Goal: Task Accomplishment & Management: Manage account settings

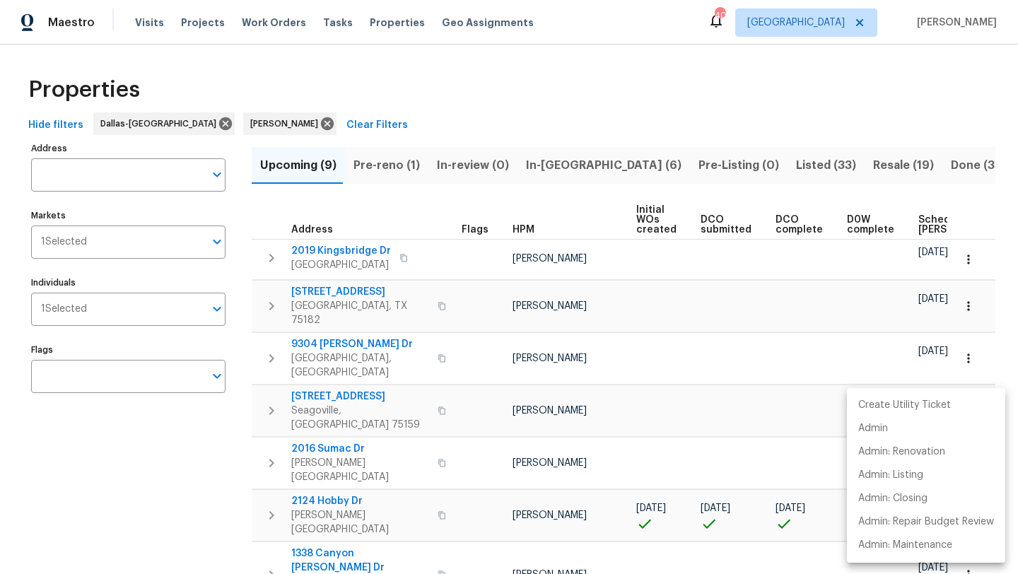
scroll to position [66, 0]
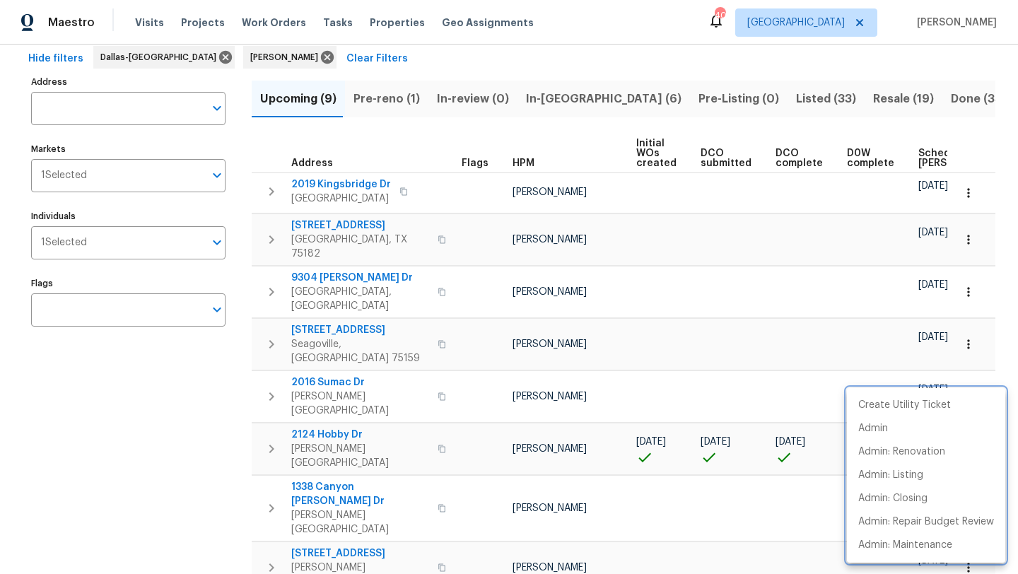
click at [733, 98] on div at bounding box center [509, 287] width 1018 height 574
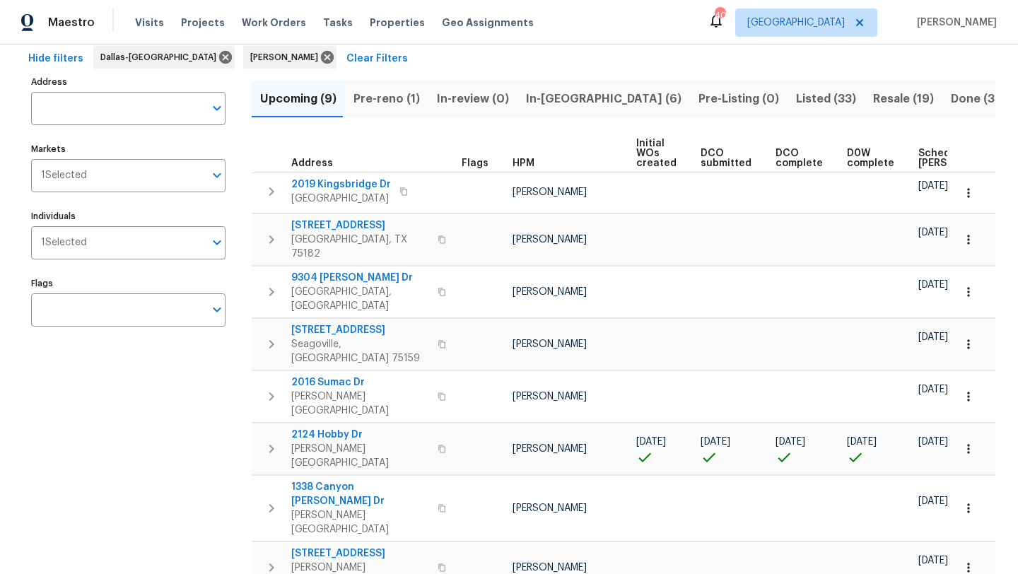
click at [796, 98] on span "Listed (33)" at bounding box center [826, 99] width 60 height 20
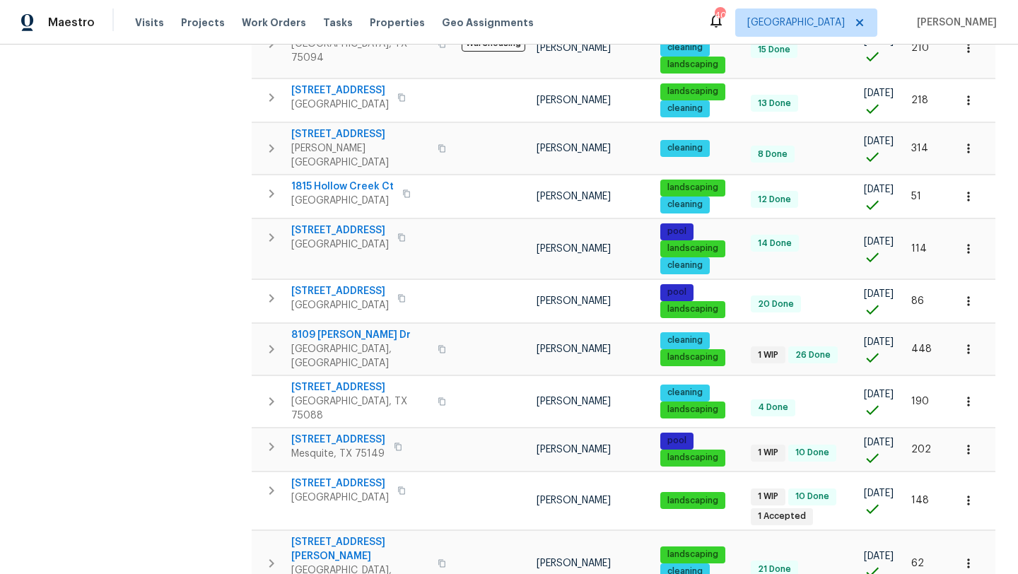
scroll to position [897, 0]
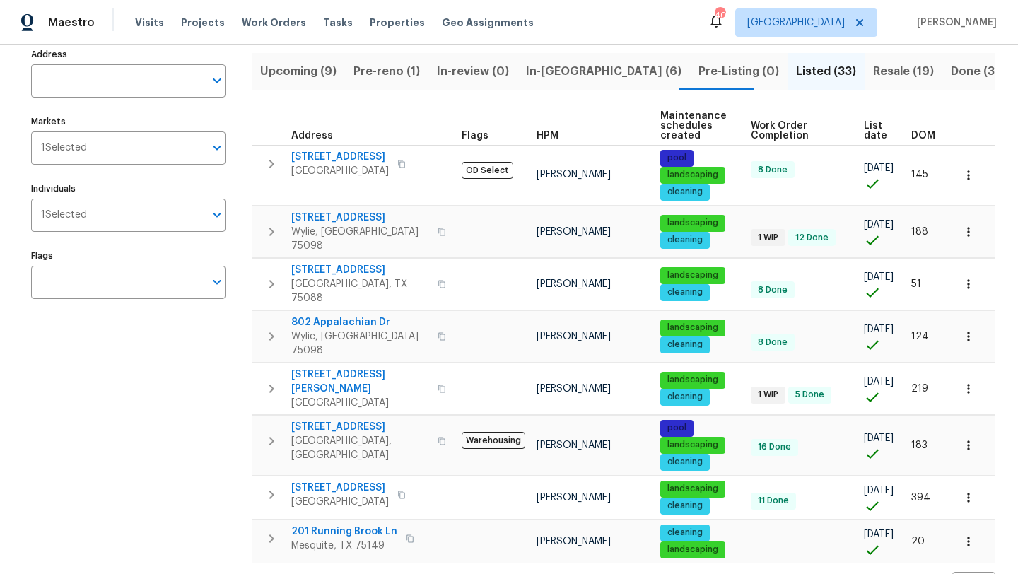
scroll to position [106, 0]
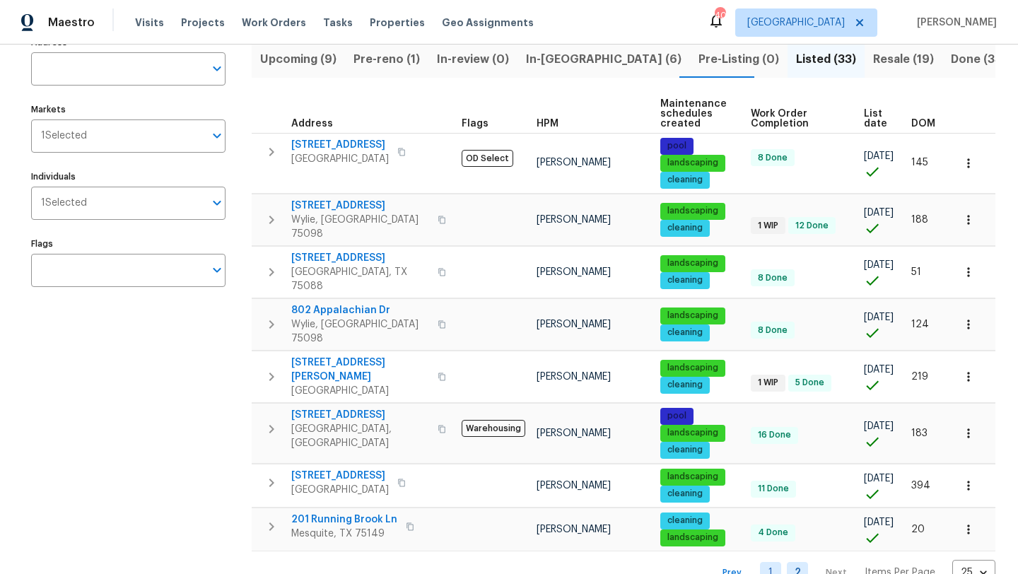
click at [775, 562] on link "1" at bounding box center [770, 573] width 21 height 22
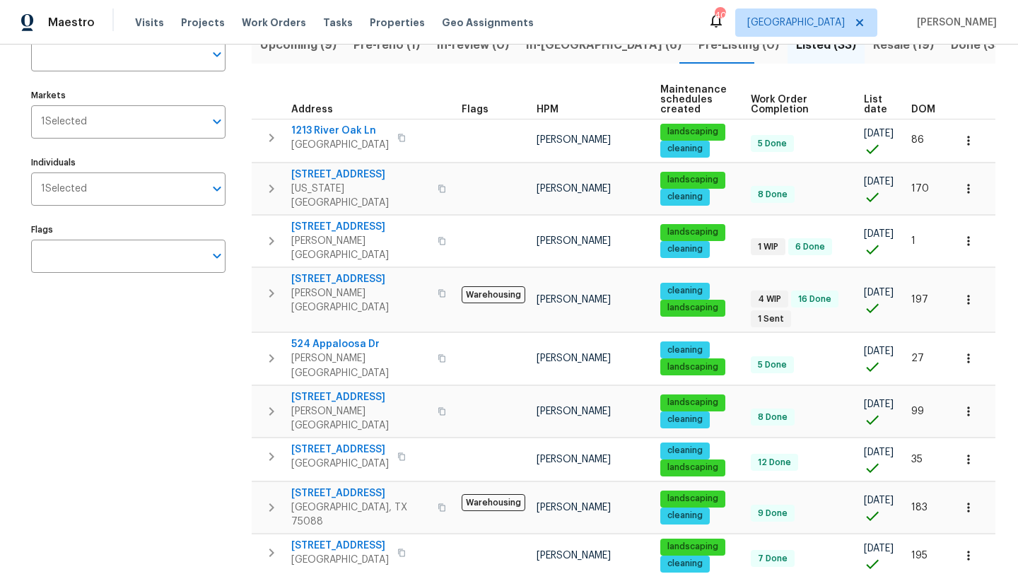
scroll to position [125, 0]
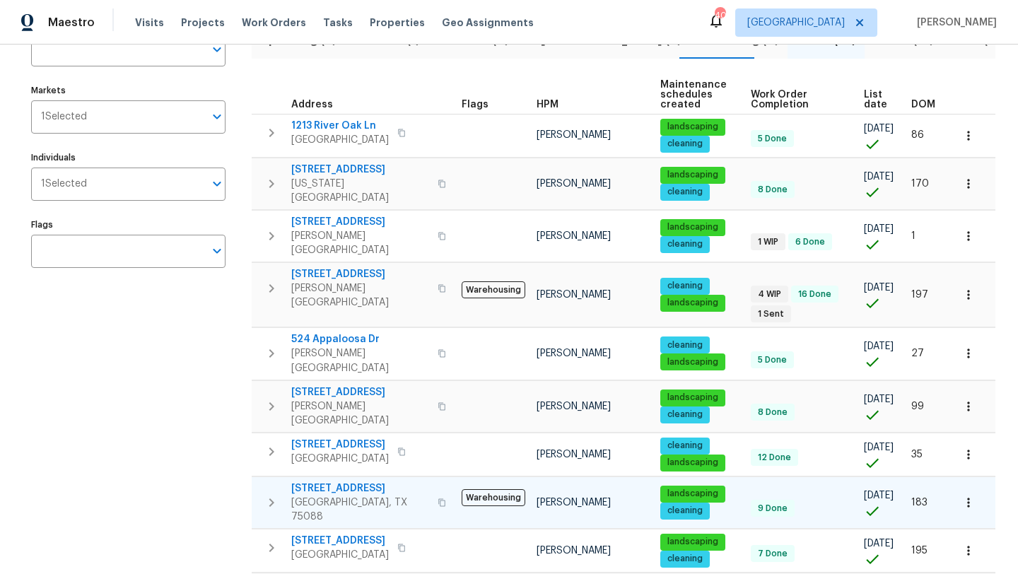
click at [969, 496] on icon "button" at bounding box center [969, 503] width 14 height 14
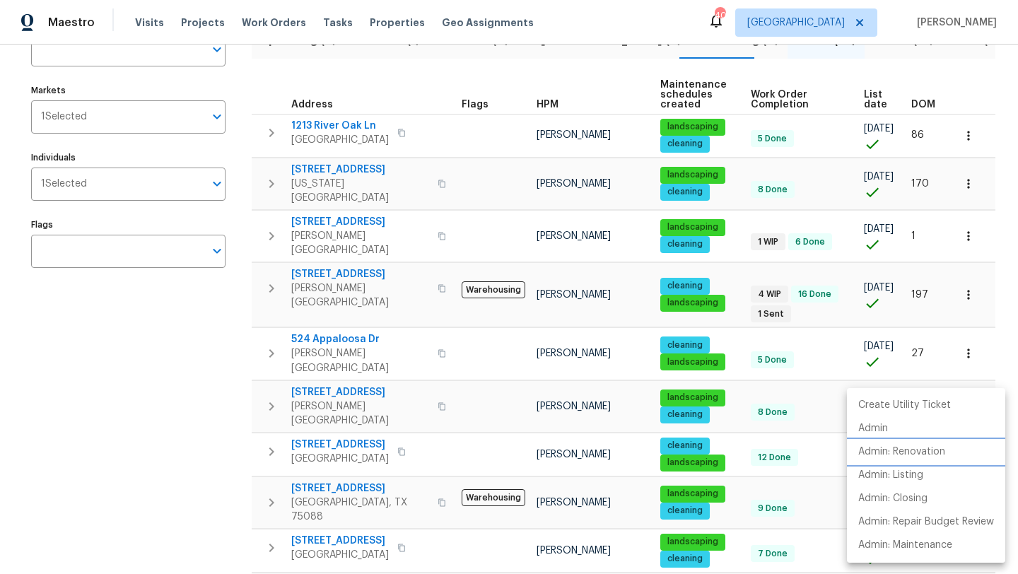
click at [926, 450] on p "Admin: Renovation" at bounding box center [901, 452] width 87 height 15
click at [356, 448] on div at bounding box center [509, 287] width 1018 height 574
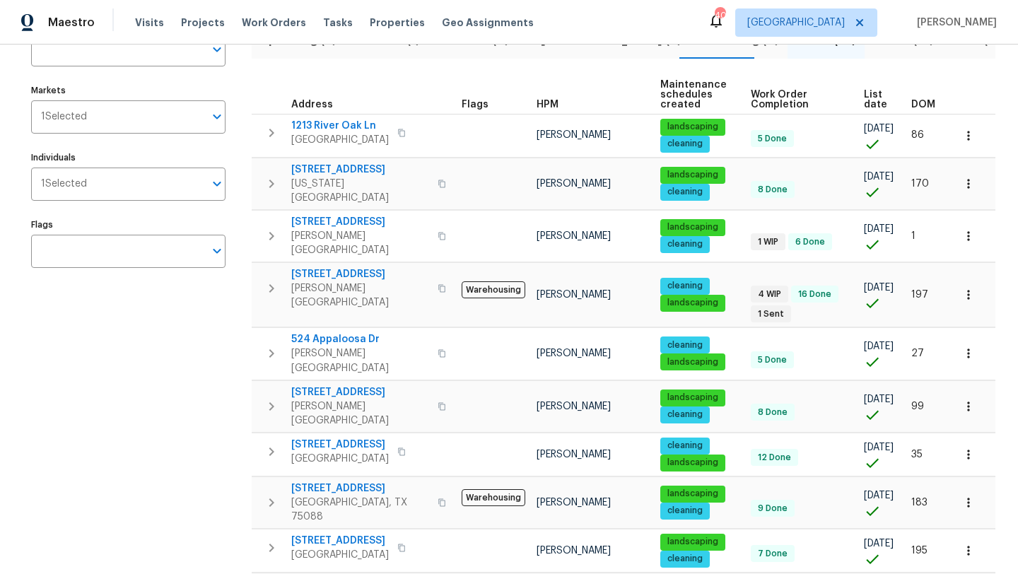
click at [356, 482] on span "6705 Windward View Dr" at bounding box center [360, 489] width 138 height 14
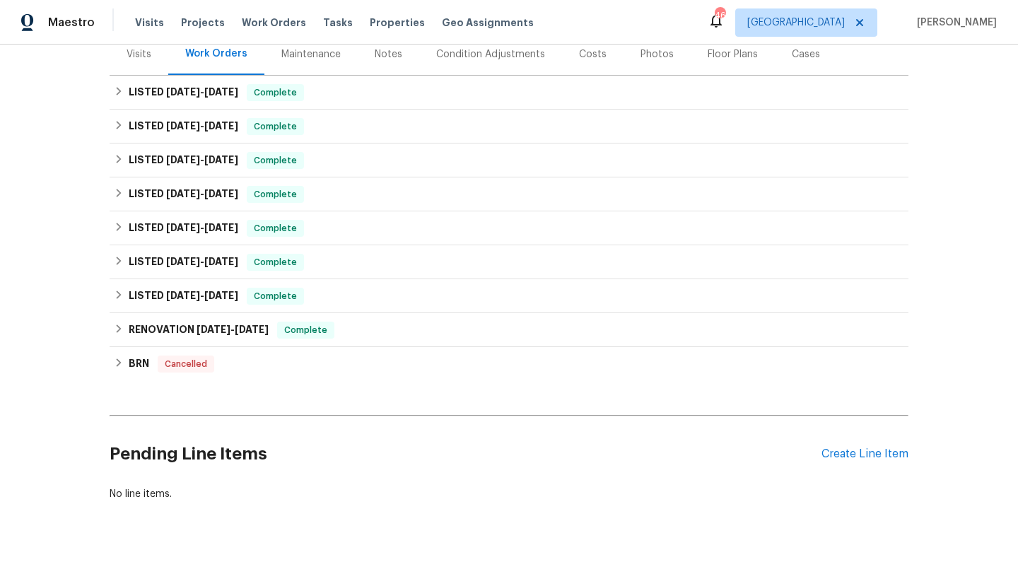
scroll to position [204, 0]
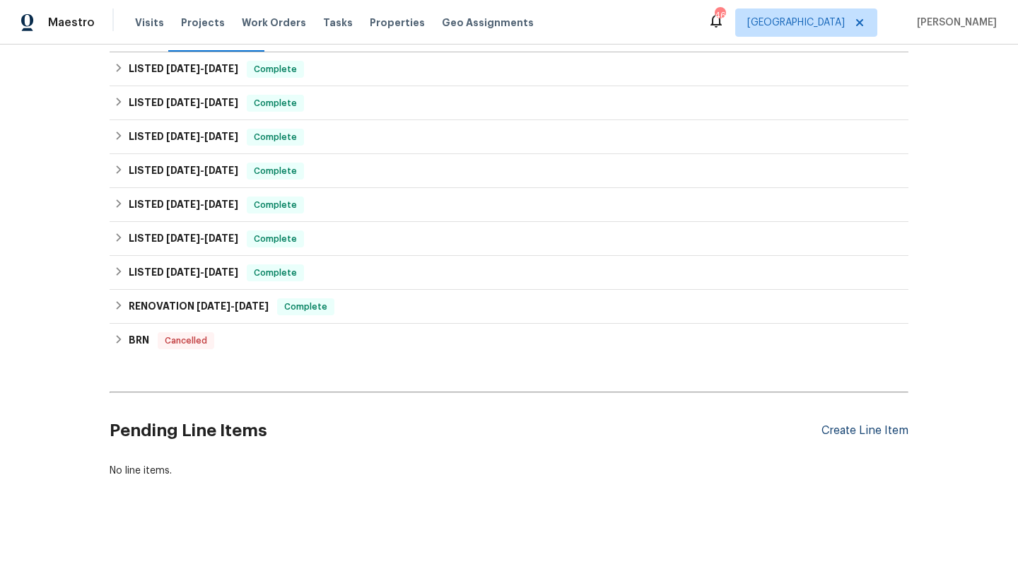
click at [897, 430] on div "Create Line Item" at bounding box center [865, 430] width 87 height 13
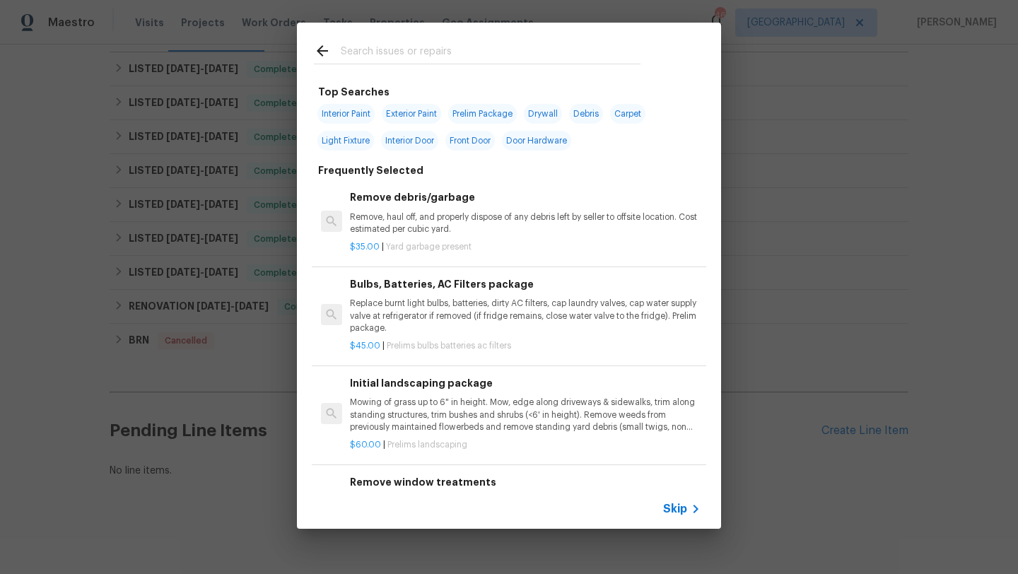
click at [416, 52] on input "text" at bounding box center [491, 52] width 300 height 21
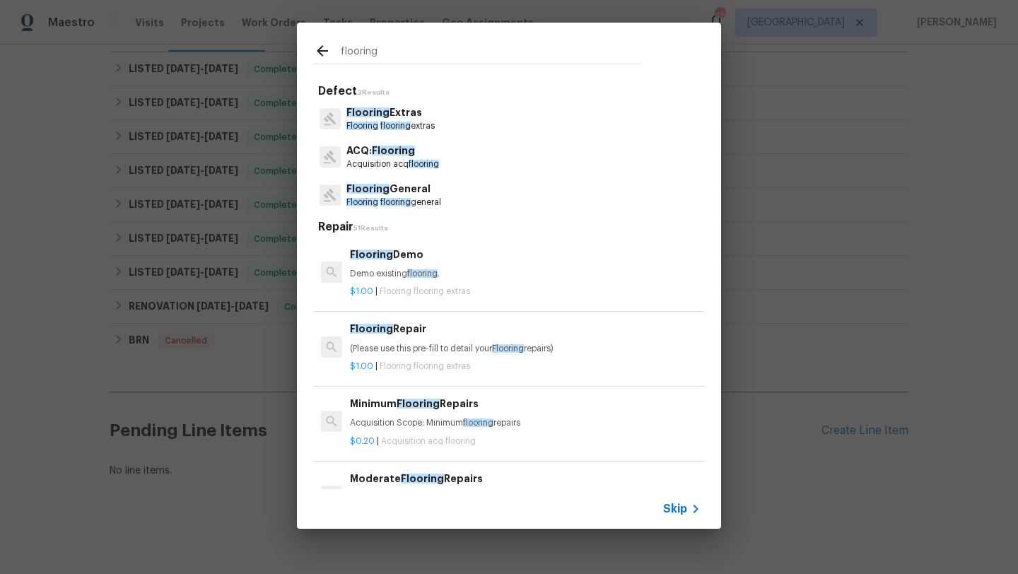
type input "flooring"
click at [378, 190] on span "Flooring" at bounding box center [367, 189] width 43 height 10
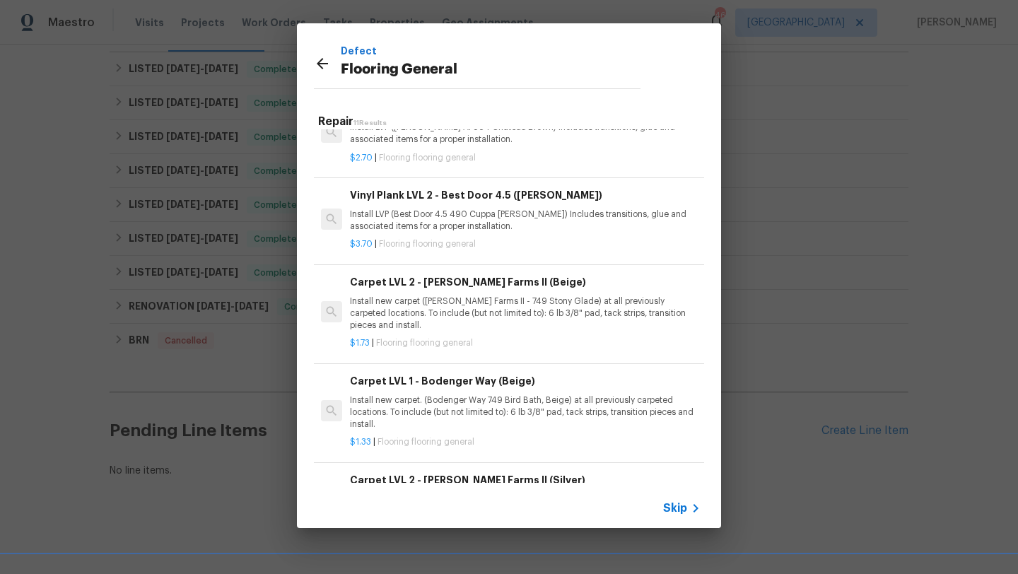
scroll to position [390, 0]
click at [431, 397] on p "Install new carpet. (Bodenger Way 749 Bird Bath, Beige) at all previously carpe…" at bounding box center [525, 411] width 351 height 36
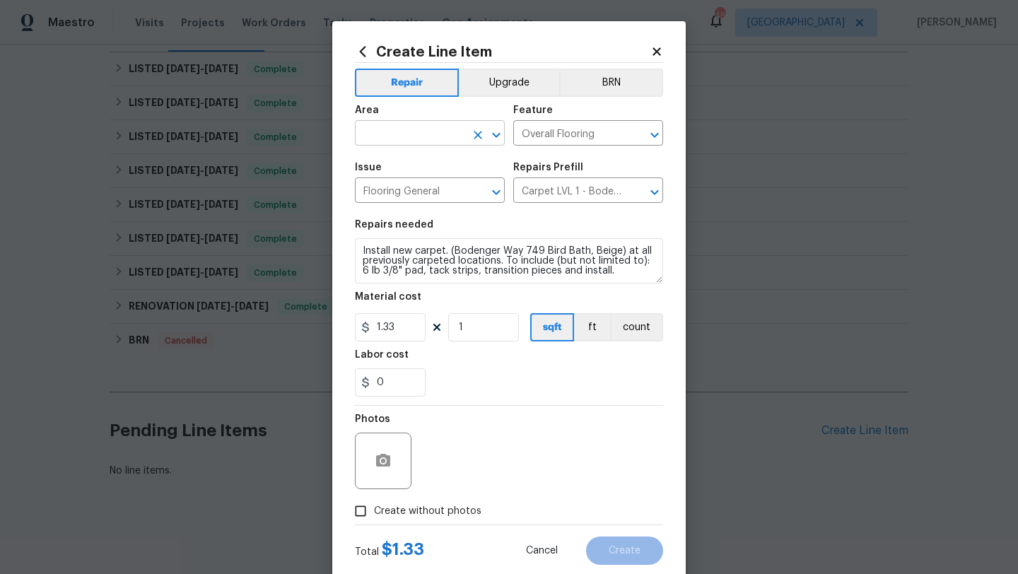
click at [422, 139] on input "text" at bounding box center [410, 135] width 110 height 22
click at [421, 191] on li "Interior Overall" at bounding box center [430, 189] width 150 height 23
type input "Interior Overall"
drag, startPoint x: 611, startPoint y: 276, endPoint x: 342, endPoint y: 240, distance: 271.2
click at [342, 240] on div "Create Line Item Repair Upgrade BRN Area Interior Overall ​ Feature Overall Flo…" at bounding box center [509, 304] width 354 height 566
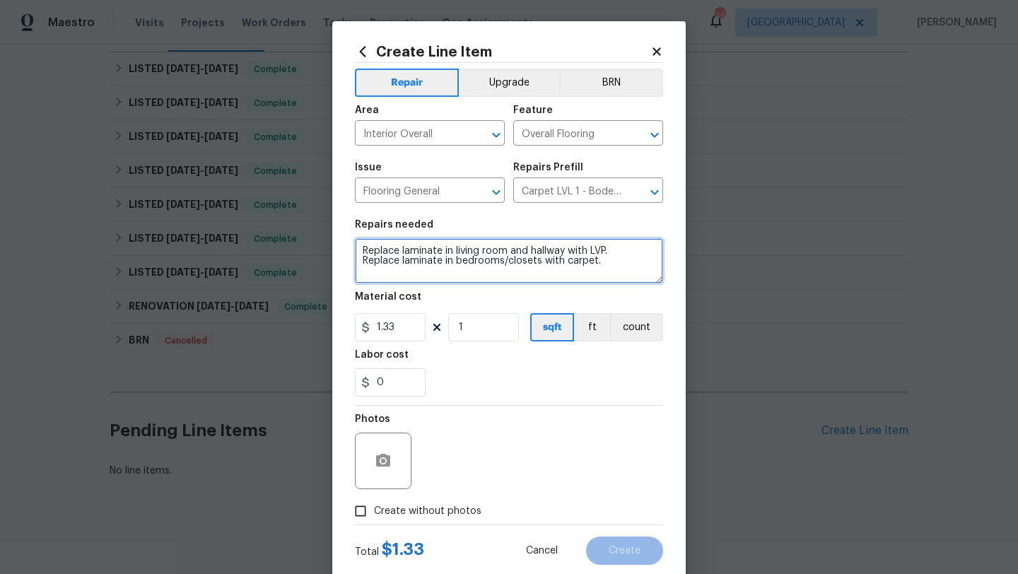
type textarea "Replace laminate in living room and hallway with LVP. Replace laminate in bedro…"
click at [390, 511] on span "Create without photos" at bounding box center [427, 511] width 107 height 15
click at [374, 511] on input "Create without photos" at bounding box center [360, 511] width 27 height 27
checkbox input "true"
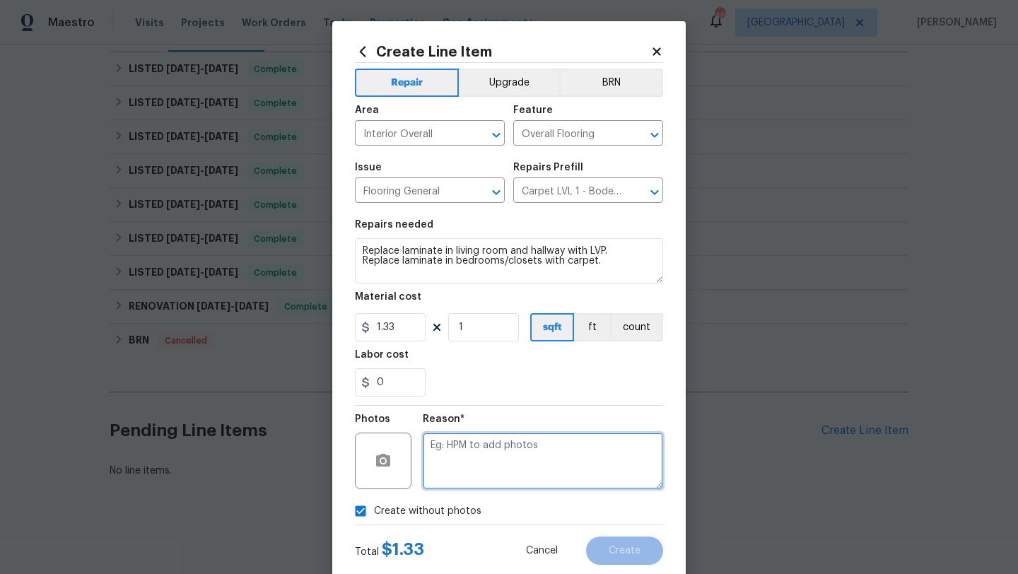
click at [458, 470] on textarea at bounding box center [543, 461] width 240 height 57
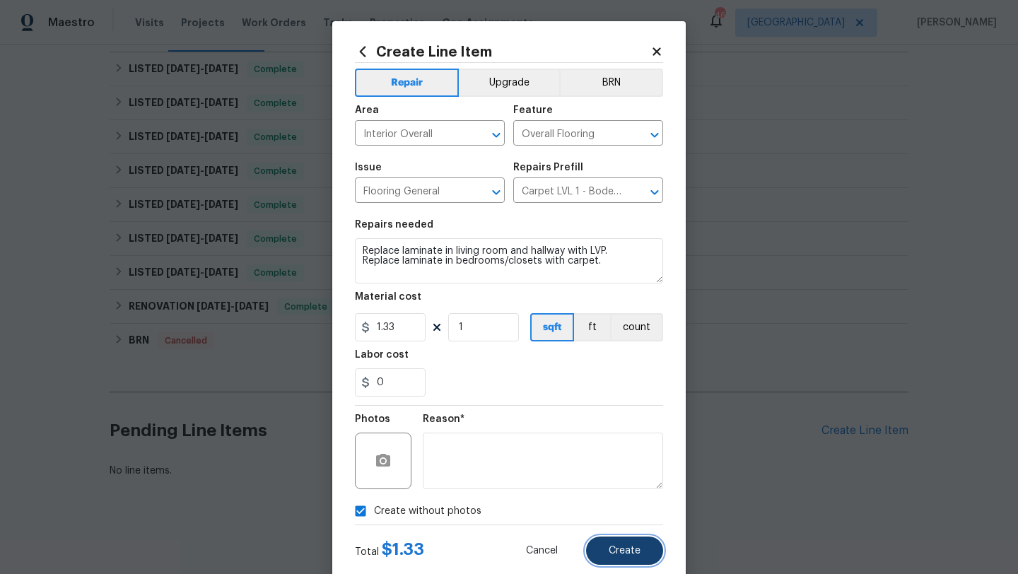
click at [628, 548] on span "Create" at bounding box center [625, 551] width 32 height 11
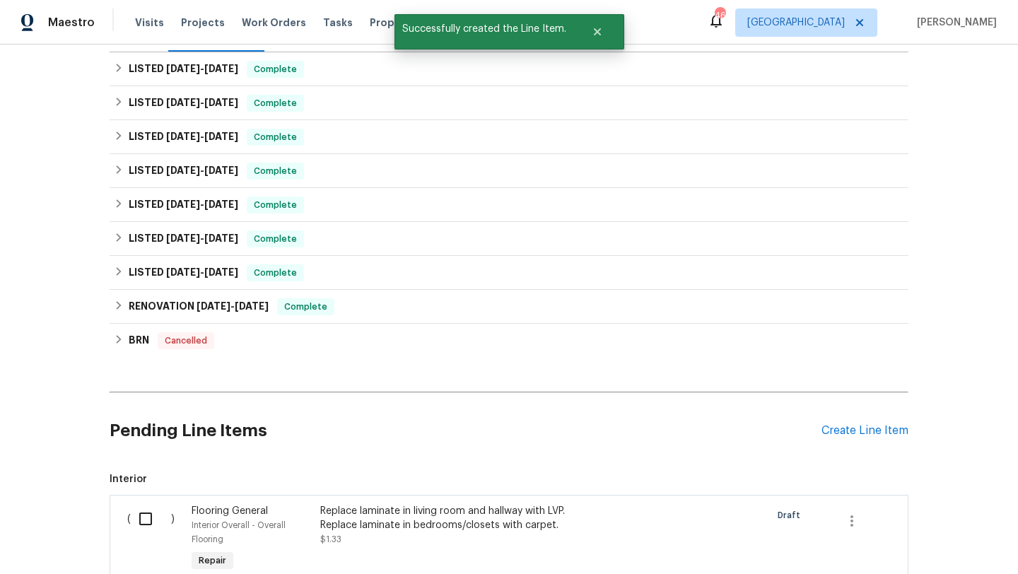
click at [147, 512] on input "checkbox" at bounding box center [151, 519] width 40 height 30
checkbox input "true"
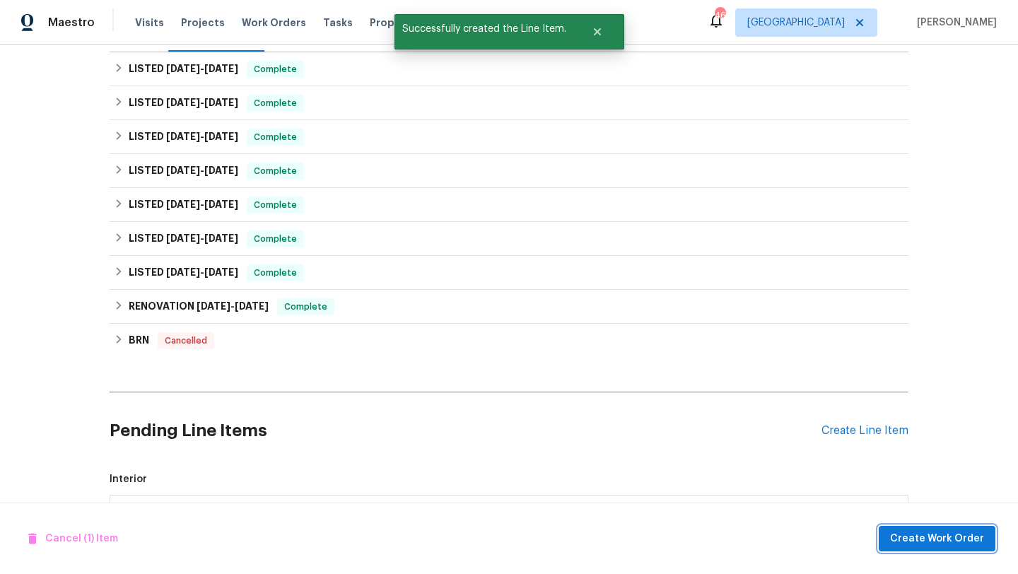
click at [903, 538] on span "Create Work Order" at bounding box center [937, 539] width 94 height 18
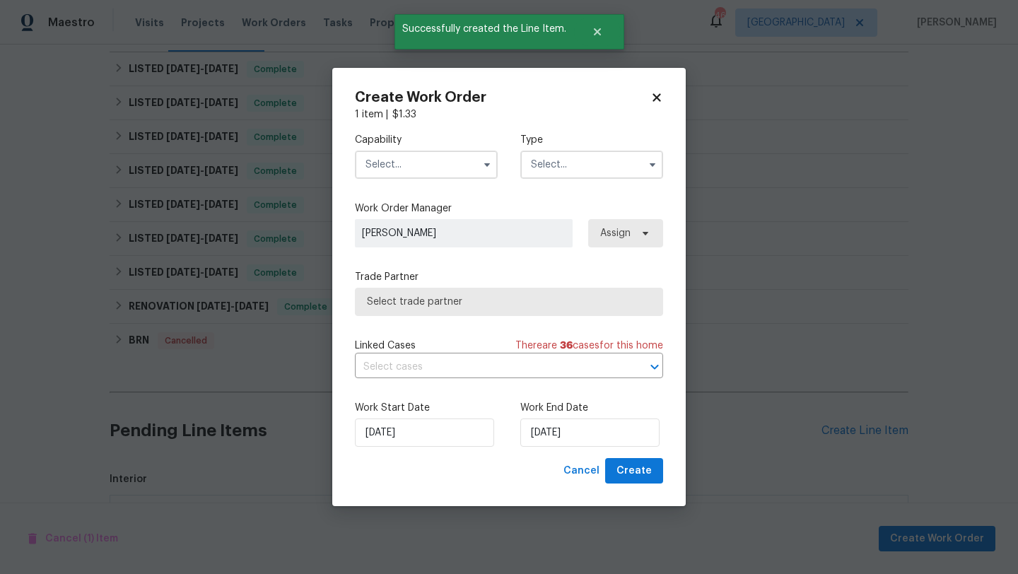
click at [448, 162] on input "text" at bounding box center [426, 165] width 143 height 28
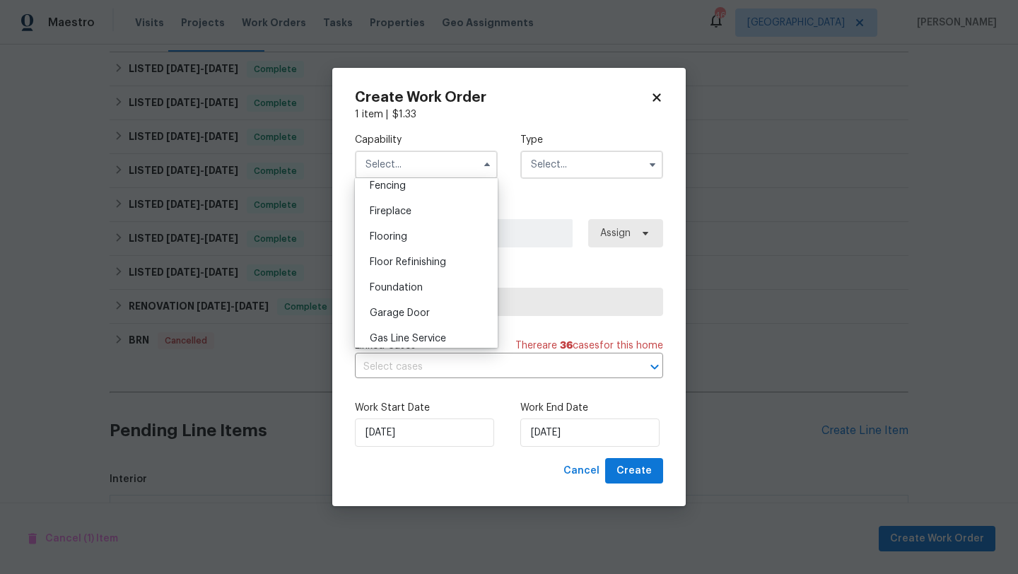
scroll to position [515, 0]
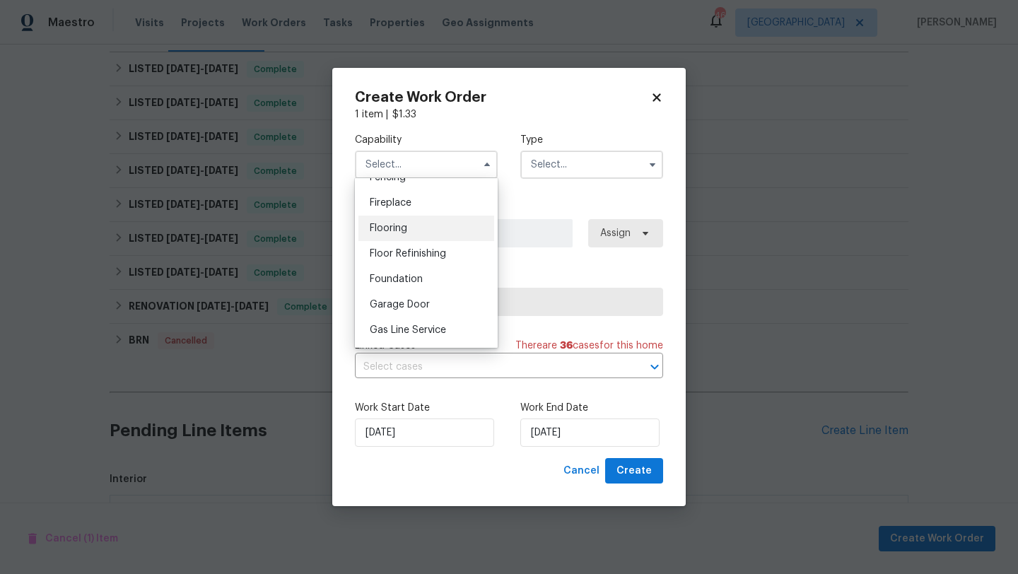
click at [406, 226] on span "Flooring" at bounding box center [388, 228] width 37 height 10
type input "Flooring"
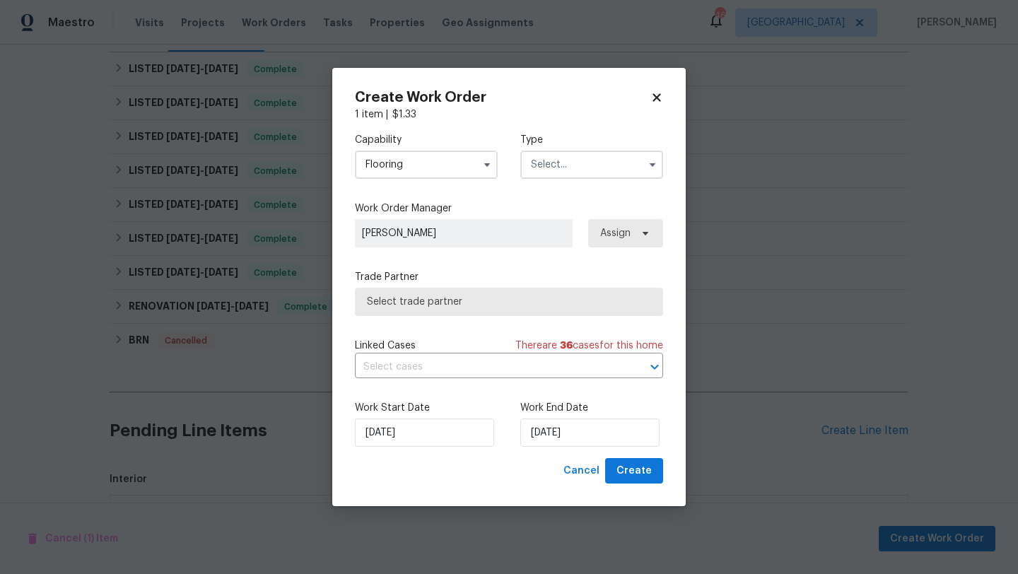
click at [605, 140] on label "Type" at bounding box center [591, 140] width 143 height 14
click at [597, 165] on input "text" at bounding box center [591, 165] width 143 height 28
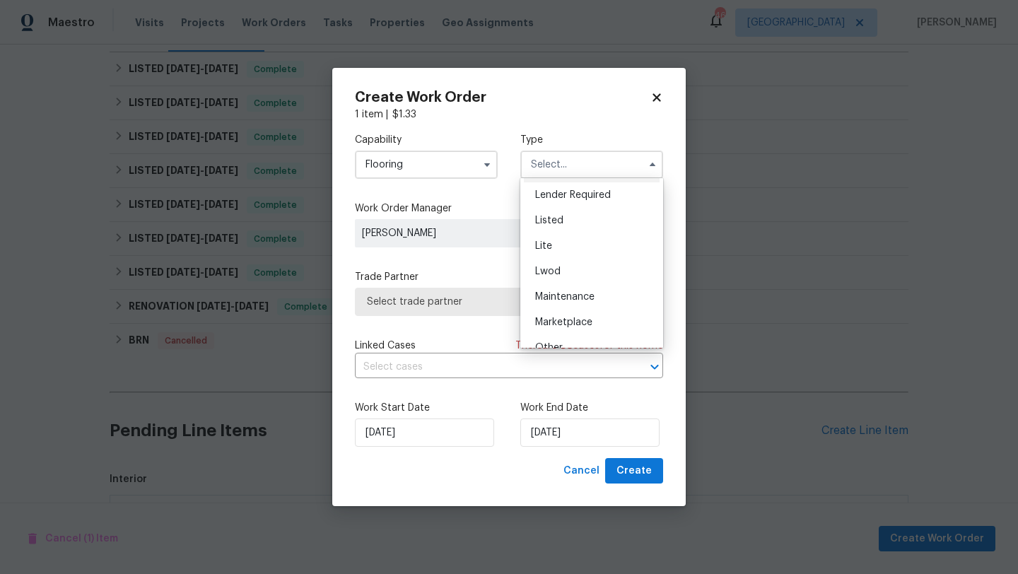
scroll to position [142, 0]
click at [567, 206] on div "Listed" at bounding box center [592, 204] width 136 height 25
type input "Listed"
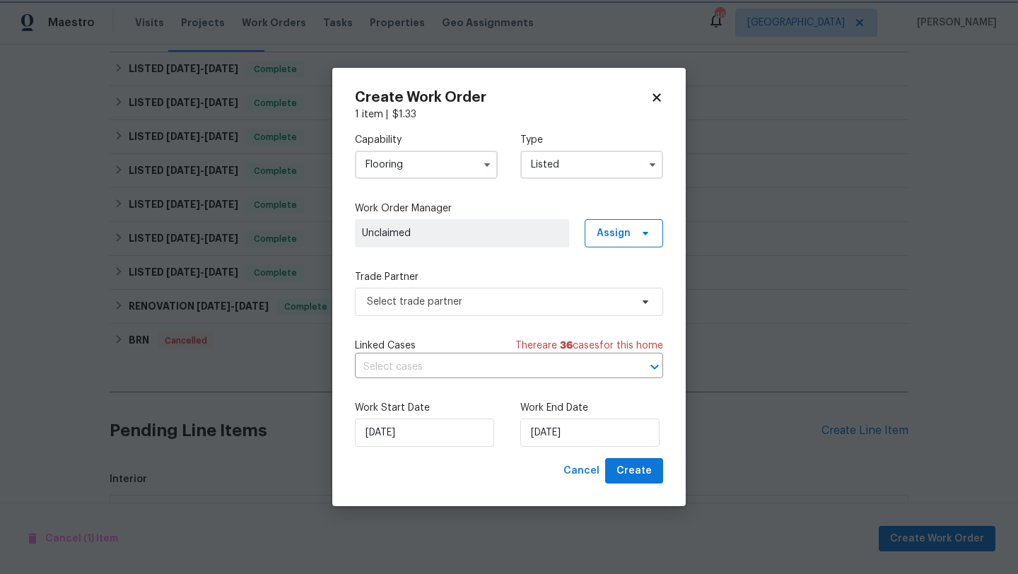
scroll to position [0, 0]
click at [603, 242] on span "Assign" at bounding box center [624, 233] width 78 height 28
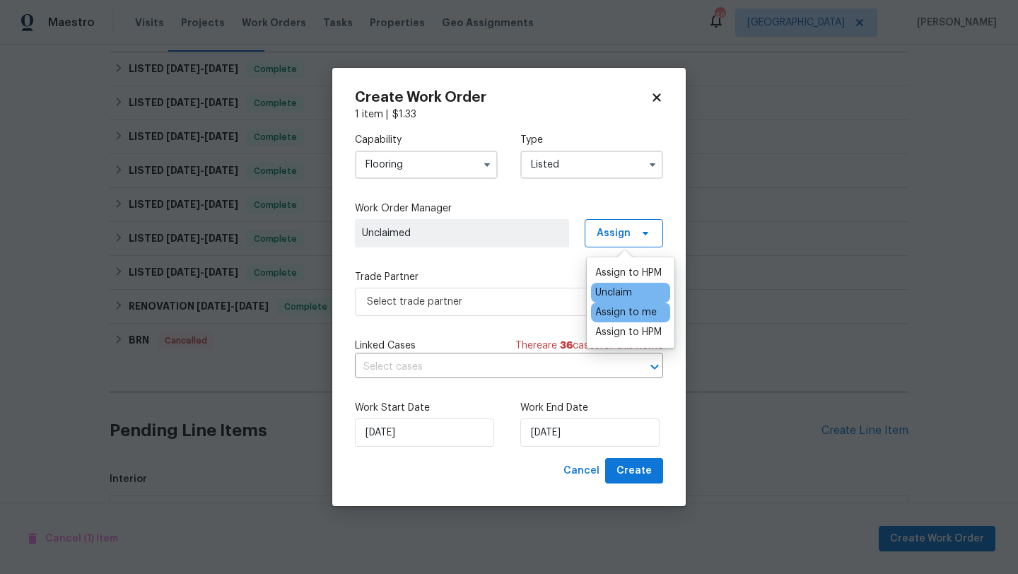
click at [615, 312] on div "Assign to me" at bounding box center [626, 312] width 62 height 14
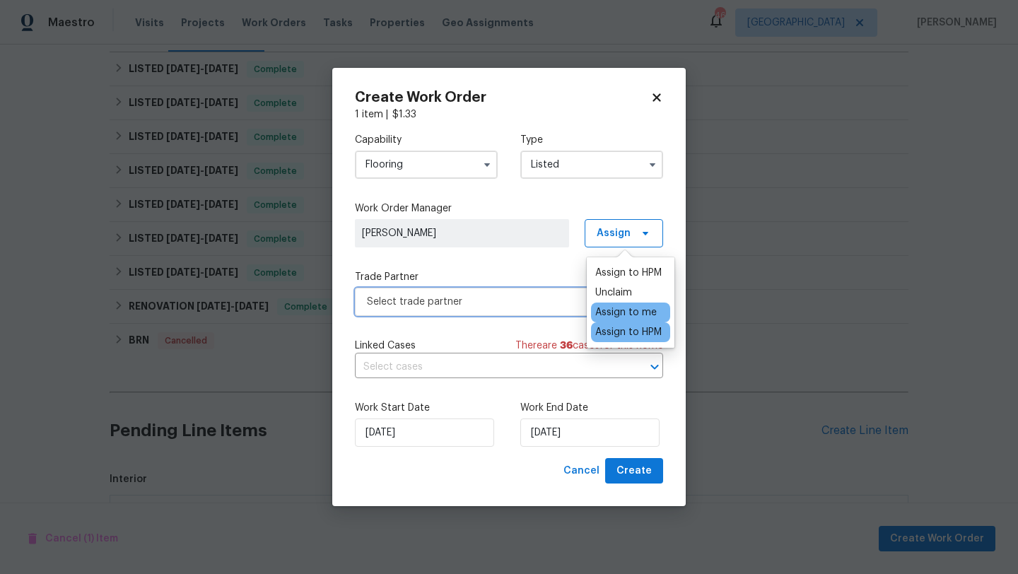
click at [561, 302] on span "Select trade partner" at bounding box center [499, 302] width 264 height 14
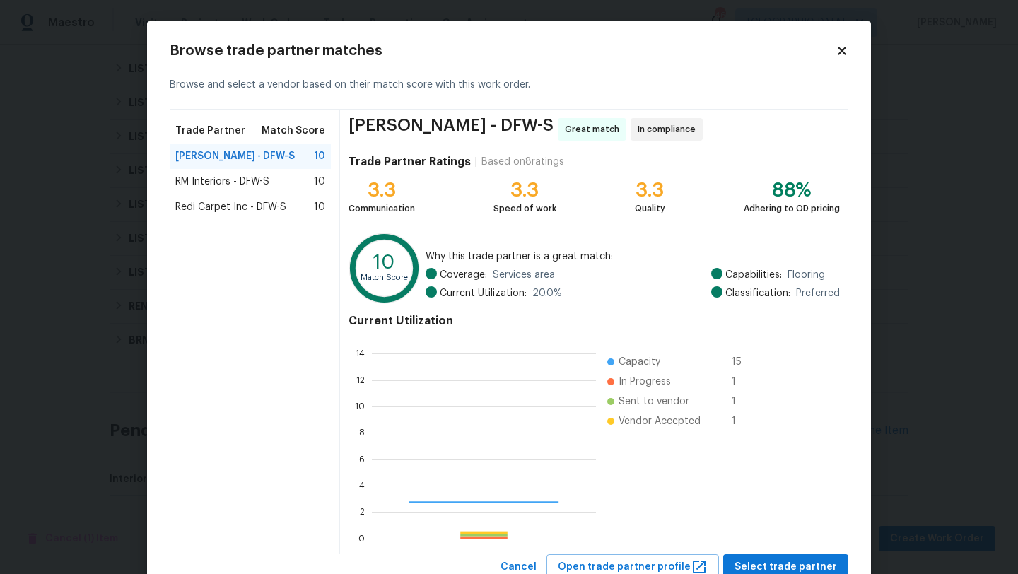
scroll to position [198, 224]
click at [247, 178] on span "RM Interiors - DFW-S" at bounding box center [222, 182] width 94 height 14
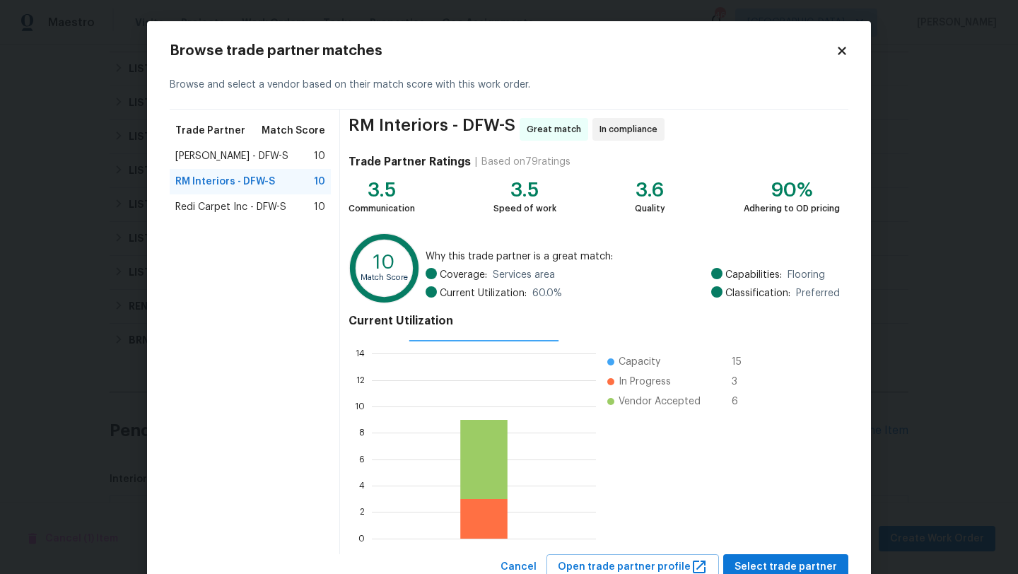
click at [839, 47] on icon at bounding box center [842, 51] width 8 height 8
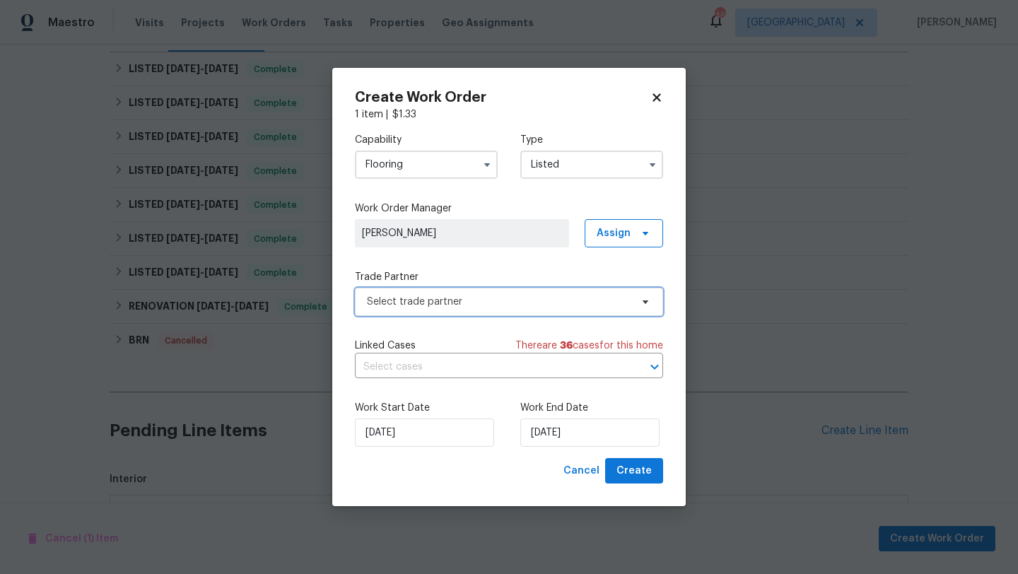
click at [646, 303] on icon at bounding box center [646, 303] width 6 height 4
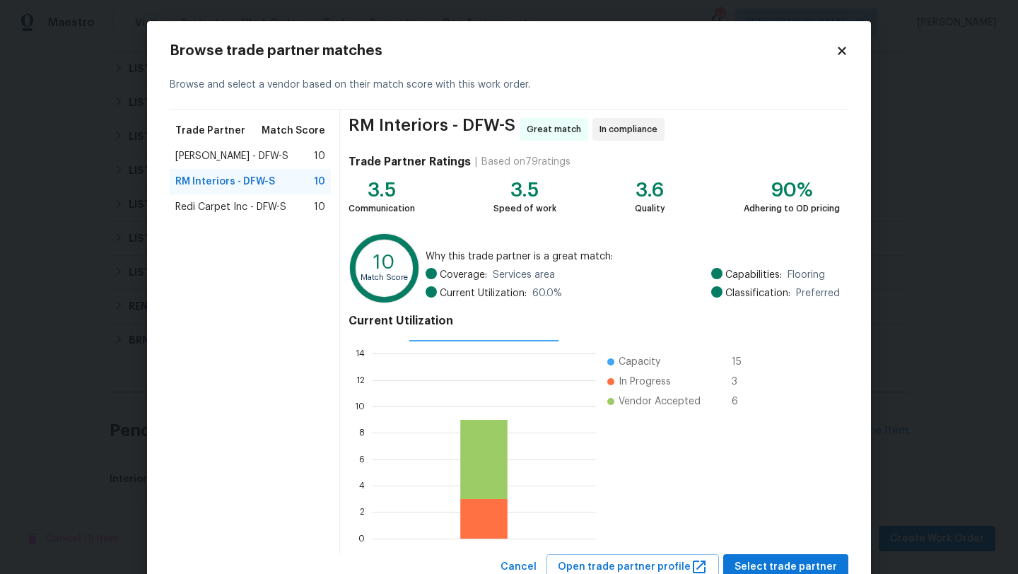
click at [839, 52] on icon at bounding box center [842, 51] width 8 height 8
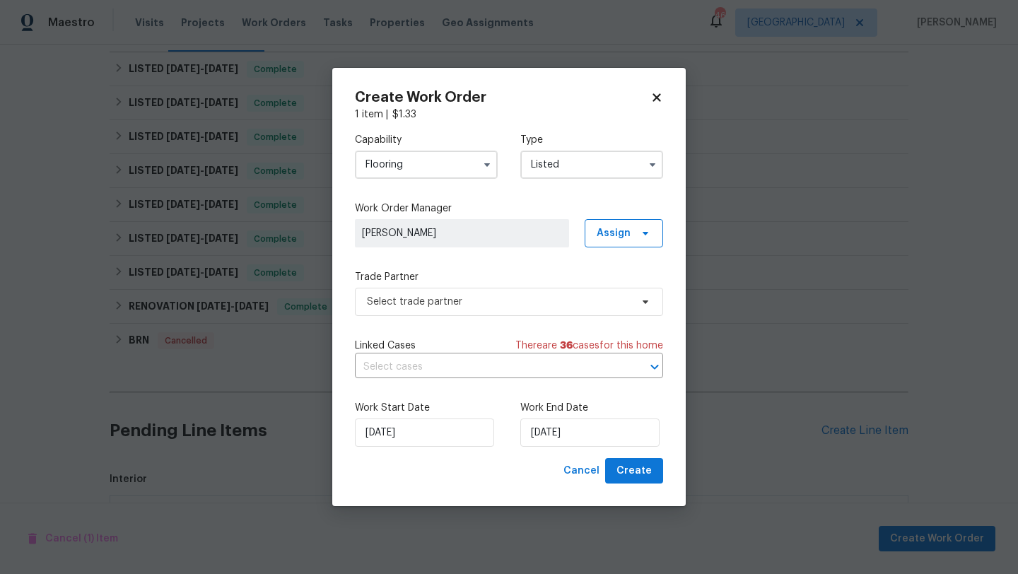
click at [654, 93] on icon at bounding box center [657, 97] width 13 height 13
checkbox input "false"
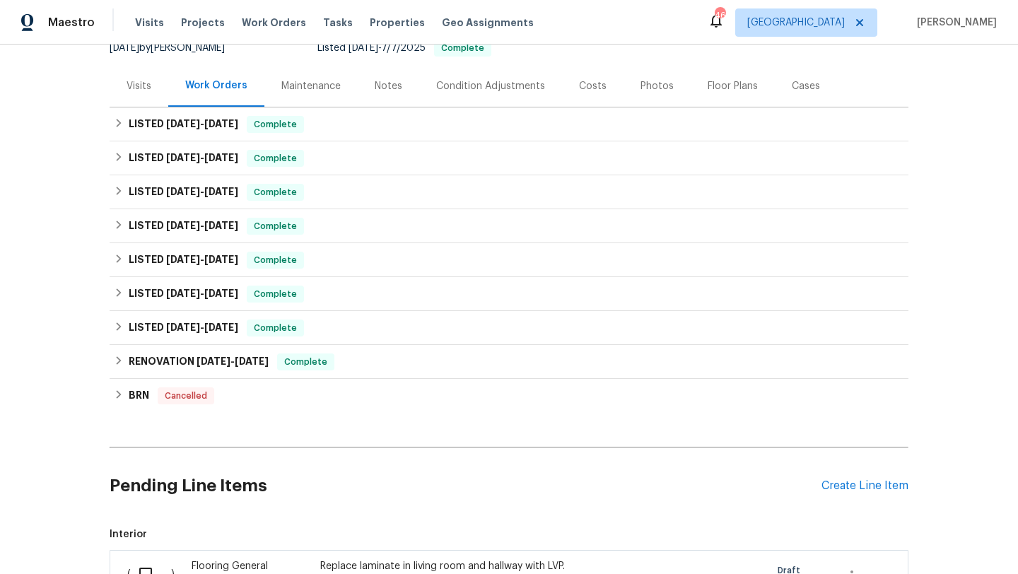
scroll to position [0, 0]
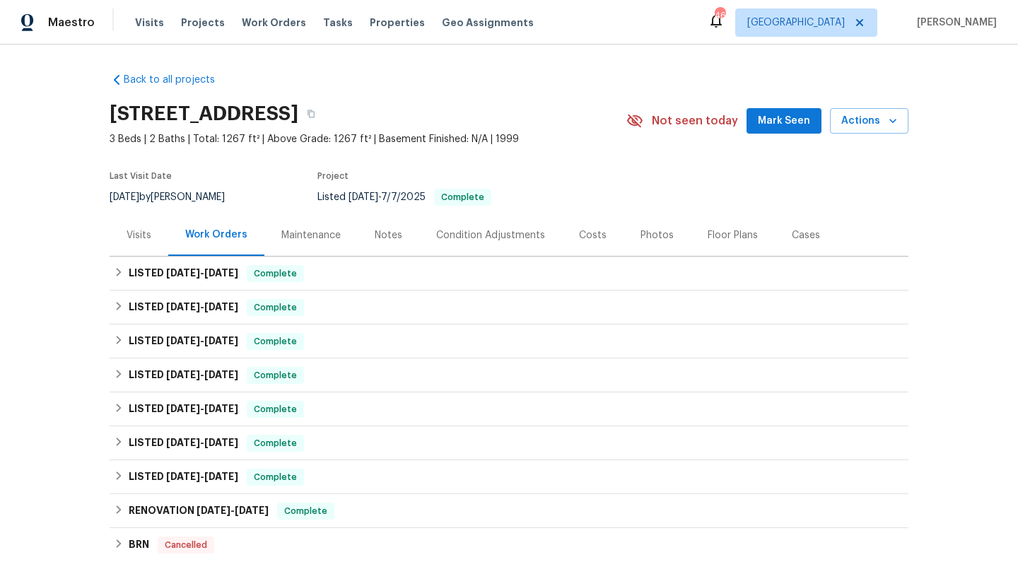
click at [711, 238] on div "Floor Plans" at bounding box center [733, 235] width 50 height 14
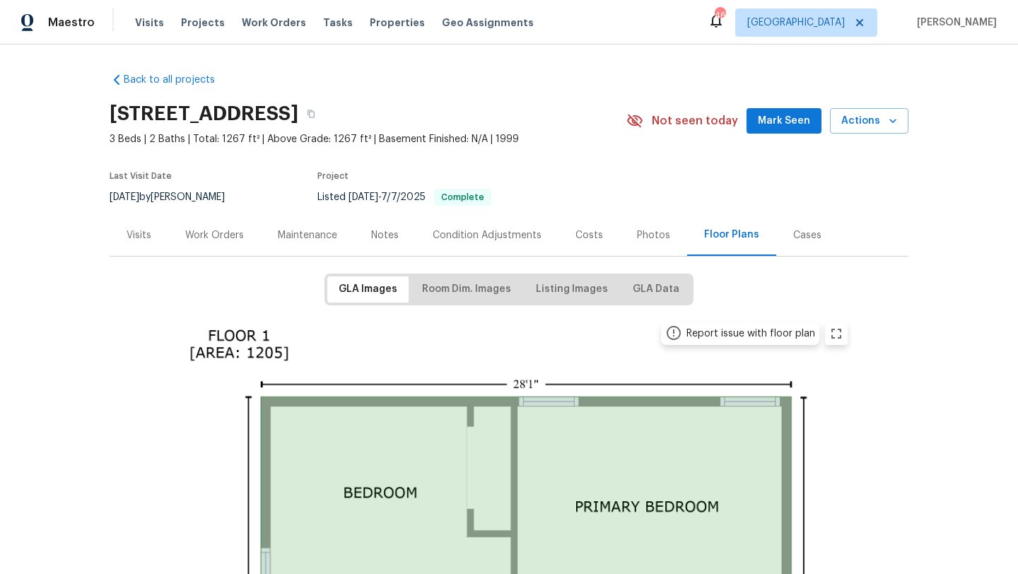
click at [235, 237] on div "Work Orders" at bounding box center [214, 235] width 59 height 14
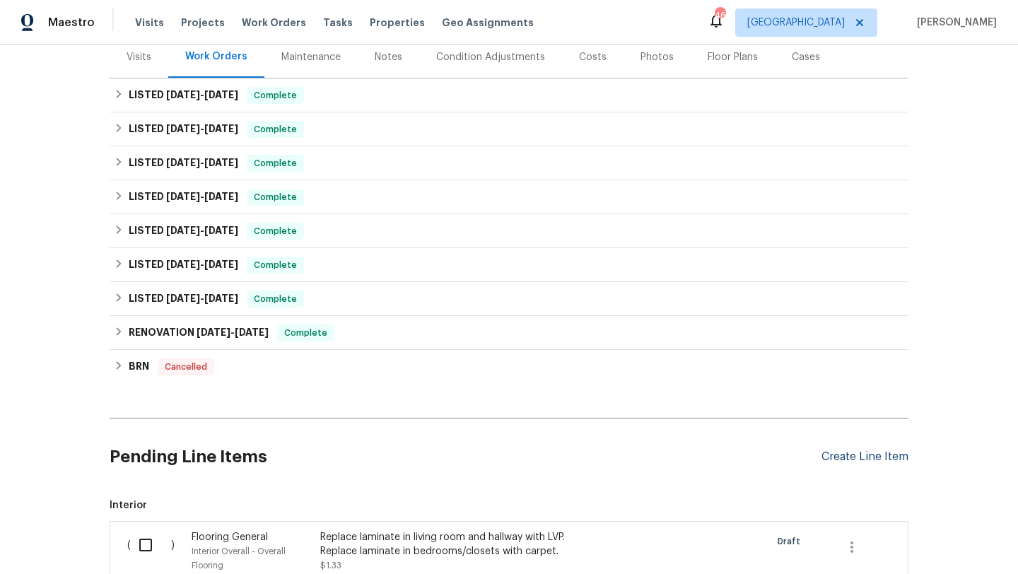
scroll to position [290, 0]
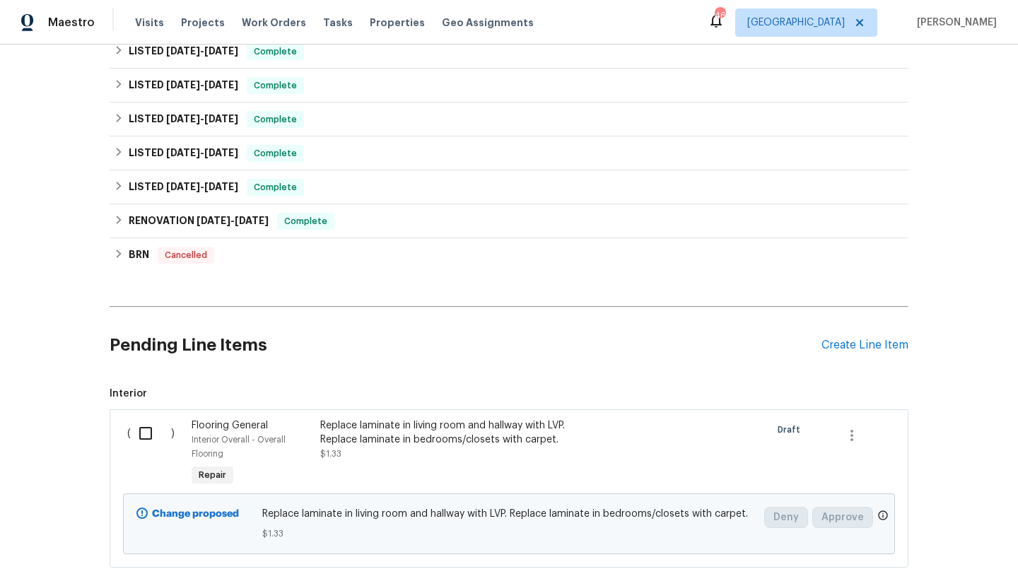
click at [410, 432] on div "Replace laminate in living room and hallway with LVP. Replace laminate in bedro…" at bounding box center [444, 433] width 249 height 28
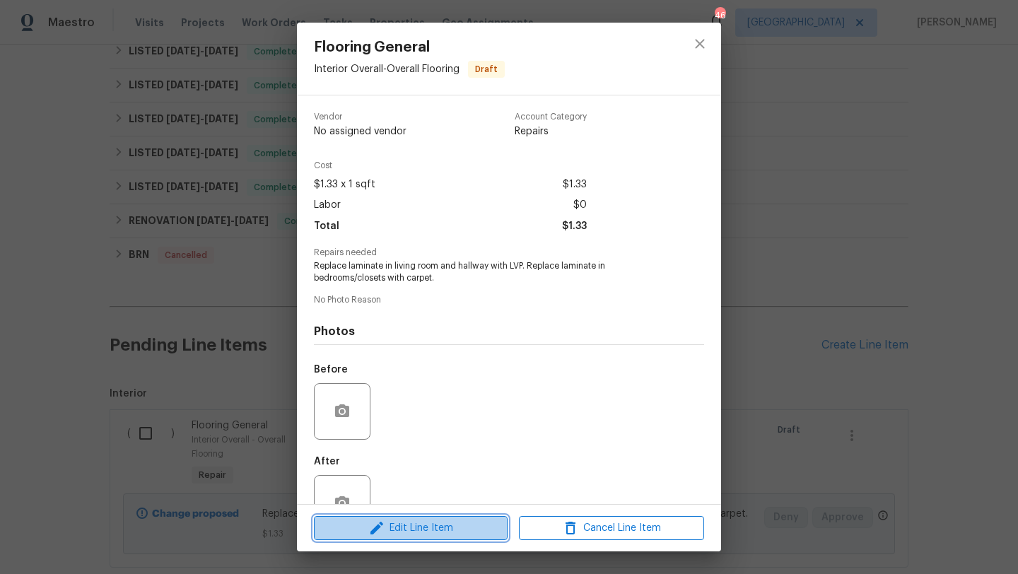
click at [429, 523] on span "Edit Line Item" at bounding box center [410, 529] width 185 height 18
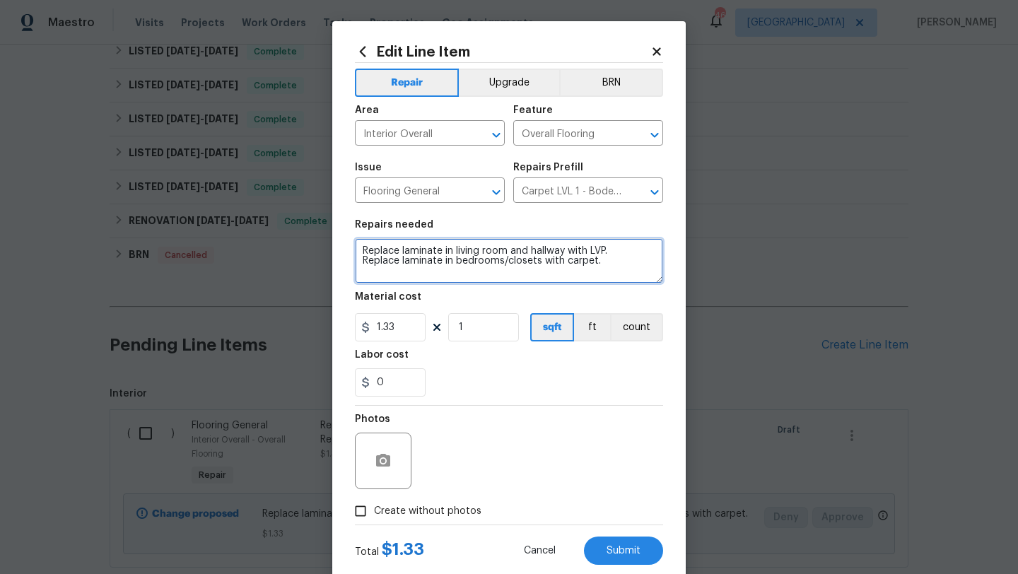
drag, startPoint x: 607, startPoint y: 262, endPoint x: 362, endPoint y: 264, distance: 244.7
click at [362, 264] on textarea "Replace laminate in living room and hallway with LVP. Replace laminate in bedro…" at bounding box center [509, 260] width 308 height 45
type textarea "Replace laminate in living room and hallway with LVP."
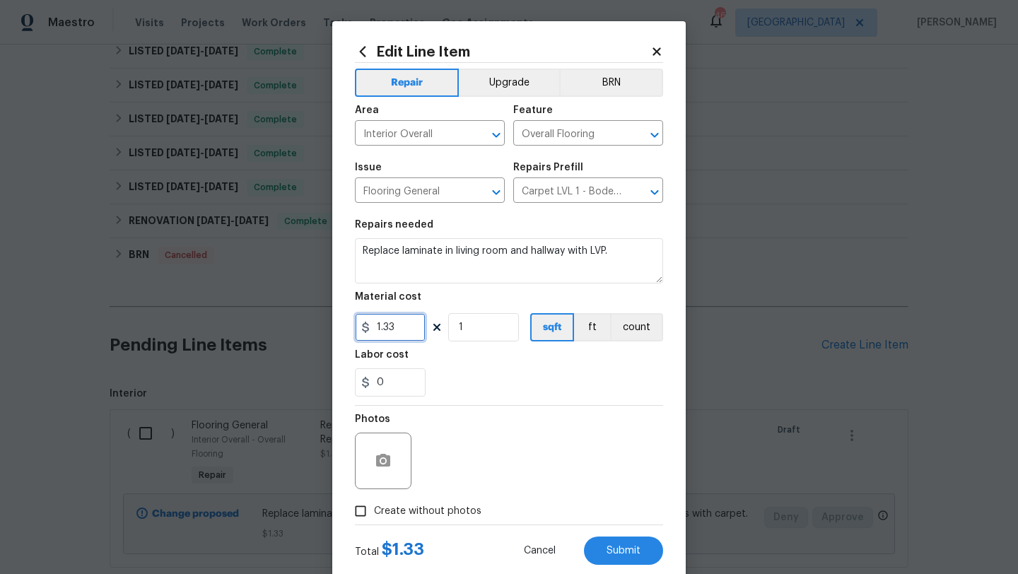
click at [397, 324] on input "1.33" at bounding box center [390, 327] width 71 height 28
type input "1.4"
click at [539, 193] on input "Carpet LVL 1 - Bodenger Way (Beige) $1.33" at bounding box center [568, 192] width 110 height 22
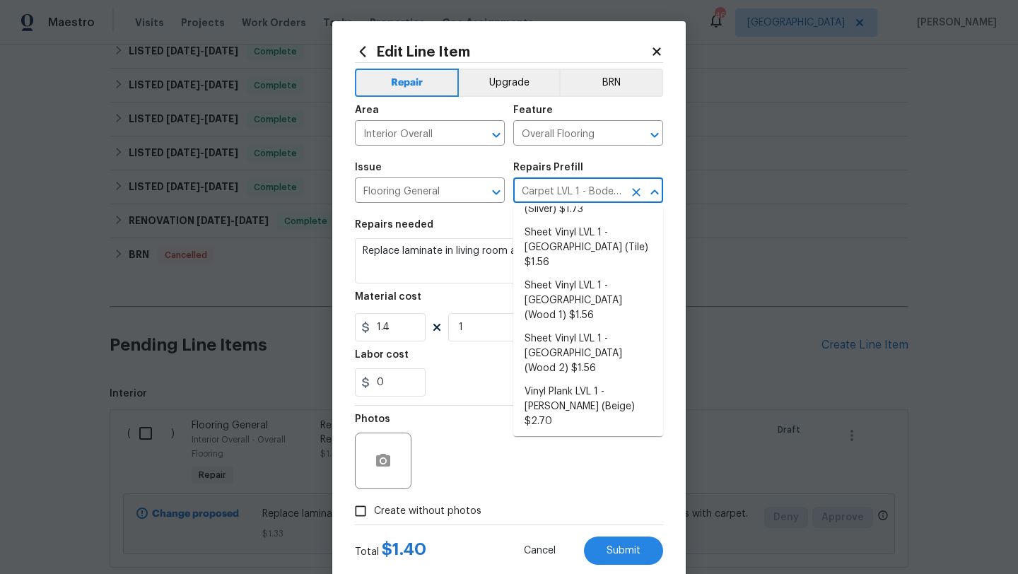
scroll to position [174, 0]
click at [581, 380] on li "Vinyl Plank LVL 1 - Knighton (Beige) $2.70" at bounding box center [588, 406] width 150 height 53
type input "Vinyl Plank LVL 1 - Knighton (Beige) $2.70"
type textarea "Install LVP (Knighton AP835 Prairie Dust) Includes transitions, glue and associ…"
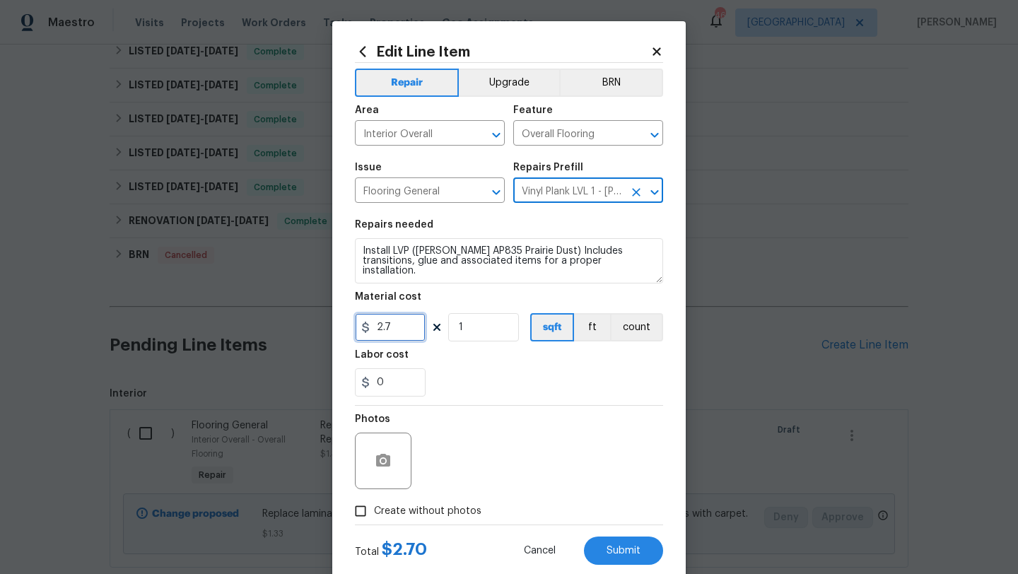
click at [397, 331] on input "2.7" at bounding box center [390, 327] width 71 height 28
type input "2.94"
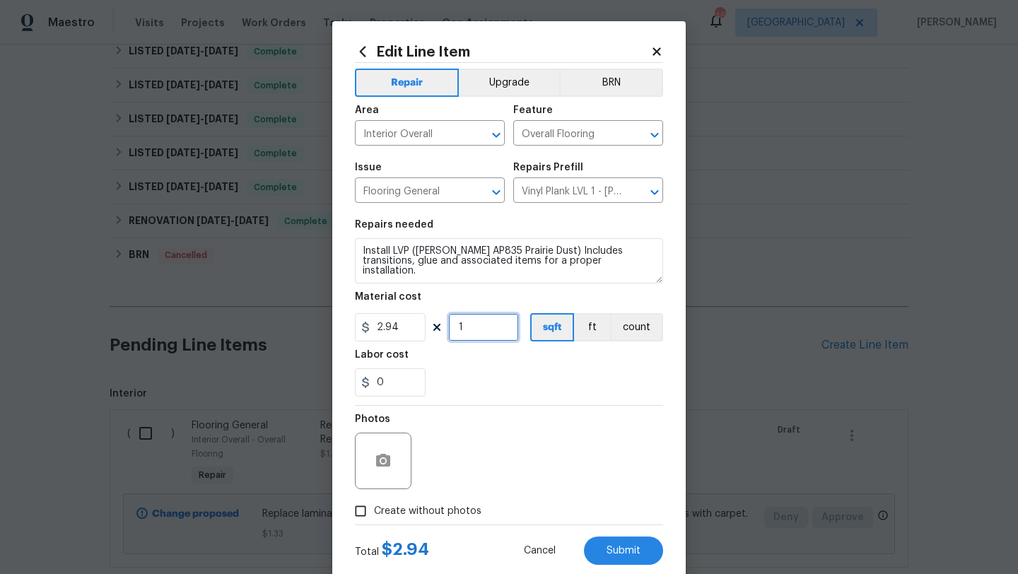
click at [472, 327] on input "1" at bounding box center [483, 327] width 71 height 28
drag, startPoint x: 472, startPoint y: 327, endPoint x: 417, endPoint y: 327, distance: 54.4
click at [417, 327] on div "2.94 1 sqft ft count" at bounding box center [509, 327] width 308 height 28
type input "415"
click at [448, 510] on span "Create without photos" at bounding box center [427, 511] width 107 height 15
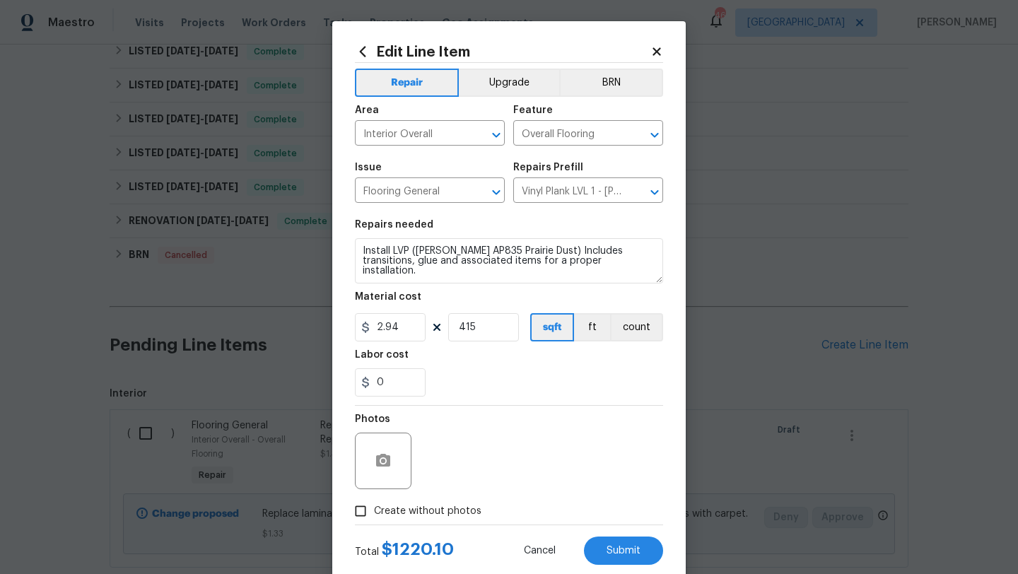
click at [374, 510] on input "Create without photos" at bounding box center [360, 511] width 27 height 27
checkbox input "true"
click at [360, 252] on textarea "Install LVP (Knighton AP835 Prairie Dust) Includes transitions, glue and associ…" at bounding box center [509, 260] width 308 height 45
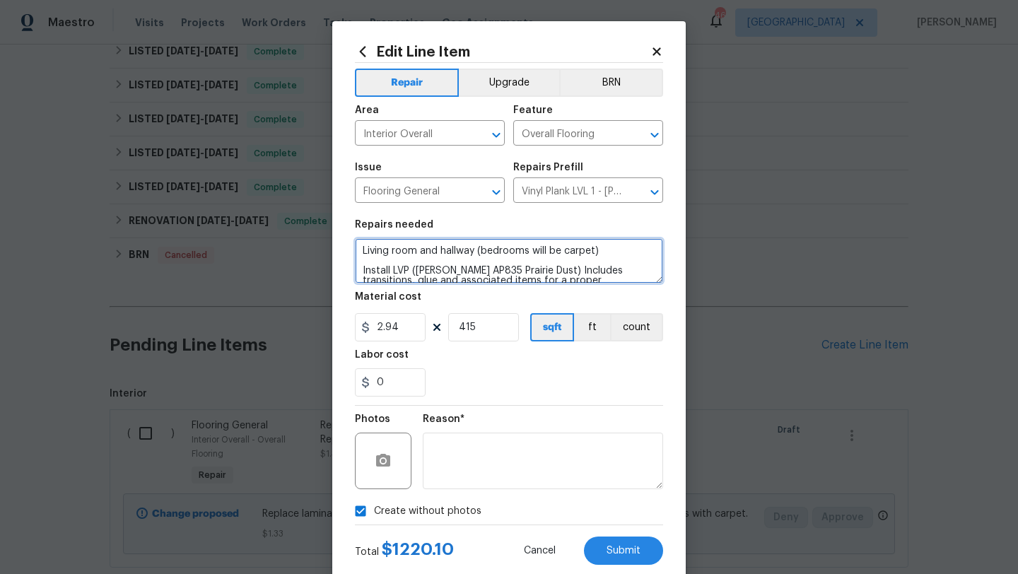
type textarea "Living room and hallway (bedrooms will be carpet) Install LVP (Knighton AP835 P…"
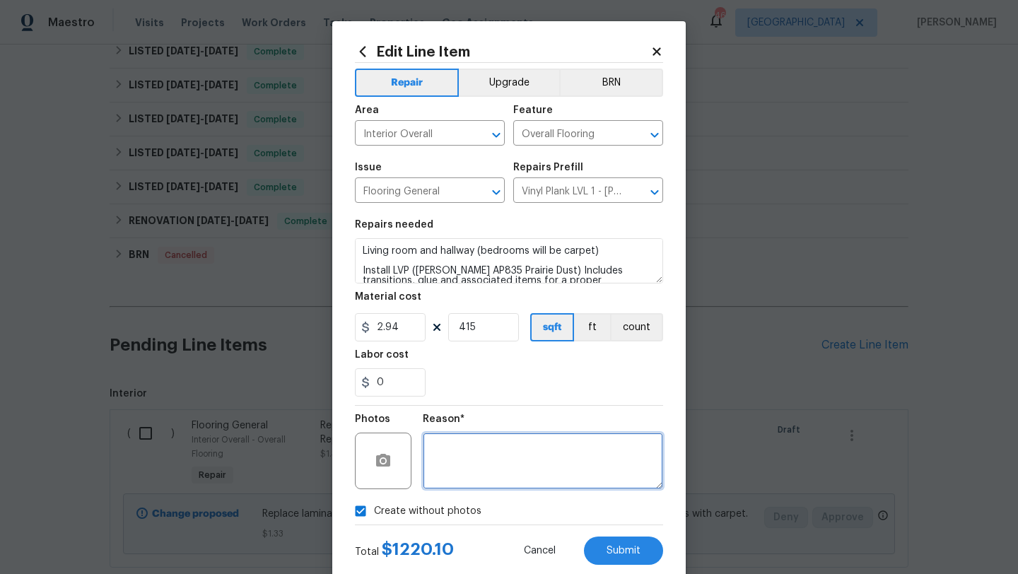
click at [492, 445] on textarea at bounding box center [543, 461] width 240 height 57
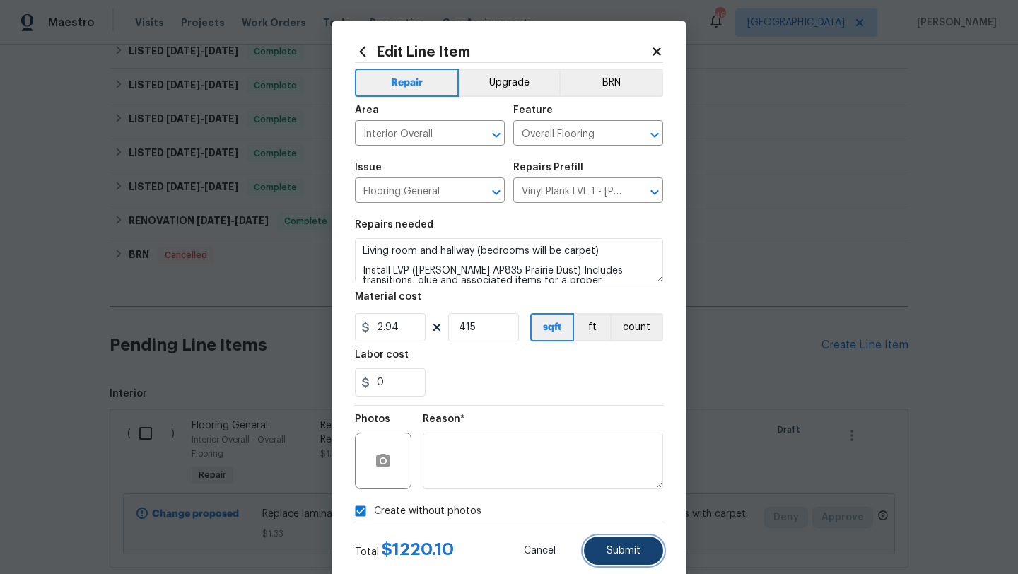
click at [610, 550] on span "Submit" at bounding box center [624, 551] width 34 height 11
type textarea "Replace laminate in living room and hallway with LVP. Replace laminate in bedro…"
type input "1.33"
type input "1"
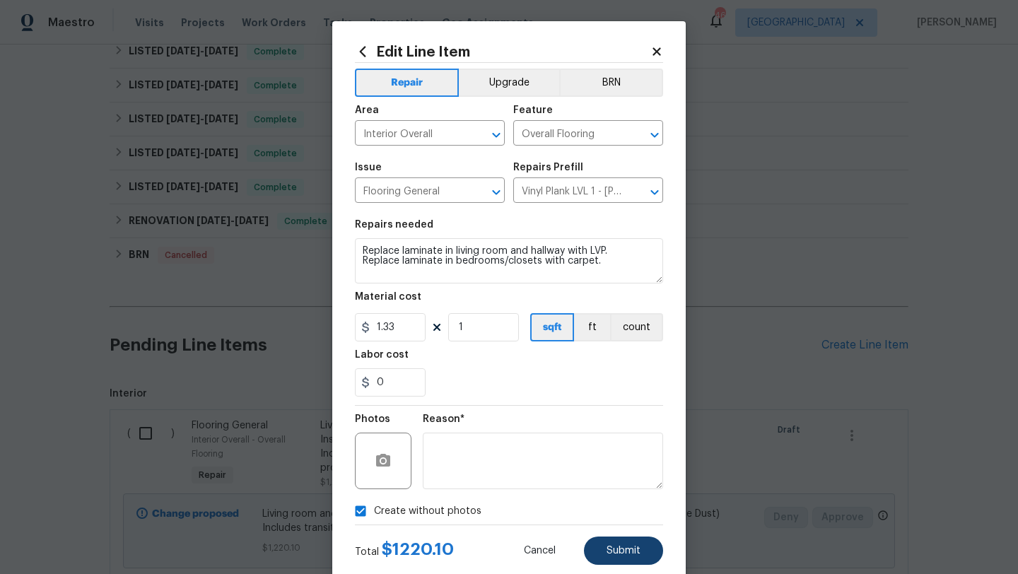
type textarea "Living room and hallway (bedrooms will be carpet) Install LVP (Knighton AP835 P…"
type input "2.94"
type input "415"
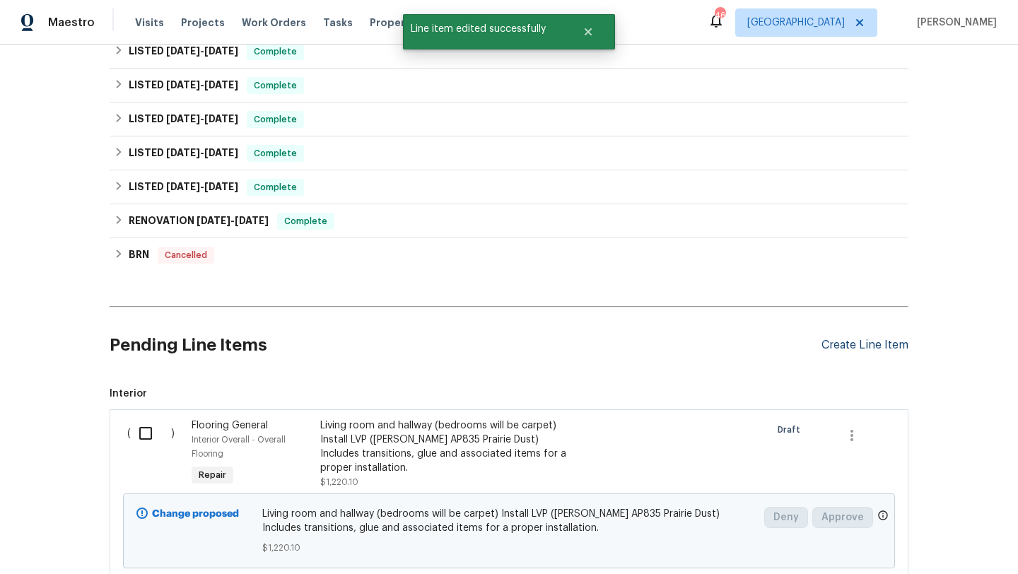
click at [837, 346] on div "Create Line Item" at bounding box center [865, 345] width 87 height 13
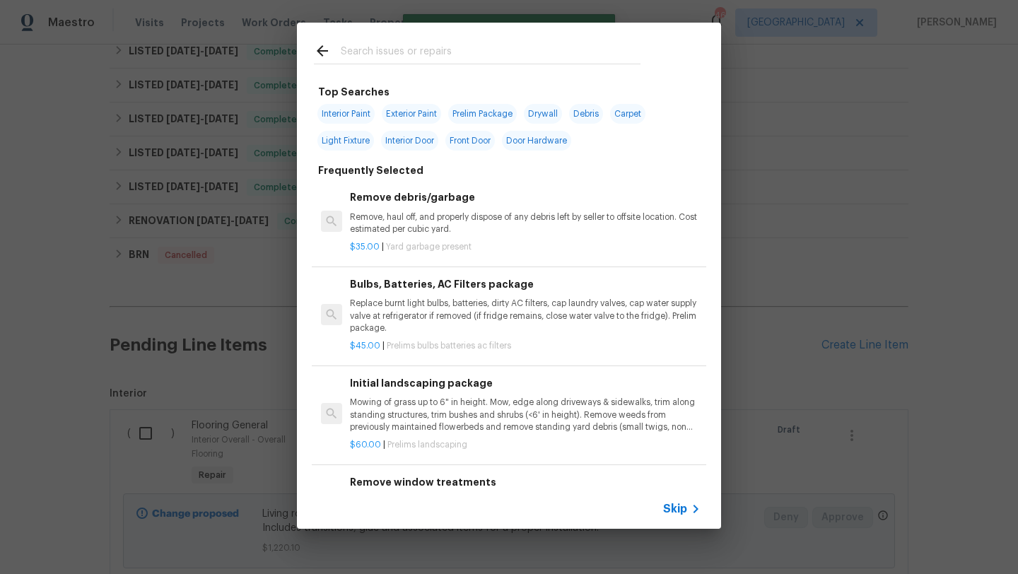
click at [402, 49] on input "text" at bounding box center [491, 52] width 300 height 21
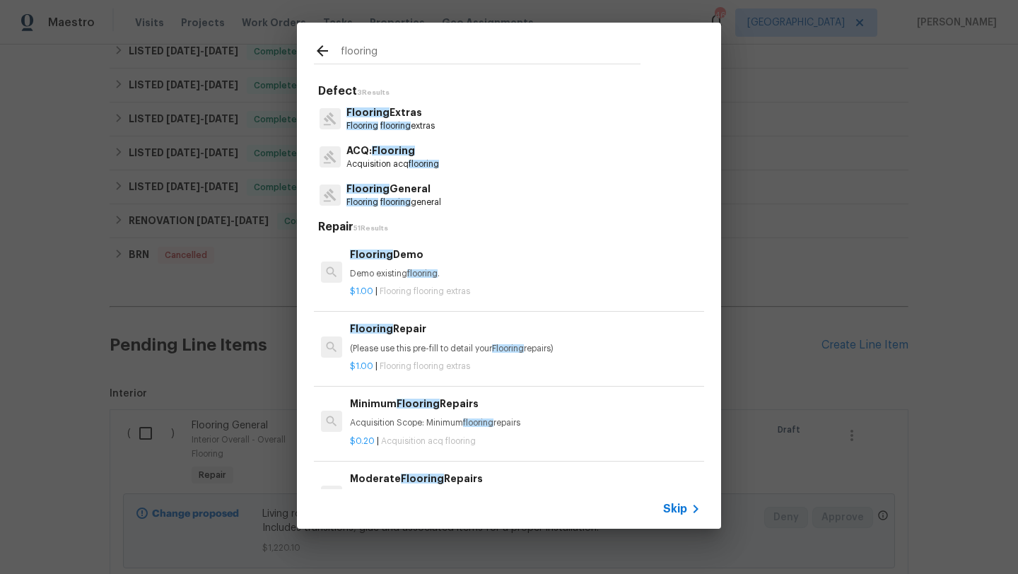
type input "flooring"
click at [394, 192] on p "Flooring General" at bounding box center [393, 189] width 95 height 15
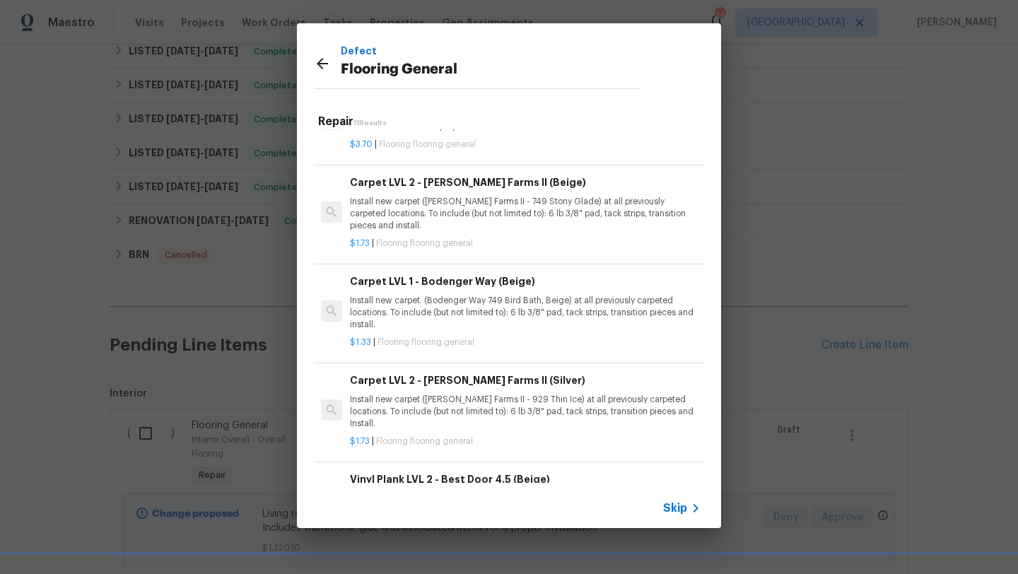
scroll to position [507, 0]
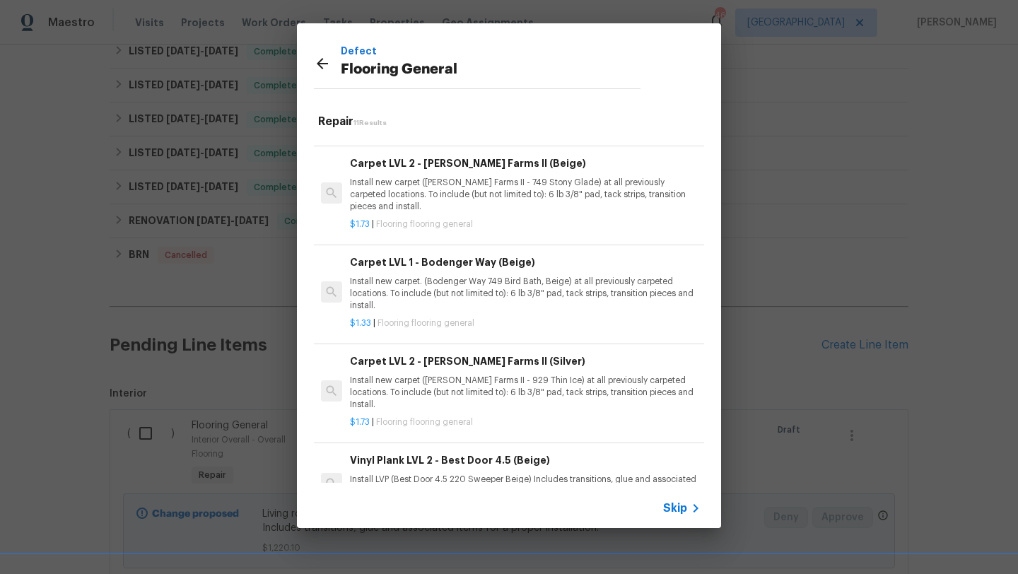
click at [438, 271] on div "Carpet LVL 1 - Bodenger Way (Beige) Install new carpet. (Bodenger Way 749 Bird …" at bounding box center [525, 284] width 351 height 58
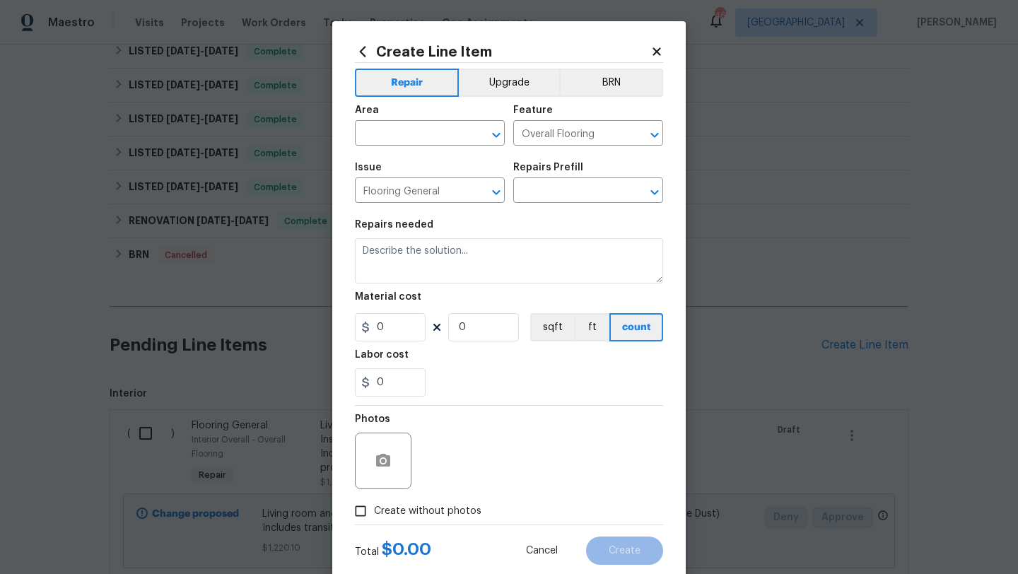
type input "Carpet LVL 1 - Bodenger Way (Beige) $1.33"
type textarea "Install new carpet. (Bodenger Way 749 Bird Bath, Beige) at all previously carpe…"
type input "1.33"
type input "1"
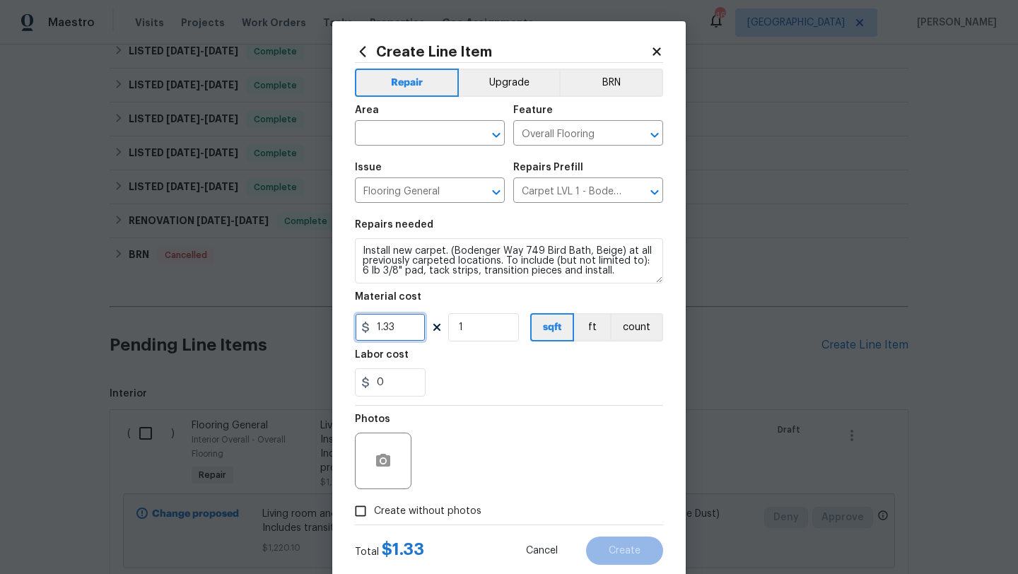
click at [397, 333] on input "1.33" at bounding box center [390, 327] width 71 height 28
type input "1.47"
drag, startPoint x: 469, startPoint y: 326, endPoint x: 435, endPoint y: 326, distance: 33.9
click at [435, 326] on div "1.47 1 sqft ft count" at bounding box center [509, 327] width 308 height 28
type input "590"
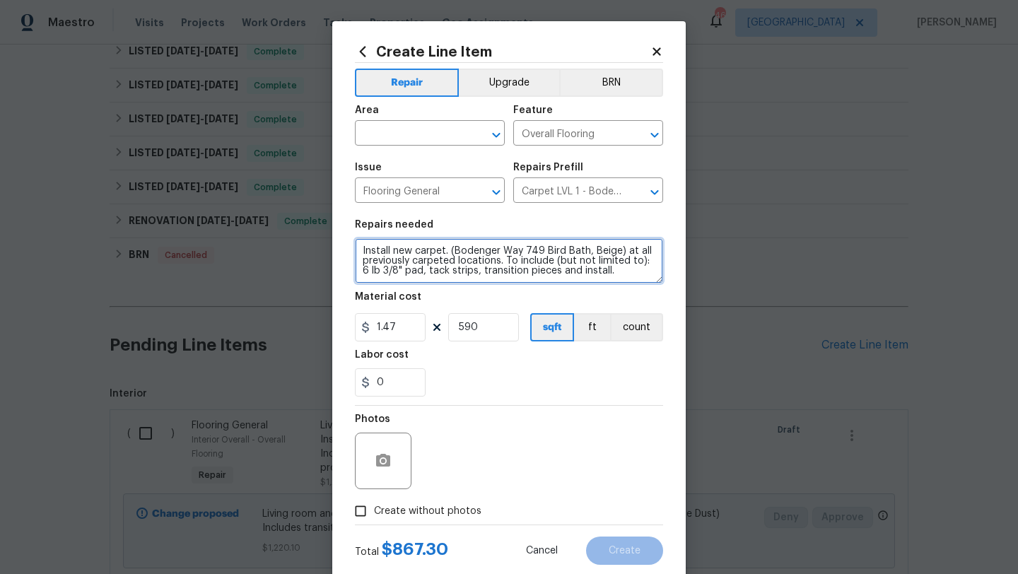
click at [360, 248] on textarea "Install new carpet. (Bodenger Way 749 Bird Bath, Beige) at all previously carpe…" at bounding box center [509, 260] width 308 height 45
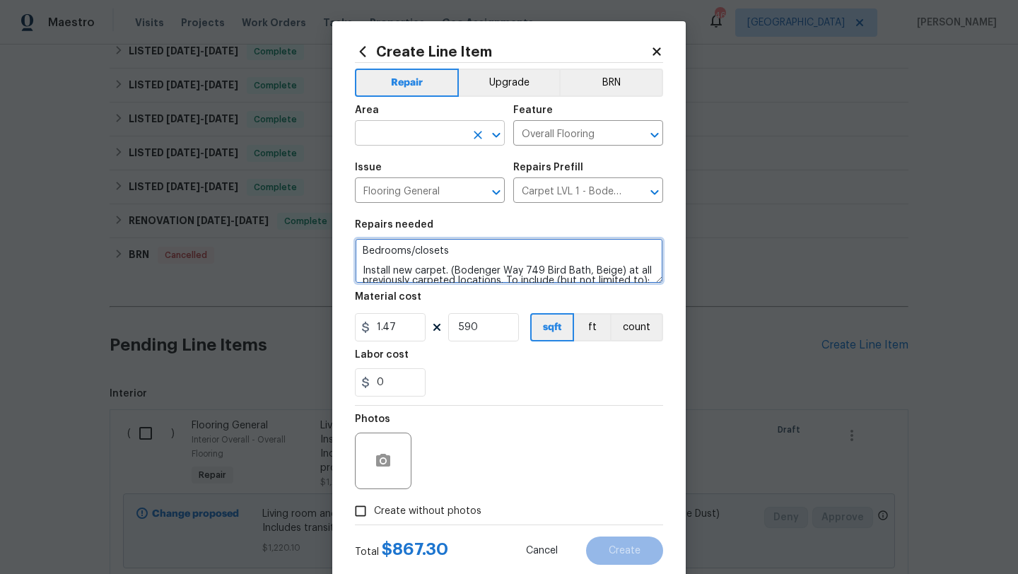
type textarea "Bedrooms/closets Install new carpet. (Bodenger Way 749 Bird Bath, Beige) at all…"
click at [375, 129] on input "text" at bounding box center [410, 135] width 110 height 22
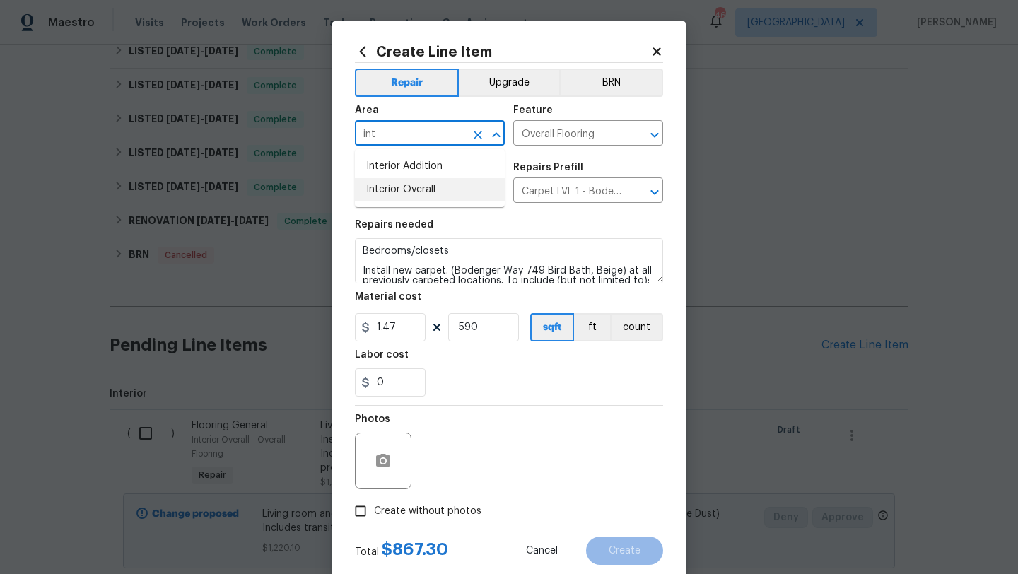
click at [390, 185] on li "Interior Overall" at bounding box center [430, 189] width 150 height 23
type input "Interior Overall"
click at [444, 508] on span "Create without photos" at bounding box center [427, 511] width 107 height 15
click at [374, 508] on input "Create without photos" at bounding box center [360, 511] width 27 height 27
checkbox input "true"
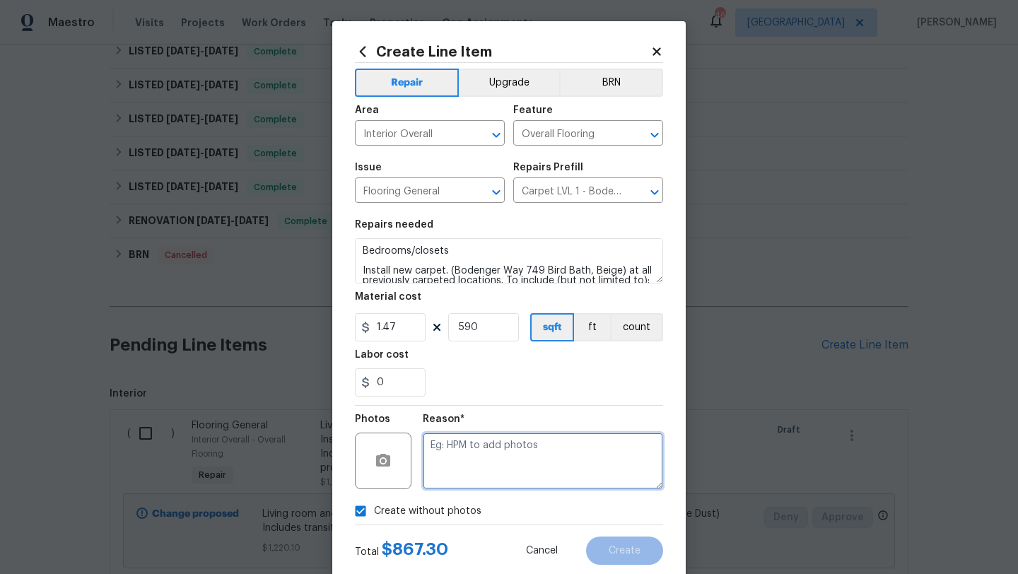
click at [465, 467] on textarea at bounding box center [543, 461] width 240 height 57
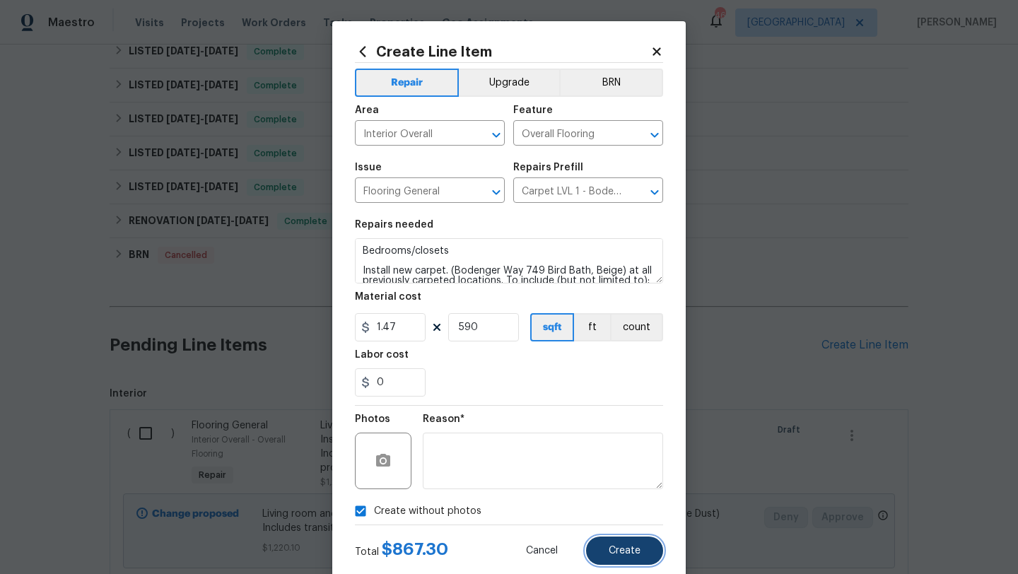
click at [605, 547] on button "Create" at bounding box center [624, 551] width 77 height 28
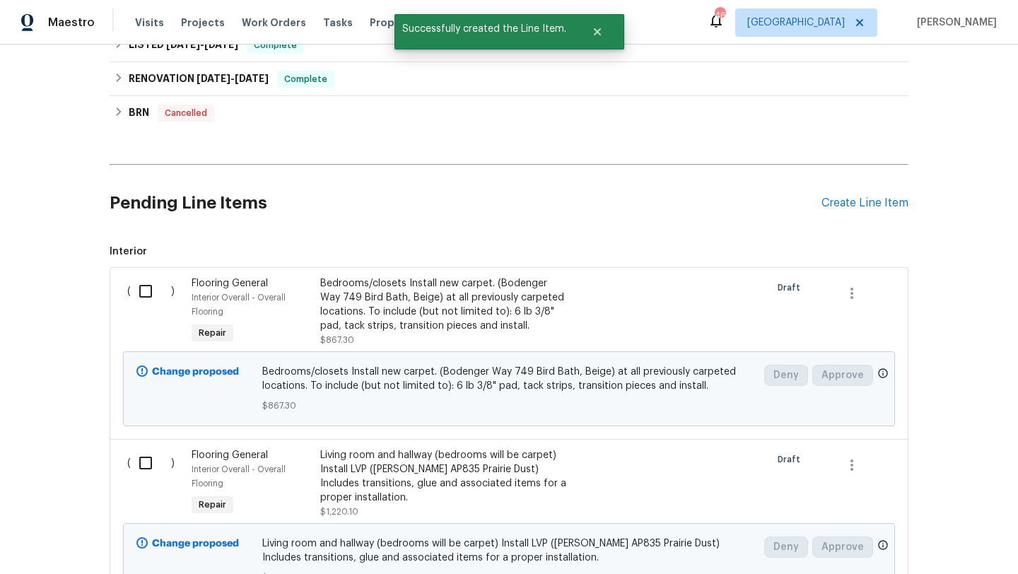
scroll to position [491, 0]
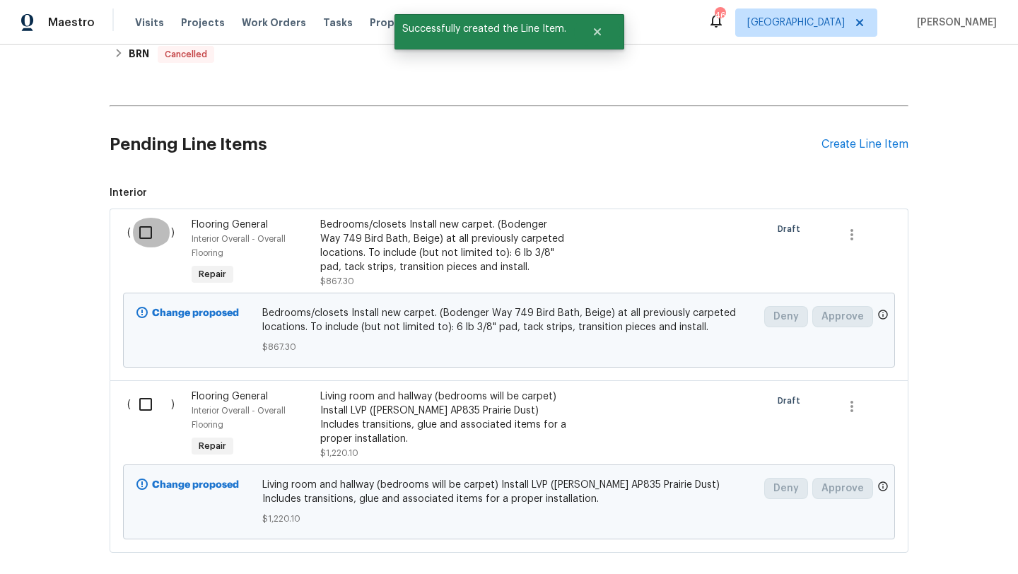
click at [144, 228] on input "checkbox" at bounding box center [151, 233] width 40 height 30
checkbox input "true"
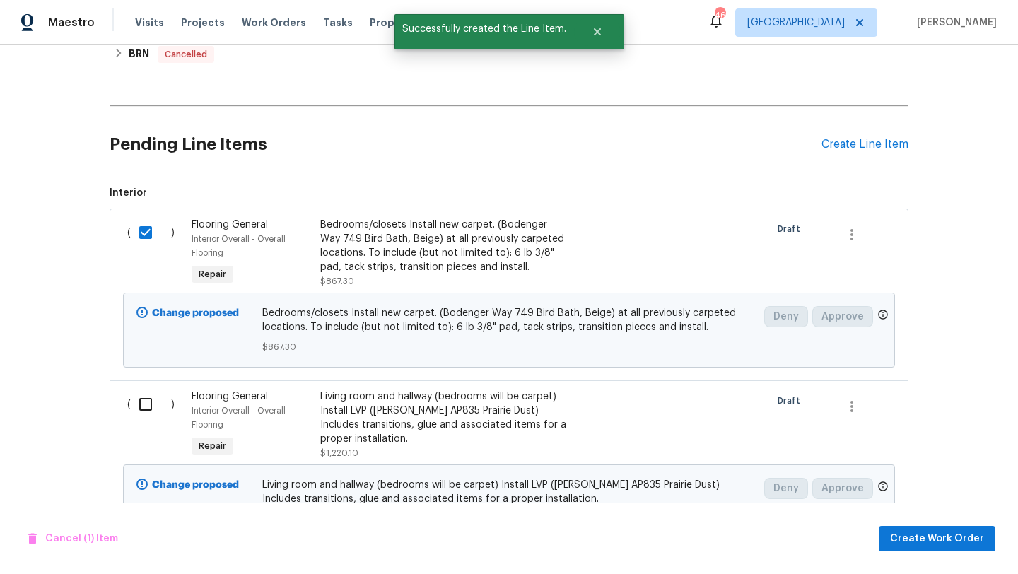
click at [144, 402] on input "checkbox" at bounding box center [151, 405] width 40 height 30
checkbox input "true"
click at [909, 537] on span "Create Work Order" at bounding box center [937, 539] width 94 height 18
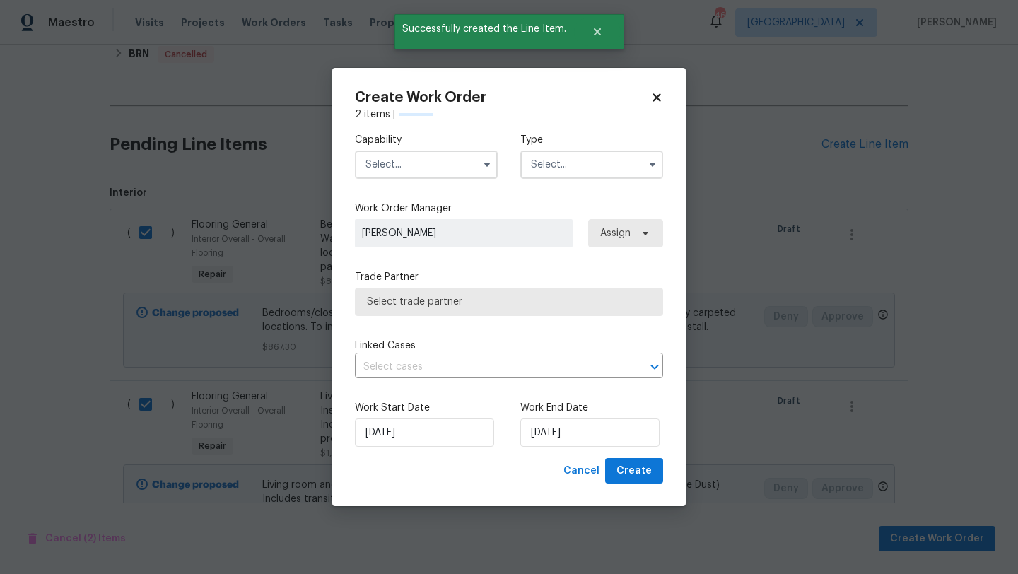
checkbox input "false"
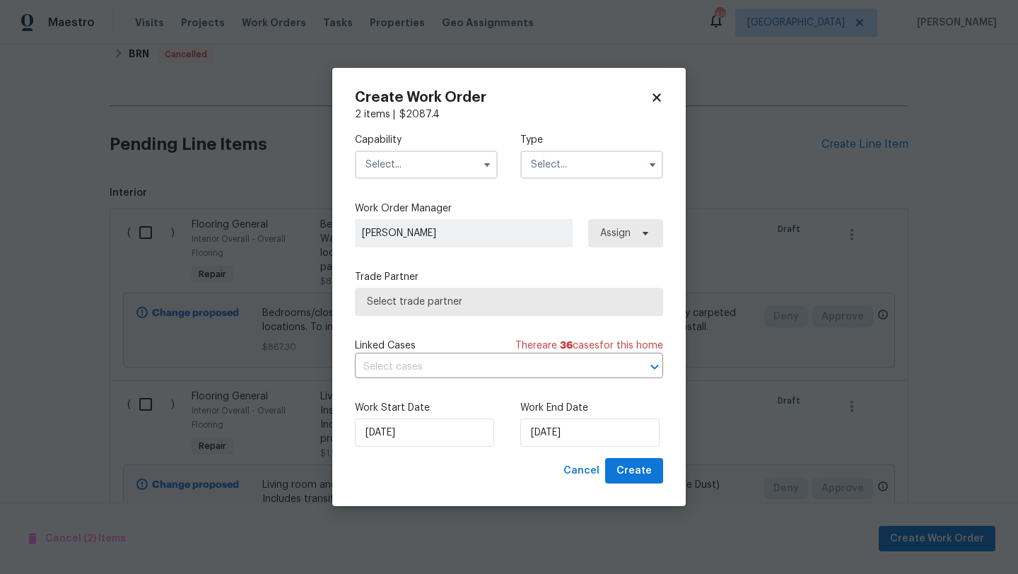
click at [462, 168] on input "text" at bounding box center [426, 165] width 143 height 28
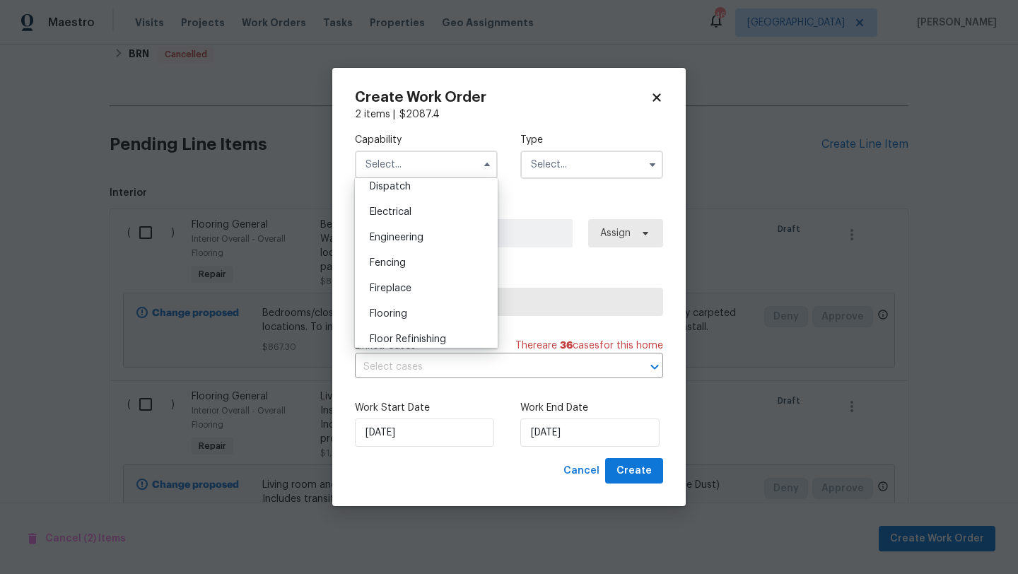
scroll to position [452, 0]
click at [448, 293] on div "Flooring" at bounding box center [426, 291] width 136 height 25
type input "Flooring"
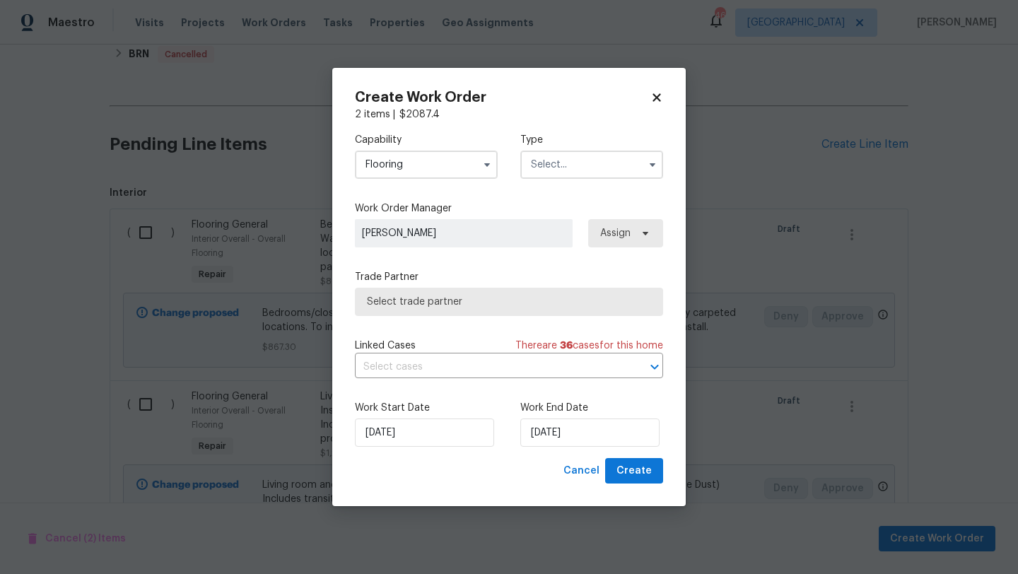
click at [580, 162] on input "text" at bounding box center [591, 165] width 143 height 28
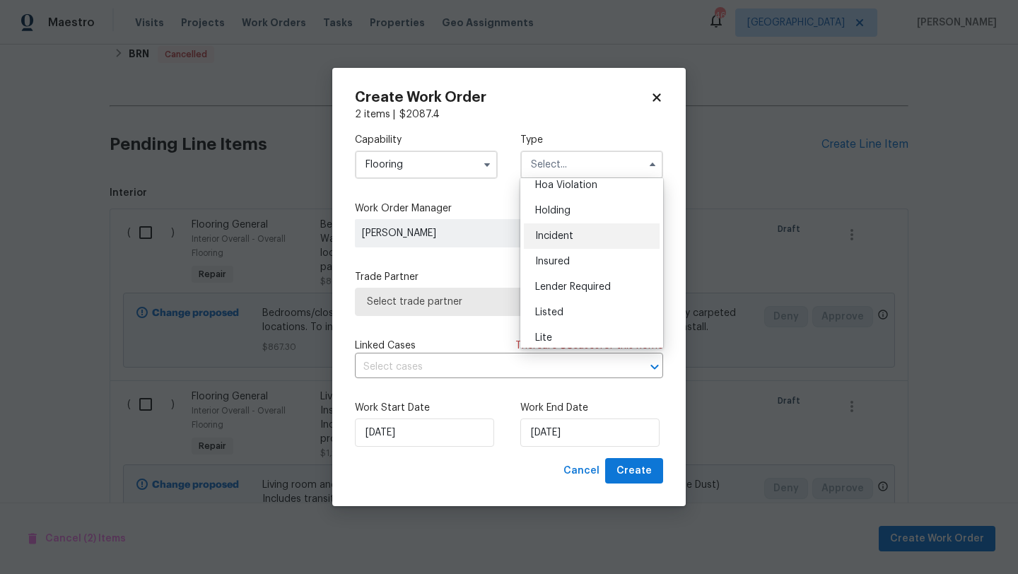
scroll to position [47, 0]
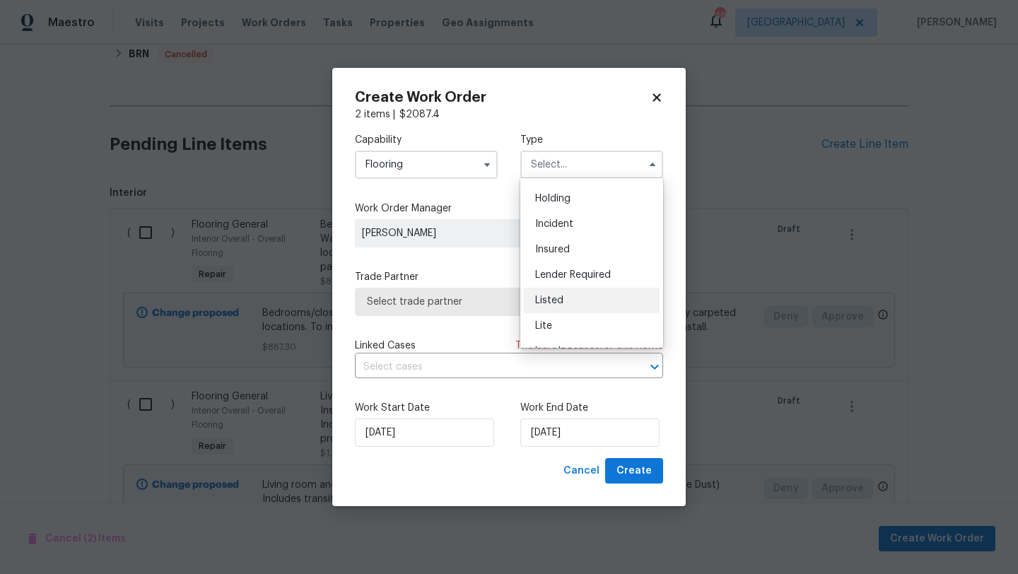
click at [566, 299] on div "Listed" at bounding box center [592, 300] width 136 height 25
type input "Listed"
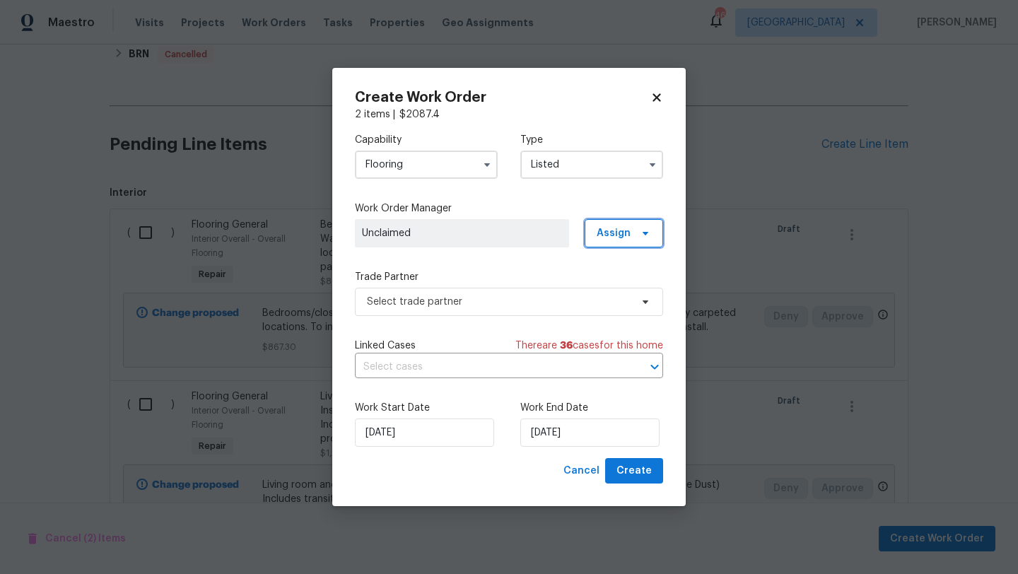
click at [617, 238] on span "Assign" at bounding box center [614, 233] width 34 height 14
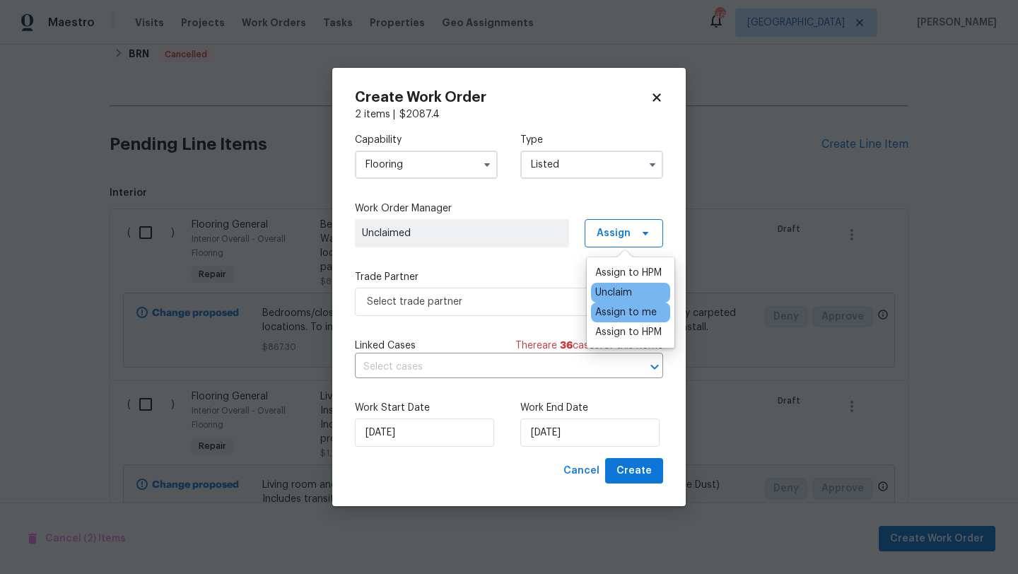
click at [620, 312] on div "Assign to me" at bounding box center [626, 312] width 62 height 14
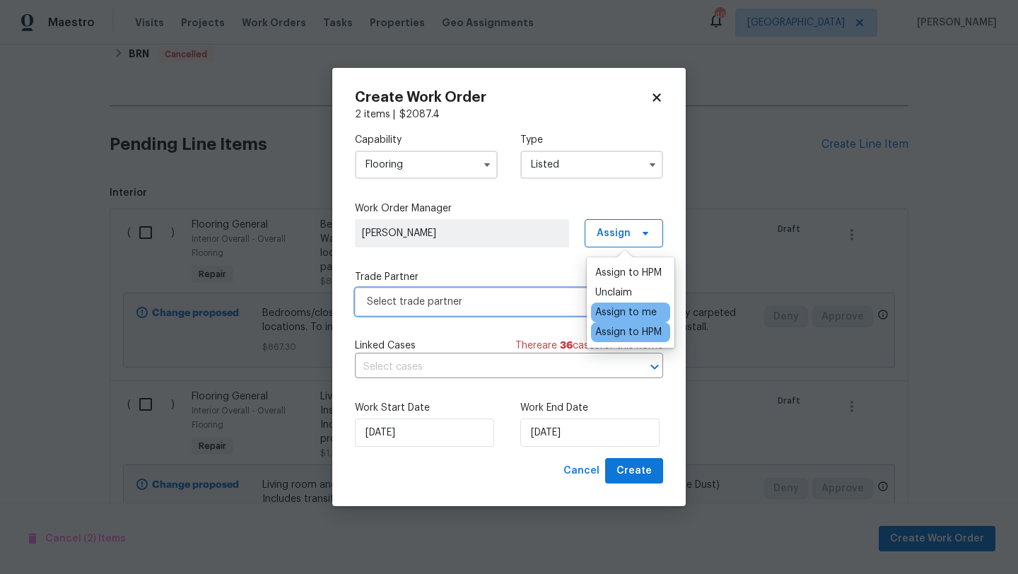
click at [549, 305] on span "Select trade partner" at bounding box center [499, 302] width 264 height 14
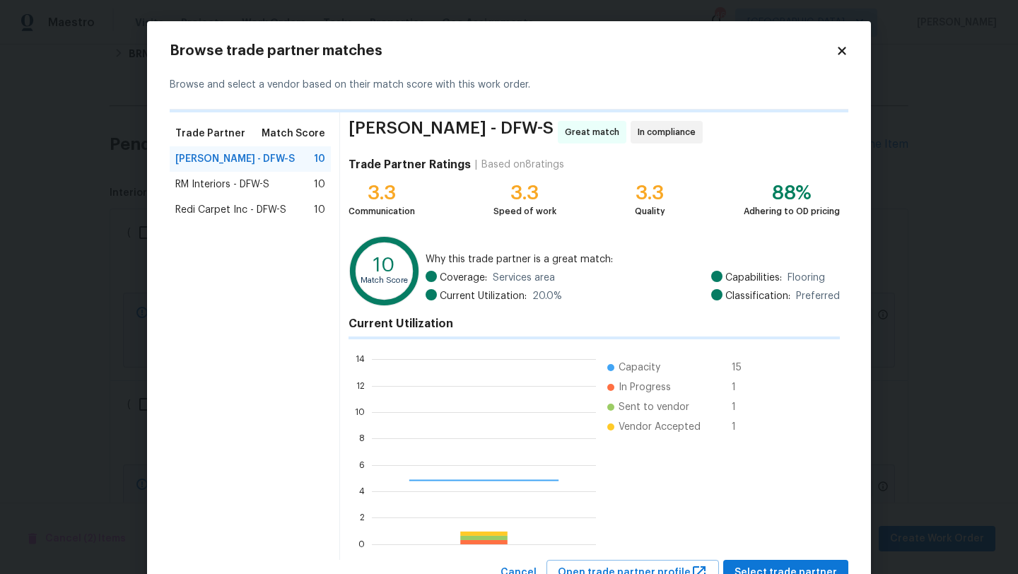
scroll to position [198, 224]
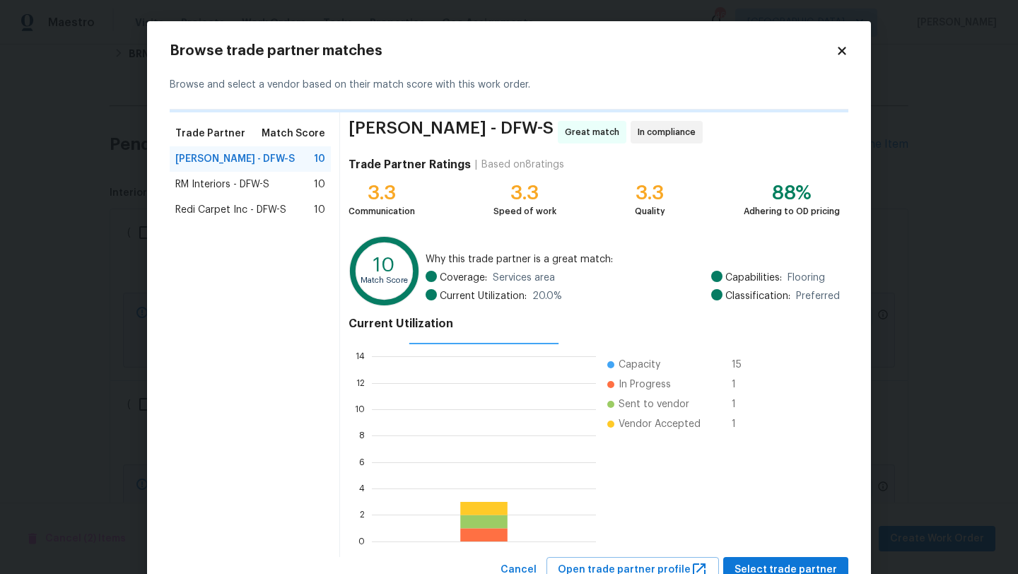
click at [281, 157] on span "Sherwin Williams - DFW-S" at bounding box center [234, 159] width 119 height 14
click at [817, 566] on span "Select trade partner" at bounding box center [786, 570] width 103 height 18
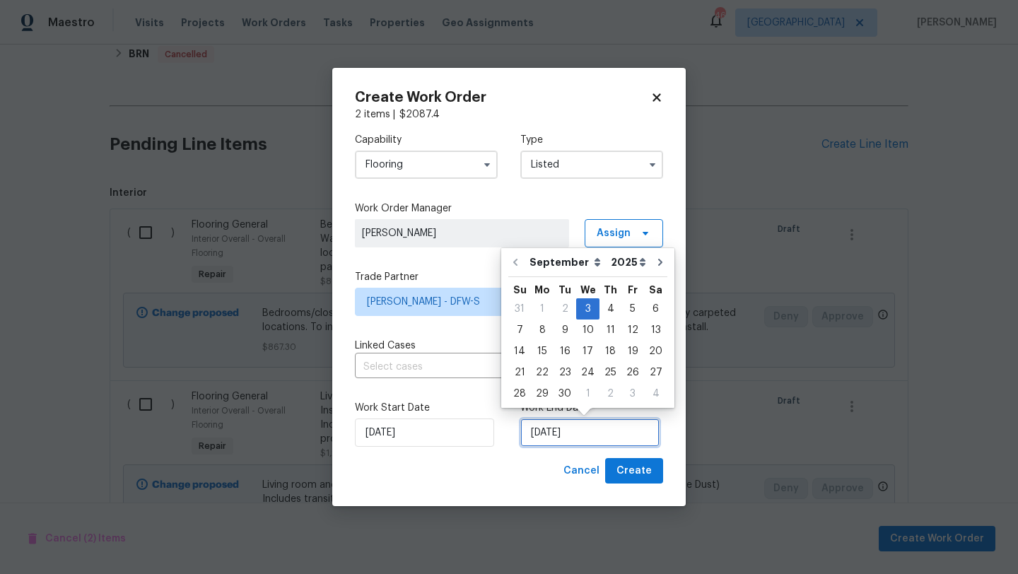
click at [608, 440] on input "[DATE]" at bounding box center [589, 433] width 139 height 28
click at [564, 329] on div "9" at bounding box center [565, 330] width 23 height 20
type input "[DATE]"
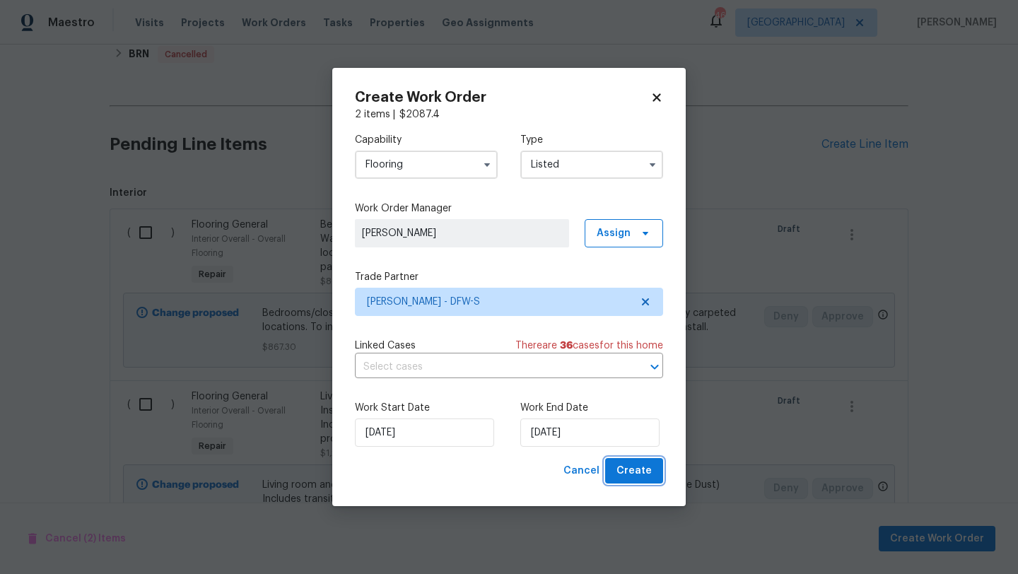
click at [640, 472] on span "Create" at bounding box center [634, 471] width 35 height 18
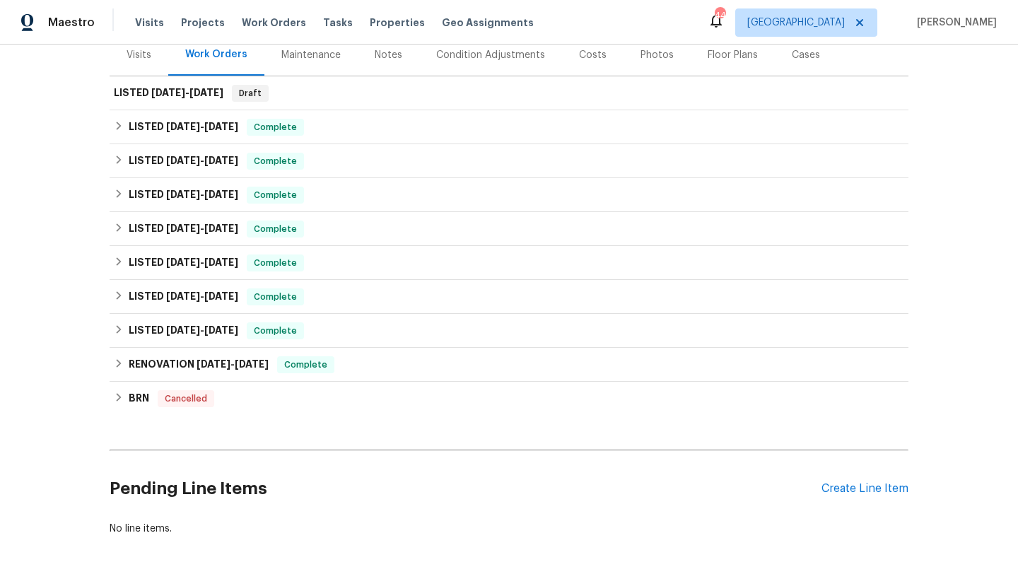
scroll to position [178, 0]
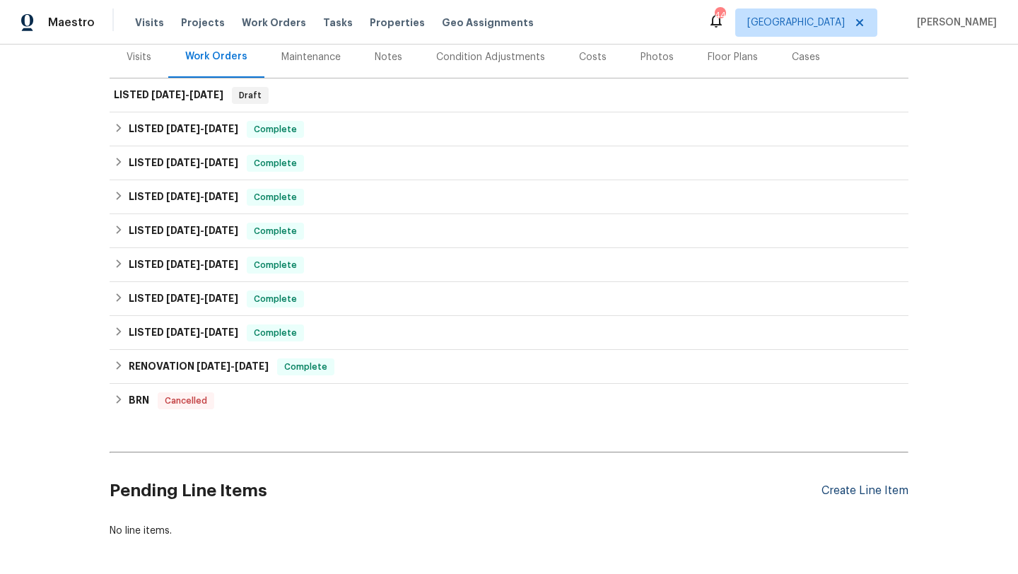
click at [902, 490] on div "Create Line Item" at bounding box center [865, 490] width 87 height 13
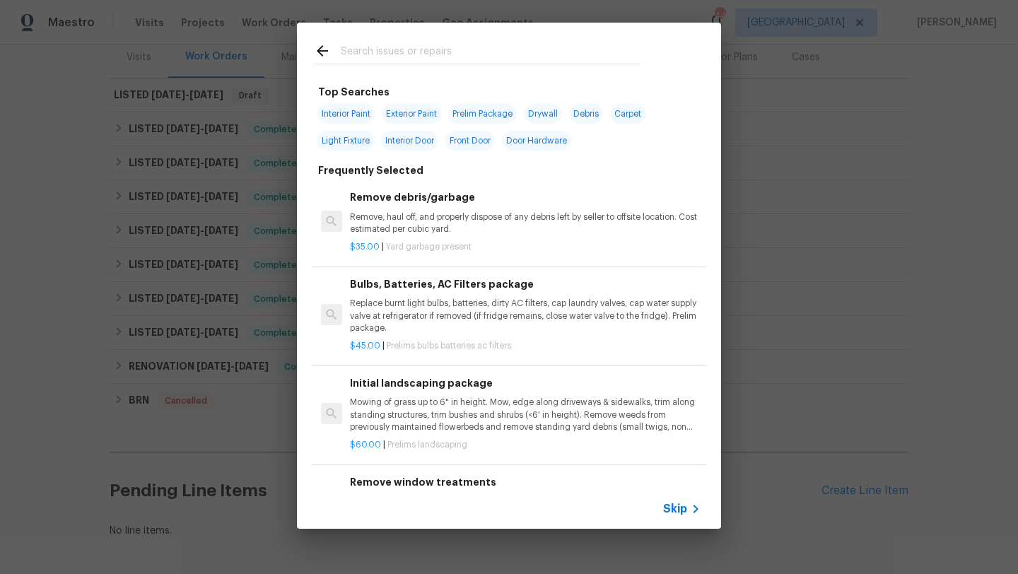
click at [450, 45] on input "text" at bounding box center [491, 52] width 300 height 21
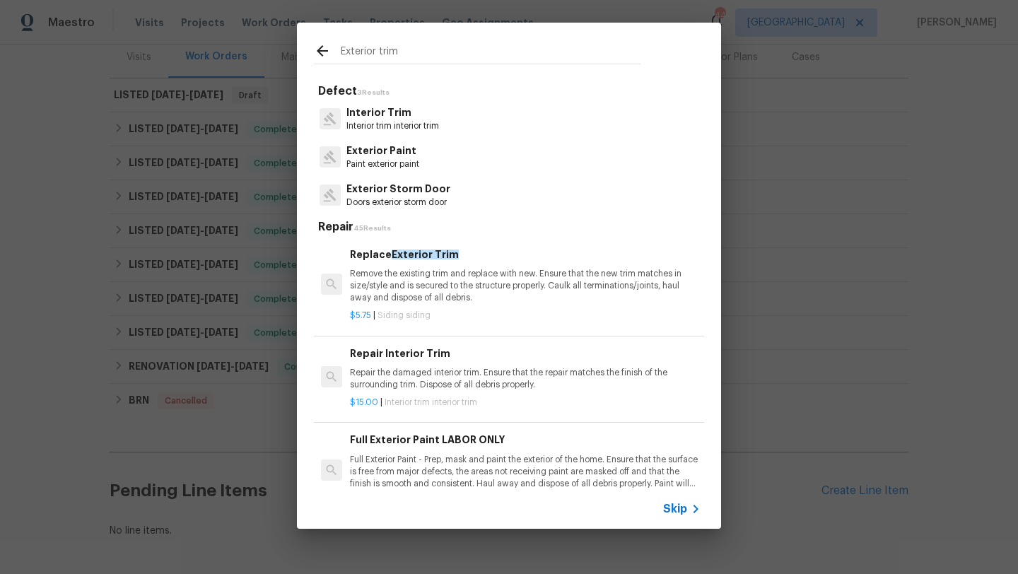
type input "Exterior trim"
click at [429, 280] on p "Remove the existing trim and replace with new. Ensure that the new trim matches…" at bounding box center [525, 286] width 351 height 36
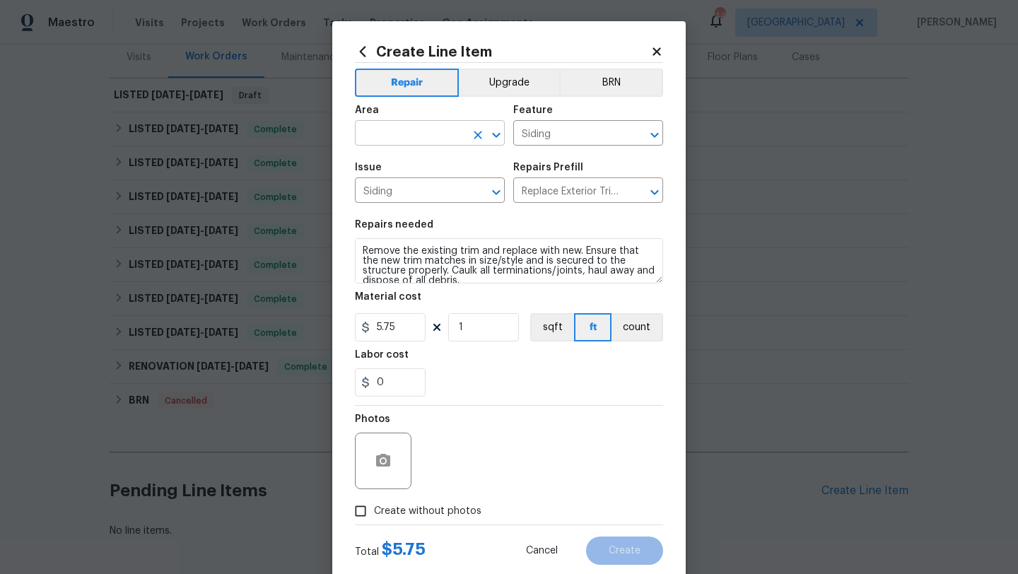
click at [405, 137] on input "text" at bounding box center [410, 135] width 110 height 22
click at [394, 170] on li "Garage" at bounding box center [430, 166] width 150 height 23
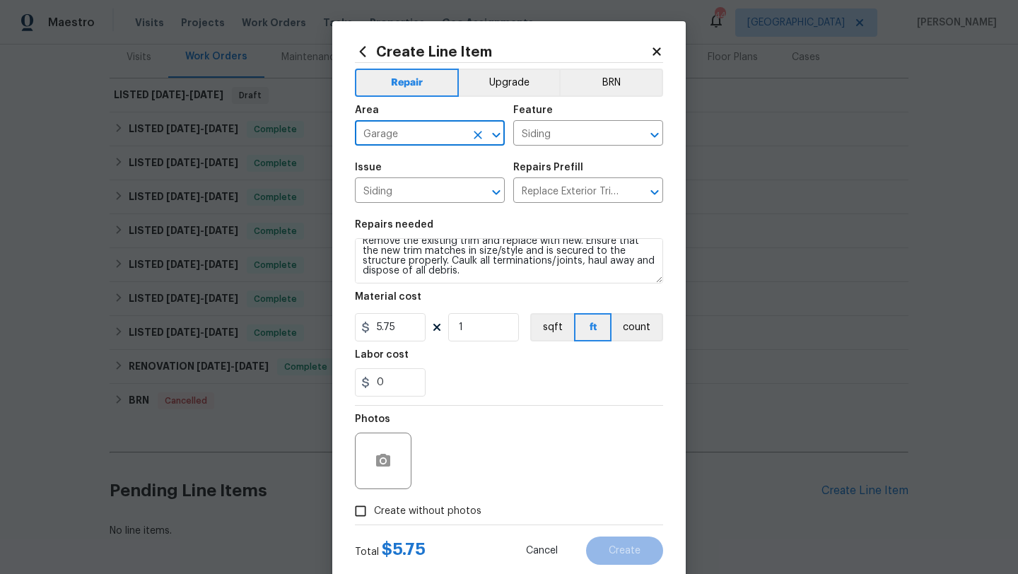
type input "Garage"
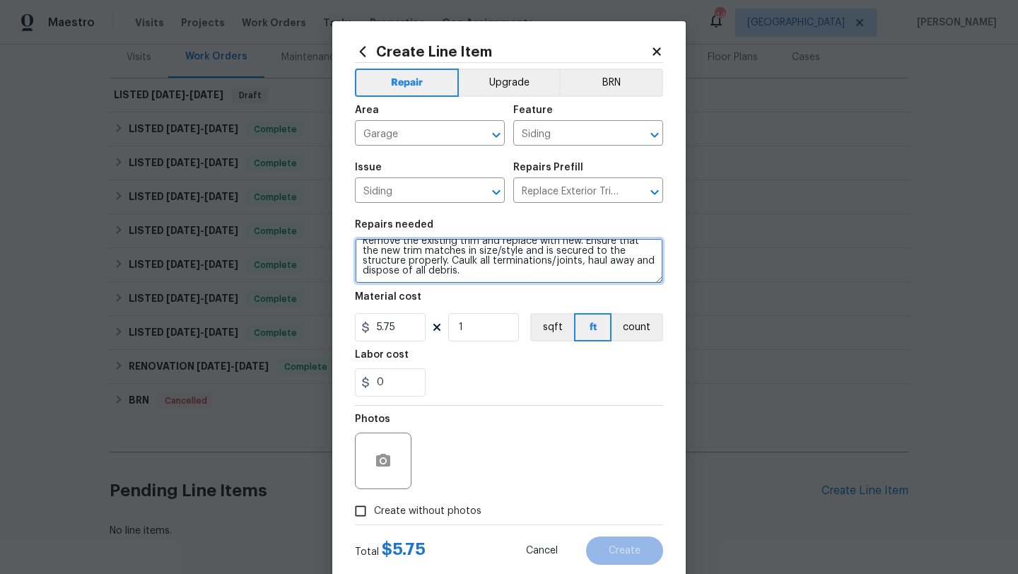
scroll to position [0, 0]
drag, startPoint x: 426, startPoint y: 274, endPoint x: 359, endPoint y: 242, distance: 73.7
click at [359, 242] on textarea "Remove the existing trim and replace with new. Ensure that the new trim matches…" at bounding box center [509, 260] width 308 height 45
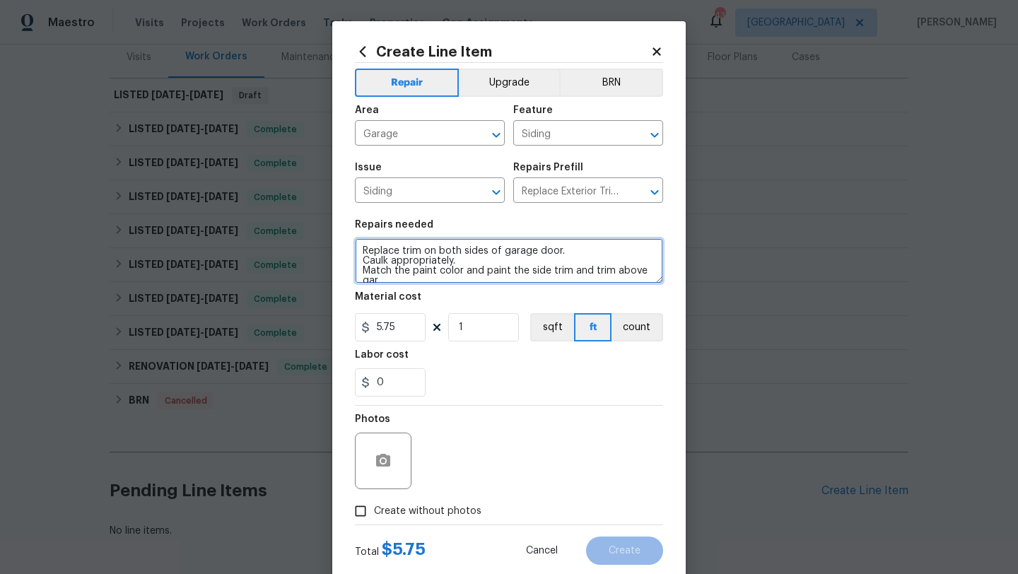
scroll to position [3, 0]
type textarea "Replace trim on both sides of garage door. Caulk appropriately. Match the paint…"
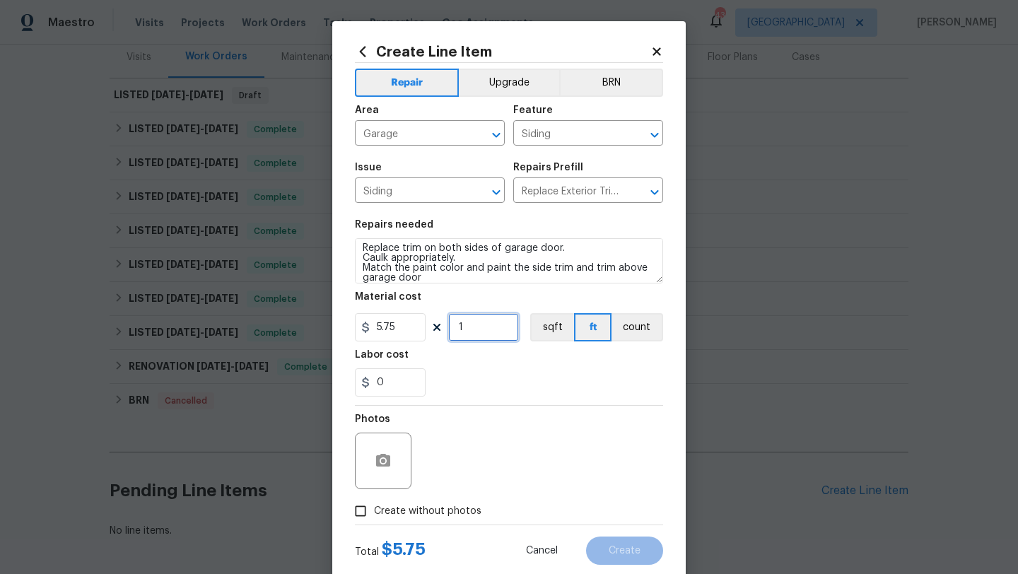
click at [470, 328] on input "1" at bounding box center [483, 327] width 71 height 28
type input "69"
drag, startPoint x: 389, startPoint y: 379, endPoint x: 347, endPoint y: 379, distance: 41.7
click at [347, 379] on div "Create Line Item Repair Upgrade BRN Area Garage ​ Feature Siding ​ Issue Siding…" at bounding box center [509, 304] width 354 height 566
type input "3.25"
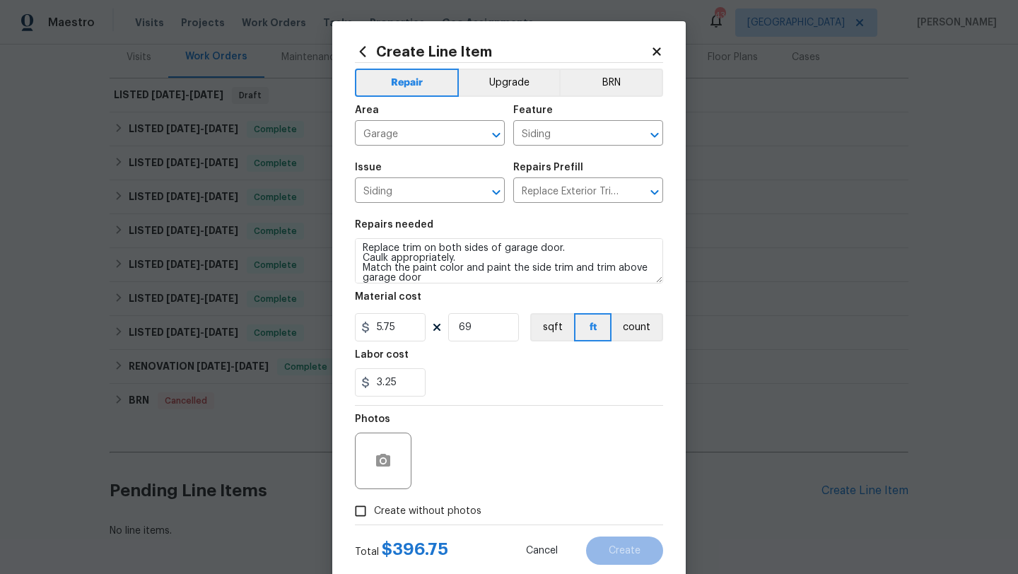
click at [487, 453] on div "Photos" at bounding box center [509, 452] width 308 height 92
click at [431, 511] on span "Create without photos" at bounding box center [427, 511] width 107 height 15
click at [374, 511] on input "Create without photos" at bounding box center [360, 511] width 27 height 27
checkbox input "true"
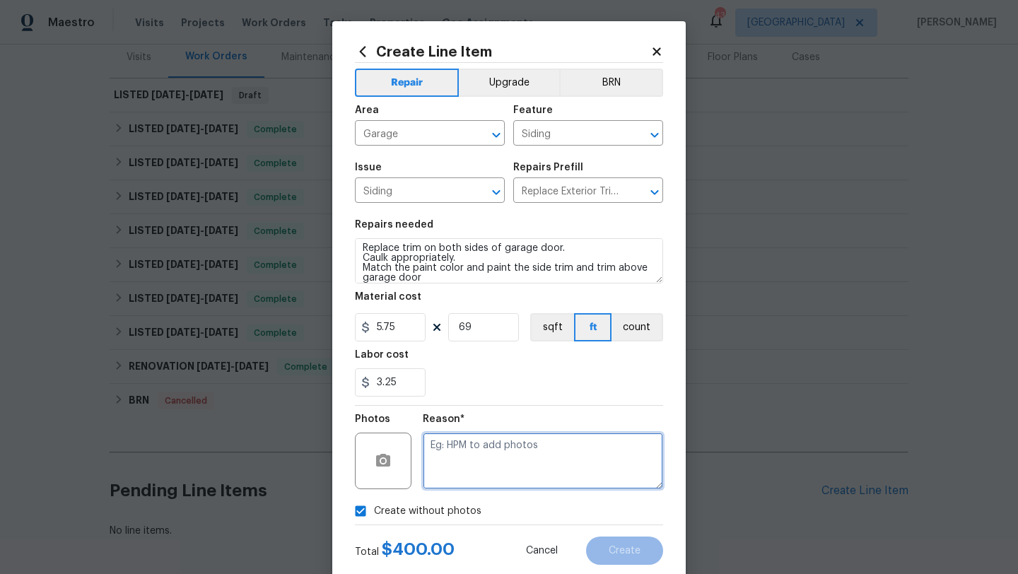
click at [468, 465] on textarea at bounding box center [543, 461] width 240 height 57
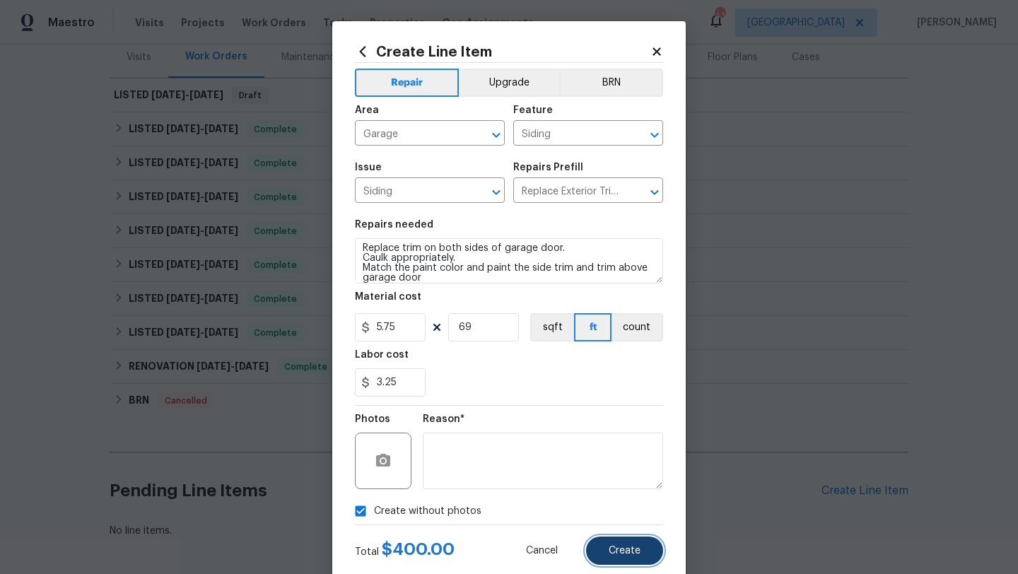
click at [614, 549] on span "Create" at bounding box center [625, 551] width 32 height 11
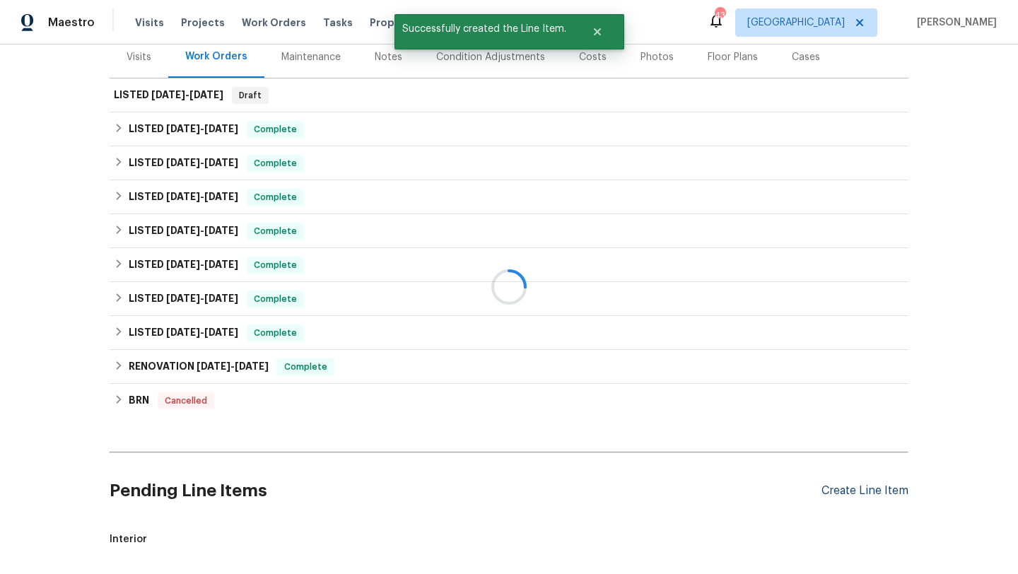
click at [844, 487] on div at bounding box center [509, 287] width 1018 height 574
click at [839, 492] on div "Create Line Item" at bounding box center [865, 490] width 87 height 13
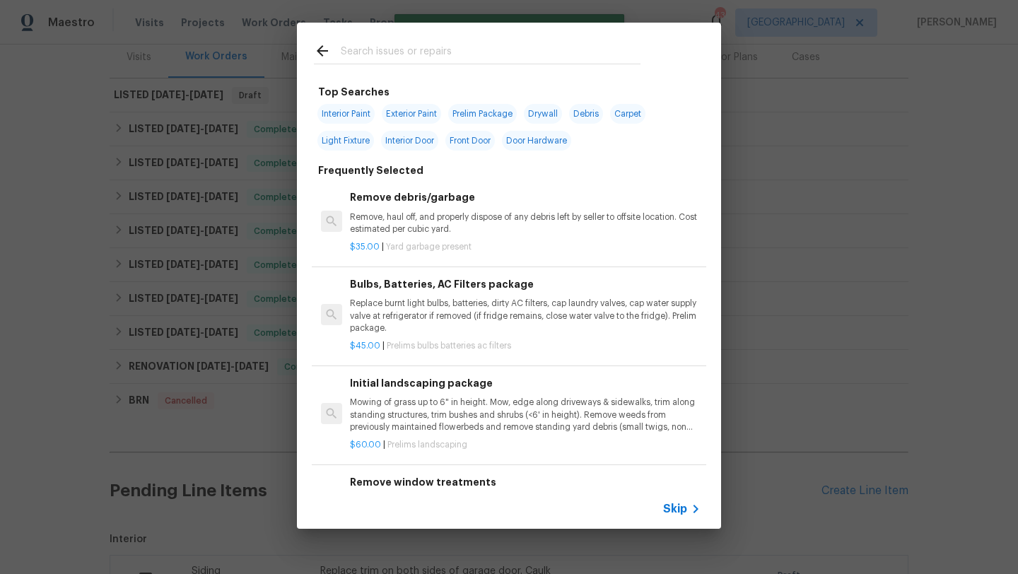
click at [453, 48] on input "text" at bounding box center [491, 52] width 300 height 21
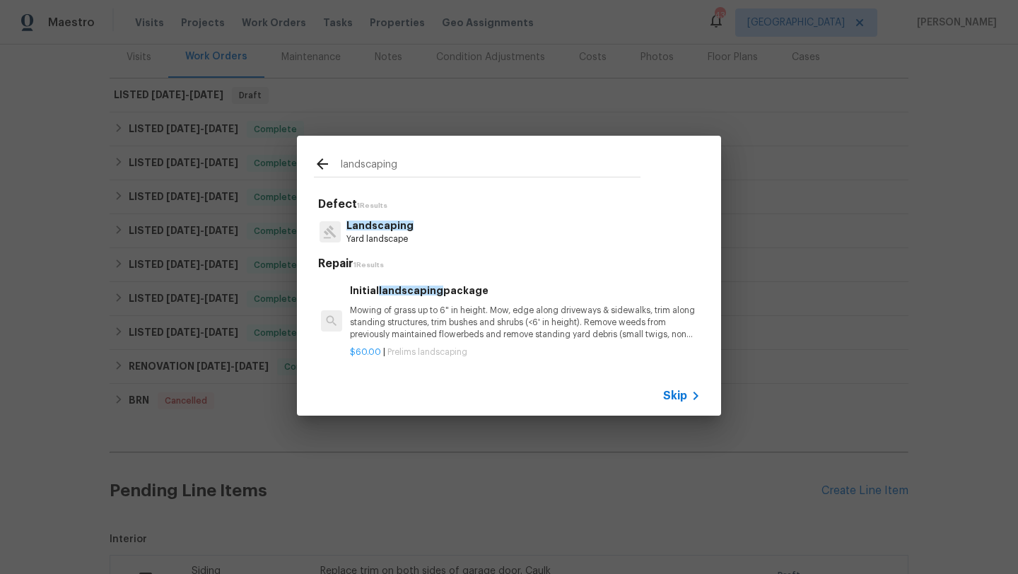
type input "landscaping"
click at [395, 226] on span "Landscaping" at bounding box center [379, 226] width 67 height 10
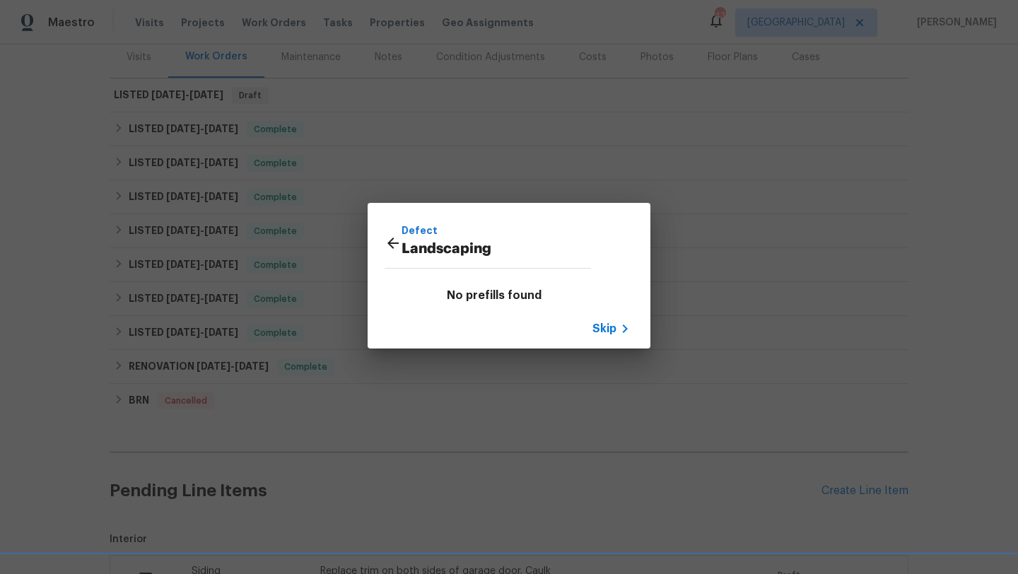
click at [599, 326] on span "Skip" at bounding box center [605, 329] width 24 height 14
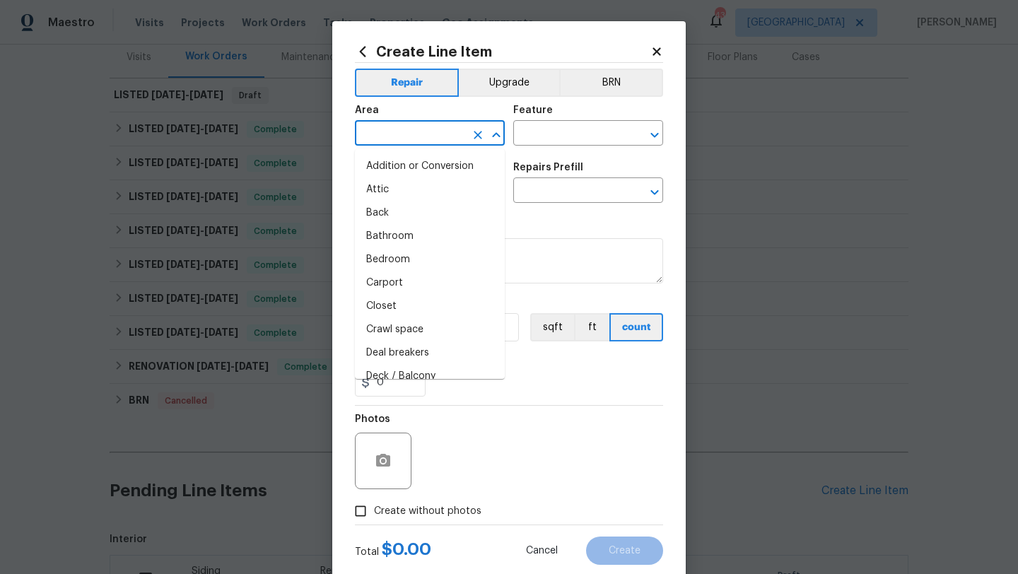
click at [407, 139] on input "text" at bounding box center [410, 135] width 110 height 22
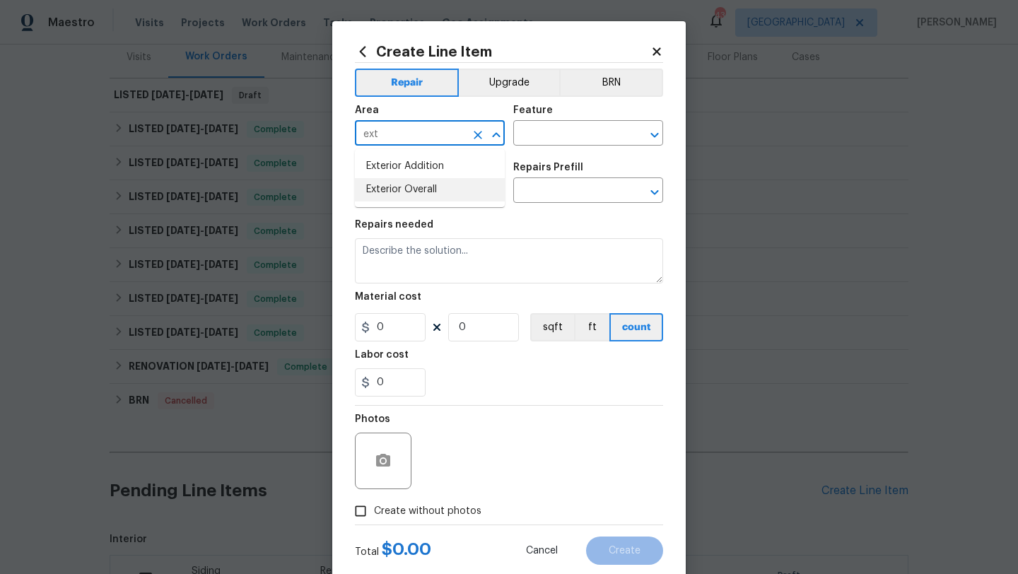
click at [419, 184] on li "Exterior Overall" at bounding box center [430, 189] width 150 height 23
type input "Exterior Overall"
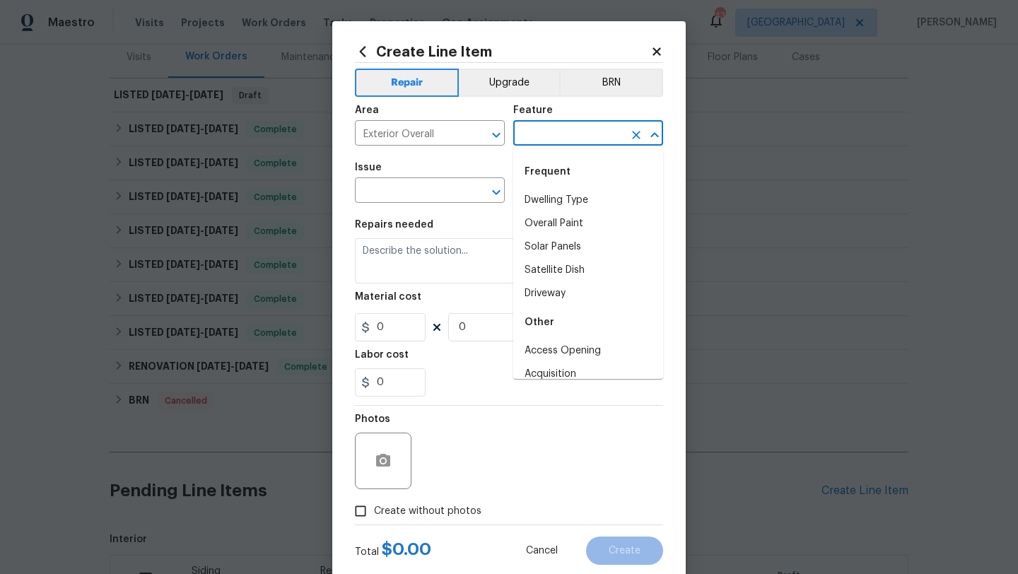
click at [534, 132] on input "text" at bounding box center [568, 135] width 110 height 22
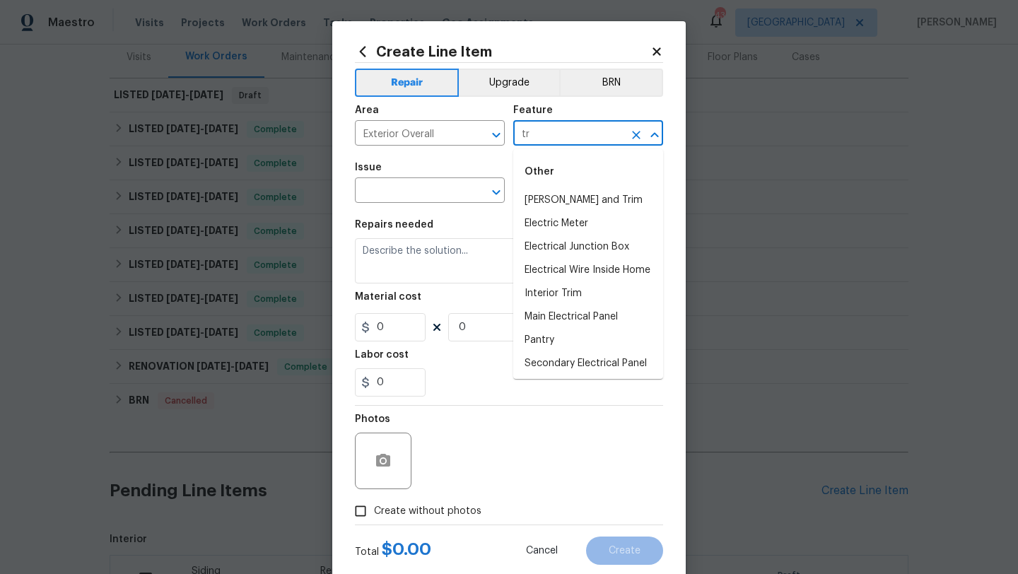
type input "t"
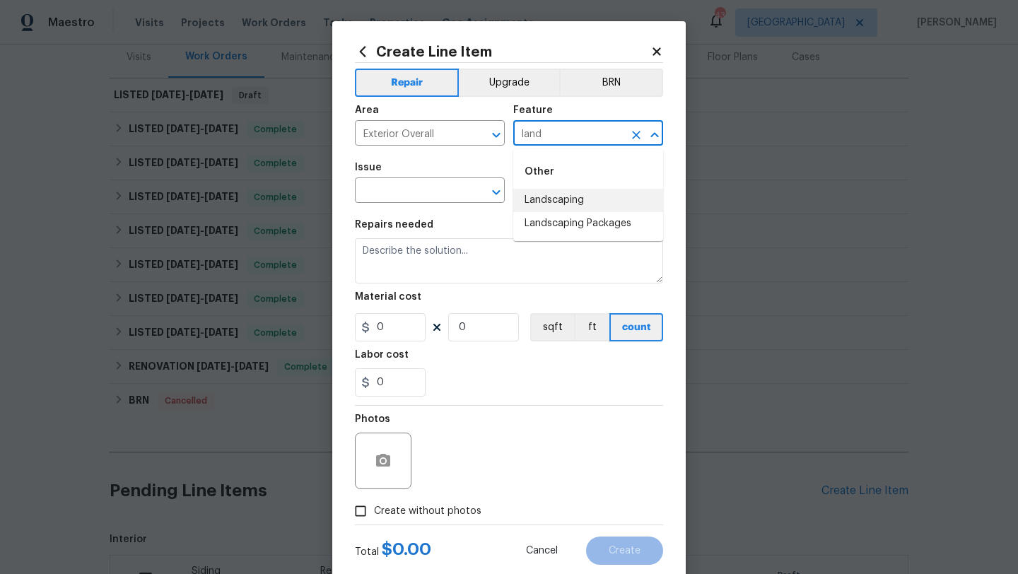
click at [542, 206] on li "Landscaping" at bounding box center [588, 200] width 150 height 23
type input "Landscaping"
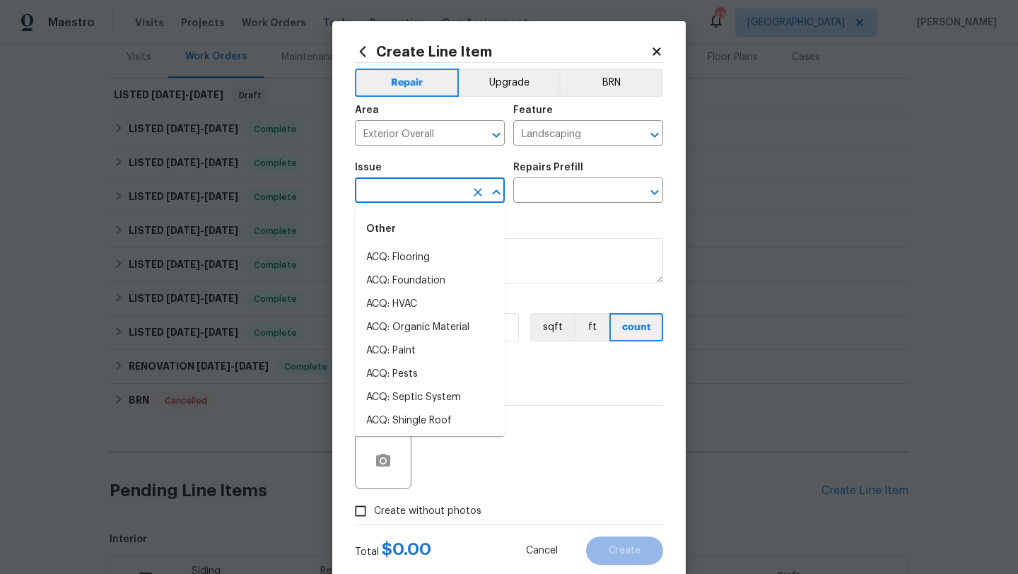
click at [408, 199] on input "text" at bounding box center [410, 192] width 110 height 22
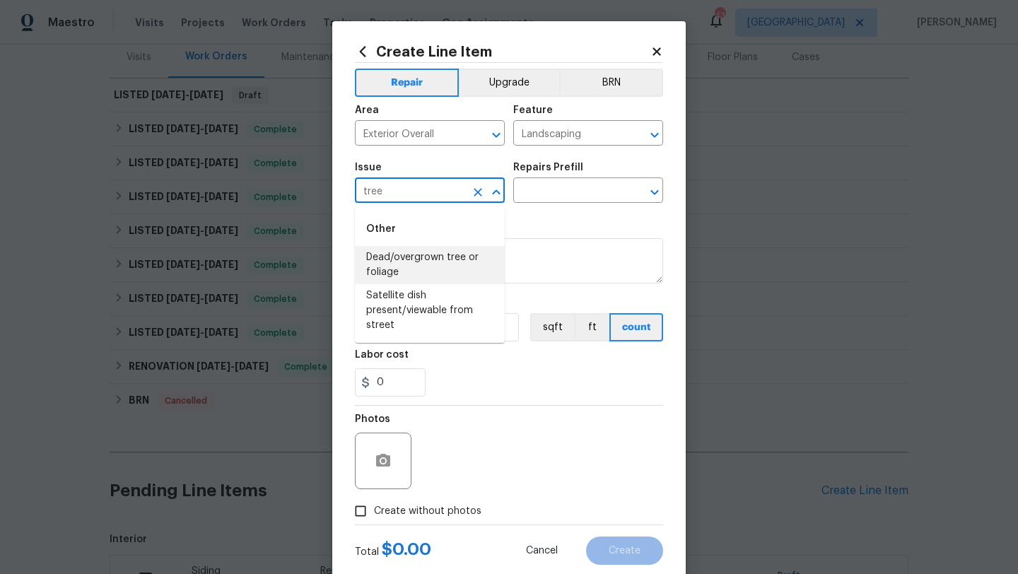
click at [401, 269] on li "Dead/overgrown tree or foliage" at bounding box center [430, 265] width 150 height 38
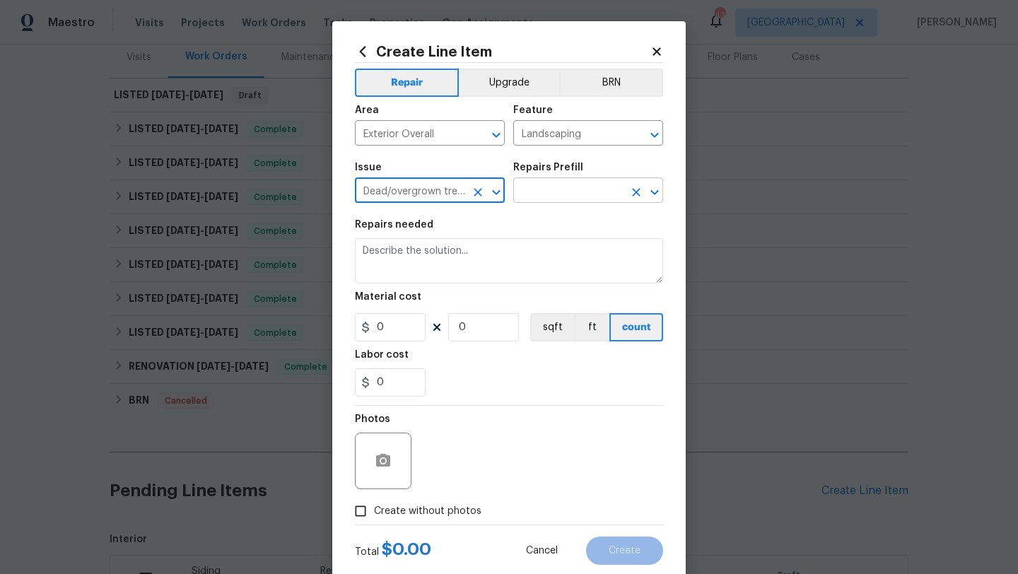
type input "Dead/overgrown tree or foliage"
click at [534, 194] on input "text" at bounding box center [568, 192] width 110 height 22
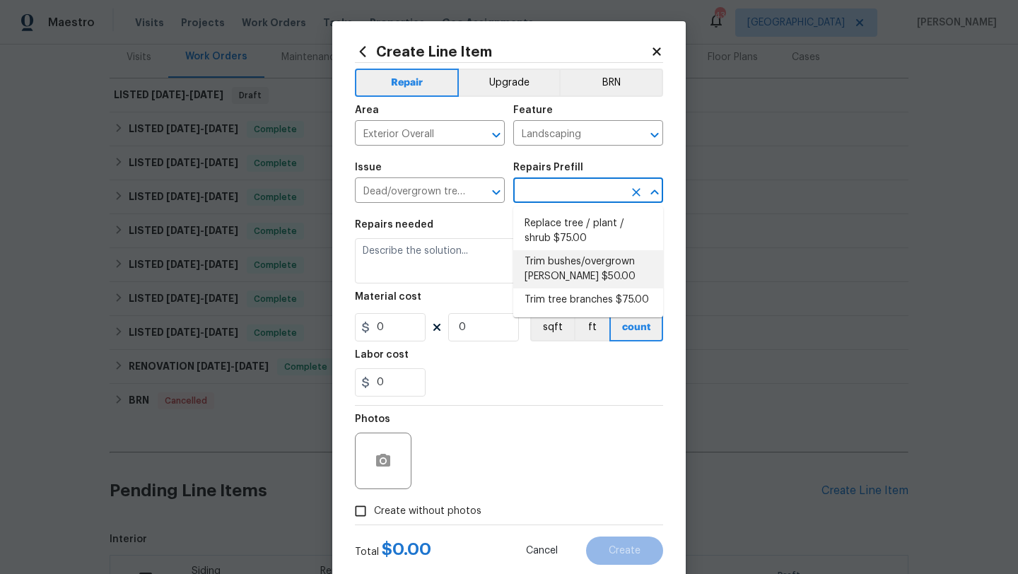
click at [548, 261] on li "Trim bushes/overgrown hedges $50.00" at bounding box center [588, 269] width 150 height 38
type input "Trim bushes/overgrown hedges $50.00"
type textarea "Trim overgrown hegdes & bushes around perimeter of home giving 12" of clearance…"
type input "50"
type input "1"
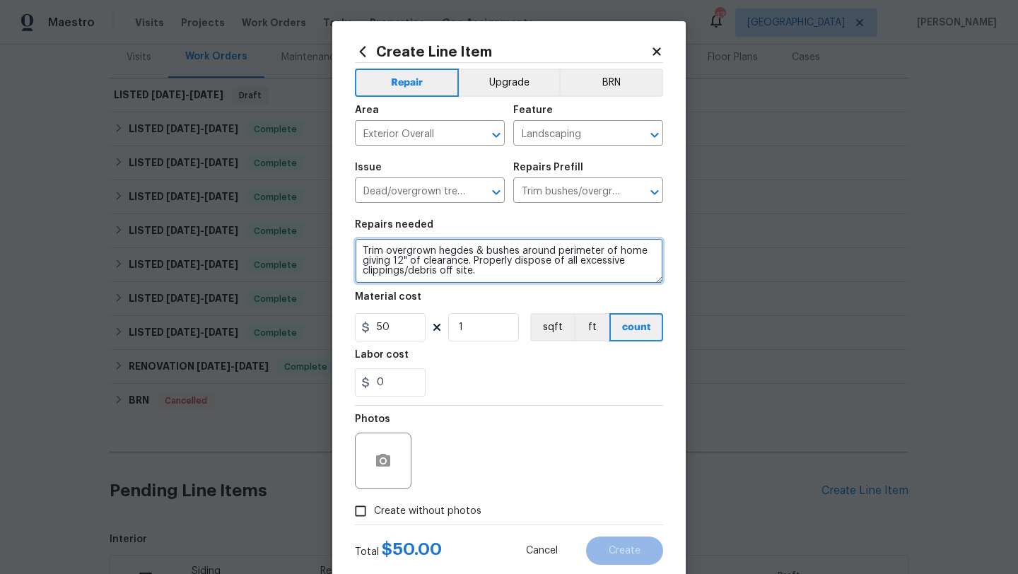
drag, startPoint x: 492, startPoint y: 272, endPoint x: 356, endPoint y: 253, distance: 137.7
click at [356, 253] on textarea "Trim overgrown hegdes & bushes around perimeter of home giving 12" of clearance…" at bounding box center [509, 260] width 308 height 45
drag, startPoint x: 560, startPoint y: 264, endPoint x: 472, endPoint y: 257, distance: 88.0
click at [472, 257] on textarea "Trim front shrubs to be neat and away from front sidewalk. Remove all plants fr…" at bounding box center [509, 260] width 308 height 45
type textarea "Trim front shrubs to be neat and away from front sidewalk. Remove all plants fr…"
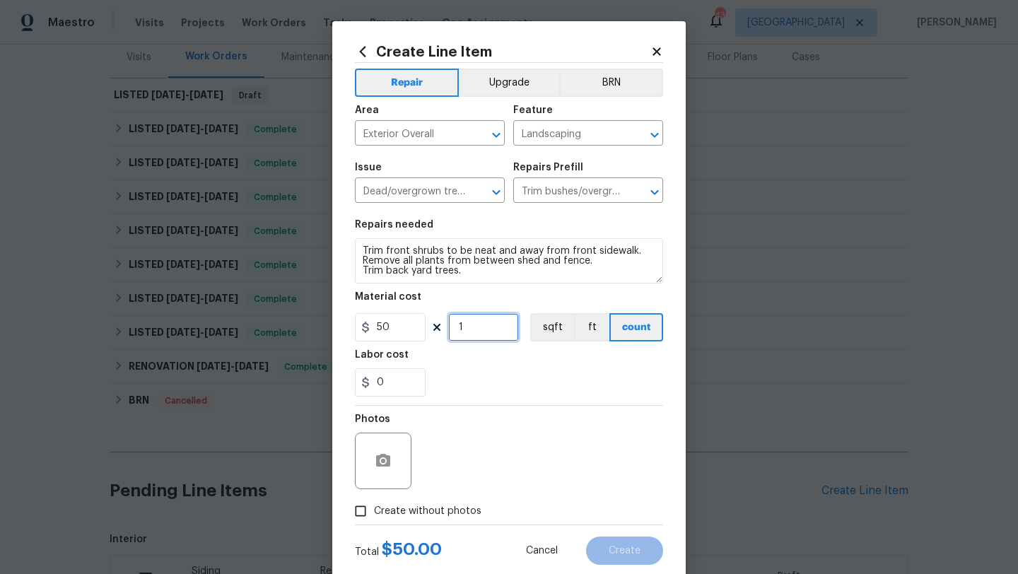
drag, startPoint x: 462, startPoint y: 334, endPoint x: 437, endPoint y: 334, distance: 24.7
click at [437, 334] on div "50 1 sqft ft count" at bounding box center [509, 327] width 308 height 28
type input "4"
click at [444, 510] on span "Create without photos" at bounding box center [427, 511] width 107 height 15
click at [374, 510] on input "Create without photos" at bounding box center [360, 511] width 27 height 27
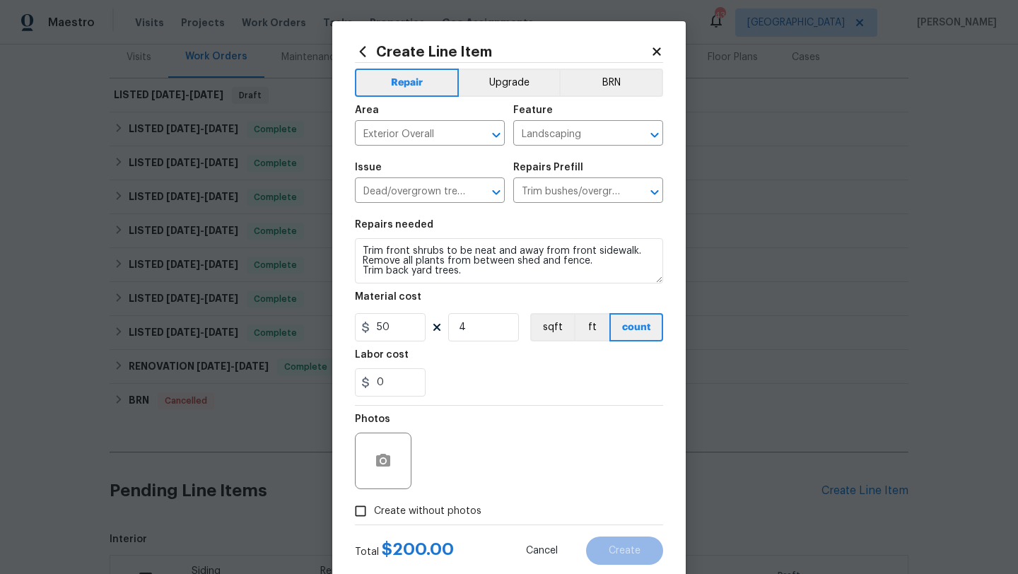
checkbox input "true"
drag, startPoint x: 469, startPoint y: 331, endPoint x: 449, endPoint y: 332, distance: 19.8
click at [449, 332] on input "4" at bounding box center [483, 327] width 71 height 28
type input "5"
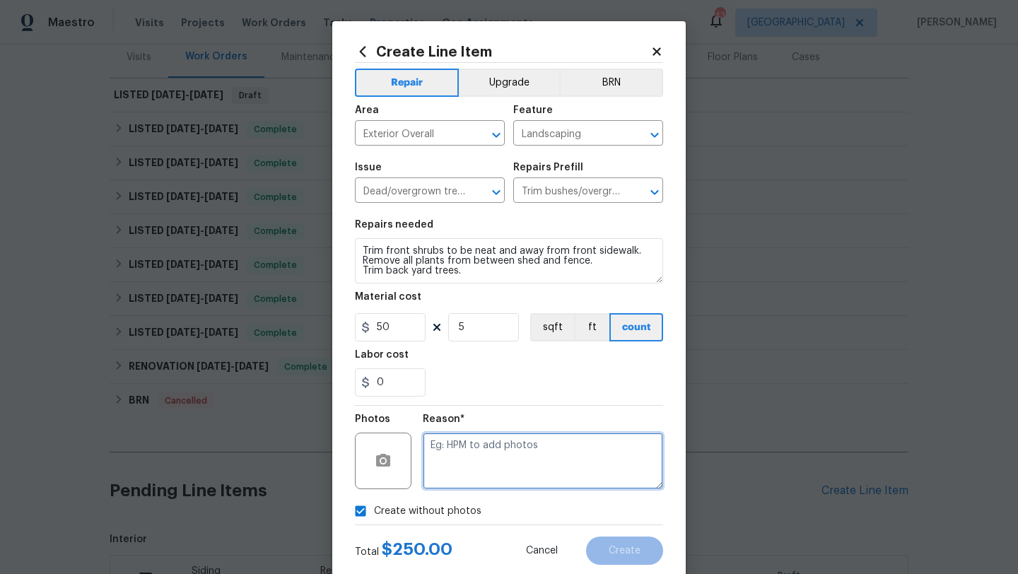
click at [453, 460] on textarea at bounding box center [543, 461] width 240 height 57
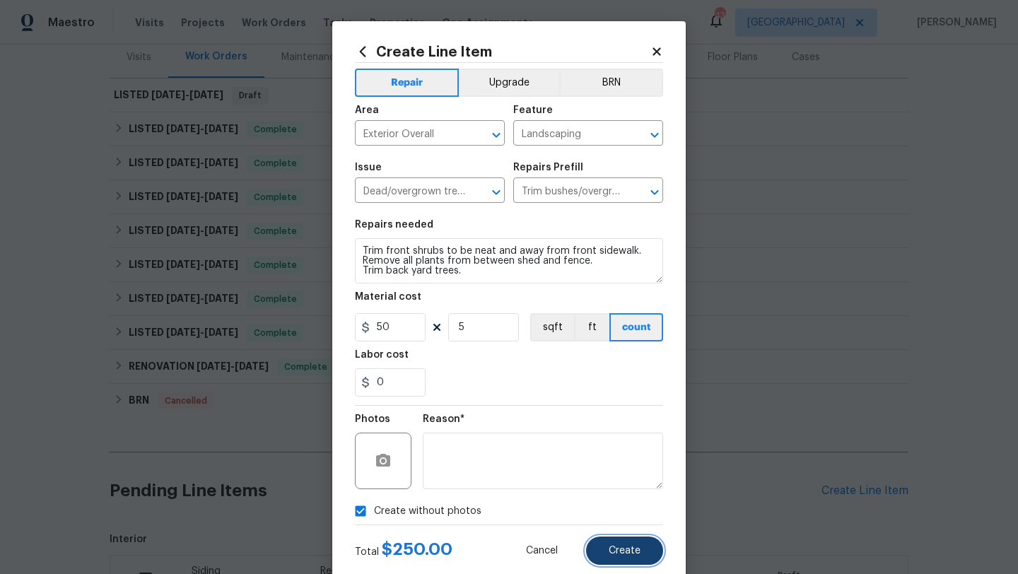
click at [618, 549] on span "Create" at bounding box center [625, 551] width 32 height 11
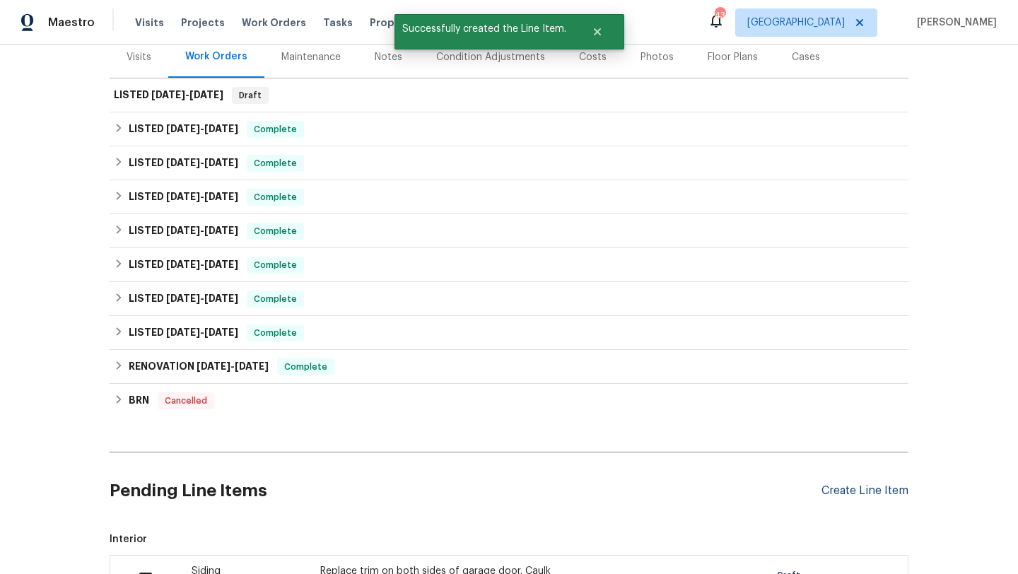
click at [836, 489] on div "Create Line Item" at bounding box center [865, 490] width 87 height 13
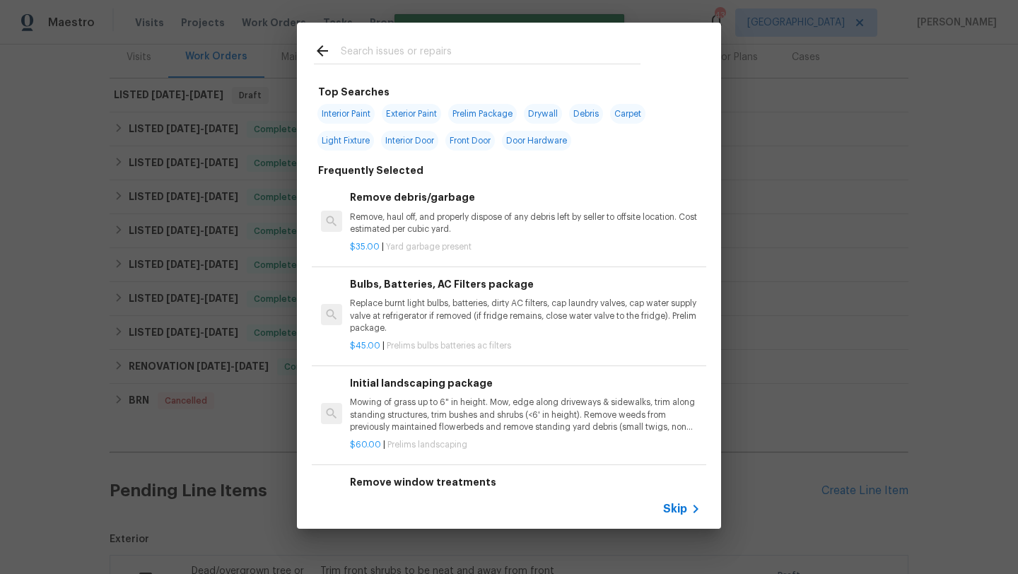
click at [425, 53] on input "text" at bounding box center [491, 52] width 300 height 21
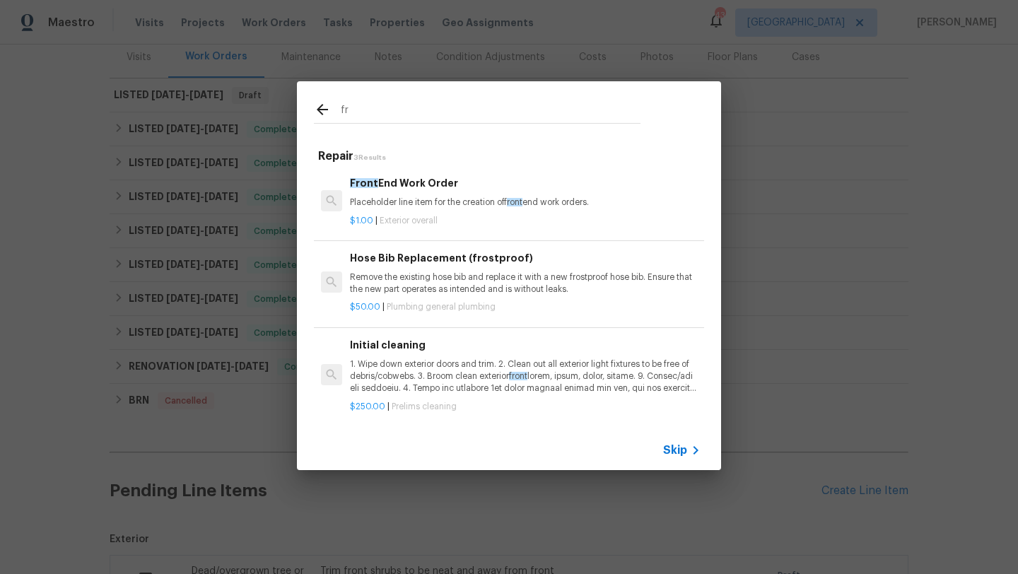
type input "f"
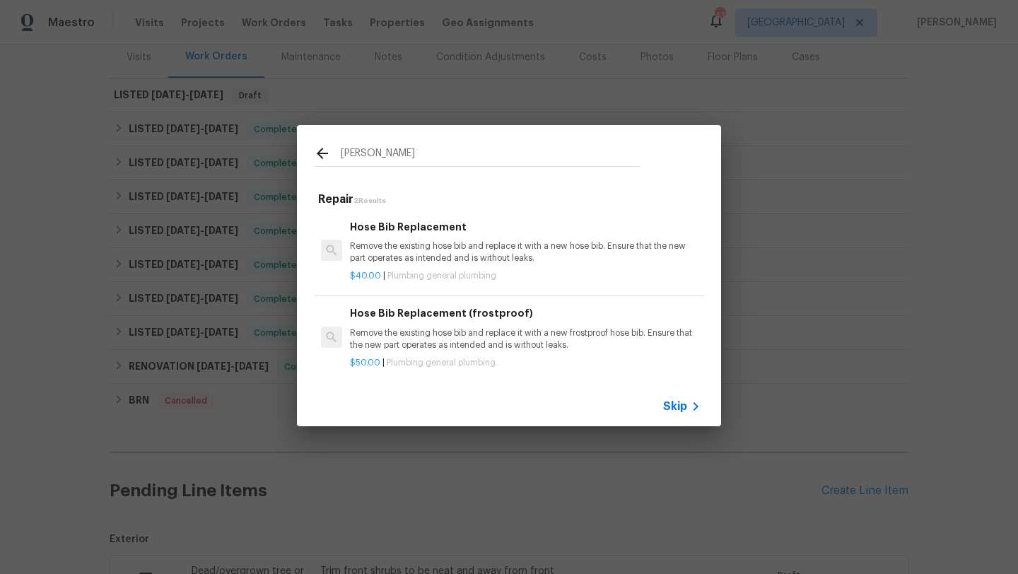
type input "bibb"
click at [428, 257] on p "Remove the existing hose bib and replace it with a new hose bib. Ensure that th…" at bounding box center [525, 252] width 351 height 24
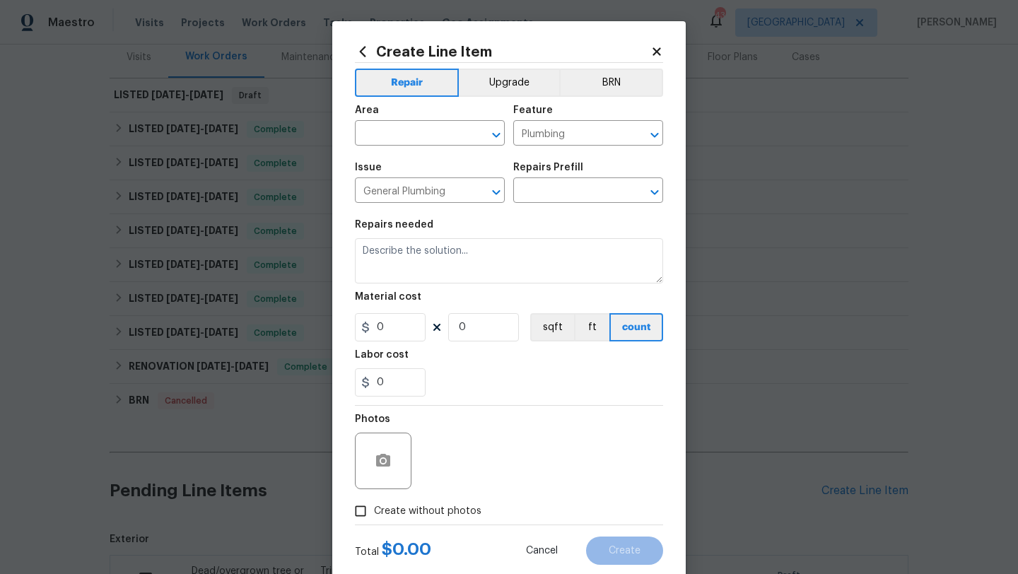
type textarea "Remove the existing hose bib and replace it with a new hose bib. Ensure that th…"
type input "1"
type input "Hose Bib Replacement $40.00"
type input "40"
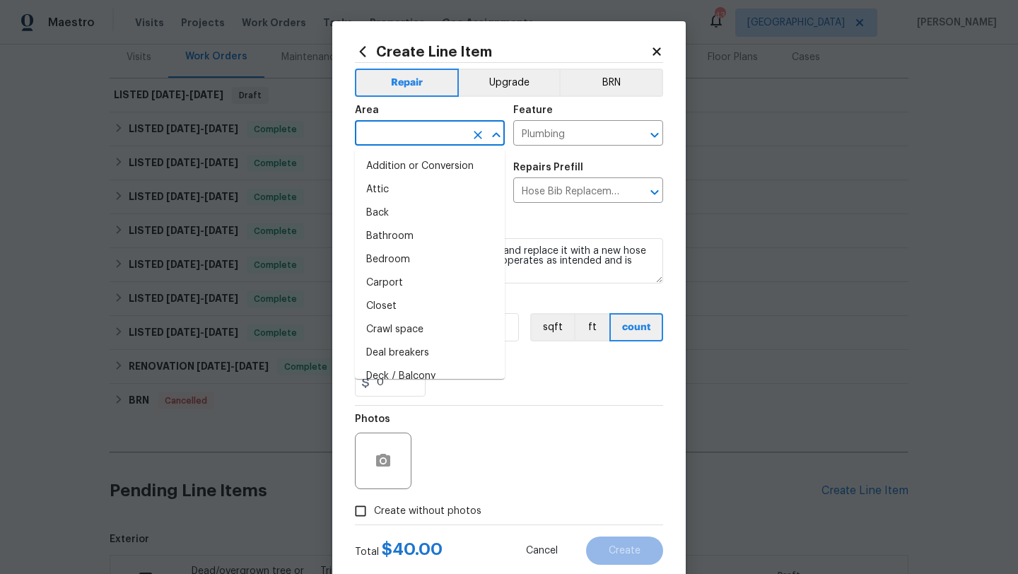
click at [420, 137] on input "text" at bounding box center [410, 135] width 110 height 22
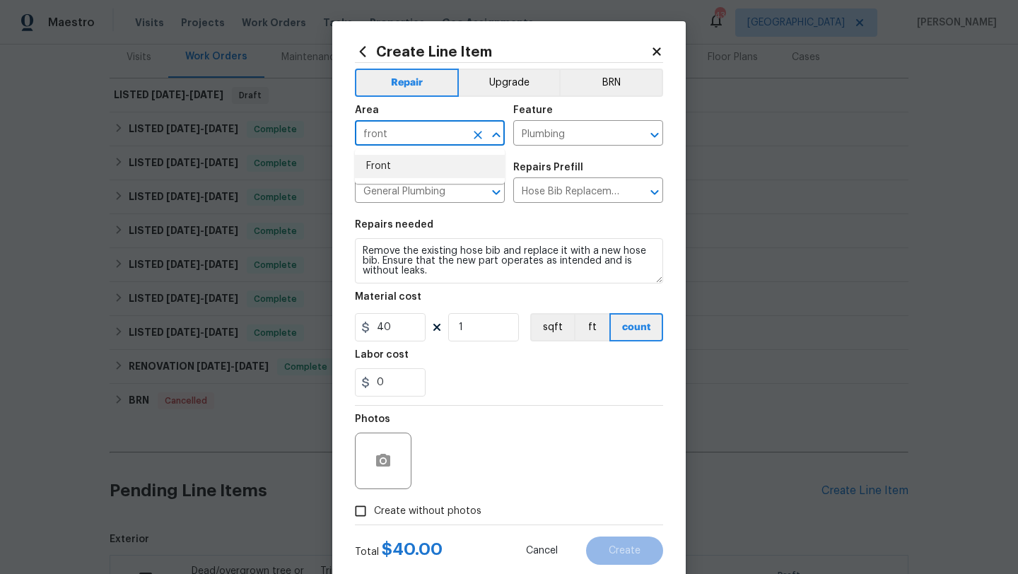
click at [412, 165] on li "Front" at bounding box center [430, 166] width 150 height 23
type input "Front"
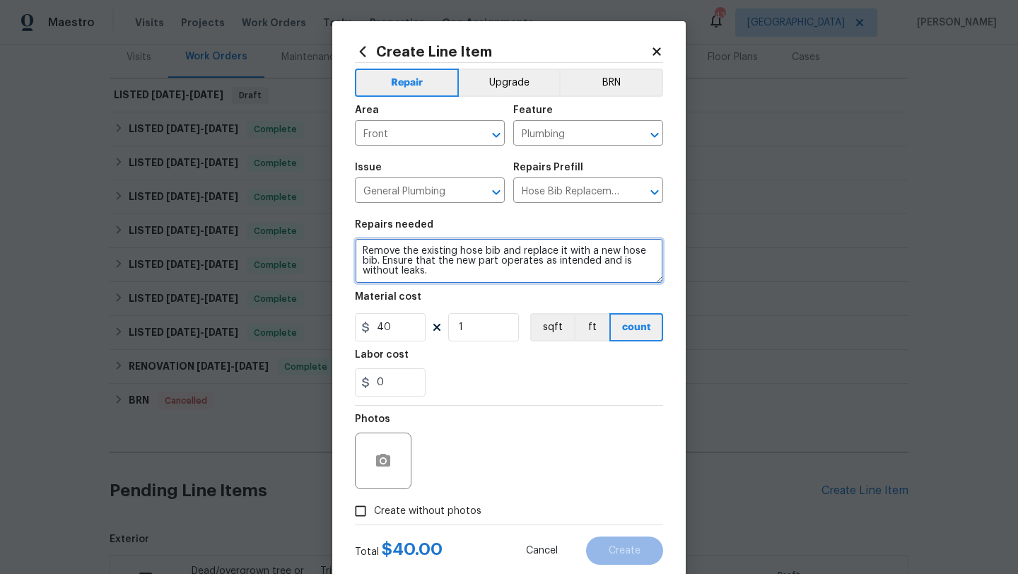
drag, startPoint x: 428, startPoint y: 277, endPoint x: 353, endPoint y: 252, distance: 79.8
click at [353, 252] on div "Create Line Item Repair Upgrade BRN Area Front ​ Feature Plumbing ​ Issue Gener…" at bounding box center [509, 304] width 354 height 566
type textarea "Repair front sidewalk hose bibb that is missing handle"
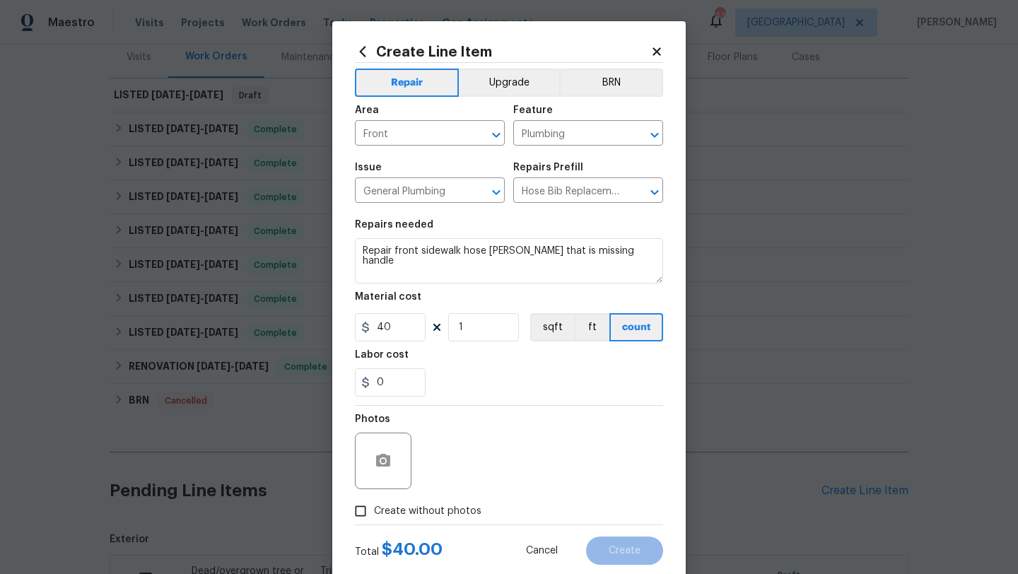
click at [395, 520] on label "Create without photos" at bounding box center [414, 511] width 134 height 27
click at [374, 520] on input "Create without photos" at bounding box center [360, 511] width 27 height 27
checkbox input "true"
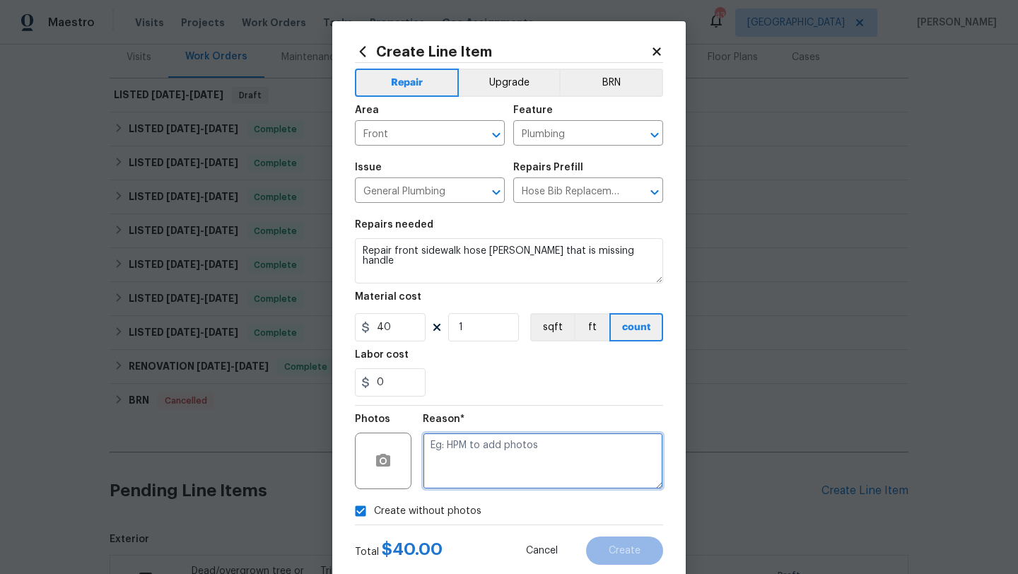
click at [467, 474] on textarea at bounding box center [543, 461] width 240 height 57
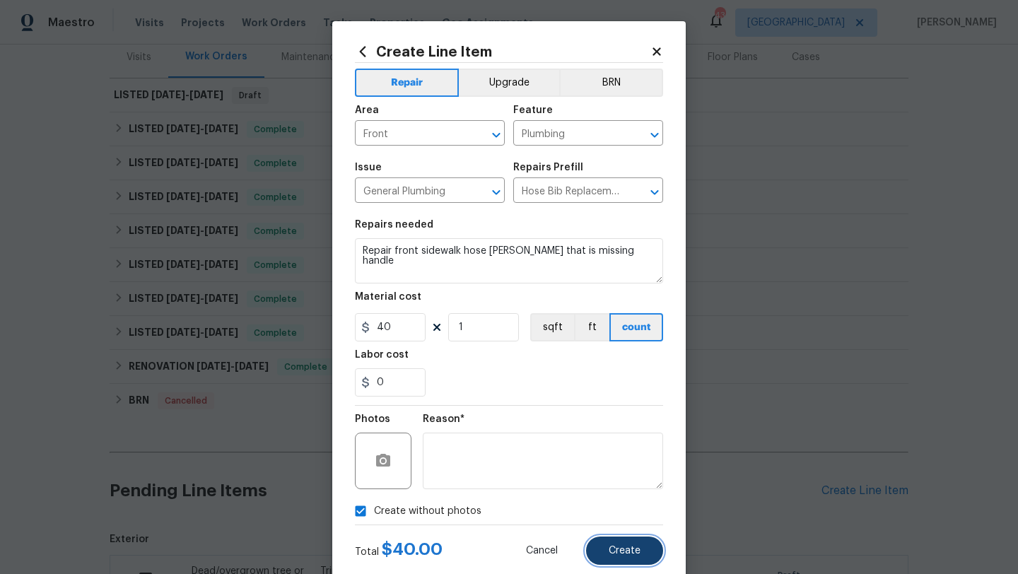
click at [624, 547] on span "Create" at bounding box center [625, 551] width 32 height 11
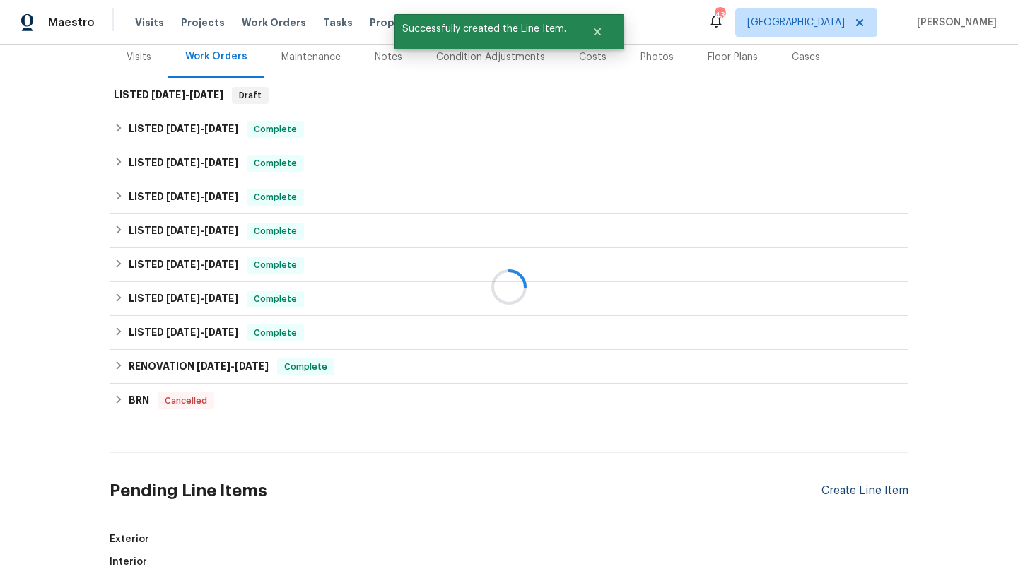
click at [832, 486] on div at bounding box center [509, 287] width 1018 height 574
click at [832, 488] on div "Create Line Item" at bounding box center [865, 490] width 87 height 13
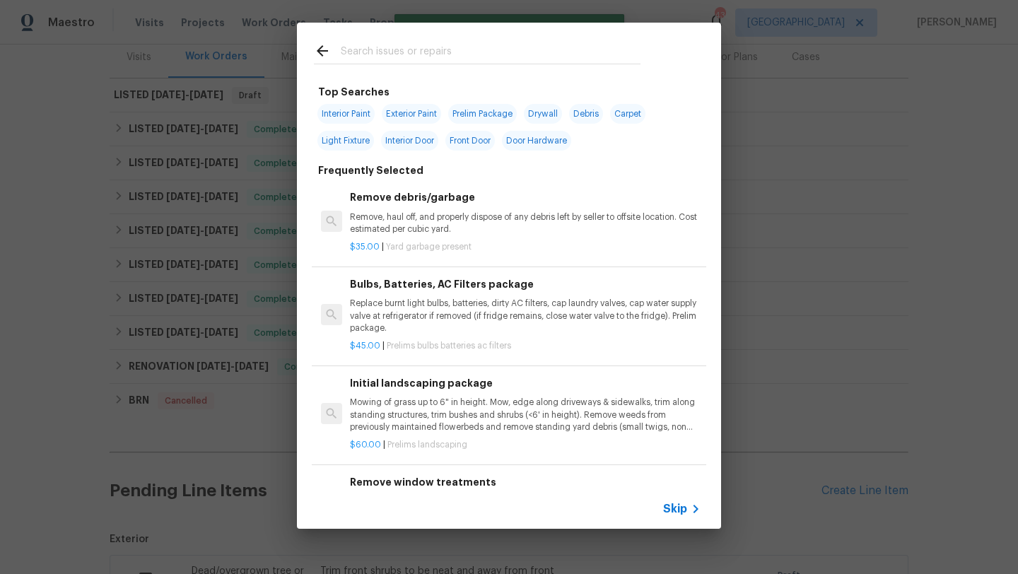
click at [391, 57] on input "text" at bounding box center [491, 52] width 300 height 21
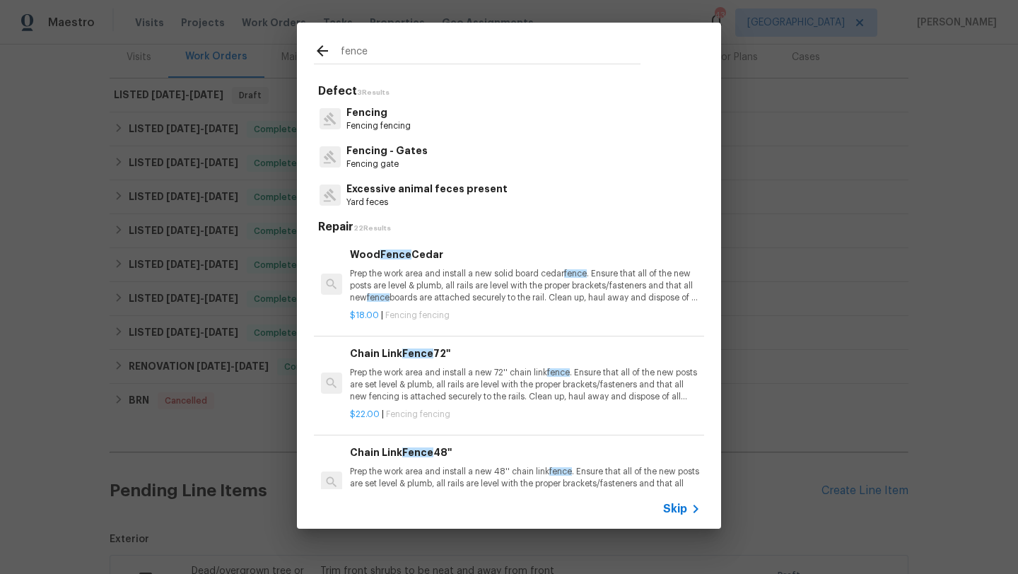
type input "fence"
click at [368, 111] on p "Fencing" at bounding box center [378, 112] width 64 height 15
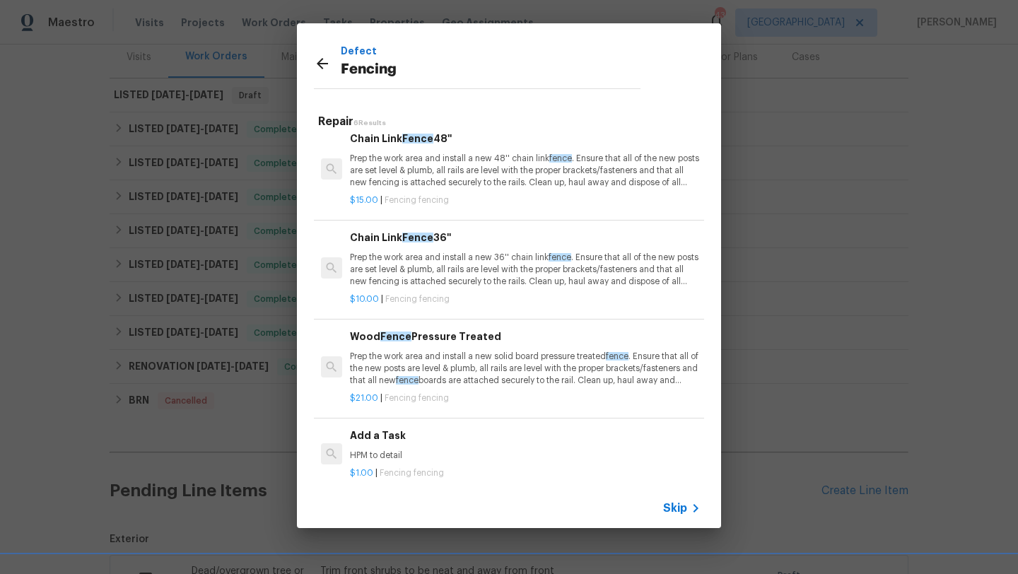
scroll to position [218, 0]
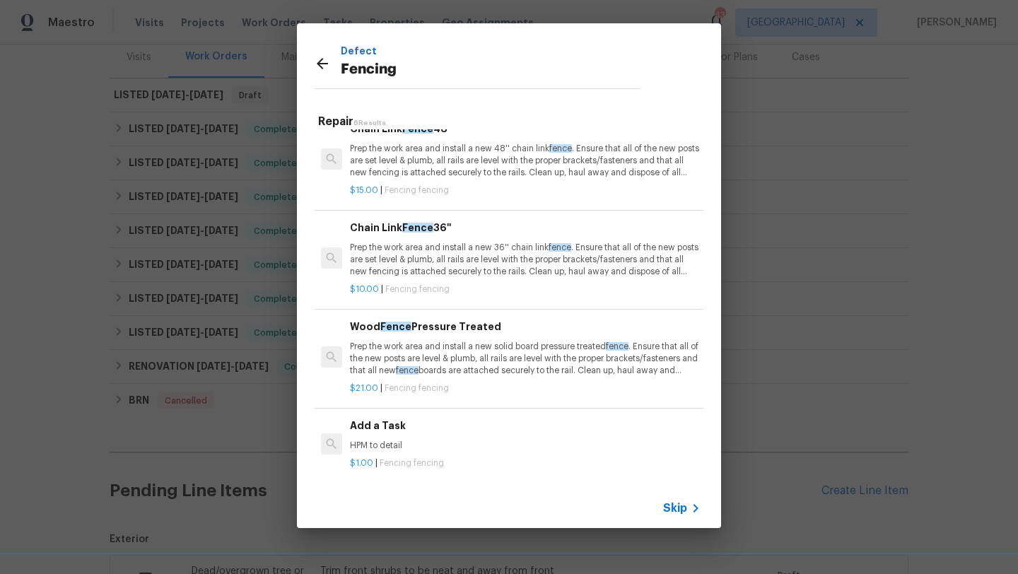
click at [417, 342] on p "Prep the work area and install a new solid board pressure treated fence . Ensur…" at bounding box center [525, 359] width 351 height 36
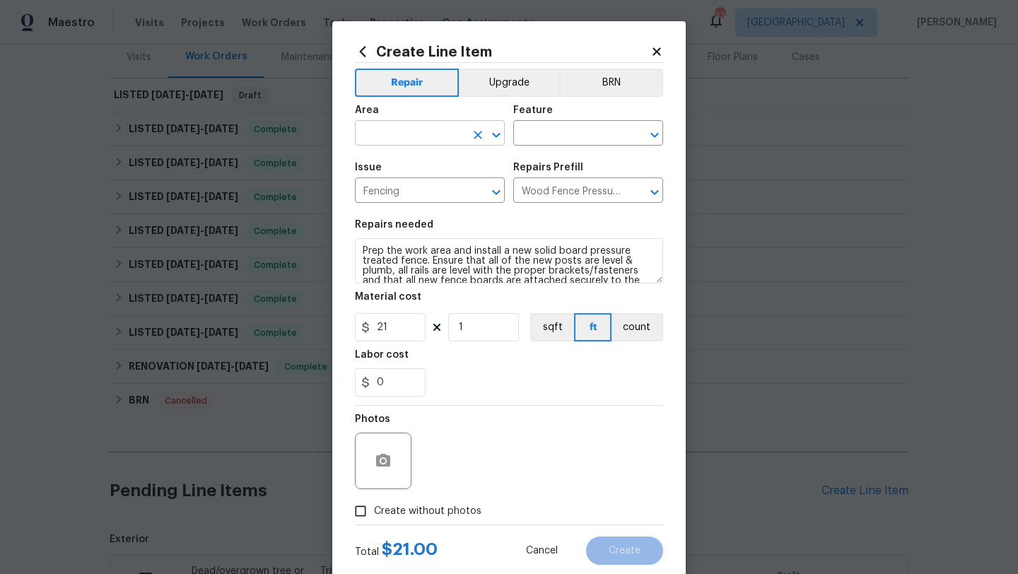
click at [425, 138] on input "text" at bounding box center [410, 135] width 110 height 22
click at [424, 165] on li "Back" at bounding box center [430, 166] width 150 height 23
type input "Back"
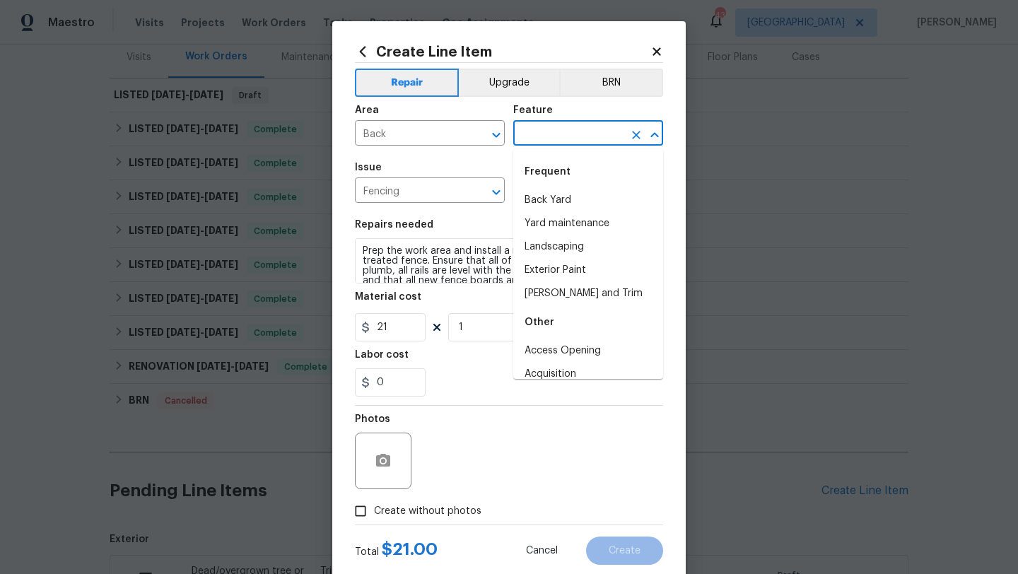
click at [554, 133] on input "text" at bounding box center [568, 135] width 110 height 22
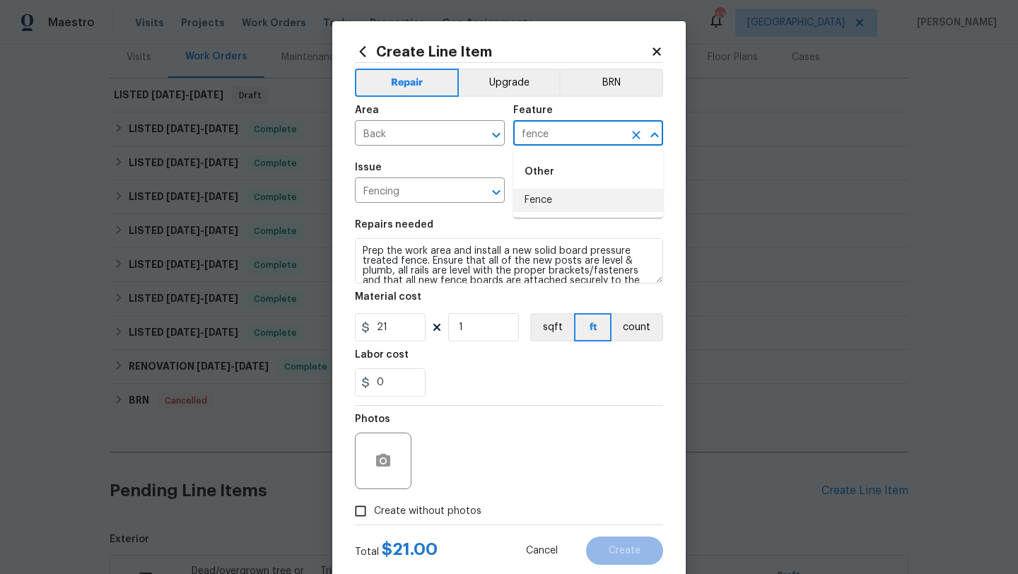
click at [544, 195] on li "Fence" at bounding box center [588, 200] width 150 height 23
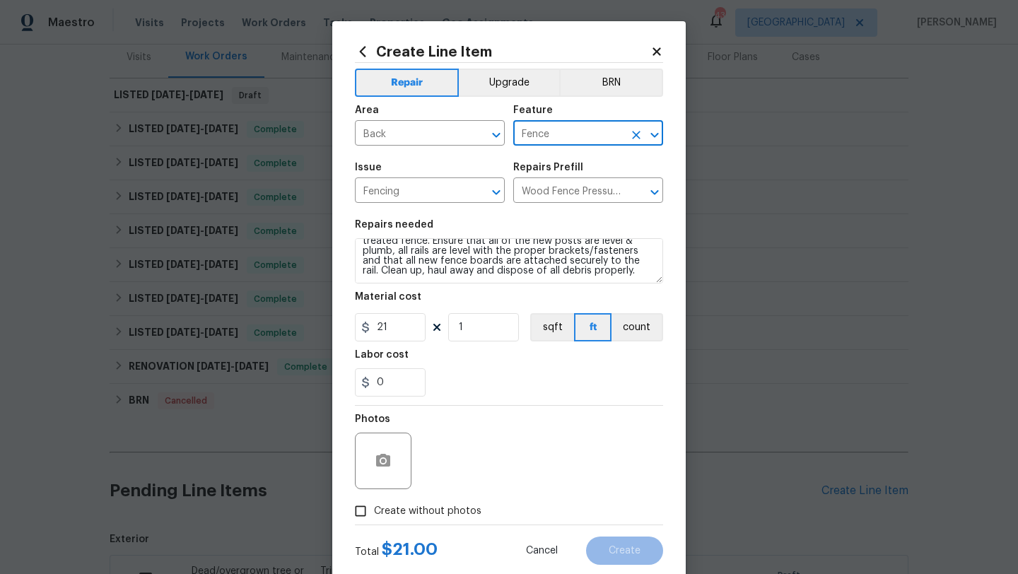
type input "Fence"
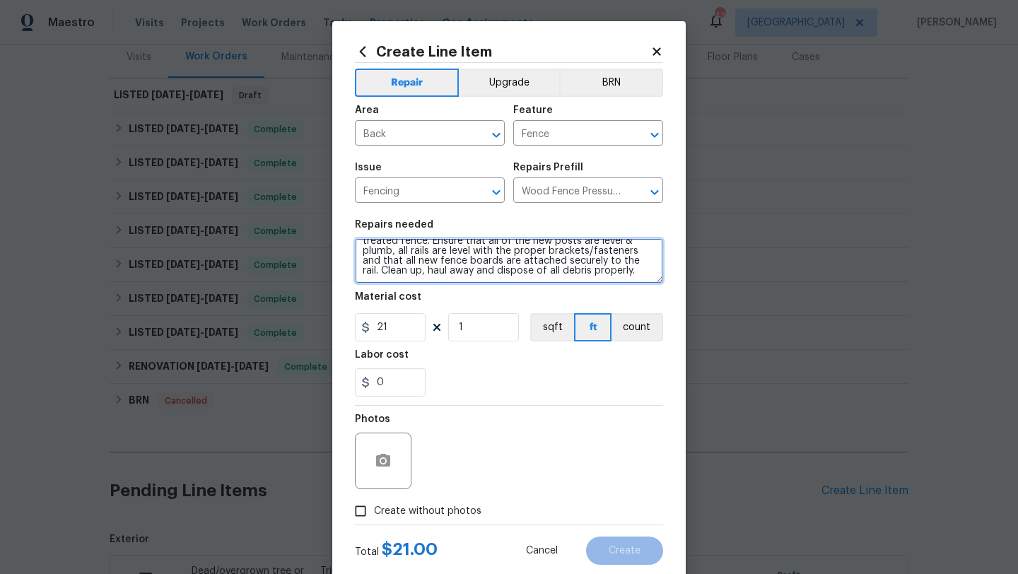
scroll to position [0, 0]
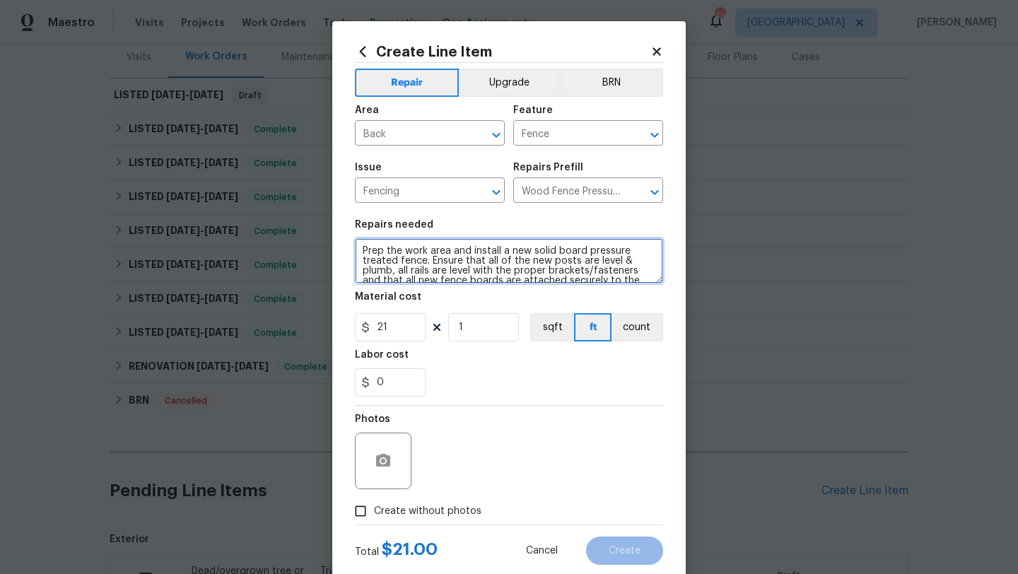
drag, startPoint x: 624, startPoint y: 270, endPoint x: 316, endPoint y: 227, distance: 310.6
click at [316, 227] on div "Create Line Item Repair Upgrade BRN Area Back ​ Feature Fence ​ Issue Fencing ​…" at bounding box center [509, 287] width 1018 height 574
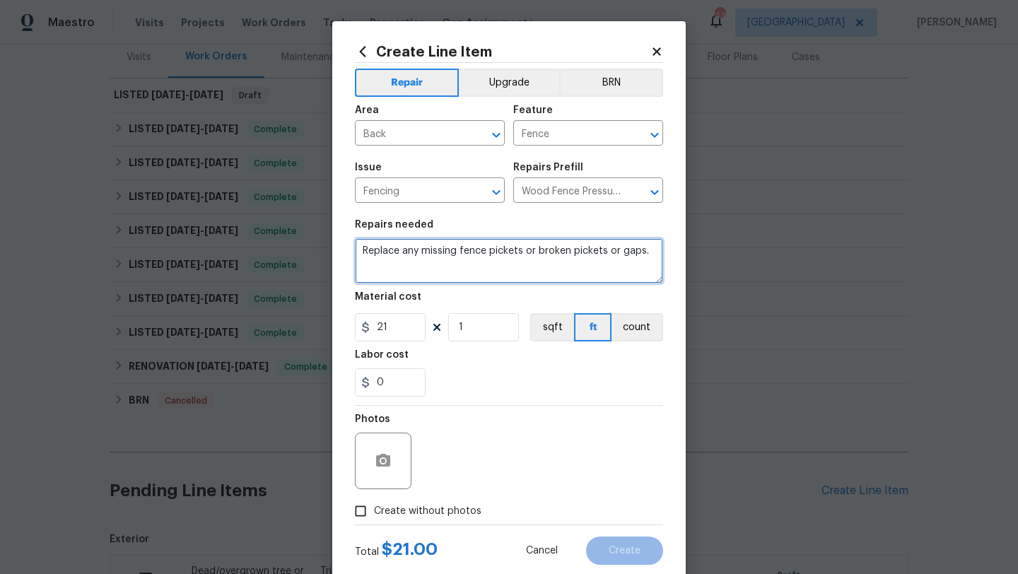
type textarea "Replace any missing fence pickets or broken pickets or gaps."
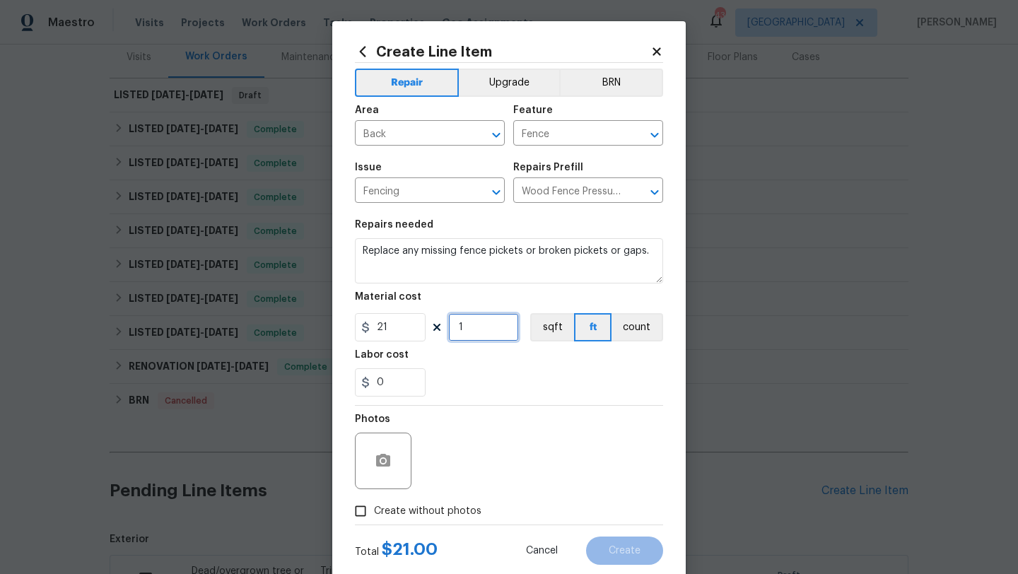
click at [467, 334] on input "1" at bounding box center [483, 327] width 71 height 28
type input "6"
drag, startPoint x: 389, startPoint y: 385, endPoint x: 370, endPoint y: 385, distance: 19.1
click at [370, 385] on div "0" at bounding box center [390, 382] width 71 height 28
type input "4"
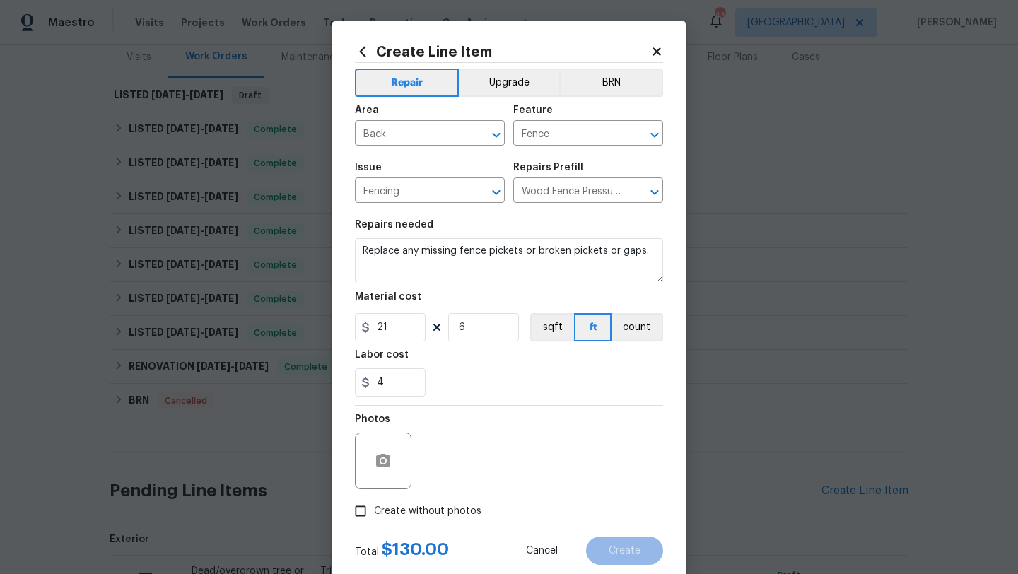
click at [474, 424] on div "Photos" at bounding box center [509, 452] width 308 height 92
click at [448, 511] on span "Create without photos" at bounding box center [427, 511] width 107 height 15
click at [374, 511] on input "Create without photos" at bounding box center [360, 511] width 27 height 27
checkbox input "true"
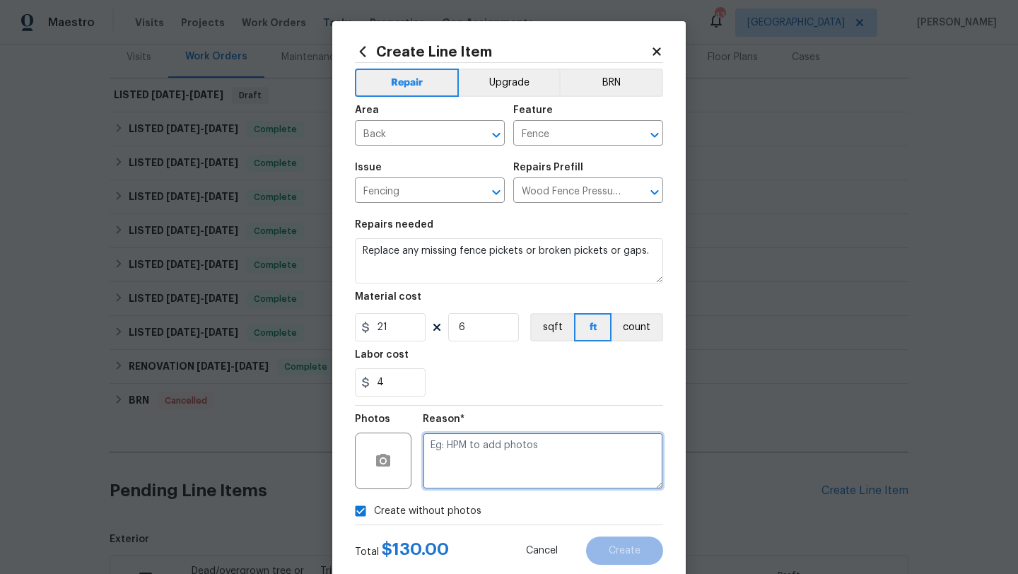
click at [485, 464] on textarea at bounding box center [543, 461] width 240 height 57
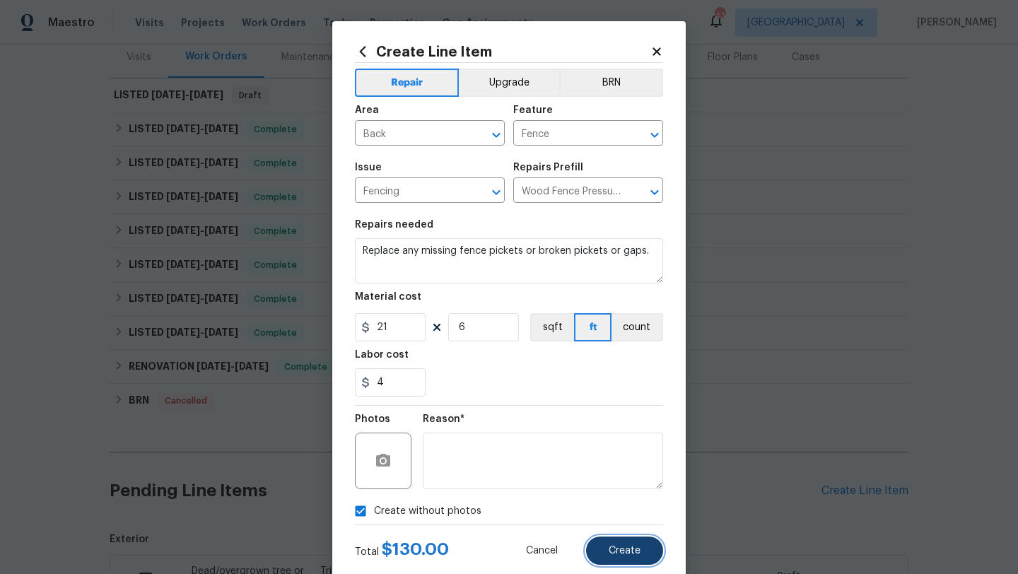
click at [622, 551] on span "Create" at bounding box center [625, 551] width 32 height 11
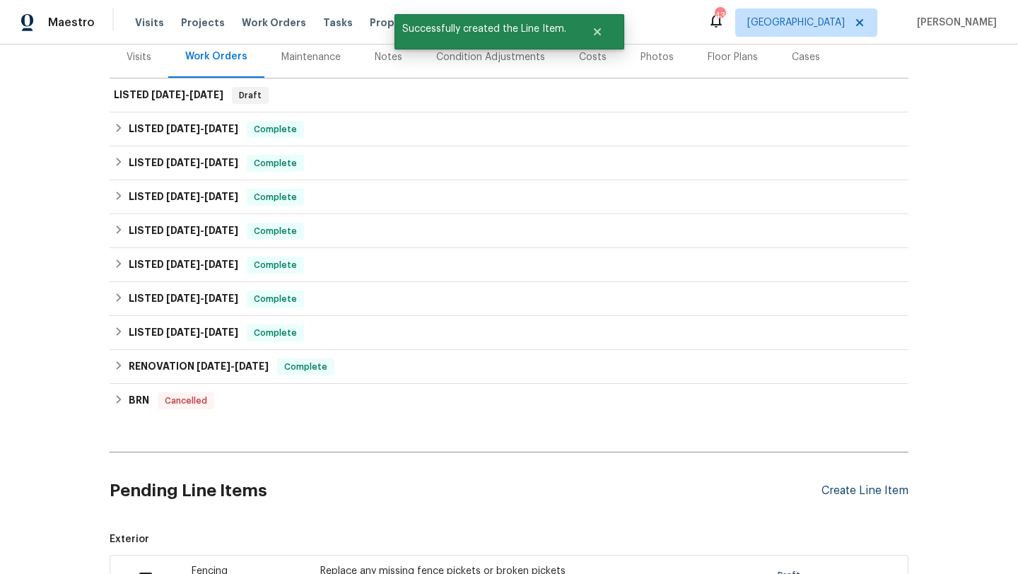
click at [844, 491] on div "Create Line Item" at bounding box center [865, 490] width 87 height 13
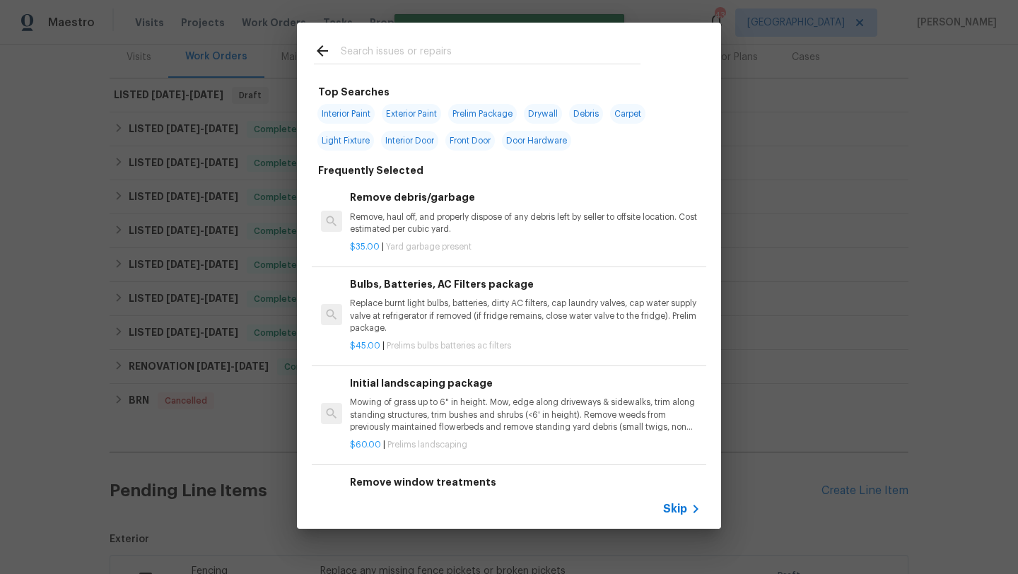
click at [454, 49] on input "text" at bounding box center [491, 52] width 300 height 21
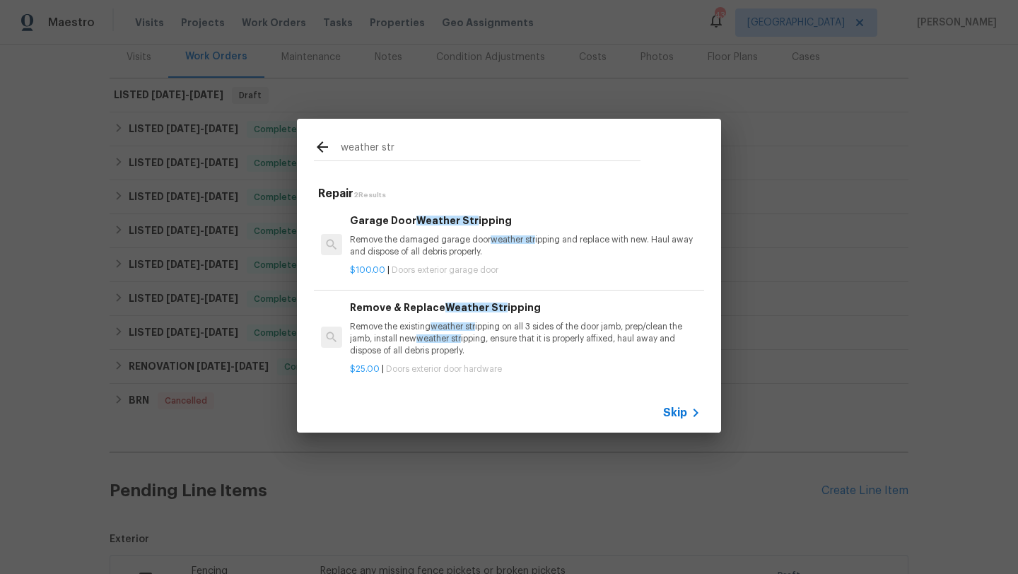
type input "weather str"
click at [503, 319] on div "Remove & Replace Weather Str ipping Remove the existing weather str ipping on a…" at bounding box center [525, 329] width 351 height 58
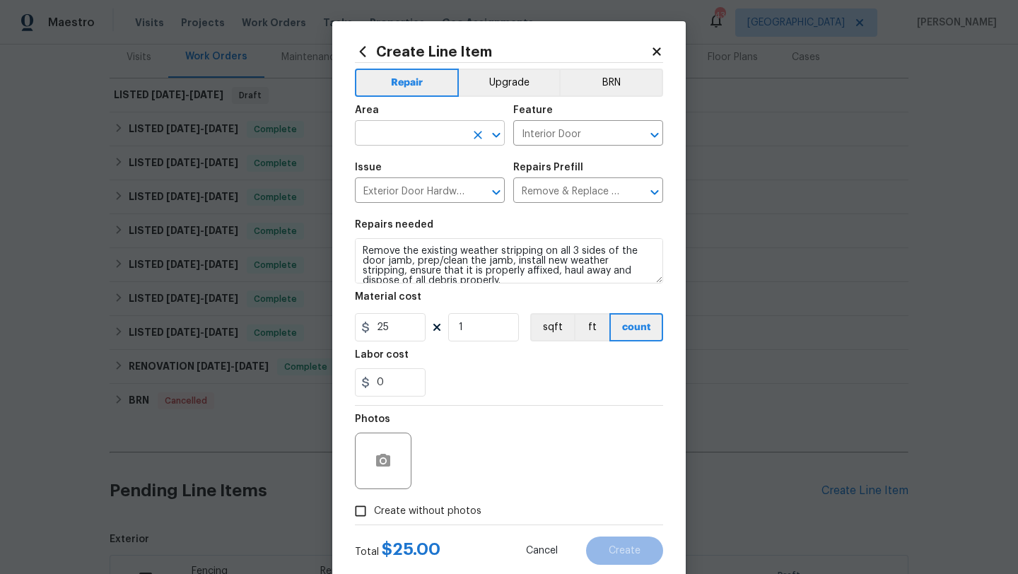
click at [419, 134] on input "text" at bounding box center [410, 135] width 110 height 22
type input "back"
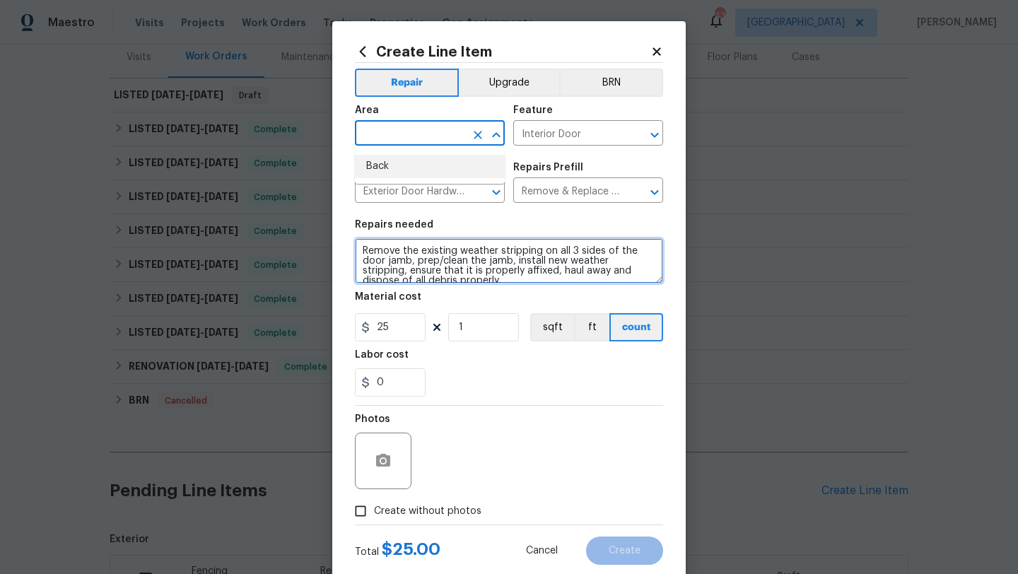
click at [420, 252] on textarea "Remove the existing weather stripping on all 3 sides of the door jamb, prep/cle…" at bounding box center [509, 260] width 308 height 45
drag, startPoint x: 442, startPoint y: 272, endPoint x: 349, endPoint y: 231, distance: 101.3
click at [349, 231] on div "Create Line Item Repair Upgrade BRN Area ​ Feature Interior Door ​ Issue Exteri…" at bounding box center [509, 304] width 354 height 566
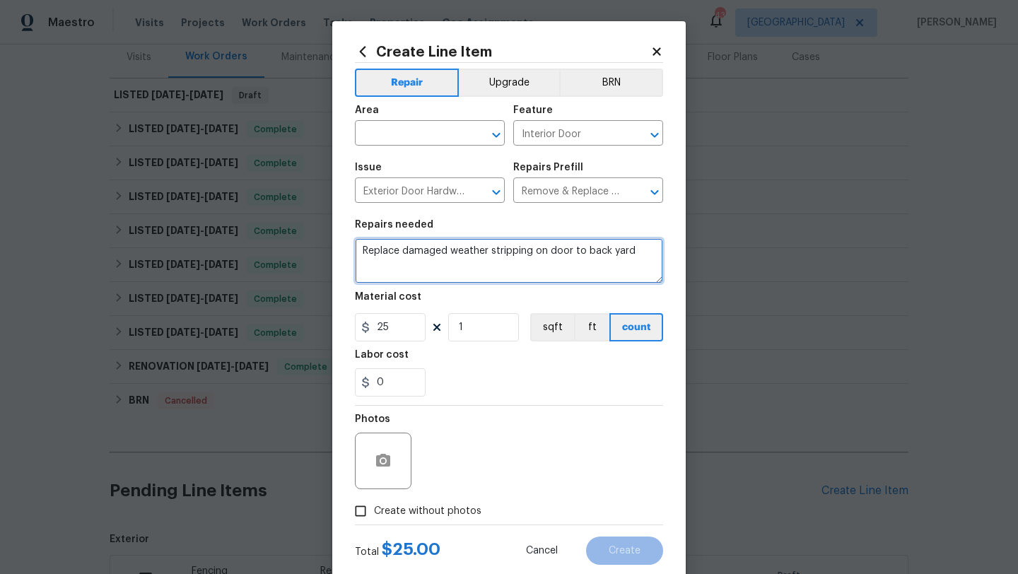
type textarea "Replace damaged weather stripping on door to back yard"
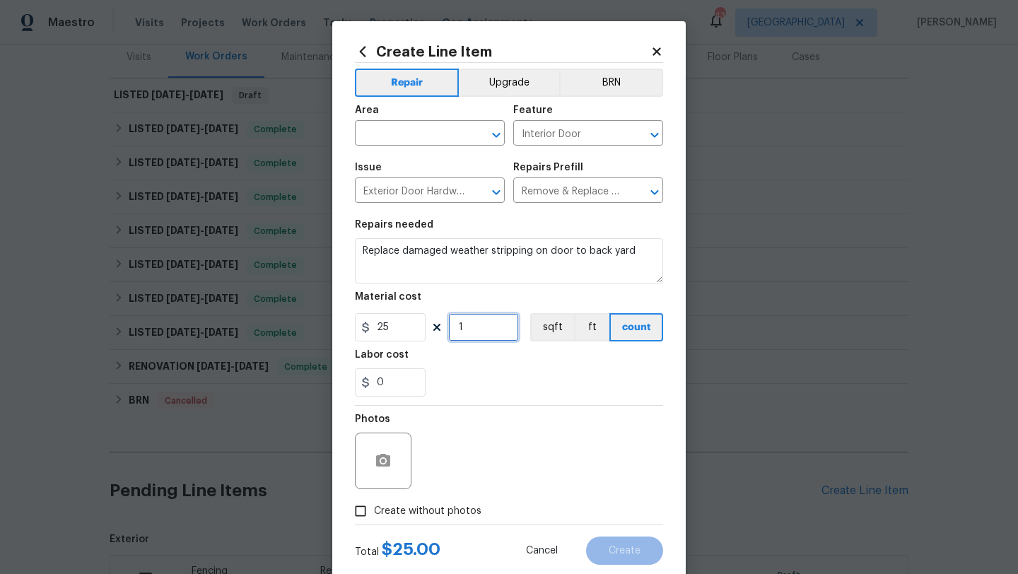
click at [460, 321] on input "1" at bounding box center [483, 327] width 71 height 28
type input "2"
click at [470, 514] on span "Create without photos" at bounding box center [427, 511] width 107 height 15
click at [374, 514] on input "Create without photos" at bounding box center [360, 511] width 27 height 27
checkbox input "true"
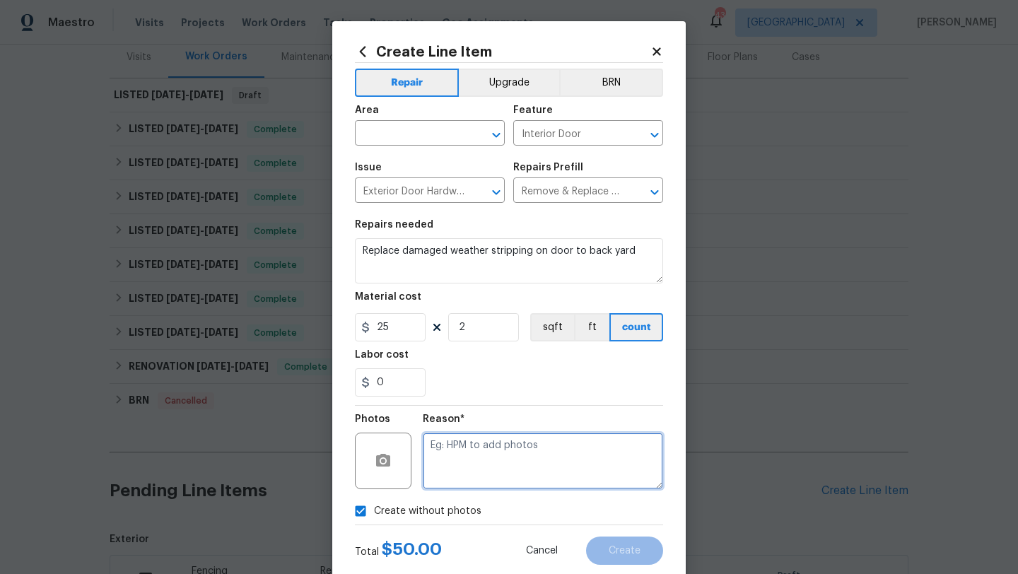
click at [501, 464] on textarea at bounding box center [543, 461] width 240 height 57
click at [566, 453] on textarea at bounding box center [543, 461] width 240 height 57
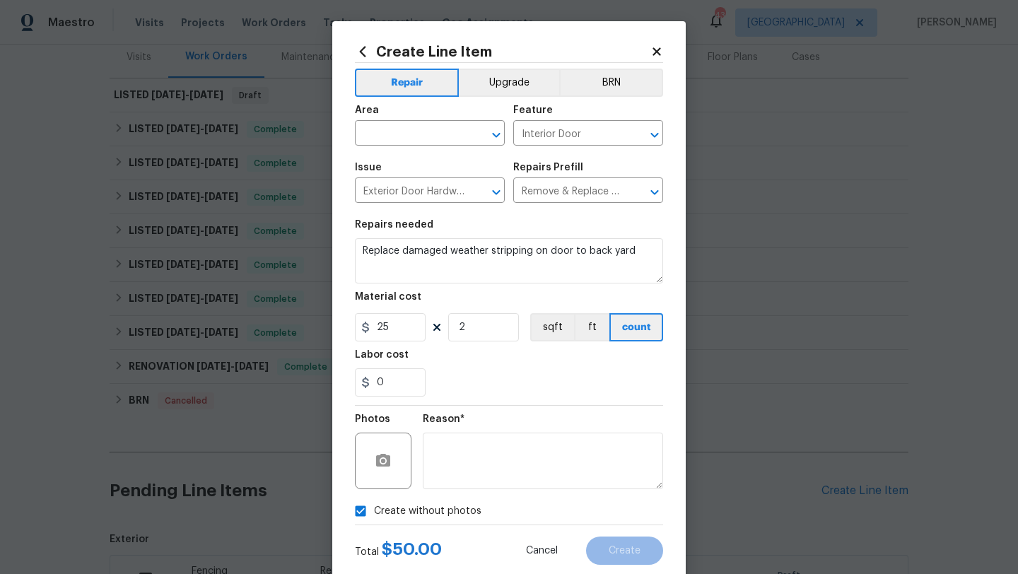
click at [485, 385] on div "0" at bounding box center [509, 382] width 308 height 28
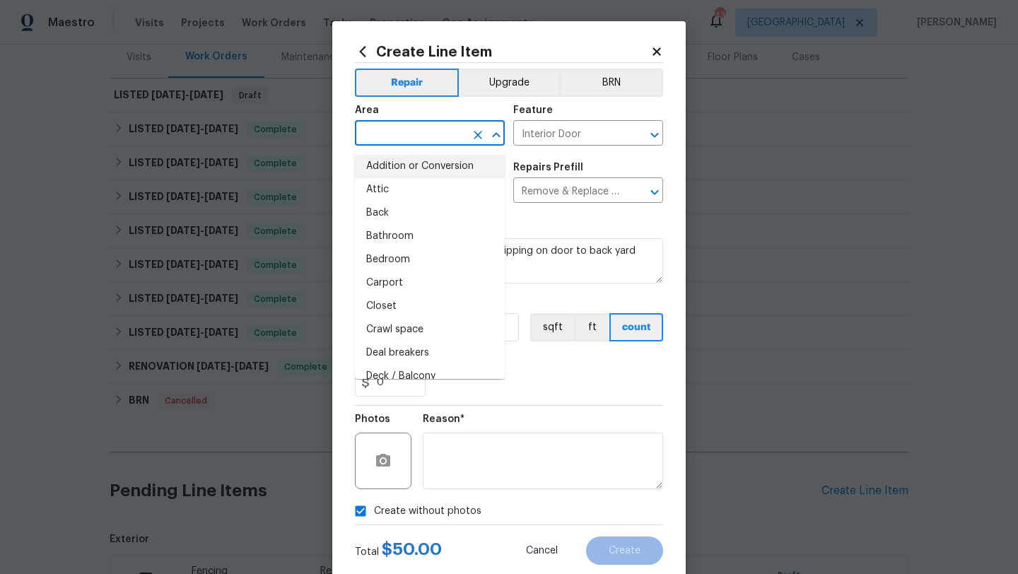
click at [417, 134] on input "text" at bounding box center [410, 135] width 110 height 22
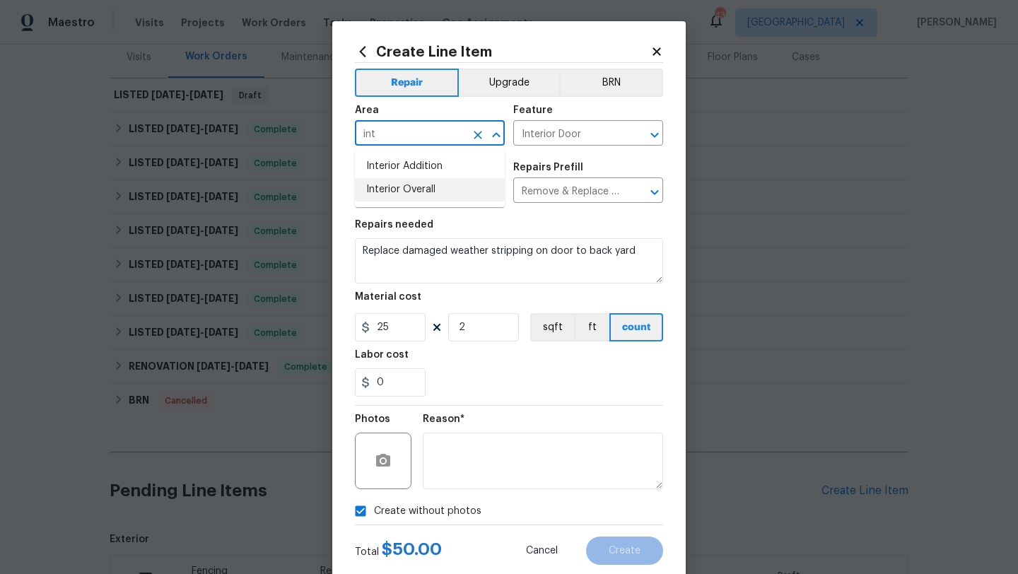
click at [421, 183] on li "Interior Overall" at bounding box center [430, 189] width 150 height 23
type input "Interior Overall"
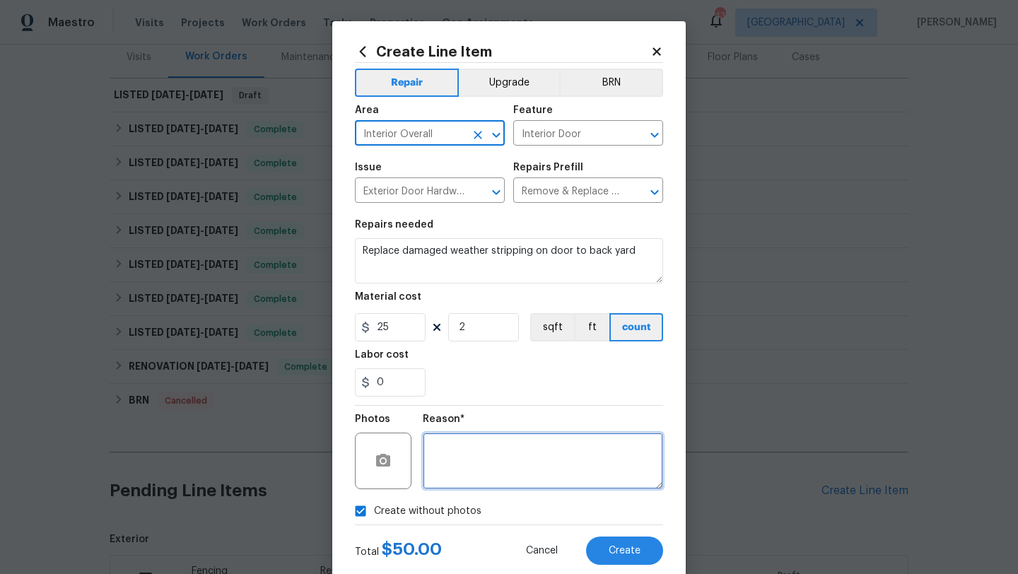
click at [500, 458] on textarea at bounding box center [543, 461] width 240 height 57
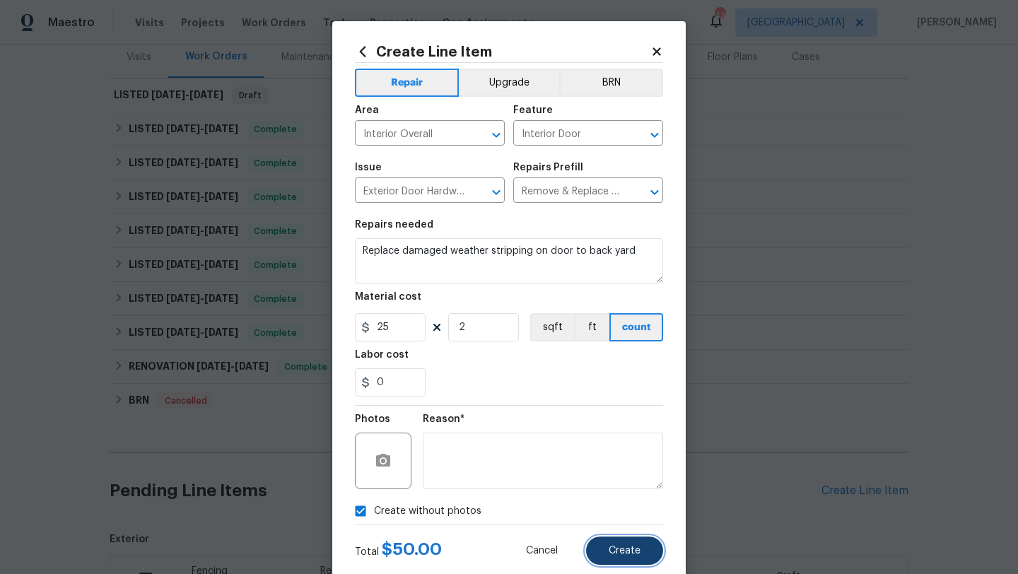
click at [611, 552] on span "Create" at bounding box center [625, 551] width 32 height 11
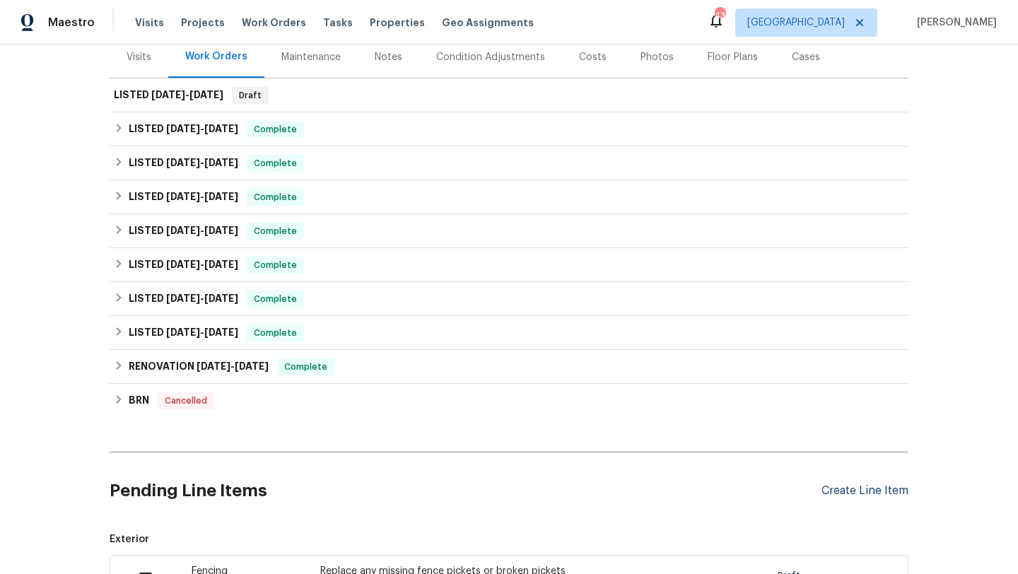
click at [873, 487] on div "Create Line Item" at bounding box center [865, 490] width 87 height 13
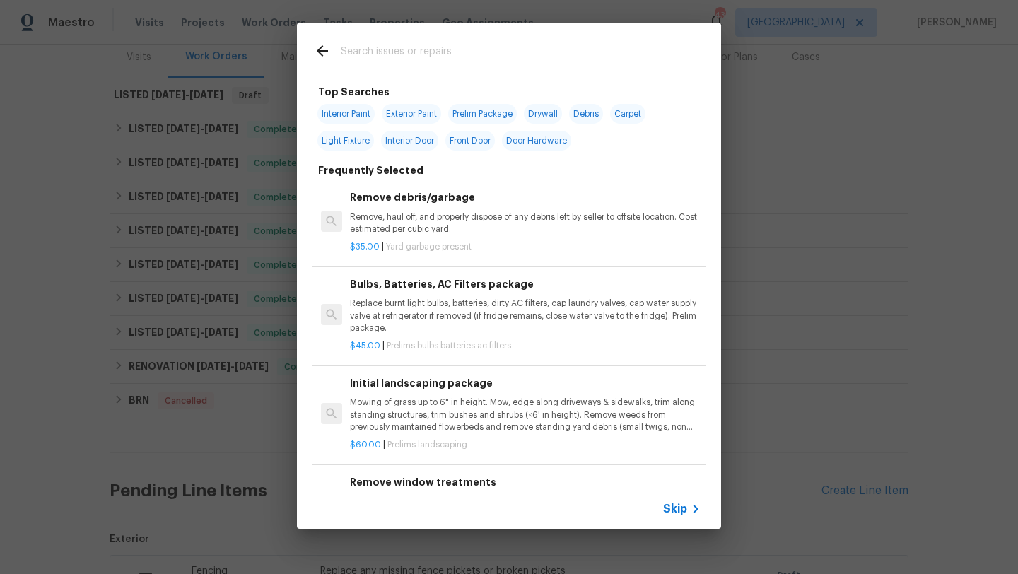
click at [424, 51] on input "text" at bounding box center [491, 52] width 300 height 21
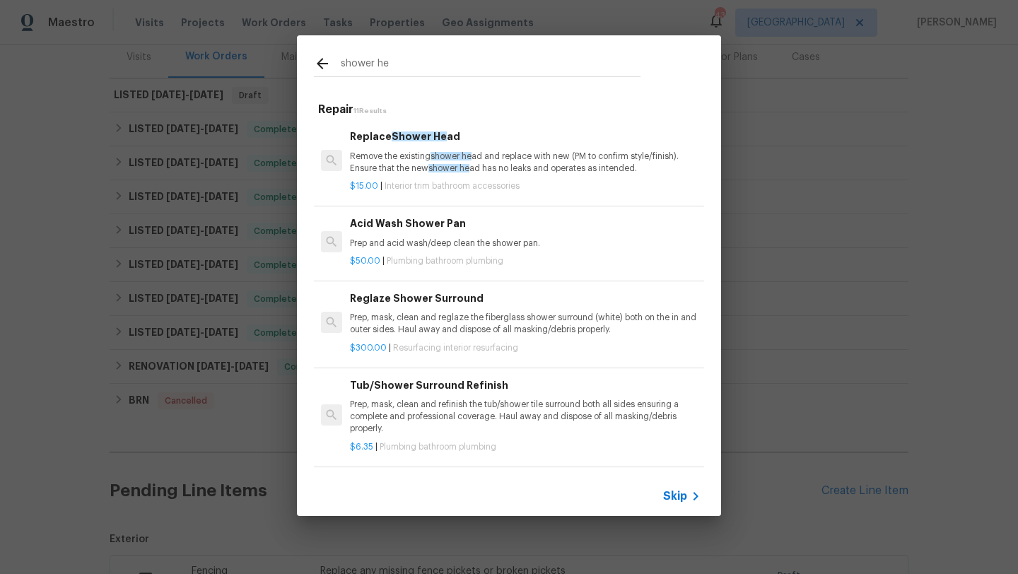
type input "shower he"
click at [423, 146] on div "Replace Shower He ad Remove the existing shower he ad and replace with new (PM …" at bounding box center [525, 152] width 351 height 46
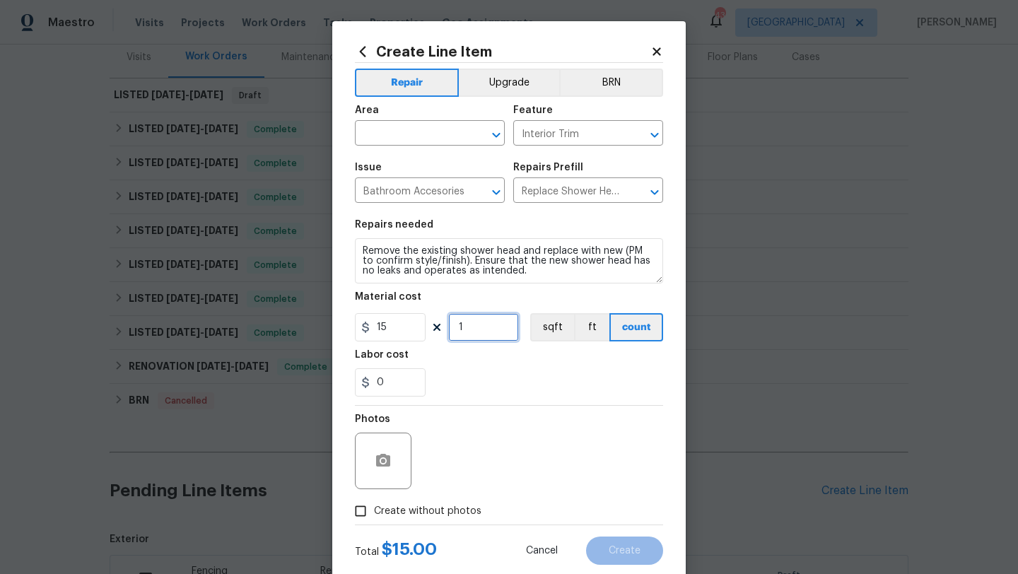
drag, startPoint x: 472, startPoint y: 327, endPoint x: 452, endPoint y: 327, distance: 19.8
click at [452, 327] on input "1" at bounding box center [483, 327] width 71 height 28
type input "2"
click at [410, 141] on input "text" at bounding box center [410, 135] width 110 height 22
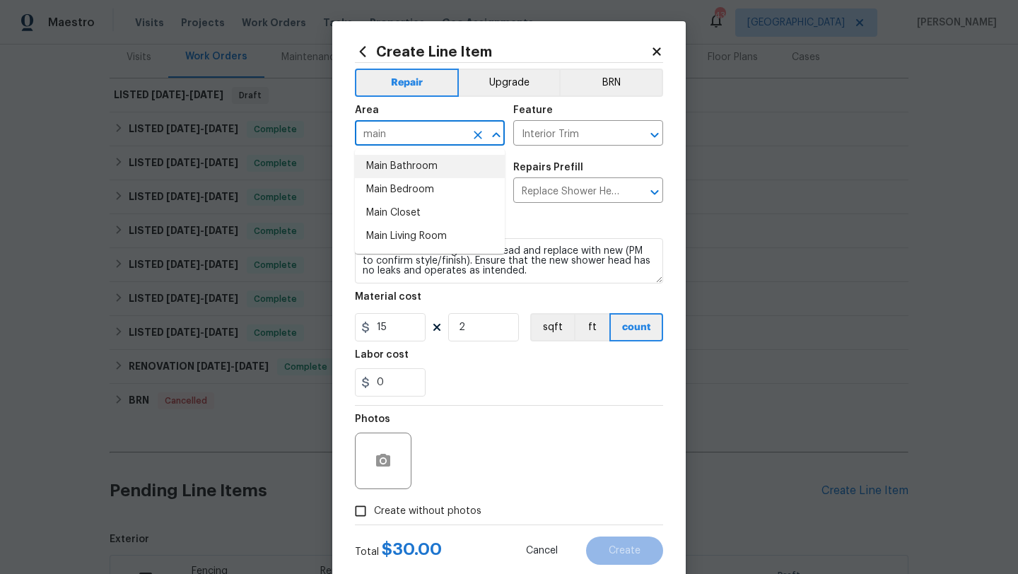
click at [416, 168] on li "Main Bathroom" at bounding box center [430, 166] width 150 height 23
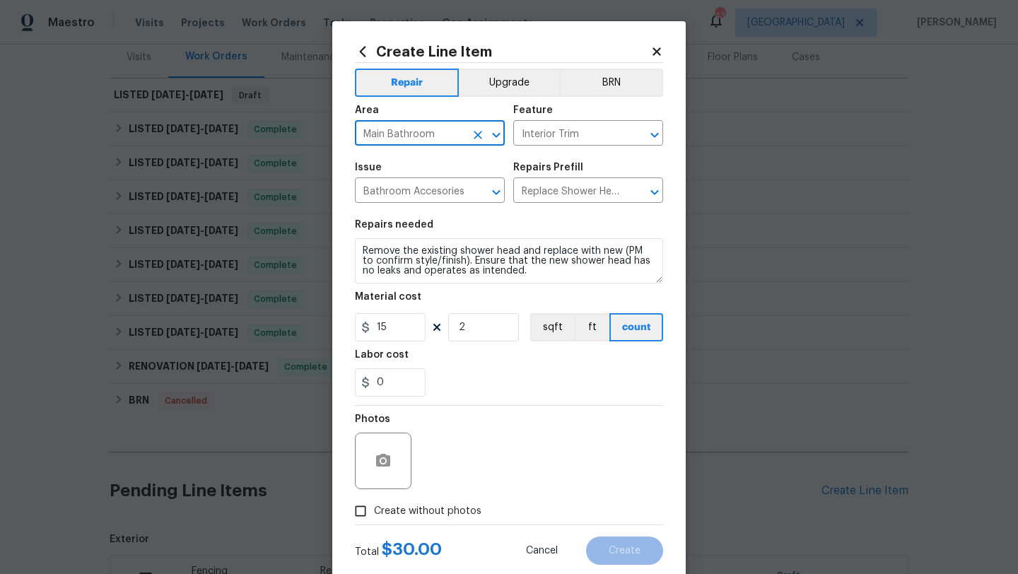
type input "Main Bathroom"
click at [439, 514] on span "Create without photos" at bounding box center [427, 511] width 107 height 15
click at [374, 514] on input "Create without photos" at bounding box center [360, 511] width 27 height 27
checkbox input "true"
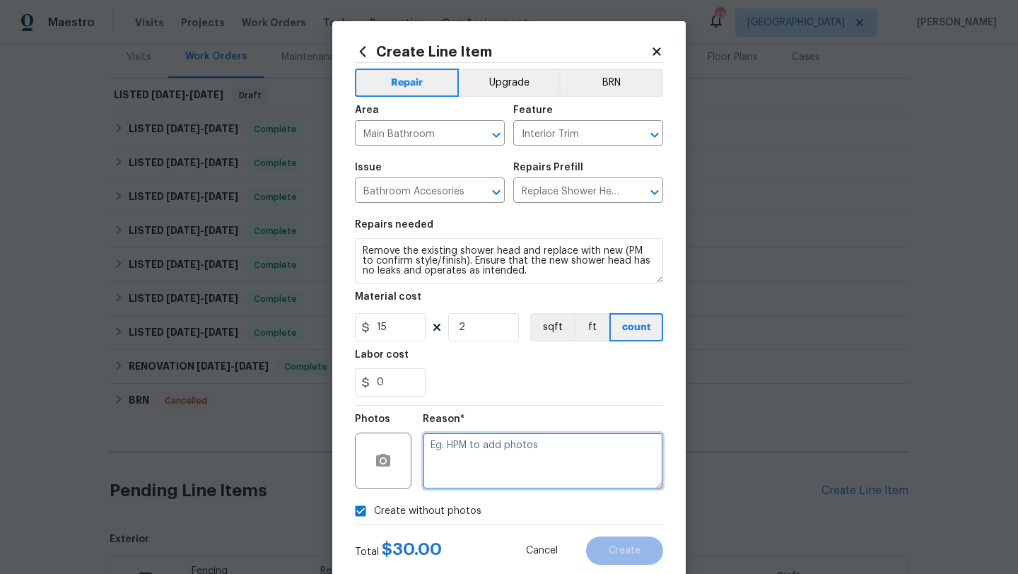
click at [468, 479] on textarea at bounding box center [543, 461] width 240 height 57
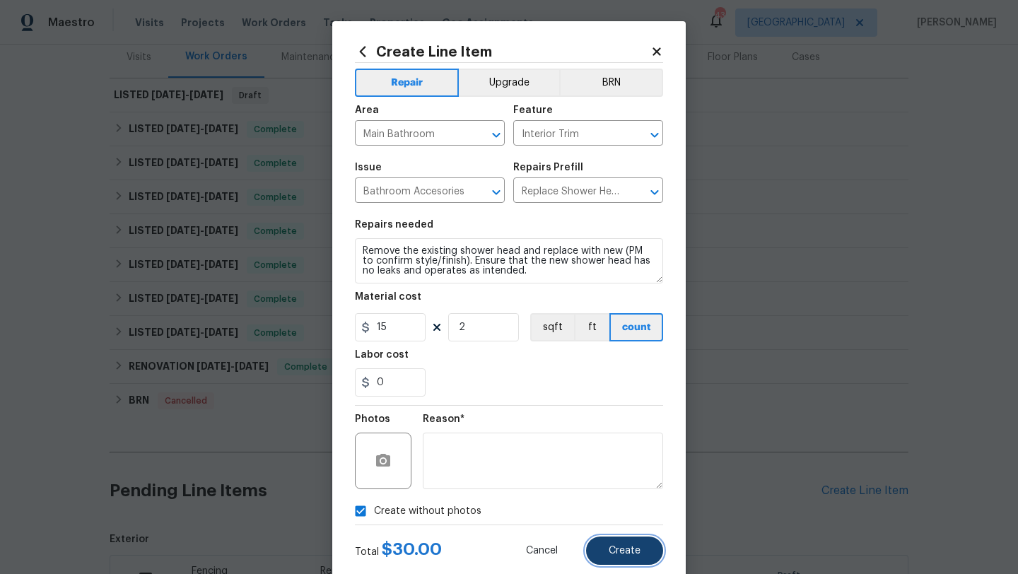
click at [610, 547] on span "Create" at bounding box center [625, 551] width 32 height 11
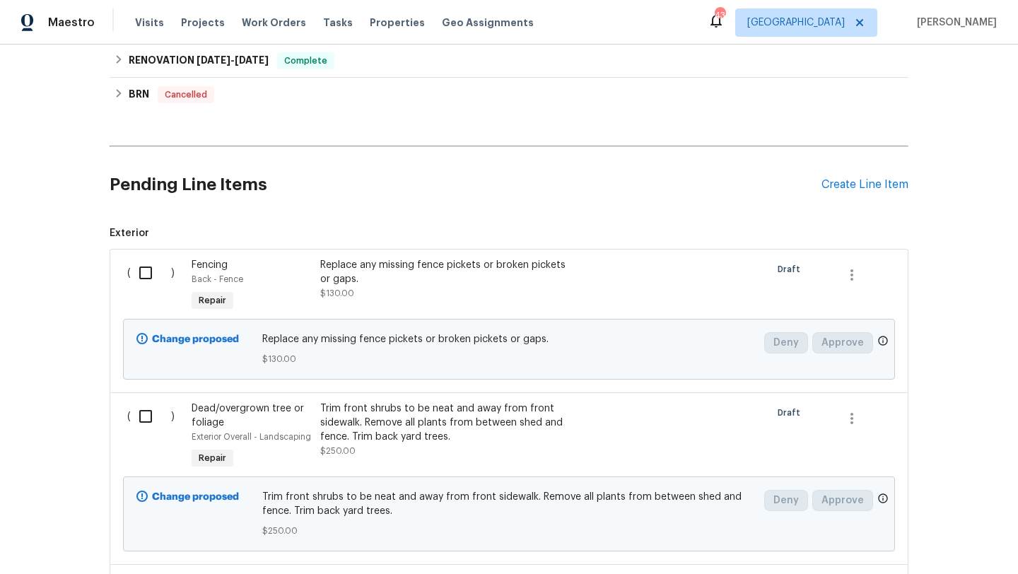
scroll to position [482, 0]
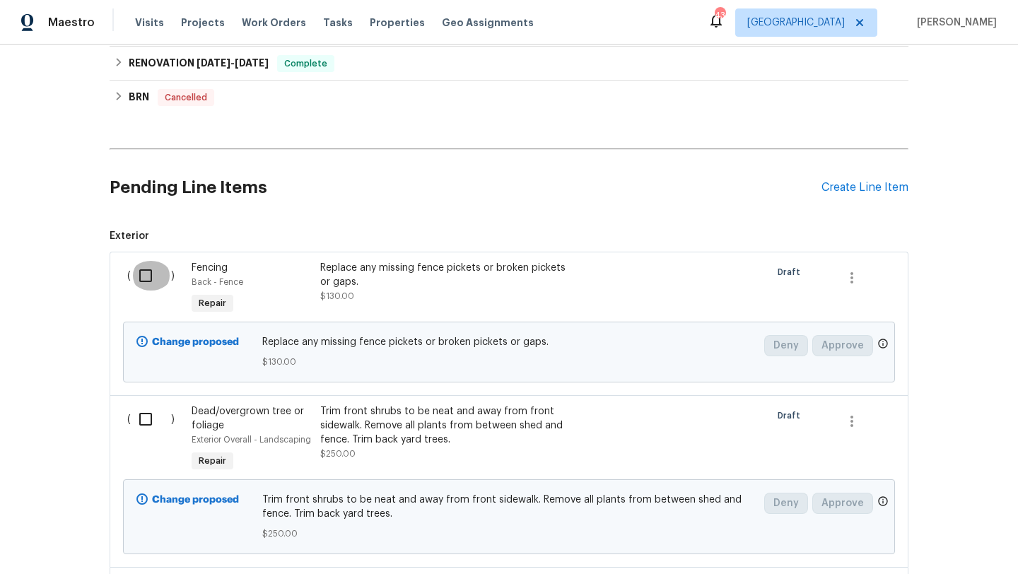
click at [144, 274] on input "checkbox" at bounding box center [151, 276] width 40 height 30
checkbox input "true"
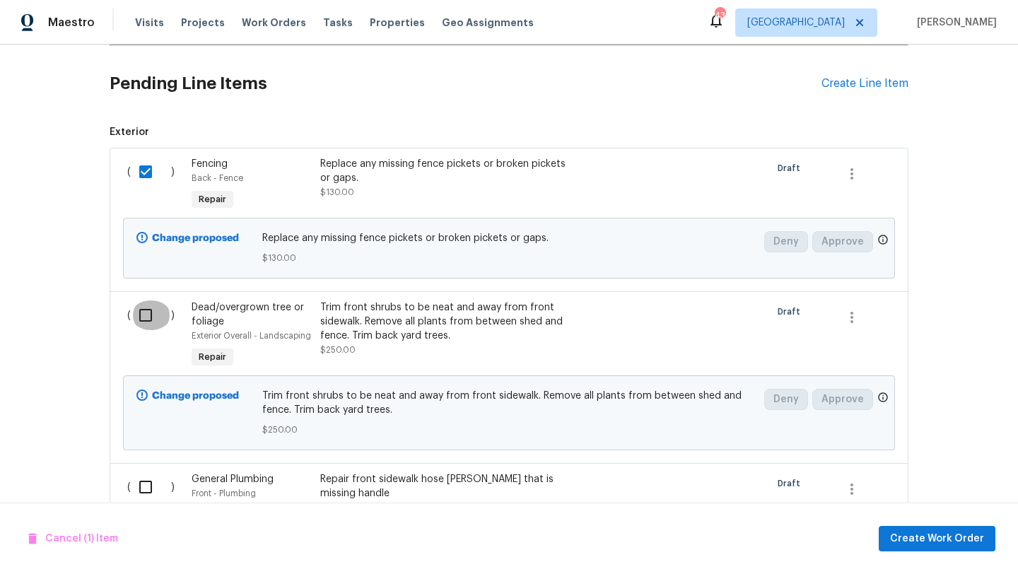
click at [146, 320] on input "checkbox" at bounding box center [151, 316] width 40 height 30
checkbox input "true"
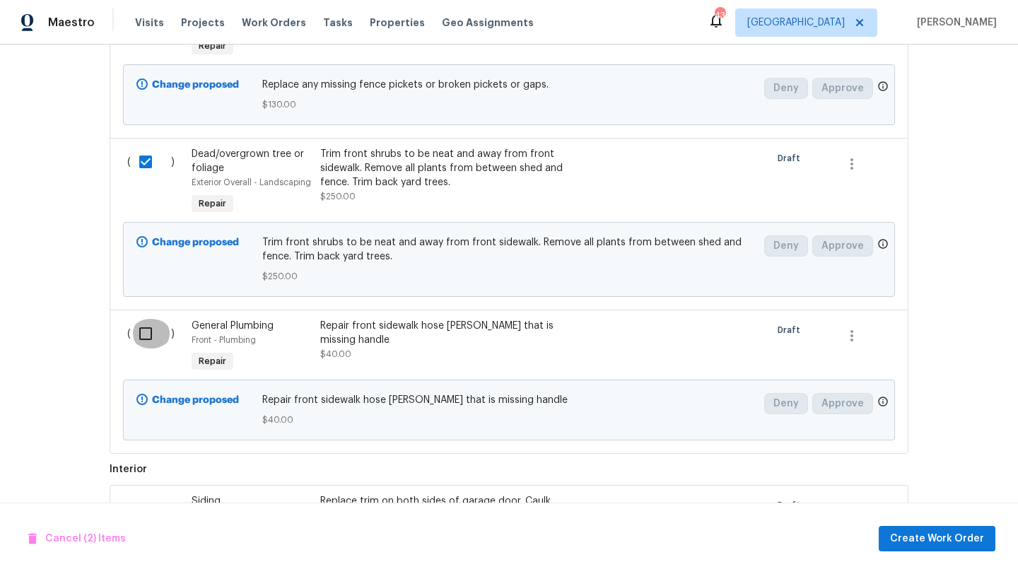
click at [146, 329] on input "checkbox" at bounding box center [151, 334] width 40 height 30
checkbox input "true"
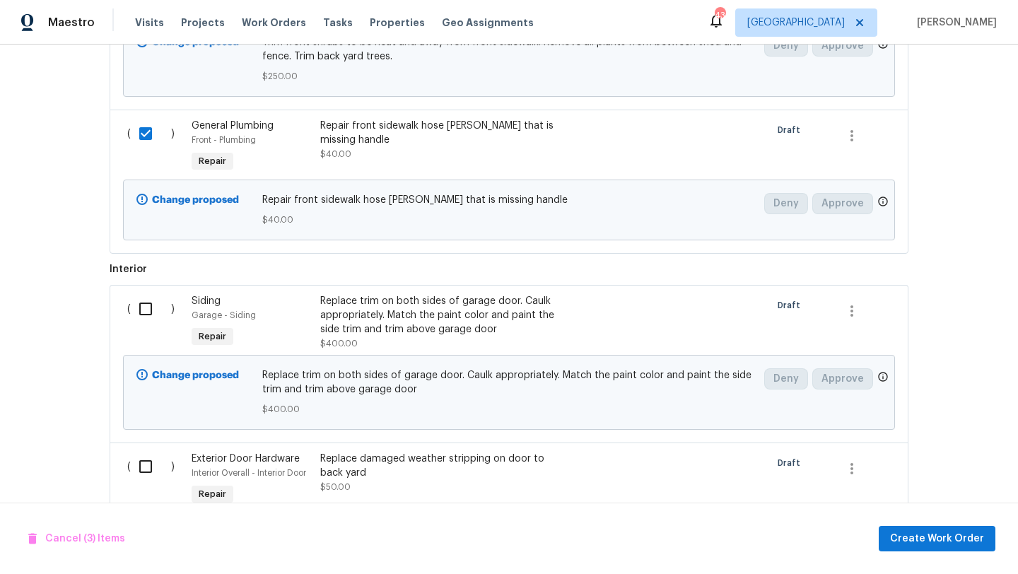
scroll to position [952, 0]
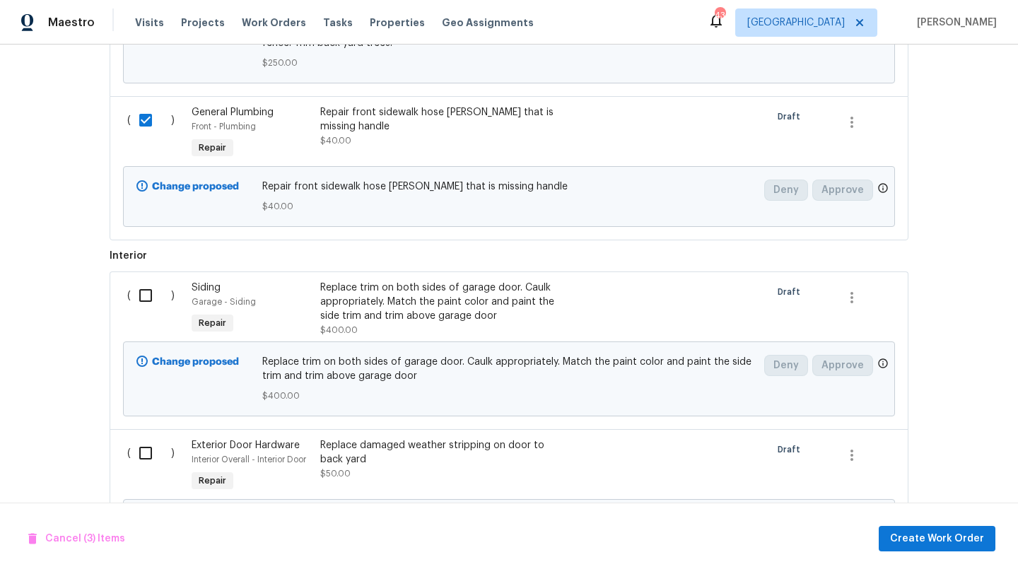
click at [143, 296] on input "checkbox" at bounding box center [151, 296] width 40 height 30
checkbox input "true"
click at [148, 458] on input "checkbox" at bounding box center [151, 453] width 40 height 30
checkbox input "true"
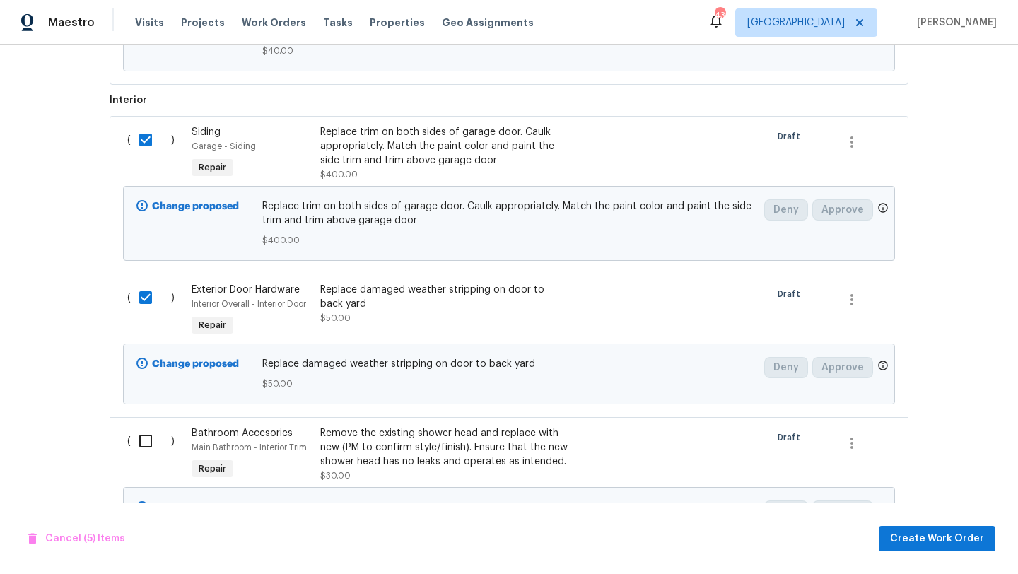
scroll to position [1208, 0]
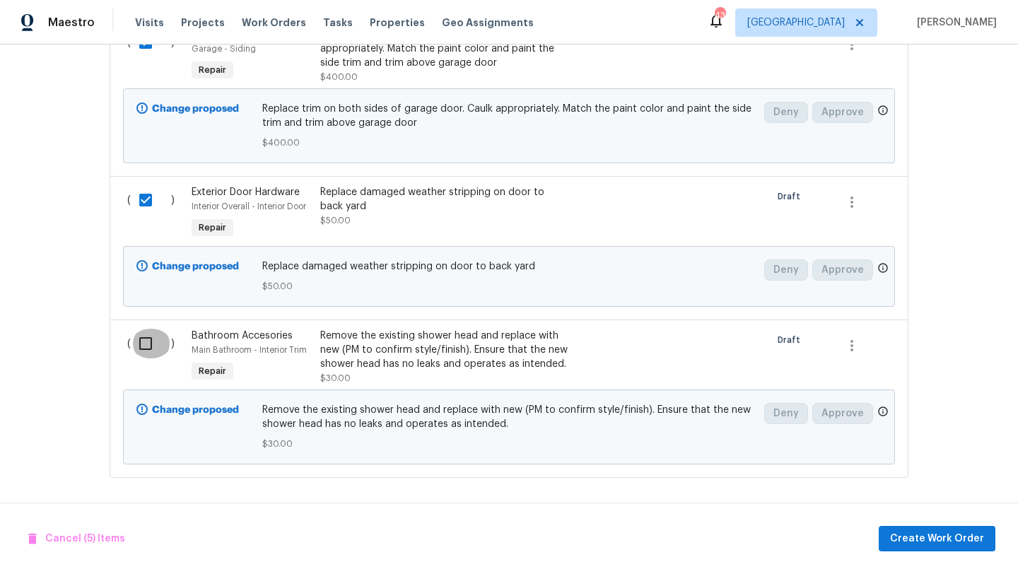
click at [141, 331] on input "checkbox" at bounding box center [151, 344] width 40 height 30
checkbox input "true"
click at [923, 532] on span "Create Work Order" at bounding box center [937, 539] width 94 height 18
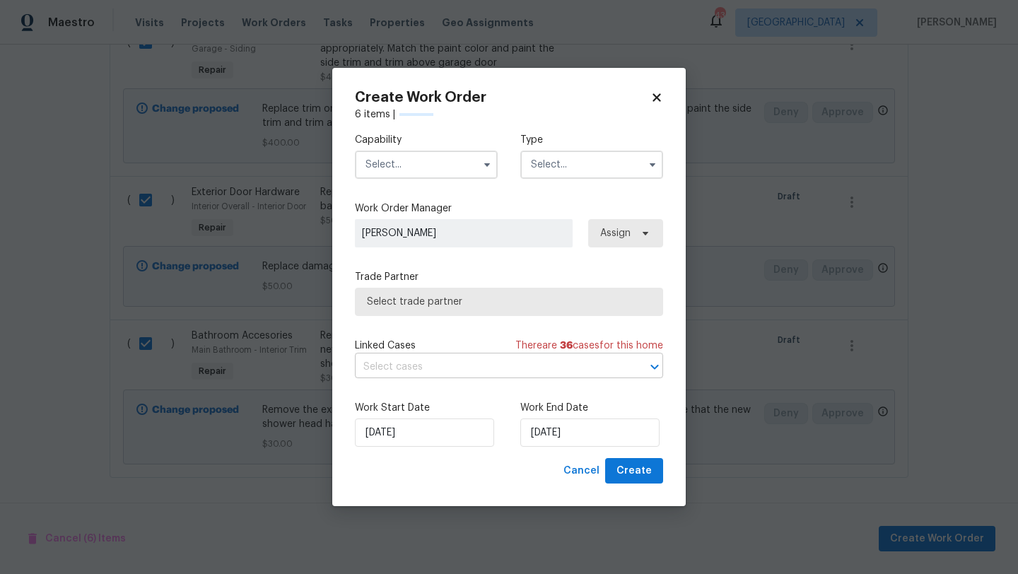
checkbox input "false"
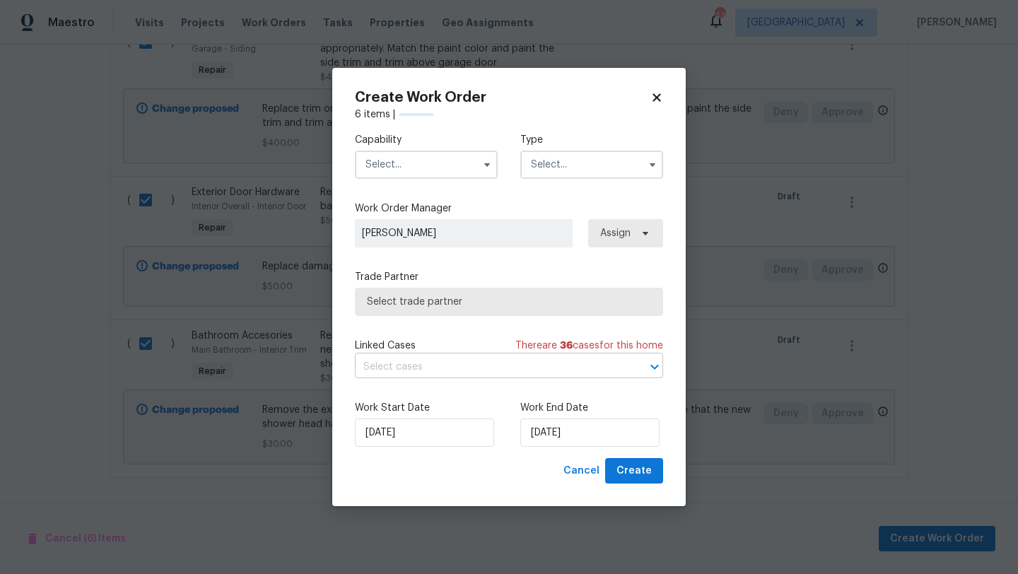
checkbox input "false"
click at [460, 168] on input "text" at bounding box center [426, 165] width 143 height 28
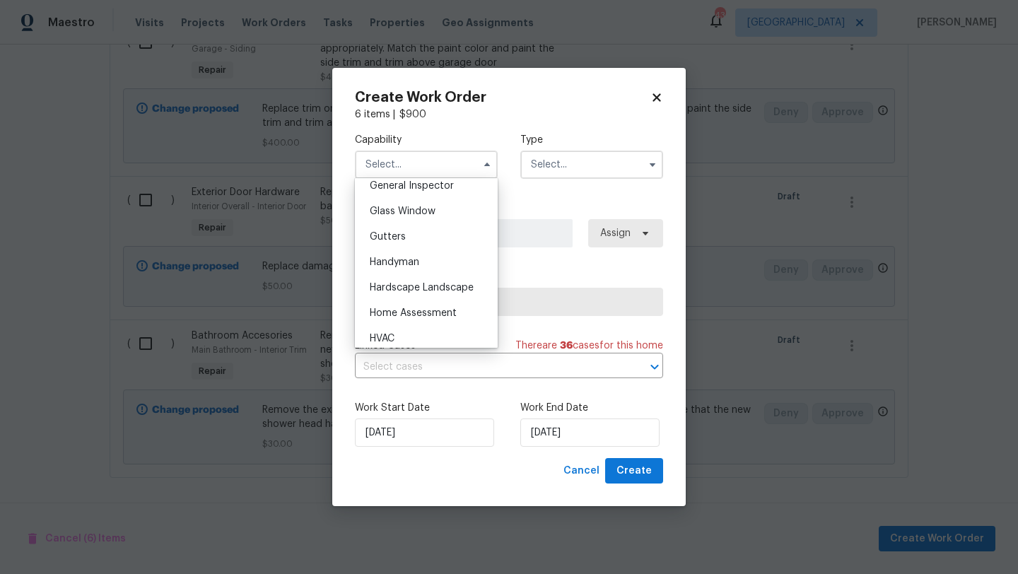
scroll to position [714, 0]
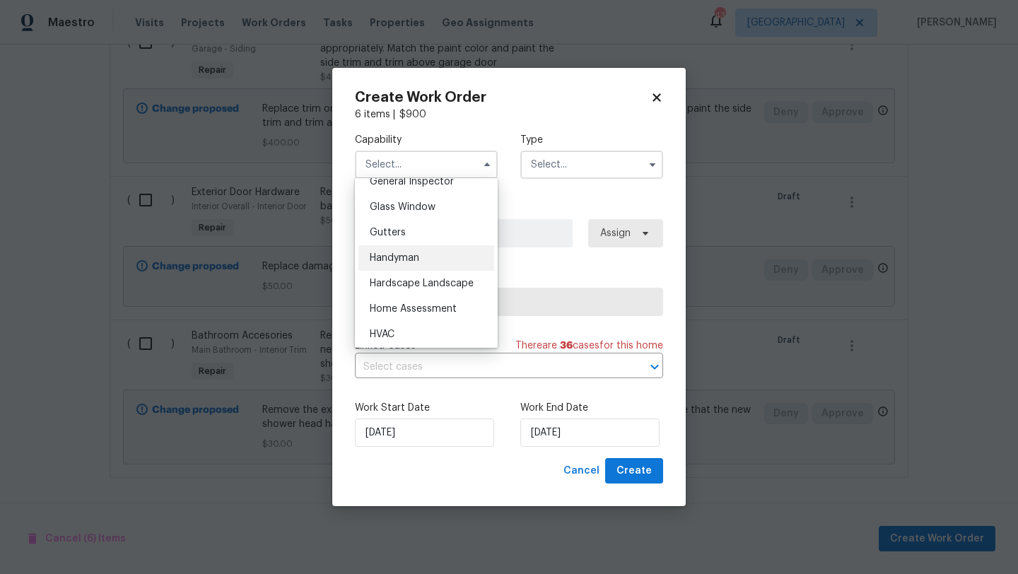
click at [432, 255] on div "Handyman" at bounding box center [426, 257] width 136 height 25
type input "Handyman"
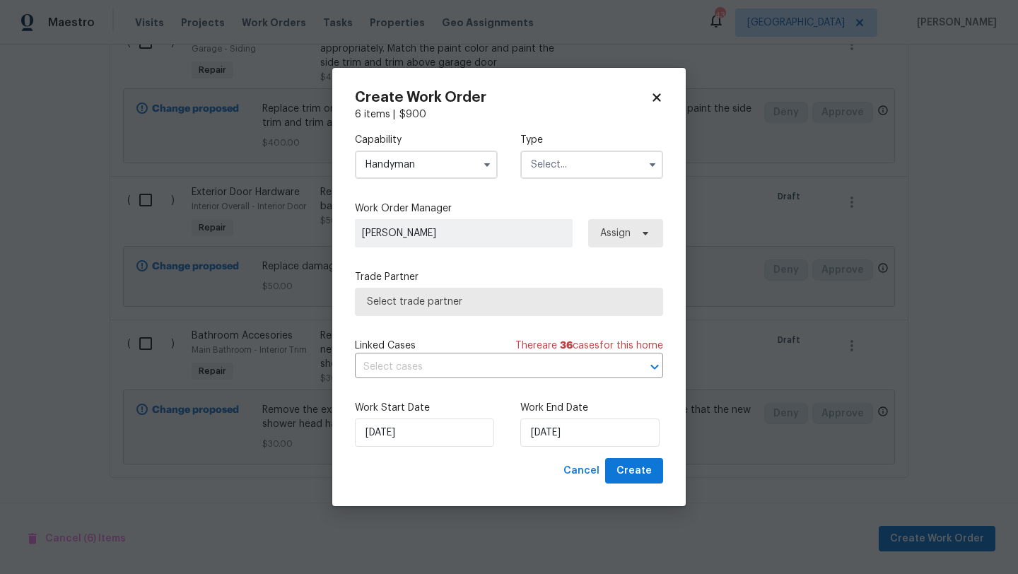
click at [570, 168] on input "text" at bounding box center [591, 165] width 143 height 28
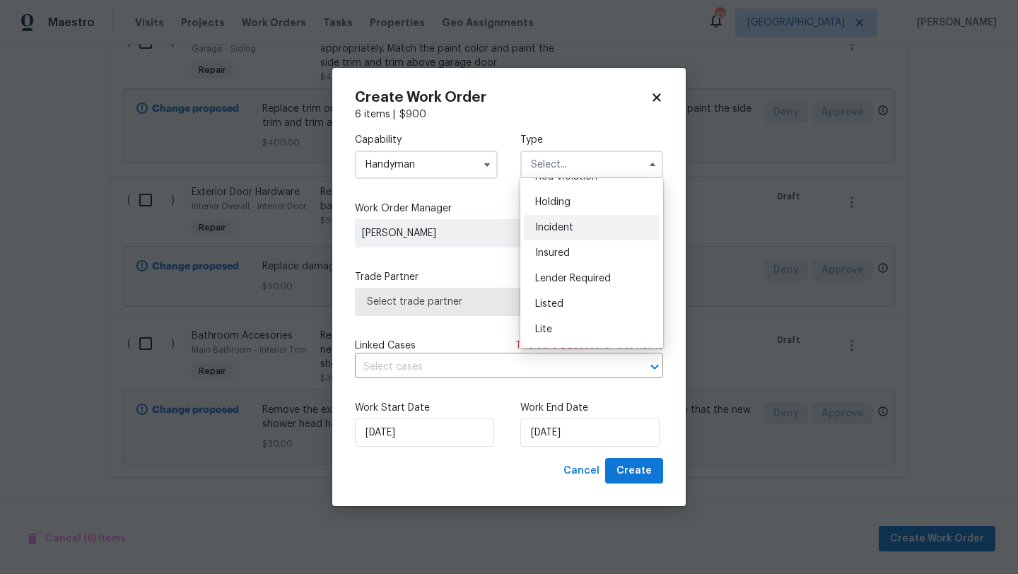
scroll to position [54, 0]
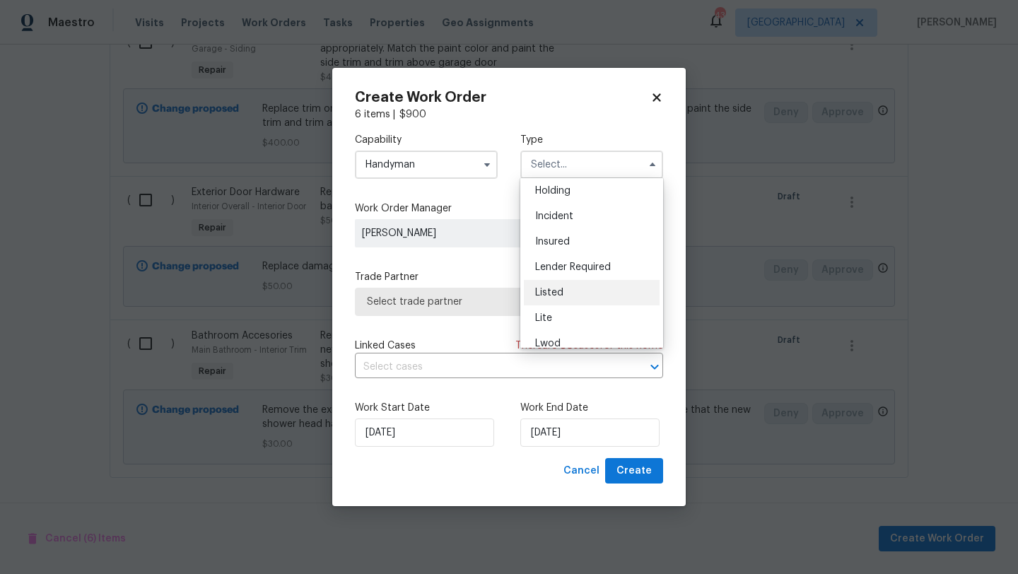
click at [565, 289] on div "Listed" at bounding box center [592, 292] width 136 height 25
type input "Listed"
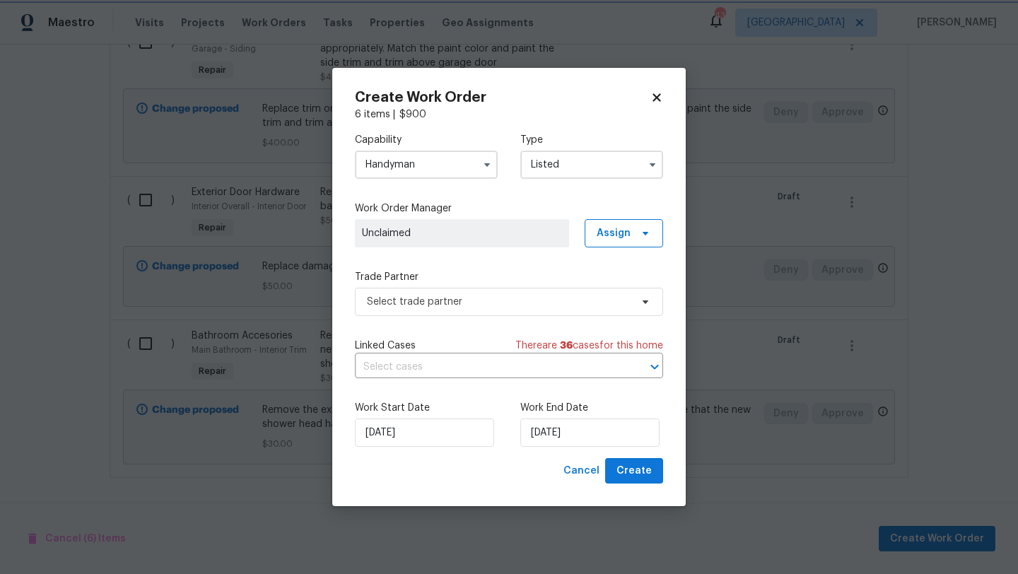
scroll to position [0, 0]
click at [557, 235] on span "Unclaimed" at bounding box center [462, 233] width 200 height 14
click at [491, 235] on span "Unclaimed" at bounding box center [462, 233] width 200 height 14
click at [623, 231] on span "Assign" at bounding box center [614, 233] width 34 height 14
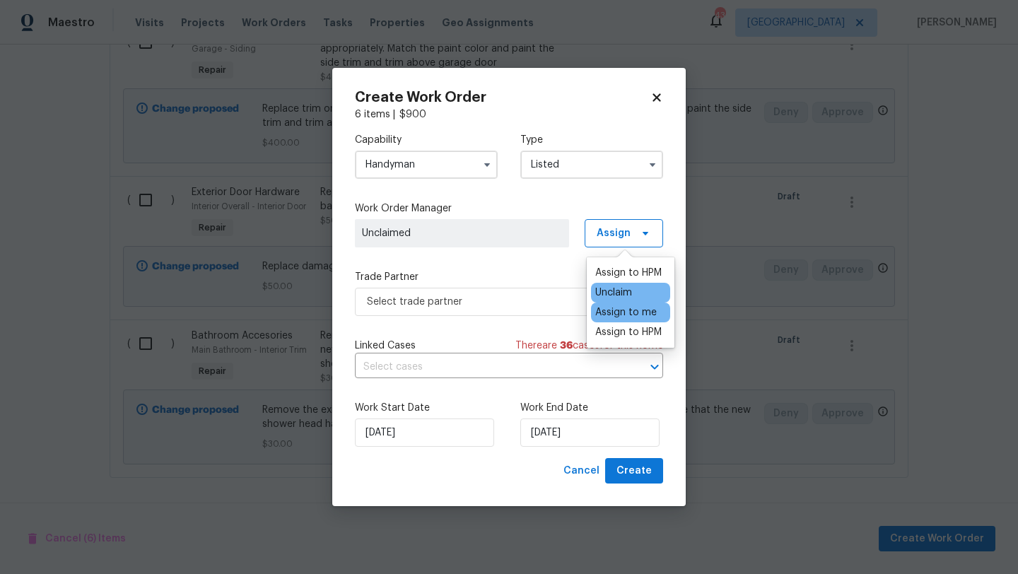
click at [626, 310] on div "Assign to me" at bounding box center [626, 312] width 62 height 14
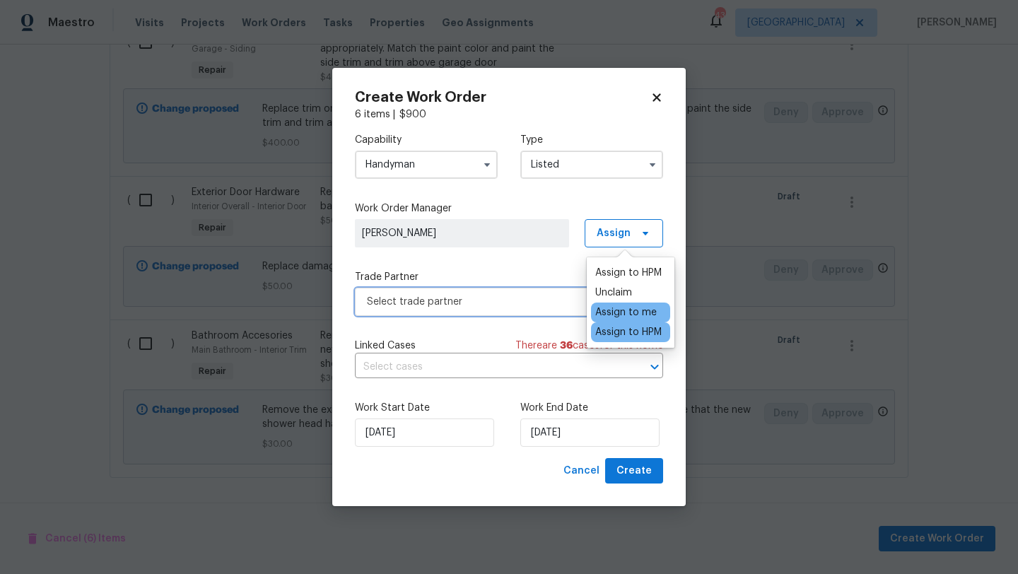
click at [569, 301] on span "Select trade partner" at bounding box center [499, 302] width 264 height 14
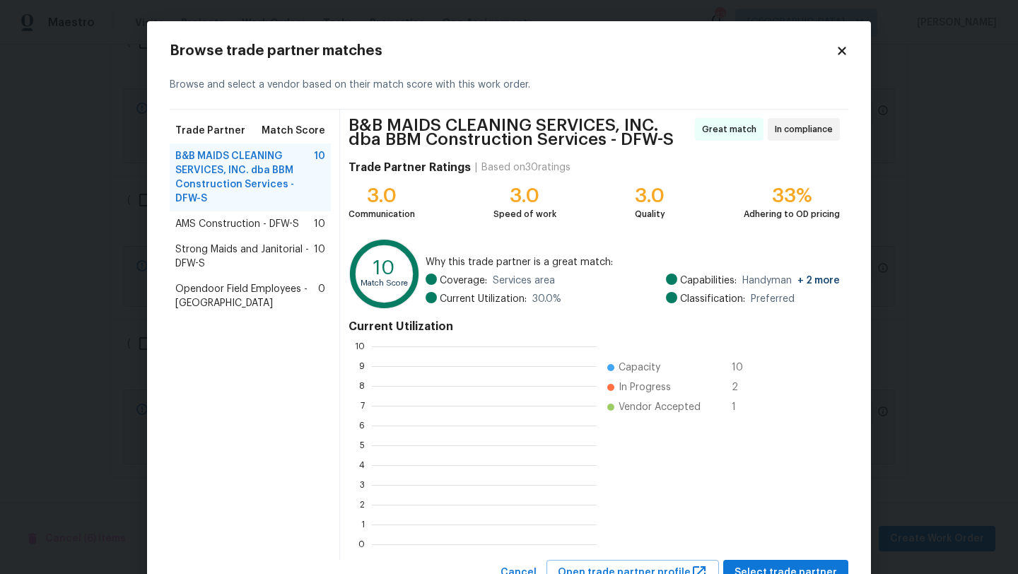
scroll to position [198, 224]
click at [778, 569] on span "Select trade partner" at bounding box center [786, 573] width 103 height 18
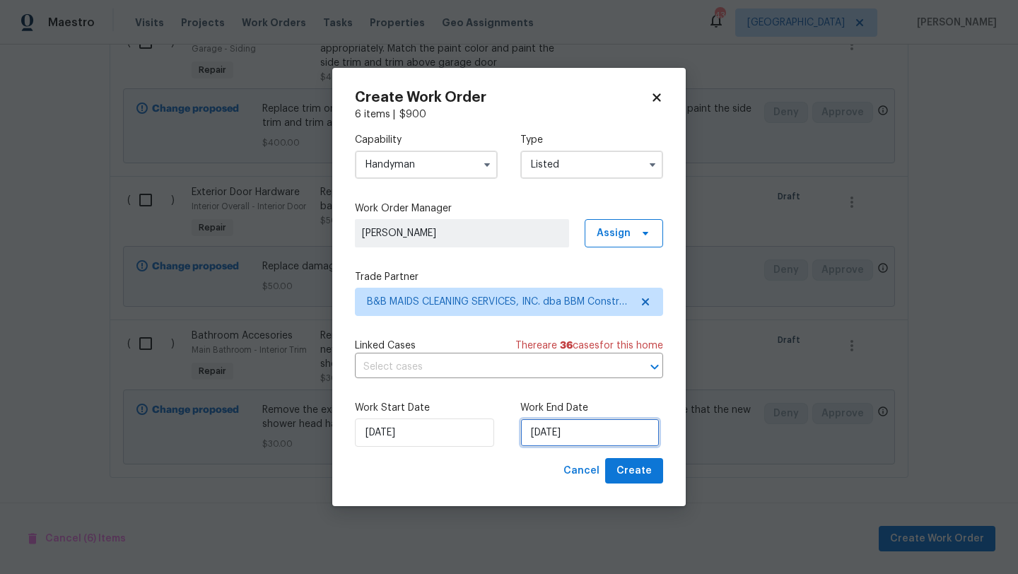
click at [616, 434] on input "[DATE]" at bounding box center [589, 433] width 139 height 28
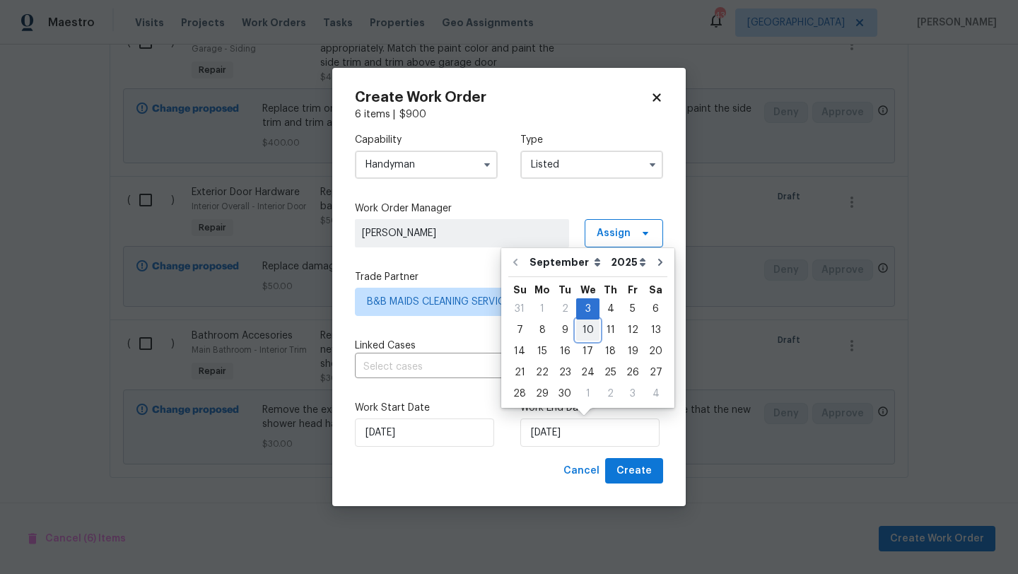
click at [587, 326] on div "10" at bounding box center [587, 330] width 23 height 20
type input "9/10/2025"
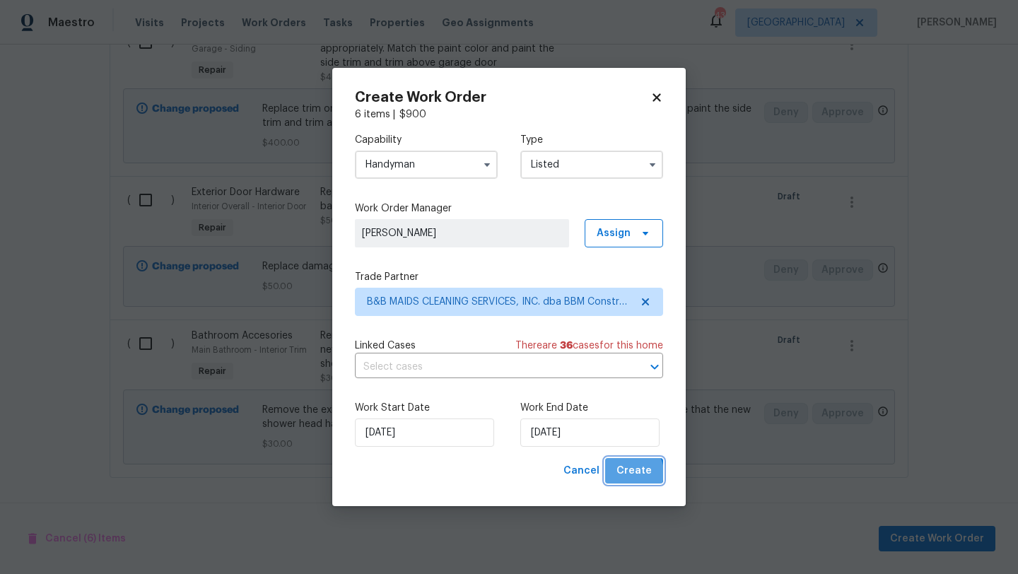
click at [634, 473] on span "Create" at bounding box center [634, 471] width 35 height 18
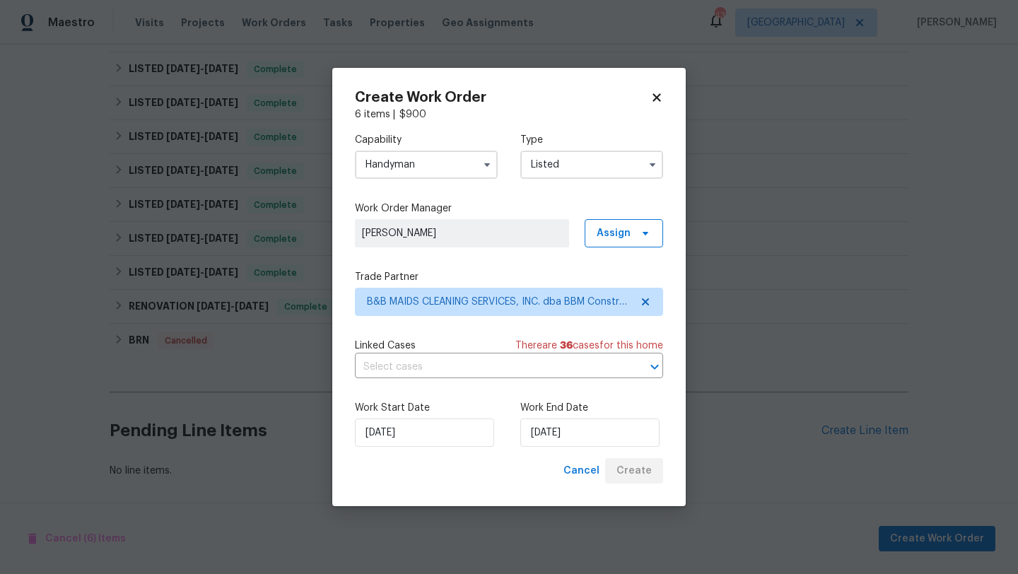
scroll to position [272, 0]
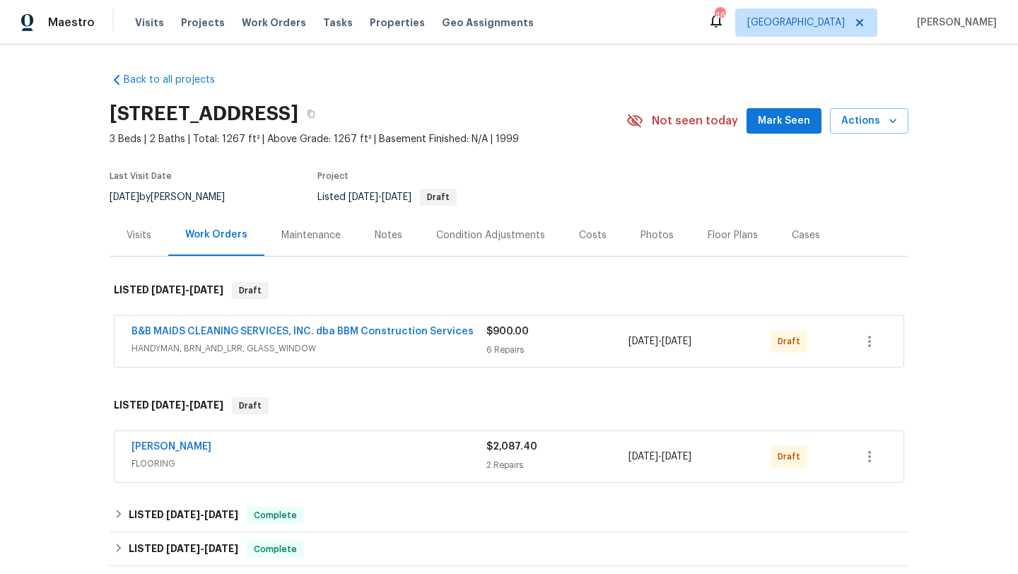
click at [783, 117] on span "Mark Seen" at bounding box center [784, 121] width 52 height 18
click at [873, 342] on icon "button" at bounding box center [869, 341] width 17 height 17
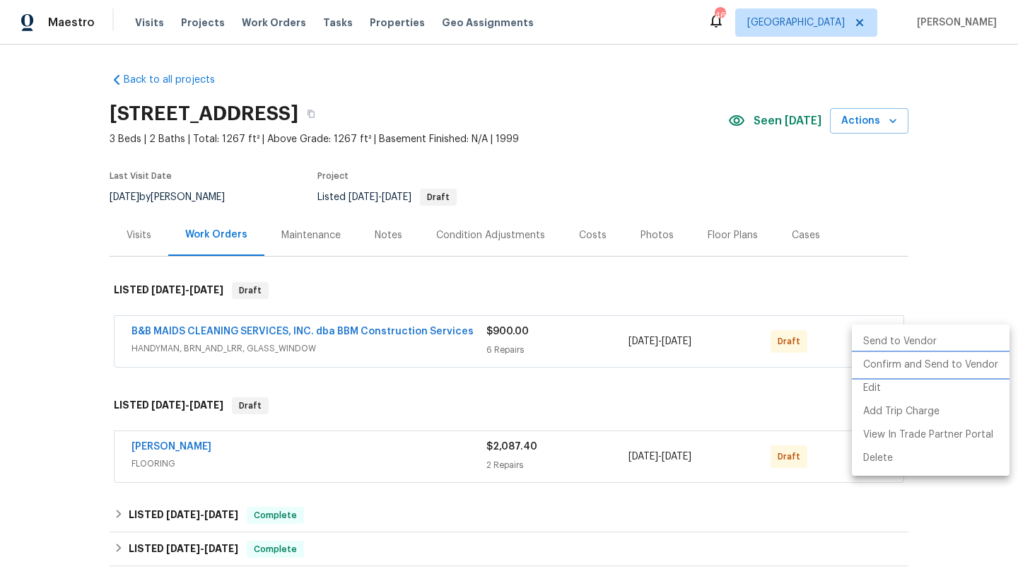
click at [879, 363] on li "Confirm and Send to Vendor" at bounding box center [931, 365] width 158 height 23
click at [825, 405] on div at bounding box center [509, 287] width 1018 height 574
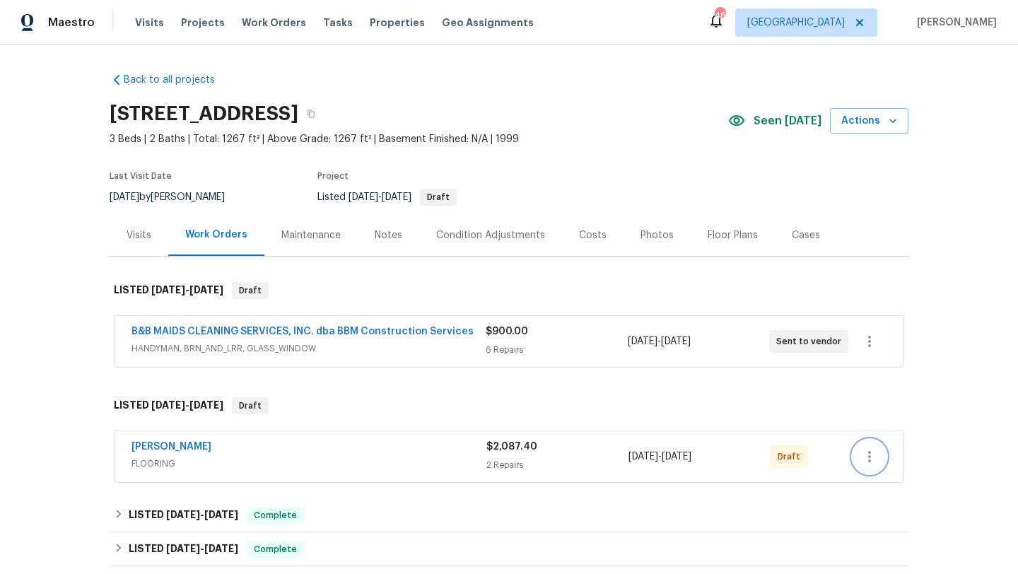
click at [875, 458] on icon "button" at bounding box center [869, 456] width 17 height 17
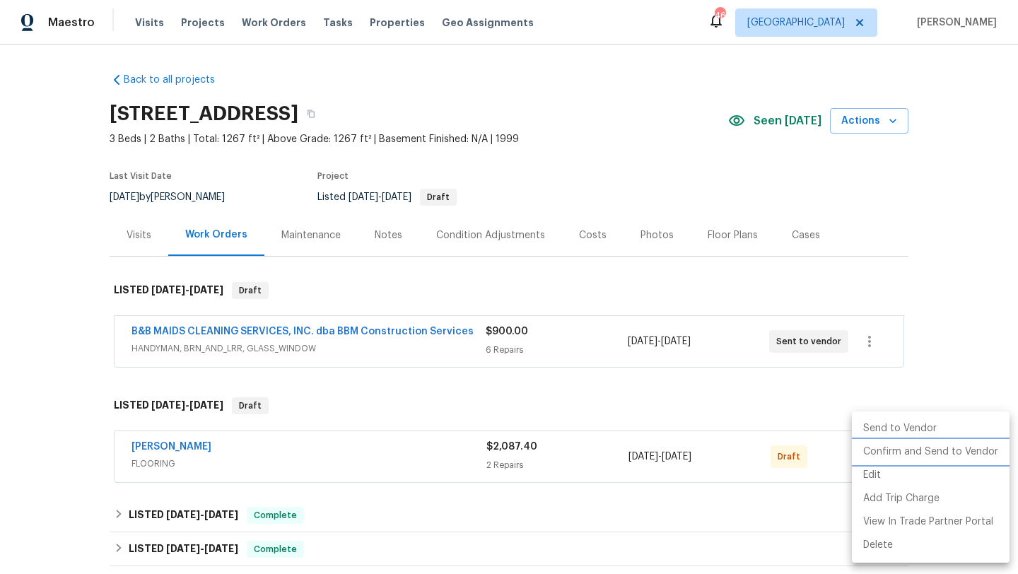
click at [879, 452] on li "Confirm and Send to Vendor" at bounding box center [931, 452] width 158 height 23
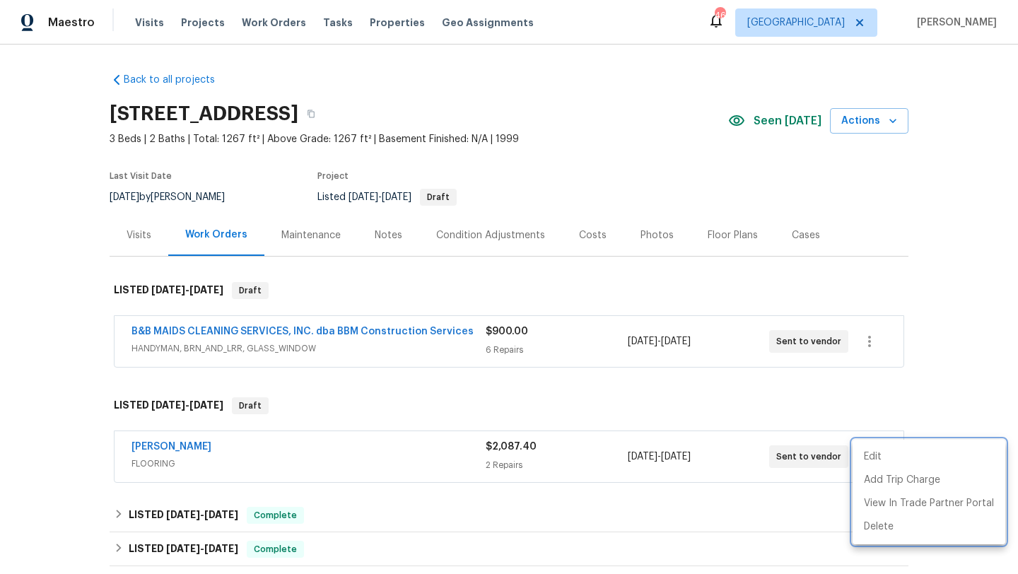
click at [834, 403] on div at bounding box center [509, 287] width 1018 height 574
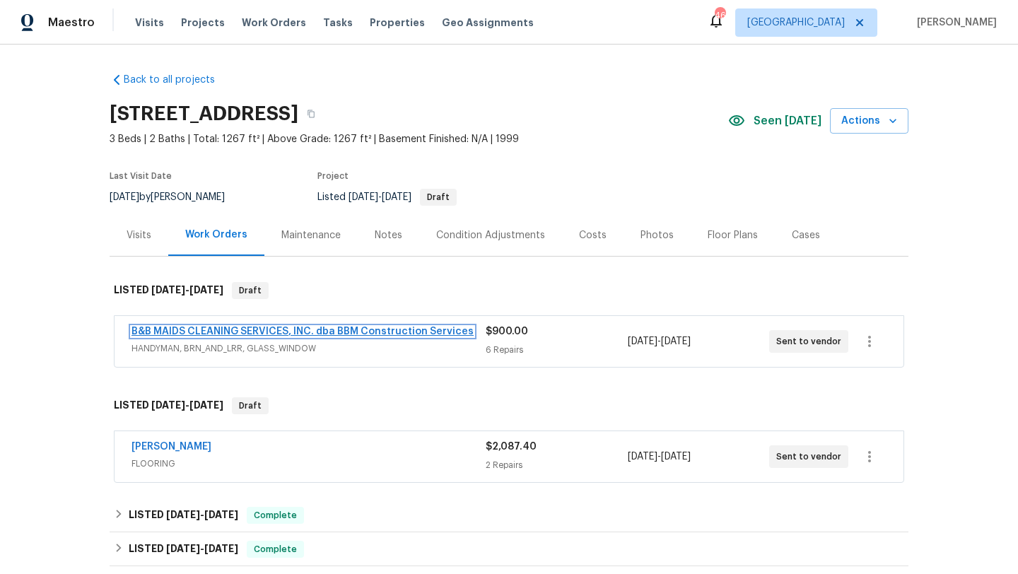
click at [438, 327] on link "B&B MAIDS CLEANING SERVICES, INC. dba BBM Construction Services" at bounding box center [303, 332] width 342 height 10
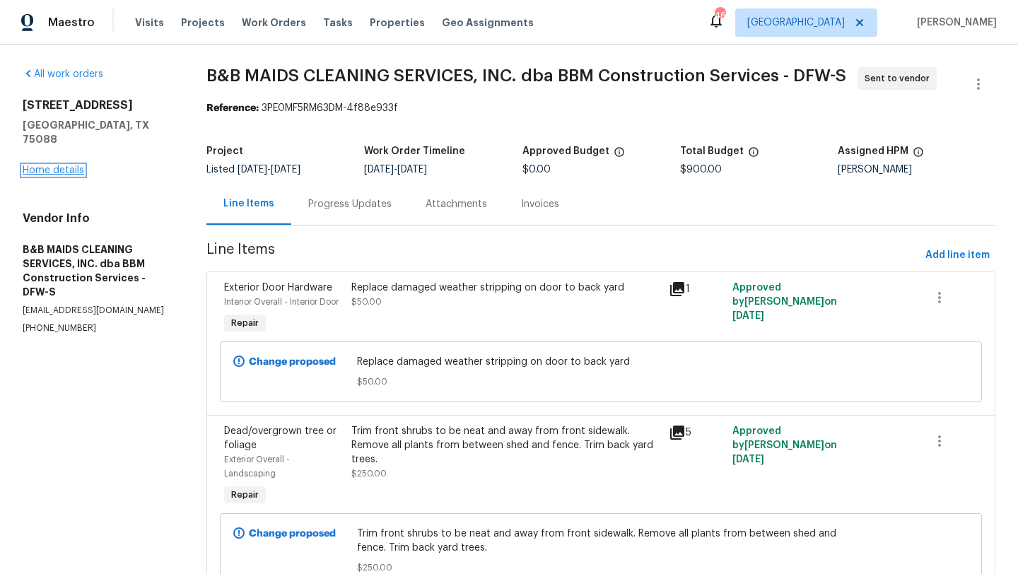
click at [60, 165] on link "Home details" at bounding box center [54, 170] width 62 height 10
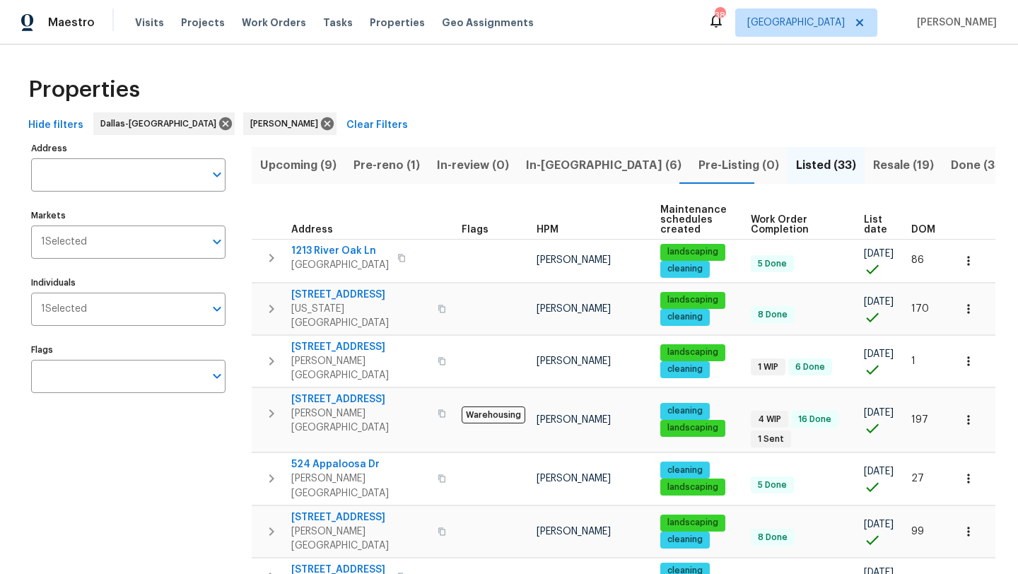
scroll to position [125, 0]
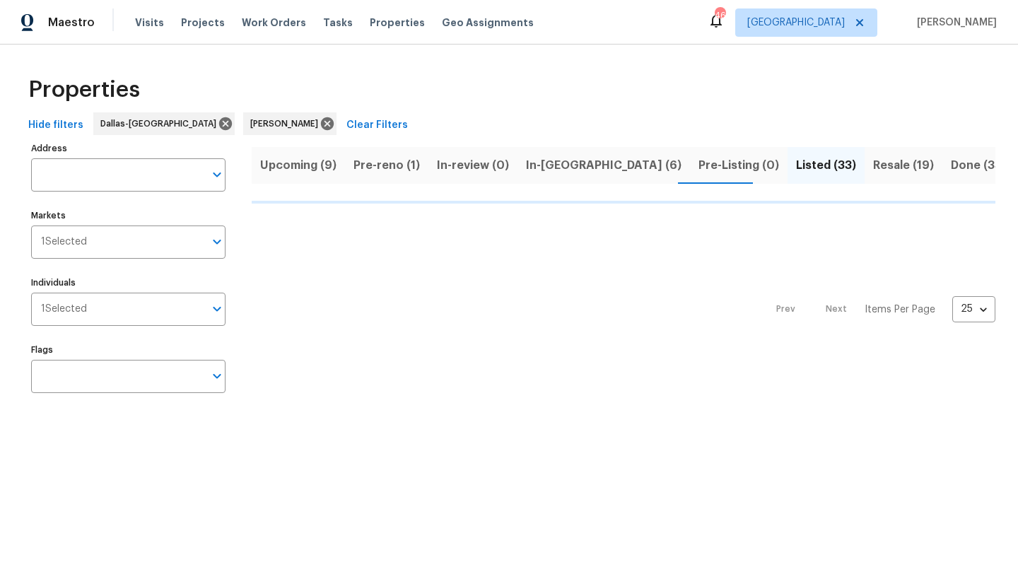
click at [383, 161] on span "Pre-reno (1)" at bounding box center [387, 166] width 66 height 20
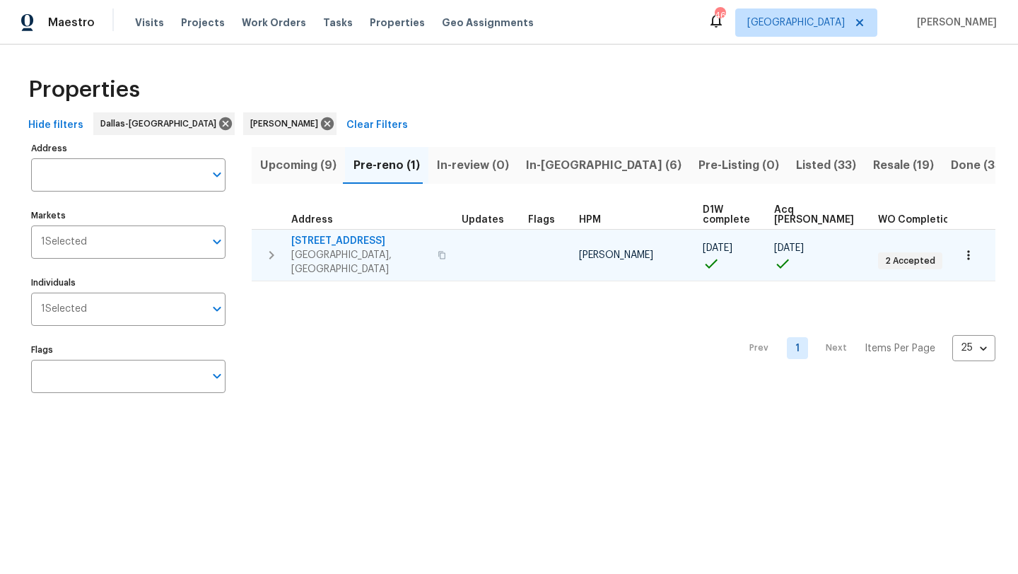
click at [411, 245] on div "[STREET_ADDRESS]" at bounding box center [370, 255] width 159 height 42
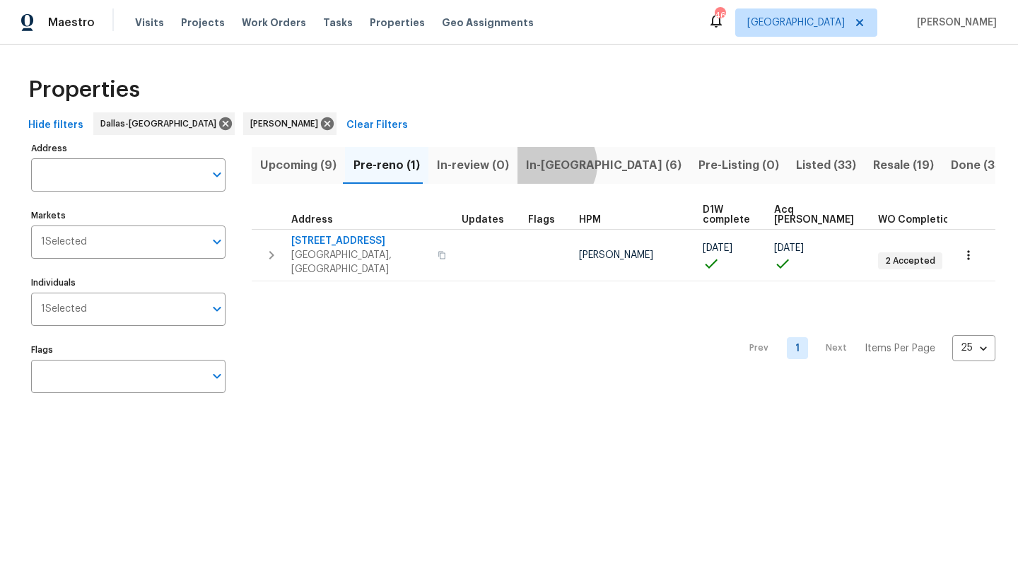
click at [542, 164] on span "In-[GEOGRAPHIC_DATA] (6)" at bounding box center [604, 166] width 156 height 20
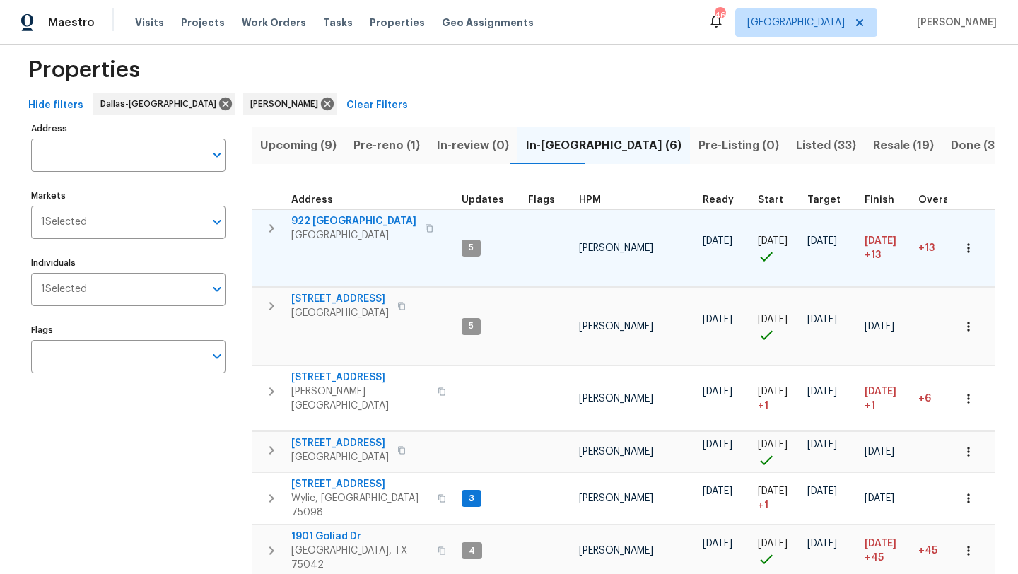
scroll to position [50, 0]
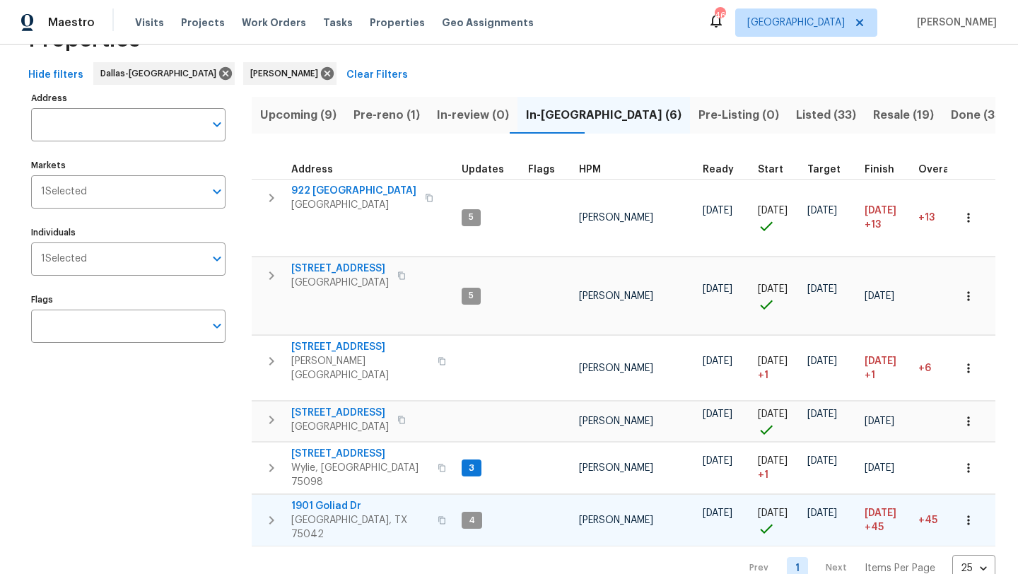
click at [338, 499] on span "1901 Goliad Dr" at bounding box center [360, 506] width 138 height 14
click at [322, 406] on span "[STREET_ADDRESS]" at bounding box center [340, 413] width 98 height 14
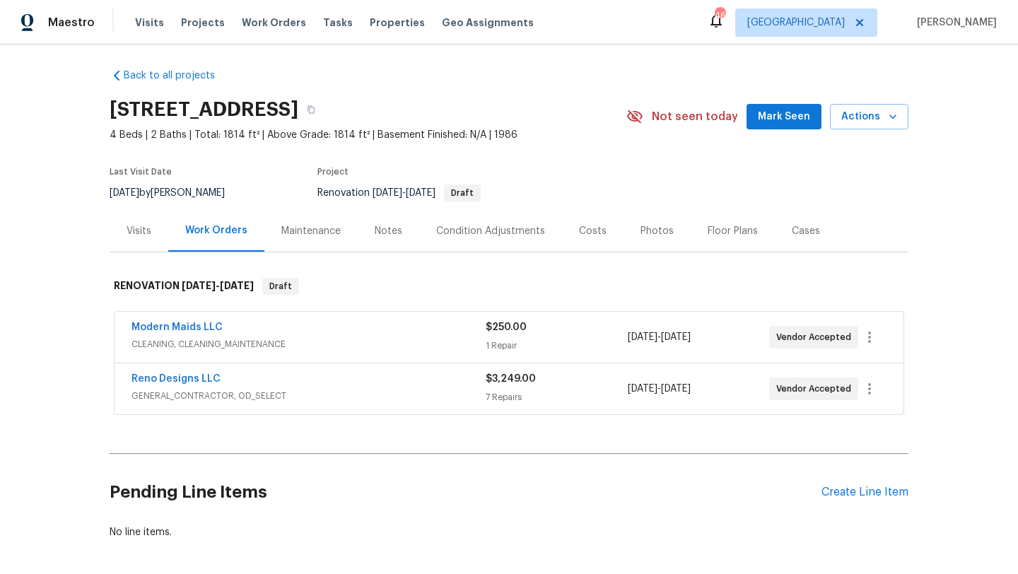
scroll to position [5, 0]
click at [209, 375] on link "Reno Designs LLC" at bounding box center [176, 378] width 89 height 10
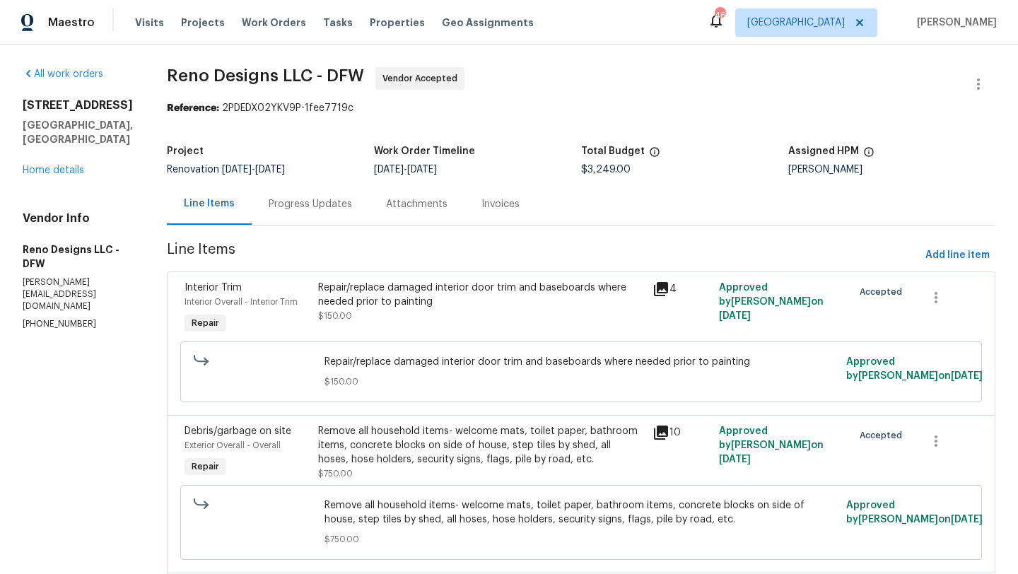
click at [66, 150] on div "8010 Spinnaker Cv Rowlett, TX 75089 Home details" at bounding box center [78, 137] width 110 height 79
click at [62, 165] on link "Home details" at bounding box center [54, 170] width 62 height 10
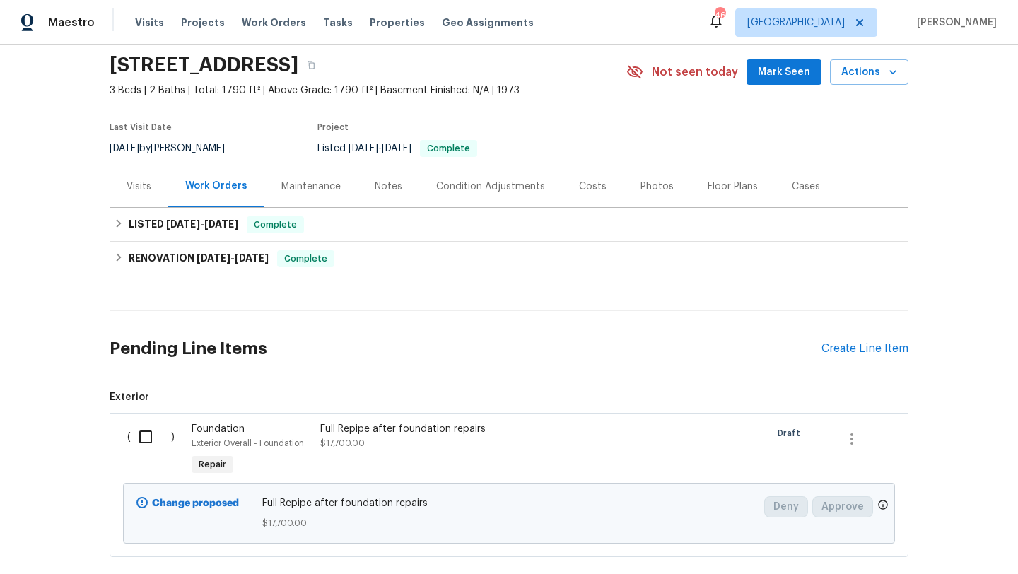
scroll to position [46, 0]
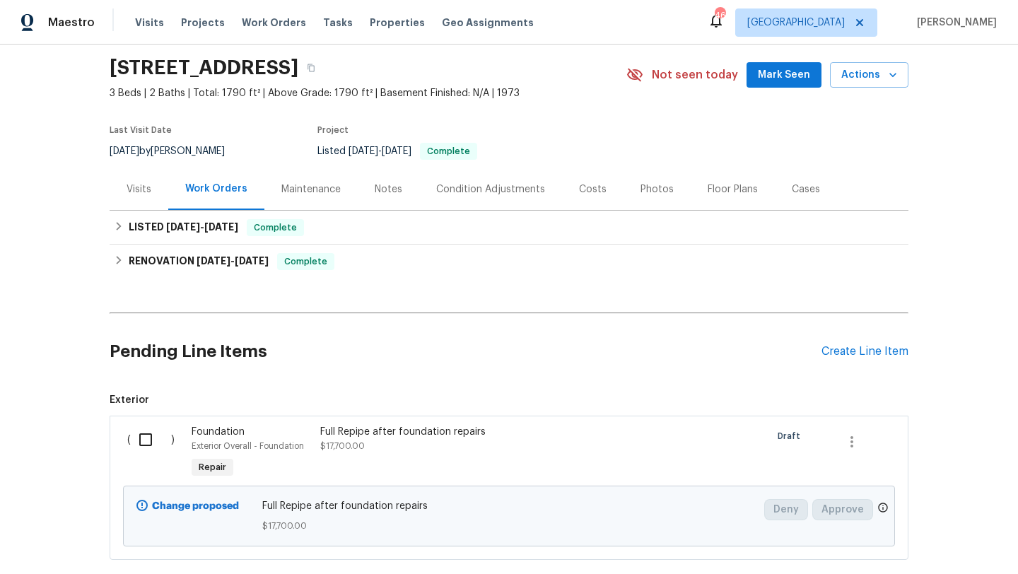
click at [145, 439] on input "checkbox" at bounding box center [151, 440] width 40 height 30
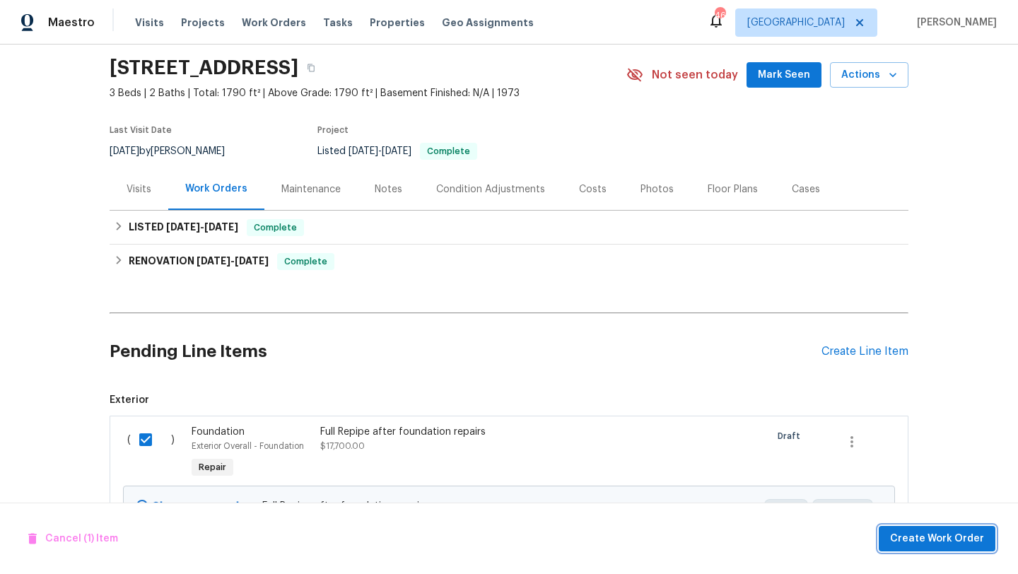
click at [909, 531] on span "Create Work Order" at bounding box center [937, 539] width 94 height 18
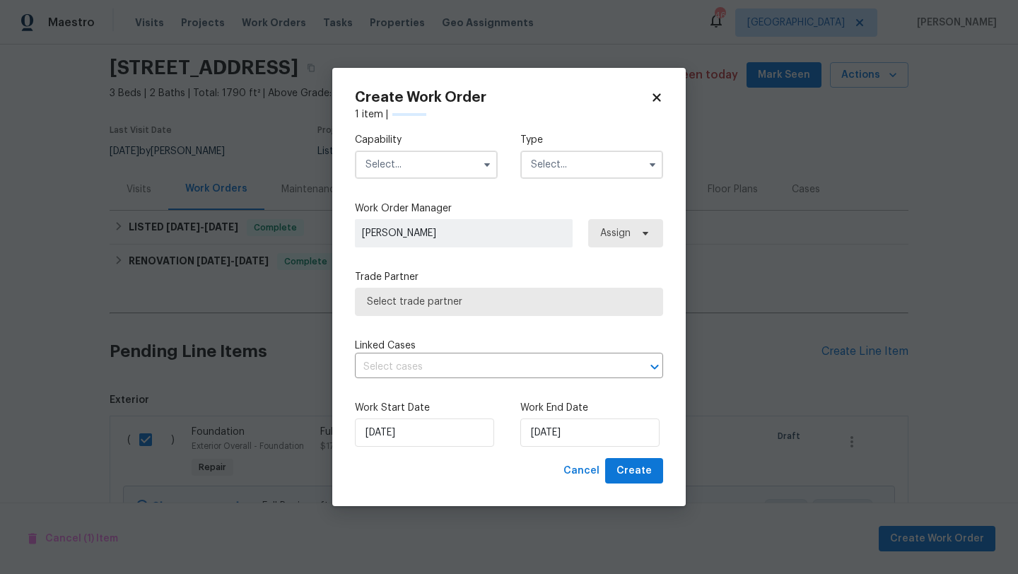
checkbox input "false"
click at [451, 160] on input "text" at bounding box center [426, 165] width 143 height 28
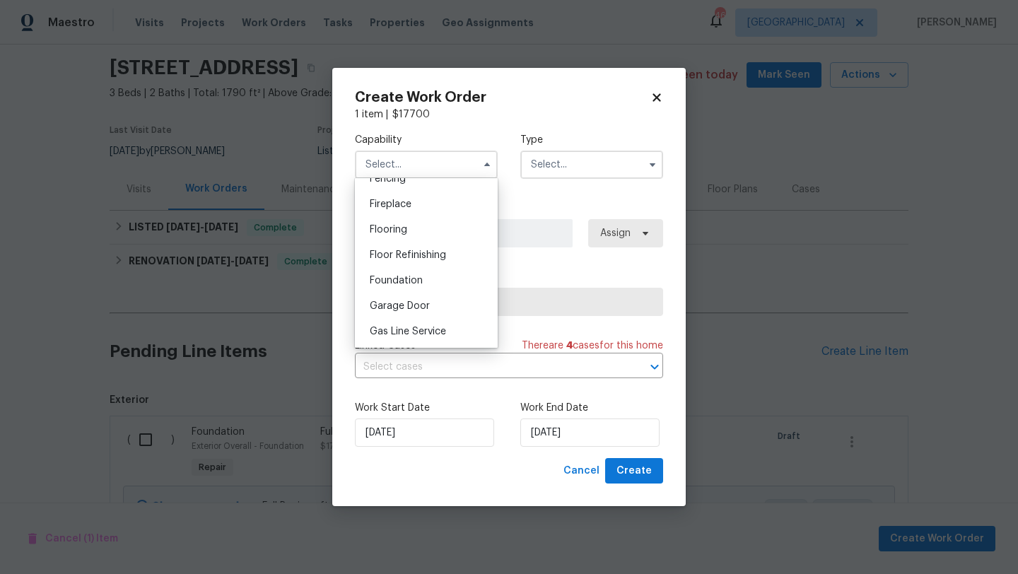
scroll to position [531, 0]
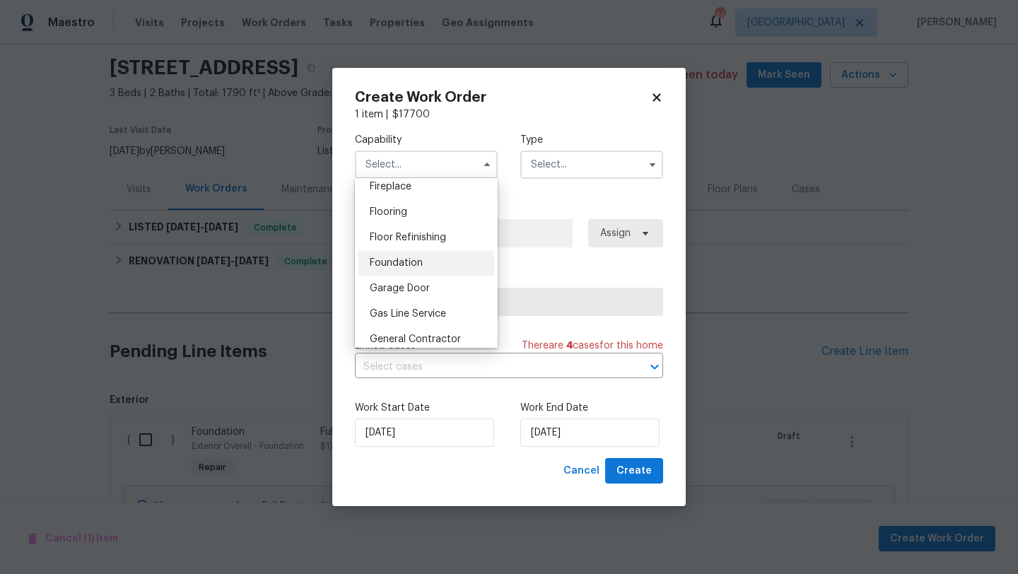
click at [438, 257] on div "Foundation" at bounding box center [426, 262] width 136 height 25
type input "Foundation"
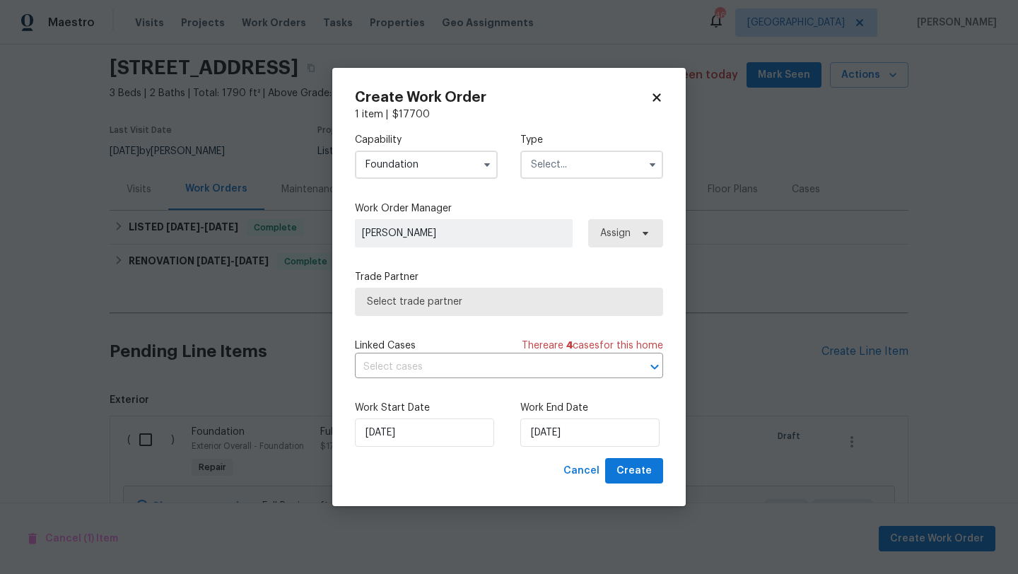
click at [588, 163] on input "text" at bounding box center [591, 165] width 143 height 28
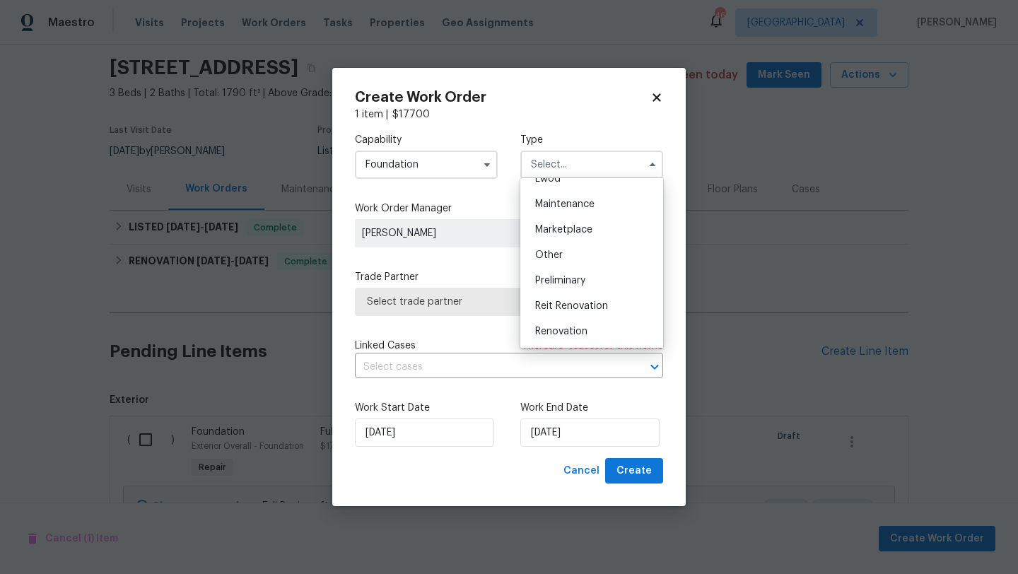
scroll to position [222, 0]
click at [583, 323] on div "Renovation" at bounding box center [592, 328] width 136 height 25
type input "Renovation"
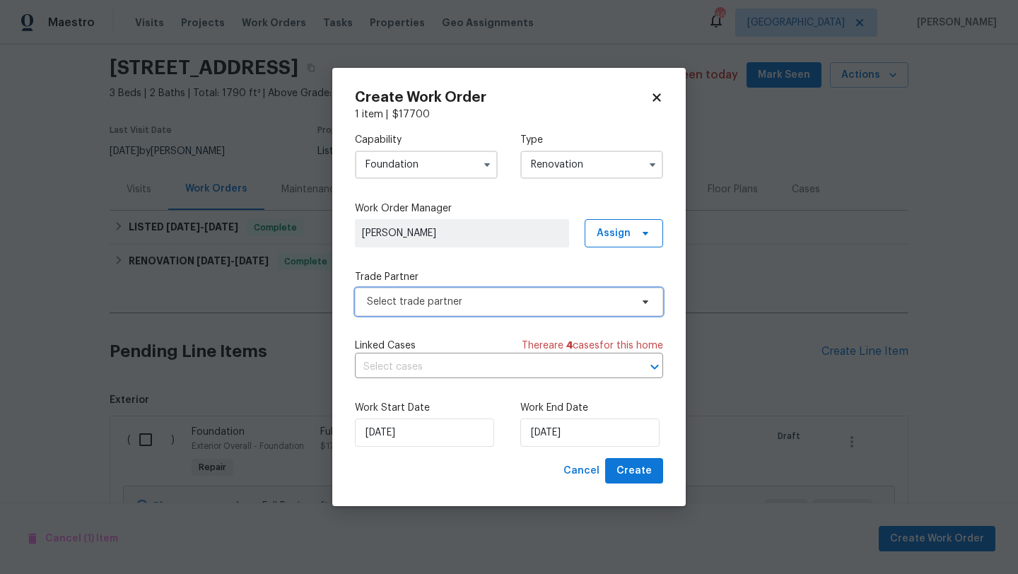
click at [583, 307] on span "Select trade partner" at bounding box center [499, 302] width 264 height 14
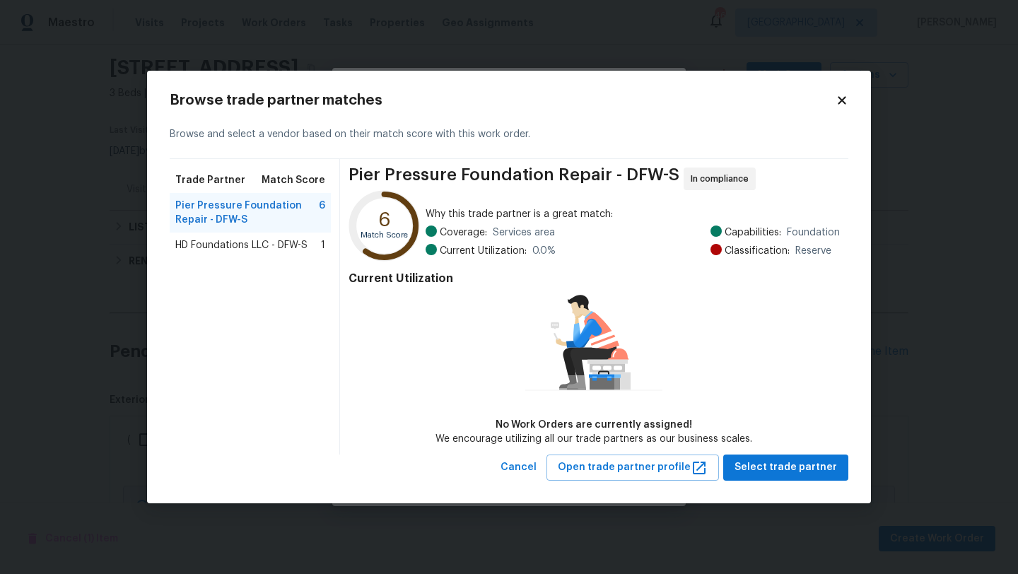
click at [840, 100] on icon at bounding box center [842, 101] width 8 height 8
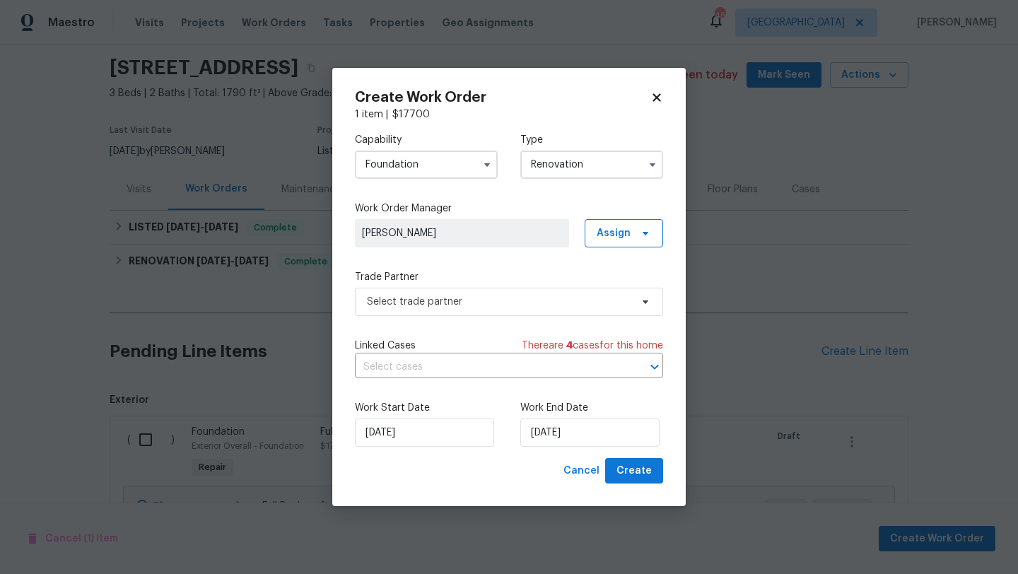
click at [655, 98] on icon at bounding box center [657, 97] width 8 height 8
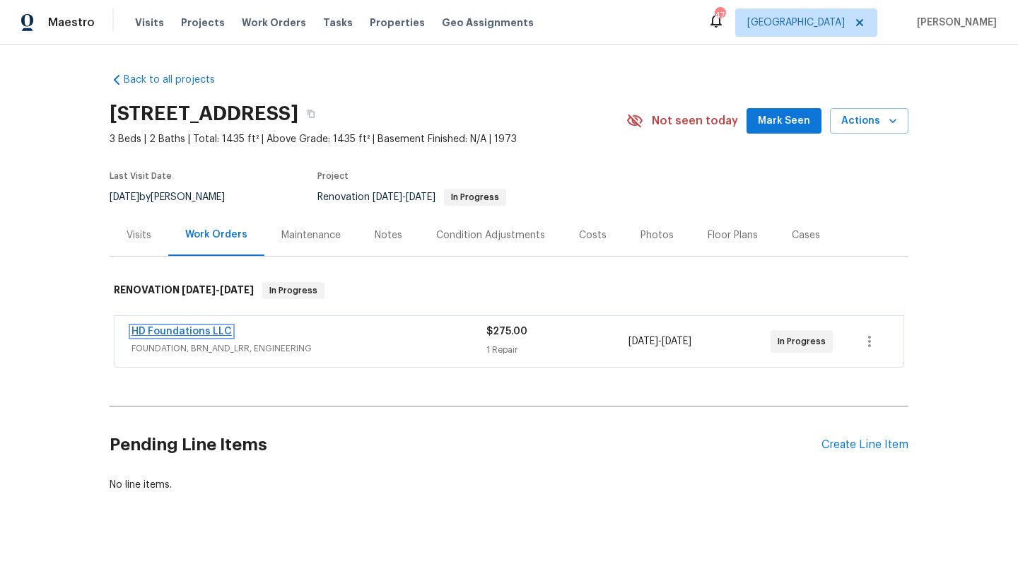
click at [209, 327] on link "HD Foundations LLC" at bounding box center [182, 332] width 100 height 10
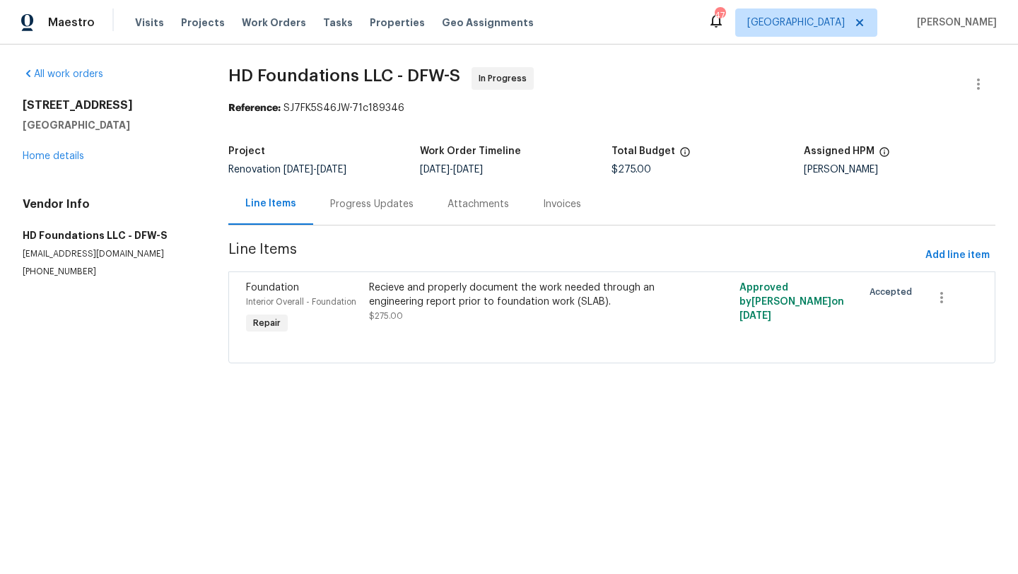
click at [347, 204] on div "Progress Updates" at bounding box center [371, 204] width 83 height 14
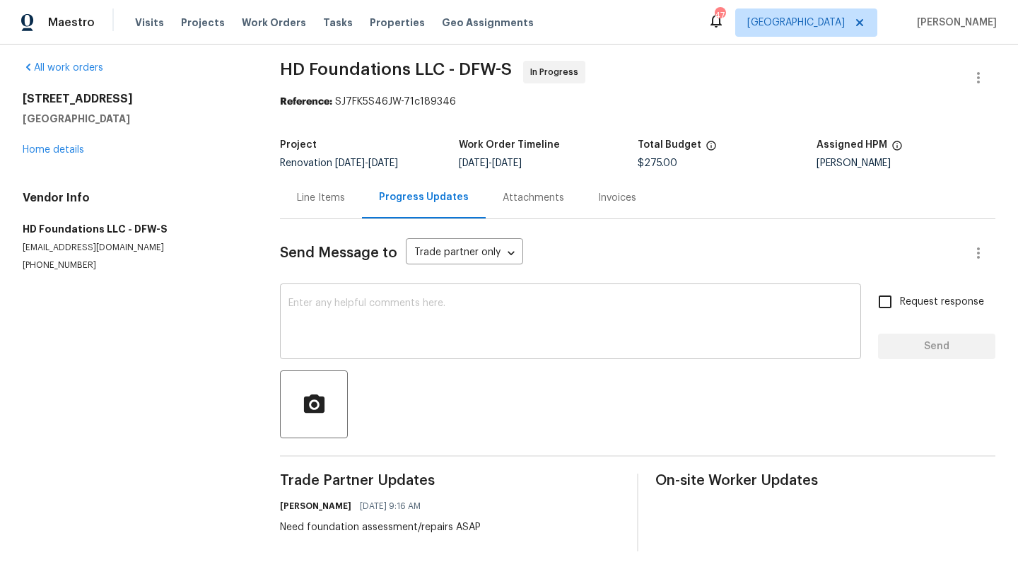
scroll to position [6, 0]
click at [66, 151] on link "Home details" at bounding box center [54, 151] width 62 height 10
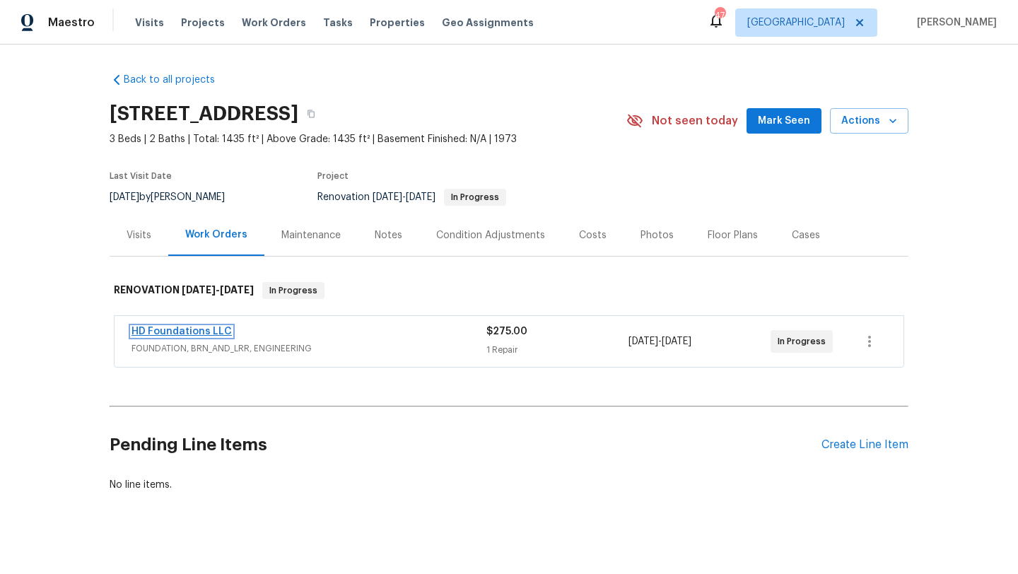
click at [192, 331] on link "HD Foundations LLC" at bounding box center [182, 332] width 100 height 10
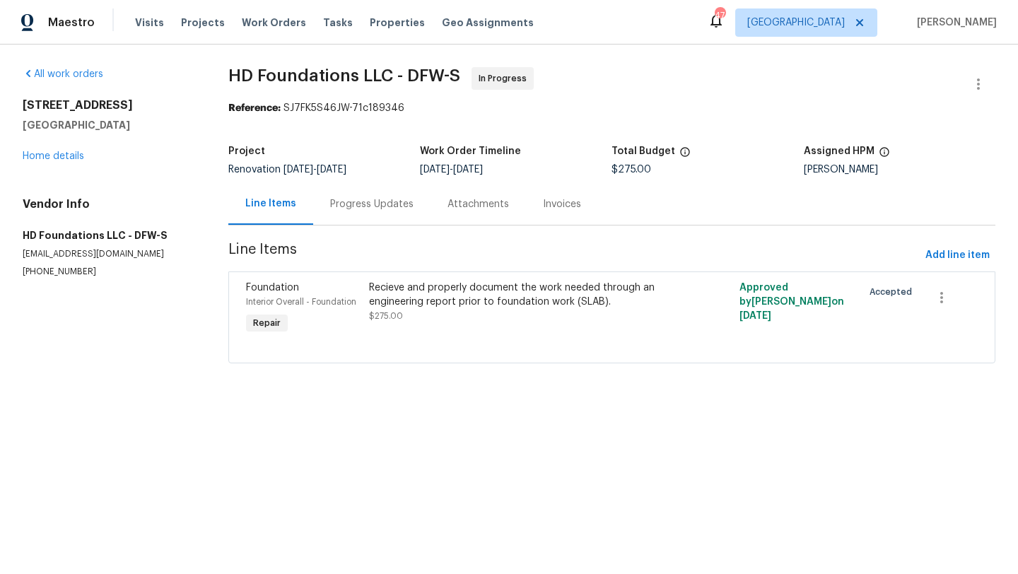
click at [378, 204] on div "Progress Updates" at bounding box center [371, 204] width 83 height 14
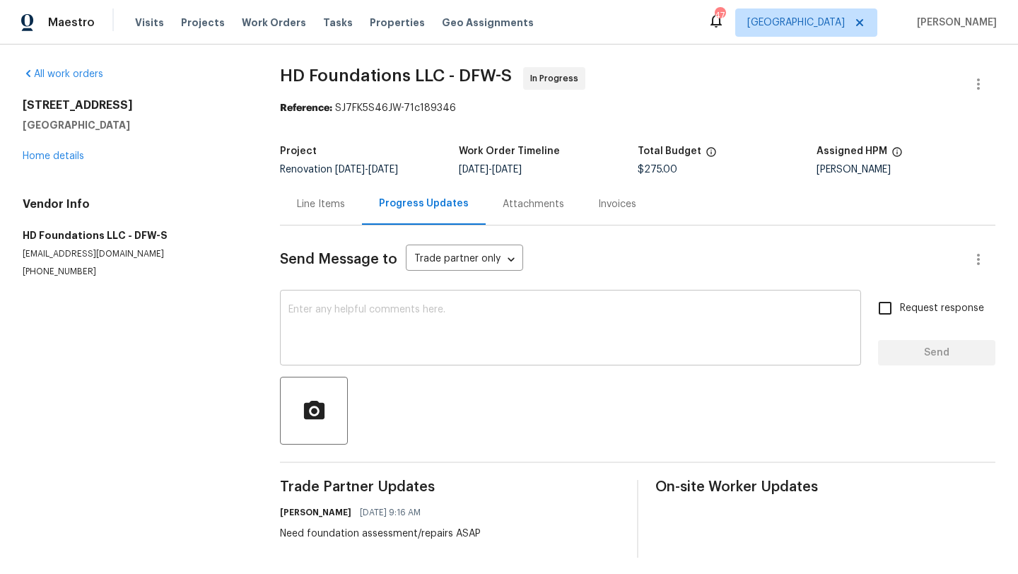
click at [368, 308] on textarea at bounding box center [570, 329] width 564 height 49
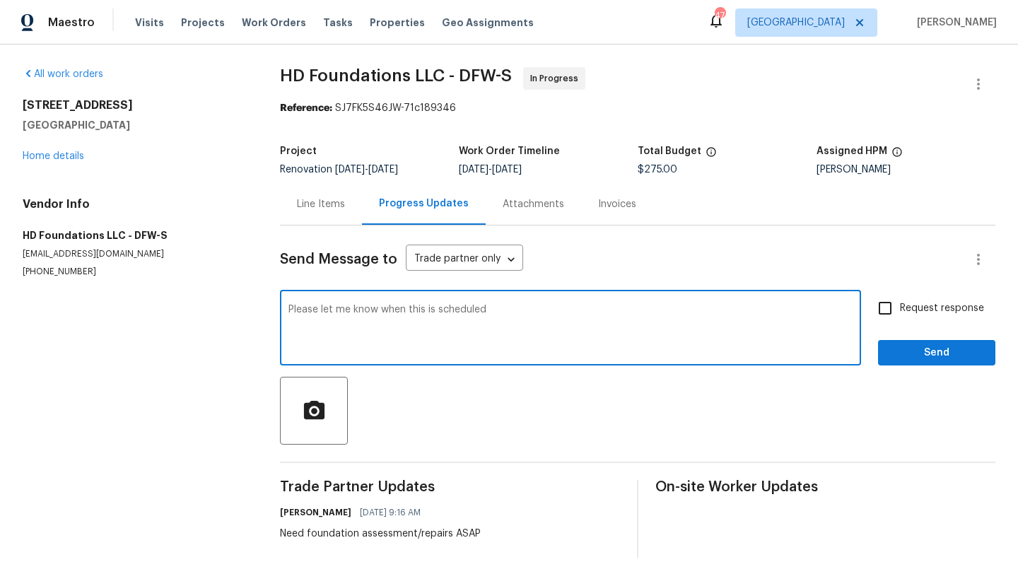
type textarea "Please let me know when this is scheduled"
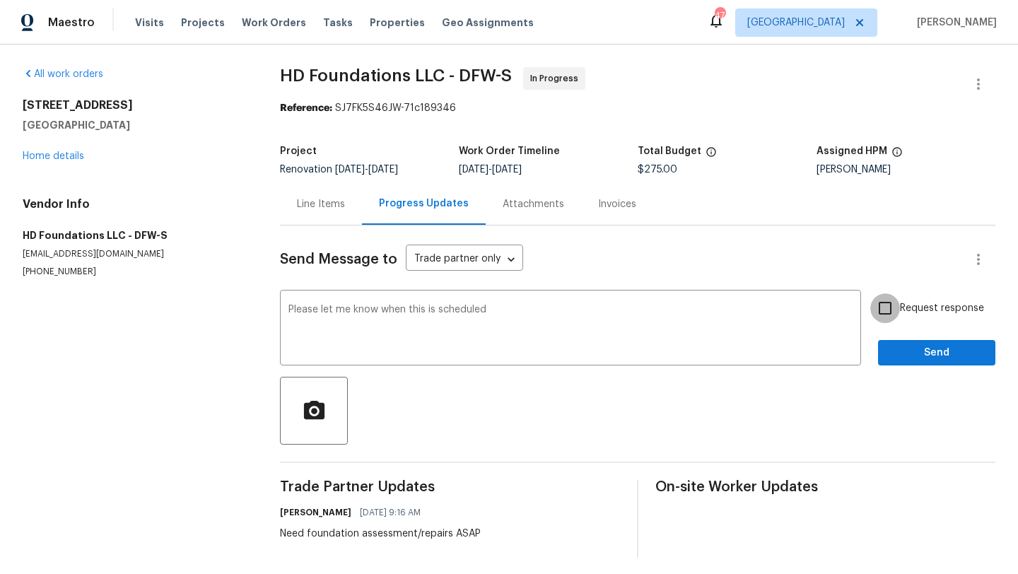
click at [888, 304] on input "Request response" at bounding box center [885, 308] width 30 height 30
checkbox input "true"
click at [915, 354] on span "Send" at bounding box center [937, 353] width 95 height 18
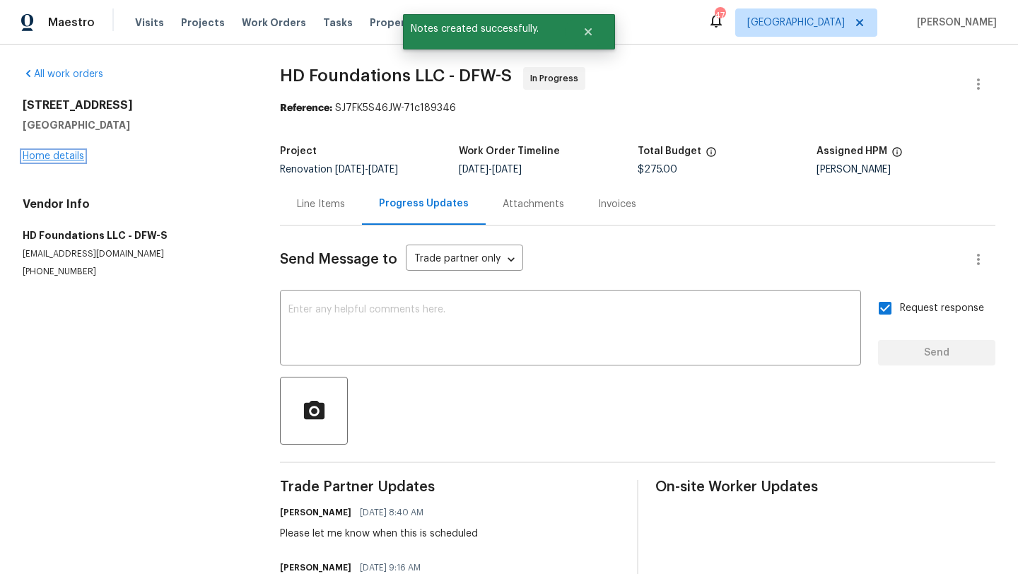
click at [67, 156] on link "Home details" at bounding box center [54, 156] width 62 height 10
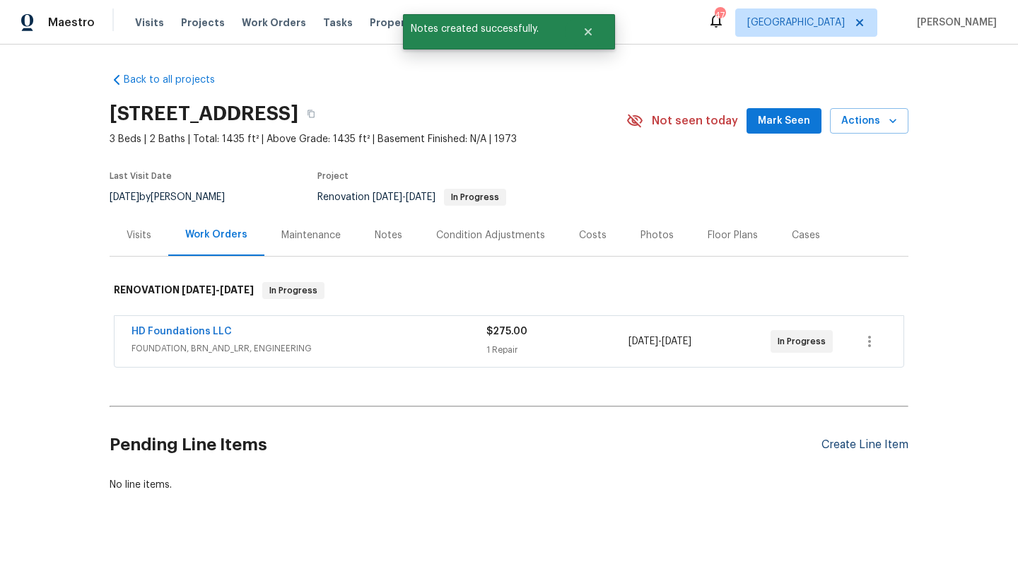
click at [858, 444] on div "Create Line Item" at bounding box center [865, 444] width 87 height 13
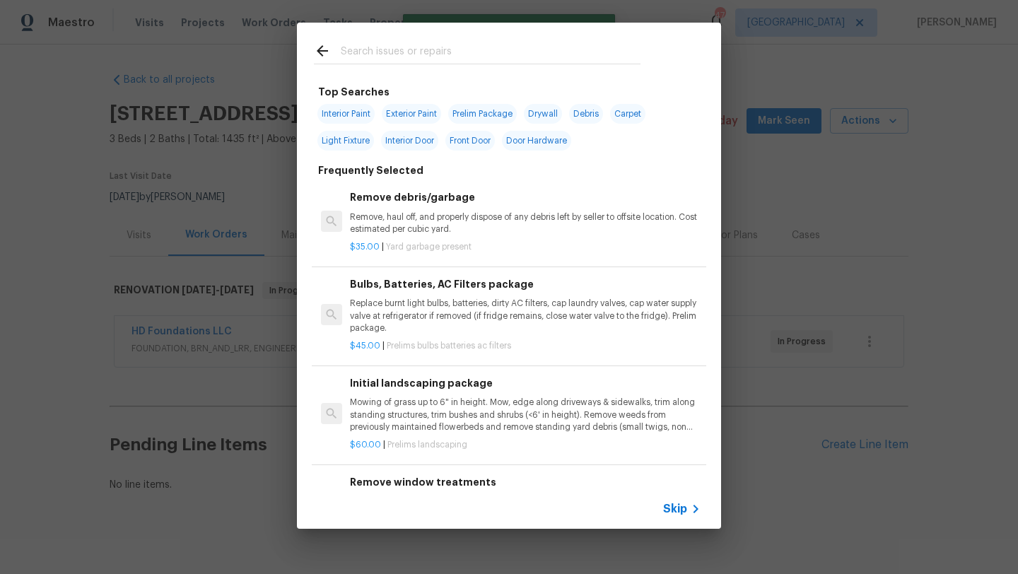
click at [443, 56] on input "text" at bounding box center [491, 52] width 300 height 21
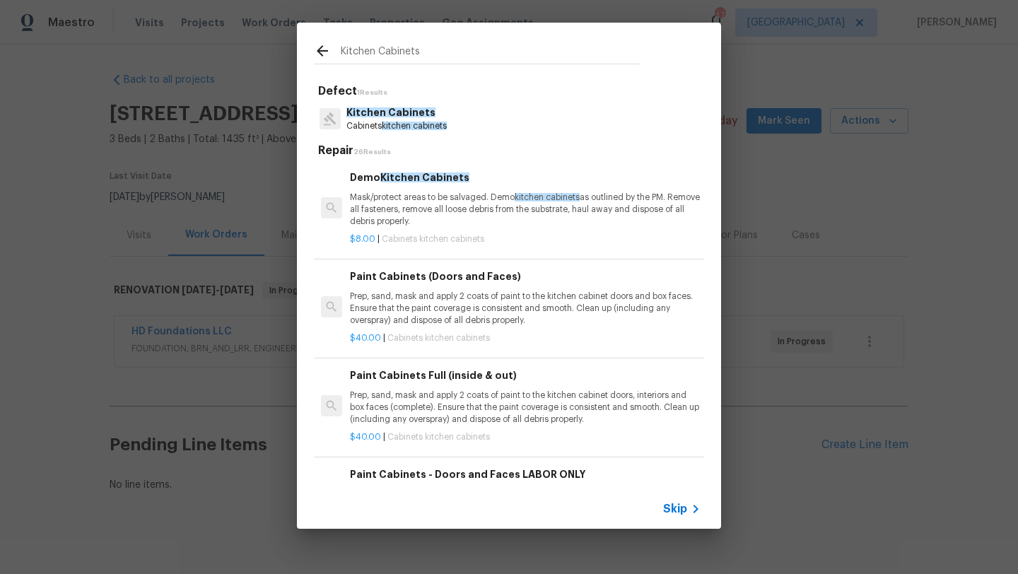
type input "Kitchen Cabinets"
click at [453, 198] on p "Mask/protect areas to be salvaged. Demo kitchen cabinets as outlined by the PM.…" at bounding box center [525, 210] width 351 height 36
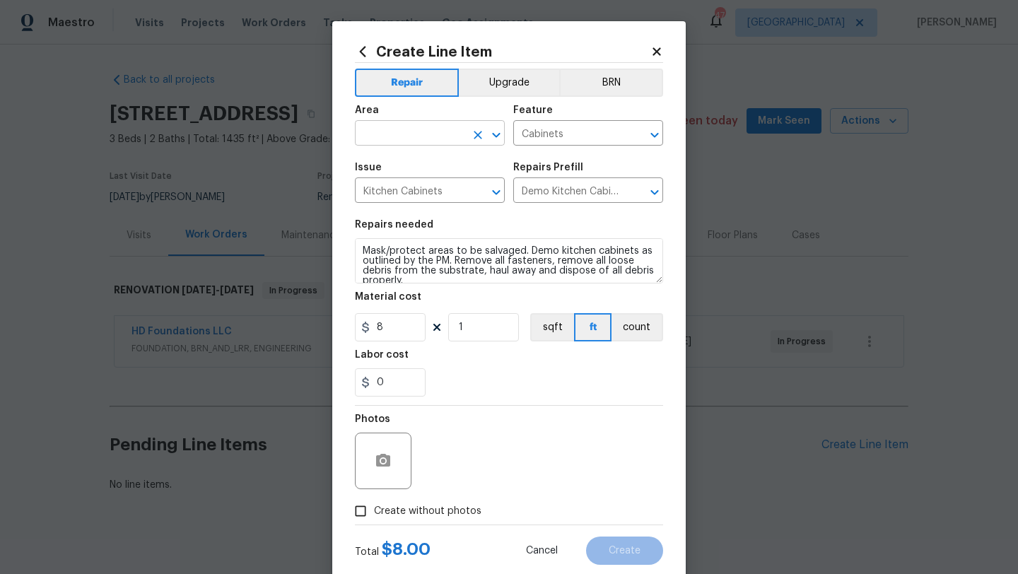
click at [428, 132] on input "text" at bounding box center [410, 135] width 110 height 22
click at [407, 169] on li "Kitchen" at bounding box center [430, 166] width 150 height 23
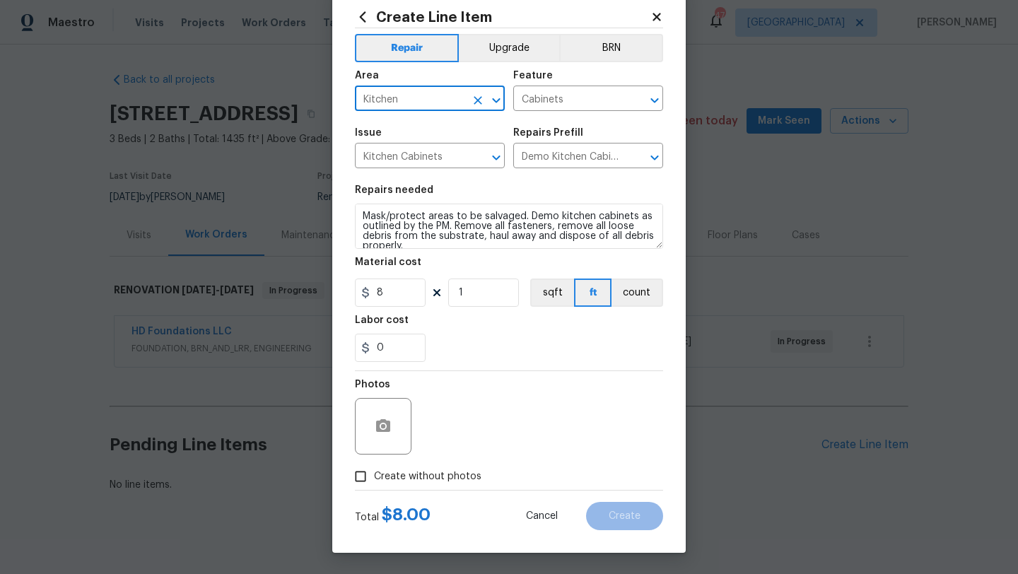
type input "Kitchen"
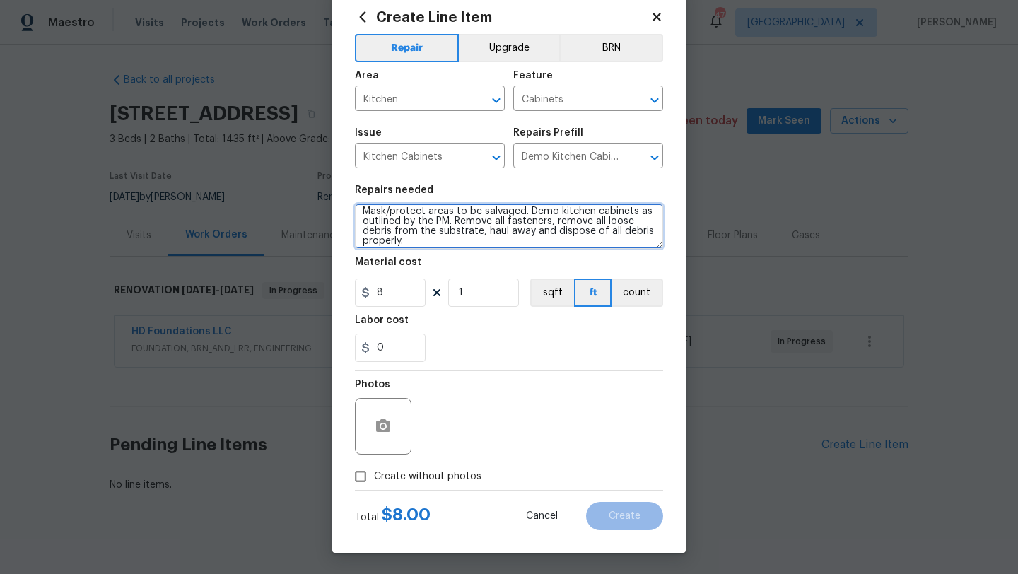
scroll to position [0, 0]
drag, startPoint x: 408, startPoint y: 242, endPoint x: 360, endPoint y: 204, distance: 61.0
click at [360, 204] on textarea "Mask/protect areas to be salvaged. Demo kitchen cabinets as outlined by the PM.…" at bounding box center [509, 226] width 308 height 45
type textarea "Demo all lower kitchen cabinets, counters and backsplash due to condition beyon…"
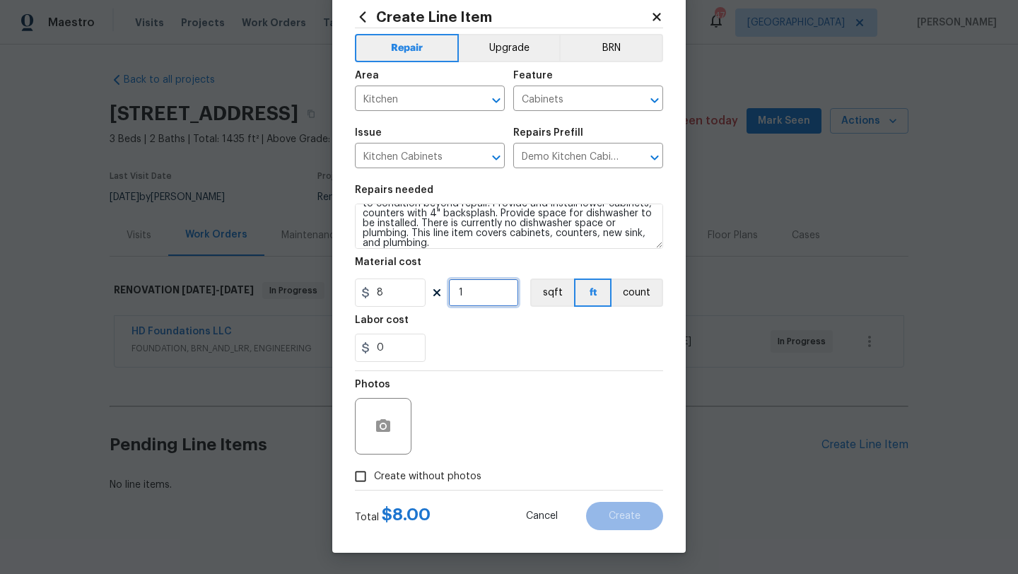
drag, startPoint x: 467, startPoint y: 293, endPoint x: 447, endPoint y: 293, distance: 19.8
click at [447, 293] on div "8 1 sqft ft count" at bounding box center [509, 293] width 308 height 28
type input "4925"
click at [453, 472] on span "Create without photos" at bounding box center [427, 477] width 107 height 15
click at [374, 472] on input "Create without photos" at bounding box center [360, 476] width 27 height 27
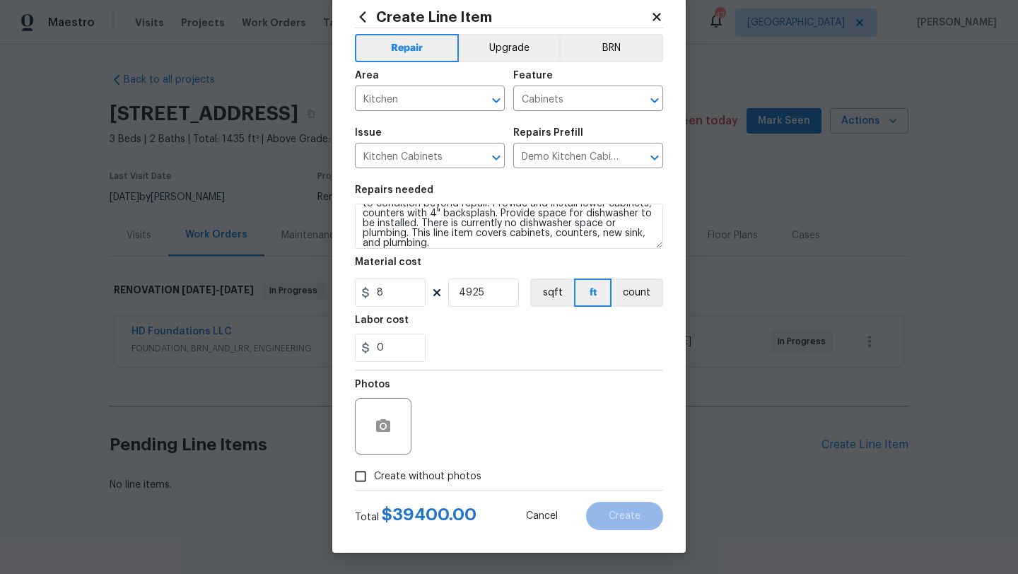
checkbox input "true"
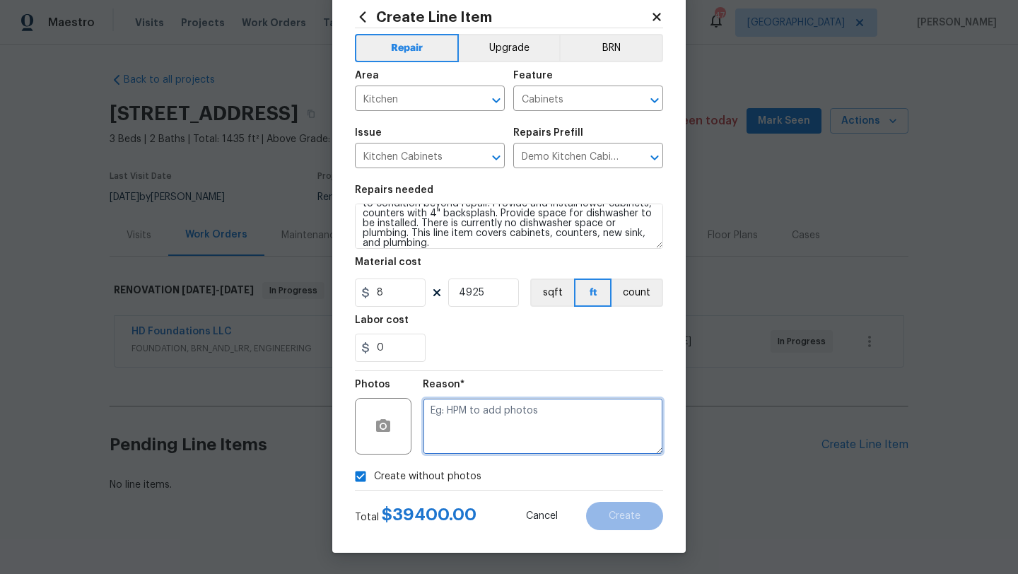
click at [457, 444] on textarea at bounding box center [543, 426] width 240 height 57
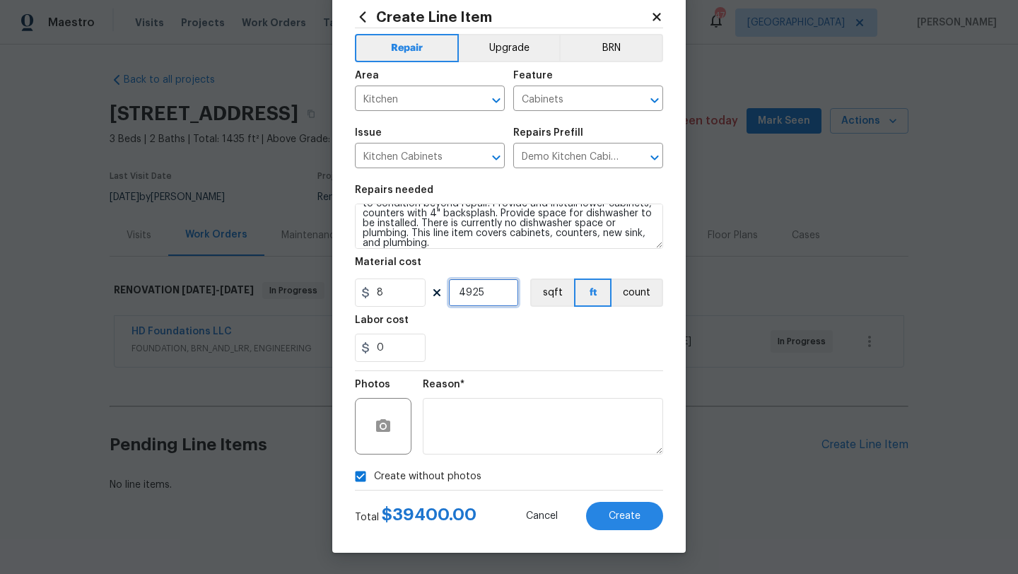
drag, startPoint x: 486, startPoint y: 293, endPoint x: 439, endPoint y: 293, distance: 47.4
click at [439, 293] on div "8 4925 sqft ft count" at bounding box center [509, 293] width 308 height 28
type input "615"
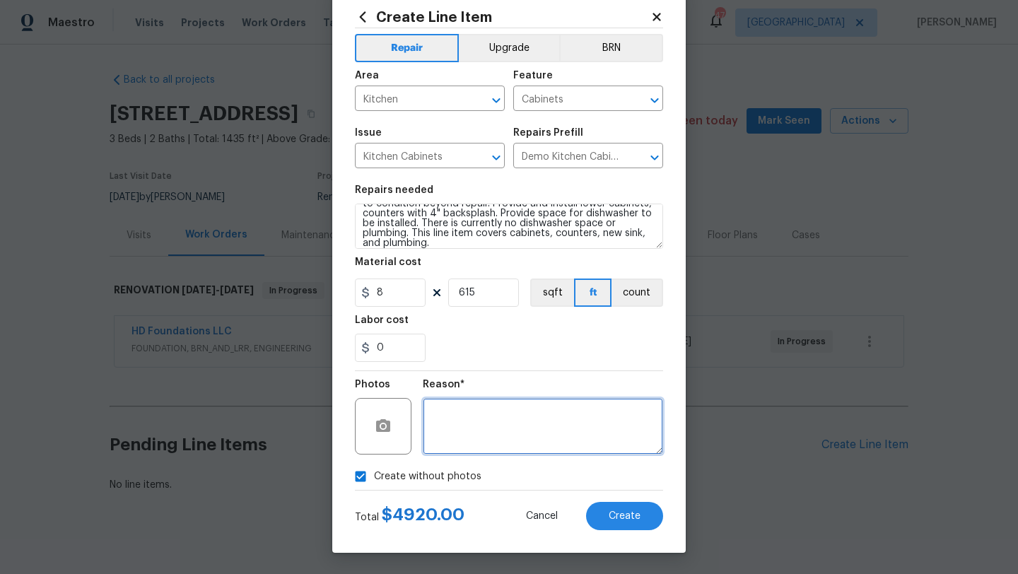
click at [472, 423] on textarea at bounding box center [543, 426] width 240 height 57
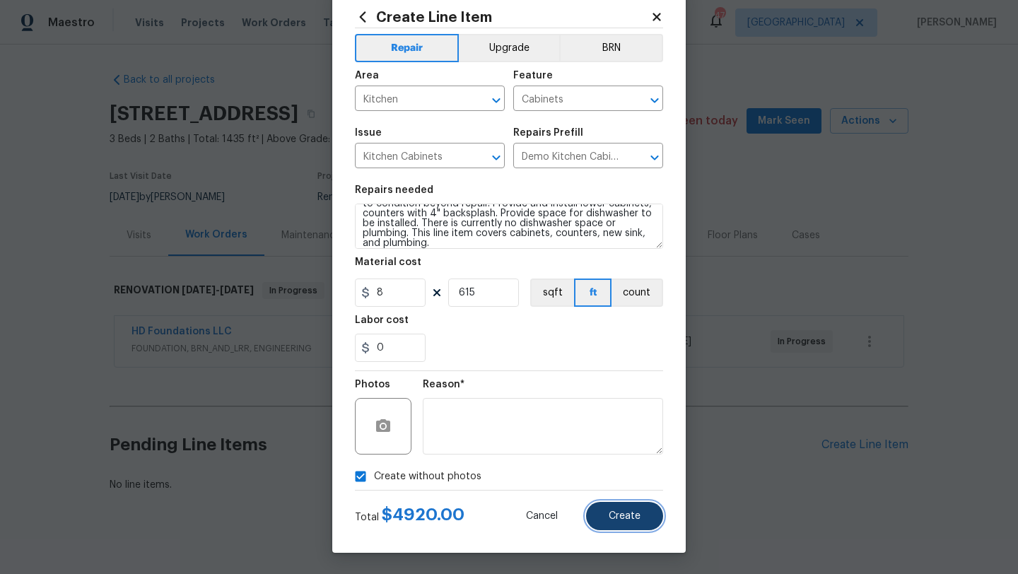
click at [625, 519] on span "Create" at bounding box center [625, 516] width 32 height 11
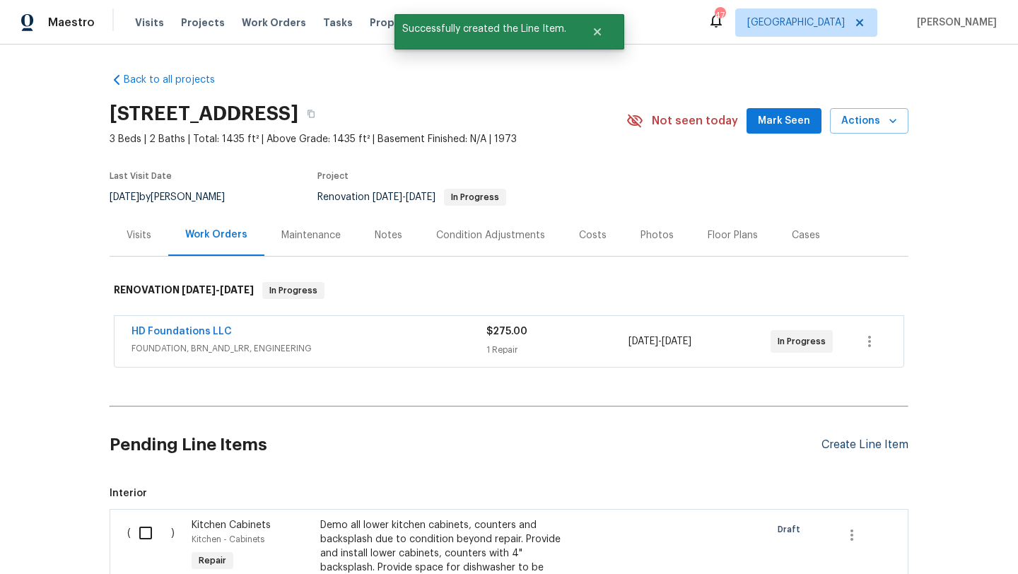
click at [831, 446] on div "Create Line Item" at bounding box center [865, 444] width 87 height 13
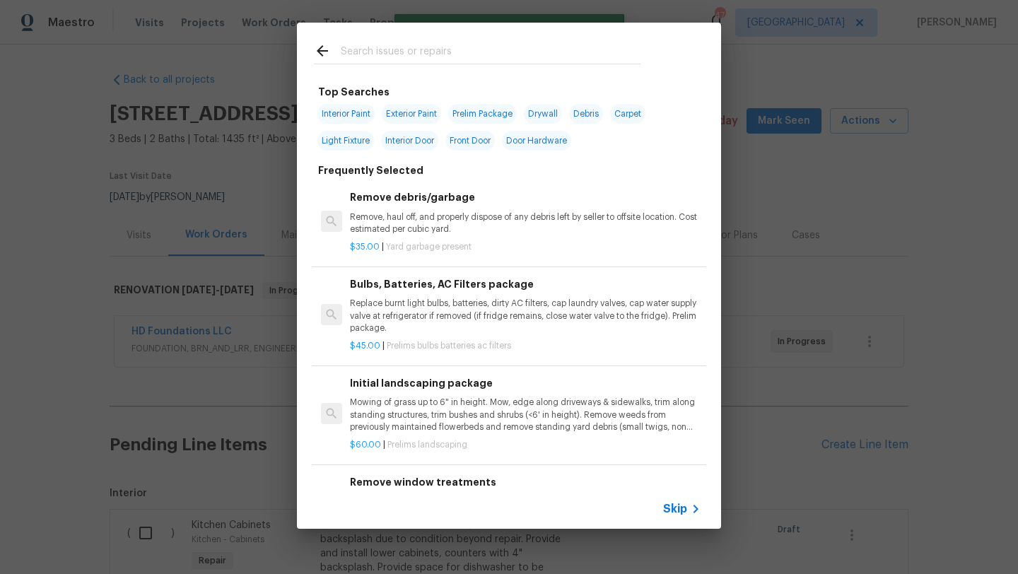
click at [405, 45] on input "text" at bounding box center [491, 52] width 300 height 21
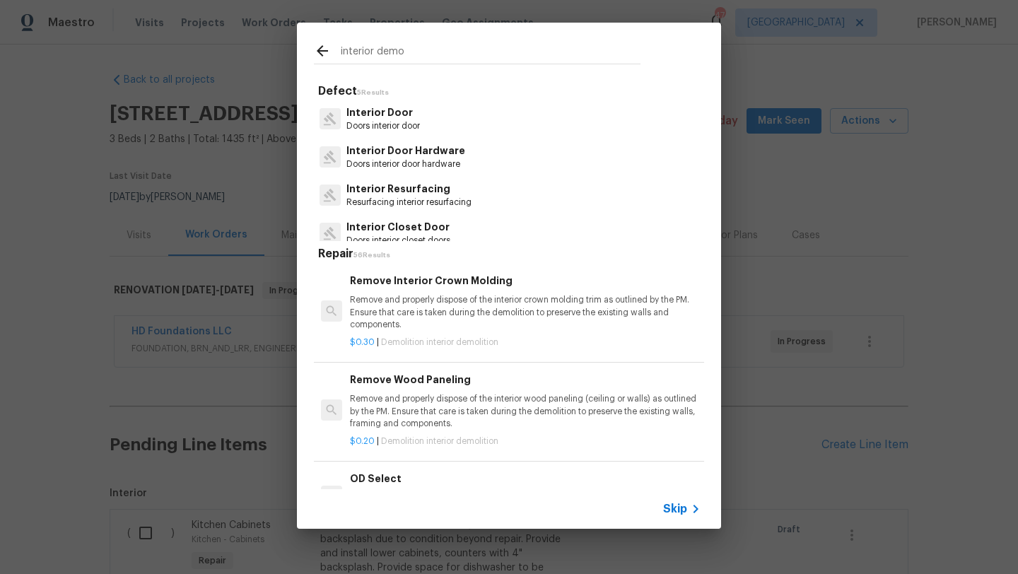
drag, startPoint x: 412, startPoint y: 49, endPoint x: 309, endPoint y: 50, distance: 103.2
click at [309, 50] on div "interior demo" at bounding box center [477, 51] width 361 height 56
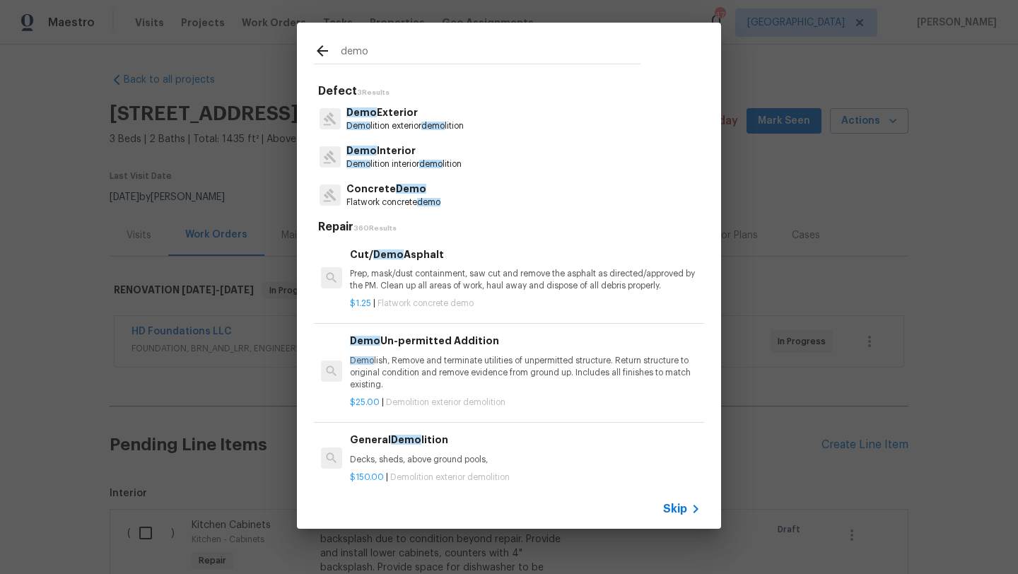
type input "demo"
click at [346, 156] on span "Demo" at bounding box center [361, 151] width 30 height 10
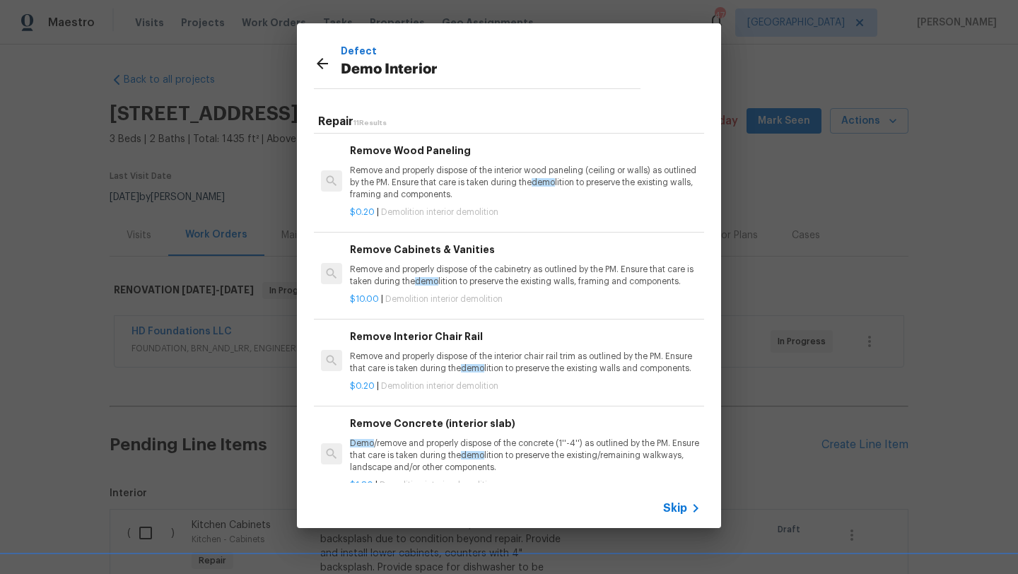
scroll to position [199, 0]
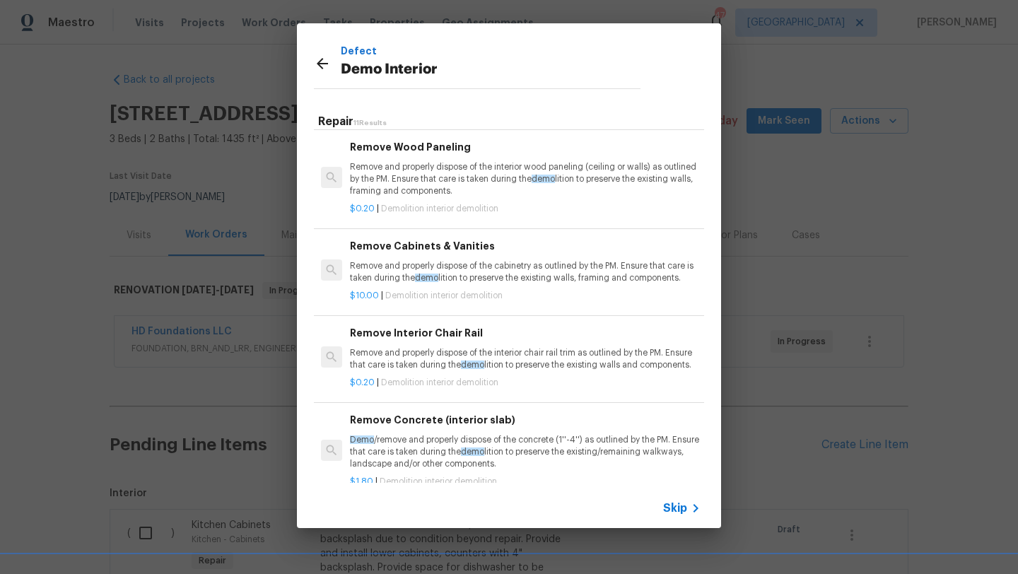
click at [408, 264] on p "Remove and properly dispose of the cabinetry as outlined by the PM. Ensure that…" at bounding box center [525, 272] width 351 height 24
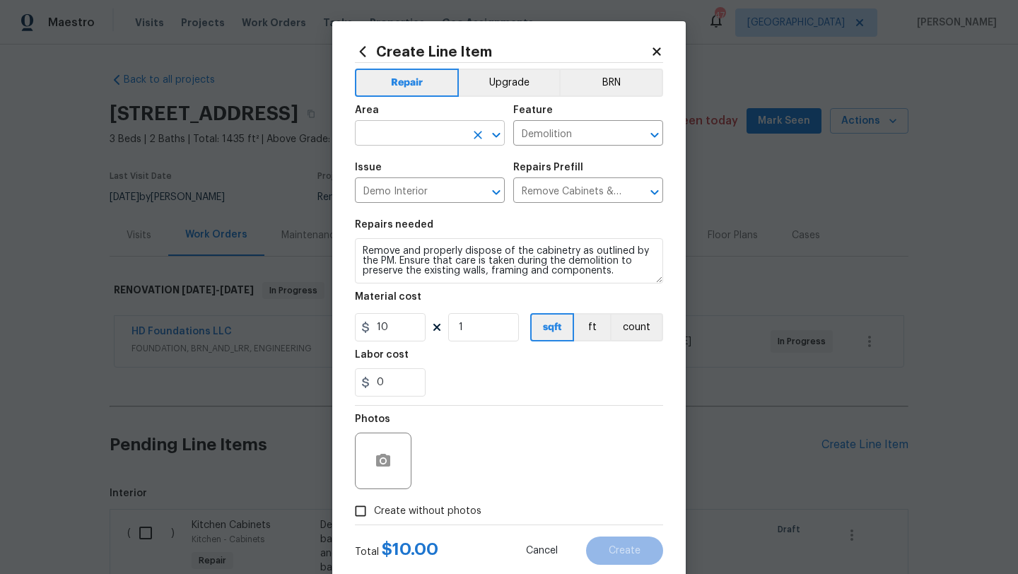
click at [407, 134] on input "text" at bounding box center [410, 135] width 110 height 22
click at [416, 185] on li "Interior Overall" at bounding box center [430, 189] width 150 height 23
type input "Interior Overall"
drag, startPoint x: 625, startPoint y: 274, endPoint x: 339, endPoint y: 243, distance: 287.4
click at [339, 243] on div "Create Line Item Repair Upgrade BRN Area Interior Overall ​ Feature Demolition …" at bounding box center [509, 304] width 354 height 566
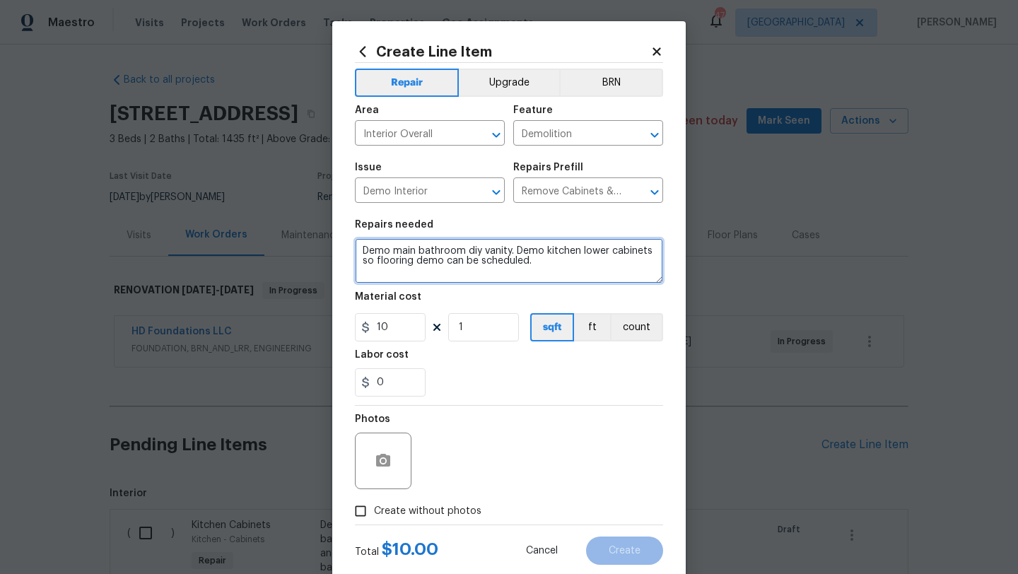
type textarea "Demo main bathroom diy vanity. Demo kitchen lower cabinets so flooring demo can…"
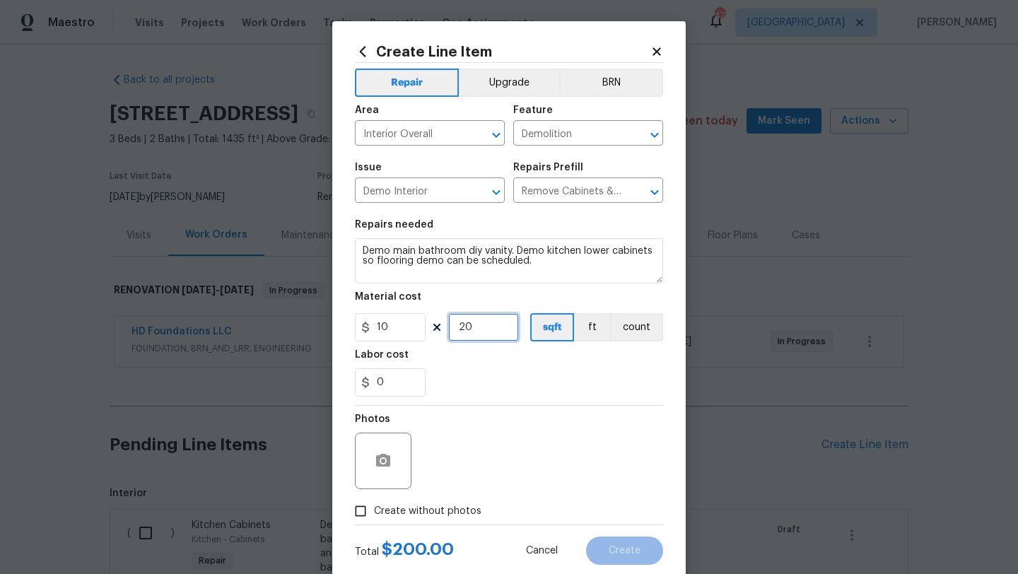
type input "20"
click at [410, 504] on span "Create without photos" at bounding box center [427, 511] width 107 height 15
click at [374, 504] on input "Create without photos" at bounding box center [360, 511] width 27 height 27
checkbox input "true"
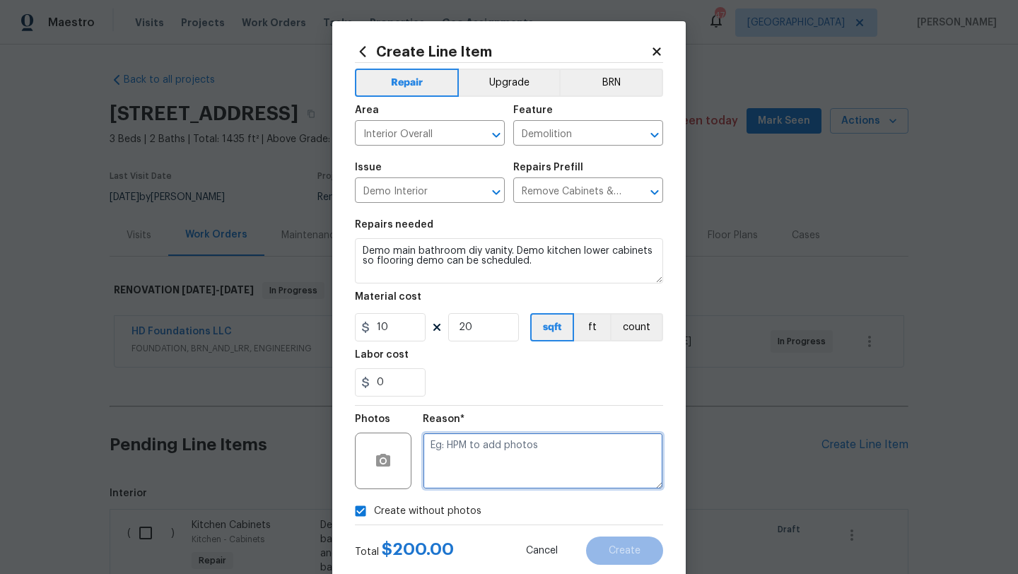
click at [480, 459] on textarea at bounding box center [543, 461] width 240 height 57
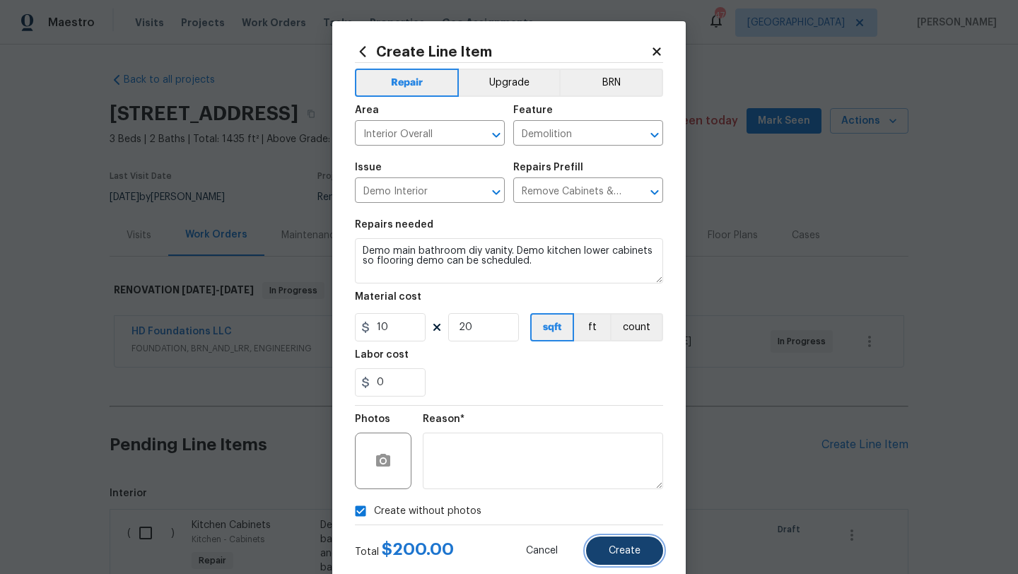
click at [652, 554] on button "Create" at bounding box center [624, 551] width 77 height 28
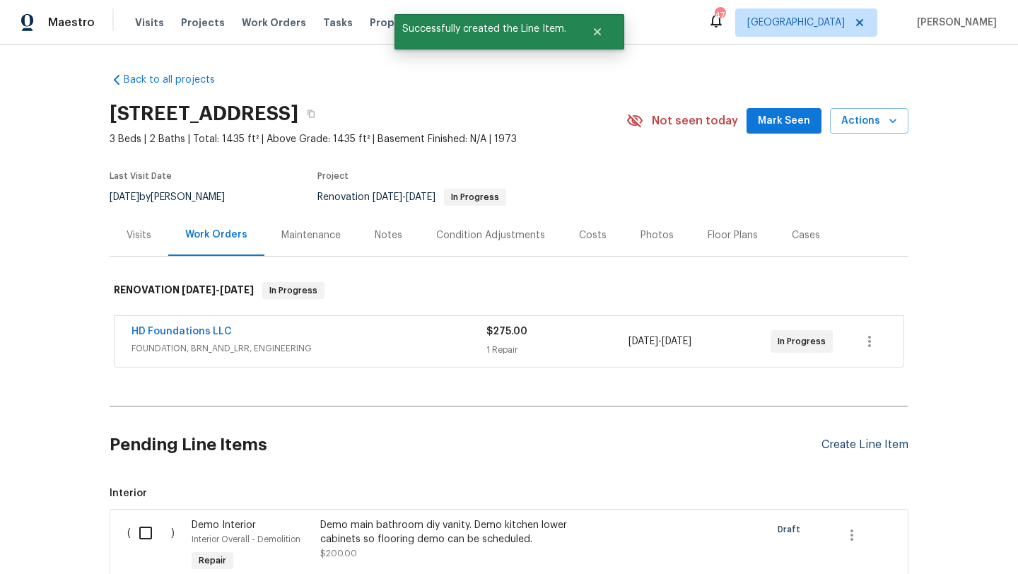
click at [861, 442] on div "Create Line Item" at bounding box center [865, 444] width 87 height 13
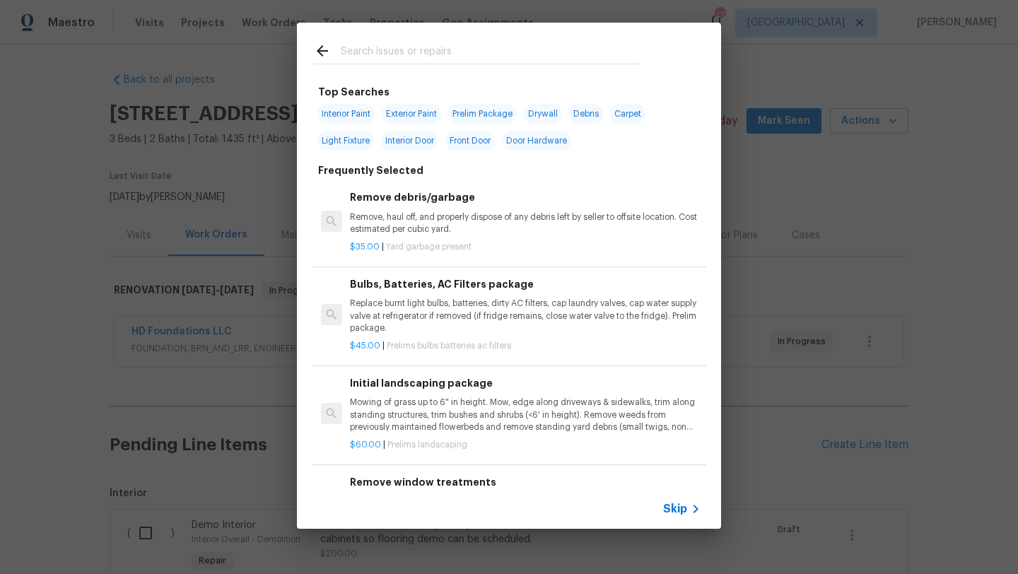
click at [88, 462] on div "Top Searches Interior Paint Exterior Paint Prelim Package Drywall Debris Carpet…" at bounding box center [509, 276] width 1018 height 552
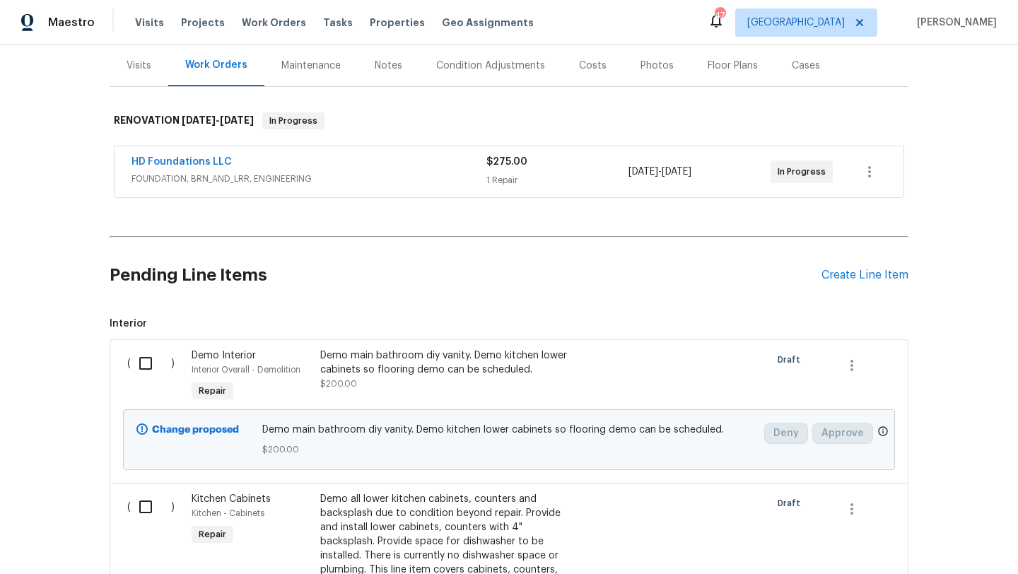
scroll to position [188, 0]
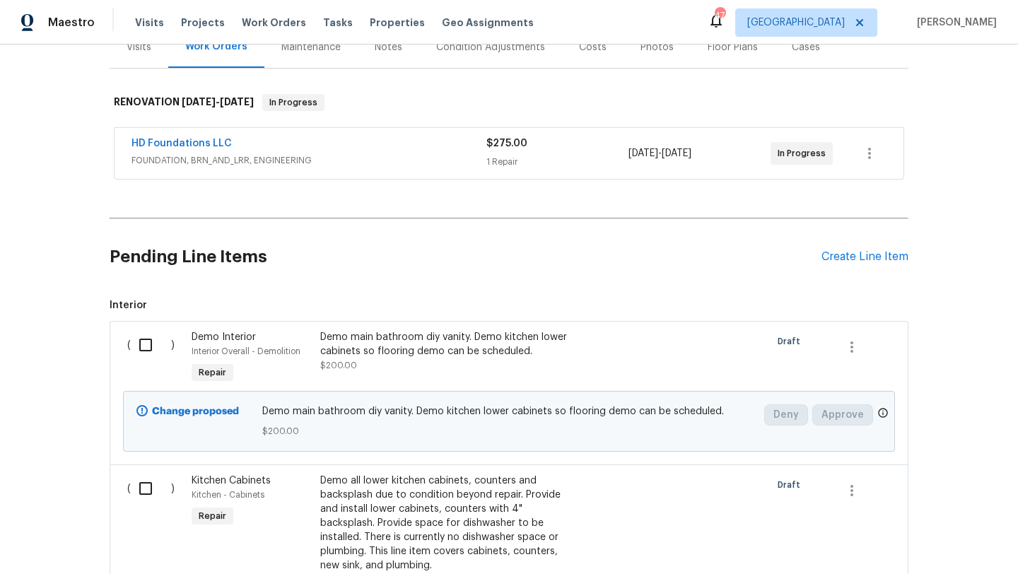
click at [358, 366] on div "Demo main bathroom diy vanity. Demo kitchen lower cabinets so flooring demo can…" at bounding box center [444, 351] width 249 height 42
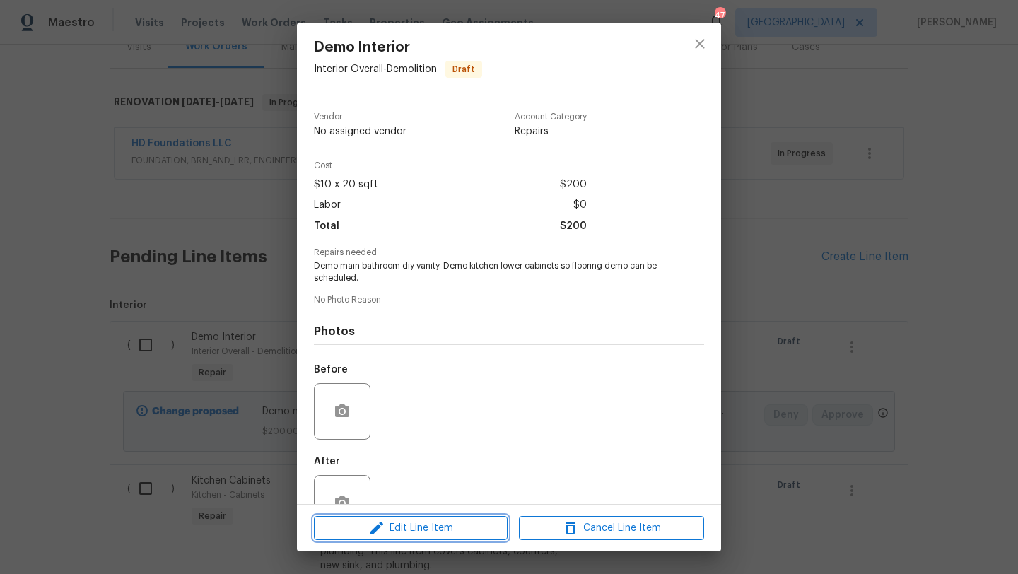
click at [412, 529] on span "Edit Line Item" at bounding box center [410, 529] width 185 height 18
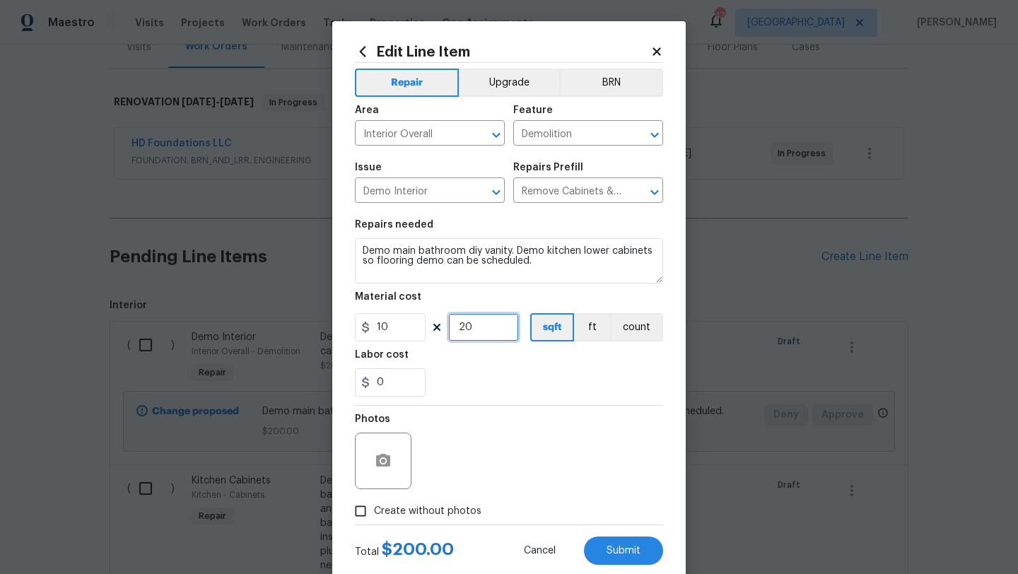
drag, startPoint x: 465, startPoint y: 331, endPoint x: 446, endPoint y: 331, distance: 18.4
click at [446, 331] on div "10 20 sqft ft count" at bounding box center [509, 327] width 308 height 28
type input "30"
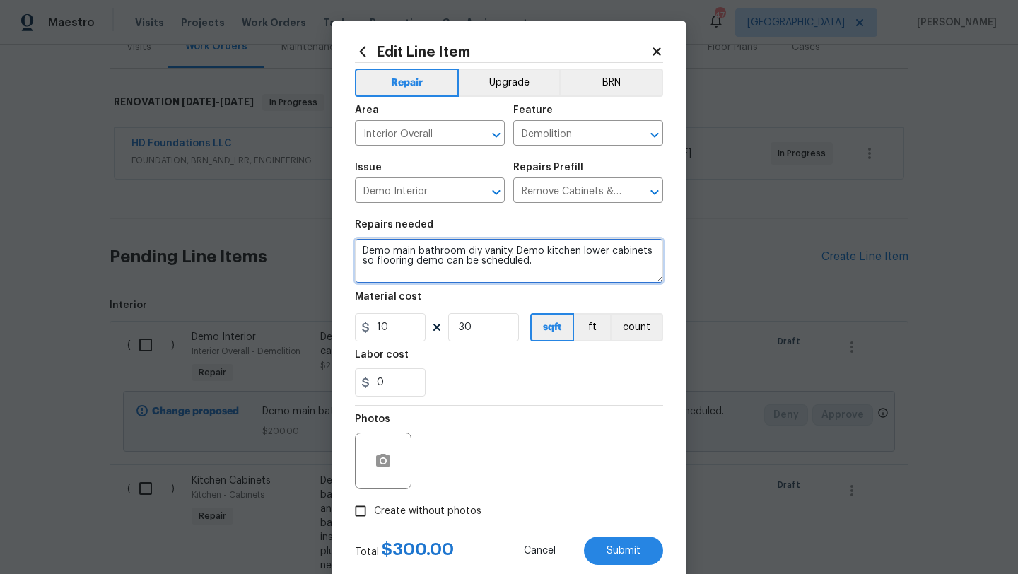
click at [542, 268] on textarea "Demo main bathroom diy vanity. Demo kitchen lower cabinets so flooring demo can…" at bounding box center [509, 260] width 308 height 45
type textarea "Demo main bathroom diy vanity. Demo kitchen lower cabinets so flooring demo can…"
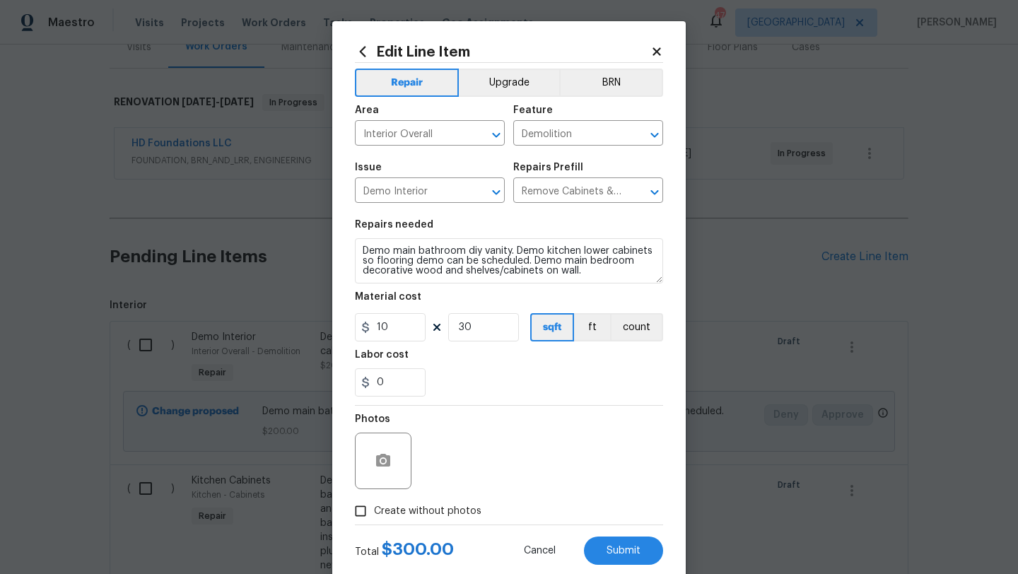
click at [448, 508] on span "Create without photos" at bounding box center [427, 511] width 107 height 15
click at [374, 508] on input "Create without photos" at bounding box center [360, 511] width 27 height 27
checkbox input "true"
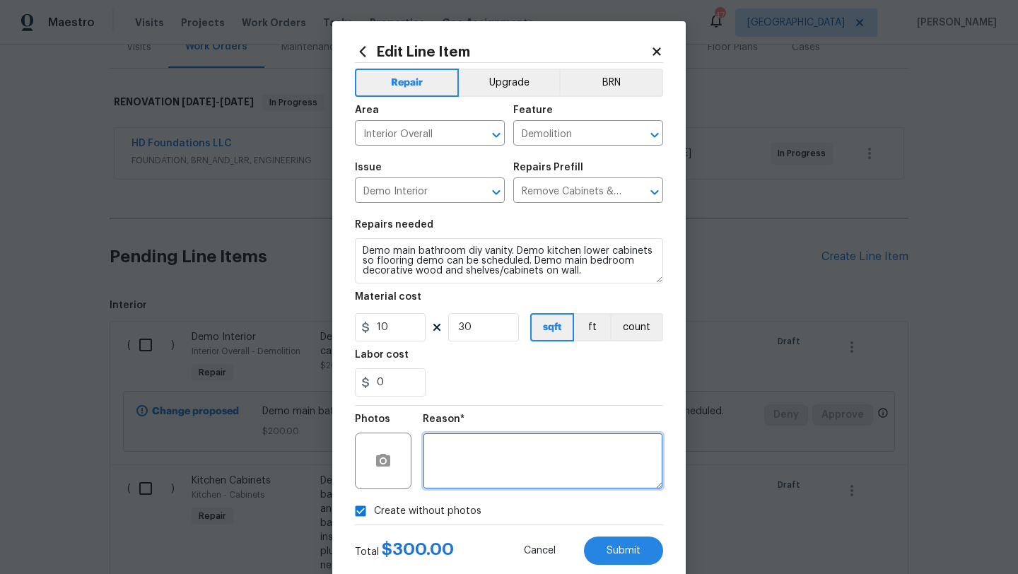
click at [468, 481] on textarea at bounding box center [543, 461] width 240 height 57
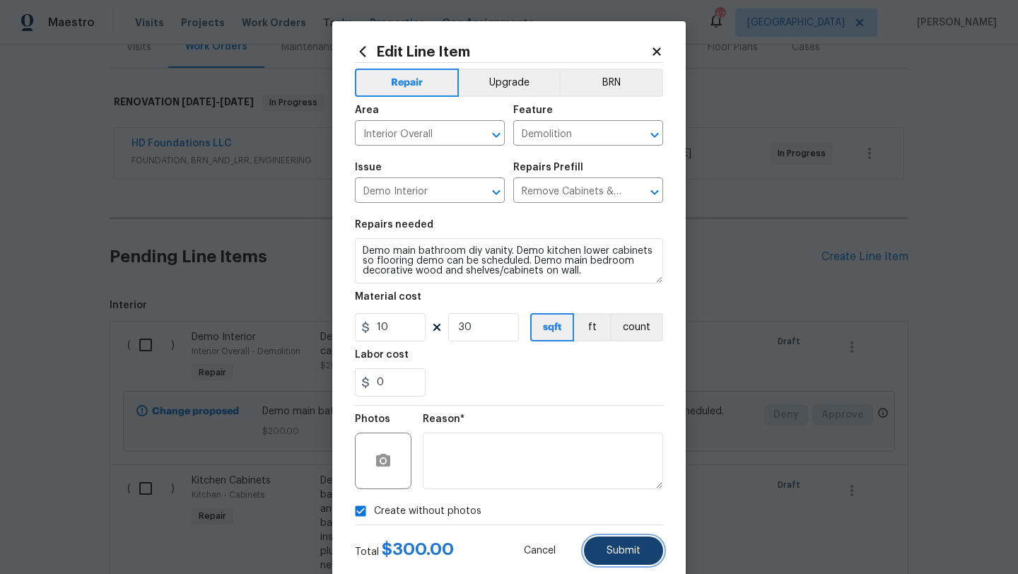
click at [646, 554] on button "Submit" at bounding box center [623, 551] width 79 height 28
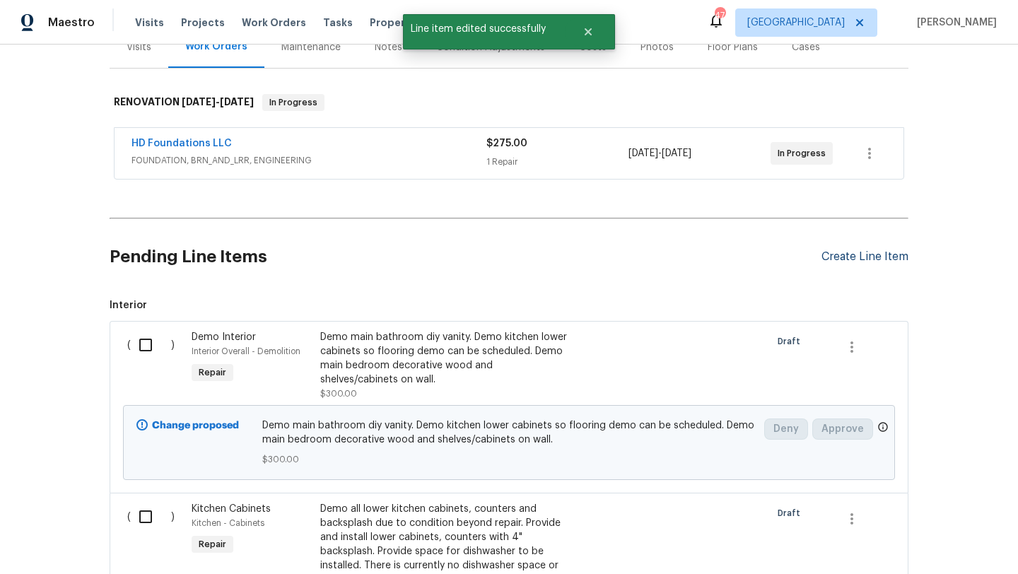
click at [873, 257] on div "Create Line Item" at bounding box center [865, 256] width 87 height 13
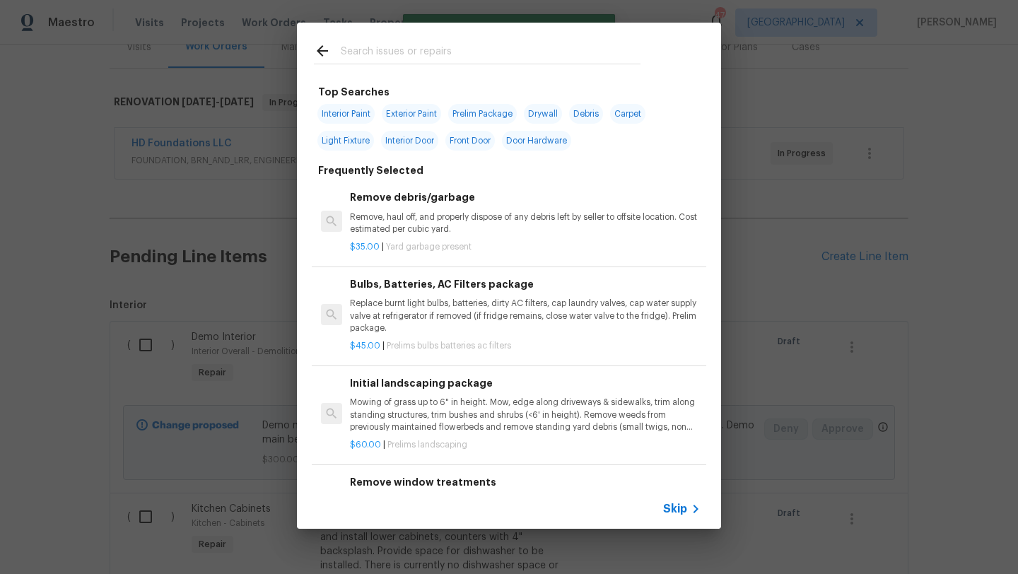
click at [412, 52] on input "text" at bounding box center [491, 52] width 300 height 21
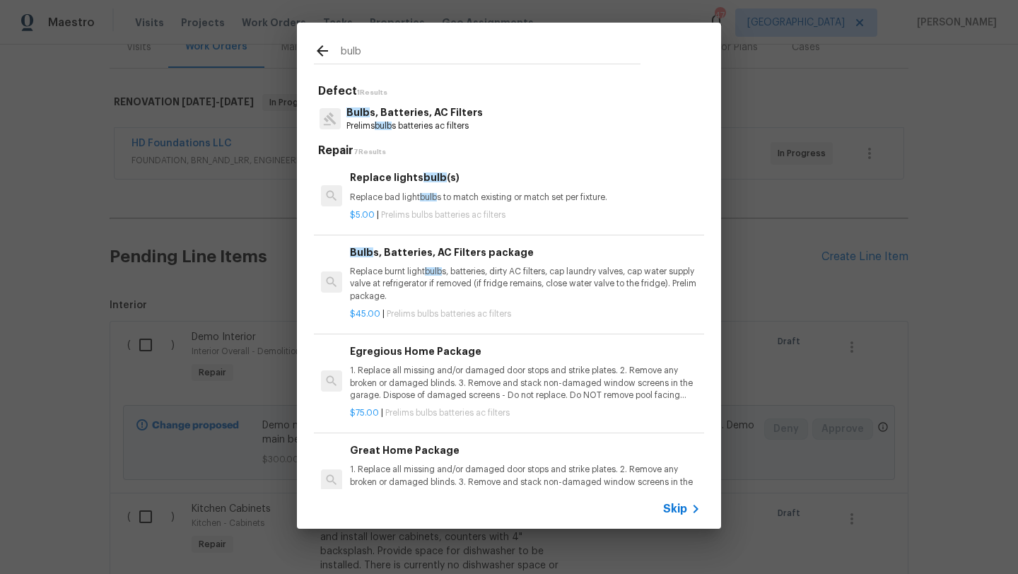
type input "bulb"
click at [441, 383] on p "1. Replace all missing and/or damaged door stops and strike plates. 2. Remove a…" at bounding box center [525, 383] width 351 height 36
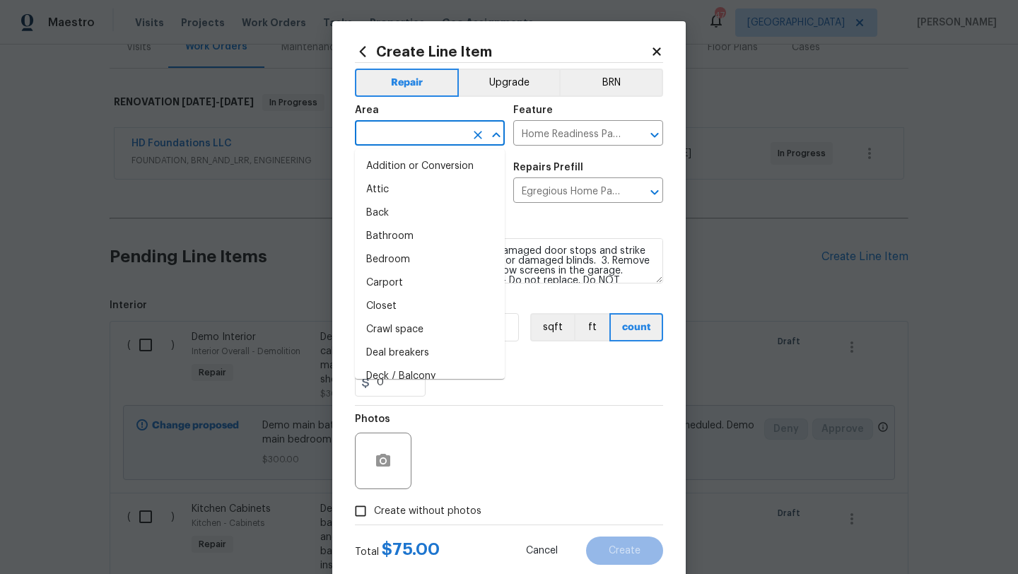
click at [435, 136] on input "text" at bounding box center [410, 135] width 110 height 22
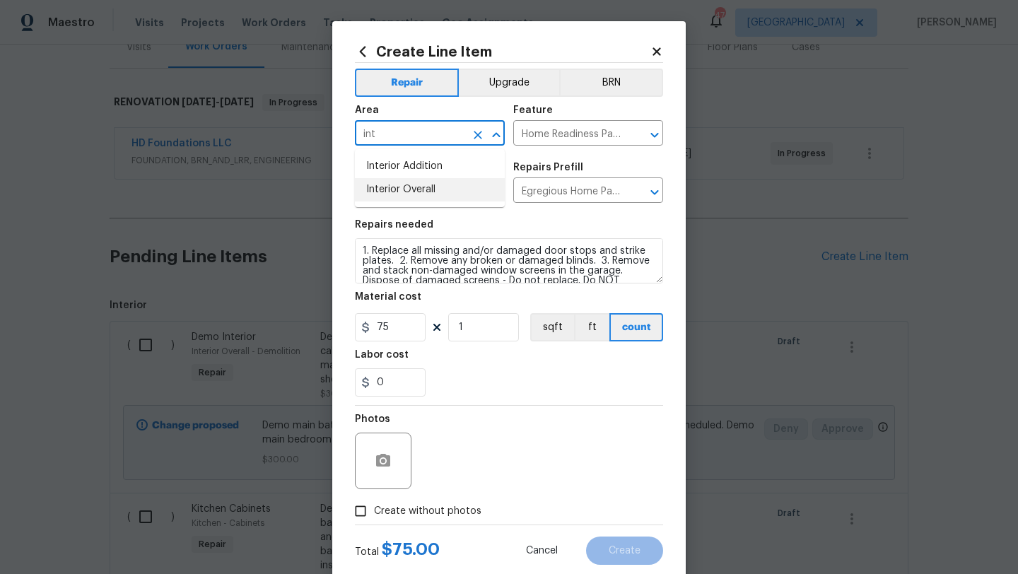
click at [449, 189] on li "Interior Overall" at bounding box center [430, 189] width 150 height 23
type input "Interior Overall"
click at [461, 511] on span "Create without photos" at bounding box center [427, 511] width 107 height 15
click at [374, 511] on input "Create without photos" at bounding box center [360, 511] width 27 height 27
checkbox input "true"
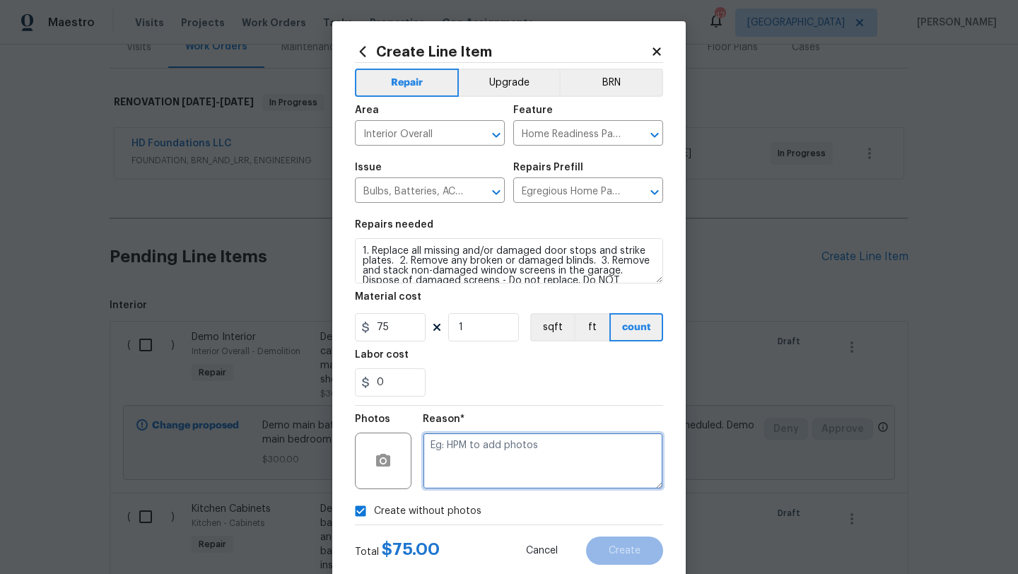
click at [479, 476] on textarea at bounding box center [543, 461] width 240 height 57
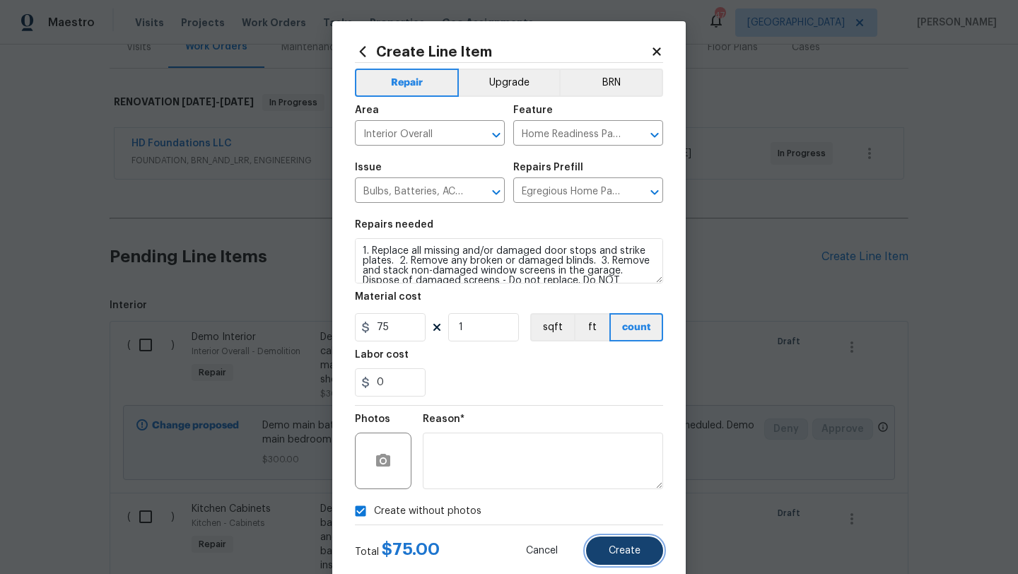
click at [609, 537] on button "Create" at bounding box center [624, 551] width 77 height 28
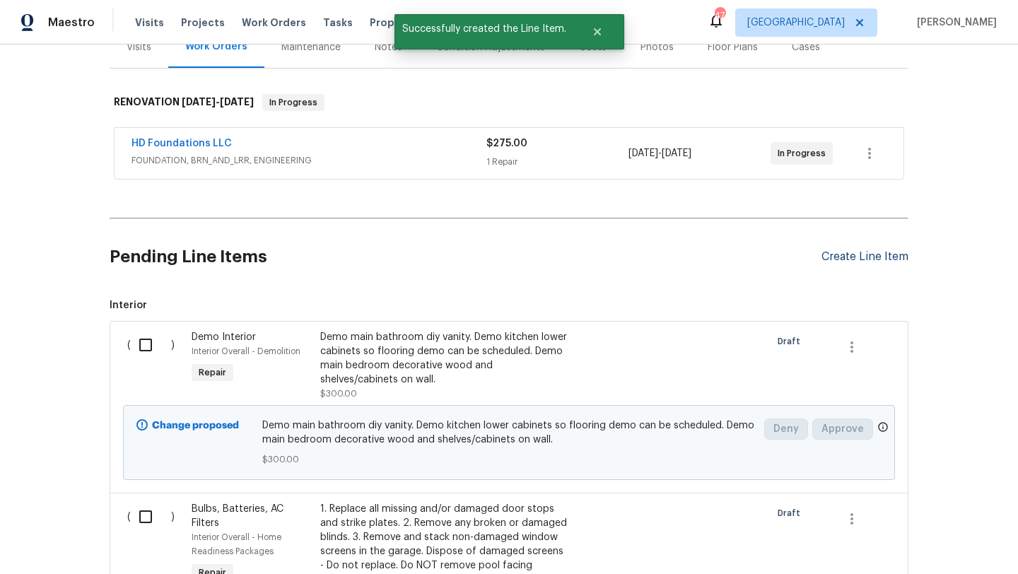
click at [849, 253] on div "Create Line Item" at bounding box center [865, 256] width 87 height 13
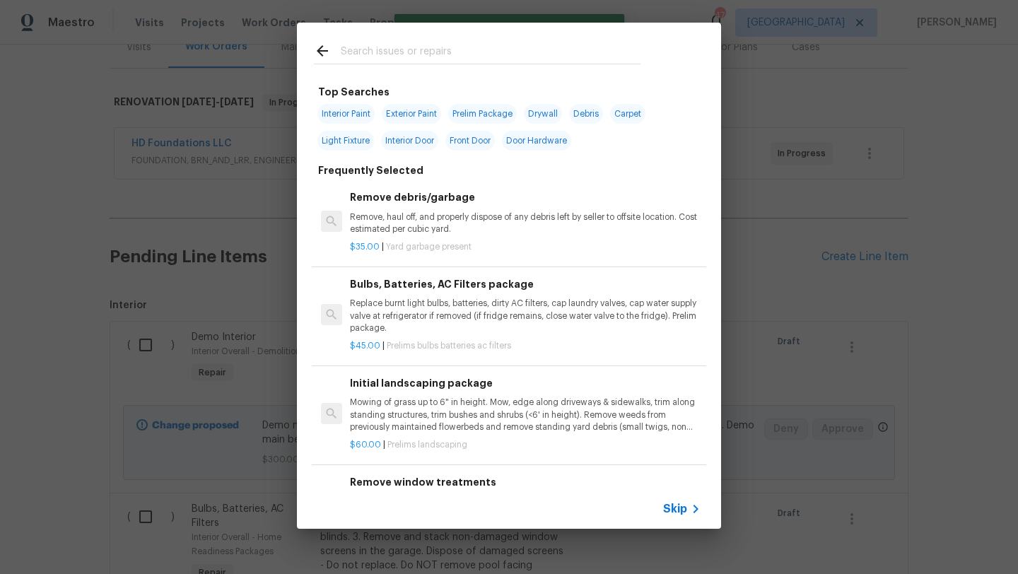
click at [438, 50] on input "text" at bounding box center [491, 52] width 300 height 21
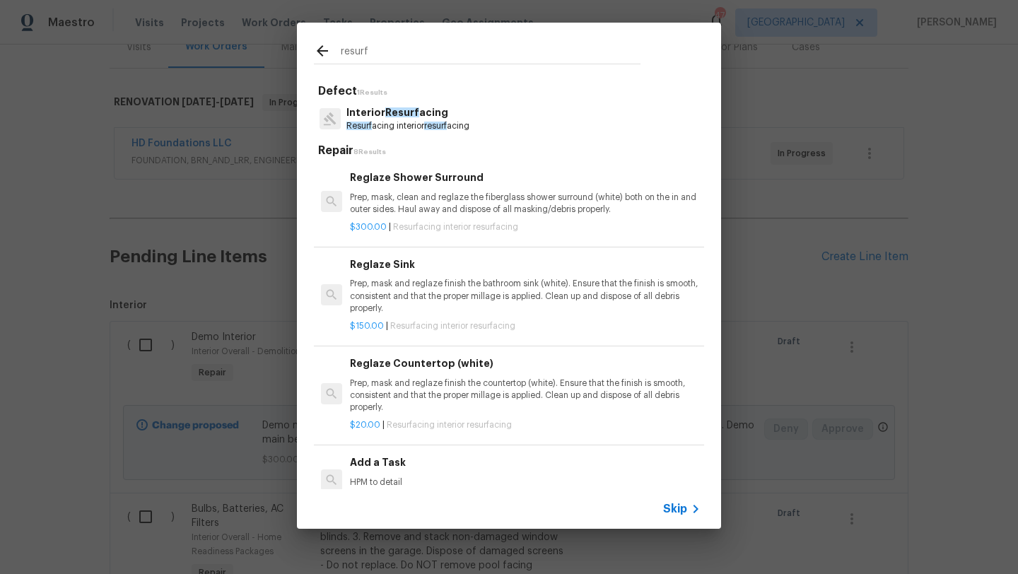
type input "resurf"
click at [462, 201] on p "Prep, mask, clean and reglaze the fiberglass shower surround (white) both on th…" at bounding box center [525, 204] width 351 height 24
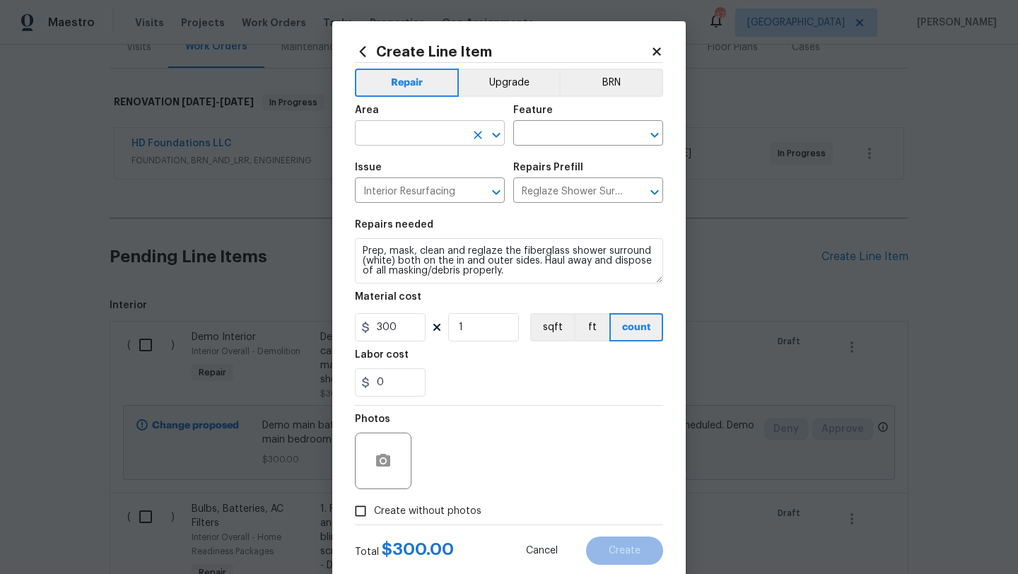
click at [438, 140] on input "text" at bounding box center [410, 135] width 110 height 22
click at [430, 169] on li "Bathroom" at bounding box center [430, 166] width 150 height 23
type input "Bathroom"
click at [537, 134] on input "text" at bounding box center [568, 135] width 110 height 22
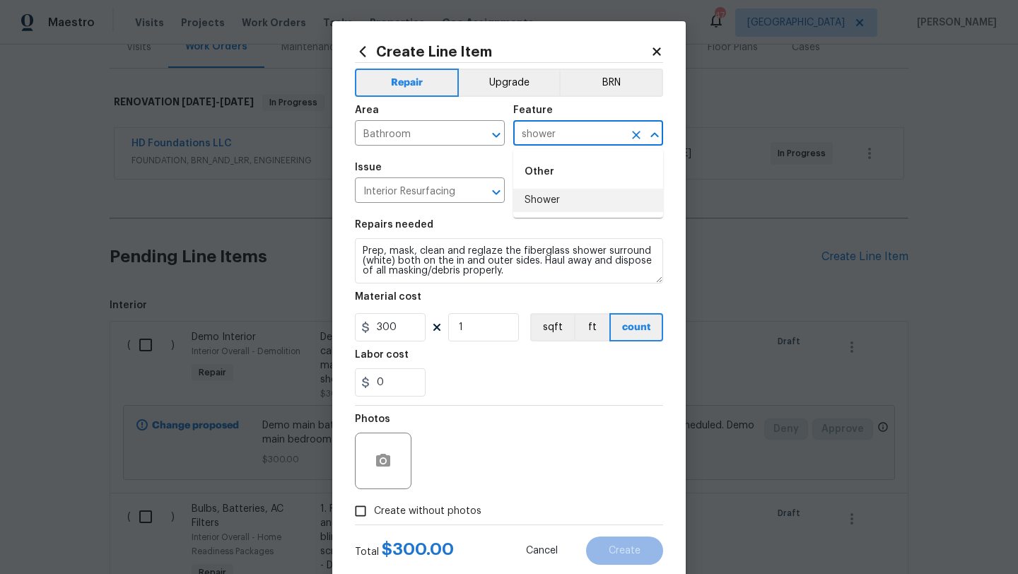
click at [540, 195] on li "Shower" at bounding box center [588, 200] width 150 height 23
type input "Shower"
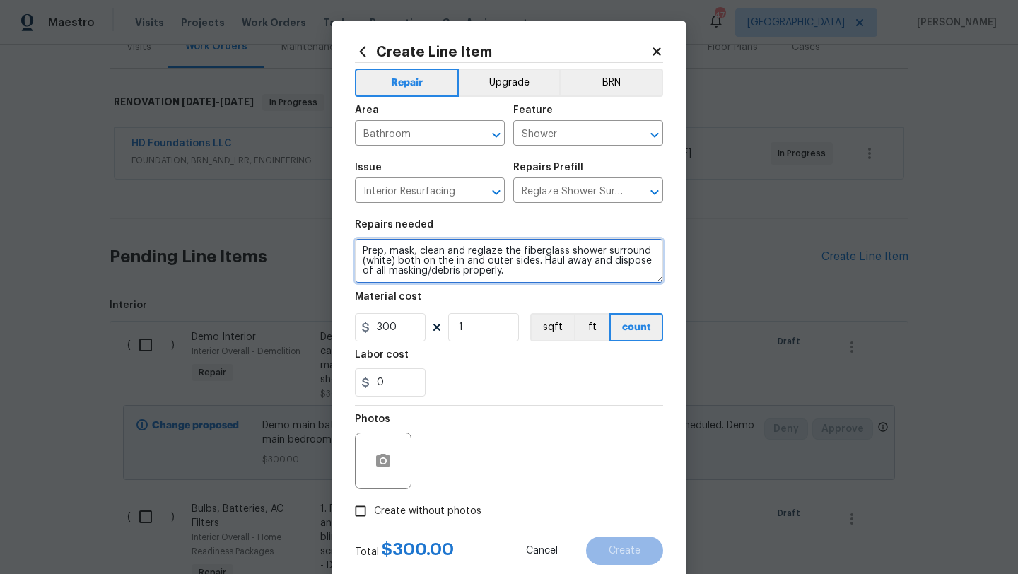
click at [361, 253] on textarea "Prep, mask, clean and reglaze the fiberglass shower surround (white) both on th…" at bounding box center [509, 260] width 308 height 45
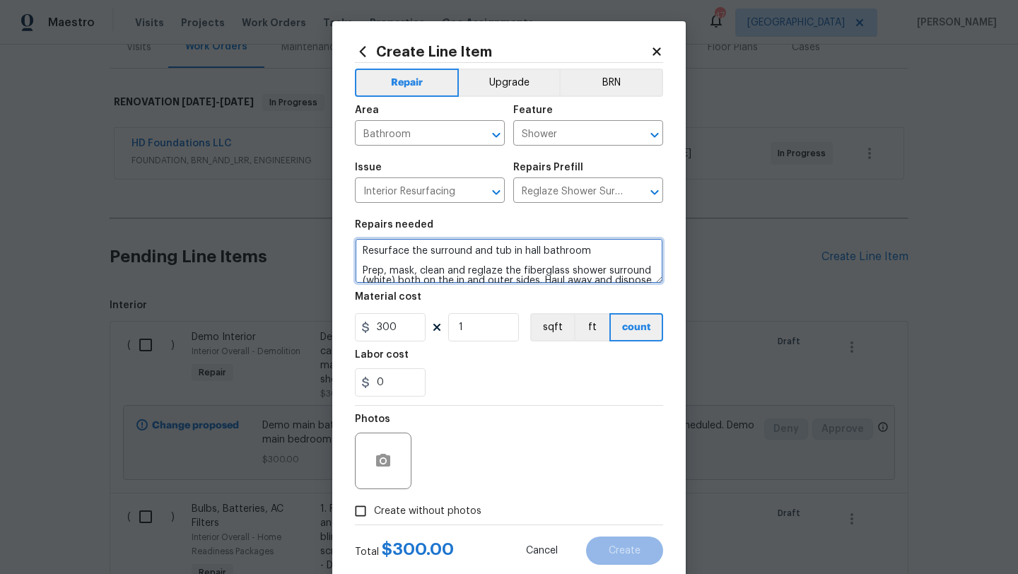
type textarea "Resurface the surround and tub in hall bathroom Prep, mask, clean and reglaze t…"
click at [409, 515] on span "Create without photos" at bounding box center [427, 511] width 107 height 15
click at [374, 515] on input "Create without photos" at bounding box center [360, 511] width 27 height 27
checkbox input "true"
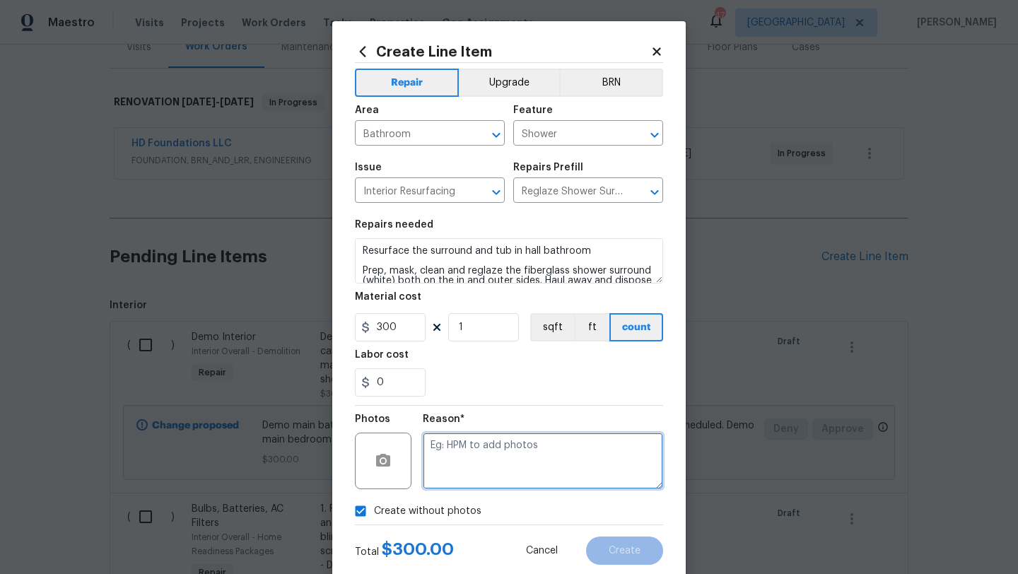
click at [460, 471] on textarea at bounding box center [543, 461] width 240 height 57
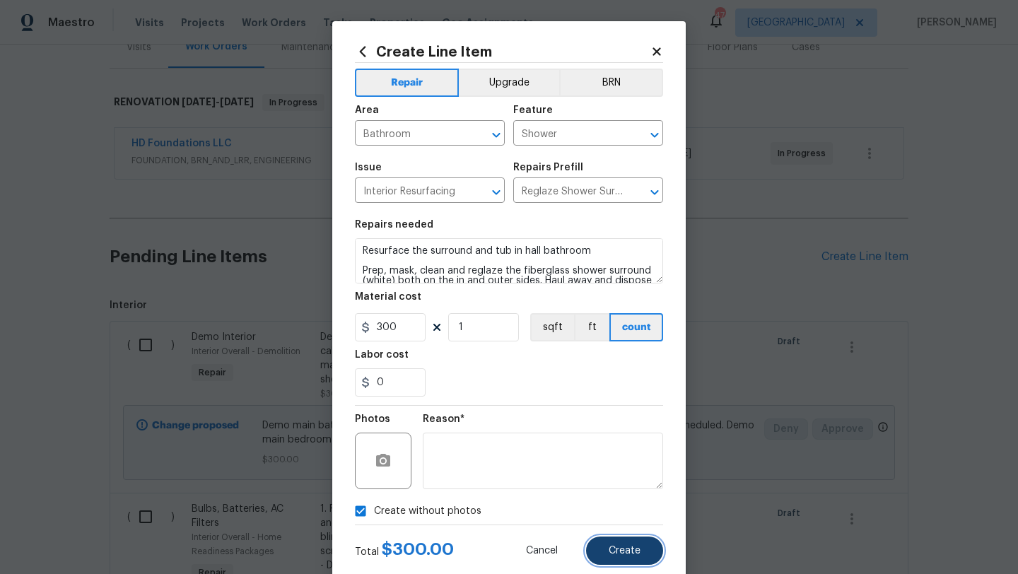
click at [627, 550] on span "Create" at bounding box center [625, 551] width 32 height 11
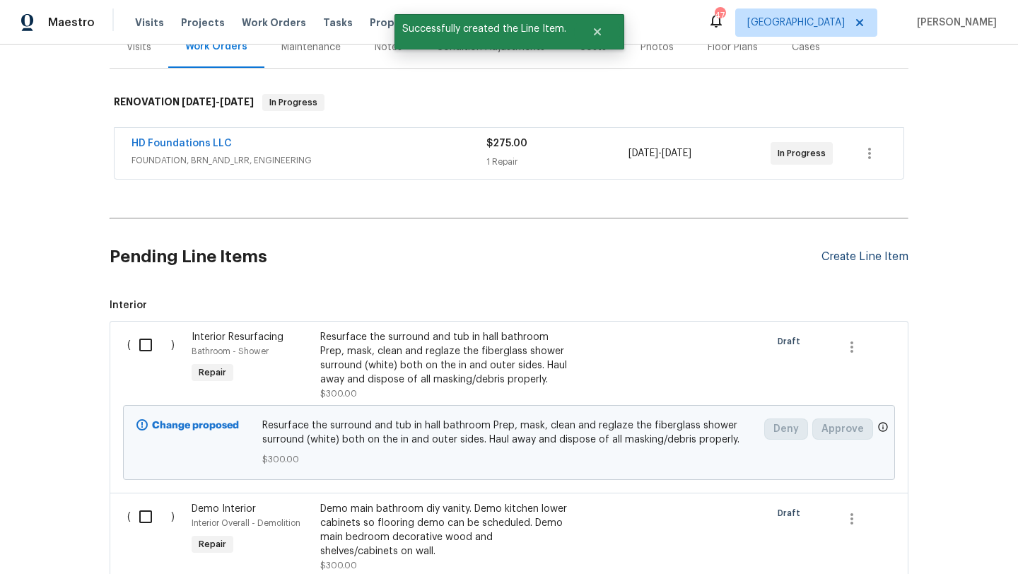
click at [861, 255] on div "Create Line Item" at bounding box center [865, 256] width 87 height 13
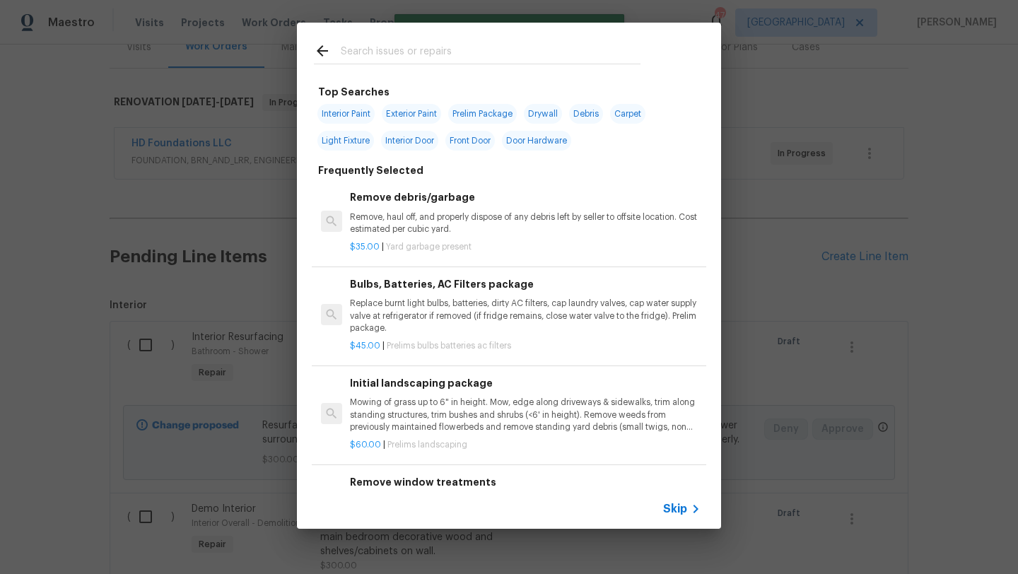
click at [423, 59] on input "text" at bounding box center [491, 52] width 300 height 21
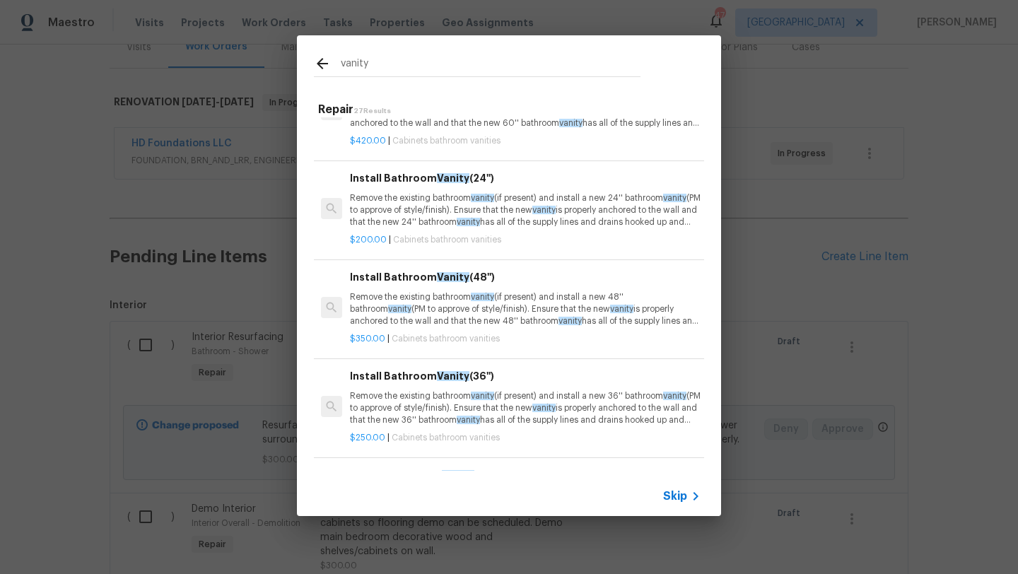
scroll to position [59, 0]
type input "vanity"
click at [441, 396] on p "Remove the existing bathroom vanity (if present) and install a new 36'' bathroo…" at bounding box center [525, 406] width 351 height 36
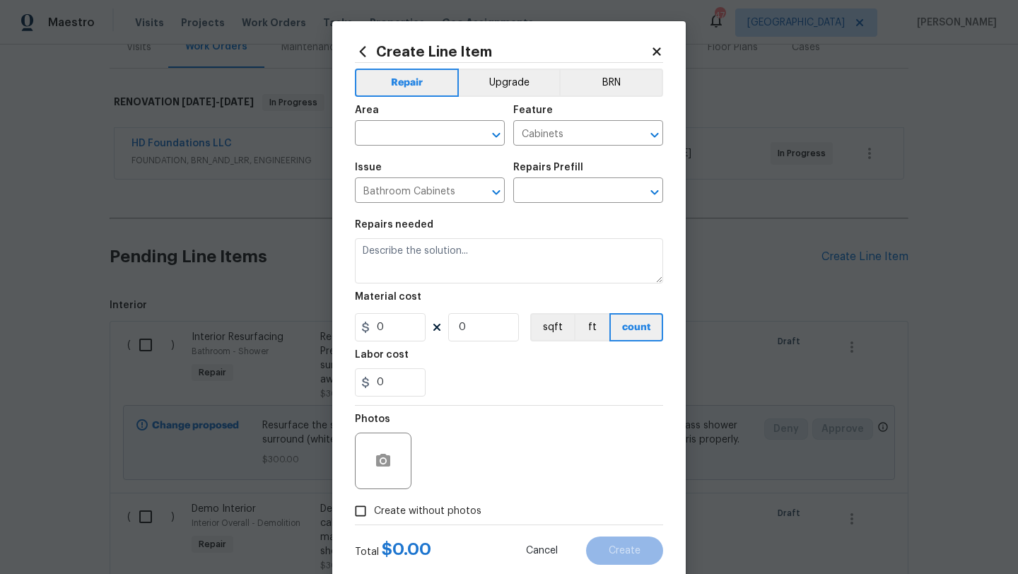
type input "Install Bathroom Vanity (36'') $250.00"
type textarea "Remove the existing bathroom vanity (if present) and install a new 36'' bathroo…"
type input "250"
type input "1"
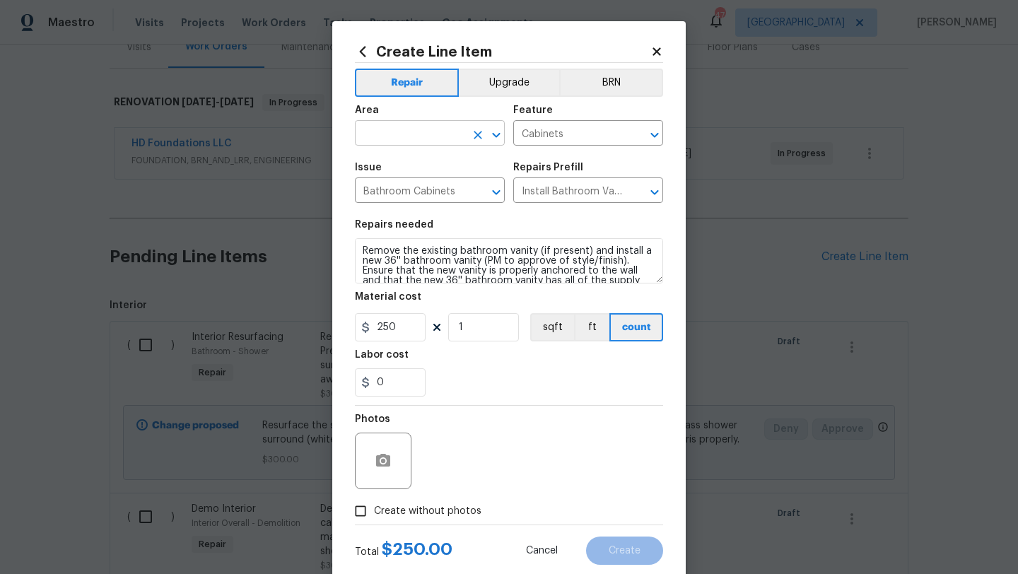
click at [435, 133] on input "text" at bounding box center [410, 135] width 110 height 22
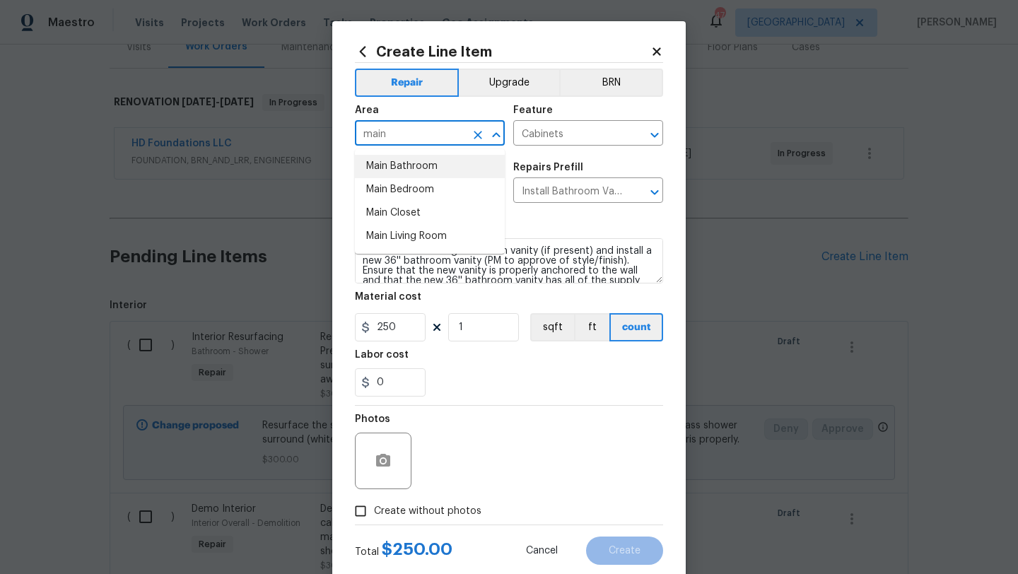
click at [431, 167] on li "Main Bathroom" at bounding box center [430, 166] width 150 height 23
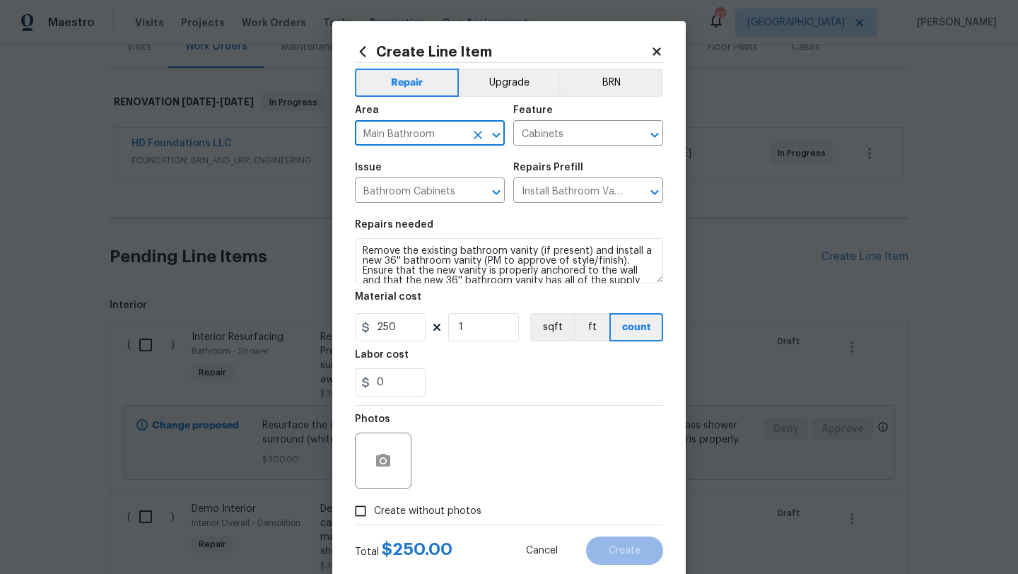
type input "Main Bathroom"
click at [362, 253] on textarea "Remove the existing bathroom vanity (if present) and install a new 36'' bathroo…" at bounding box center [509, 260] width 308 height 45
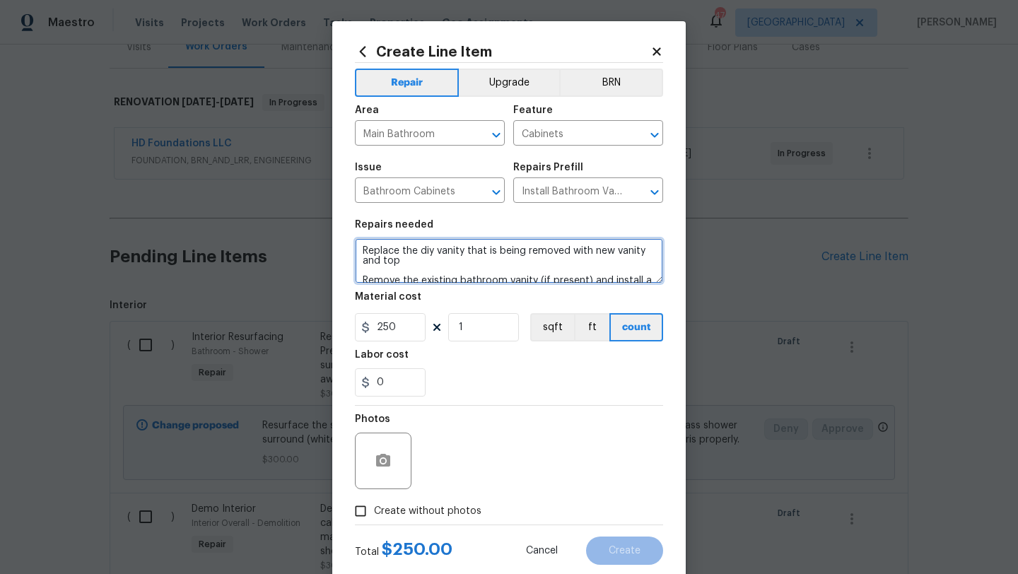
type textarea "Replace the diy vanity that is being removed with new vanity and top Remove the…"
click at [431, 511] on span "Create without photos" at bounding box center [427, 511] width 107 height 15
click at [374, 511] on input "Create without photos" at bounding box center [360, 511] width 27 height 27
checkbox input "true"
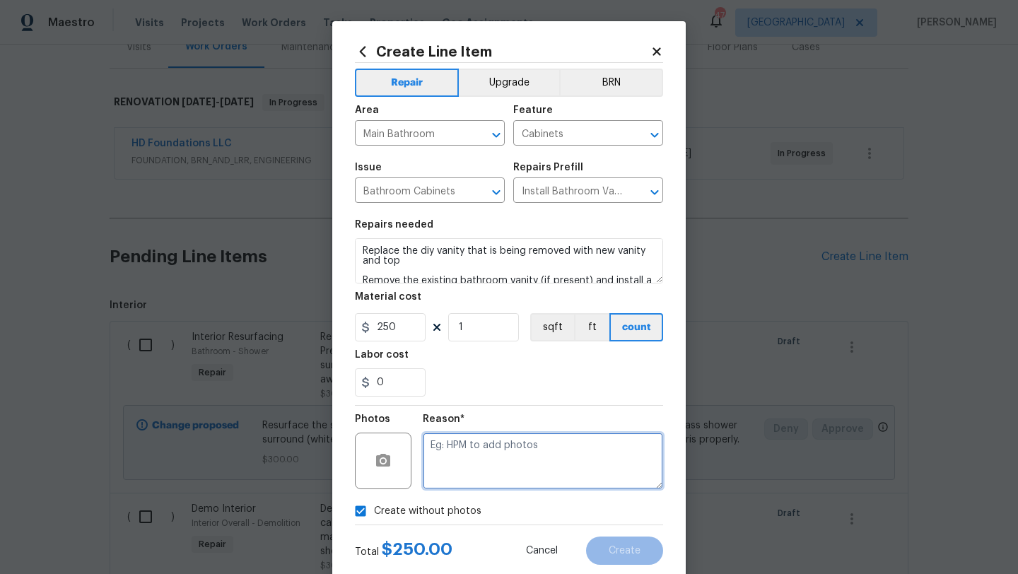
click at [463, 479] on textarea at bounding box center [543, 461] width 240 height 57
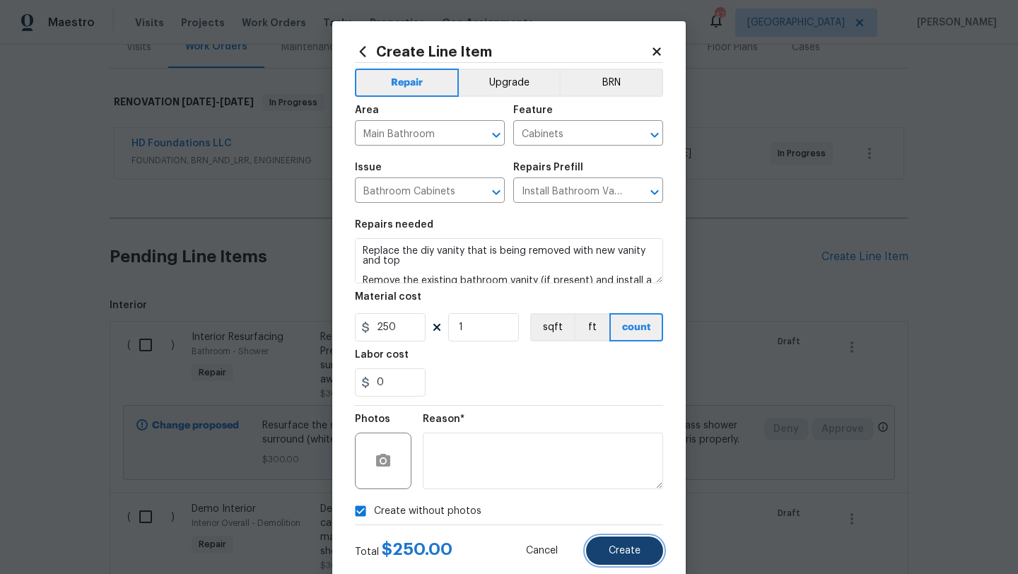
click at [628, 557] on button "Create" at bounding box center [624, 551] width 77 height 28
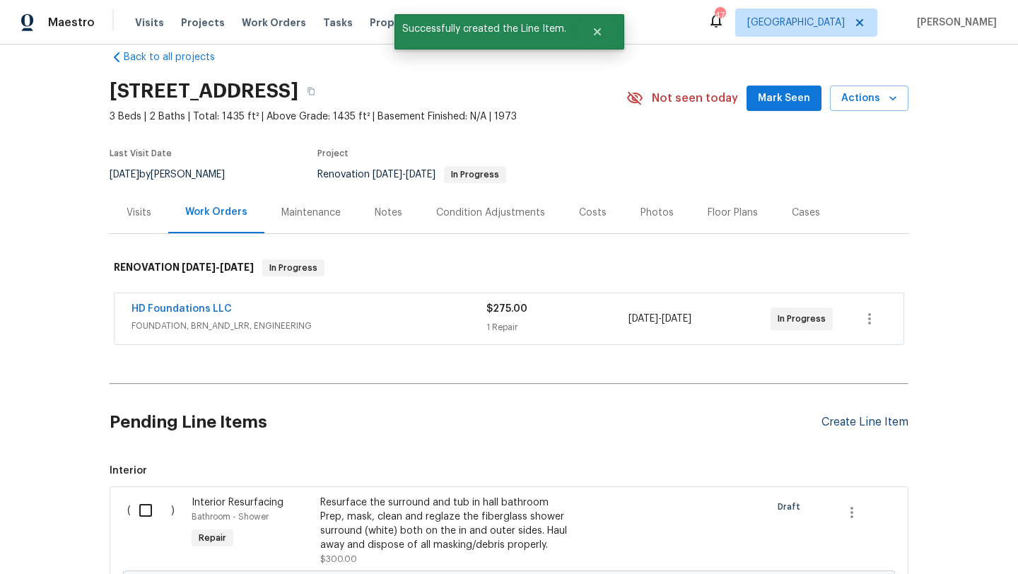
scroll to position [188, 0]
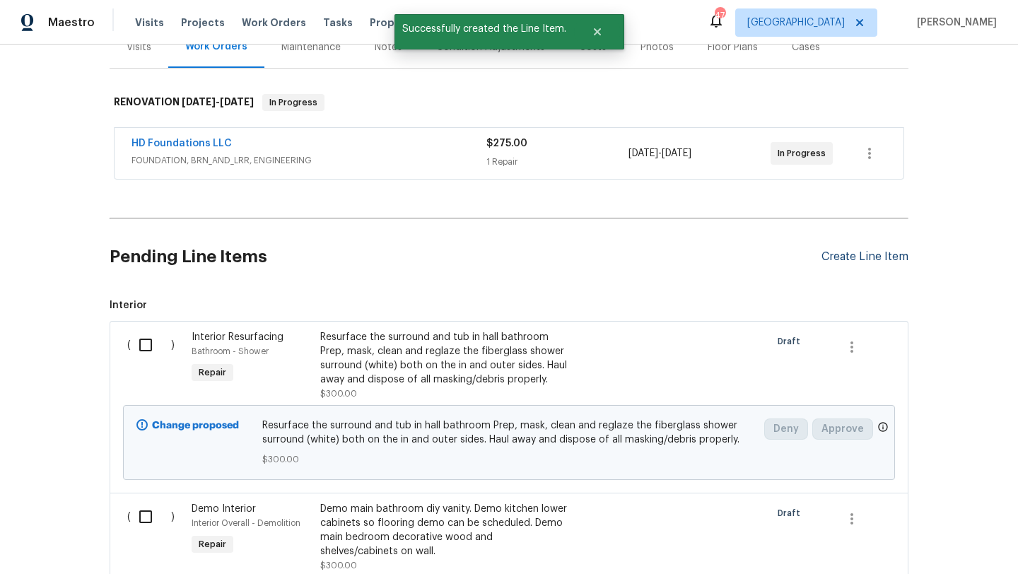
click at [865, 255] on div "Create Line Item" at bounding box center [865, 256] width 87 height 13
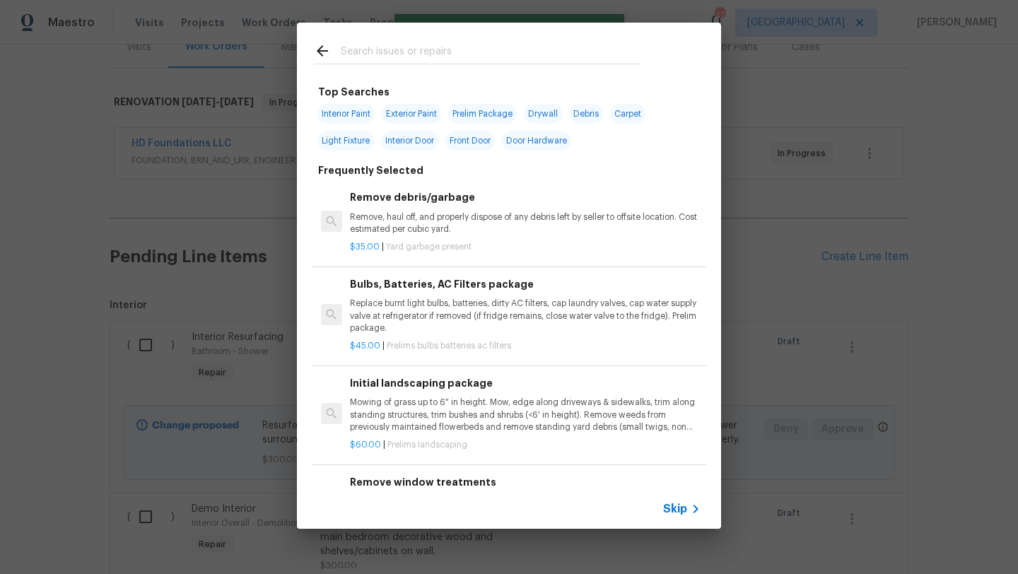
click at [448, 48] on input "text" at bounding box center [491, 52] width 300 height 21
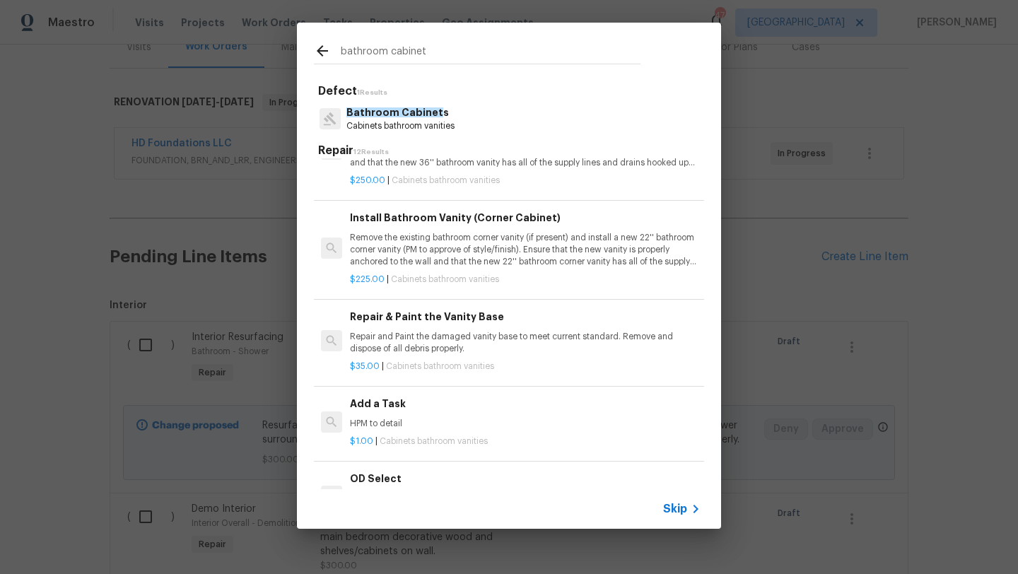
scroll to position [657, 0]
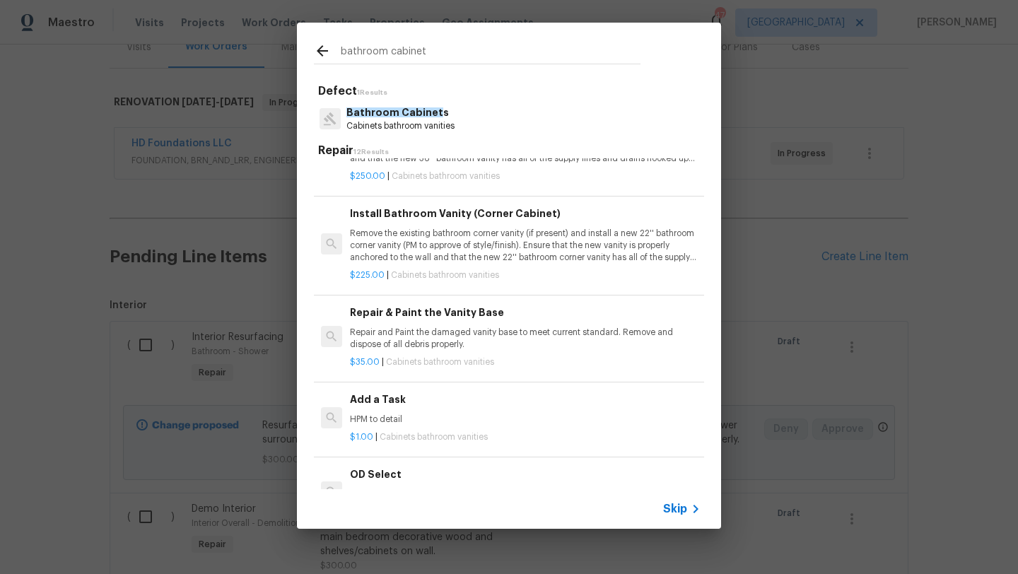
type input "bathroom cabinet"
click at [473, 315] on h6 "Repair & Paint the Vanity Base" at bounding box center [525, 313] width 351 height 16
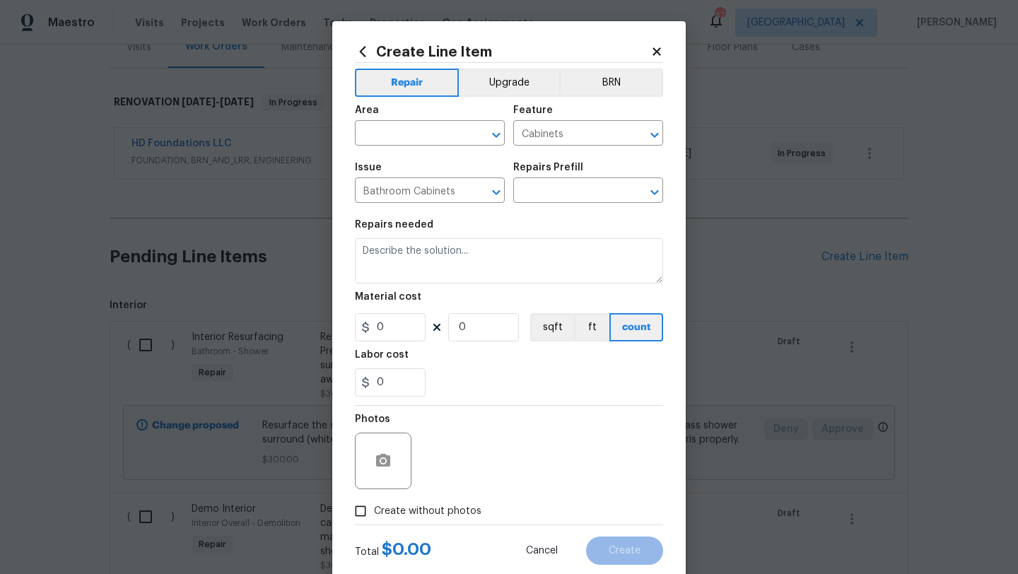
type input "Repair & Paint the Vanity Base $35.00"
type textarea "Repair and Paint the damaged vanity base to meet current standard. Remove and d…"
type input "35"
type input "1"
click at [441, 141] on input "text" at bounding box center [410, 135] width 110 height 22
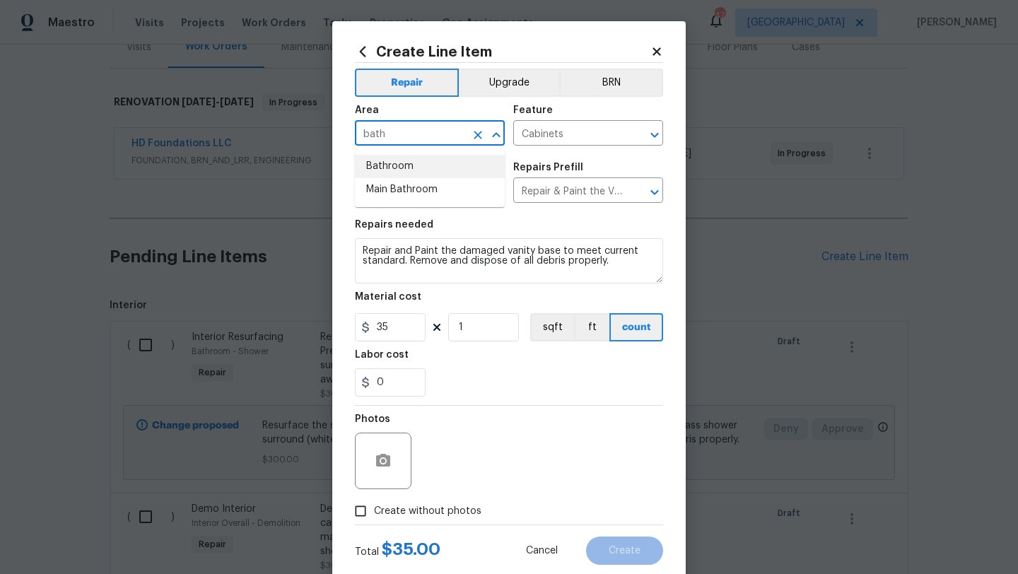
click at [436, 168] on li "Bathroom" at bounding box center [430, 166] width 150 height 23
type input "Bathroom"
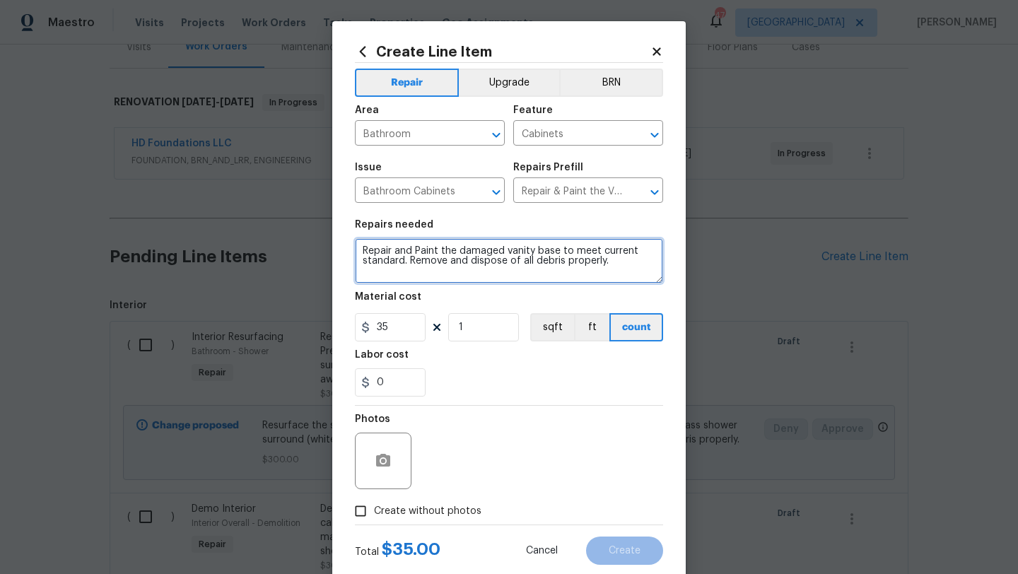
drag, startPoint x: 614, startPoint y: 264, endPoint x: 337, endPoint y: 243, distance: 277.9
click at [337, 243] on div "Create Line Item Repair Upgrade BRN Area Bathroom ​ Feature Cabinets ​ Issue Ba…" at bounding box center [509, 304] width 354 height 566
type textarea "Repair plumbing under hall bathroom vanity. Replace and paint missing cabinet f…"
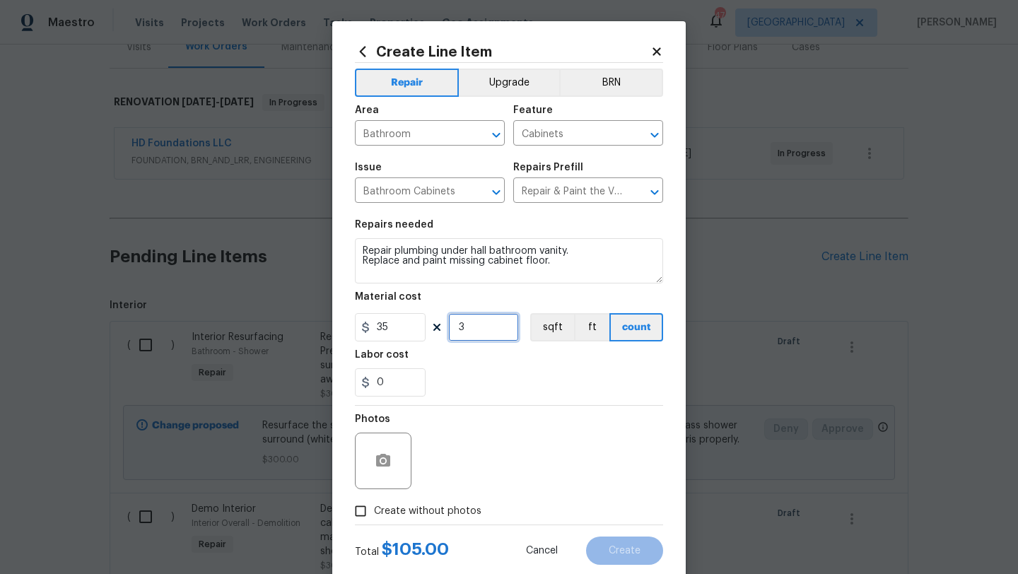
type input "3"
click at [419, 502] on label "Create without photos" at bounding box center [414, 511] width 134 height 27
click at [374, 502] on input "Create without photos" at bounding box center [360, 511] width 27 height 27
checkbox input "true"
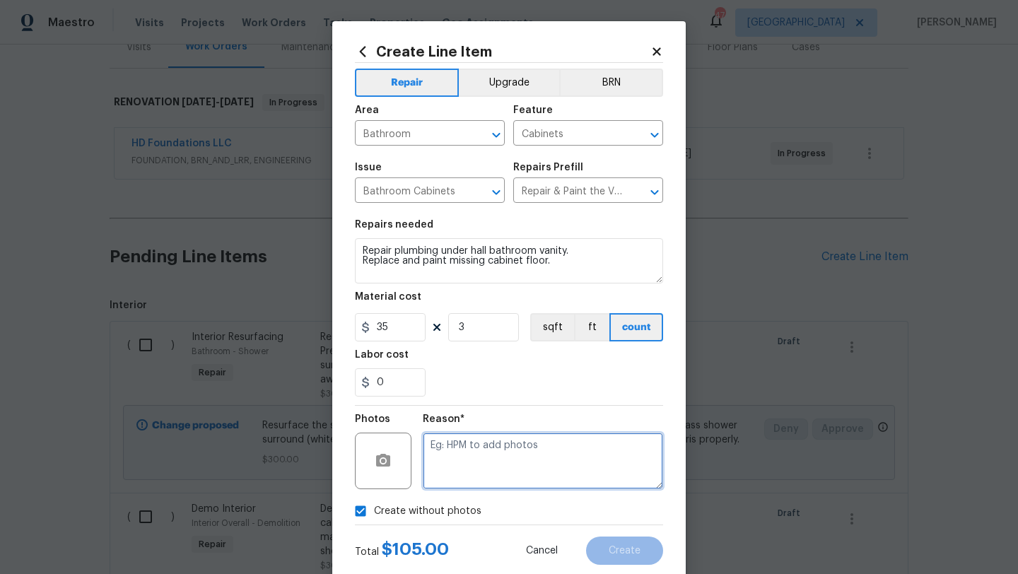
click at [455, 465] on textarea at bounding box center [543, 461] width 240 height 57
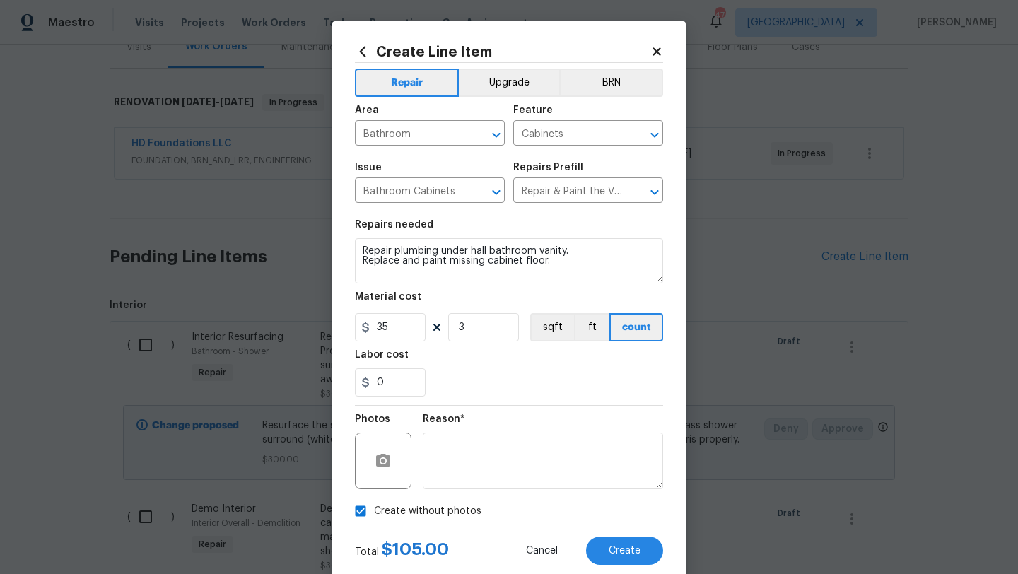
click at [632, 569] on div "Create Line Item Repair Upgrade BRN Area Bathroom ​ Feature Cabinets ​ Issue Ba…" at bounding box center [509, 304] width 354 height 566
click at [629, 552] on span "Create" at bounding box center [625, 551] width 32 height 11
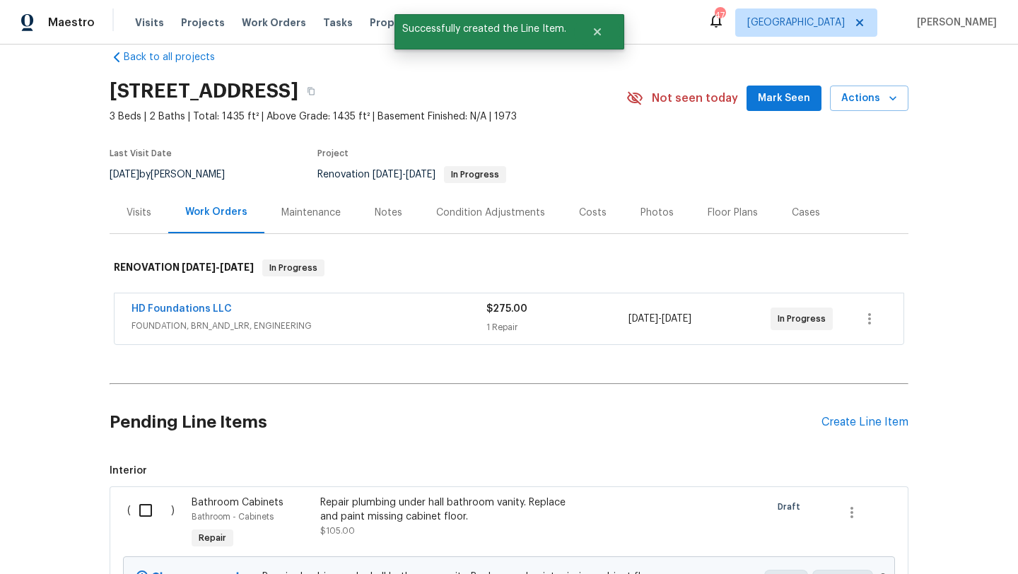
scroll to position [188, 0]
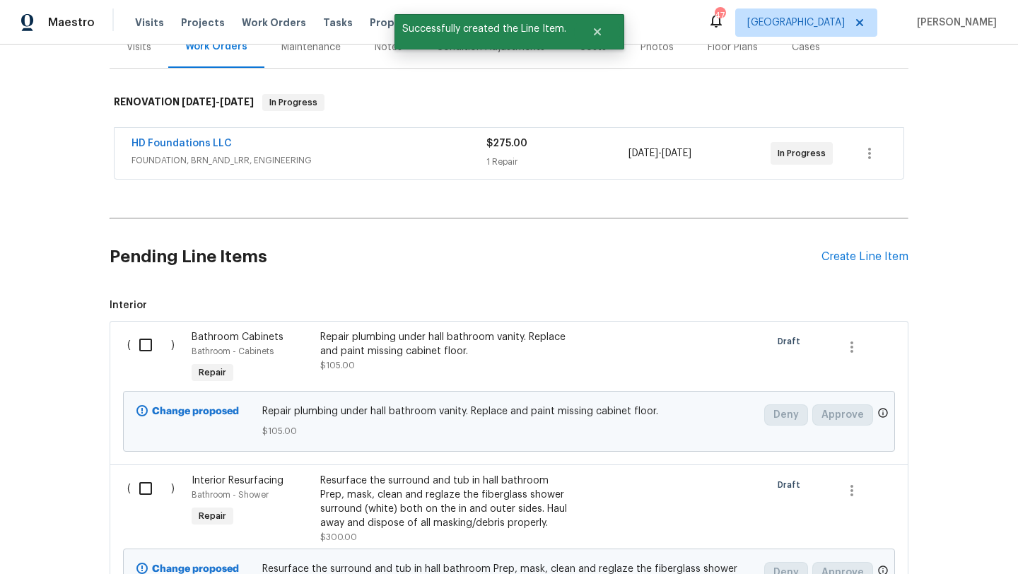
click at [860, 247] on div "Pending Line Items Create Line Item" at bounding box center [509, 257] width 799 height 66
click at [858, 255] on div "Create Line Item" at bounding box center [865, 256] width 87 height 13
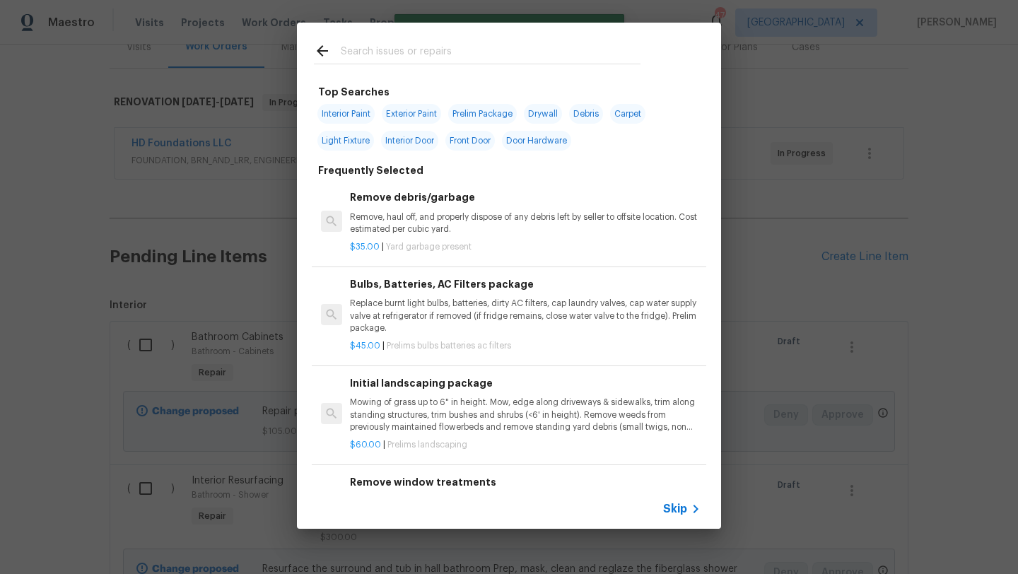
click at [405, 43] on input "text" at bounding box center [491, 52] width 300 height 21
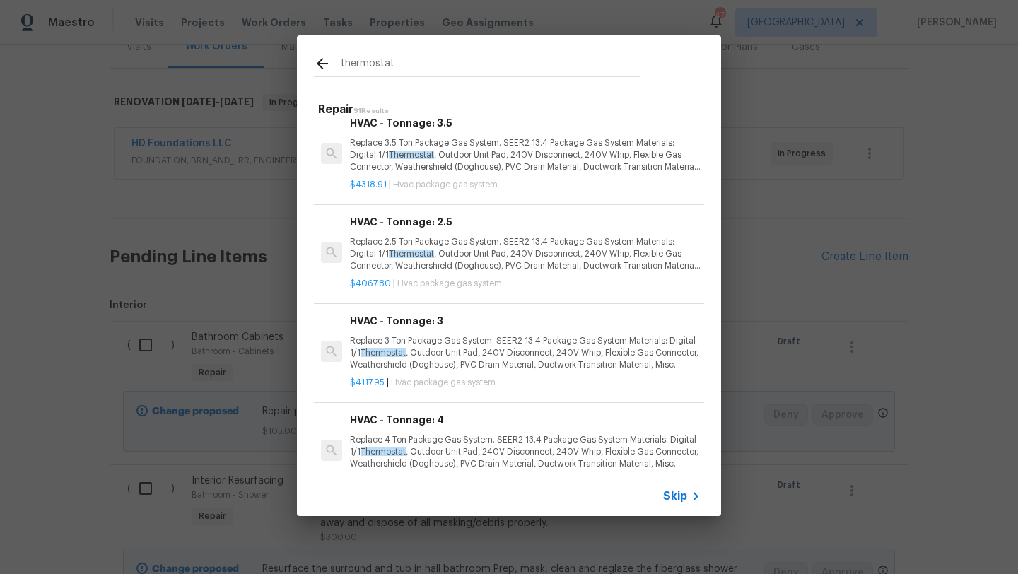
scroll to position [0, 0]
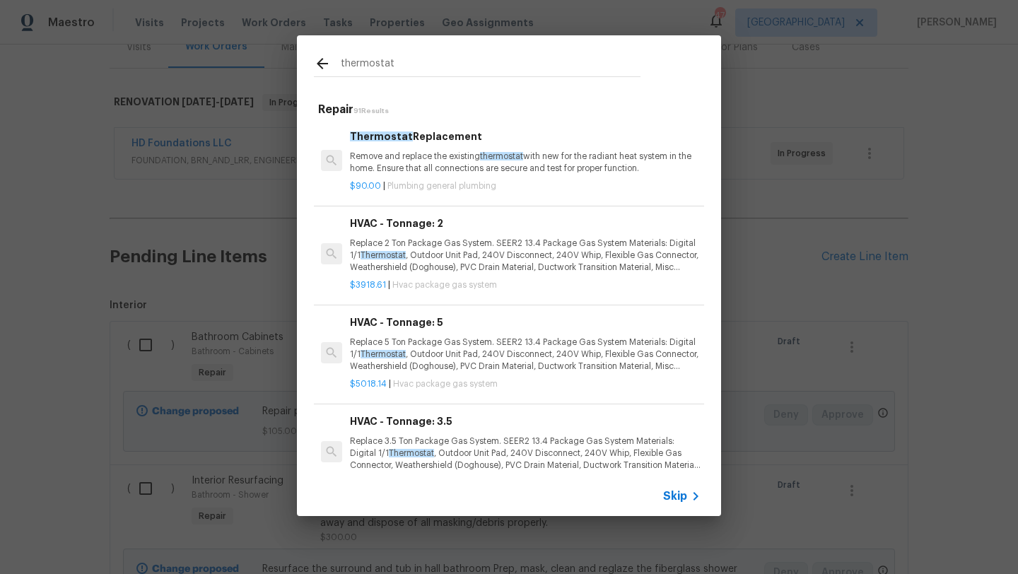
type input "thermostat"
click at [421, 165] on p "Remove and replace the existing thermostat with new for the radiant heat system…" at bounding box center [525, 163] width 351 height 24
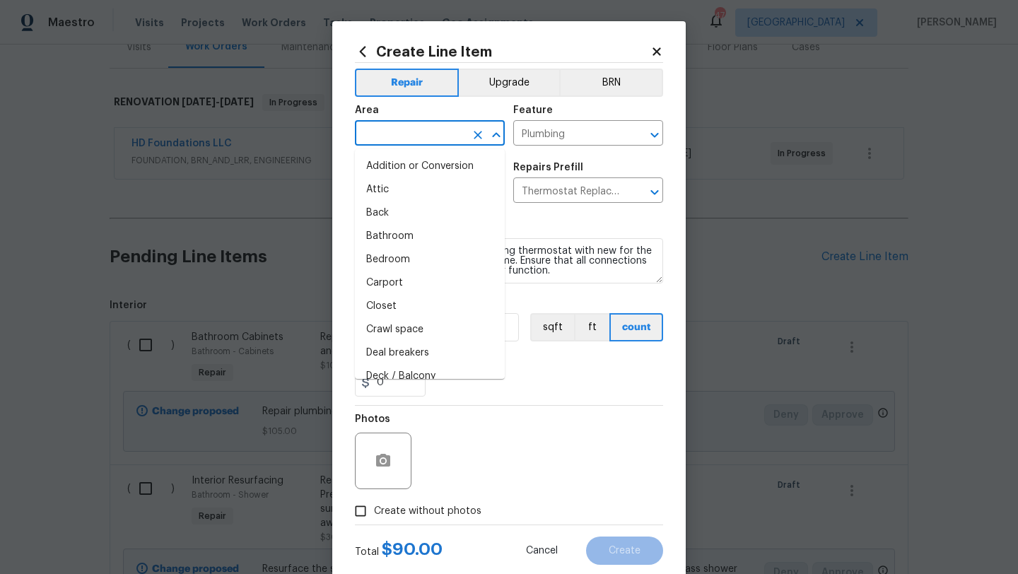
click at [427, 130] on input "text" at bounding box center [410, 135] width 110 height 22
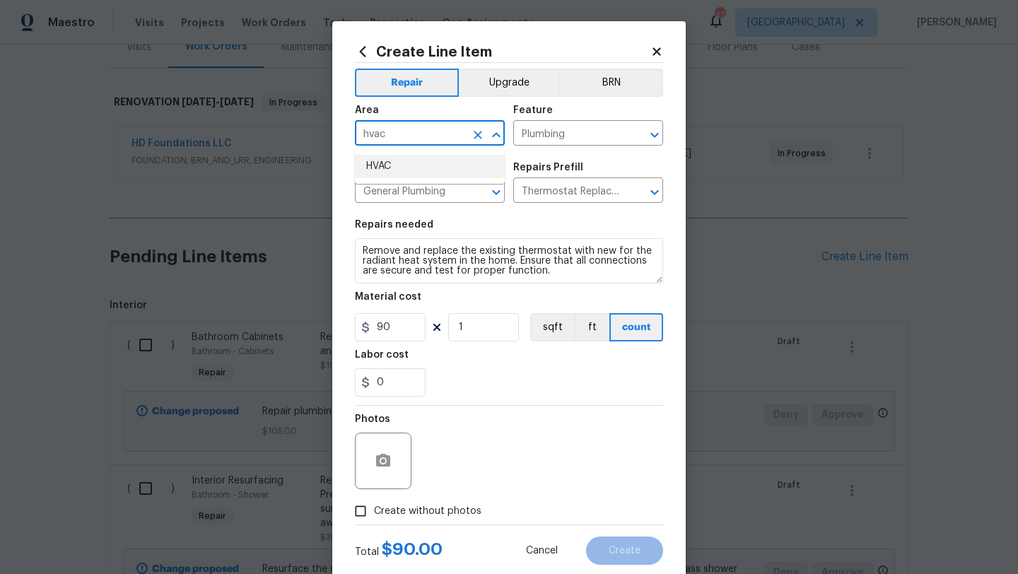
click at [393, 165] on li "HVAC" at bounding box center [430, 166] width 150 height 23
type input "HVAC"
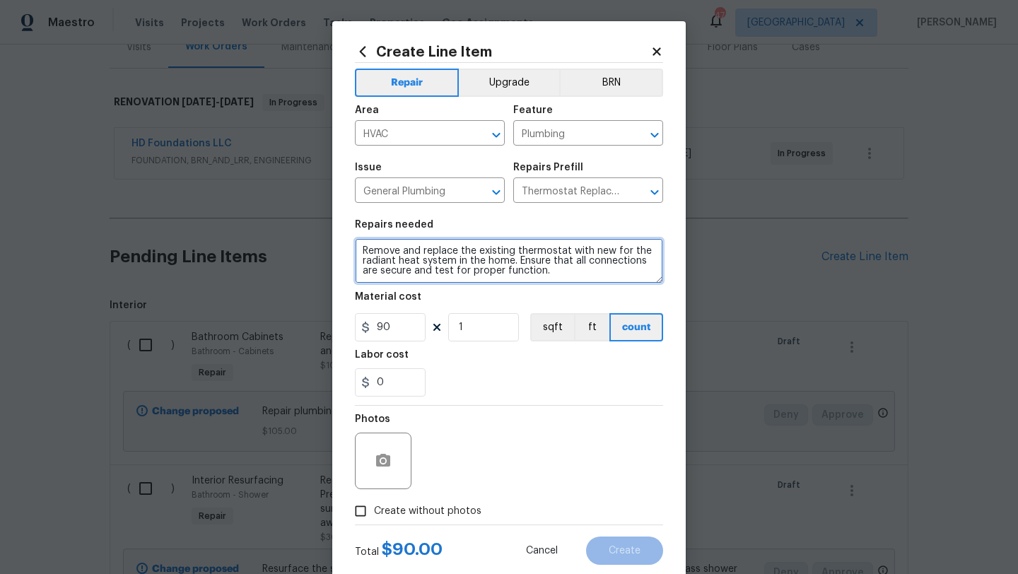
drag, startPoint x: 544, startPoint y: 272, endPoint x: 612, endPoint y: 251, distance: 71.1
click at [612, 251] on textarea "Remove and replace the existing thermostat with new for the radiant heat system…" at bounding box center [509, 260] width 308 height 45
type textarea "Remove and replace the existing thermostat with new. Due to condition"
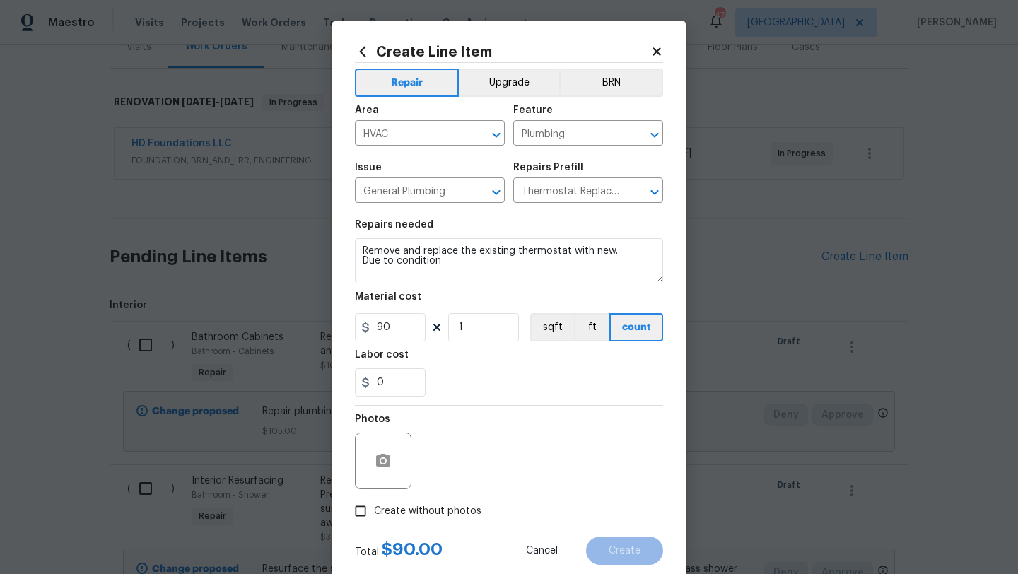
click at [453, 509] on span "Create without photos" at bounding box center [427, 511] width 107 height 15
click at [374, 509] on input "Create without photos" at bounding box center [360, 511] width 27 height 27
checkbox input "true"
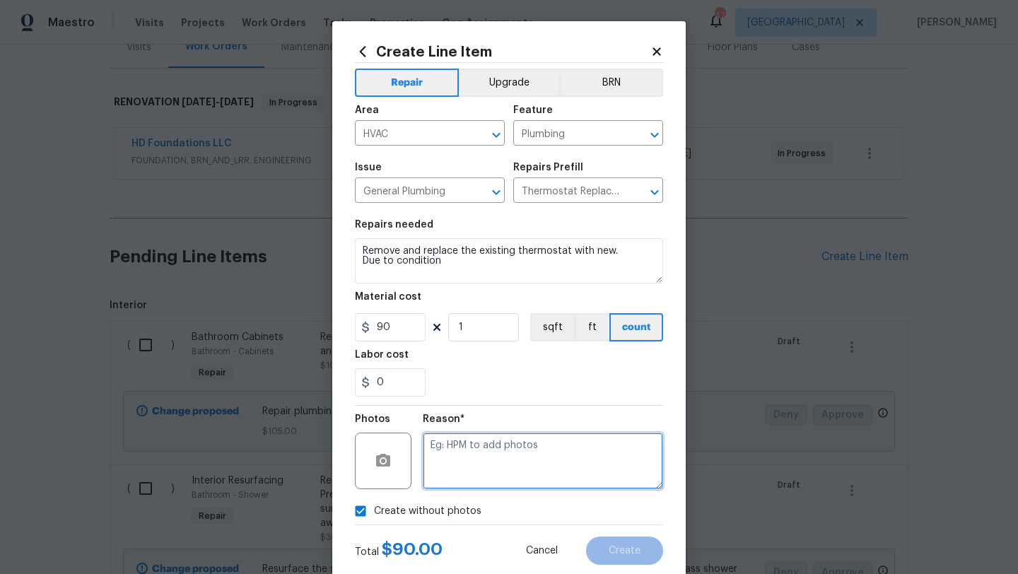
click at [475, 479] on textarea at bounding box center [543, 461] width 240 height 57
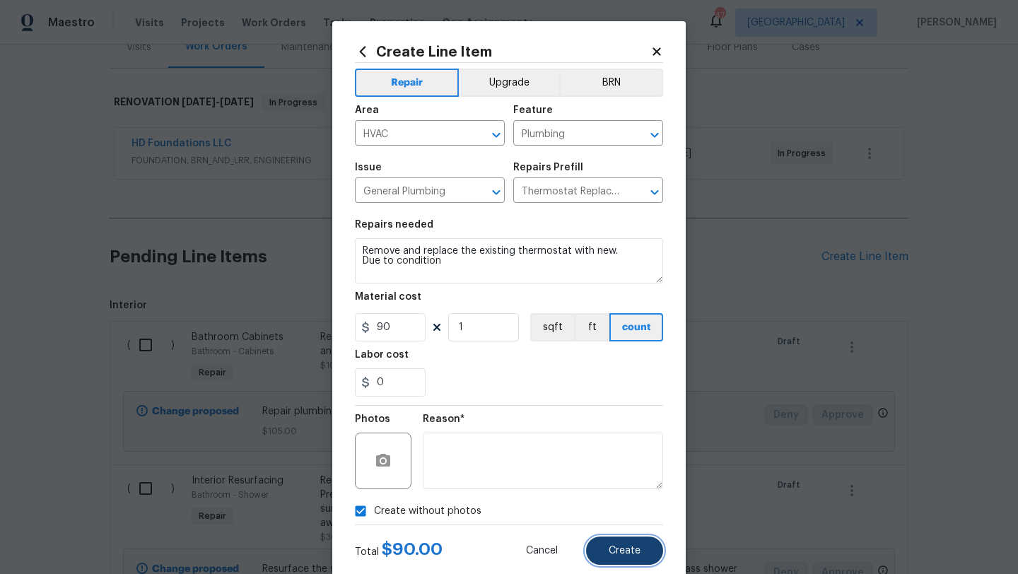
click at [629, 552] on span "Create" at bounding box center [625, 551] width 32 height 11
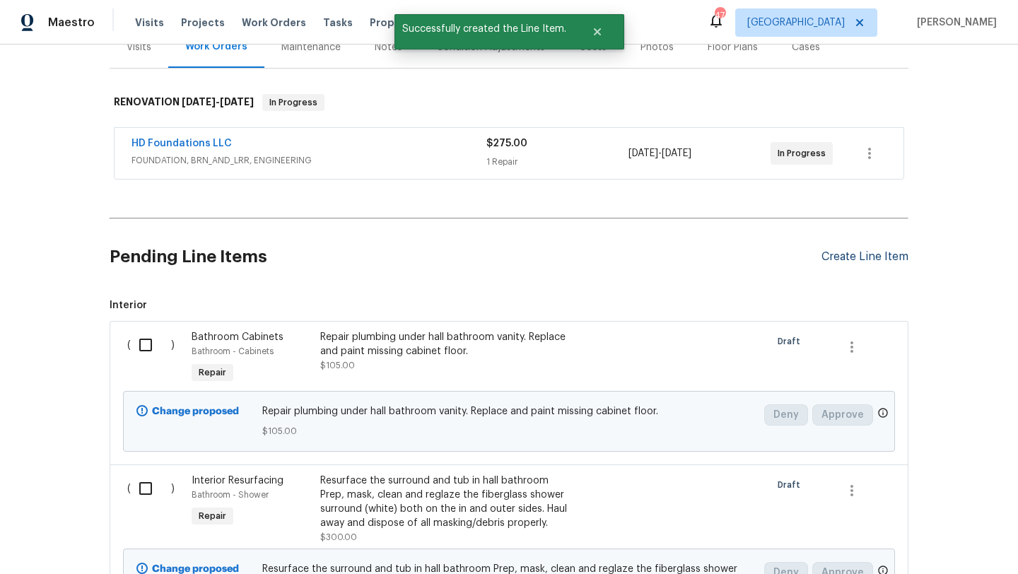
click at [860, 255] on div "Create Line Item" at bounding box center [865, 256] width 87 height 13
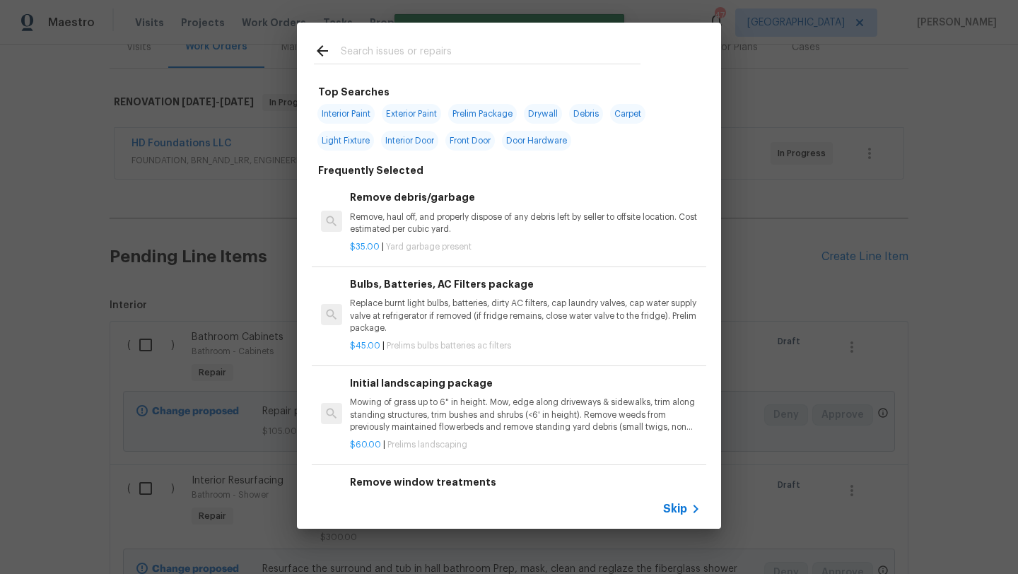
click at [467, 51] on input "text" at bounding box center [491, 52] width 300 height 21
click at [673, 508] on span "Skip" at bounding box center [675, 509] width 24 height 14
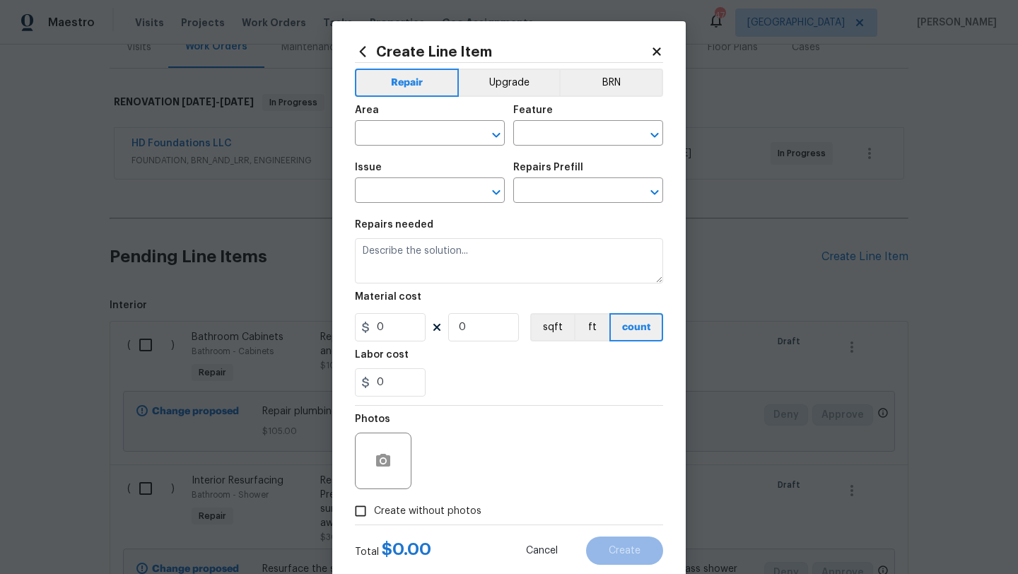
click at [655, 52] on icon at bounding box center [657, 51] width 8 height 8
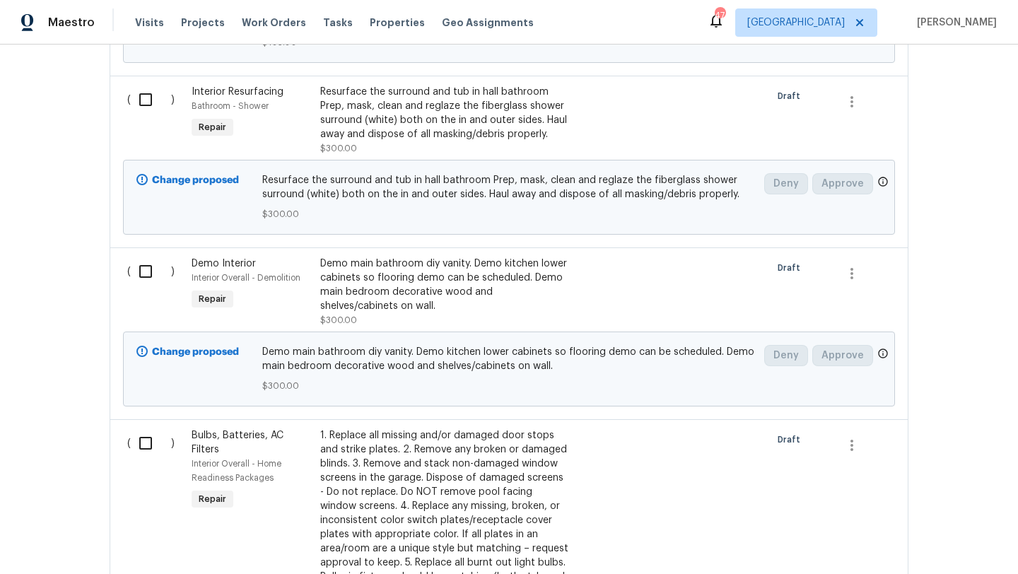
scroll to position [578, 0]
click at [456, 295] on div "Demo main bathroom diy vanity. Demo kitchen lower cabinets so flooring demo can…" at bounding box center [444, 284] width 249 height 57
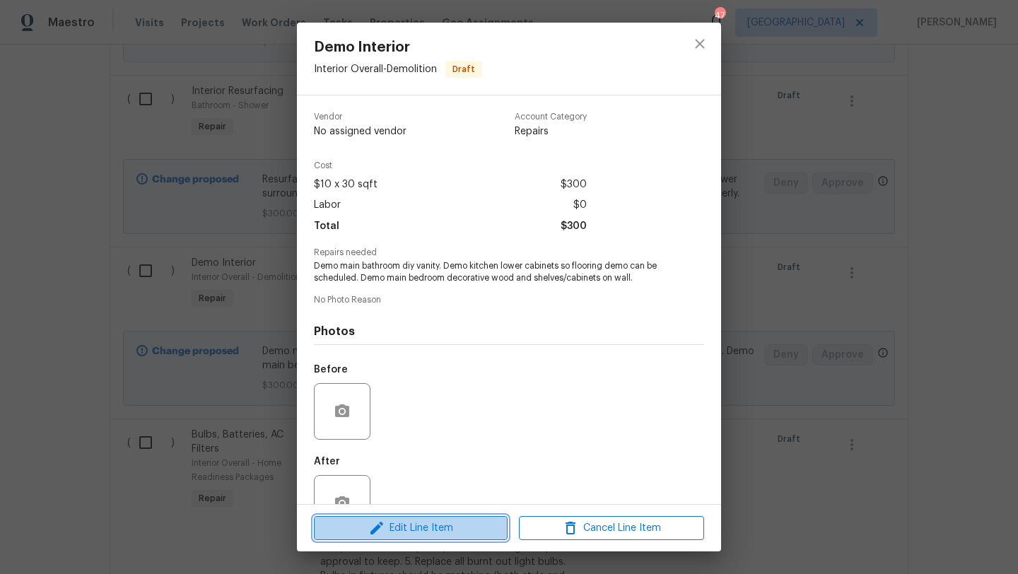
click at [426, 530] on span "Edit Line Item" at bounding box center [410, 529] width 185 height 18
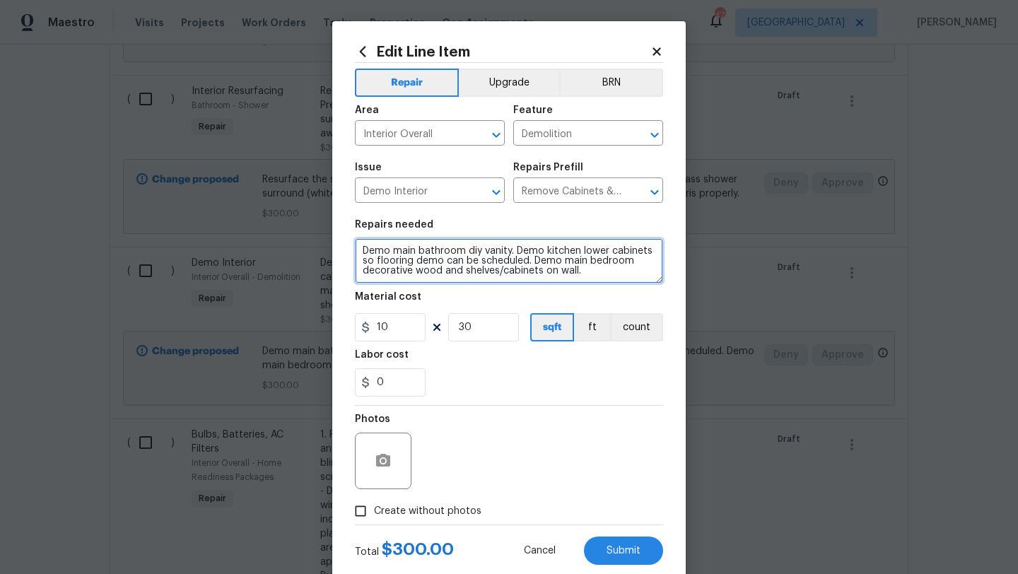
click at [517, 252] on textarea "Demo main bathroom diy vanity. Demo kitchen lower cabinets so flooring demo can…" at bounding box center [509, 260] width 308 height 45
click at [421, 270] on textarea "Demo main bathroom diy vanity. Demo kitchen lower cabinets so flooring demo can…" at bounding box center [509, 260] width 308 height 45
click at [418, 270] on textarea "Demo main bathroom diy vanity. Demo kitchen lower cabinets so flooring demo can…" at bounding box center [509, 260] width 308 height 45
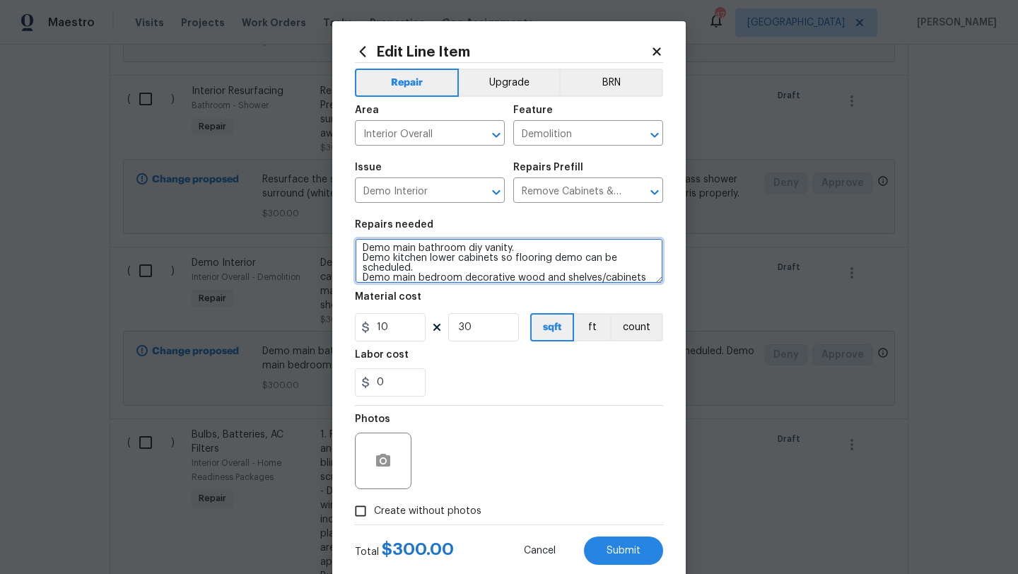
scroll to position [20, 0]
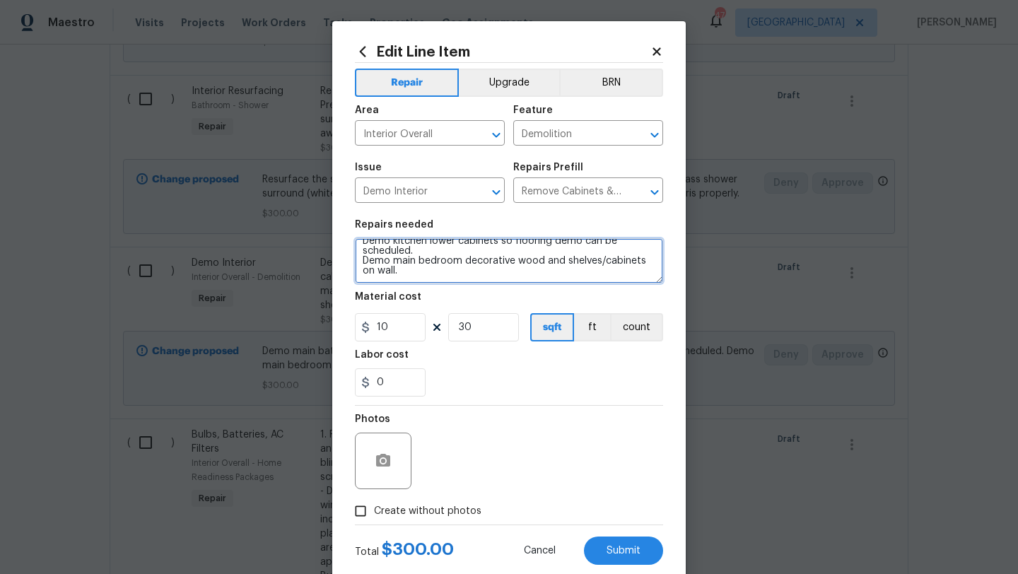
click at [451, 272] on textarea "Demo main bathroom diy vanity. Demo kitchen lower cabinets so flooring demo can…" at bounding box center [509, 260] width 308 height 45
type textarea "Demo main bathroom diy vanity. Demo kitchen lower cabinets so flooring demo can…"
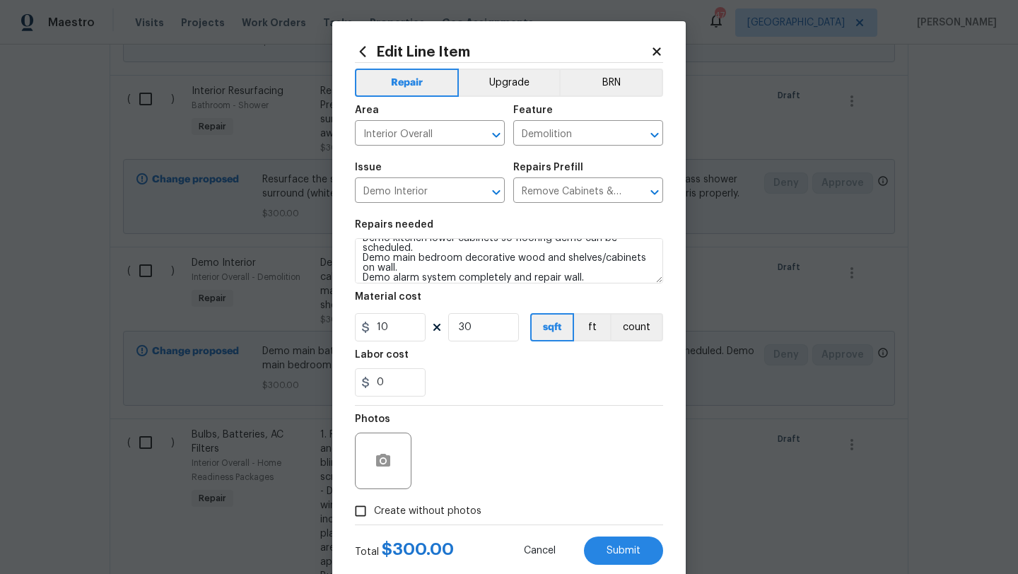
click at [426, 509] on span "Create without photos" at bounding box center [427, 511] width 107 height 15
click at [374, 509] on input "Create without photos" at bounding box center [360, 511] width 27 height 27
checkbox input "true"
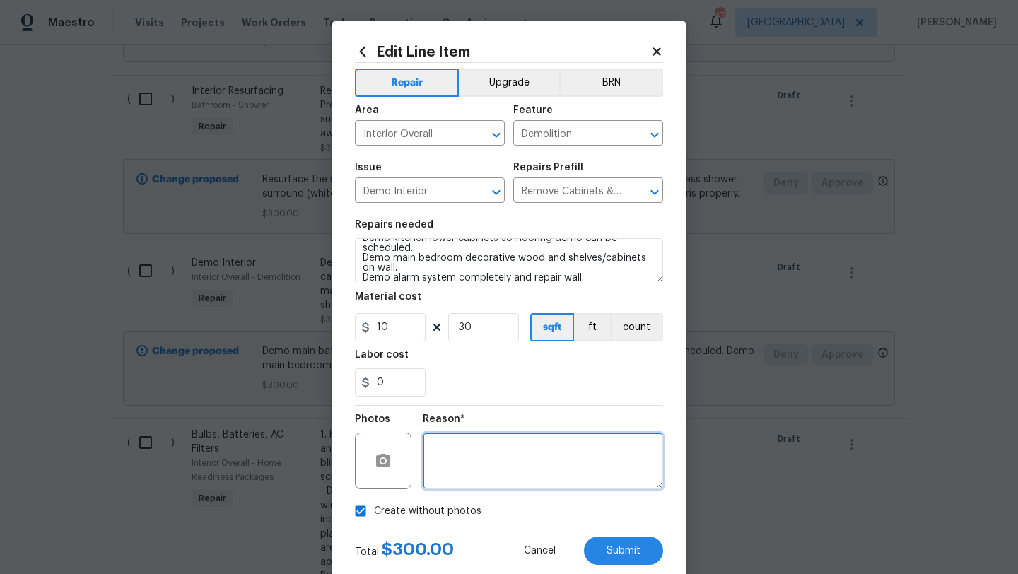
click at [484, 450] on textarea at bounding box center [543, 461] width 240 height 57
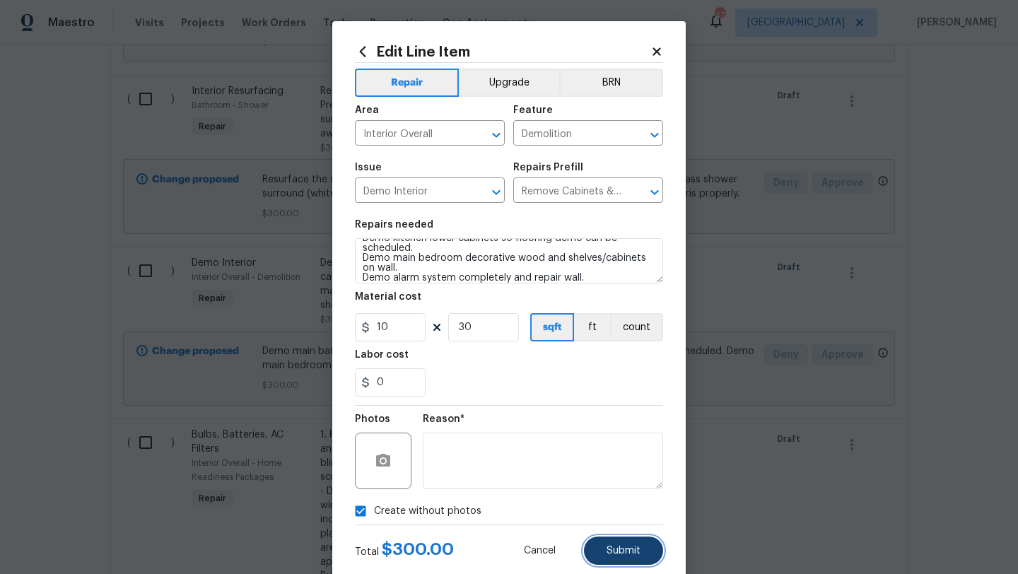
click at [605, 541] on button "Submit" at bounding box center [623, 551] width 79 height 28
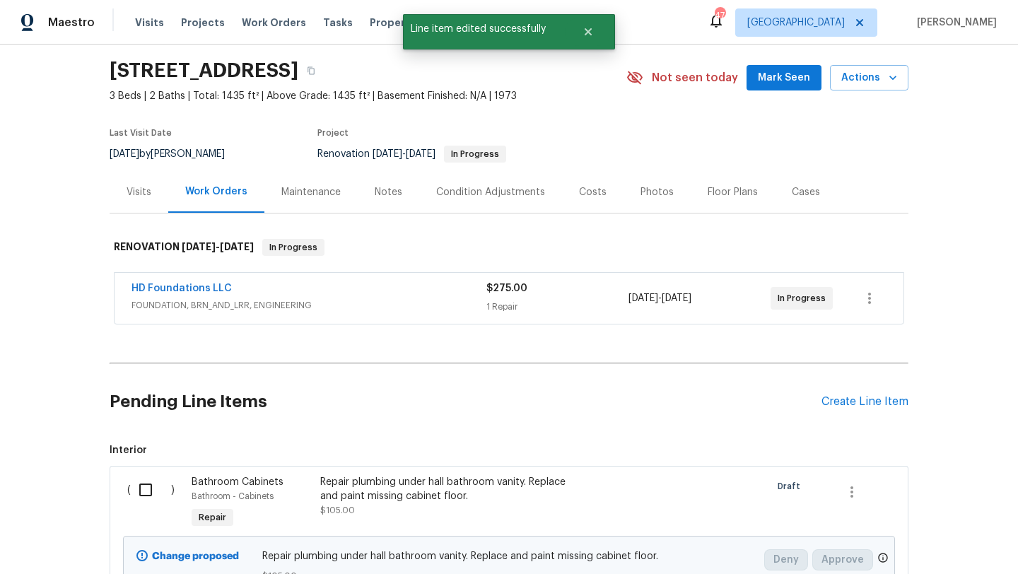
scroll to position [0, 0]
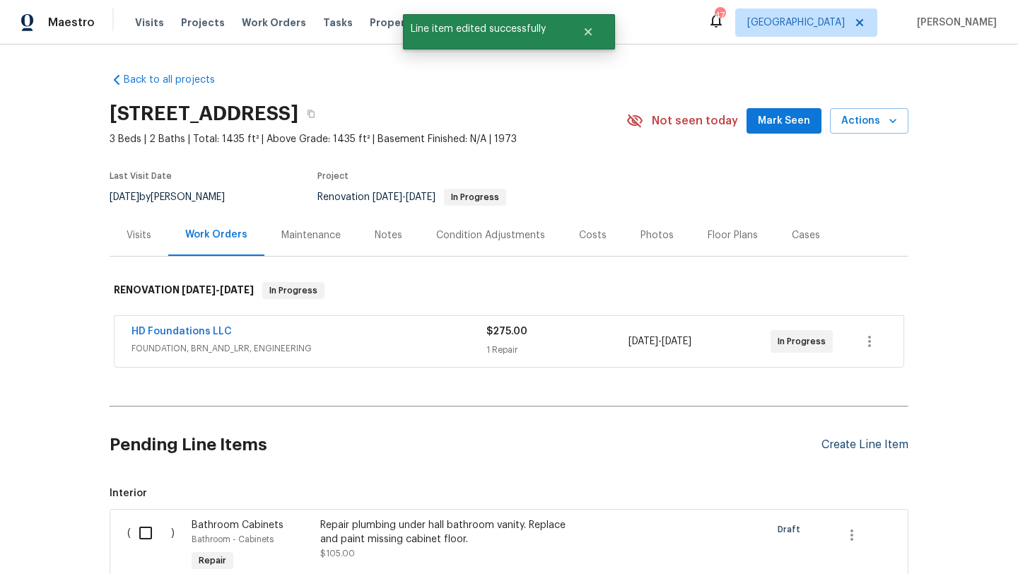
click at [863, 443] on div "Create Line Item" at bounding box center [865, 444] width 87 height 13
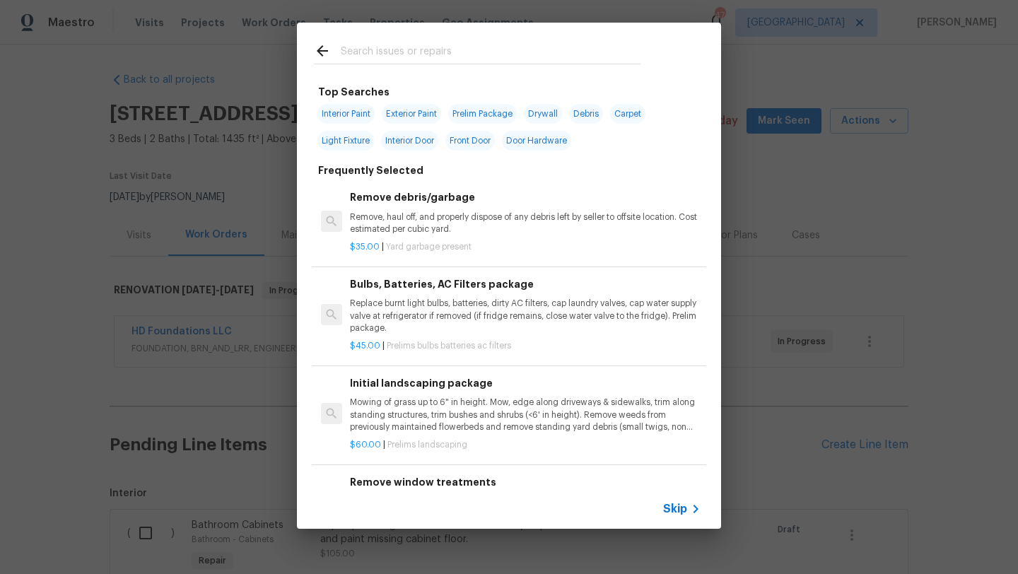
click at [385, 54] on input "text" at bounding box center [491, 52] width 300 height 21
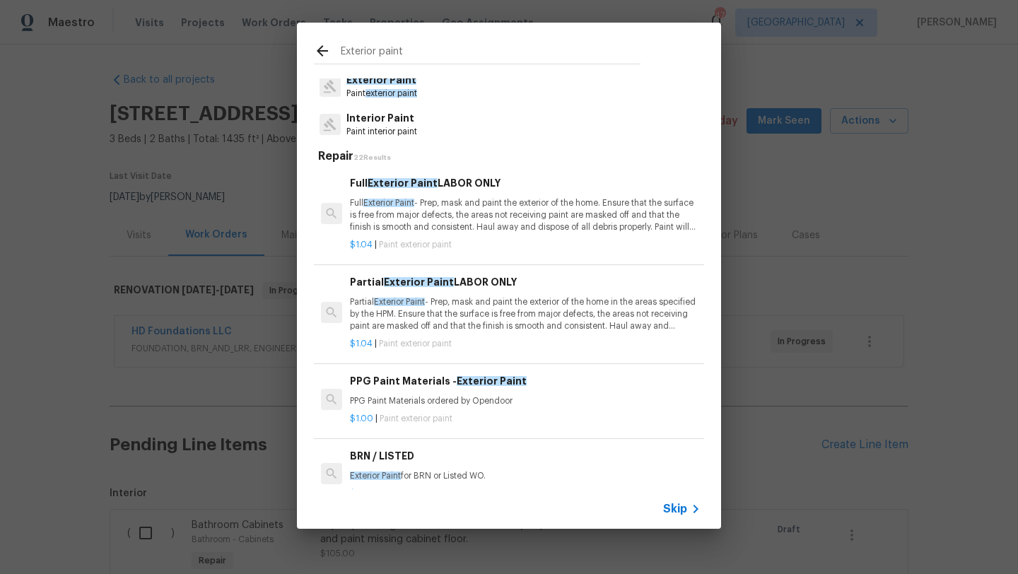
scroll to position [42, 0]
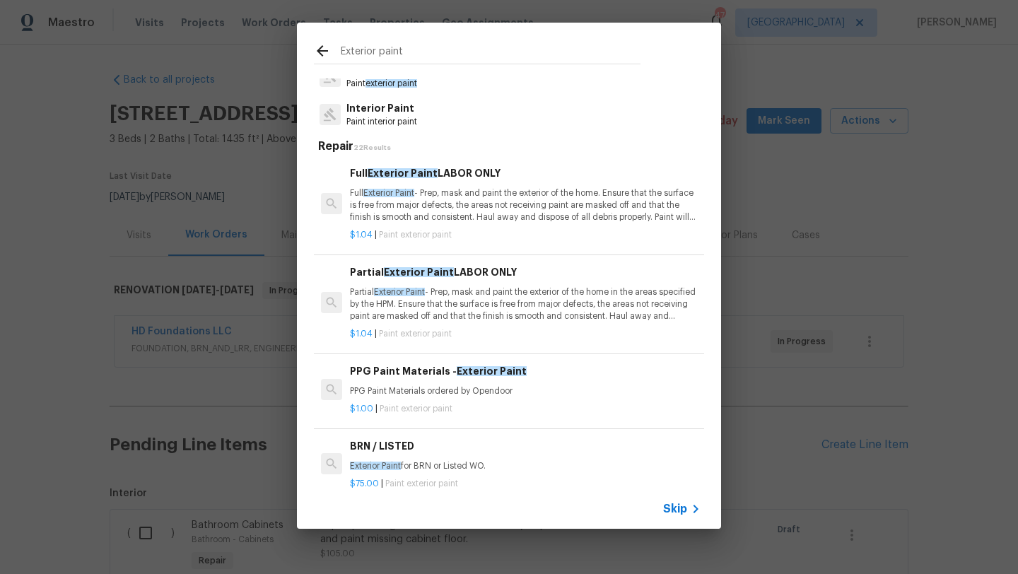
type input "Exterior paint"
click at [455, 199] on p "Full Exterior Paint - Prep, mask and paint the exterior of the home. Ensure tha…" at bounding box center [525, 205] width 351 height 36
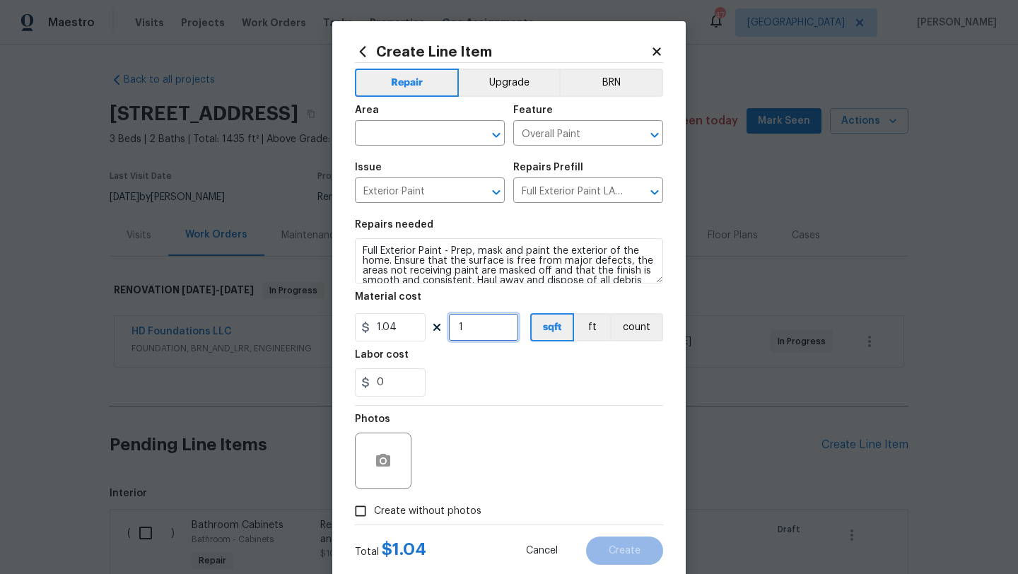
click at [488, 330] on input "1" at bounding box center [483, 327] width 71 height 28
type input "1435"
click at [448, 507] on span "Create without photos" at bounding box center [427, 511] width 107 height 15
click at [374, 507] on input "Create without photos" at bounding box center [360, 511] width 27 height 27
checkbox input "true"
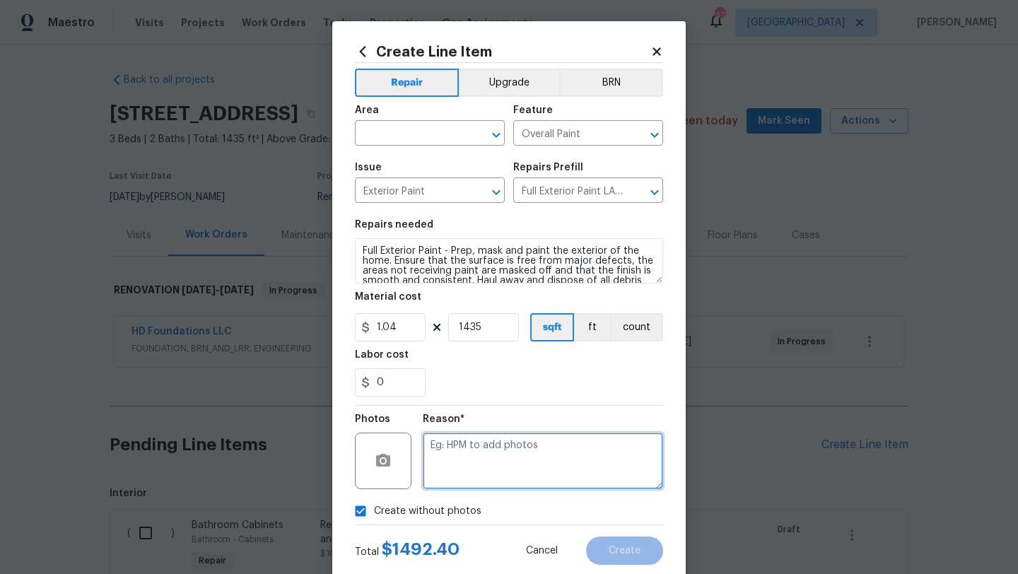
click at [479, 466] on textarea at bounding box center [543, 461] width 240 height 57
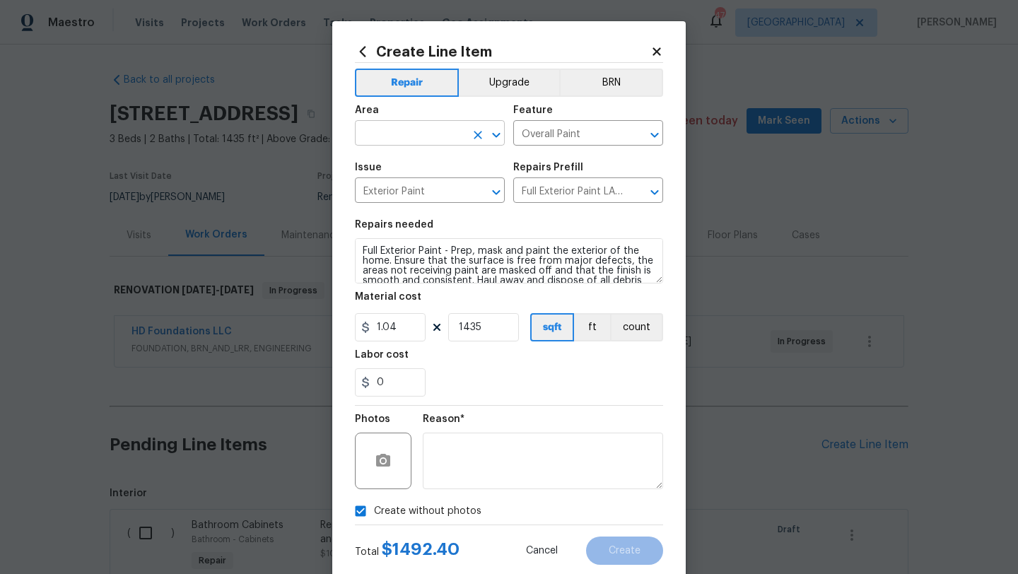
click at [426, 136] on input "text" at bounding box center [410, 135] width 110 height 22
click at [424, 186] on li "Exterior Overall" at bounding box center [430, 189] width 150 height 23
type input "Exterior Overall"
drag, startPoint x: 389, startPoint y: 383, endPoint x: 353, endPoint y: 387, distance: 36.2
click at [354, 387] on div "Create Line Item Repair Upgrade BRN Area Exterior Overall ​ Feature Overall Pai…" at bounding box center [509, 304] width 354 height 566
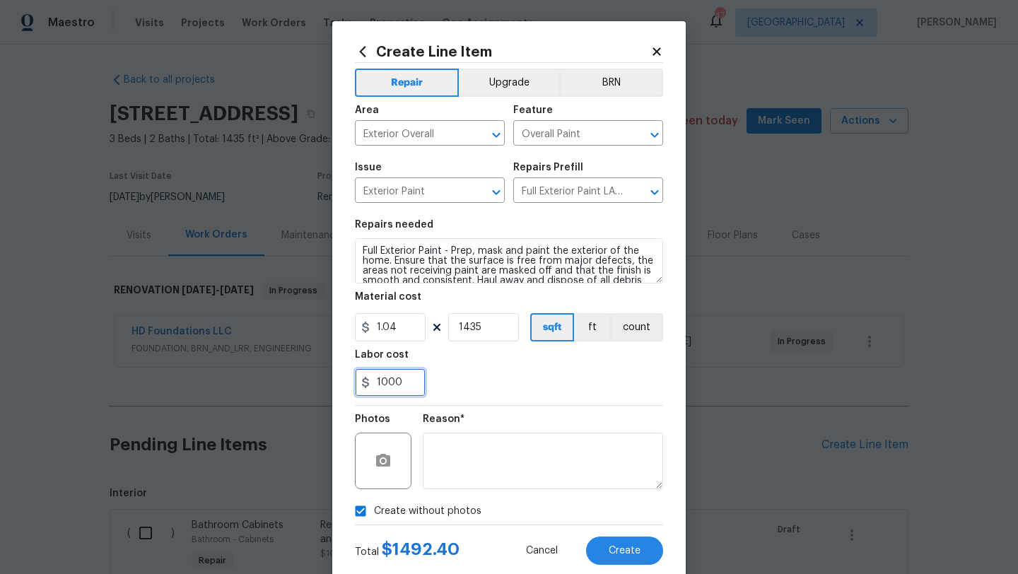
type input "1000"
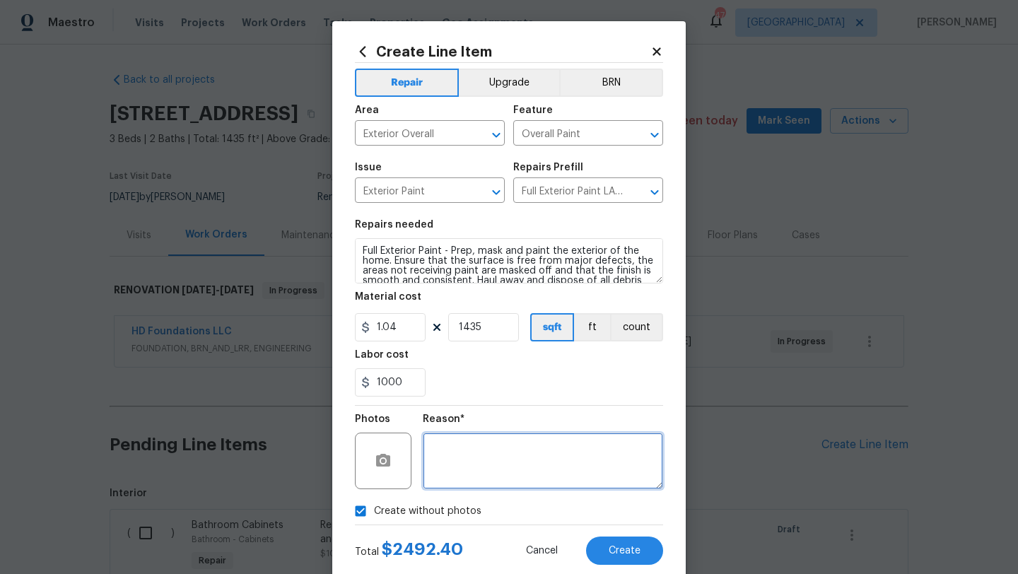
click at [455, 452] on textarea at bounding box center [543, 461] width 240 height 57
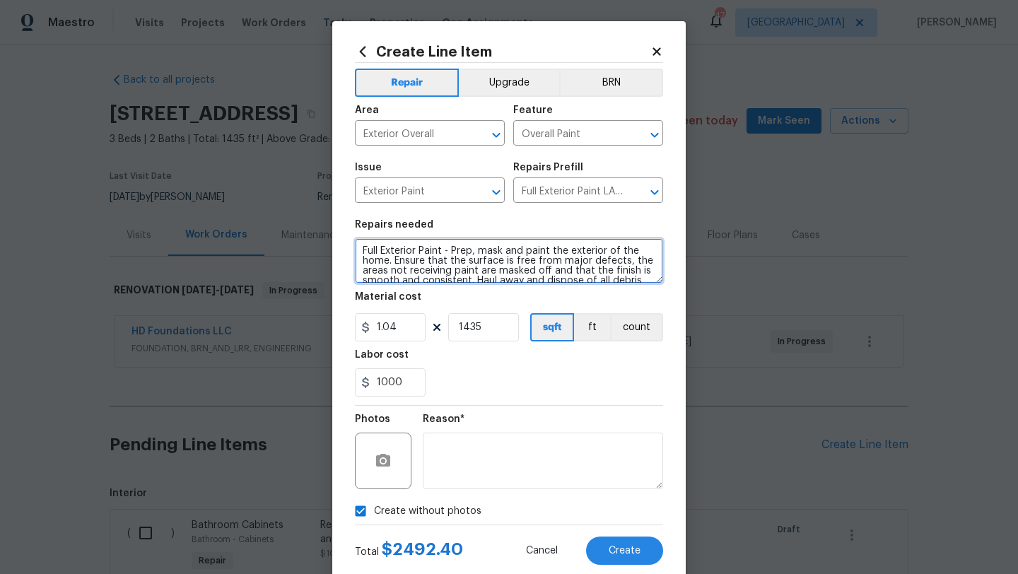
click at [363, 246] on textarea "Full Exterior Paint - Prep, mask and paint the exterior of the home. Ensure tha…" at bounding box center [509, 260] width 308 height 45
type textarea "Adding funds due to amount of siding that has been added to this house and it i…"
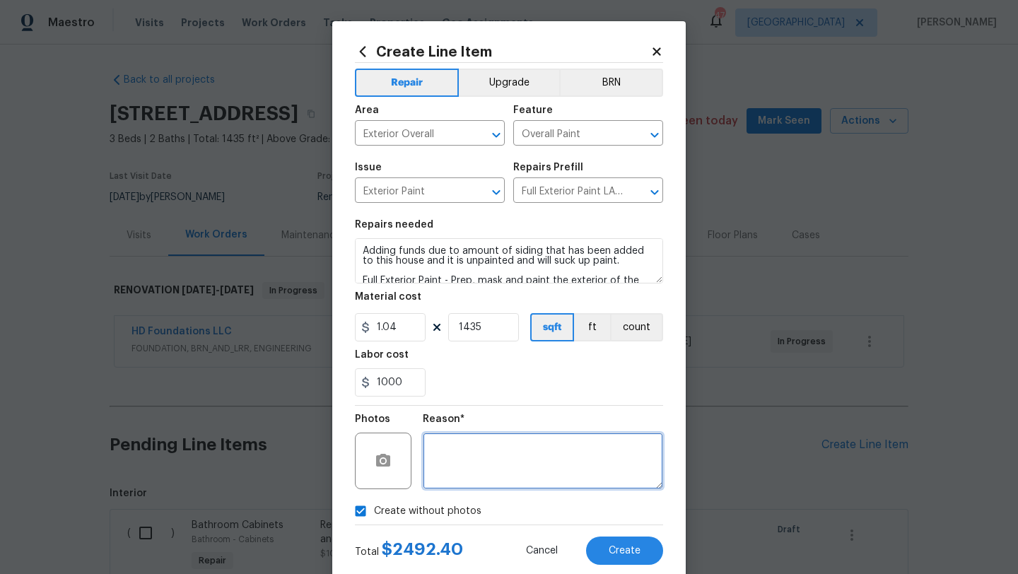
click at [501, 470] on textarea at bounding box center [543, 461] width 240 height 57
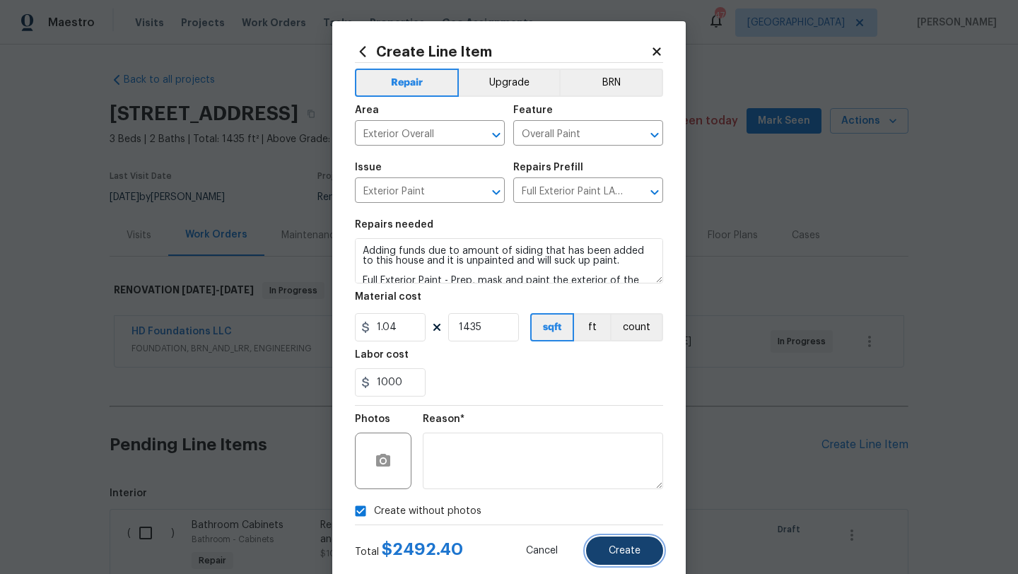
click at [617, 543] on button "Create" at bounding box center [624, 551] width 77 height 28
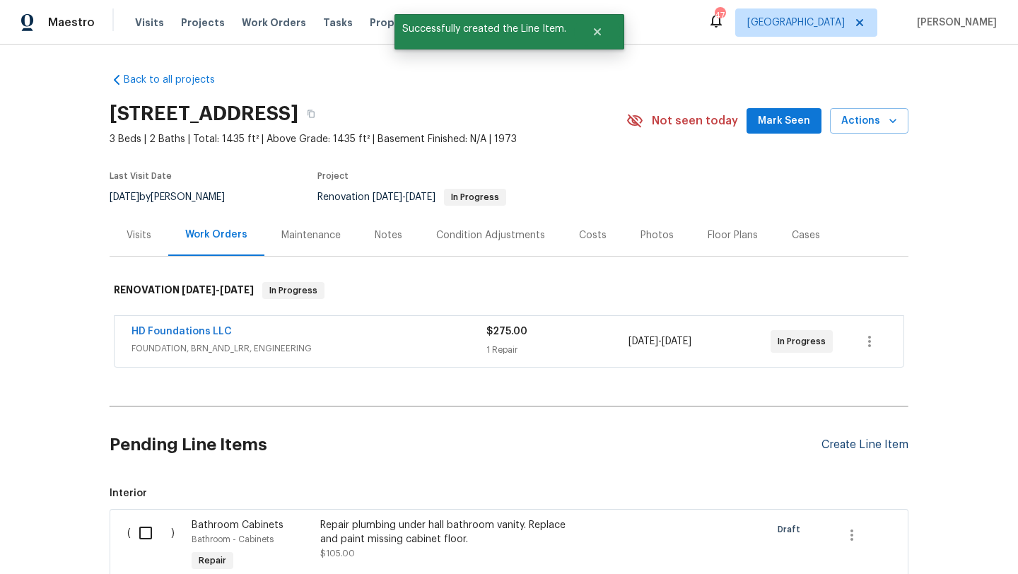
click at [840, 445] on div "Create Line Item" at bounding box center [865, 444] width 87 height 13
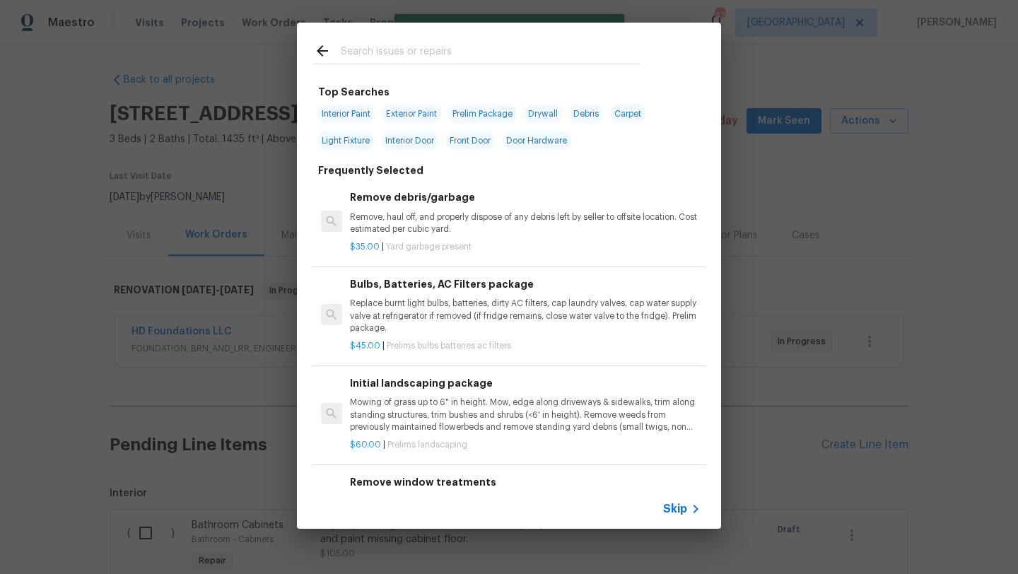
click at [515, 54] on input "text" at bounding box center [491, 52] width 300 height 21
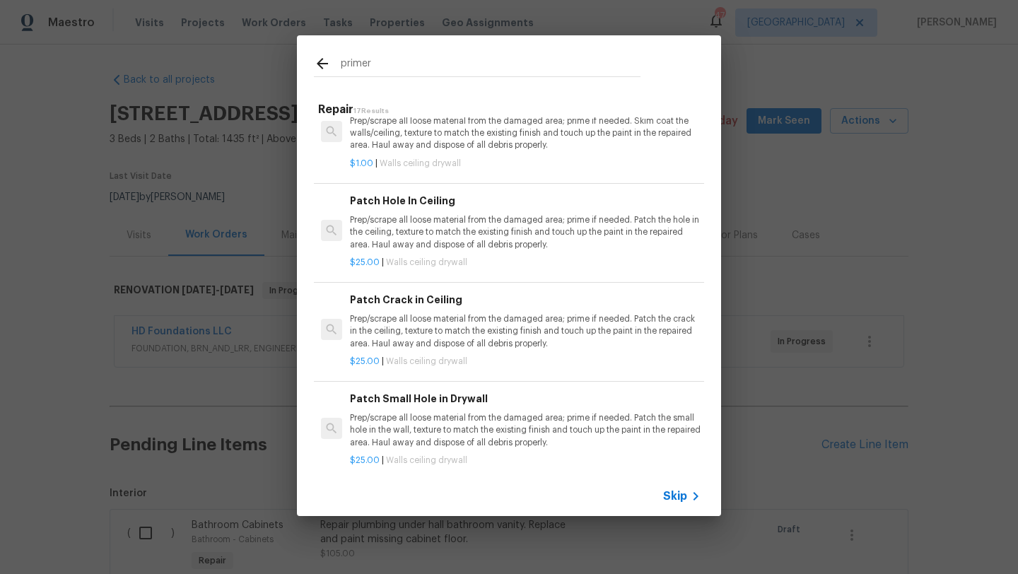
scroll to position [288, 0]
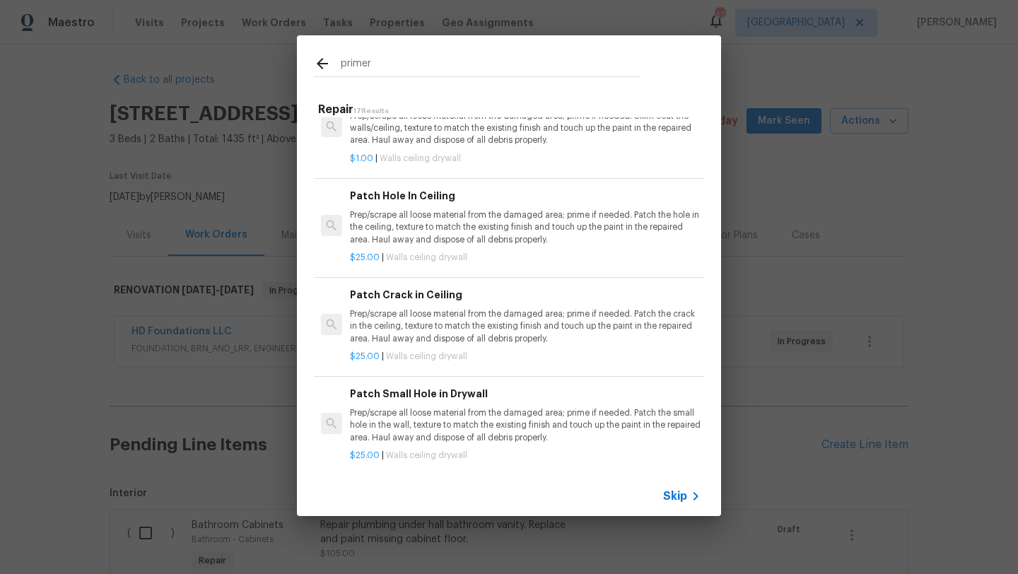
drag, startPoint x: 378, startPoint y: 67, endPoint x: 330, endPoint y: 66, distance: 48.8
click at [330, 66] on div "primer" at bounding box center [477, 65] width 327 height 21
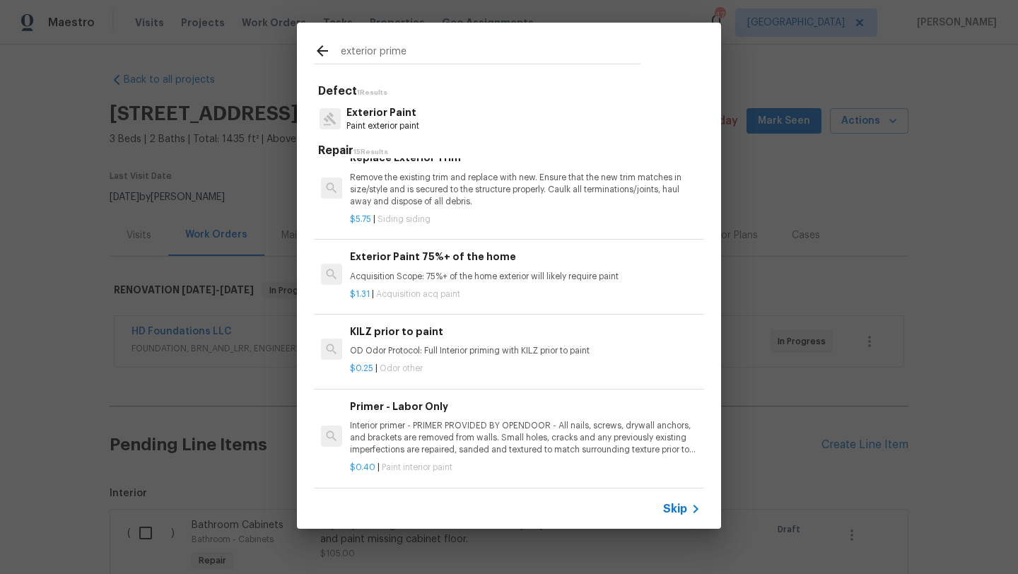
scroll to position [727, 0]
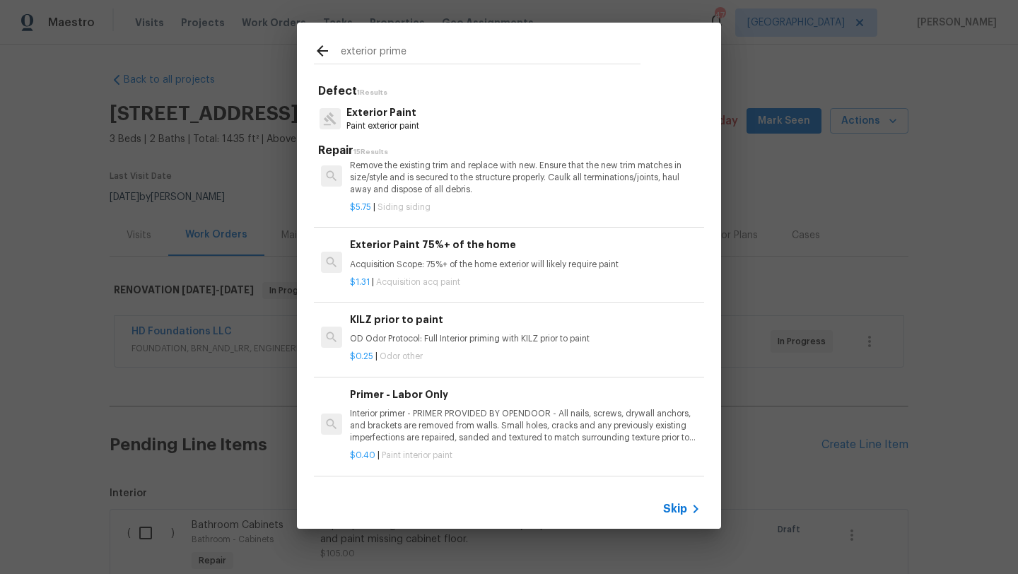
type input "exterior prime"
click at [433, 419] on p "Interior primer - PRIMER PROVIDED BY OPENDOOR - All nails, screws, drywall anch…" at bounding box center [525, 426] width 351 height 36
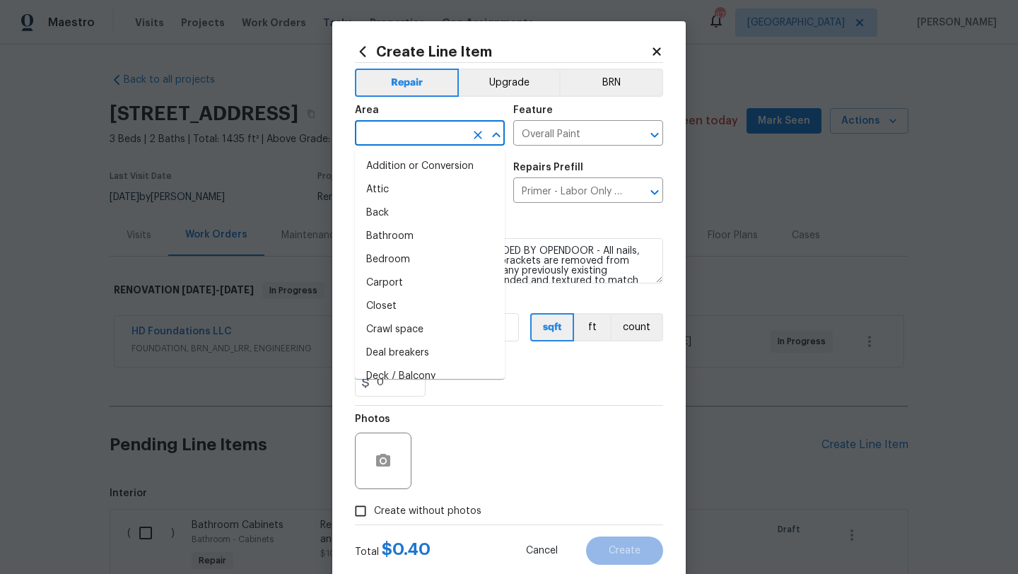
click at [424, 137] on input "text" at bounding box center [410, 135] width 110 height 22
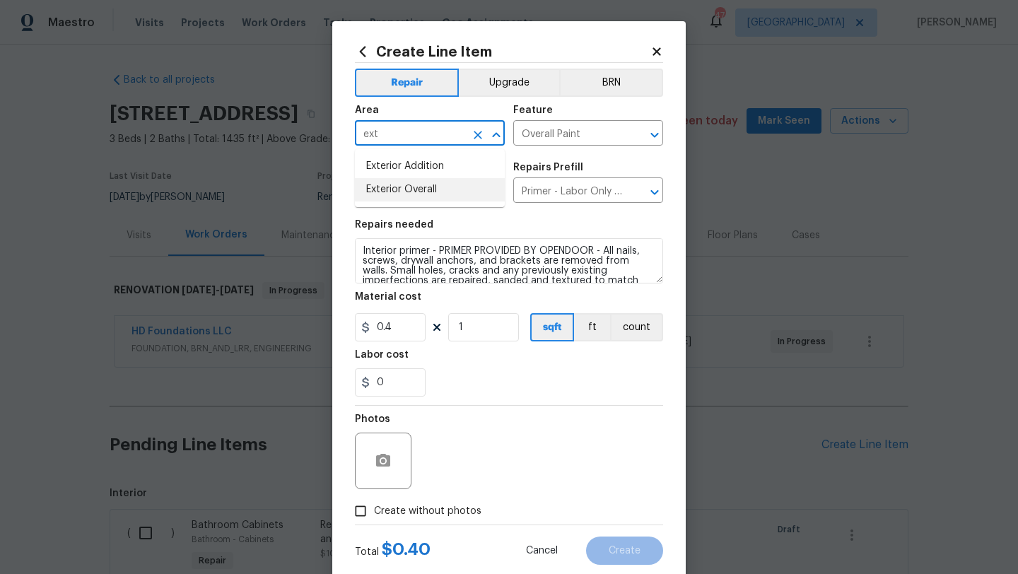
click at [427, 186] on li "Exterior Overall" at bounding box center [430, 189] width 150 height 23
type input "Exterior Overall"
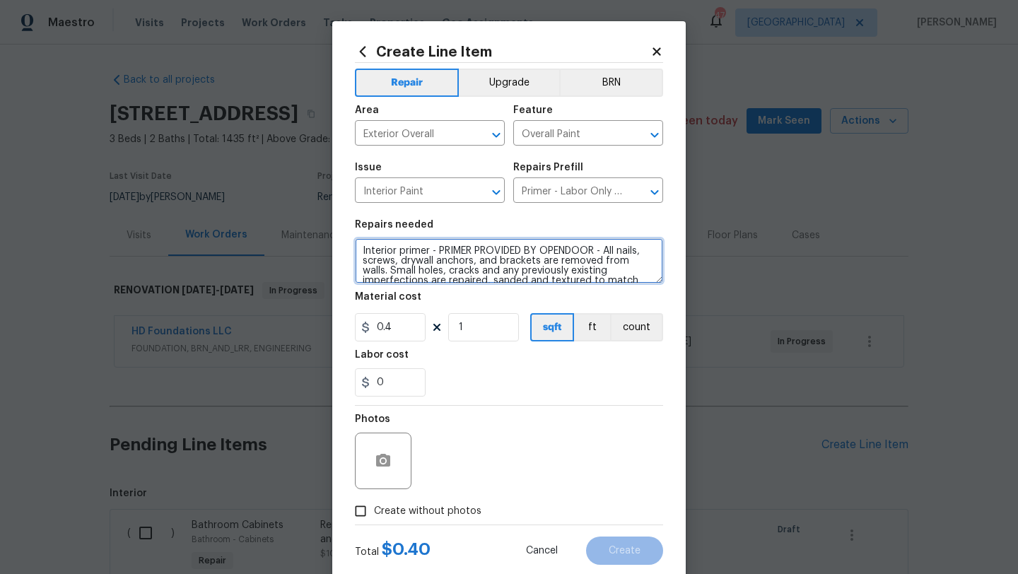
drag, startPoint x: 366, startPoint y: 254, endPoint x: 356, endPoint y: 254, distance: 9.2
click at [357, 254] on textarea "Interior primer - PRIMER PROVIDED BY OPENDOOR - All nails, screws, drywall anch…" at bounding box center [509, 260] width 308 height 45
type textarea "Exterior primer - PRIMER PROVIDED BY OPENDOOR - All nails, screws, drywall anch…"
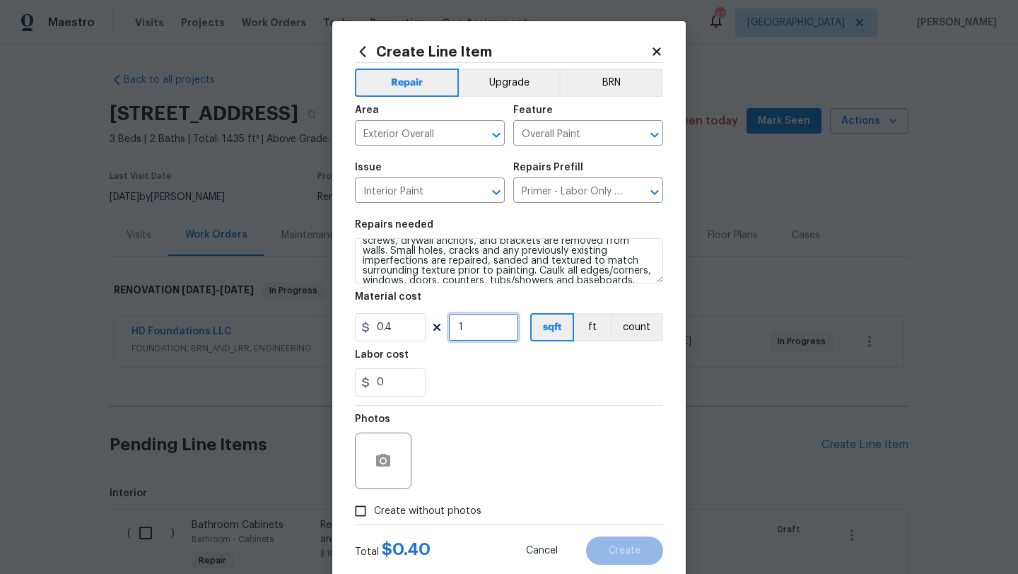
click at [477, 326] on input "1" at bounding box center [483, 327] width 71 height 28
type input "1435"
click at [530, 431] on div "Photos" at bounding box center [509, 452] width 308 height 92
click at [464, 509] on span "Create without photos" at bounding box center [427, 511] width 107 height 15
click at [374, 509] on input "Create without photos" at bounding box center [360, 511] width 27 height 27
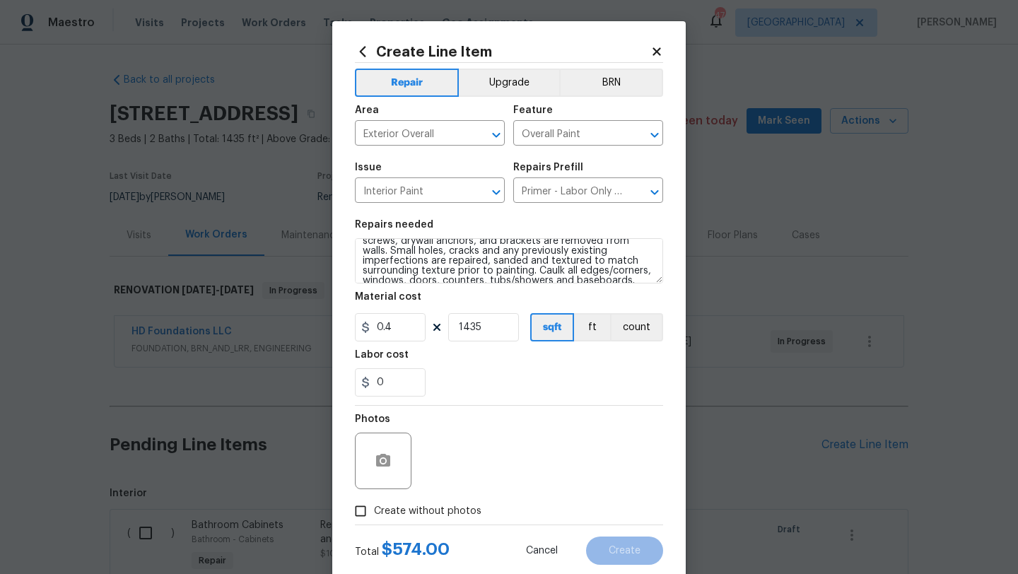
checkbox input "true"
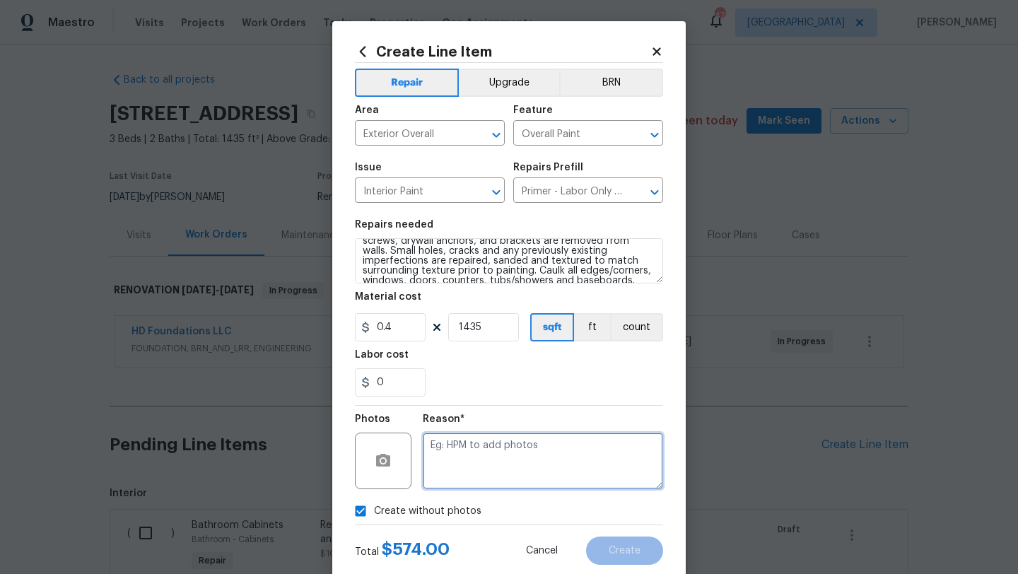
click at [497, 471] on textarea at bounding box center [543, 461] width 240 height 57
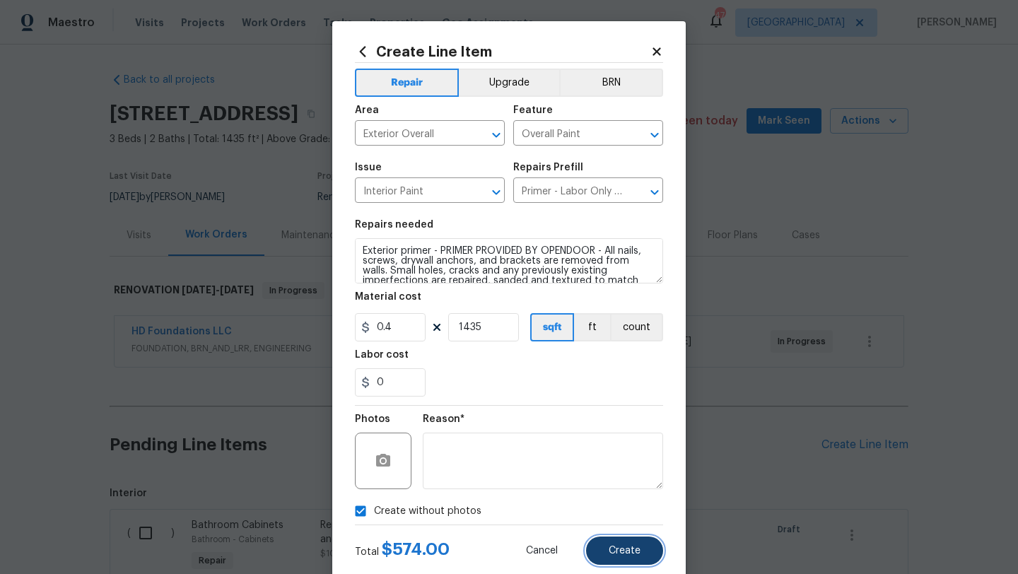
click at [629, 555] on span "Create" at bounding box center [625, 551] width 32 height 11
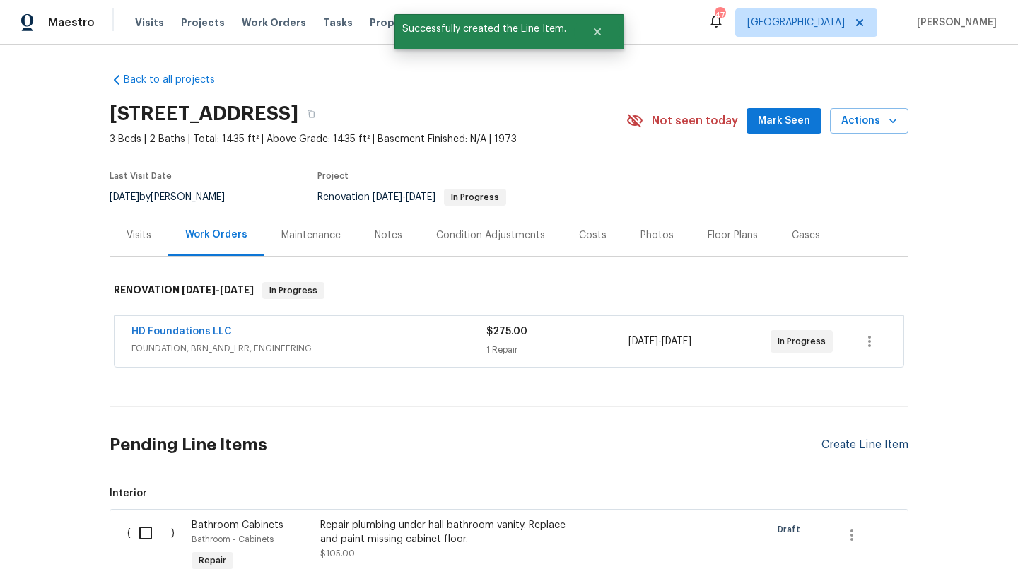
click at [828, 444] on div "Create Line Item" at bounding box center [865, 444] width 87 height 13
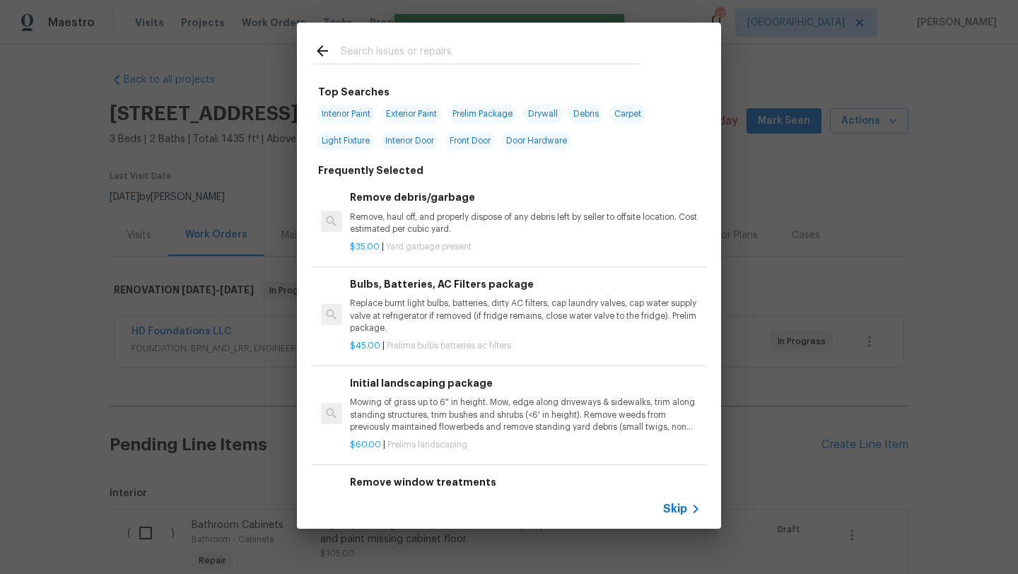
click at [508, 44] on input "text" at bounding box center [491, 52] width 300 height 21
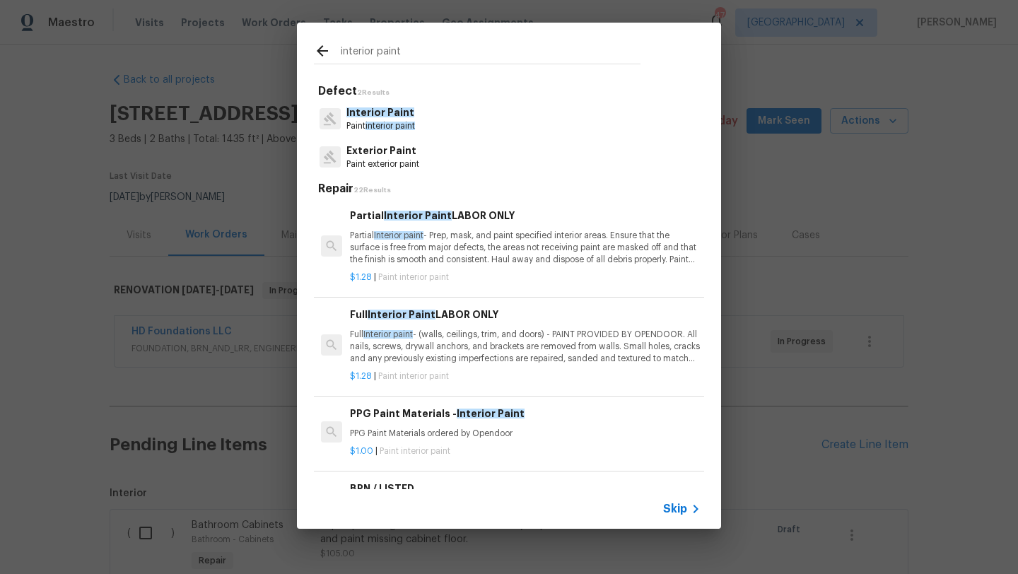
type input "interior paint"
click at [498, 334] on p "Full Interior paint - (walls, ceilings, trim, and doors) - PAINT PROVIDED BY OP…" at bounding box center [525, 347] width 351 height 36
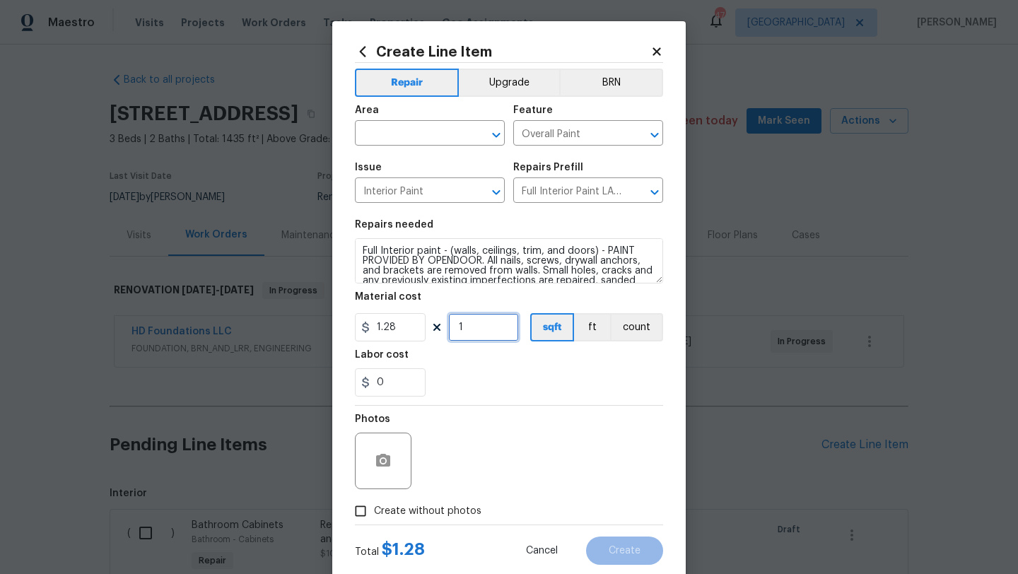
click at [484, 326] on input "1" at bounding box center [483, 327] width 71 height 28
type input "1435"
click at [446, 140] on input "text" at bounding box center [410, 135] width 110 height 22
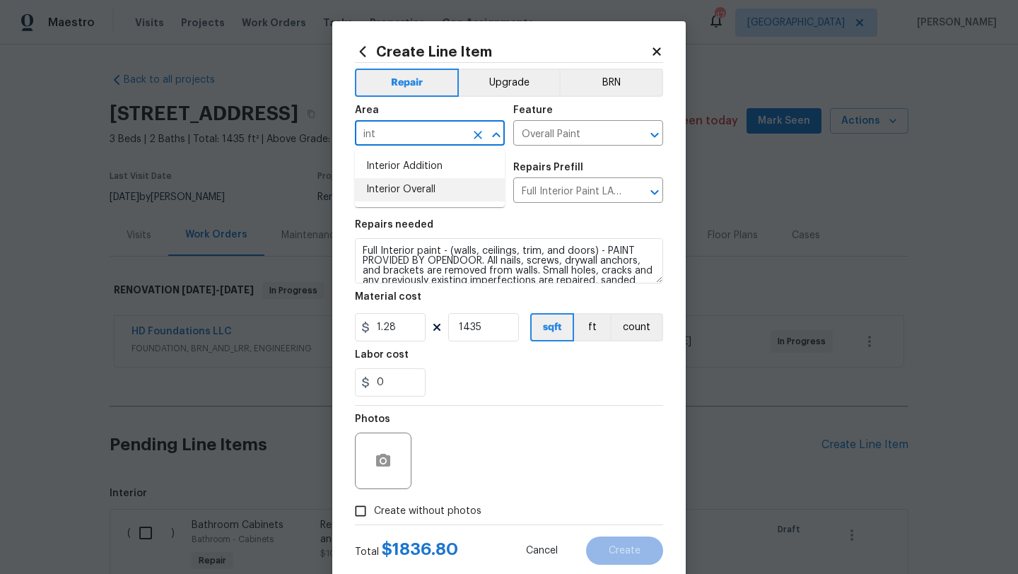
click at [431, 187] on li "Interior Overall" at bounding box center [430, 189] width 150 height 23
type input "Interior Overall"
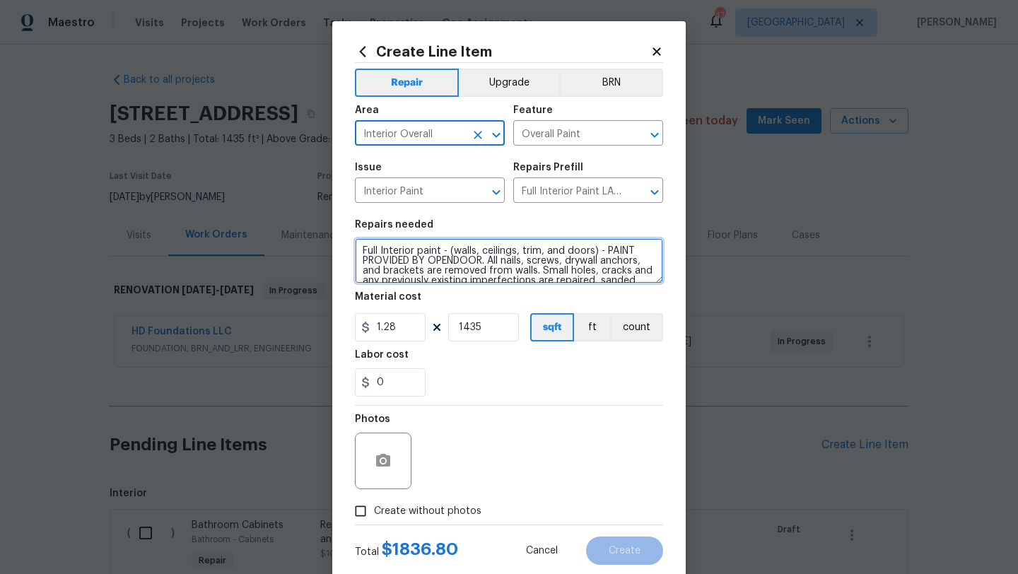
click at [363, 250] on textarea "Full Interior paint - (walls, ceilings, trim, and doors) - PAINT PROVIDED BY OP…" at bounding box center [509, 260] width 308 height 45
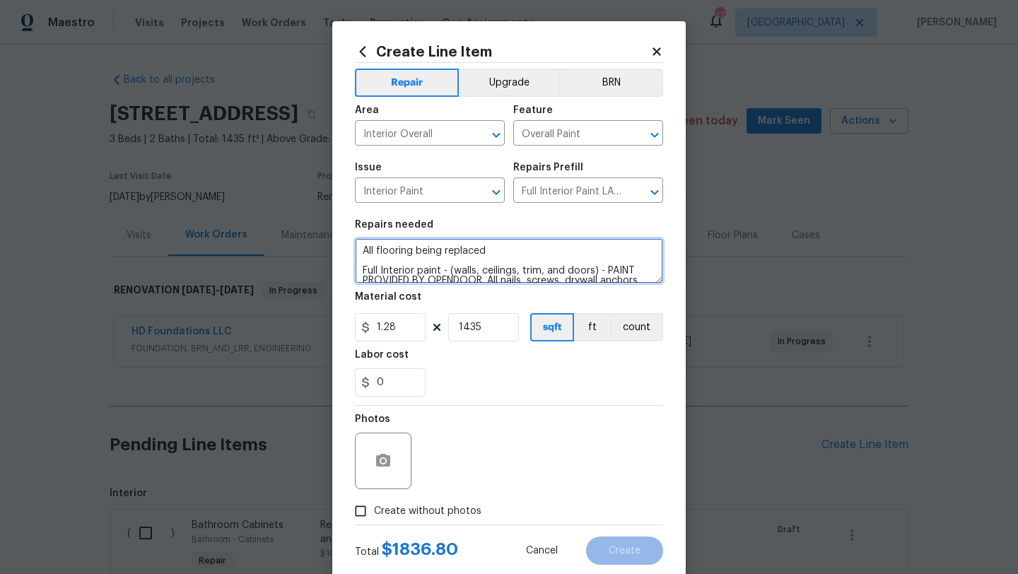
type textarea "All flooring being replaced Full Interior paint - (walls, ceilings, trim, and d…"
click at [390, 512] on span "Create without photos" at bounding box center [427, 511] width 107 height 15
click at [374, 512] on input "Create without photos" at bounding box center [360, 511] width 27 height 27
checkbox input "true"
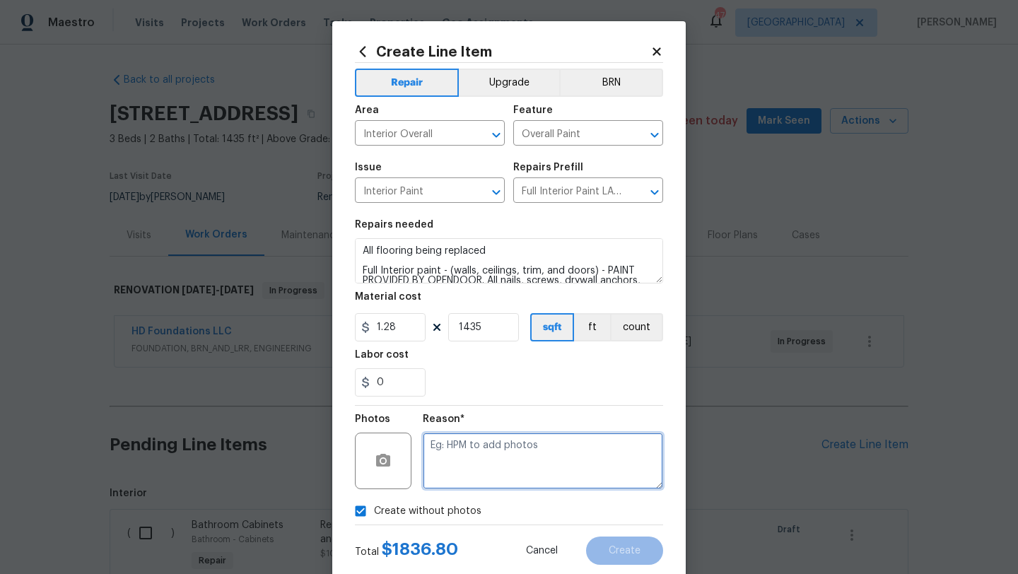
click at [446, 467] on textarea at bounding box center [543, 461] width 240 height 57
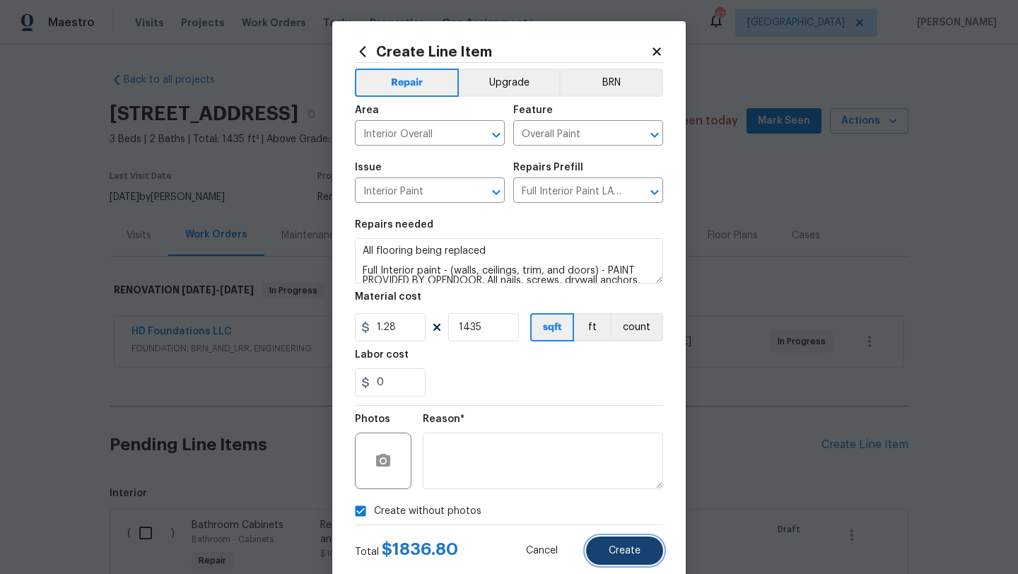
click at [626, 558] on button "Create" at bounding box center [624, 551] width 77 height 28
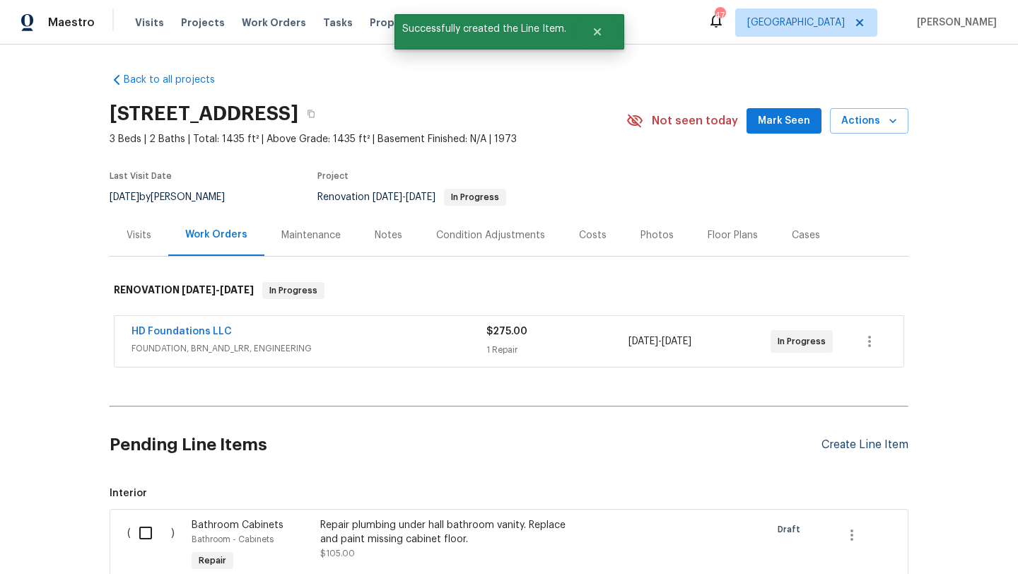
click at [834, 443] on div "Create Line Item" at bounding box center [865, 444] width 87 height 13
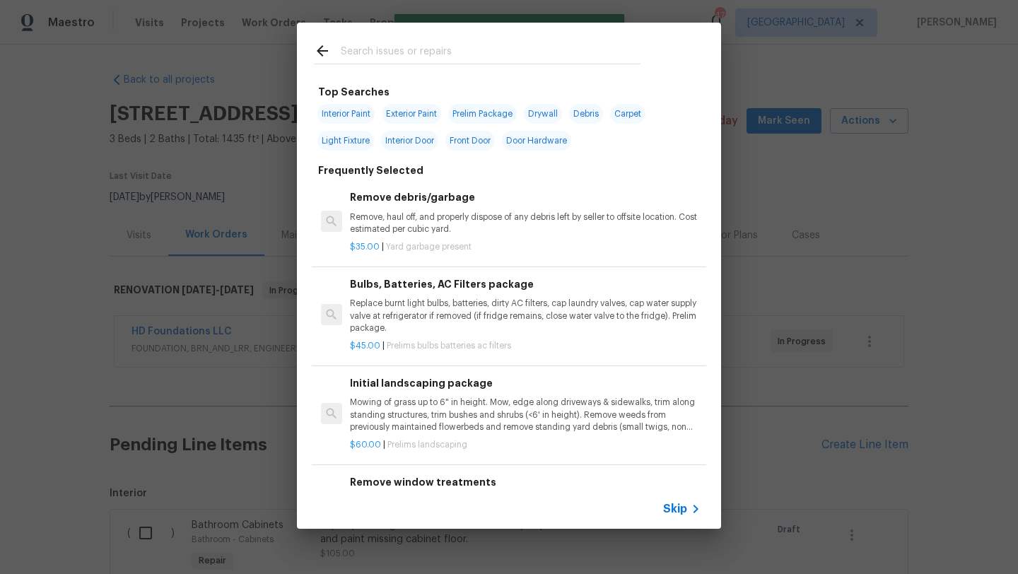
click at [462, 57] on input "text" at bounding box center [491, 52] width 300 height 21
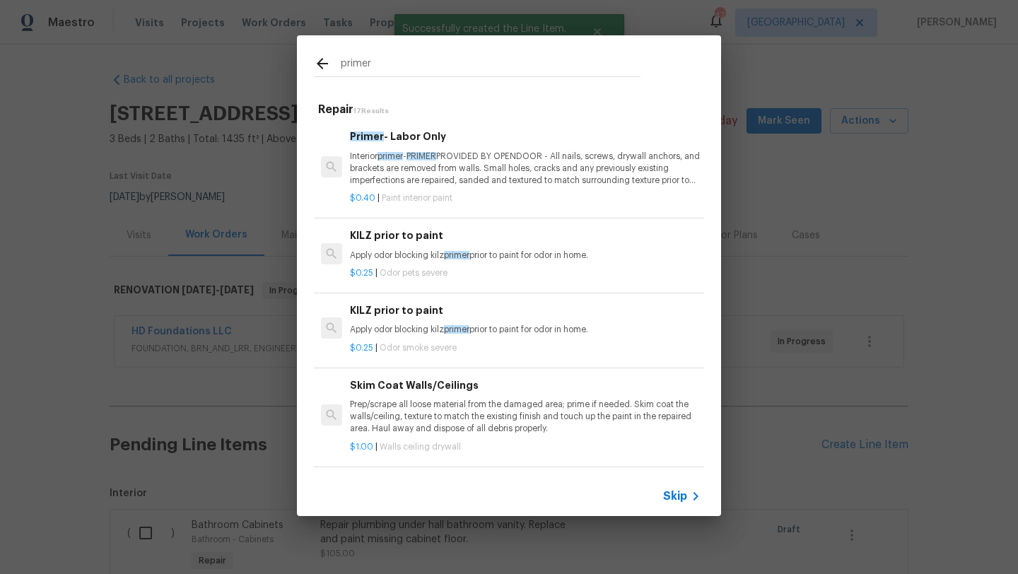
type input "primer"
click at [473, 165] on p "Interior primer - PRIMER PROVIDED BY OPENDOOR - All nails, screws, drywall anch…" at bounding box center [525, 169] width 351 height 36
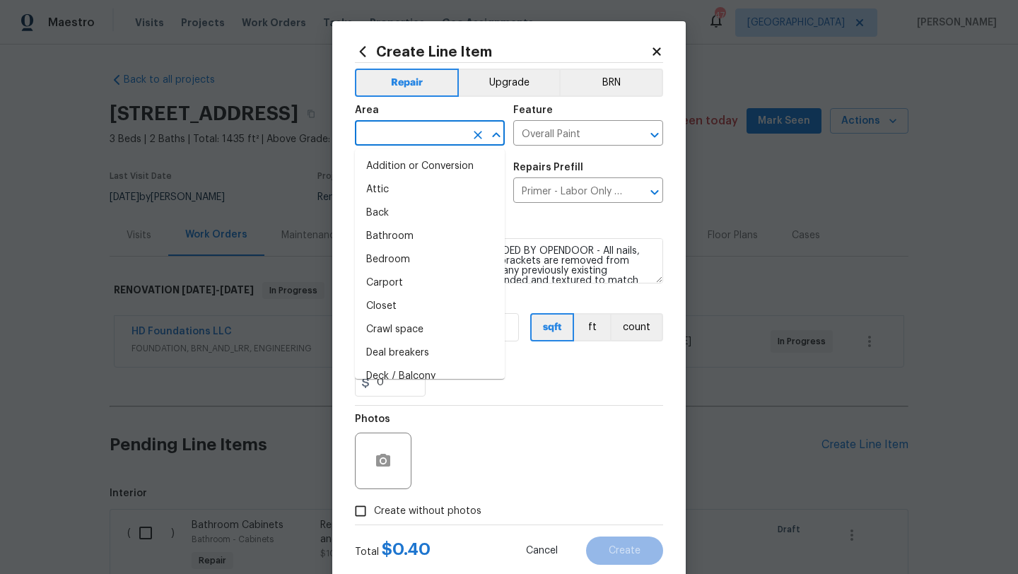
click at [440, 129] on input "text" at bounding box center [410, 135] width 110 height 22
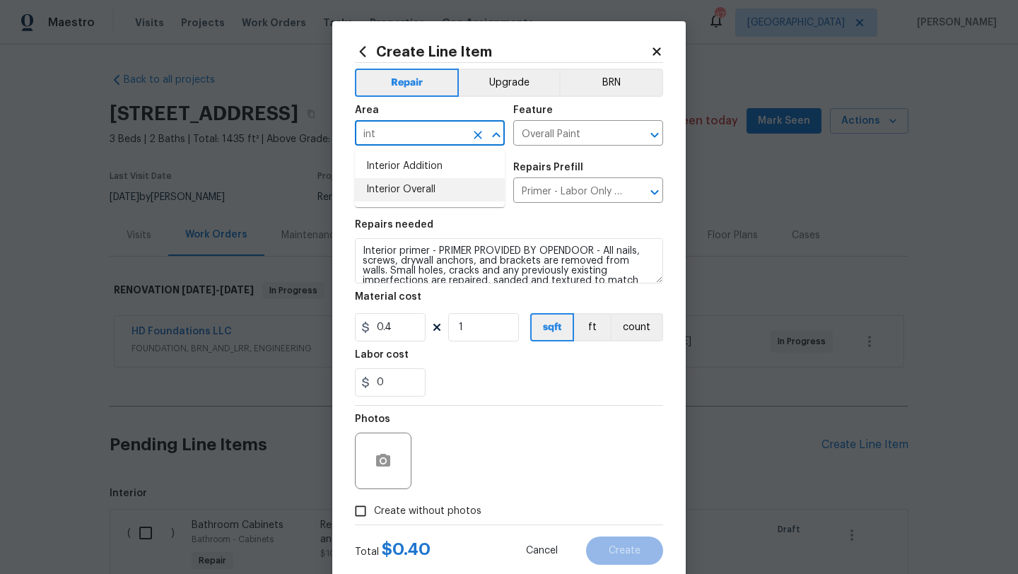
click at [435, 194] on li "Interior Overall" at bounding box center [430, 189] width 150 height 23
type input "Interior Overall"
click at [470, 330] on input "1" at bounding box center [483, 327] width 71 height 28
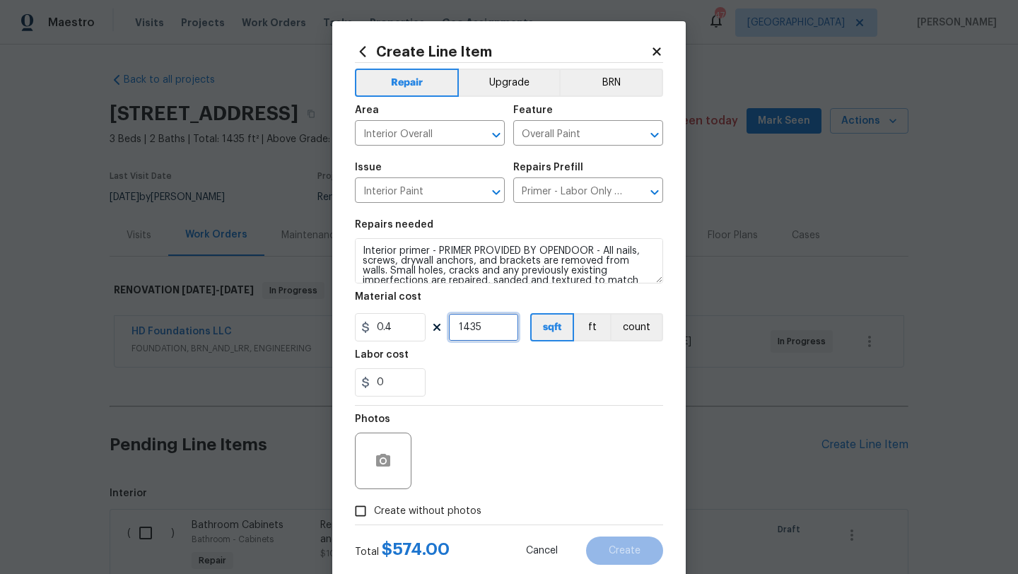
type input "1435"
click at [452, 508] on span "Create without photos" at bounding box center [427, 511] width 107 height 15
click at [374, 508] on input "Create without photos" at bounding box center [360, 511] width 27 height 27
checkbox input "true"
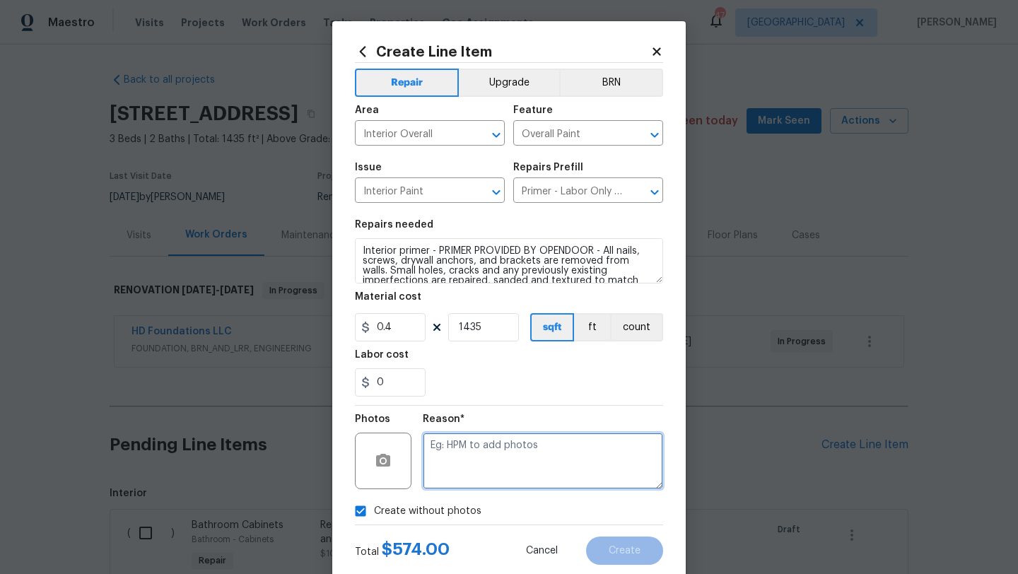
click at [491, 464] on textarea at bounding box center [543, 461] width 240 height 57
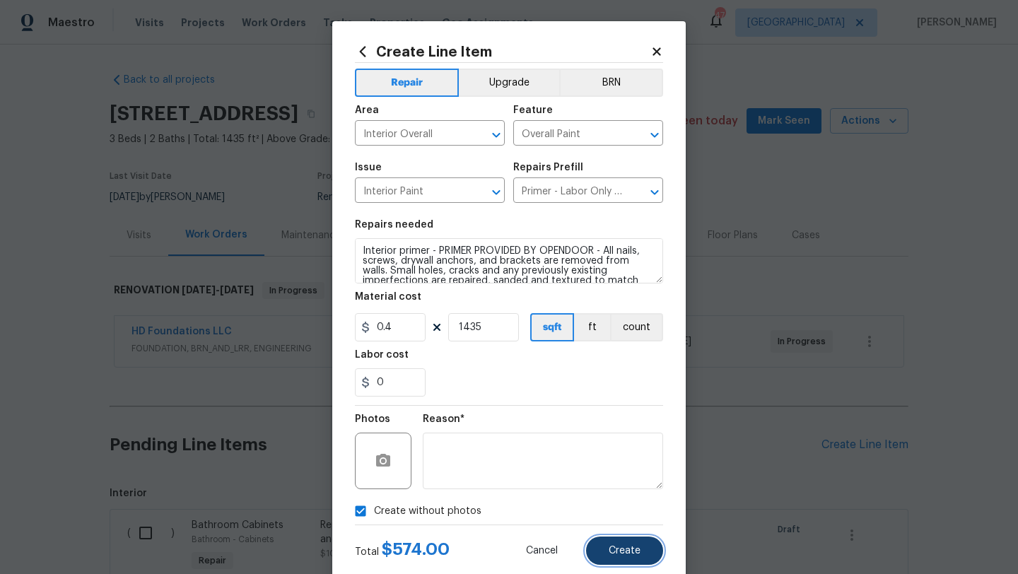
click at [613, 544] on button "Create" at bounding box center [624, 551] width 77 height 28
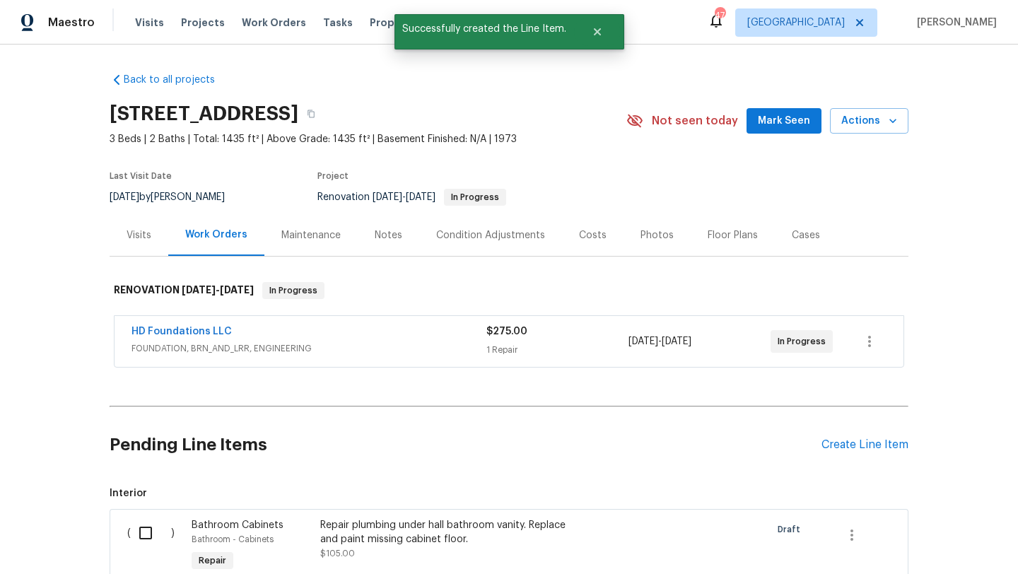
click at [844, 445] on div "Create Line Item" at bounding box center [865, 444] width 87 height 13
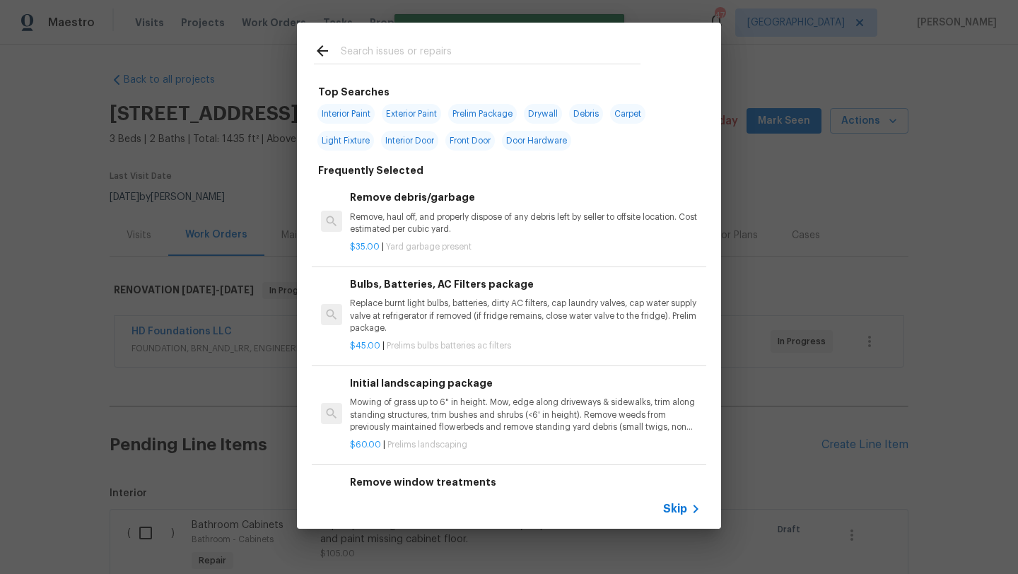
click at [465, 54] on input "text" at bounding box center [491, 52] width 300 height 21
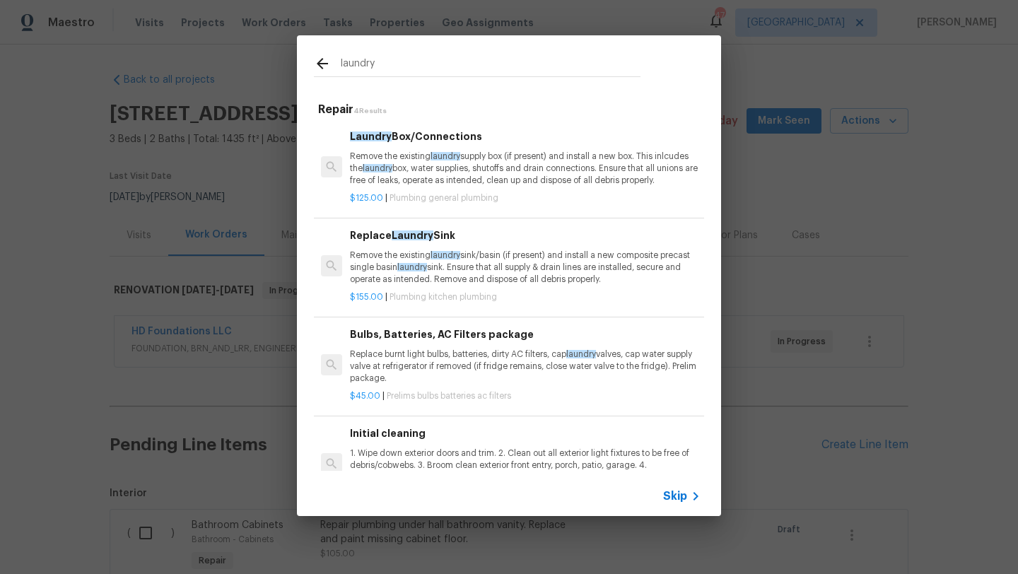
drag, startPoint x: 392, startPoint y: 62, endPoint x: 328, endPoint y: 65, distance: 63.7
click at [328, 65] on div "laundry" at bounding box center [477, 65] width 327 height 21
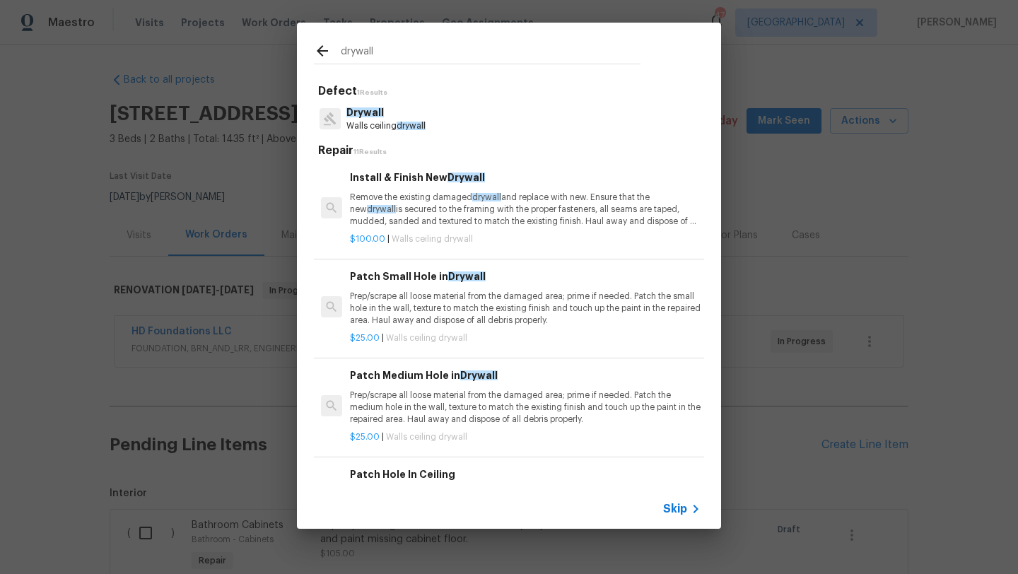
type input "drywall"
click at [408, 212] on p "Remove the existing damaged drywall and replace with new. Ensure that the new d…" at bounding box center [525, 210] width 351 height 36
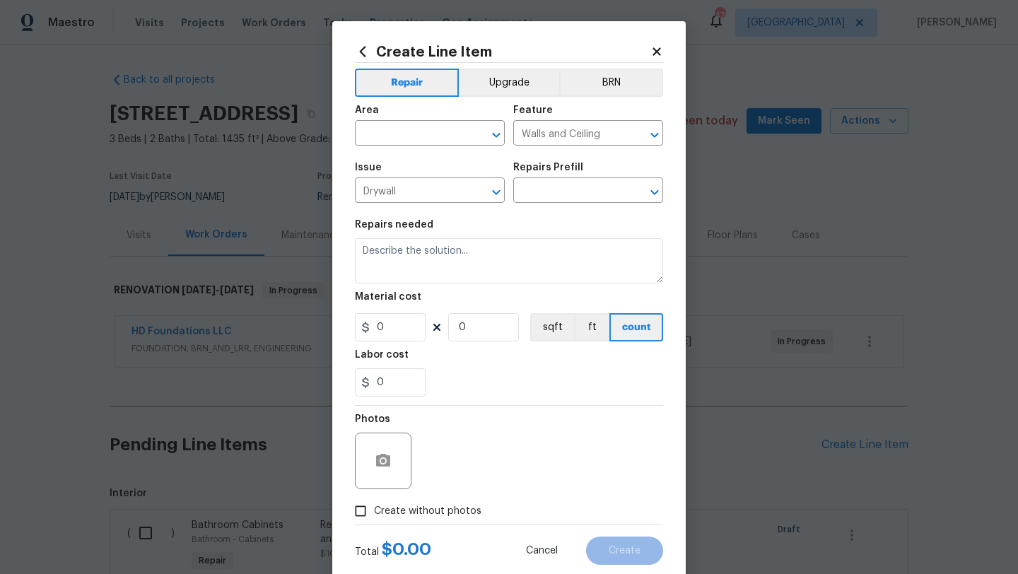
type input "Install & Finish New Drywall $100.00"
type textarea "Remove the existing damaged drywall and replace with new. Ensure that the new d…"
type input "100"
type input "1"
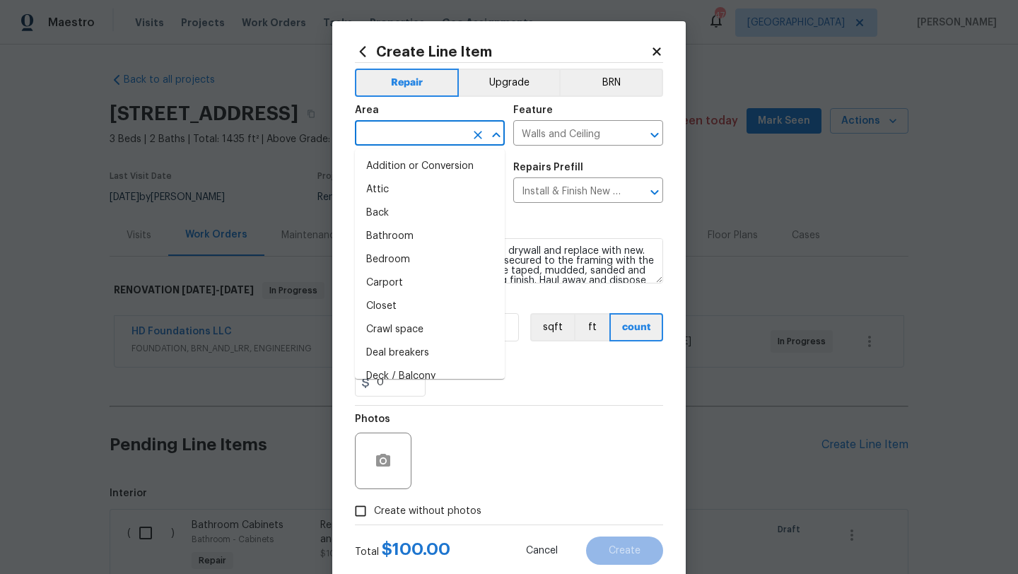
click at [413, 137] on input "text" at bounding box center [410, 135] width 110 height 22
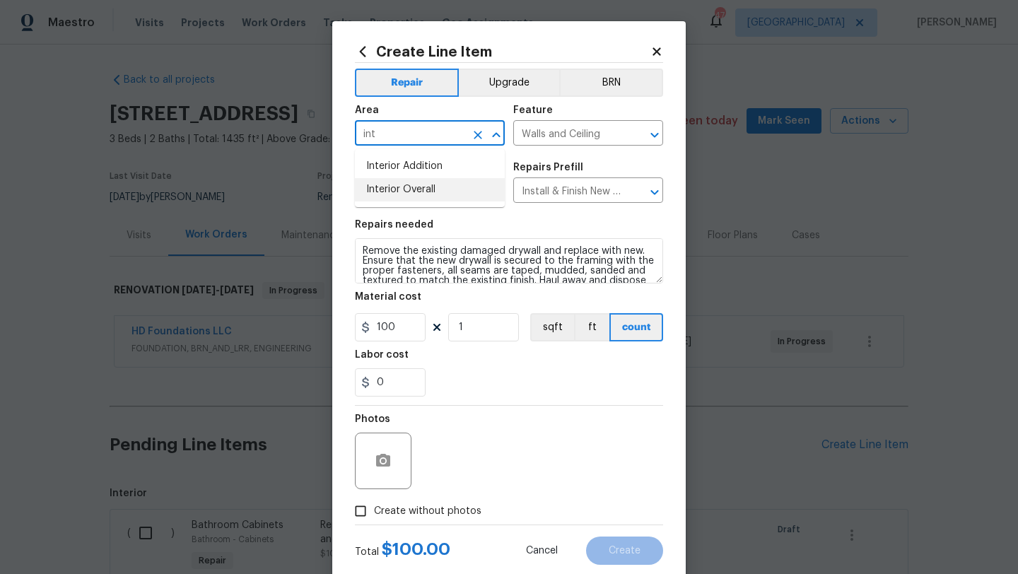
click at [421, 191] on li "Interior Overall" at bounding box center [430, 189] width 150 height 23
type input "Interior Overall"
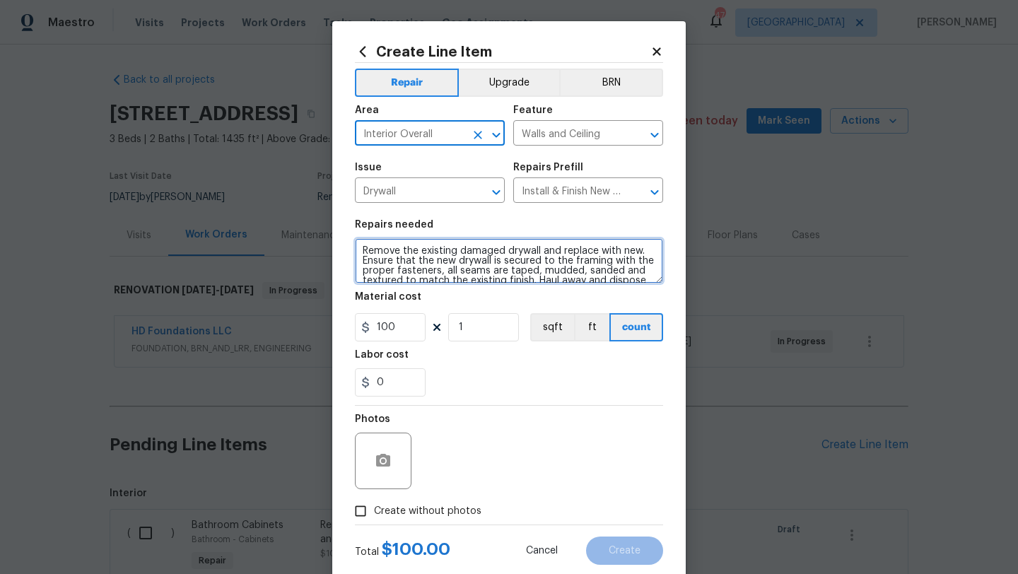
click at [360, 247] on textarea "Remove the existing damaged drywall and replace with new. Ensure that the new d…" at bounding box center [509, 260] width 308 height 45
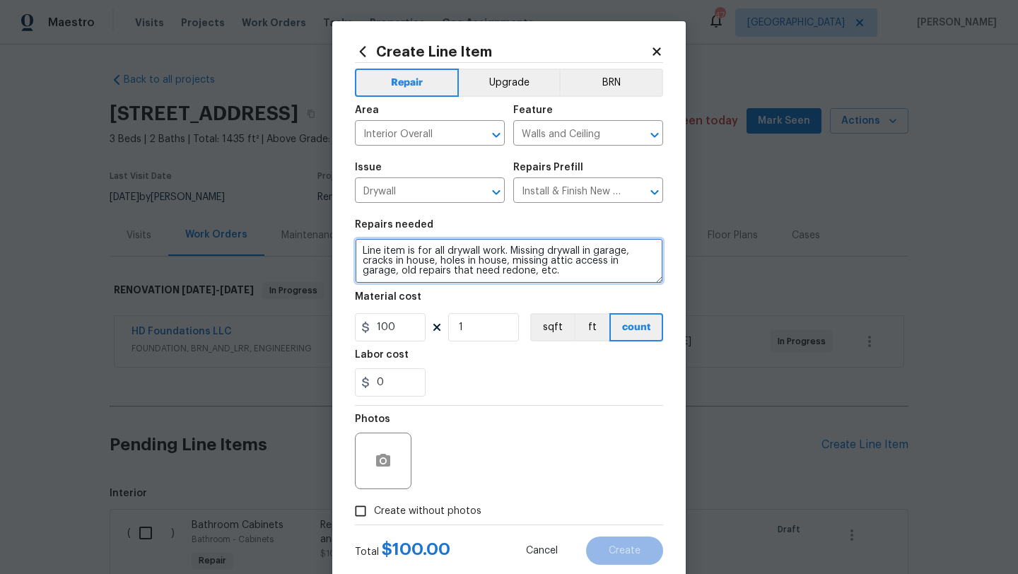
type textarea "Line item is for all drywall work. Missing drywall in garage, cracks in house, …"
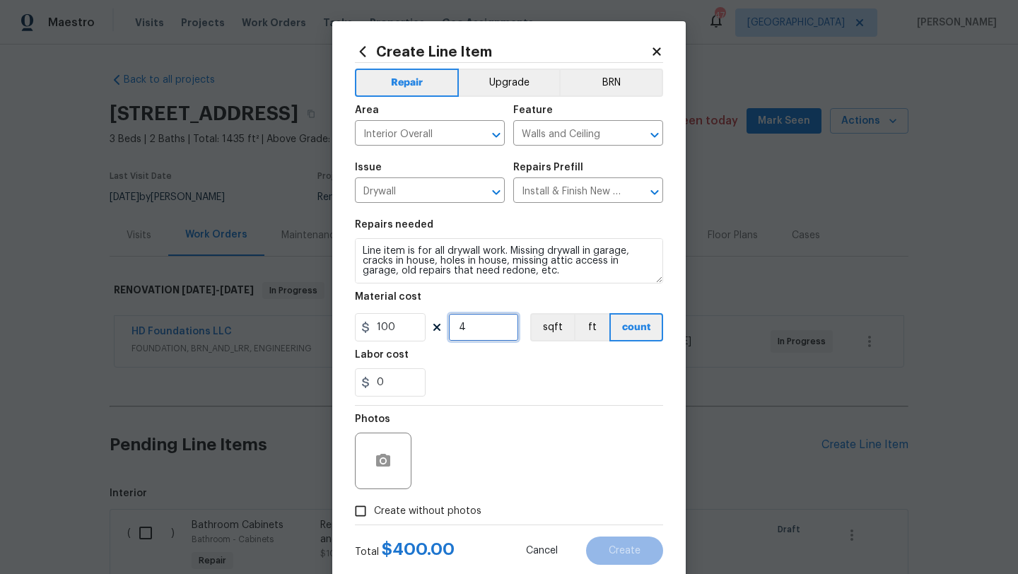
type input "4"
click at [433, 506] on span "Create without photos" at bounding box center [427, 511] width 107 height 15
click at [374, 506] on input "Create without photos" at bounding box center [360, 511] width 27 height 27
checkbox input "true"
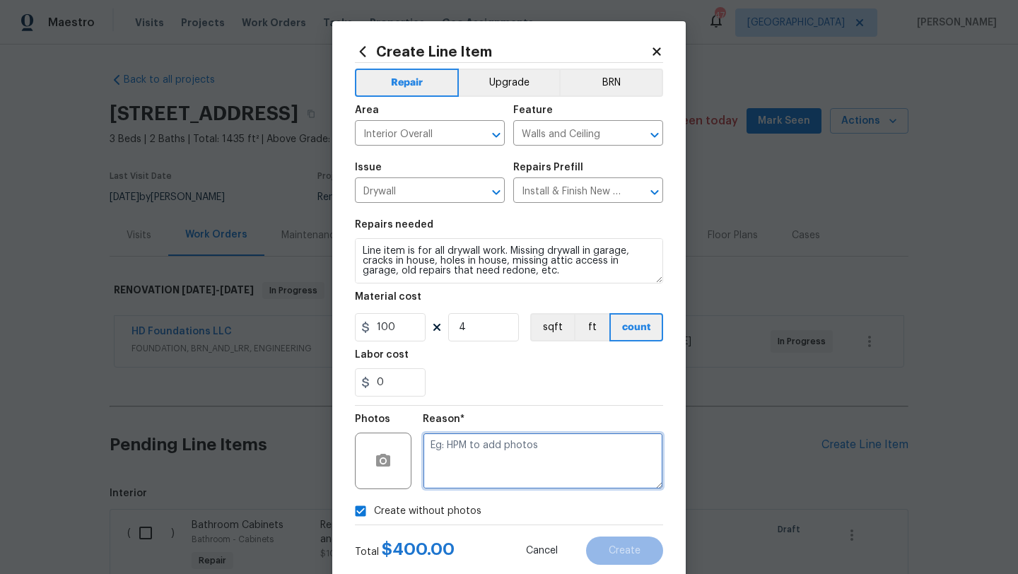
click at [469, 474] on textarea at bounding box center [543, 461] width 240 height 57
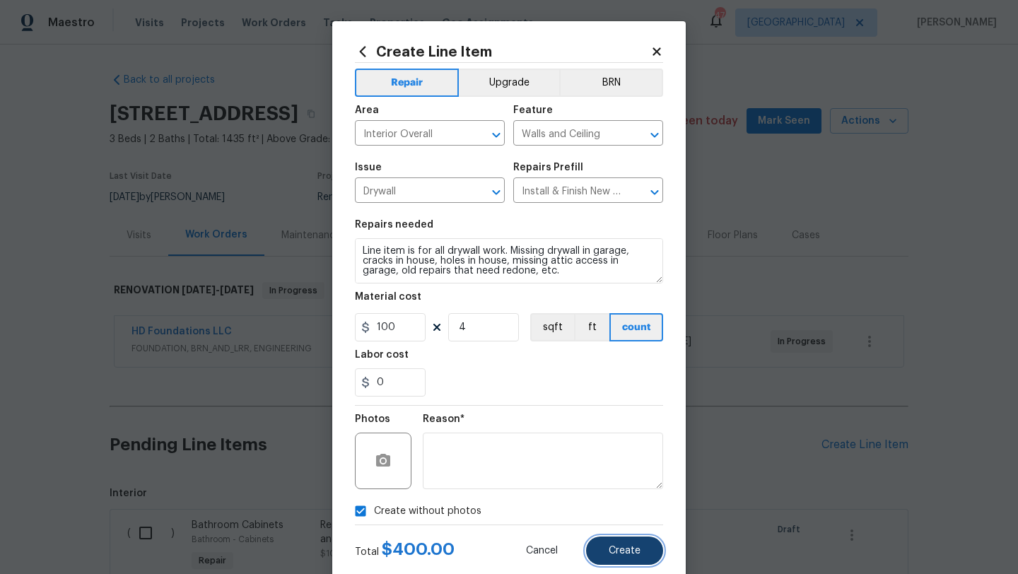
click at [619, 549] on span "Create" at bounding box center [625, 551] width 32 height 11
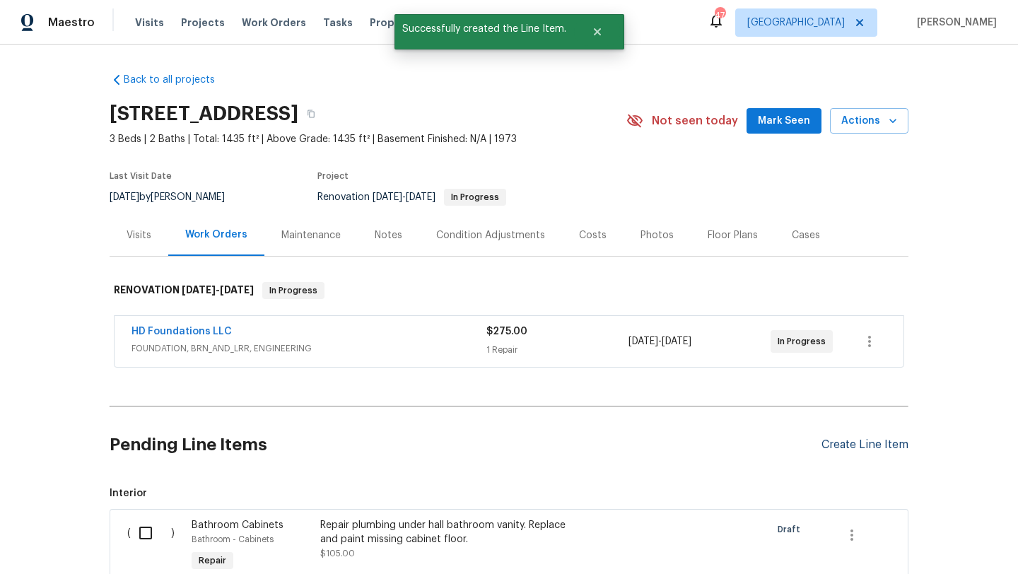
click at [850, 440] on div "Create Line Item" at bounding box center [865, 444] width 87 height 13
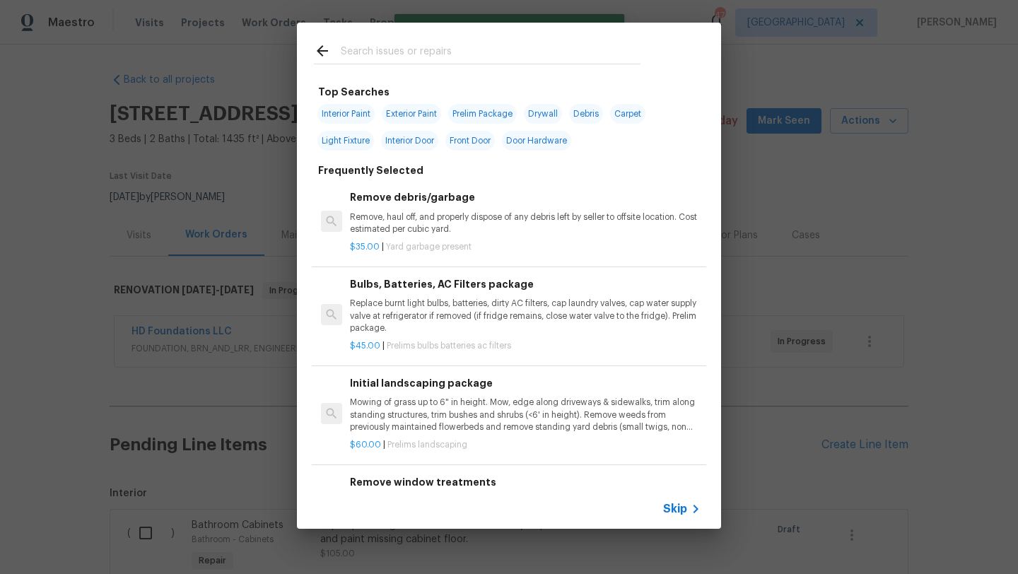
click at [414, 59] on input "text" at bounding box center [491, 52] width 300 height 21
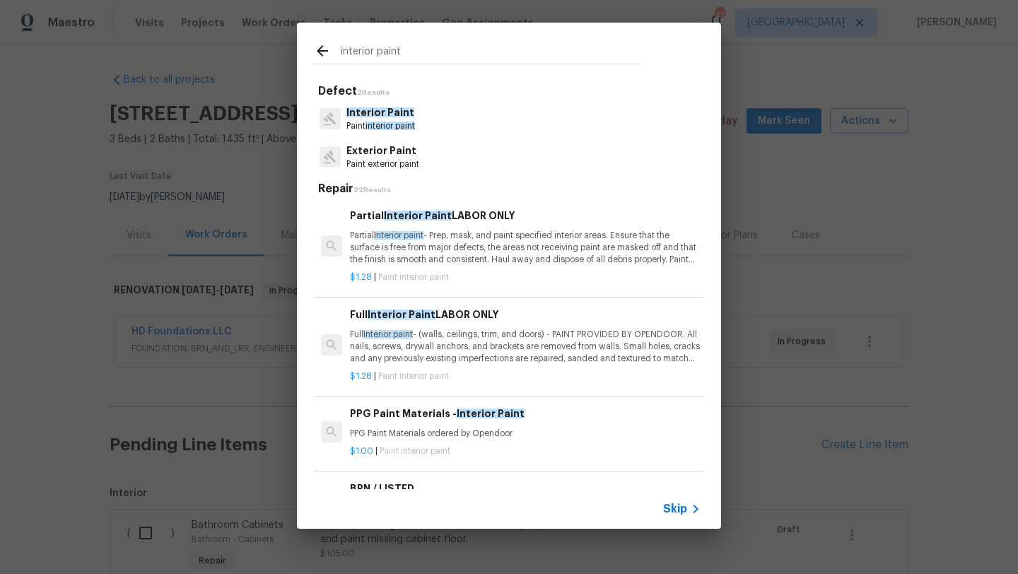
type input "interior paint"
click at [477, 247] on p "Partial Interior paint - Prep, mask, and paint specified interior areas. Ensure…" at bounding box center [525, 248] width 351 height 36
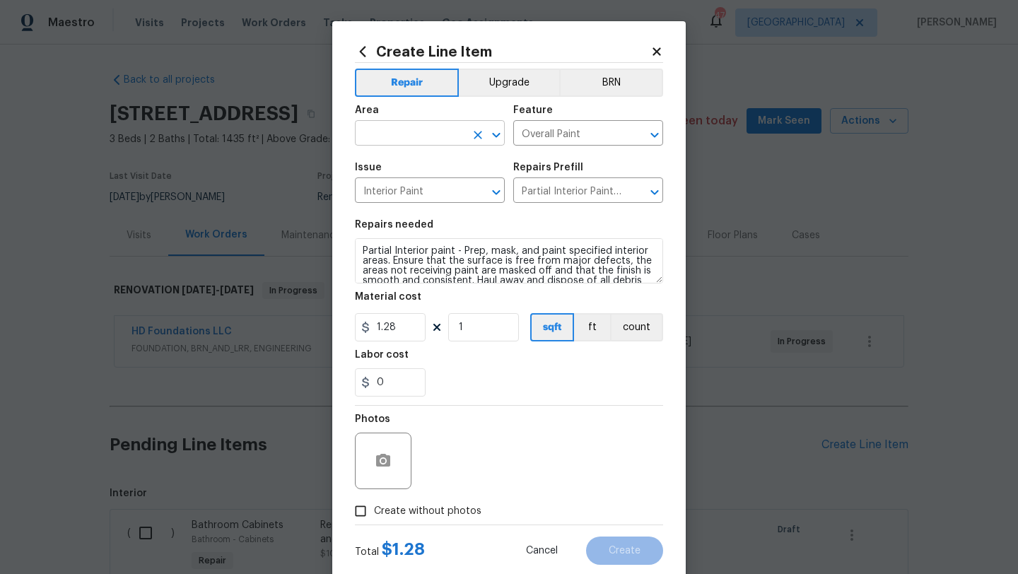
click at [429, 127] on input "text" at bounding box center [410, 135] width 110 height 22
click at [403, 167] on li "Garage" at bounding box center [430, 166] width 150 height 23
type input "Garage"
drag, startPoint x: 469, startPoint y: 332, endPoint x: 452, endPoint y: 332, distance: 17.0
click at [453, 332] on input "1" at bounding box center [483, 327] width 71 height 28
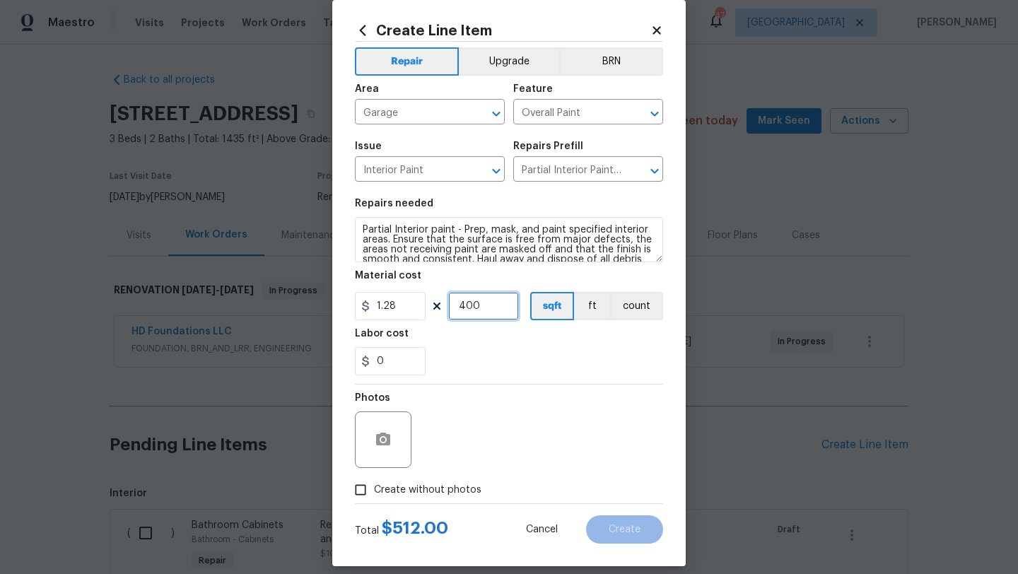
scroll to position [20, 0]
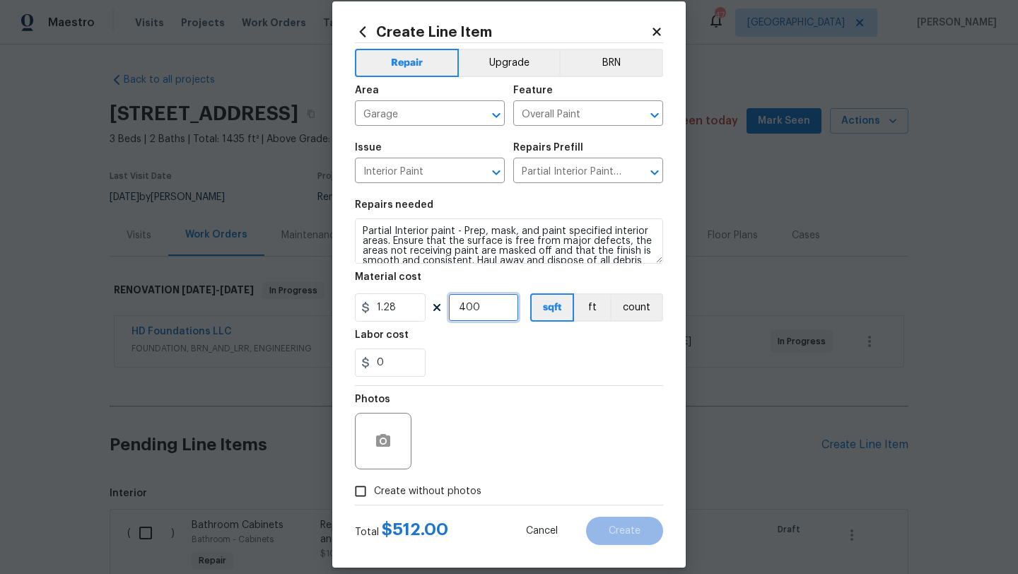
type input "400"
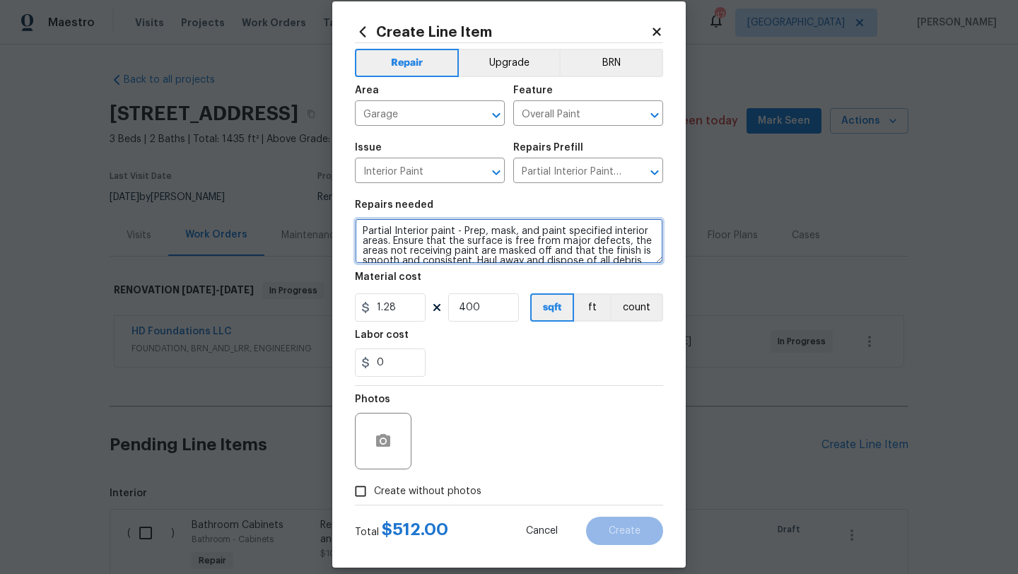
click at [361, 230] on textarea "Partial Interior paint - Prep, mask, and paint specified interior areas. Ensure…" at bounding box center [509, 240] width 308 height 45
type textarea "PAINT INTERIOR OF GARAGE DUE TO CEILING STAINING AND CONDITION Partial Interior…"
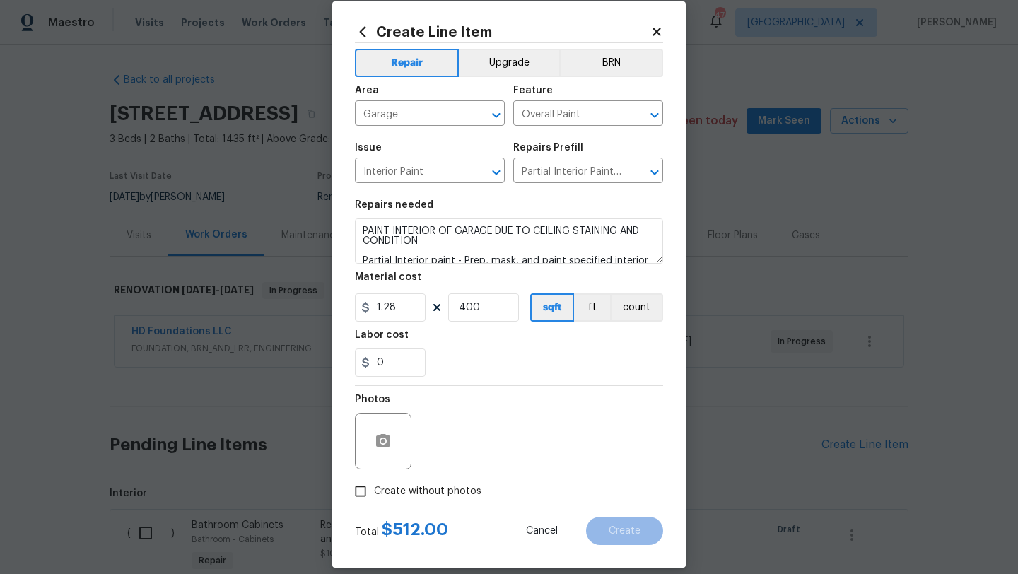
click at [419, 497] on span "Create without photos" at bounding box center [427, 491] width 107 height 15
click at [374, 497] on input "Create without photos" at bounding box center [360, 491] width 27 height 27
checkbox input "true"
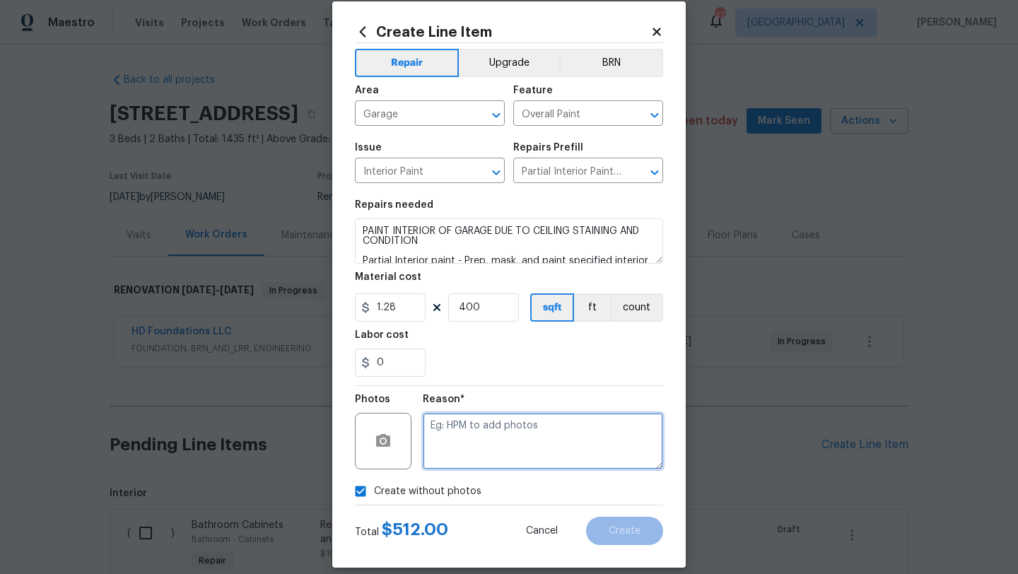
click at [456, 457] on textarea at bounding box center [543, 441] width 240 height 57
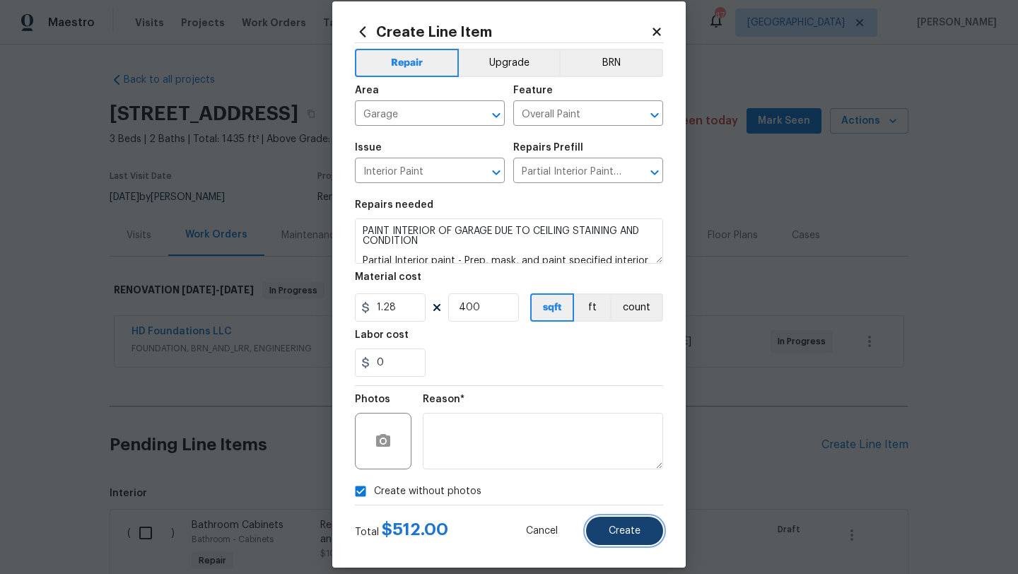
click at [608, 532] on button "Create" at bounding box center [624, 531] width 77 height 28
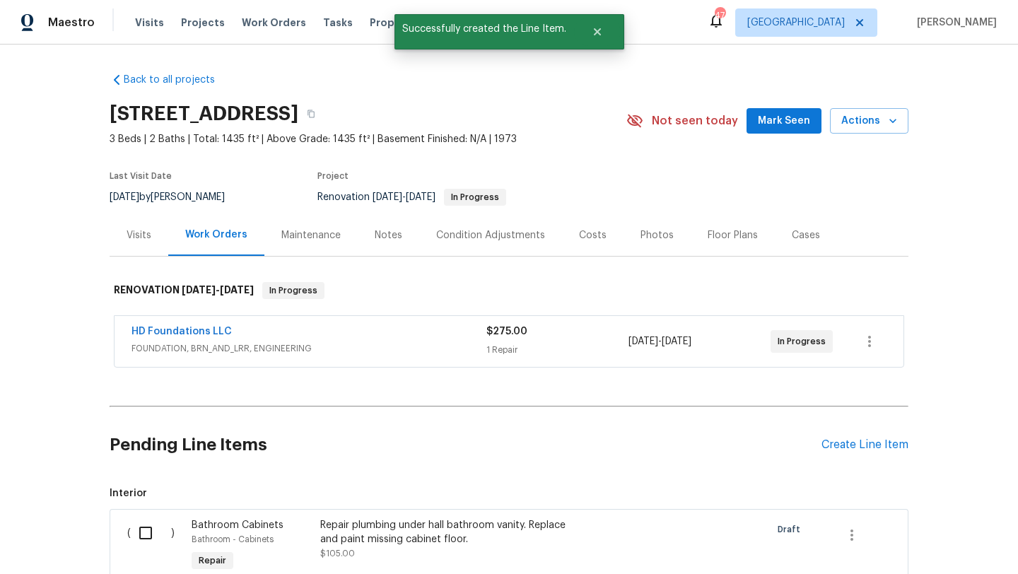
click at [827, 446] on div "Create Line Item" at bounding box center [865, 444] width 87 height 13
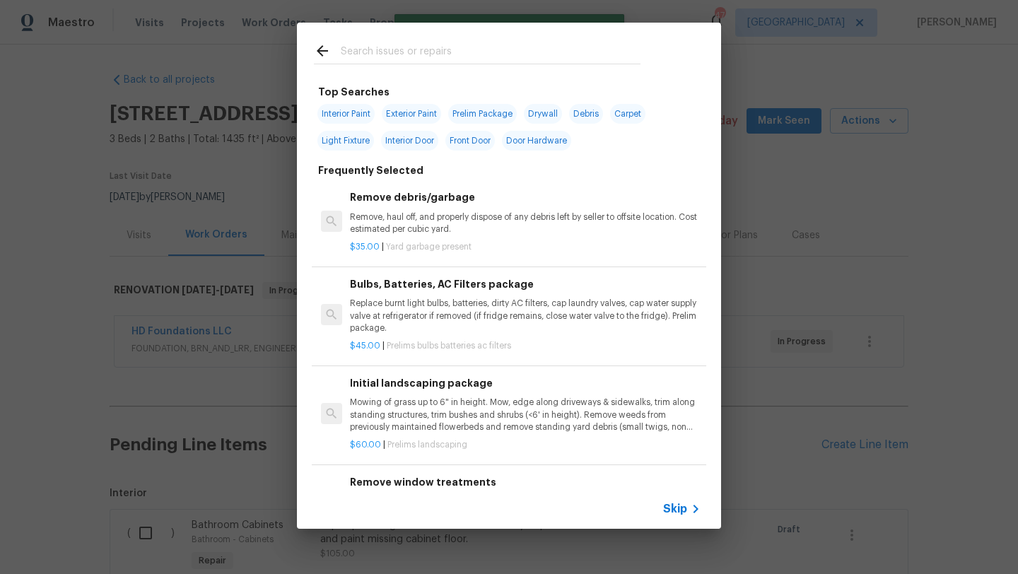
click at [419, 50] on input "text" at bounding box center [491, 52] width 300 height 21
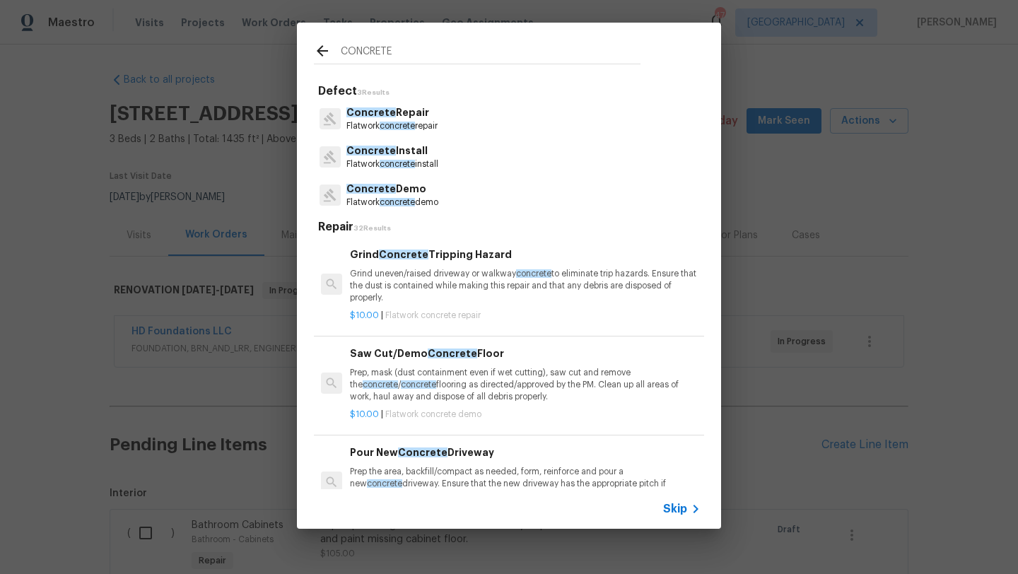
type input "CONCRETE"
click at [416, 111] on p "Concrete Repair" at bounding box center [391, 112] width 91 height 15
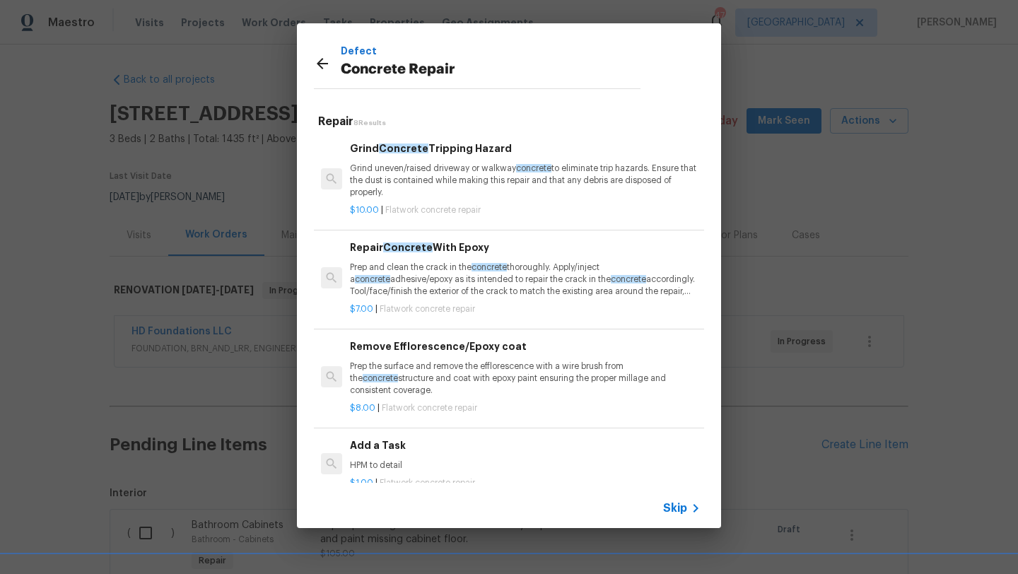
click at [484, 270] on span "concrete" at bounding box center [489, 267] width 35 height 8
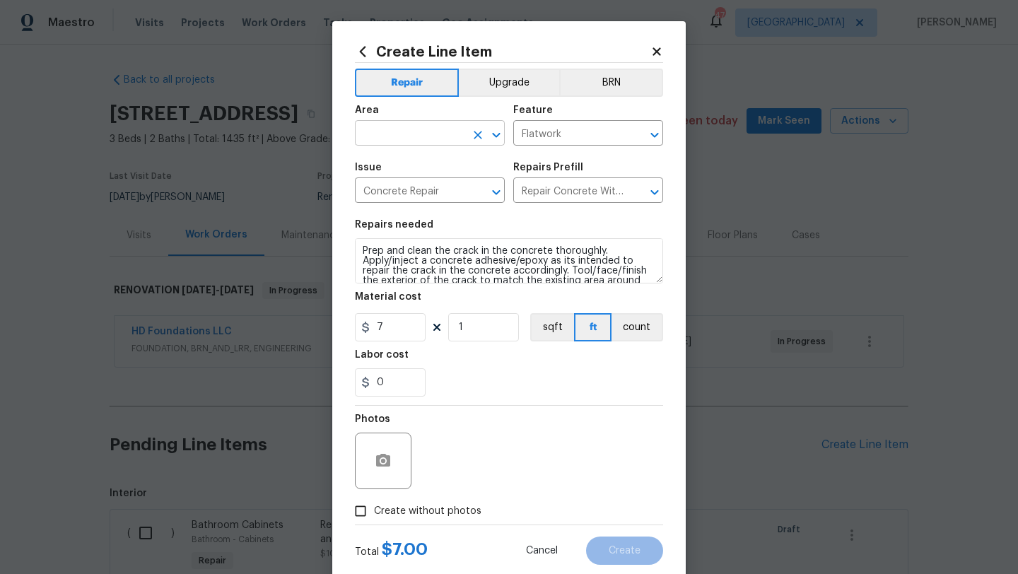
click at [438, 136] on input "text" at bounding box center [410, 135] width 110 height 22
click at [439, 190] on li "Exterior Overall" at bounding box center [430, 189] width 150 height 23
type input "Exterior Overall"
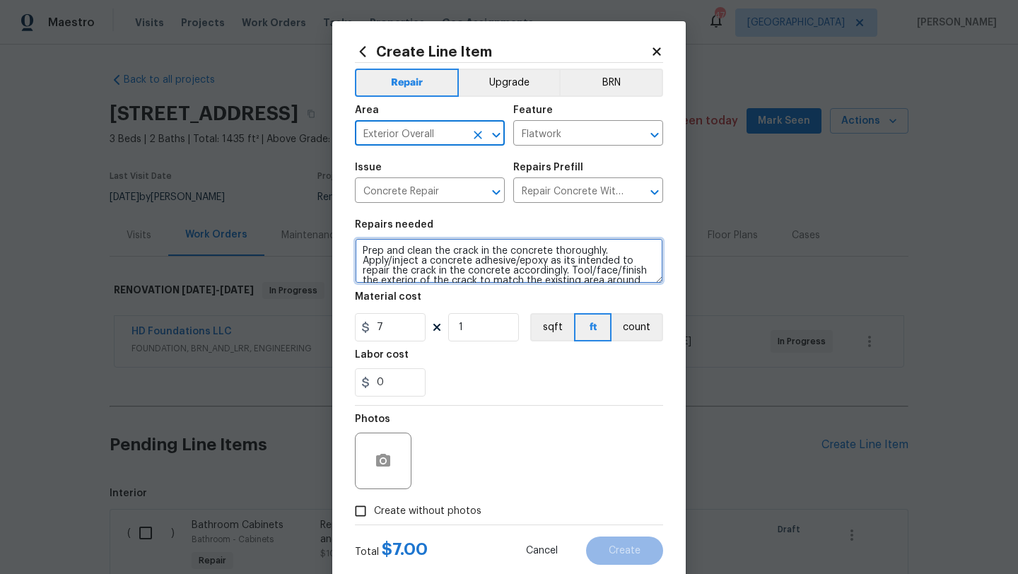
click at [365, 253] on textarea "Prep and clean the crack in the concrete thoroughly. Apply/inject a concrete ad…" at bounding box center [509, 260] width 308 height 45
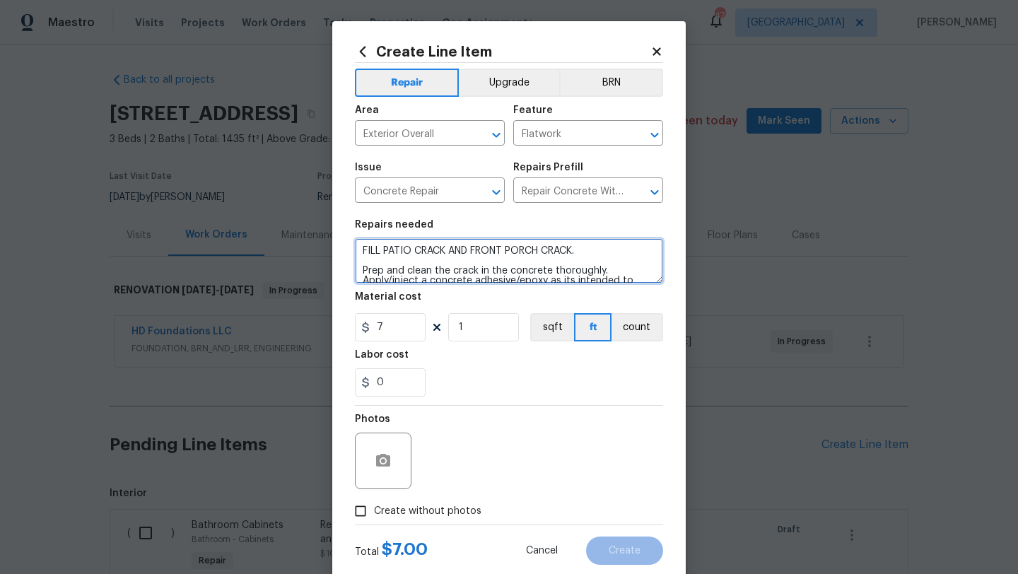
type textarea "FILL PATIO CRACK AND FRONT PORCH CRACK. Prep and clean the crack in the concret…"
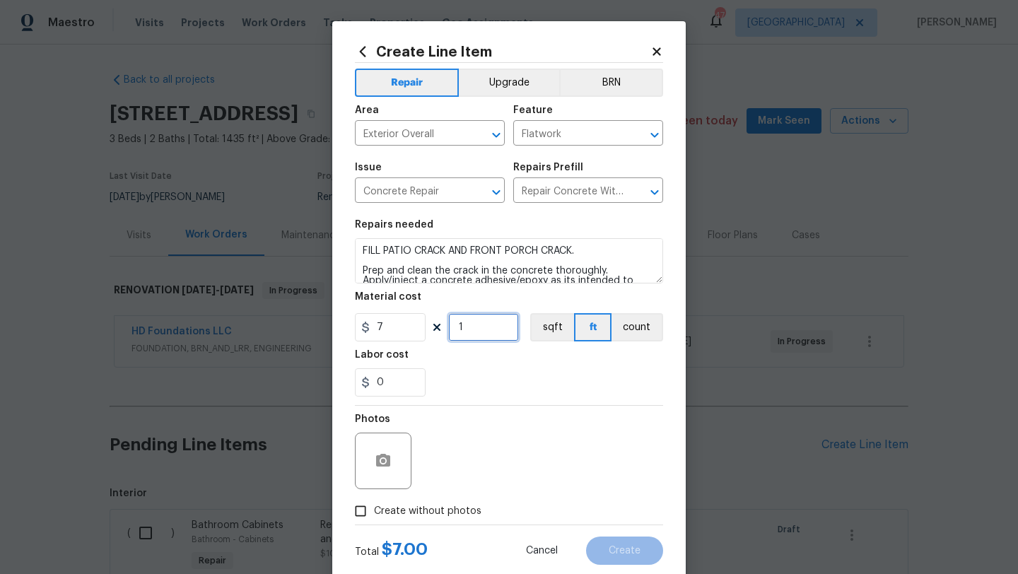
click at [467, 327] on input "1" at bounding box center [483, 327] width 71 height 28
type input "20"
drag, startPoint x: 387, startPoint y: 387, endPoint x: 357, endPoint y: 386, distance: 30.4
click at [357, 387] on input "0" at bounding box center [390, 382] width 71 height 28
type input "10"
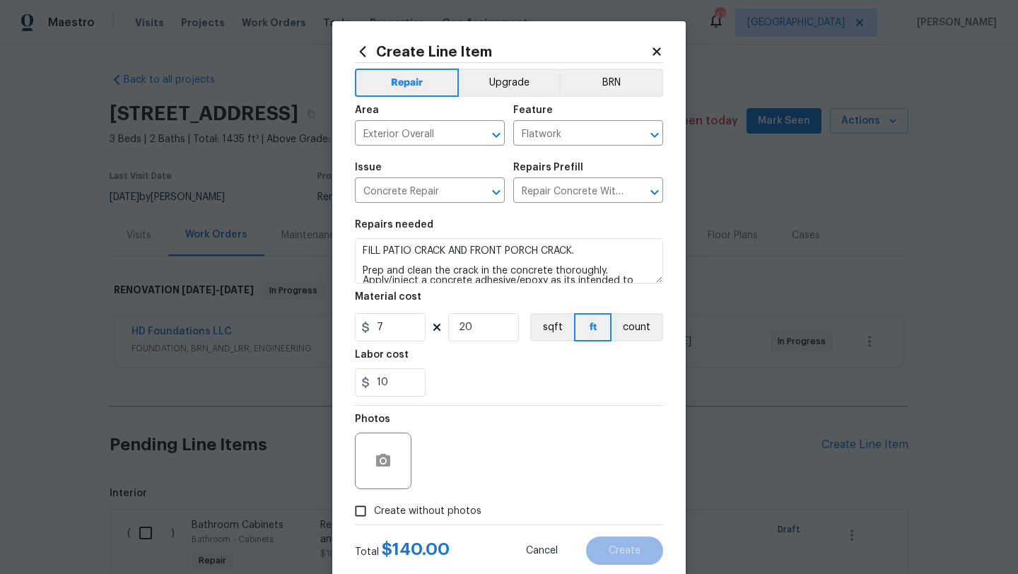
click at [428, 514] on span "Create without photos" at bounding box center [427, 511] width 107 height 15
click at [374, 514] on input "Create without photos" at bounding box center [360, 511] width 27 height 27
checkbox input "true"
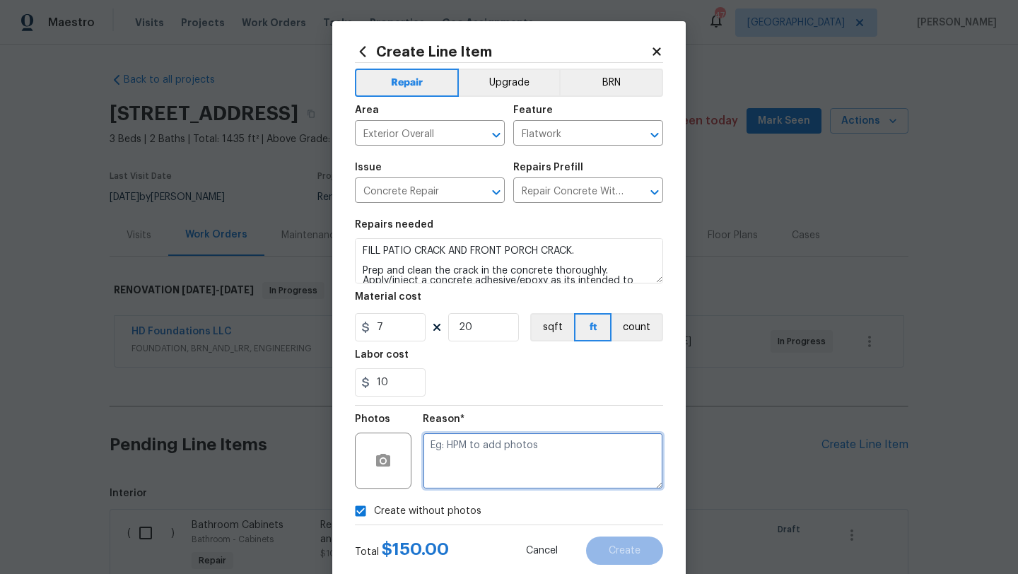
click at [469, 477] on textarea at bounding box center [543, 461] width 240 height 57
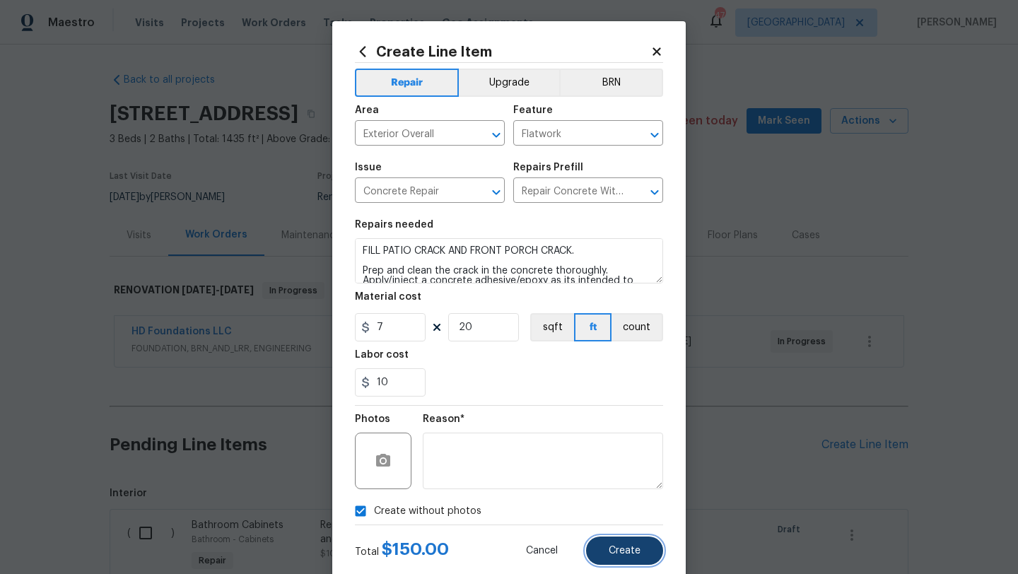
click at [617, 549] on span "Create" at bounding box center [625, 551] width 32 height 11
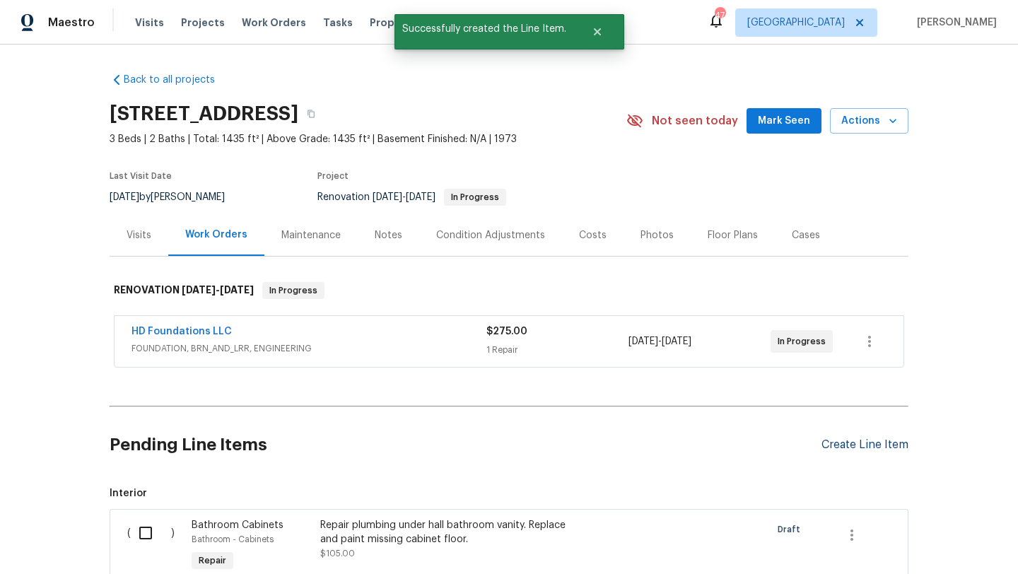
click at [841, 443] on div "Create Line Item" at bounding box center [865, 444] width 87 height 13
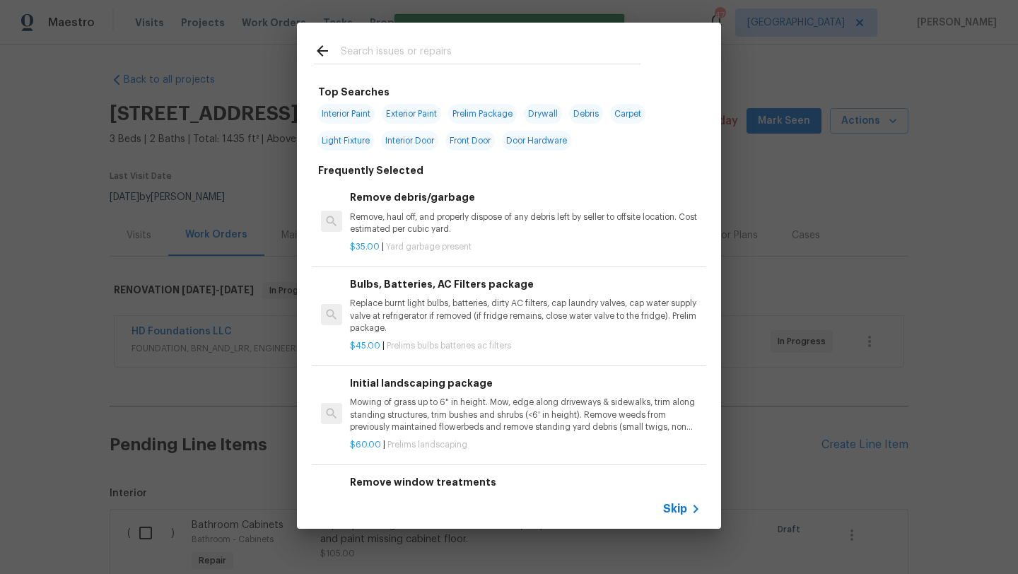
click at [469, 54] on input "text" at bounding box center [491, 52] width 300 height 21
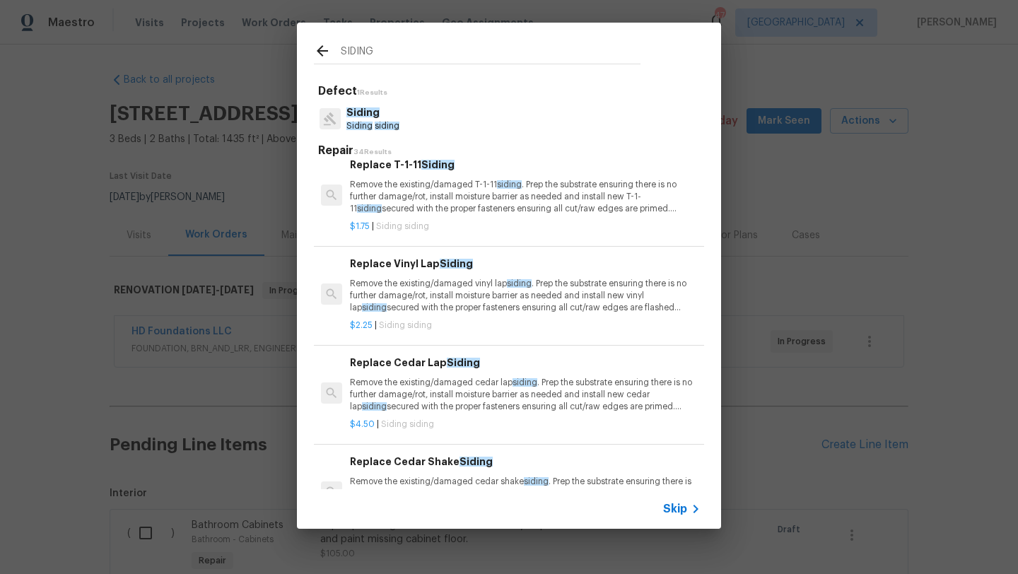
scroll to position [0, 0]
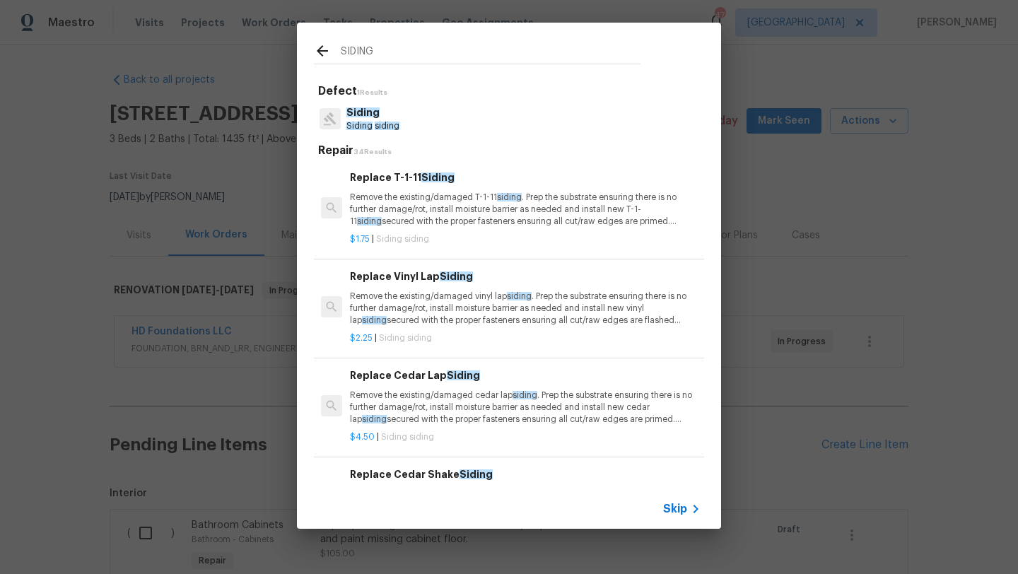
drag, startPoint x: 394, startPoint y: 55, endPoint x: 330, endPoint y: 53, distance: 64.4
click at [330, 53] on div "SIDING" at bounding box center [477, 52] width 327 height 21
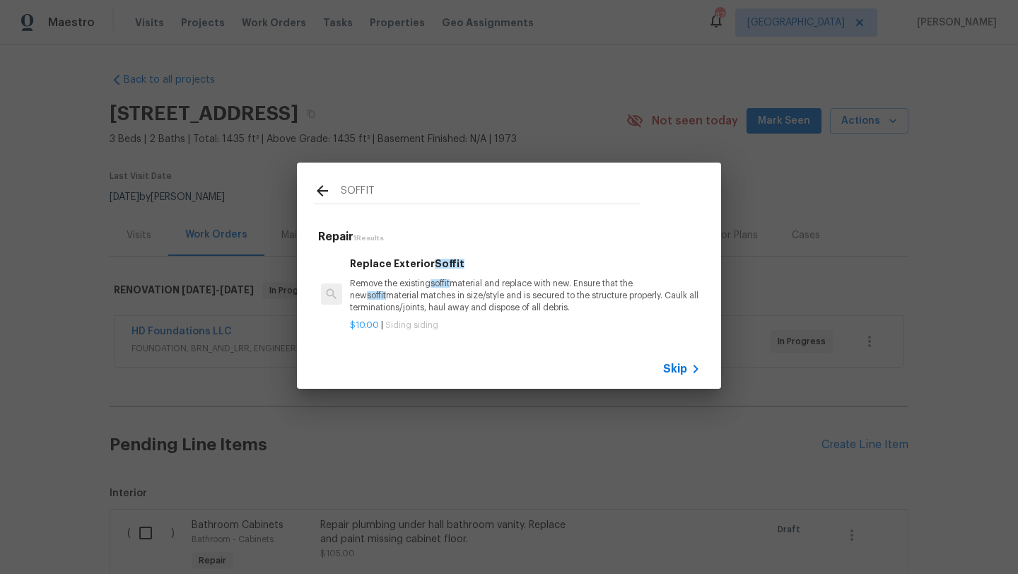
type input "SOFFIT"
click at [387, 286] on p "Remove the existing soffit material and replace with new. Ensure that the new s…" at bounding box center [525, 296] width 351 height 36
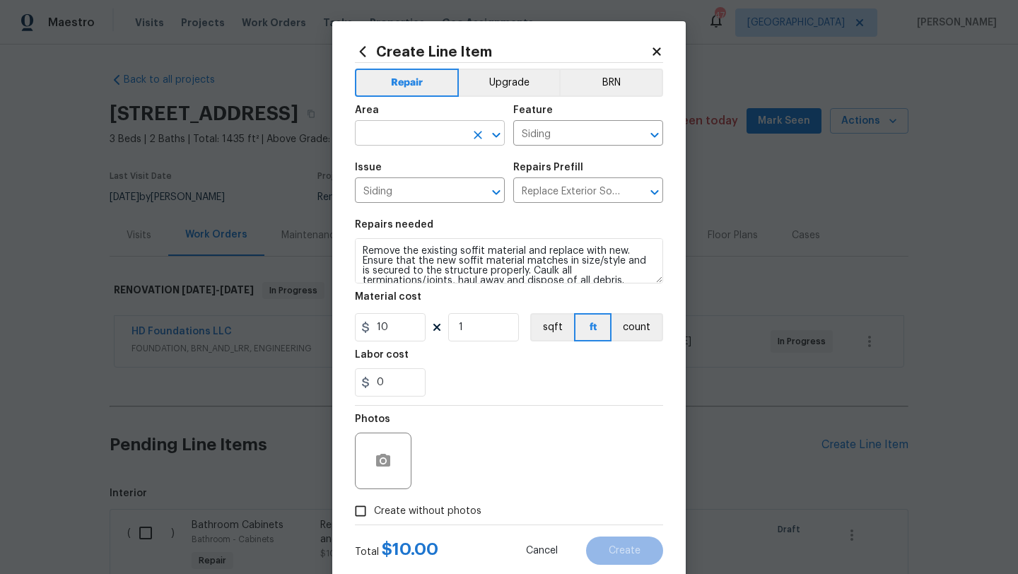
click at [404, 126] on input "text" at bounding box center [410, 135] width 110 height 22
click at [414, 185] on li "Exterior Overall" at bounding box center [430, 189] width 150 height 23
type input "Exterior Overall"
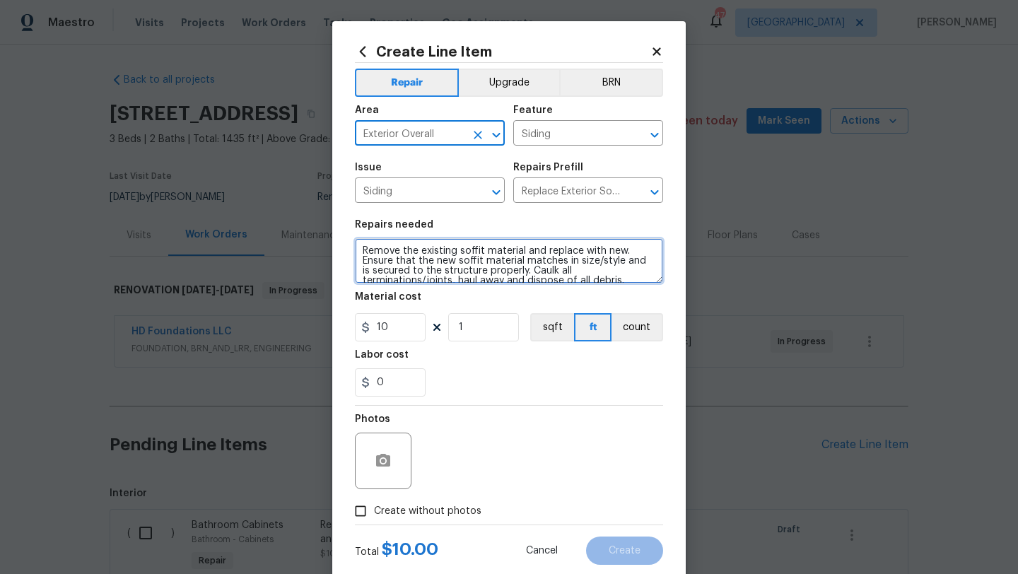
click at [363, 244] on textarea "Remove the existing soffit material and replace with new. Ensure that the new s…" at bounding box center [509, 260] width 308 height 45
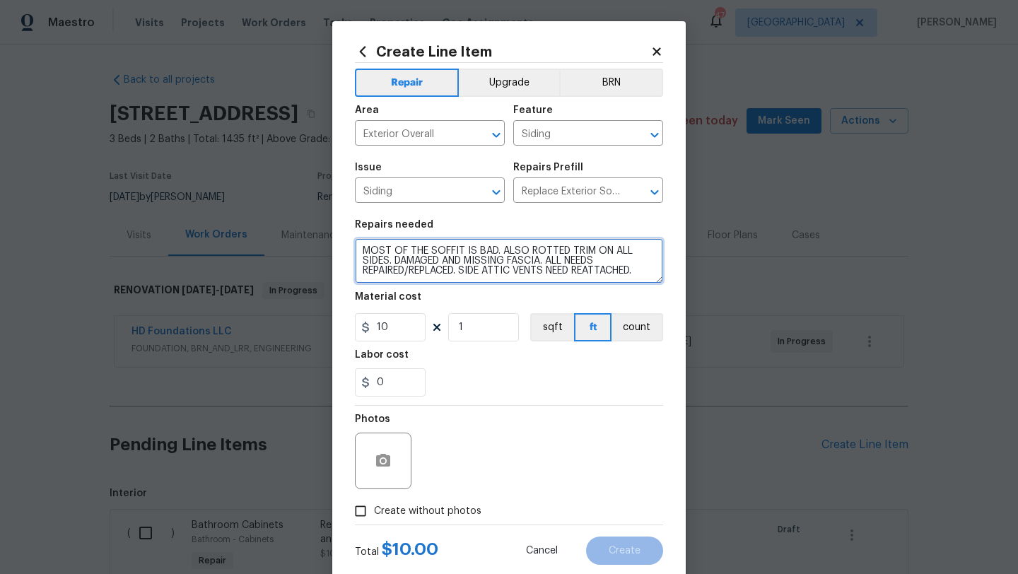
type textarea "MOST OF THE SOFFIT IS BAD. ALSO ROTTED TRIM ON ALL SIDES. DAMAGED AND MISSING F…"
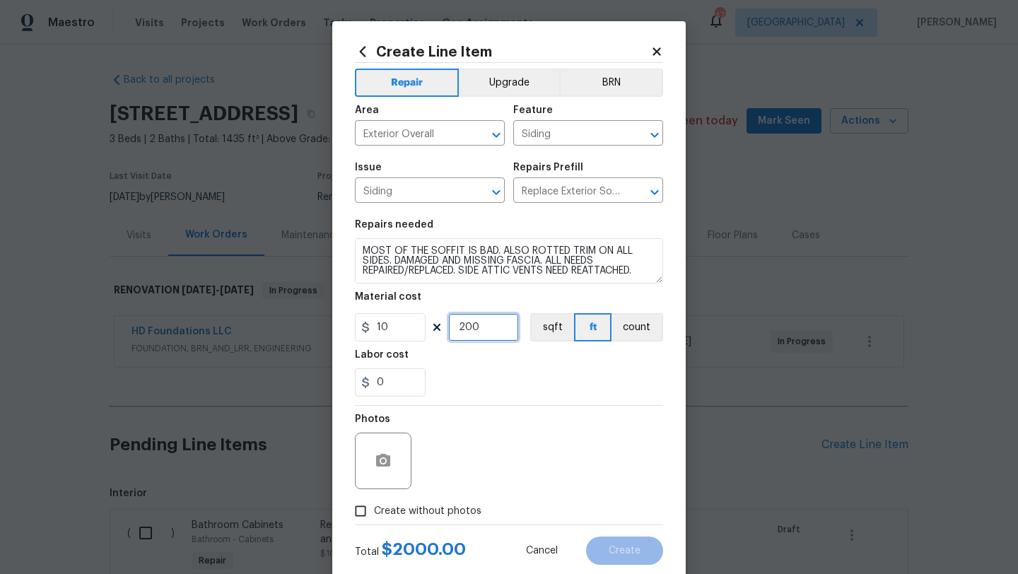
type input "200"
click at [440, 513] on span "Create without photos" at bounding box center [427, 511] width 107 height 15
click at [374, 513] on input "Create without photos" at bounding box center [360, 511] width 27 height 27
checkbox input "true"
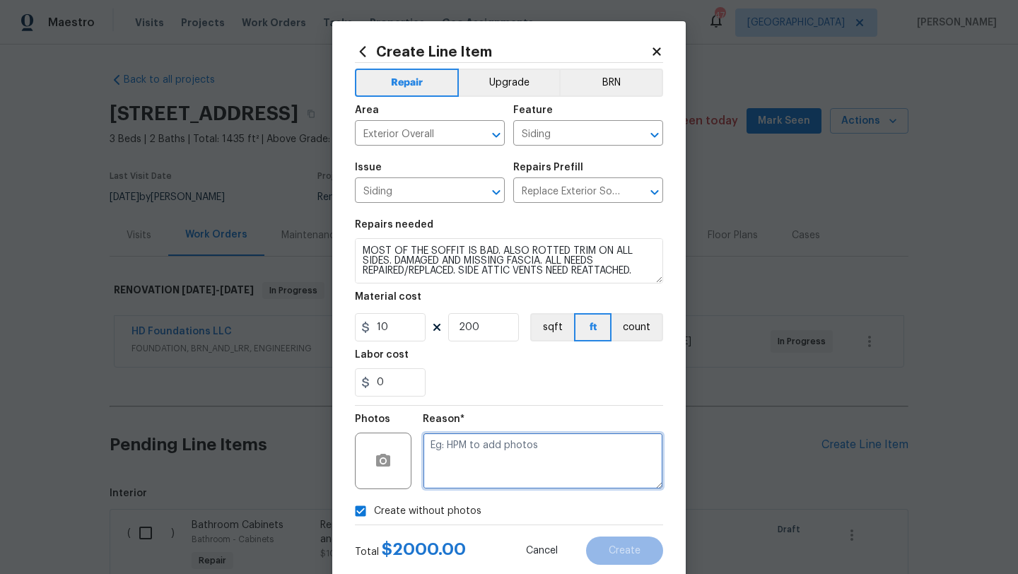
click at [474, 456] on textarea at bounding box center [543, 461] width 240 height 57
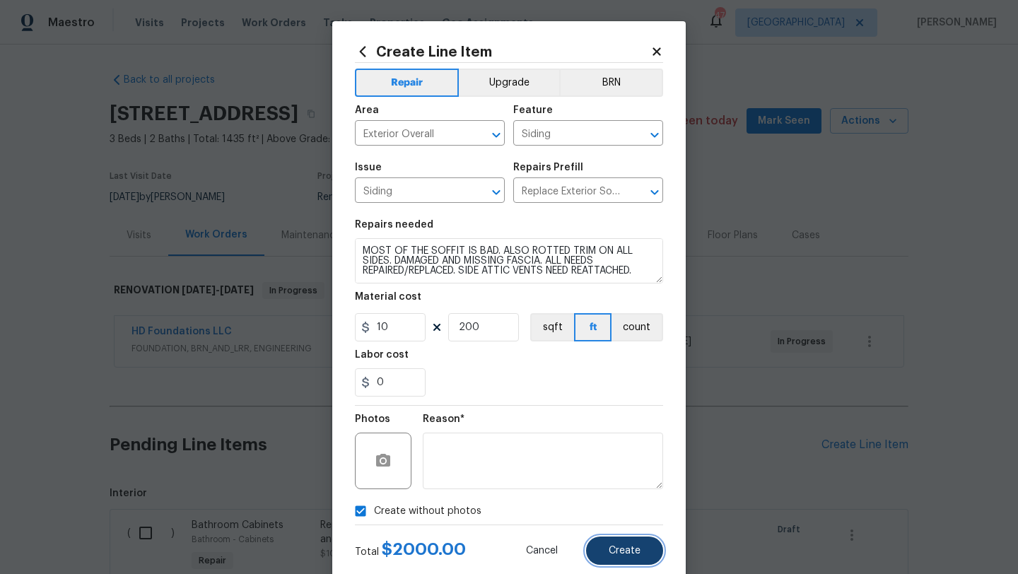
click at [618, 547] on span "Create" at bounding box center [625, 551] width 32 height 11
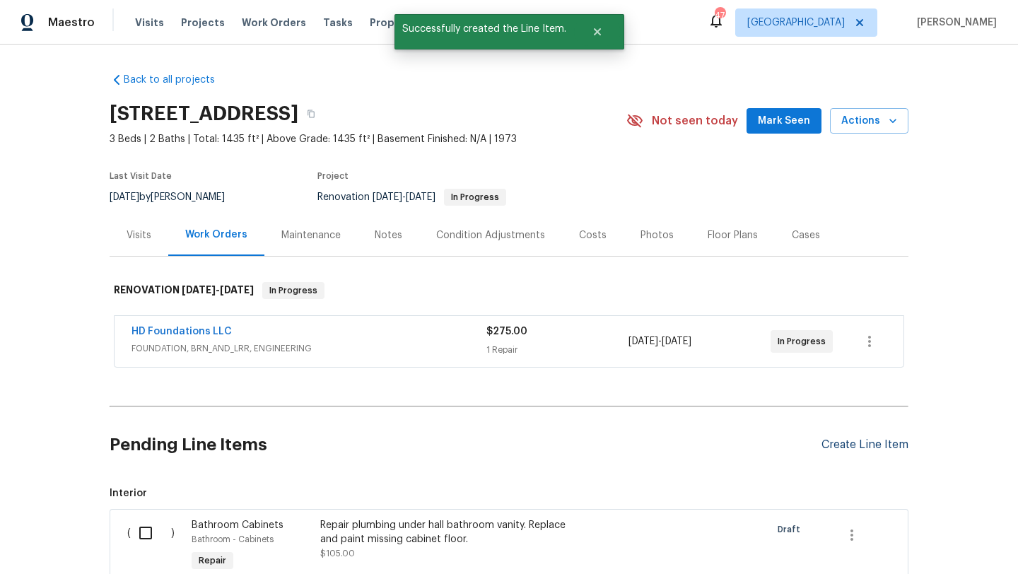
click at [834, 443] on div "Create Line Item" at bounding box center [865, 444] width 87 height 13
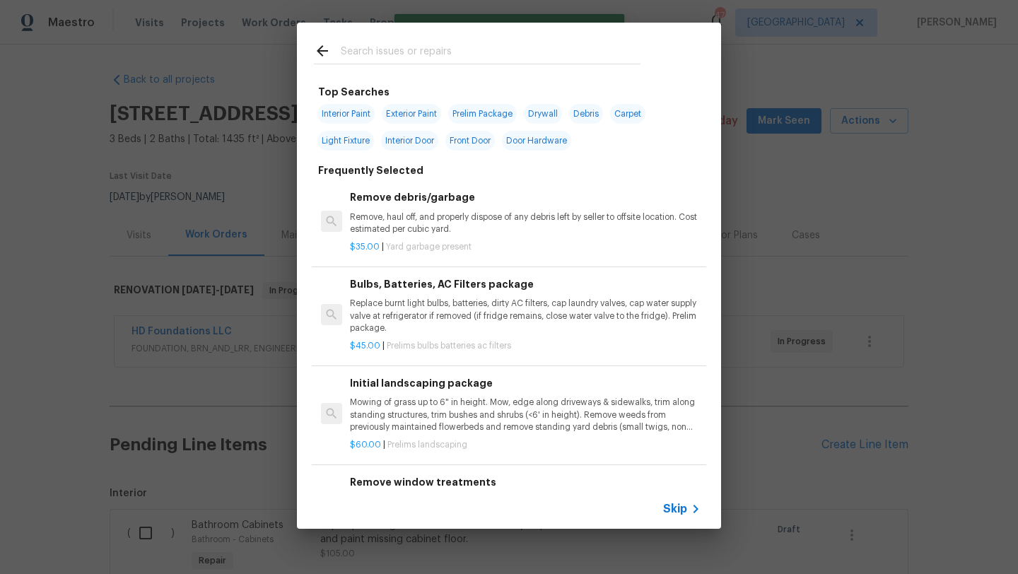
click at [416, 49] on input "text" at bounding box center [491, 52] width 300 height 21
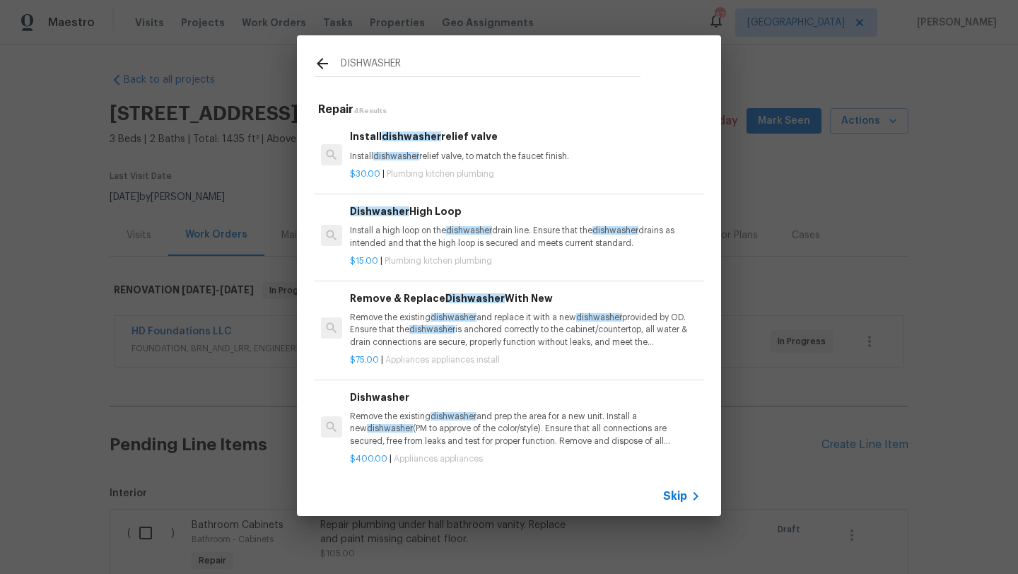
scroll to position [8, 0]
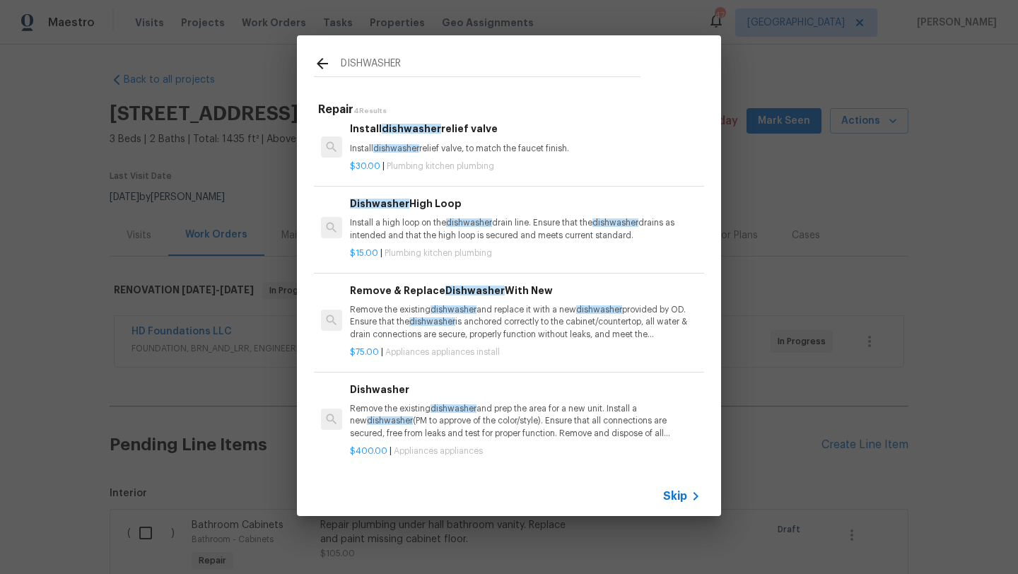
type input "DISHWASHER"
click at [514, 301] on div "Remove & Replace Dishwasher With New Remove the existing dishwasher and replace…" at bounding box center [525, 312] width 351 height 58
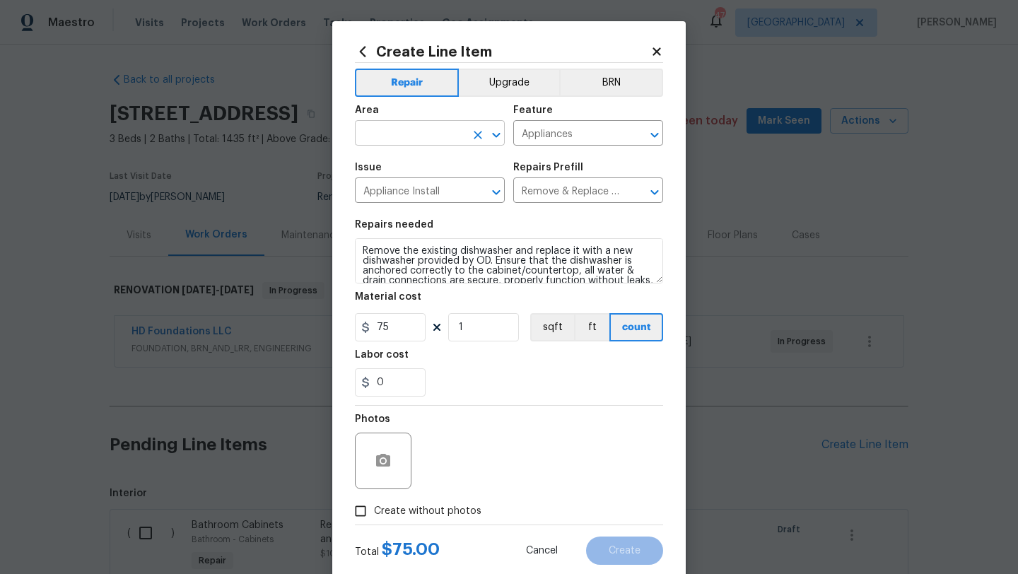
click at [438, 141] on input "text" at bounding box center [410, 135] width 110 height 22
click at [414, 169] on li "Kitchen" at bounding box center [430, 166] width 150 height 23
type input "Kitchen"
click at [523, 87] on button "Upgrade" at bounding box center [509, 83] width 101 height 28
click at [433, 511] on span "Create without photos" at bounding box center [427, 511] width 107 height 15
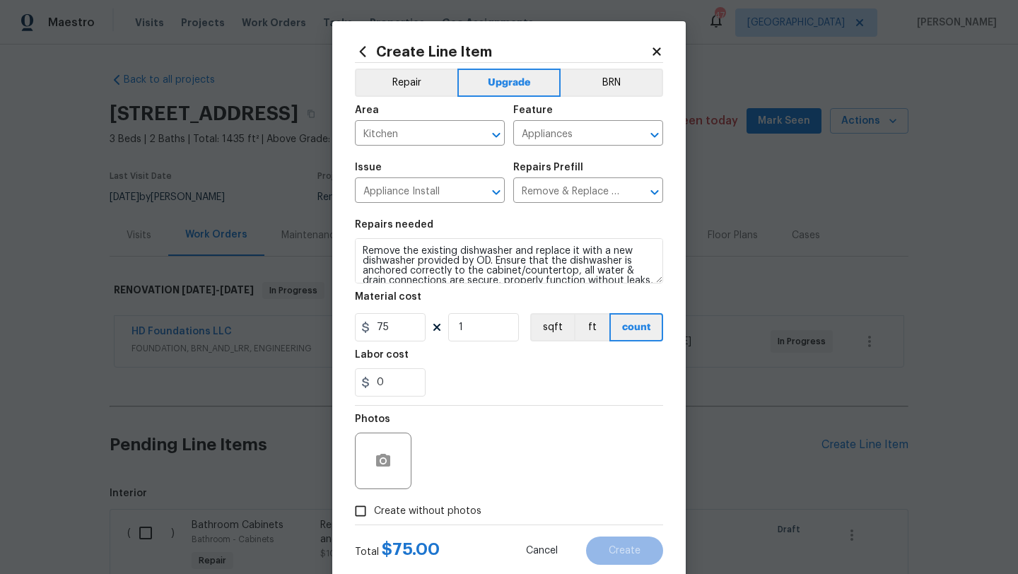
click at [374, 511] on input "Create without photos" at bounding box center [360, 511] width 27 height 27
checkbox input "true"
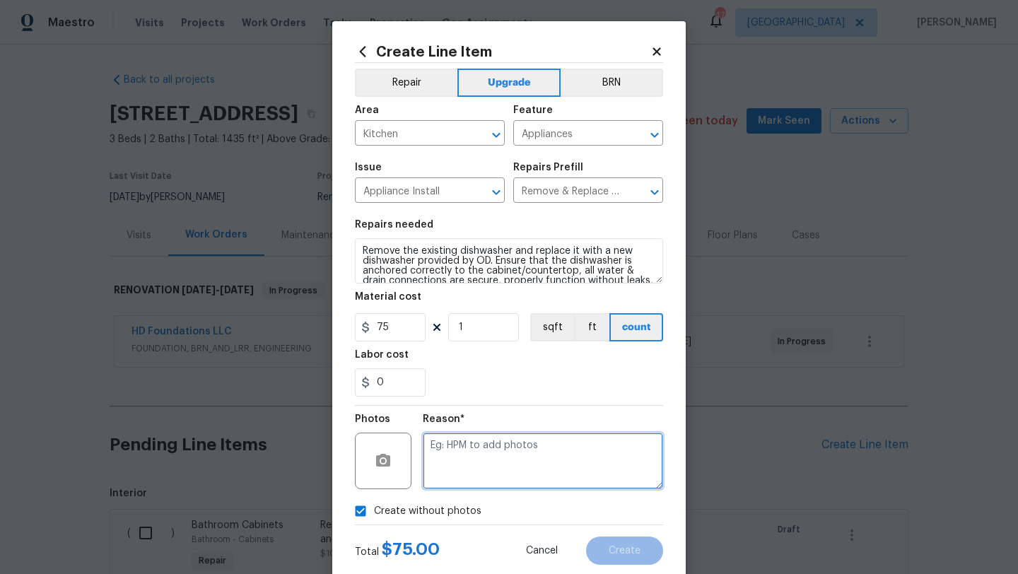
click at [456, 477] on textarea at bounding box center [543, 461] width 240 height 57
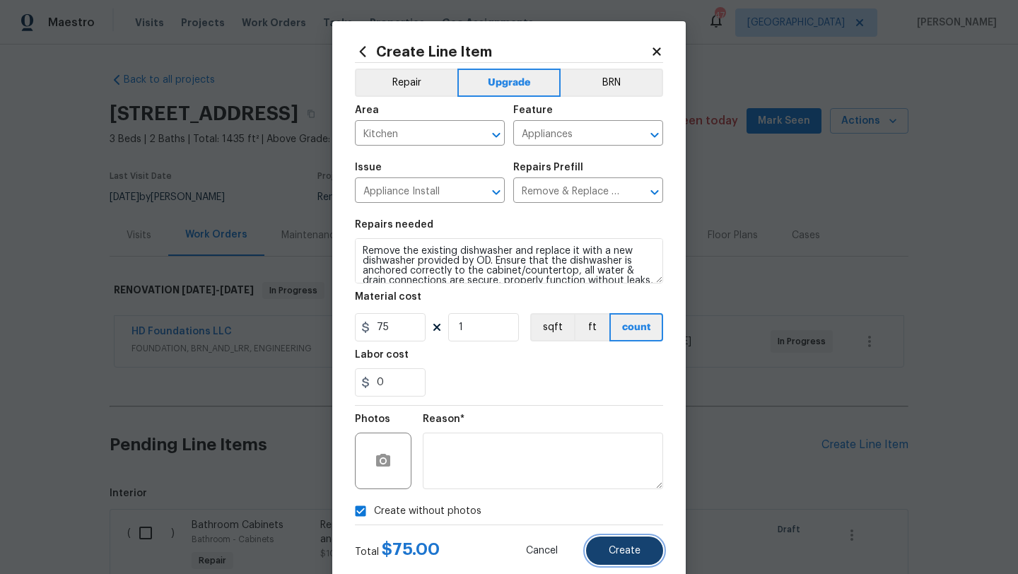
click at [624, 552] on span "Create" at bounding box center [625, 551] width 32 height 11
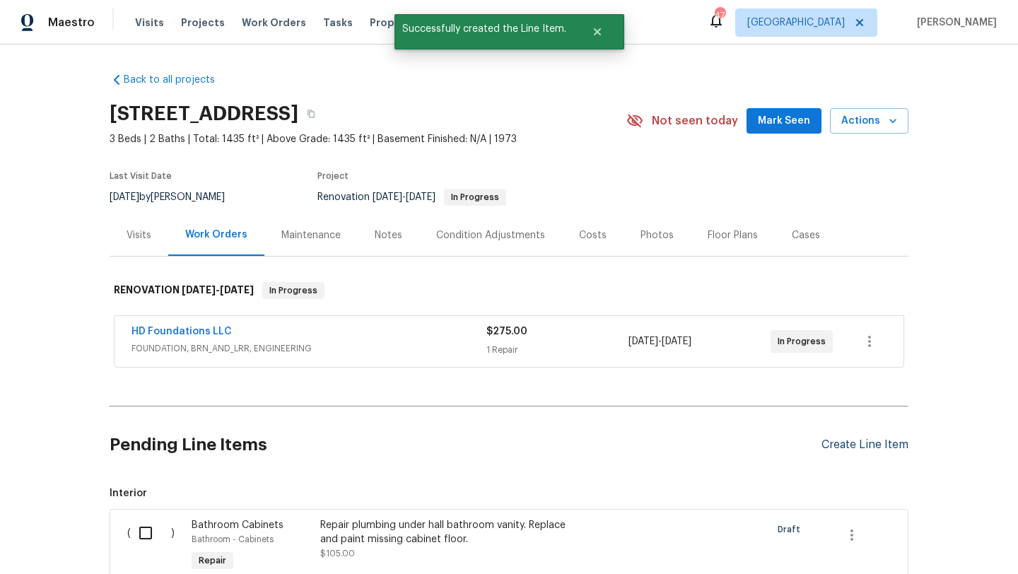
click at [855, 445] on div "Create Line Item" at bounding box center [865, 444] width 87 height 13
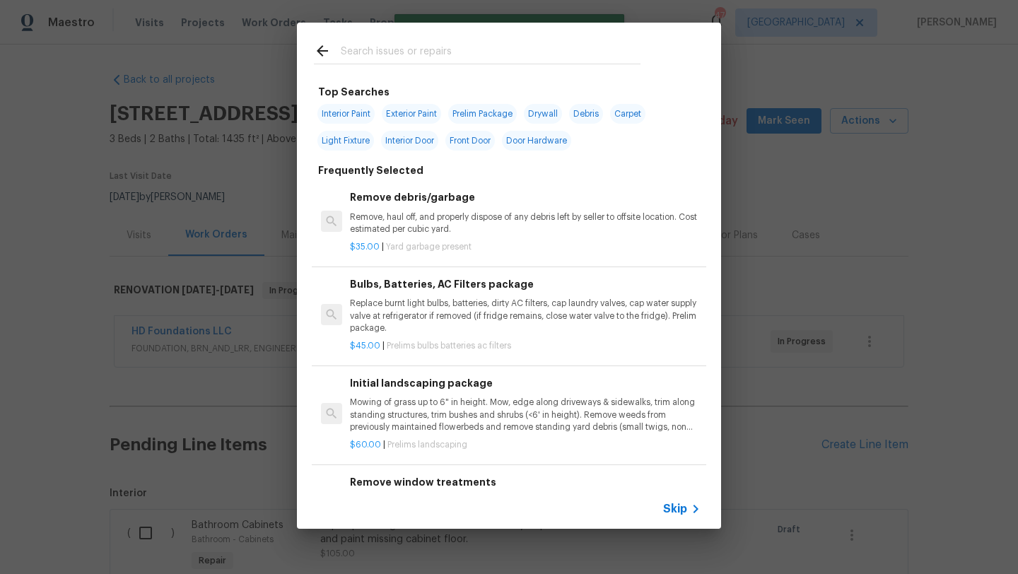
click at [435, 47] on input "text" at bounding box center [491, 52] width 300 height 21
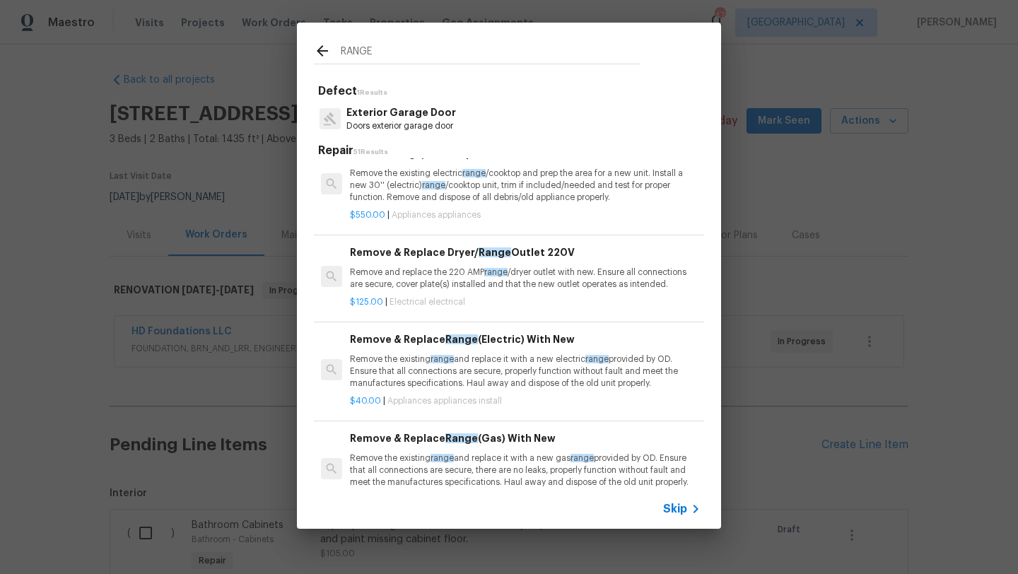
scroll to position [124, 0]
type input "RANGE"
click at [499, 363] on p "Remove the existing range and replace it with a new electric range provided by …" at bounding box center [525, 371] width 351 height 36
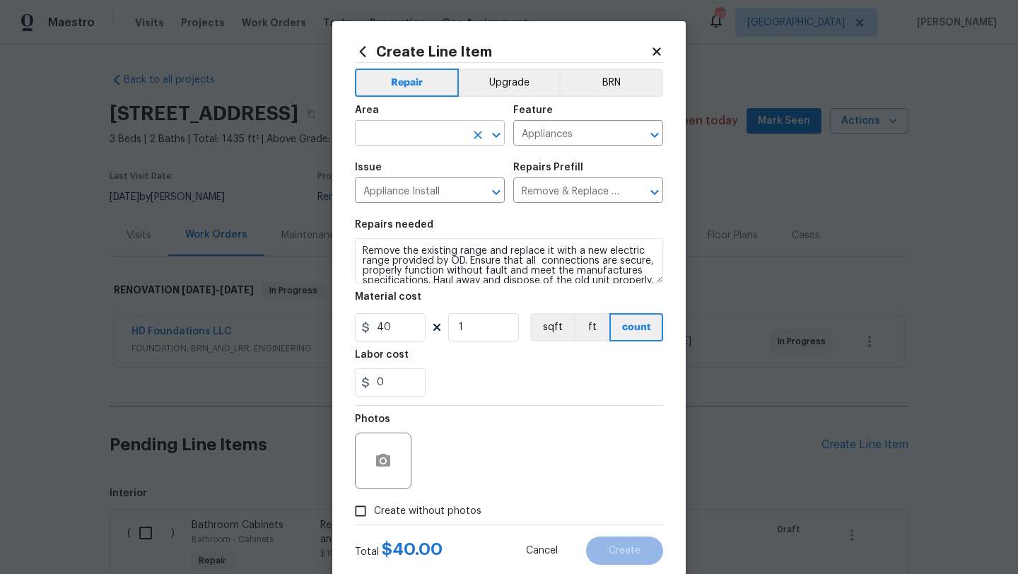
click at [436, 141] on input "text" at bounding box center [410, 135] width 110 height 22
click at [420, 170] on li "Kitchen" at bounding box center [430, 166] width 150 height 23
type input "Kitchen"
click at [466, 505] on span "Create without photos" at bounding box center [427, 511] width 107 height 15
click at [374, 505] on input "Create without photos" at bounding box center [360, 511] width 27 height 27
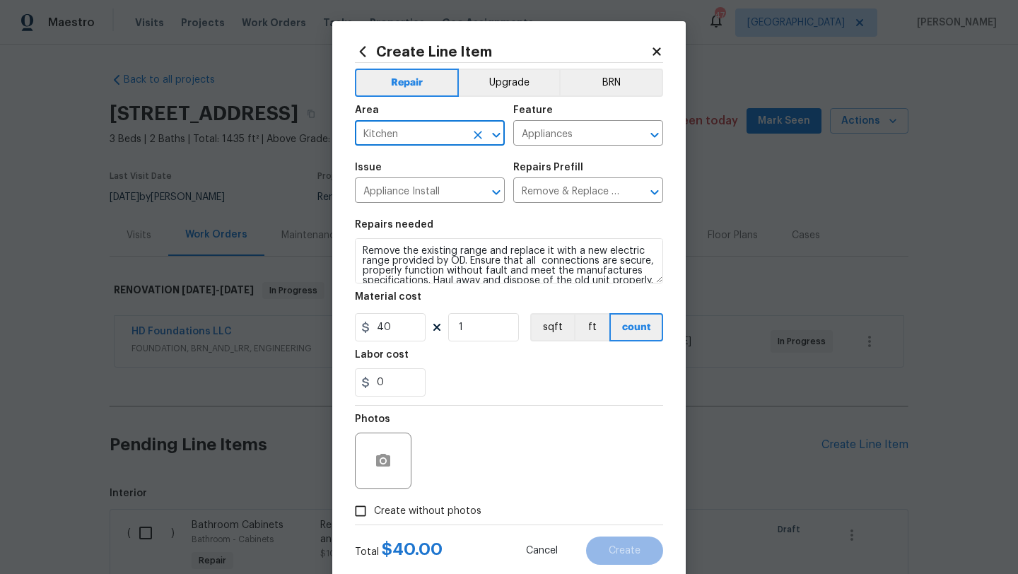
checkbox input "true"
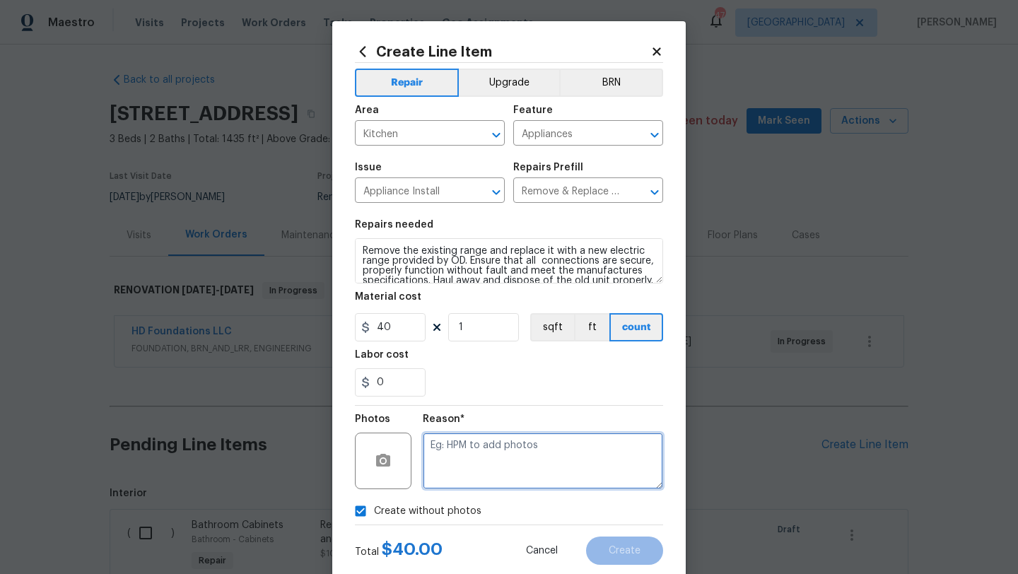
click at [492, 470] on textarea at bounding box center [543, 461] width 240 height 57
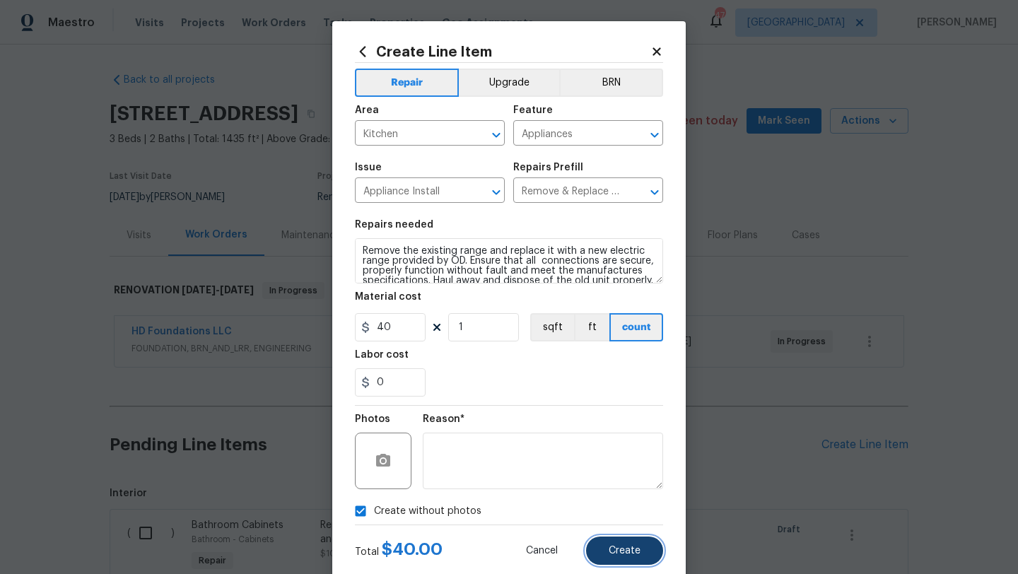
click at [614, 549] on span "Create" at bounding box center [625, 551] width 32 height 11
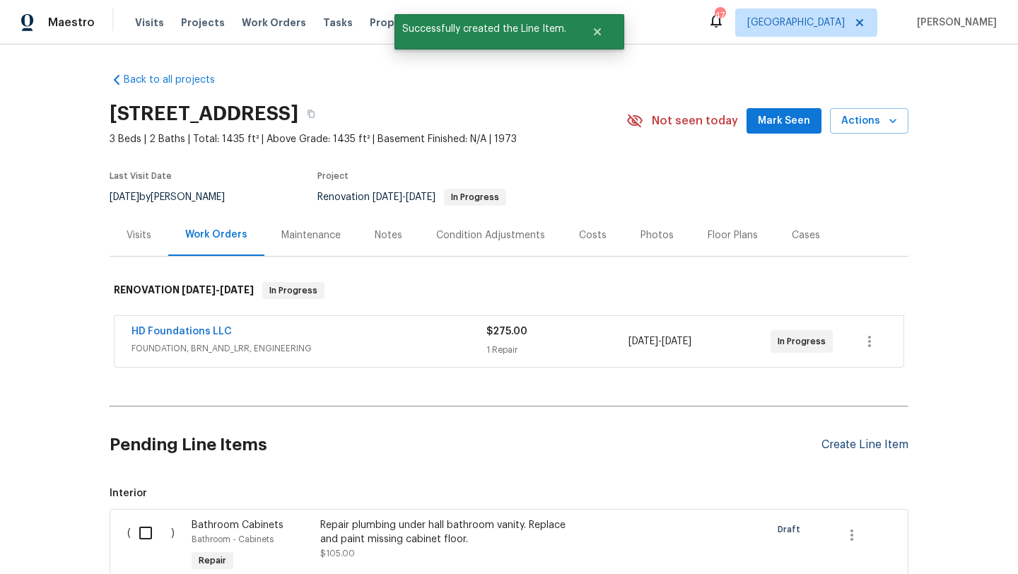
click at [835, 448] on div "Create Line Item" at bounding box center [865, 444] width 87 height 13
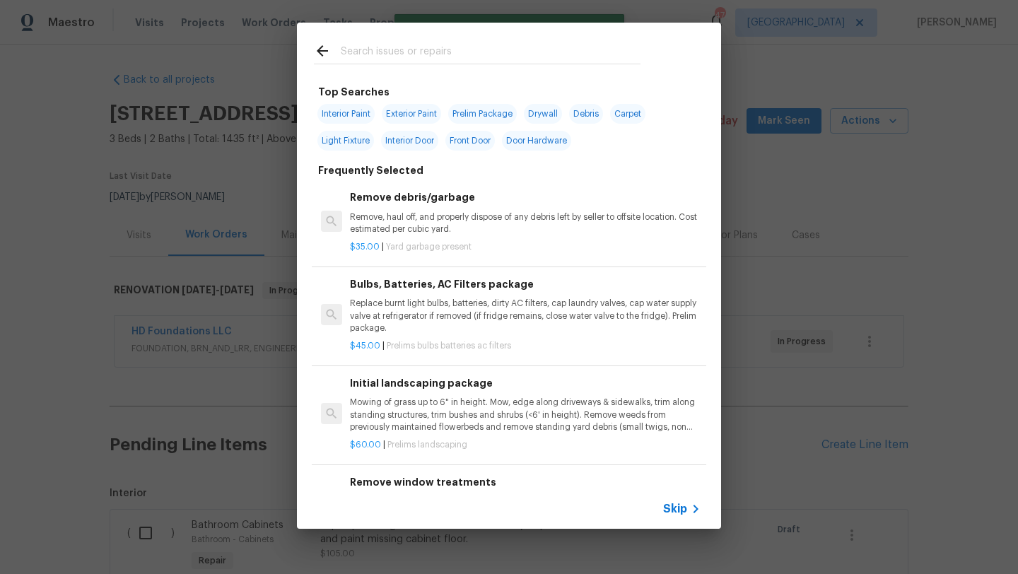
click at [448, 49] on input "text" at bounding box center [491, 52] width 300 height 21
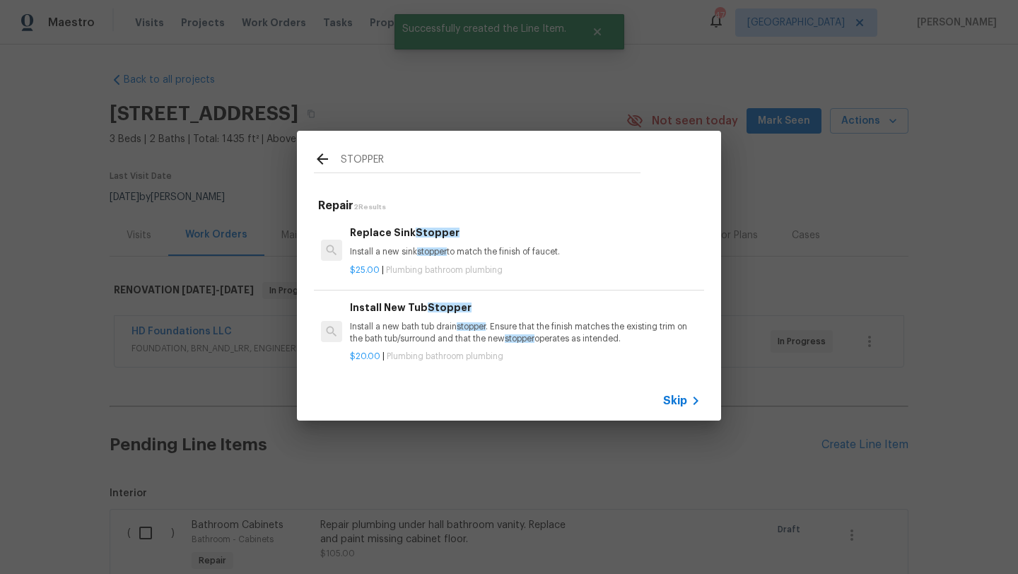
type input "STOPPER"
click at [468, 252] on p "Install a new sink stopper to match the finish of faucet." at bounding box center [525, 252] width 351 height 12
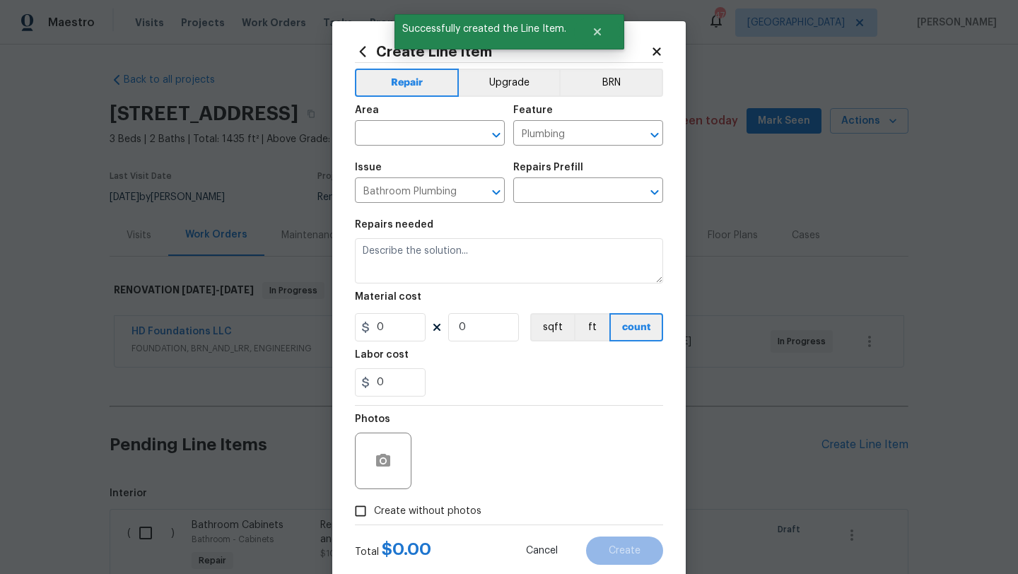
type input "Replace Sink Stopper $25.00"
type textarea "Install a new sink stopper to match the finish of faucet."
type input "25"
type input "1"
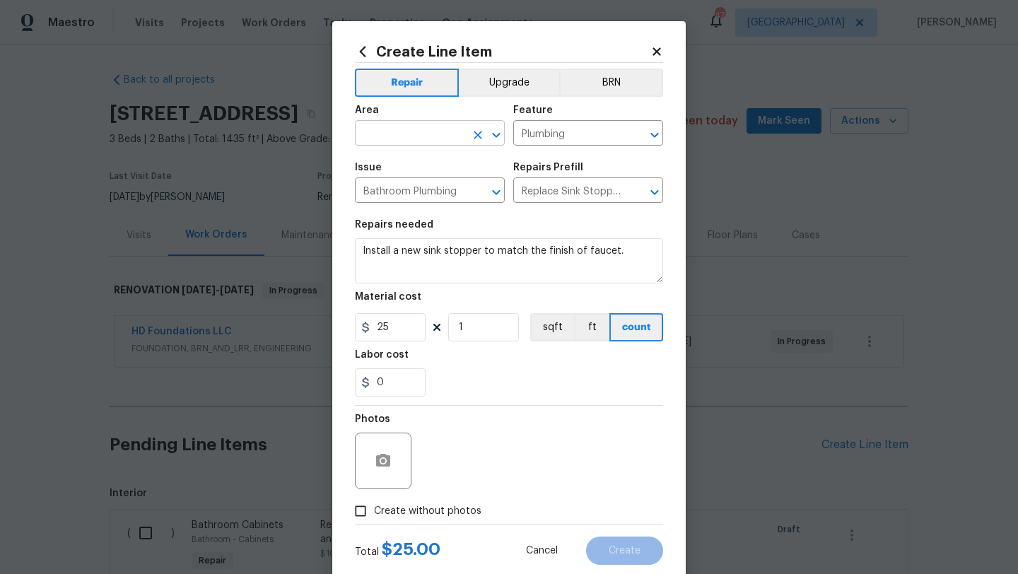
click at [436, 129] on input "text" at bounding box center [410, 135] width 110 height 22
click at [424, 161] on li "Bathroom" at bounding box center [430, 166] width 150 height 23
type input "Bathroom"
click at [462, 511] on span "Create without photos" at bounding box center [427, 511] width 107 height 15
click at [374, 511] on input "Create without photos" at bounding box center [360, 511] width 27 height 27
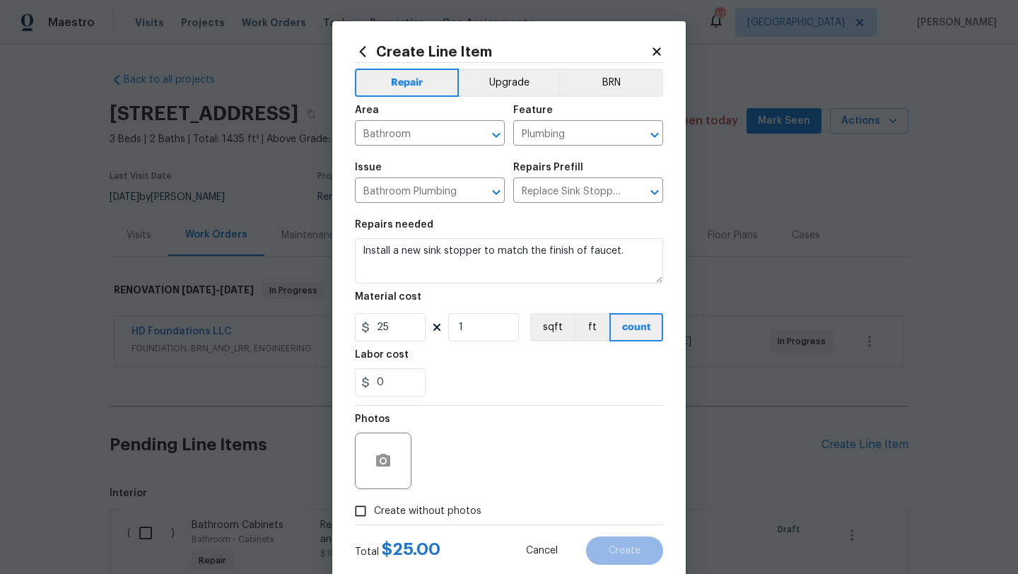
checkbox input "true"
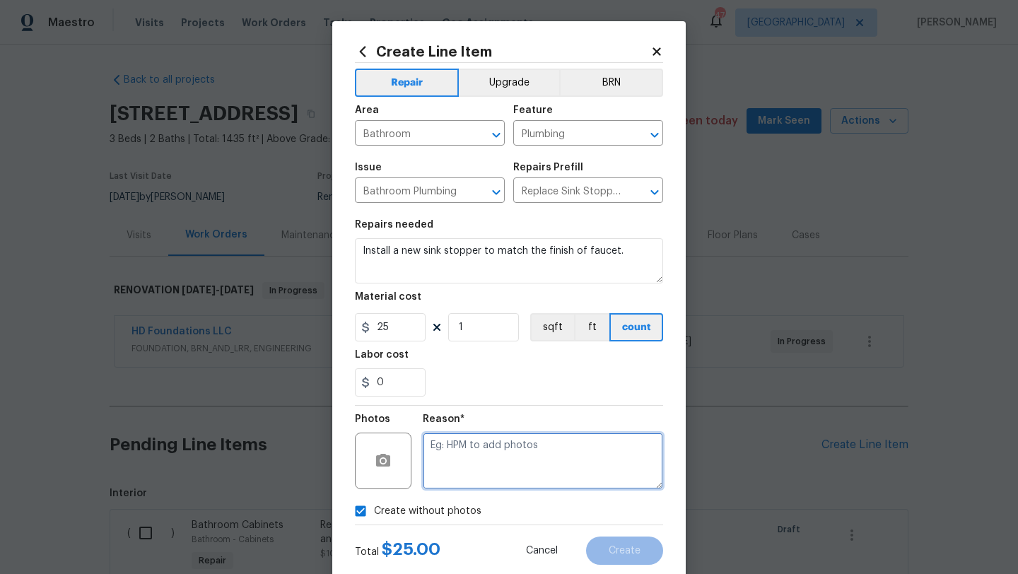
click at [510, 461] on textarea at bounding box center [543, 461] width 240 height 57
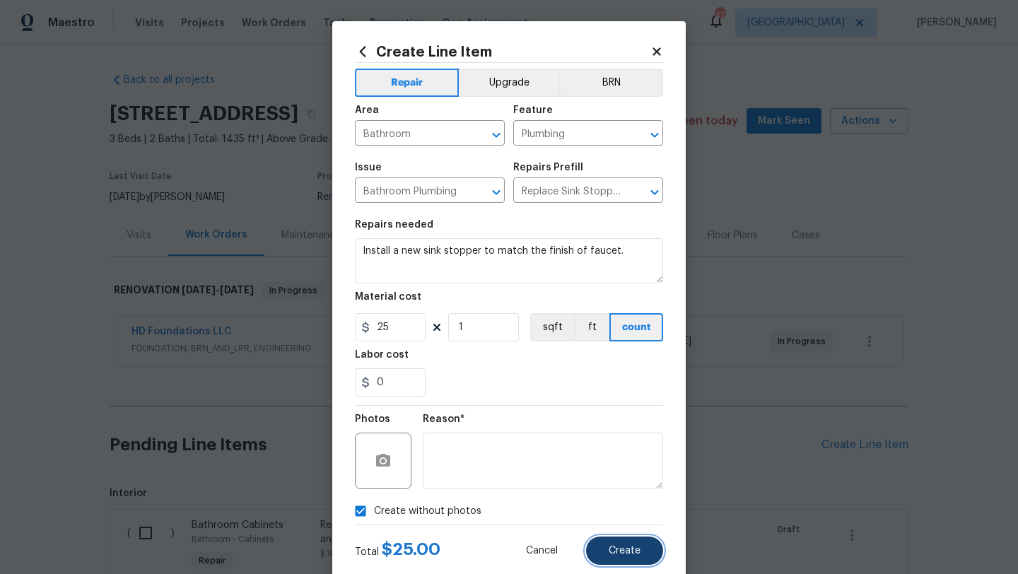
click at [625, 547] on span "Create" at bounding box center [625, 551] width 32 height 11
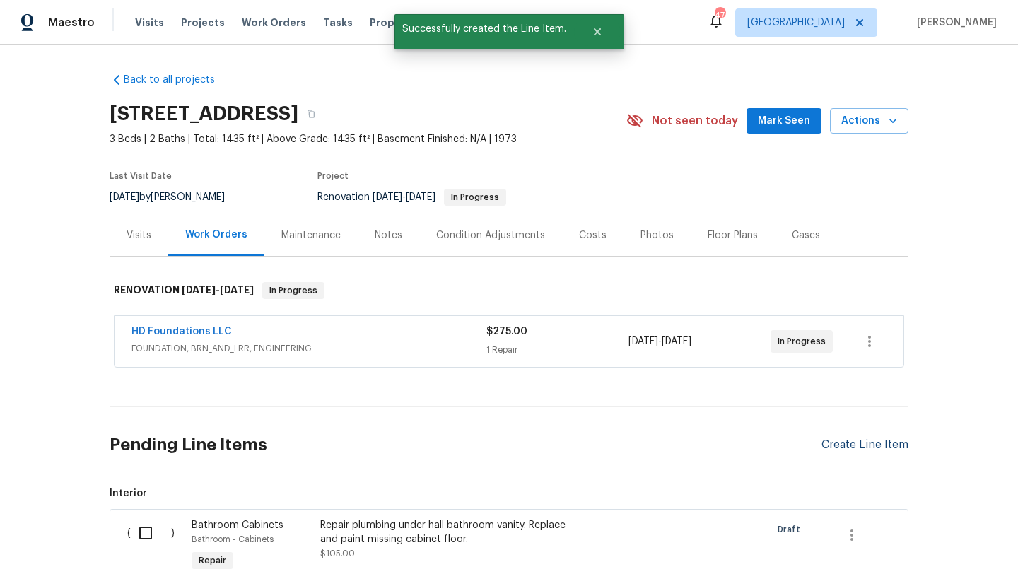
click at [840, 444] on div "Create Line Item" at bounding box center [865, 444] width 87 height 13
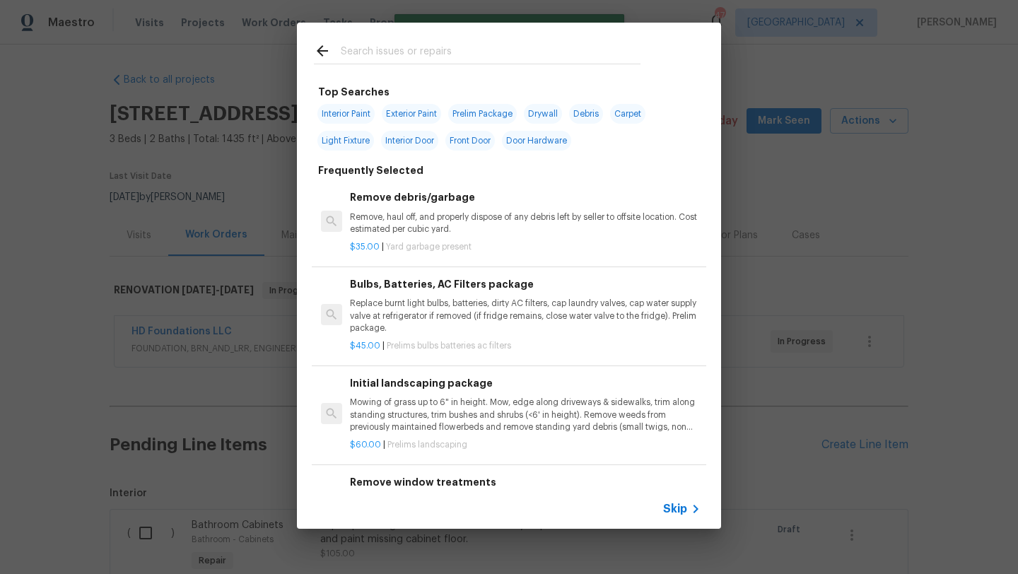
click at [422, 45] on input "text" at bounding box center [491, 52] width 300 height 21
type input "D"
type input "E"
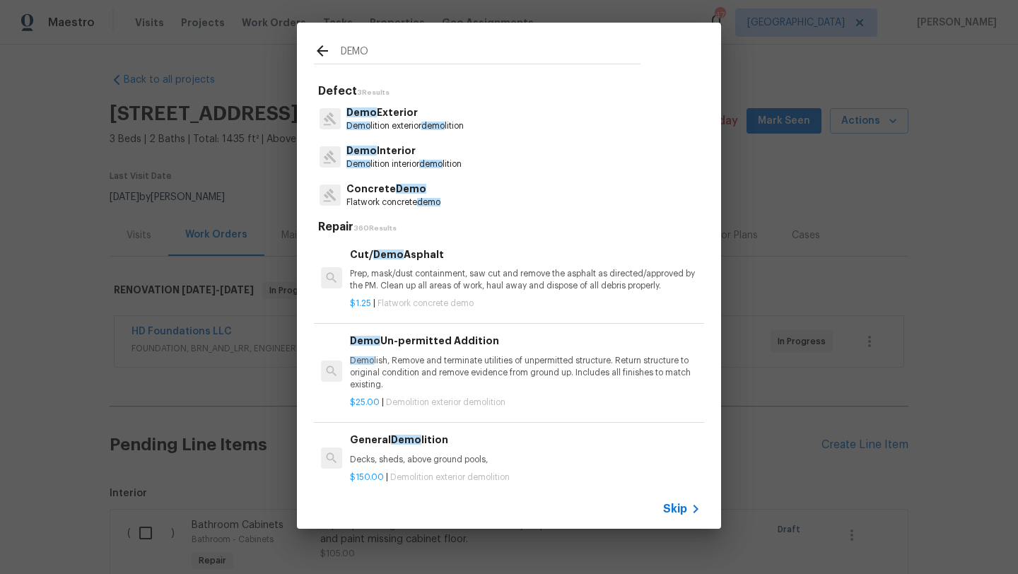
type input "DEMO"
click at [412, 117] on p "Demo Exterior" at bounding box center [404, 112] width 117 height 15
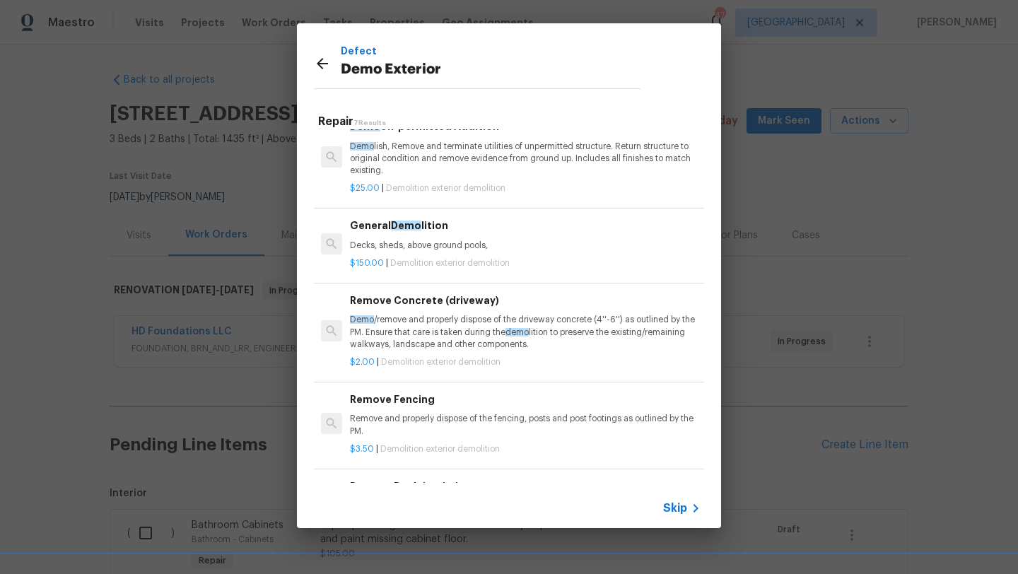
scroll to position [24, 0]
click at [437, 244] on p "Decks, sheds, above ground pools," at bounding box center [525, 244] width 351 height 12
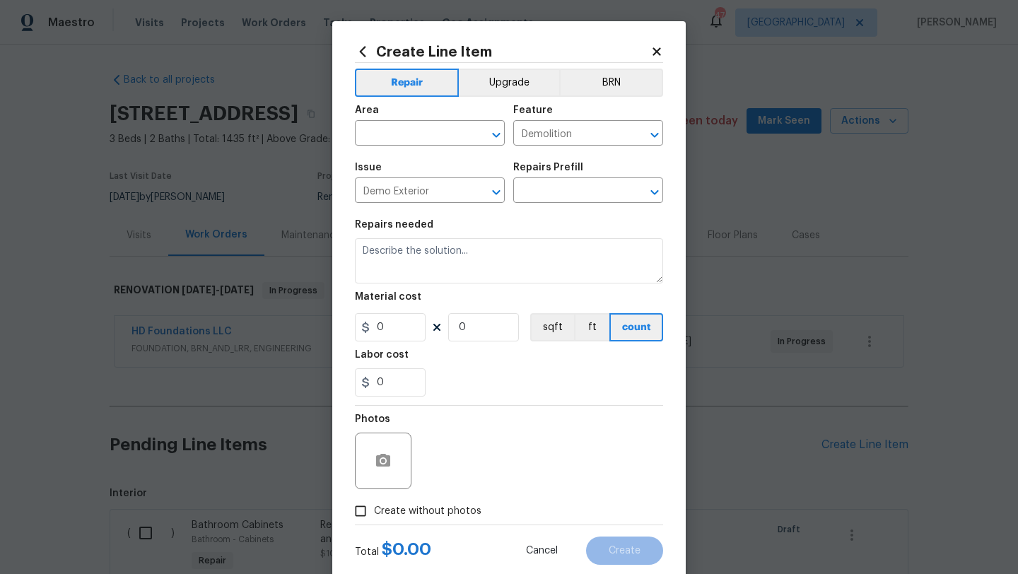
type input "General Demolition $150.00"
type textarea "Decks, sheds, above ground pools,"
type input "150"
type input "1"
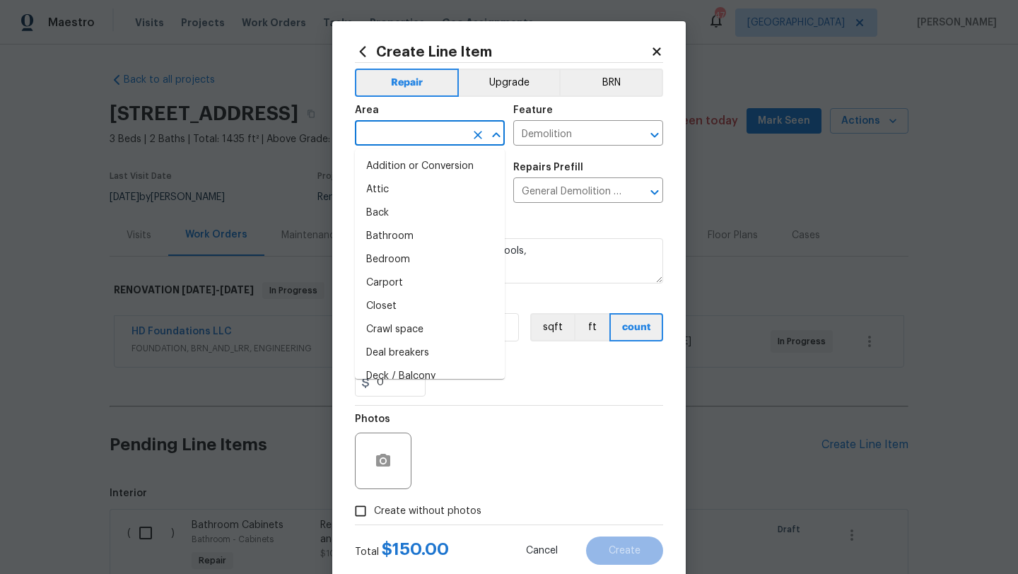
click at [411, 135] on input "text" at bounding box center [410, 135] width 110 height 22
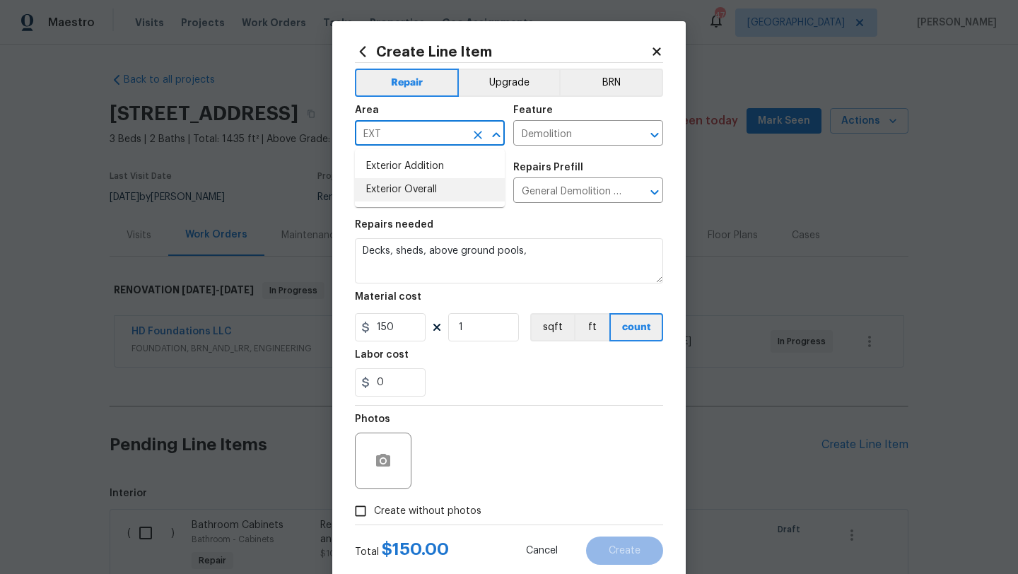
click at [419, 190] on li "Exterior Overall" at bounding box center [430, 189] width 150 height 23
type input "Exterior Overall"
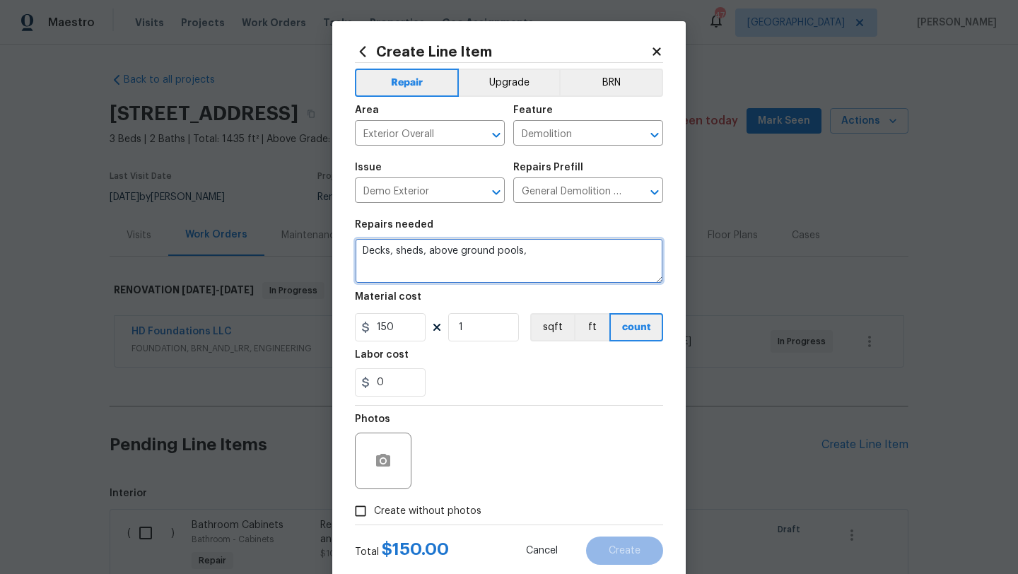
drag, startPoint x: 529, startPoint y: 250, endPoint x: 351, endPoint y: 247, distance: 178.2
click at [351, 247] on div "Create Line Item Repair Upgrade BRN Area Exterior Overall ​ Feature Demolition …" at bounding box center [509, 304] width 354 height 566
click at [421, 262] on textarea "REMOVE STORM WINDOWS DUE TO CONDITION. REMOVE SATTELITE DISH FROM ROOF." at bounding box center [509, 260] width 308 height 45
click at [435, 264] on textarea "REMOVE STORM WINDOWS DUE TO CONDITION. REMOVE SATELITE DISH FROM ROOF." at bounding box center [509, 260] width 308 height 45
click at [593, 264] on textarea "REMOVE STORM WINDOWS DUE TO CONDITION. REMOVE SATELLITE DISH FROM ROOF." at bounding box center [509, 260] width 308 height 45
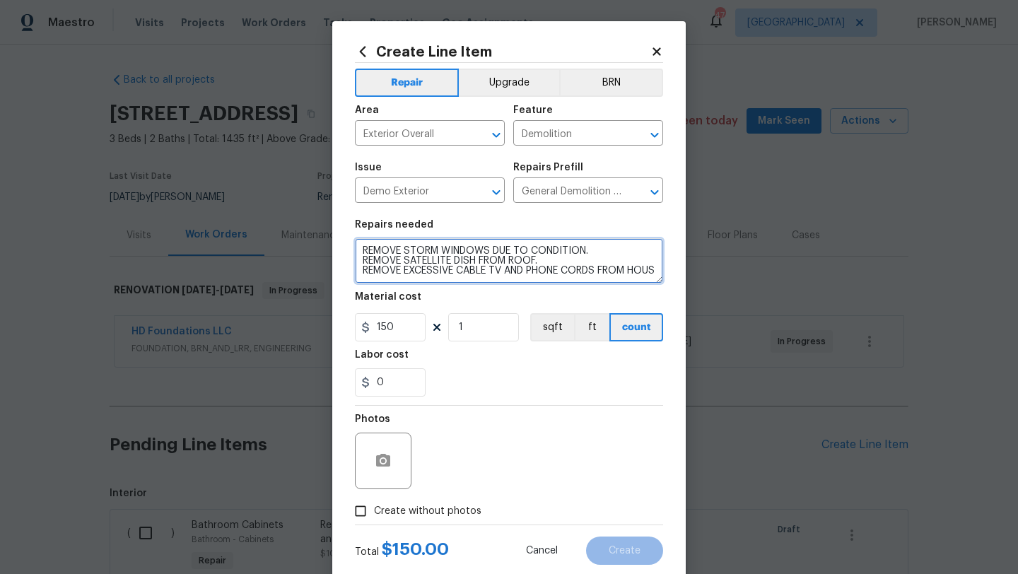
scroll to position [3, 0]
type textarea "REMOVE STORM WINDOWS DUE TO CONDITION. REMOVE SATELLITE DISH FROM ROOF. REMOVE …"
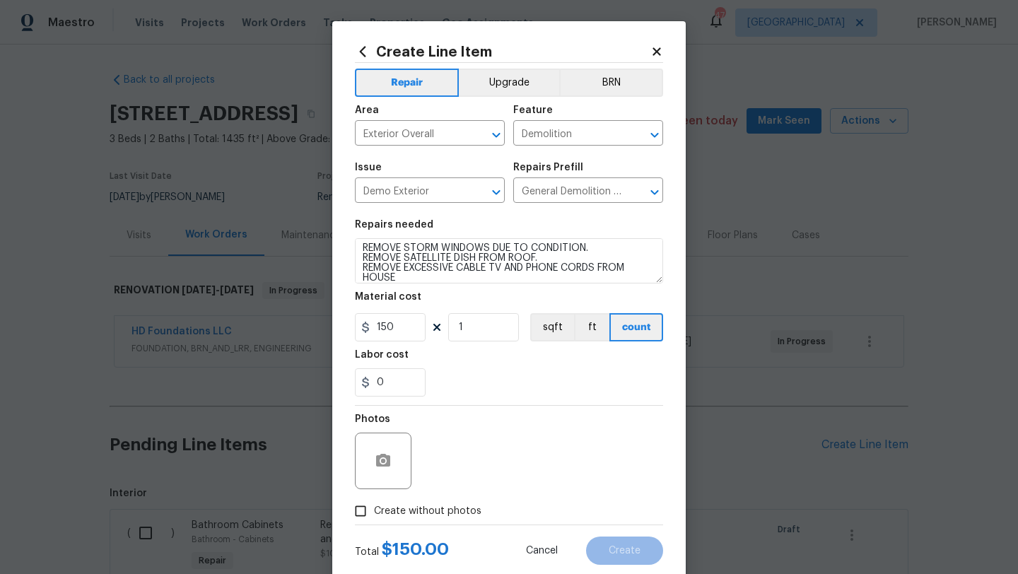
click at [455, 516] on span "Create without photos" at bounding box center [427, 511] width 107 height 15
click at [374, 516] on input "Create without photos" at bounding box center [360, 511] width 27 height 27
checkbox input "true"
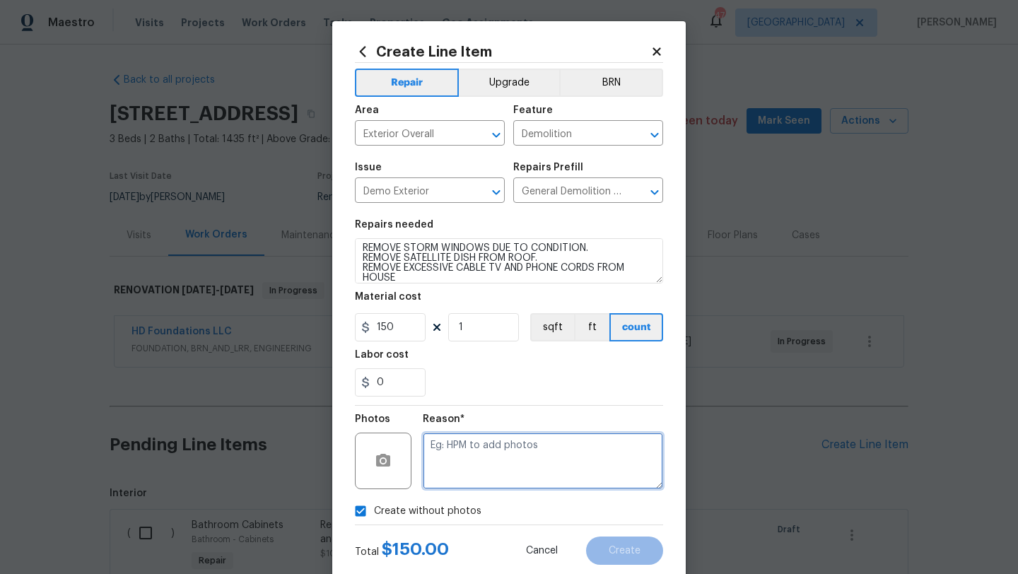
click at [479, 486] on textarea at bounding box center [543, 461] width 240 height 57
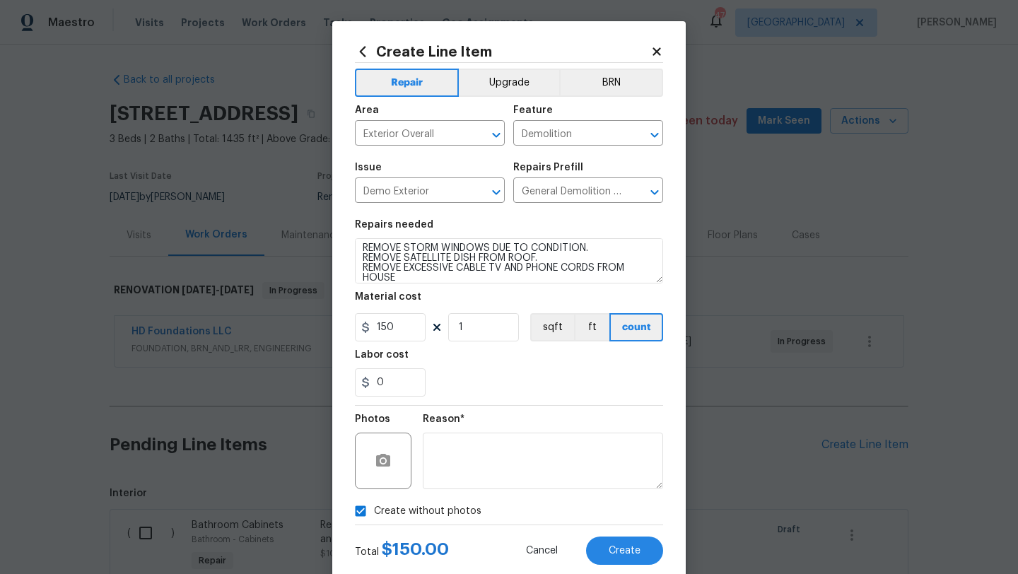
click at [590, 535] on div "Total $ 150.00 Cancel Create" at bounding box center [509, 545] width 308 height 40
click at [601, 544] on button "Create" at bounding box center [624, 551] width 77 height 28
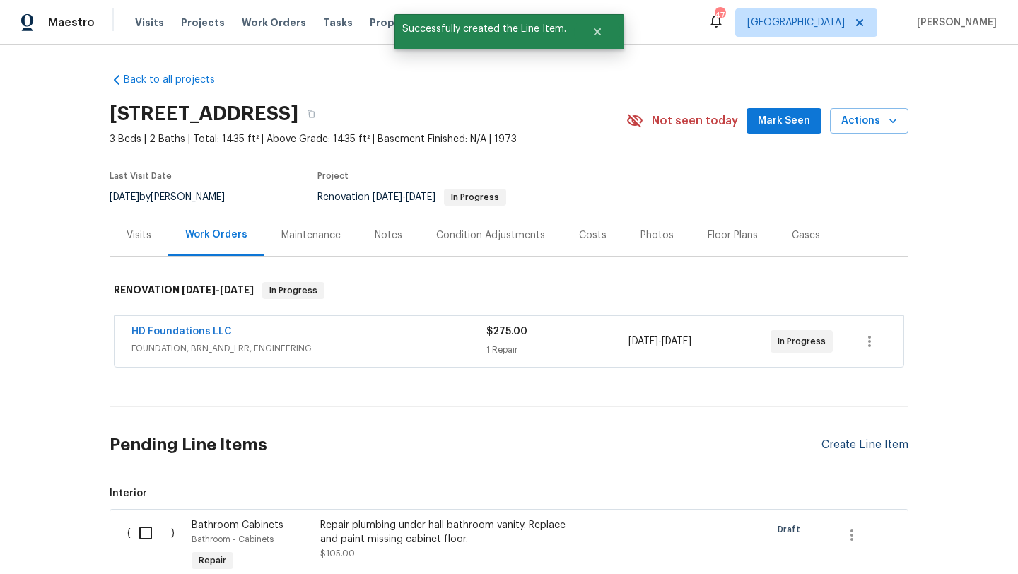
click at [832, 443] on div "Create Line Item" at bounding box center [865, 444] width 87 height 13
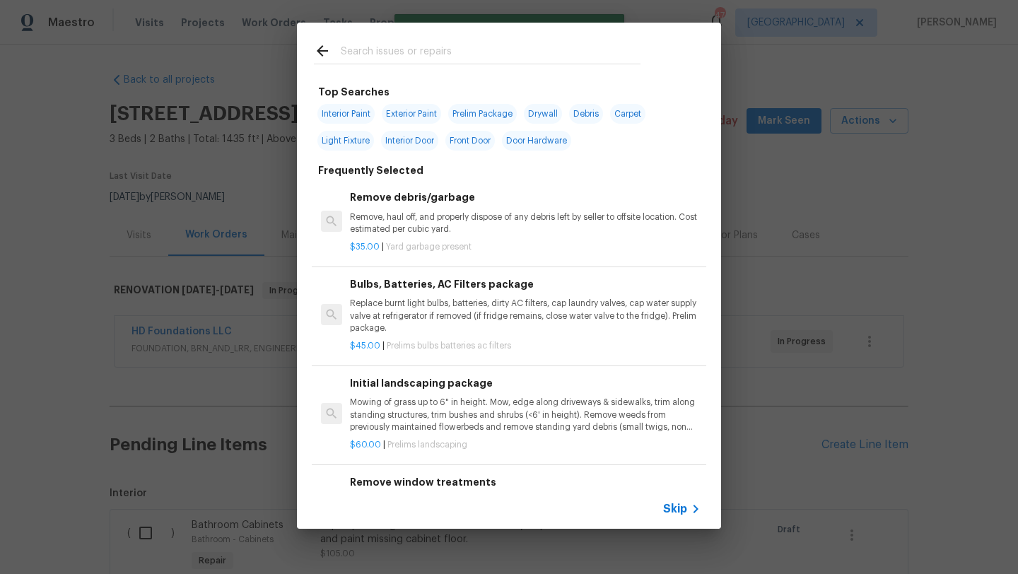
click at [421, 54] on input "text" at bounding box center [491, 52] width 300 height 21
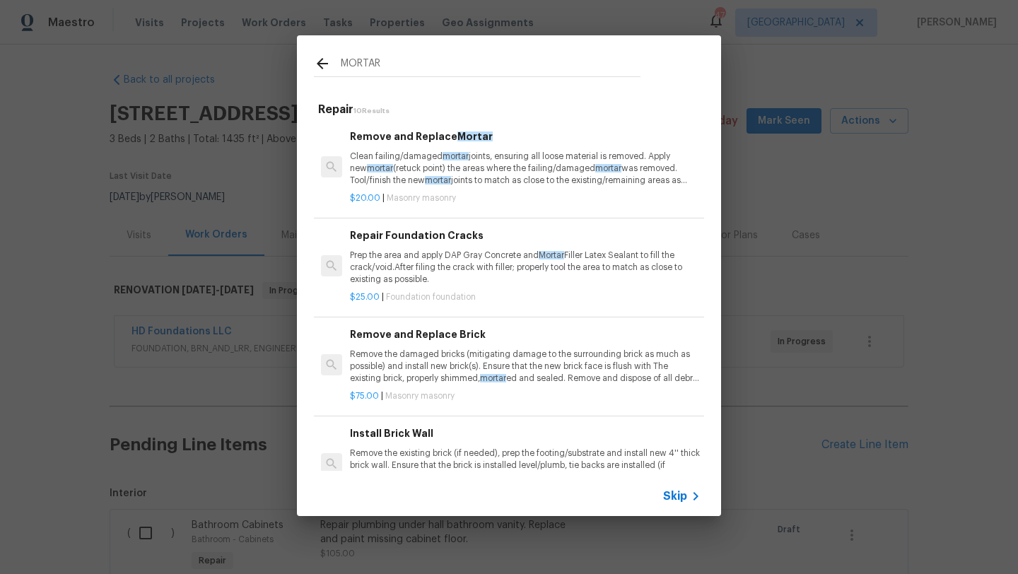
type input "MORTAR"
click at [486, 171] on p "Clean failing/damaged mortar joints, ensuring all loose material is removed. Ap…" at bounding box center [525, 169] width 351 height 36
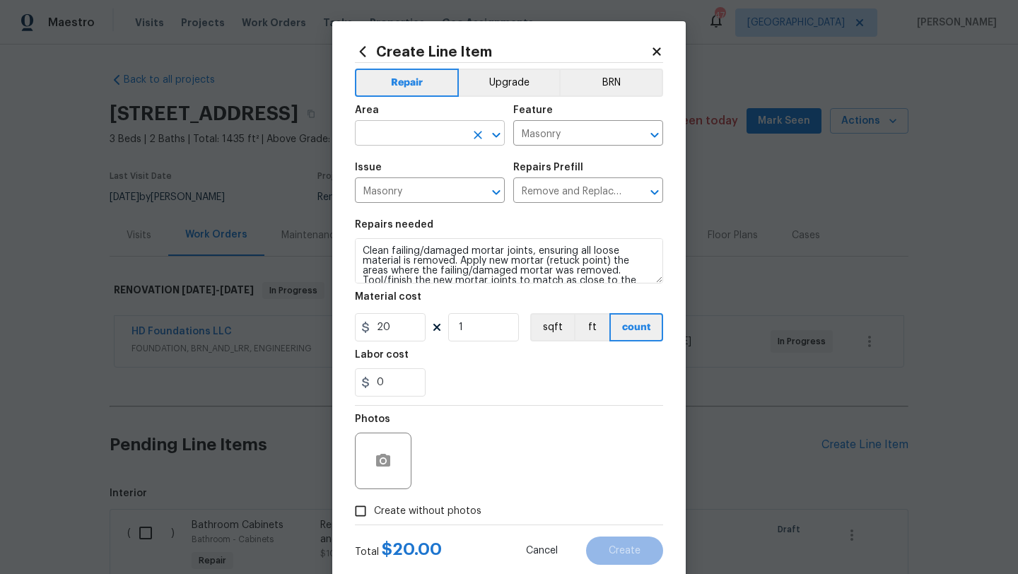
click at [455, 136] on input "text" at bounding box center [410, 135] width 110 height 22
click at [460, 185] on li "Exterior Overall" at bounding box center [430, 189] width 150 height 23
type input "Exterior Overall"
drag, startPoint x: 477, startPoint y: 328, endPoint x: 416, endPoint y: 334, distance: 61.1
click at [416, 334] on div "20 1 sqft ft count" at bounding box center [509, 327] width 308 height 28
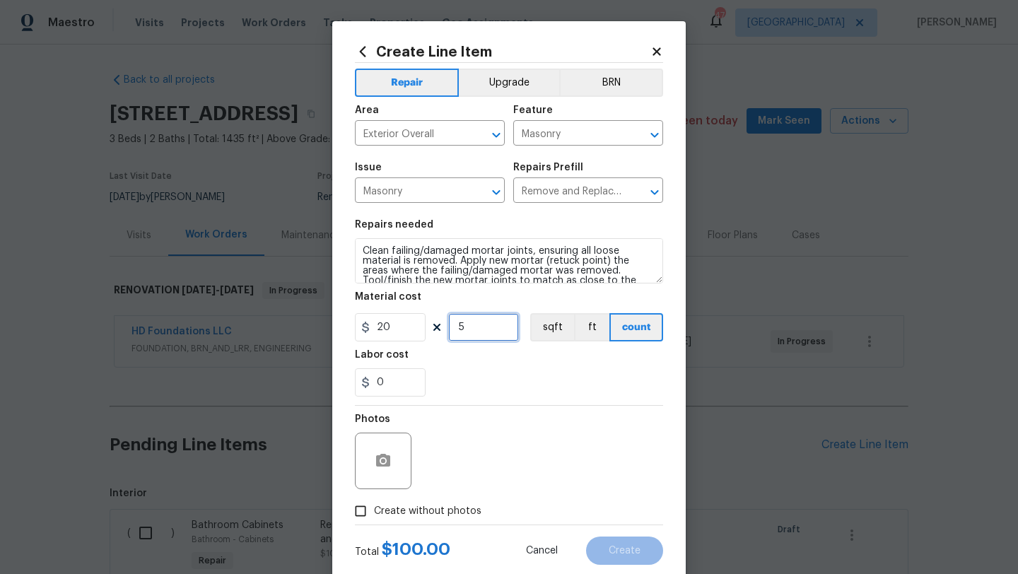
type input "5"
click at [412, 512] on span "Create without photos" at bounding box center [427, 511] width 107 height 15
click at [374, 512] on input "Create without photos" at bounding box center [360, 511] width 27 height 27
checkbox input "true"
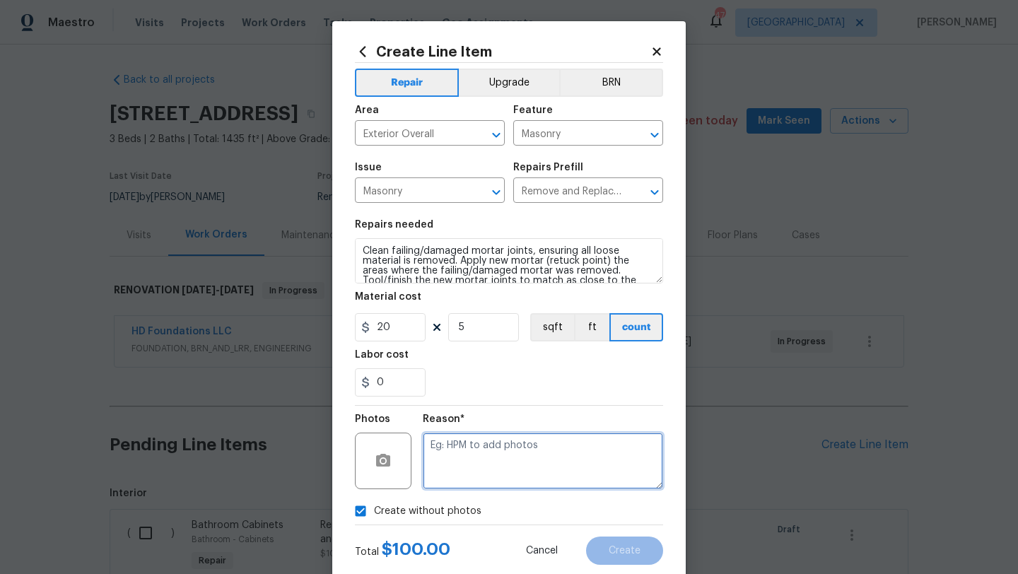
click at [449, 476] on textarea at bounding box center [543, 461] width 240 height 57
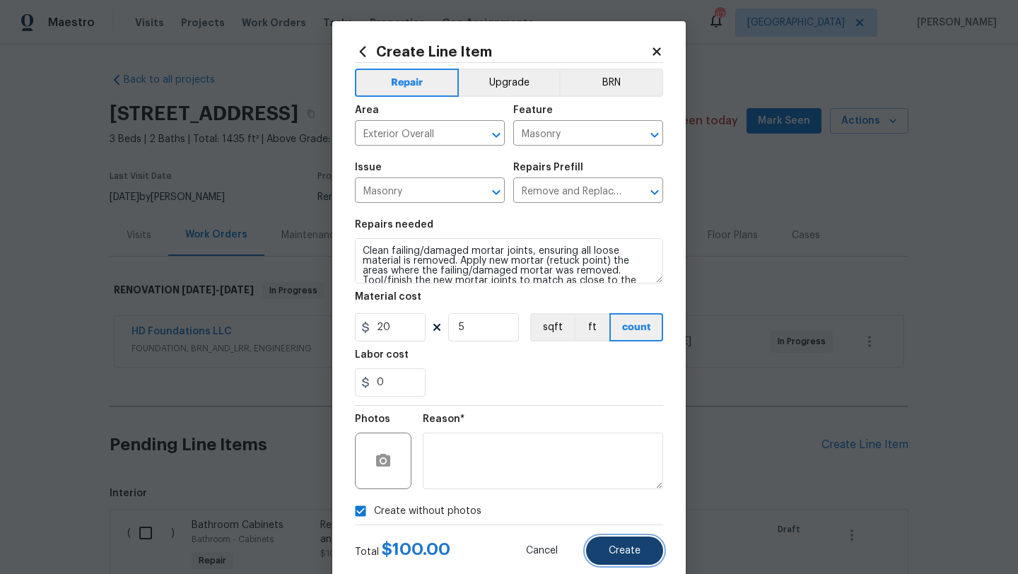
click at [607, 549] on button "Create" at bounding box center [624, 551] width 77 height 28
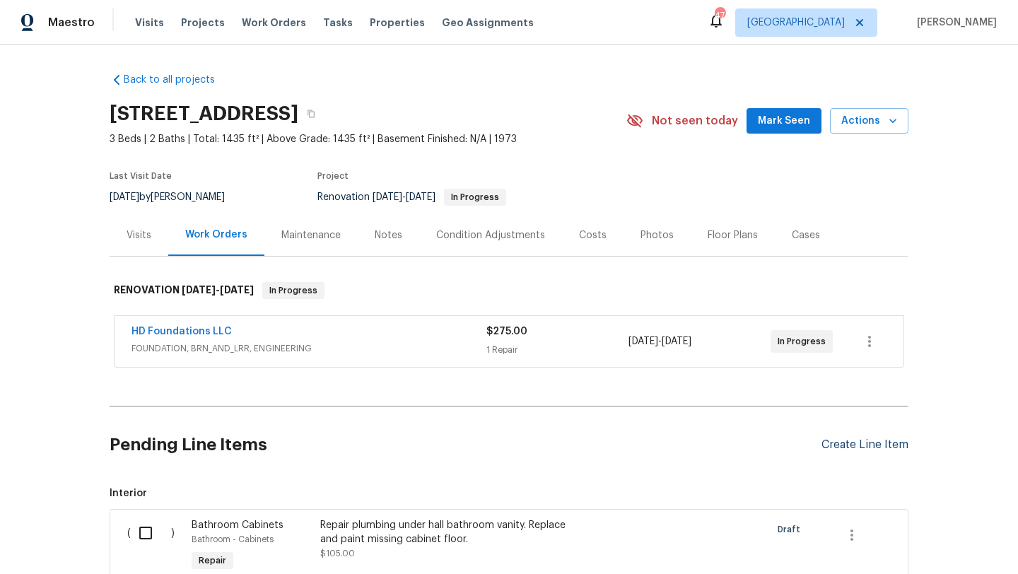
click at [845, 450] on div "Create Line Item" at bounding box center [865, 444] width 87 height 13
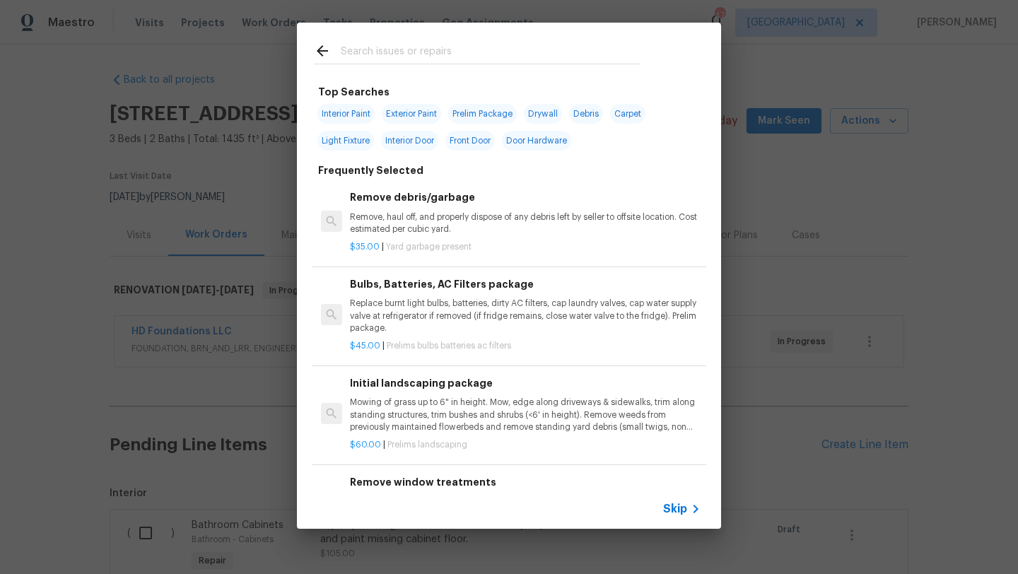
click at [479, 52] on input "text" at bounding box center [491, 52] width 300 height 21
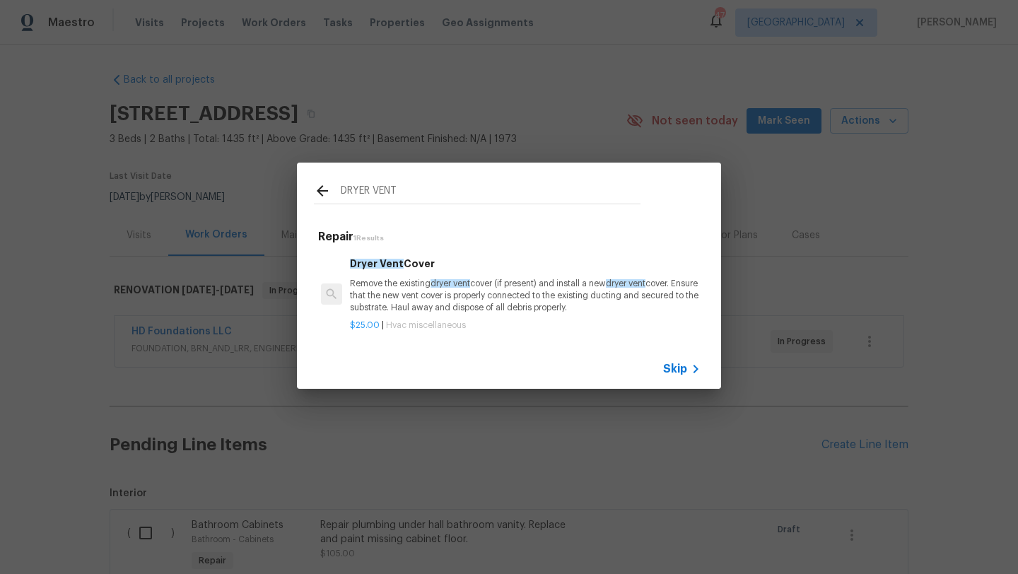
type input "DRYER VENT"
click at [497, 297] on p "Remove the existing dryer vent cover (if present) and install a new dryer vent …" at bounding box center [525, 296] width 351 height 36
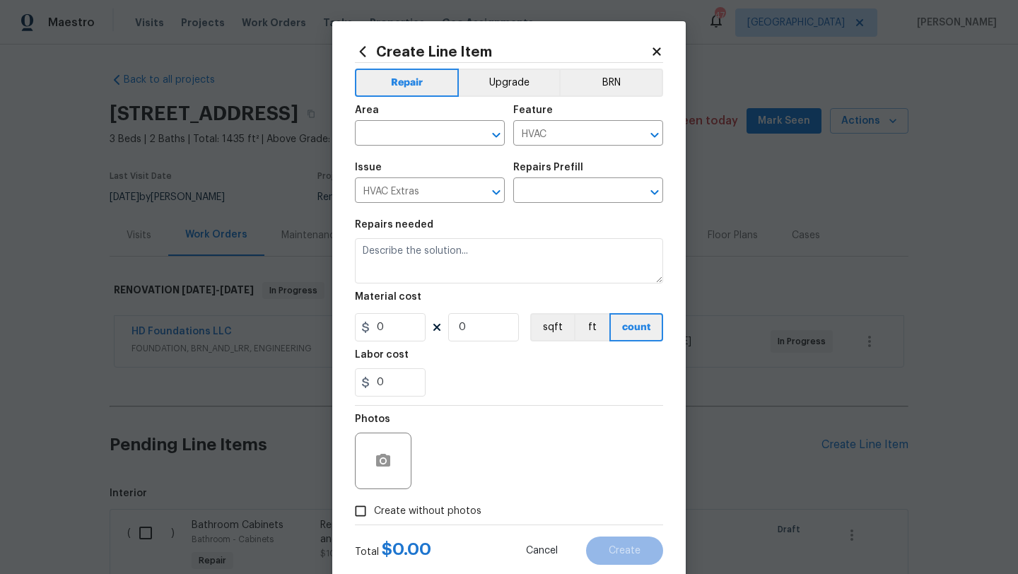
type input "Dryer Vent Cover $25.00"
type textarea "Remove the existing dryer vent cover (if present) and install a new dryer vent …"
type input "25"
type input "1"
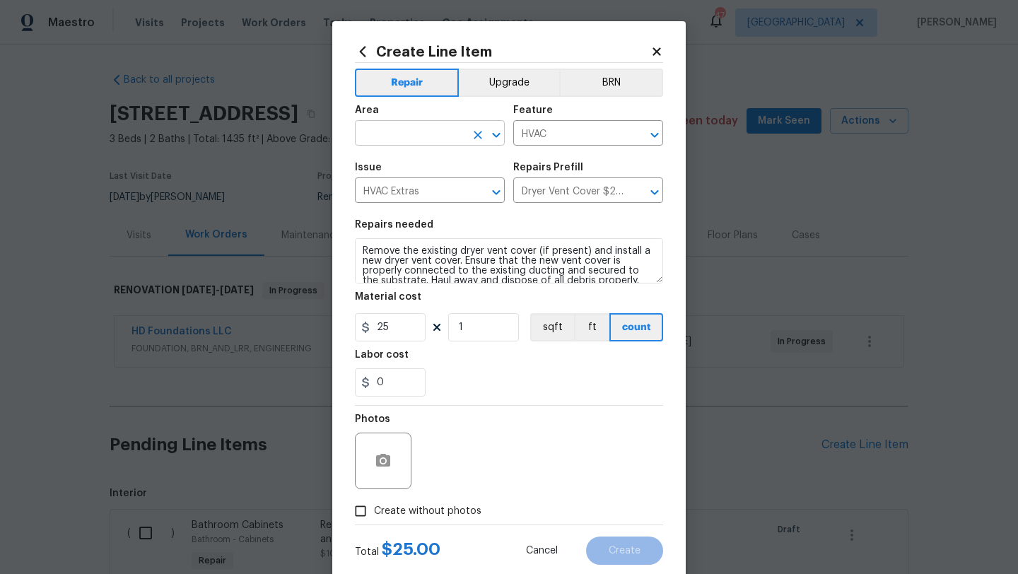
click at [445, 133] on input "text" at bounding box center [410, 135] width 110 height 22
click at [442, 189] on li "Exterior Overall" at bounding box center [430, 189] width 150 height 23
type input "Exterior Overall"
click at [465, 509] on span "Create without photos" at bounding box center [427, 511] width 107 height 15
click at [374, 509] on input "Create without photos" at bounding box center [360, 511] width 27 height 27
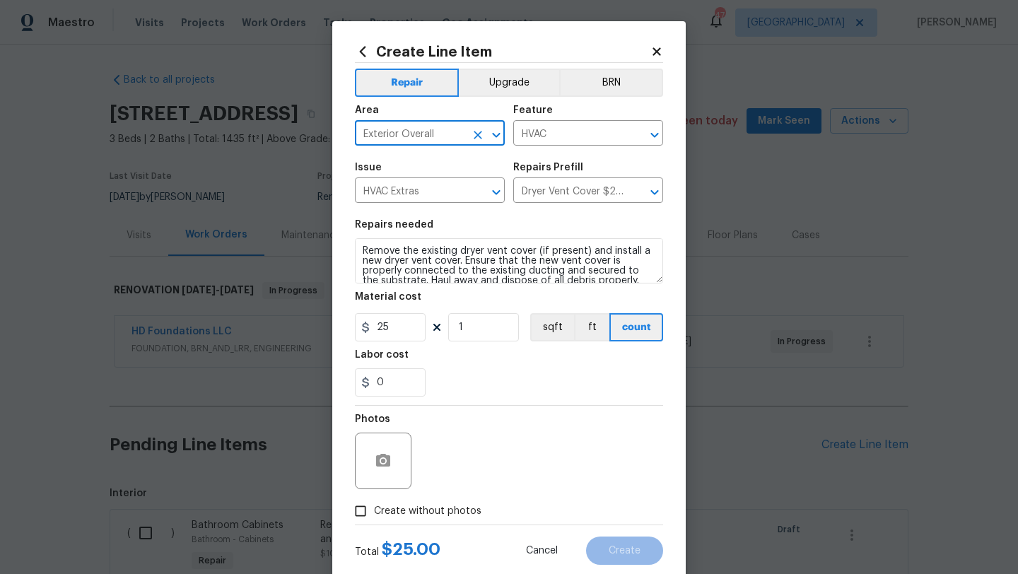
checkbox input "true"
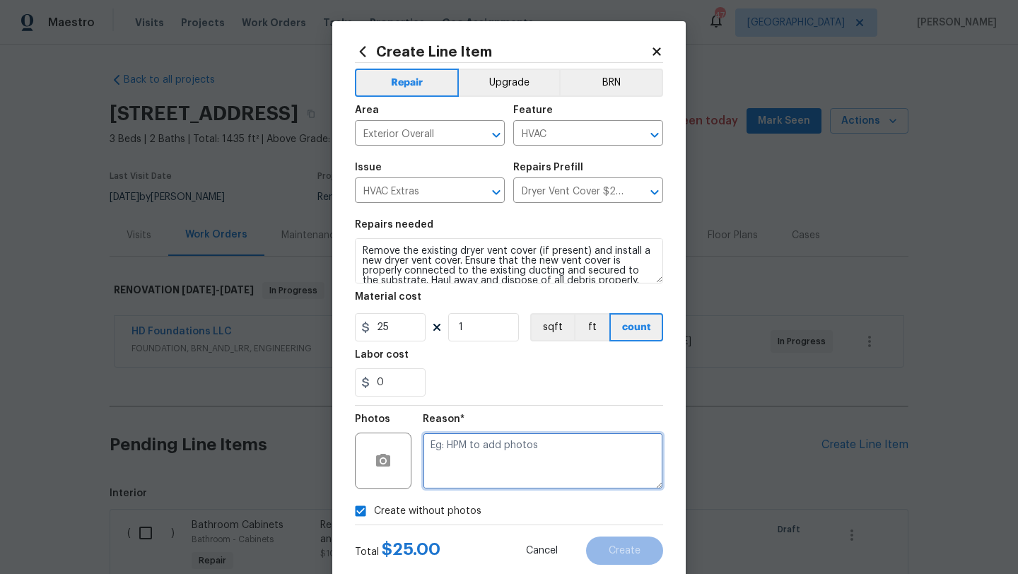
click at [483, 472] on textarea at bounding box center [543, 461] width 240 height 57
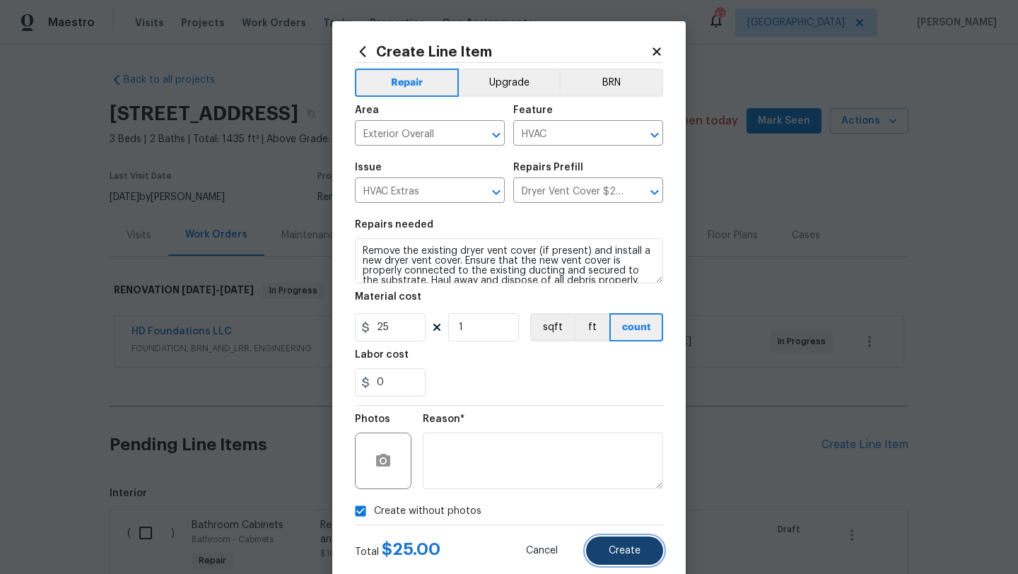
click at [596, 551] on button "Create" at bounding box center [624, 551] width 77 height 28
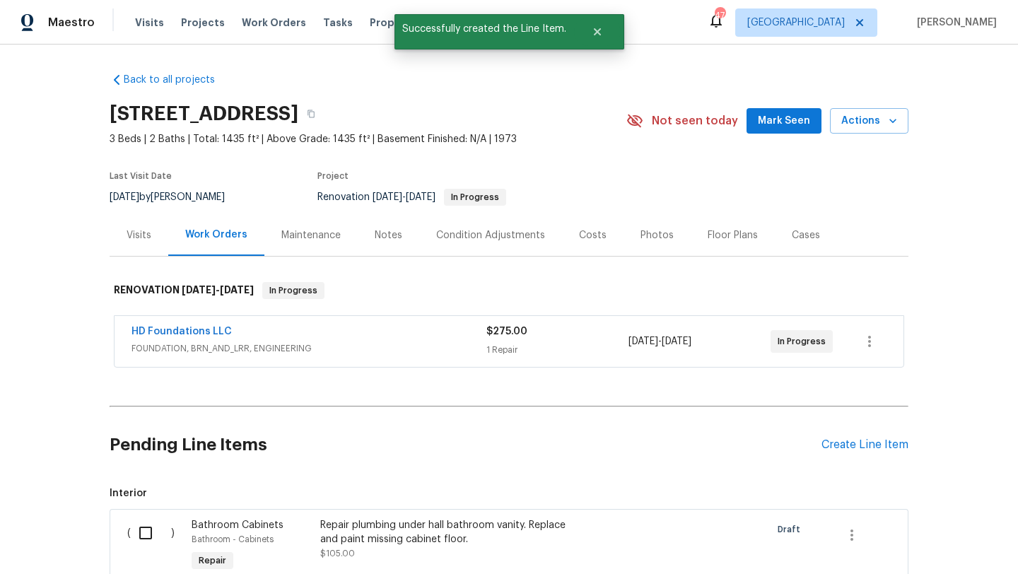
click at [830, 446] on div "Create Line Item" at bounding box center [865, 444] width 87 height 13
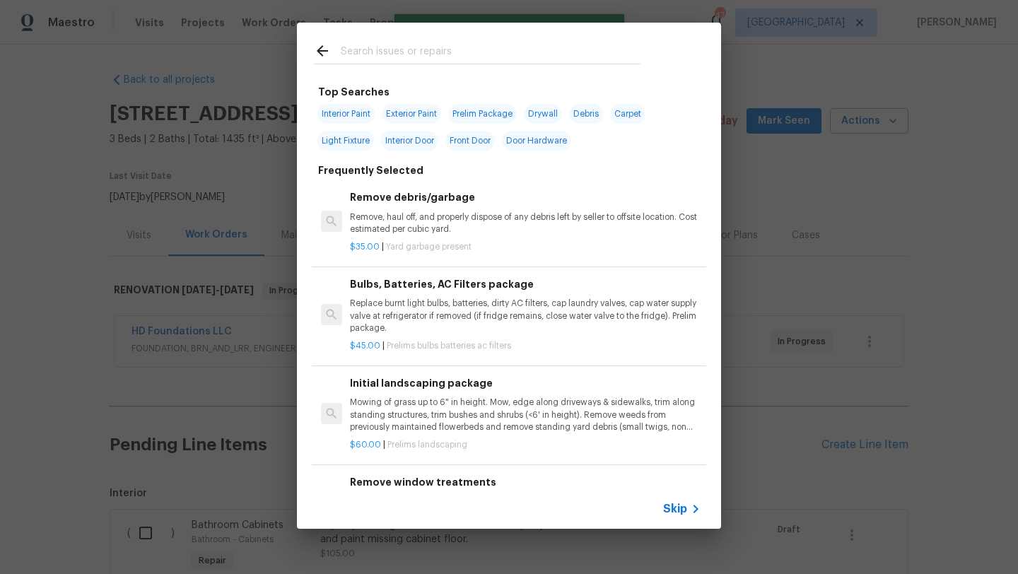
click at [407, 47] on input "text" at bounding box center [491, 52] width 300 height 21
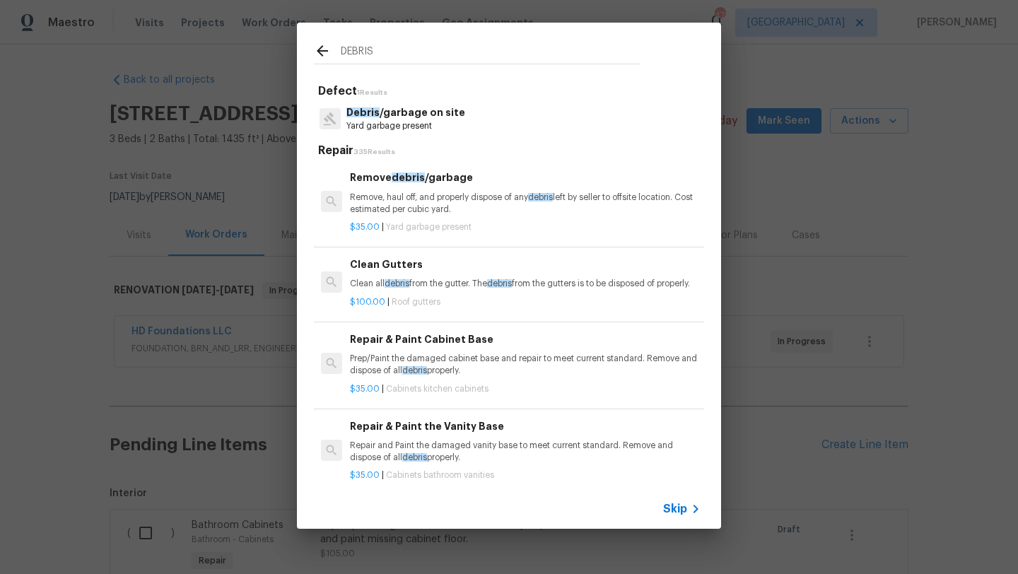
type input "DEBRIS"
click at [421, 194] on p "Remove, haul off, and properly dispose of any debris left by seller to offsite …" at bounding box center [525, 204] width 351 height 24
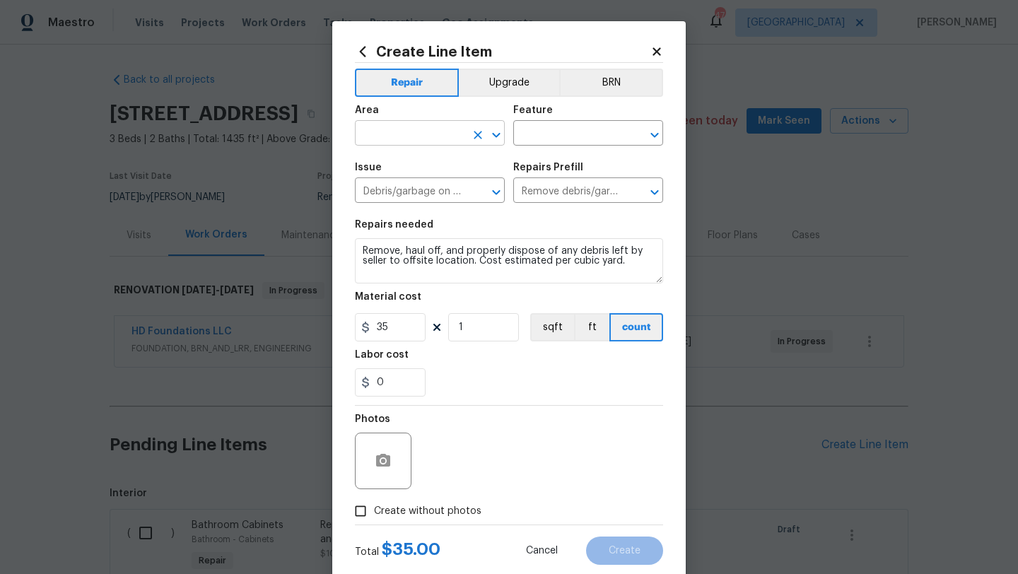
click at [421, 127] on input "text" at bounding box center [410, 135] width 110 height 22
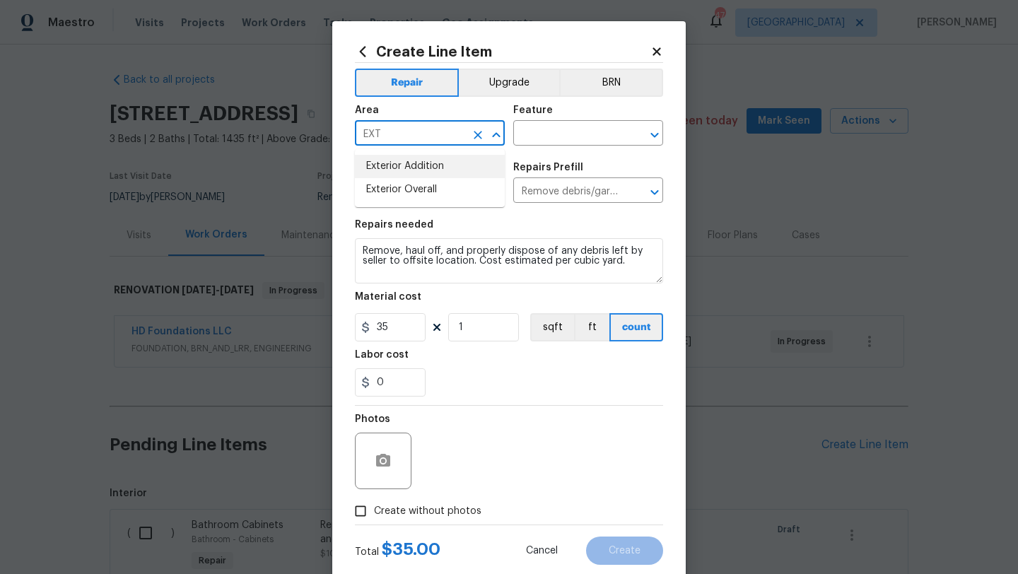
click at [431, 183] on li "Exterior Overall" at bounding box center [430, 189] width 150 height 23
type input "Exterior Overall"
click at [554, 138] on input "text" at bounding box center [568, 135] width 110 height 22
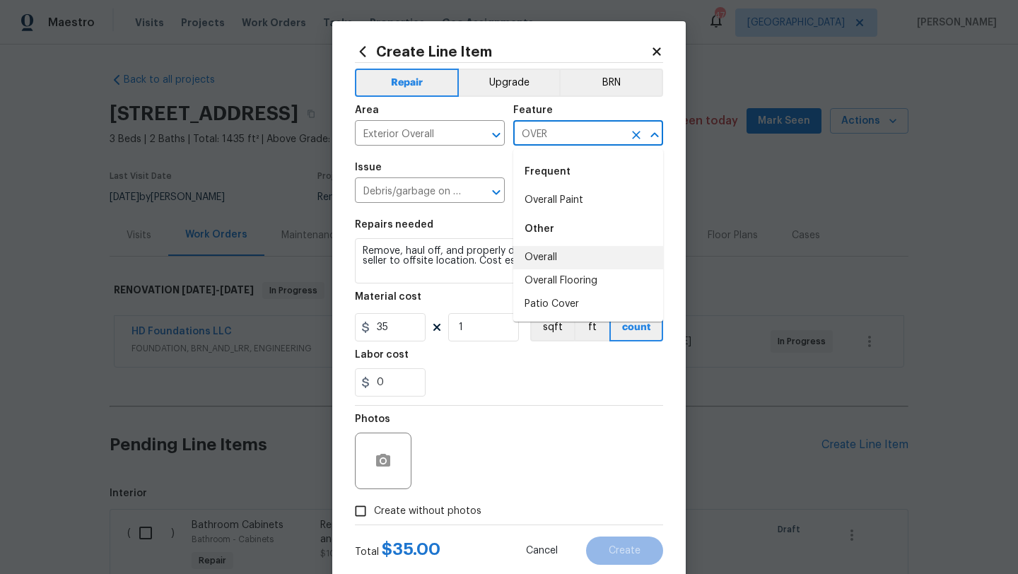
click at [556, 259] on li "Overall" at bounding box center [588, 257] width 150 height 23
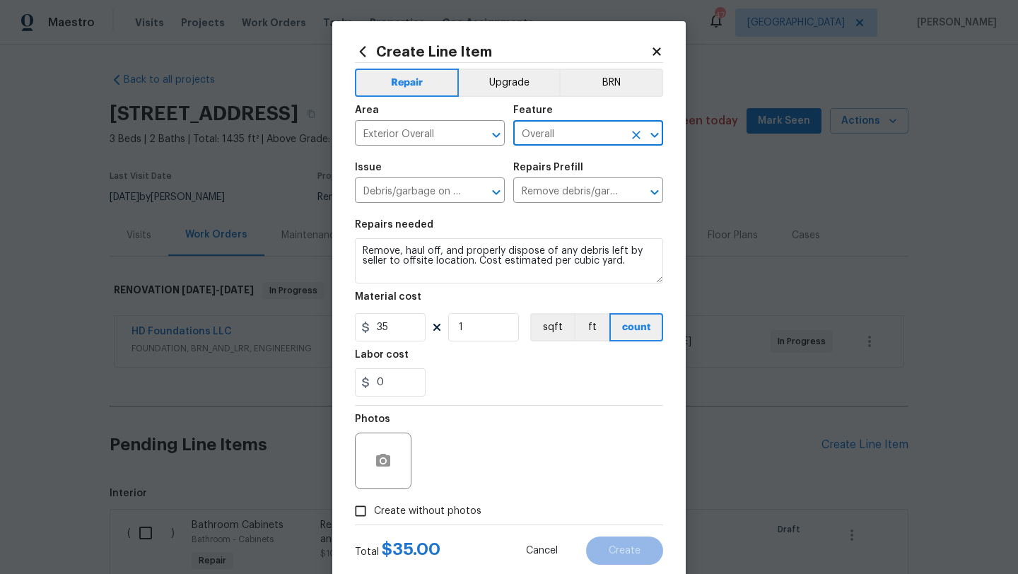
type input "Overall"
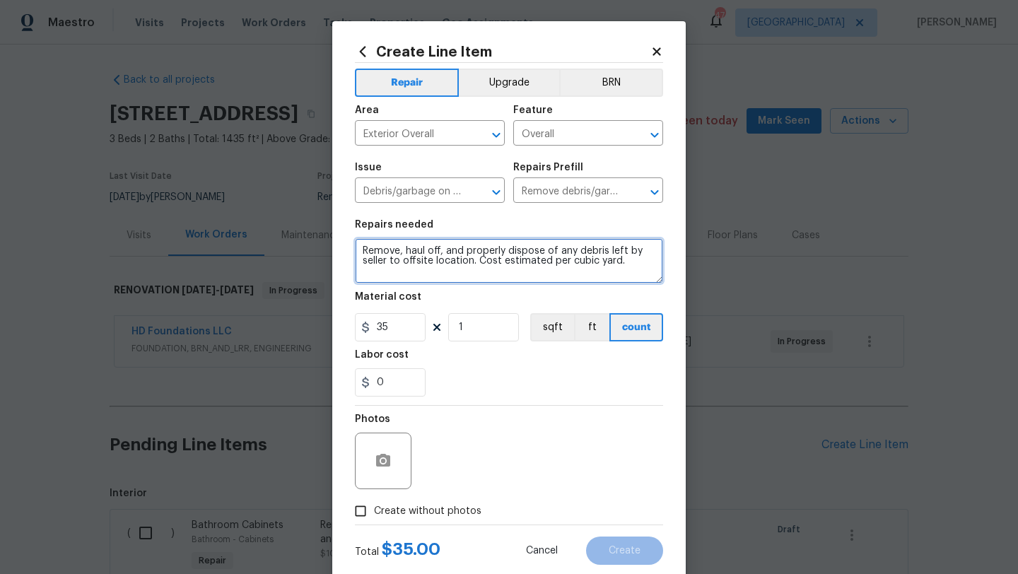
drag, startPoint x: 535, startPoint y: 279, endPoint x: 362, endPoint y: 235, distance: 178.7
click at [362, 235] on figure "Repairs needed Remove, haul off, and properly dispose of any debris left by sel…" at bounding box center [509, 252] width 308 height 64
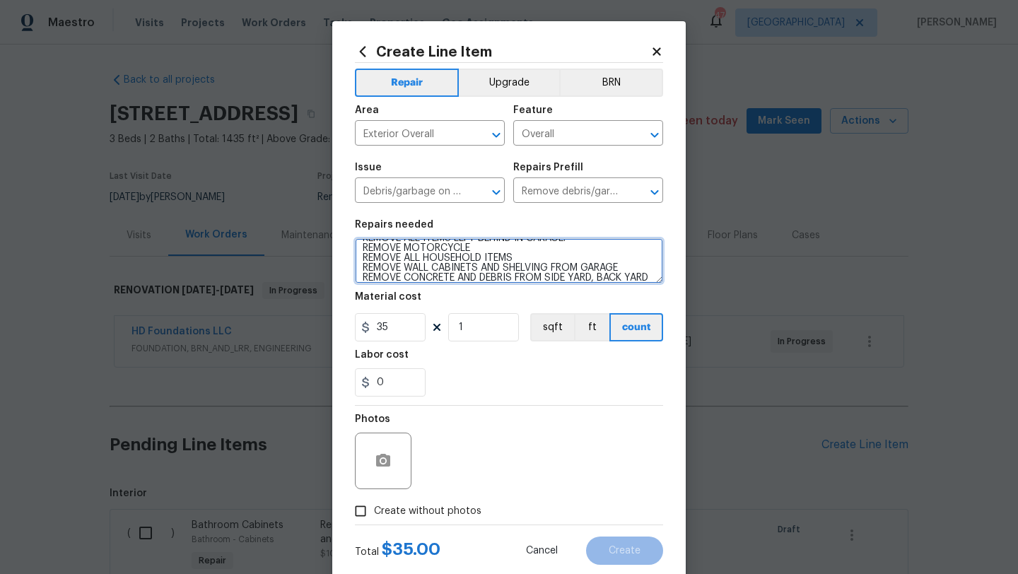
scroll to position [23, 0]
type textarea "REMOVE ALL ITEMS LEFT BEHIND IN GARAGE. REMOVE MOTORCYCLE REMOVE ALL HOUSEHOLD …"
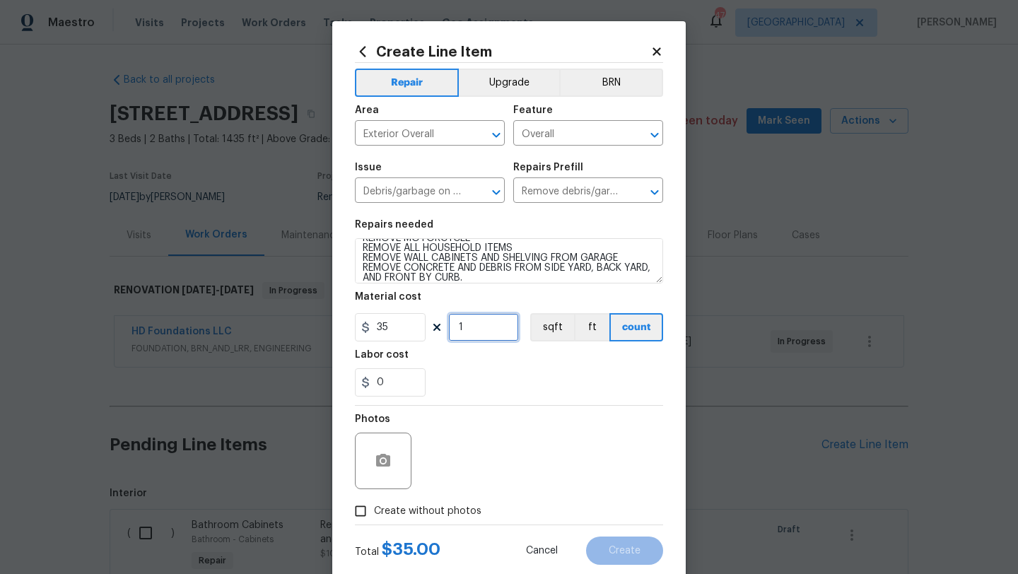
drag, startPoint x: 465, startPoint y: 328, endPoint x: 451, endPoint y: 328, distance: 14.1
click at [451, 328] on input "1" at bounding box center [483, 327] width 71 height 28
type input "35"
click at [424, 511] on span "Create without photos" at bounding box center [427, 511] width 107 height 15
click at [374, 511] on input "Create without photos" at bounding box center [360, 511] width 27 height 27
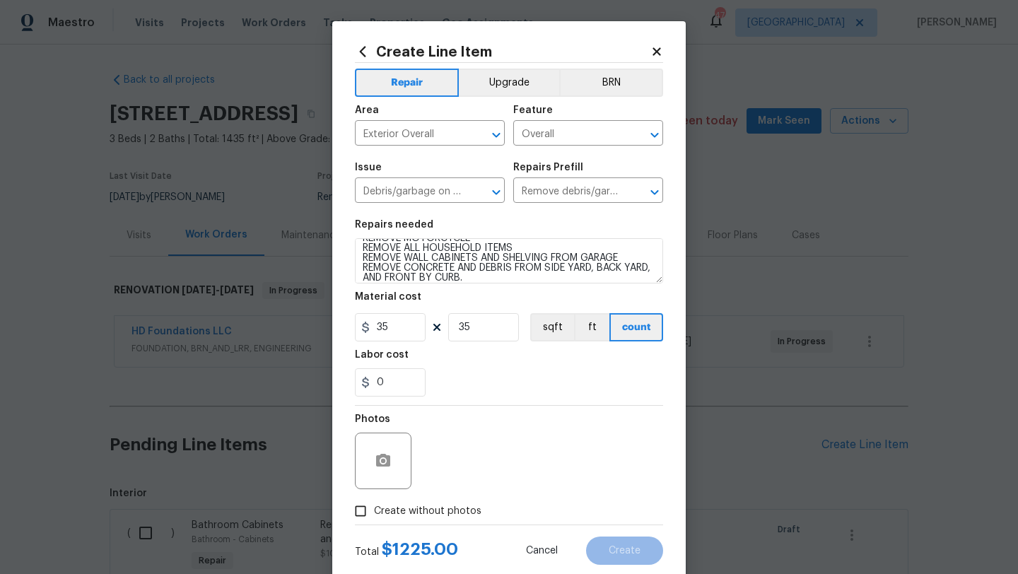
checkbox input "true"
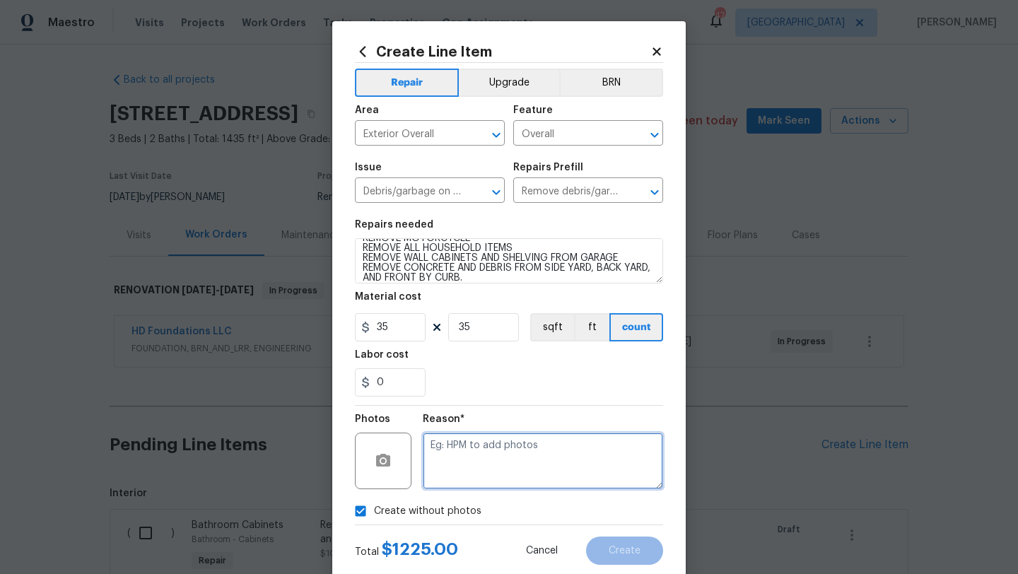
click at [468, 466] on textarea at bounding box center [543, 461] width 240 height 57
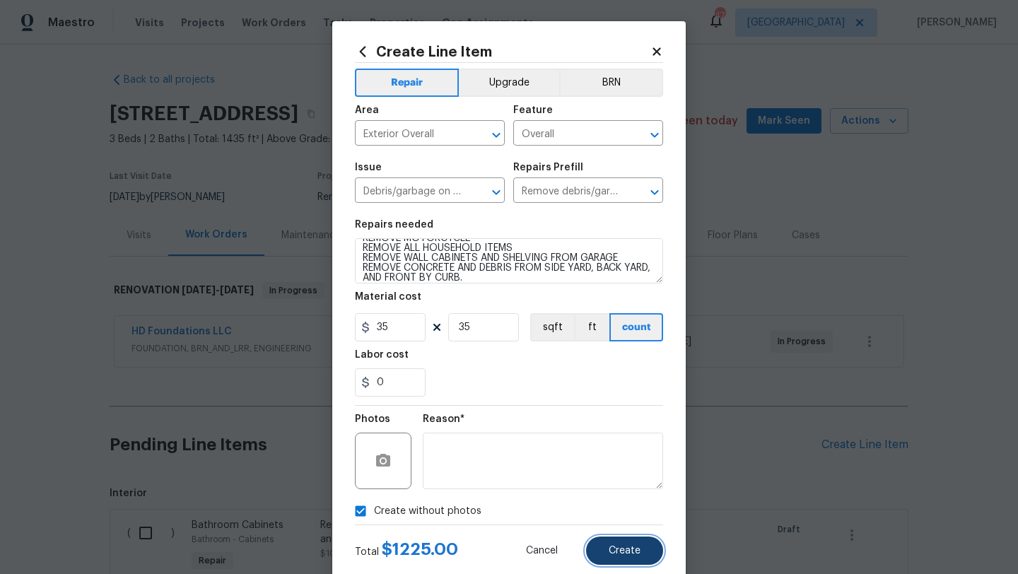
click at [607, 552] on button "Create" at bounding box center [624, 551] width 77 height 28
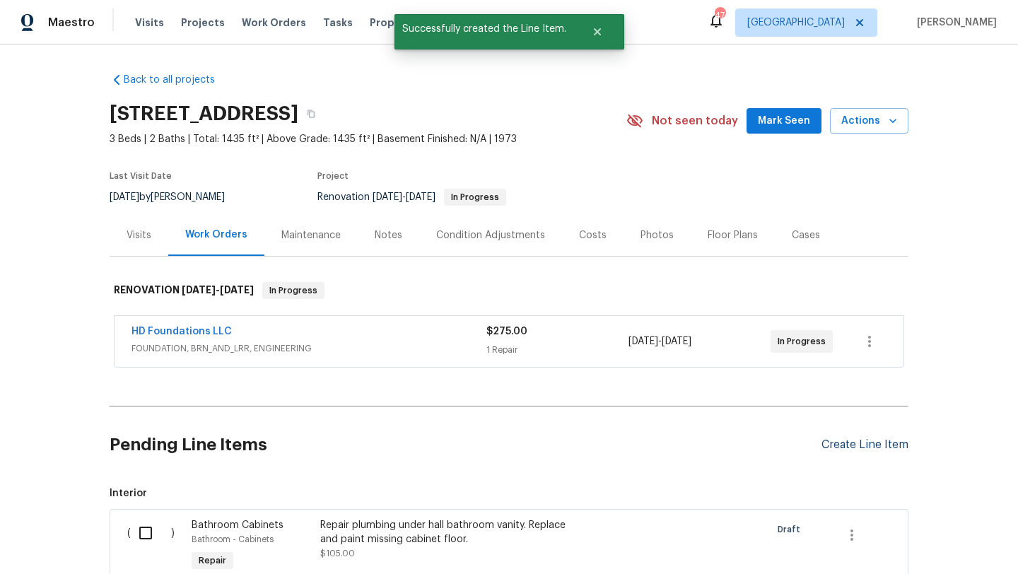
click at [831, 446] on div "Create Line Item" at bounding box center [865, 444] width 87 height 13
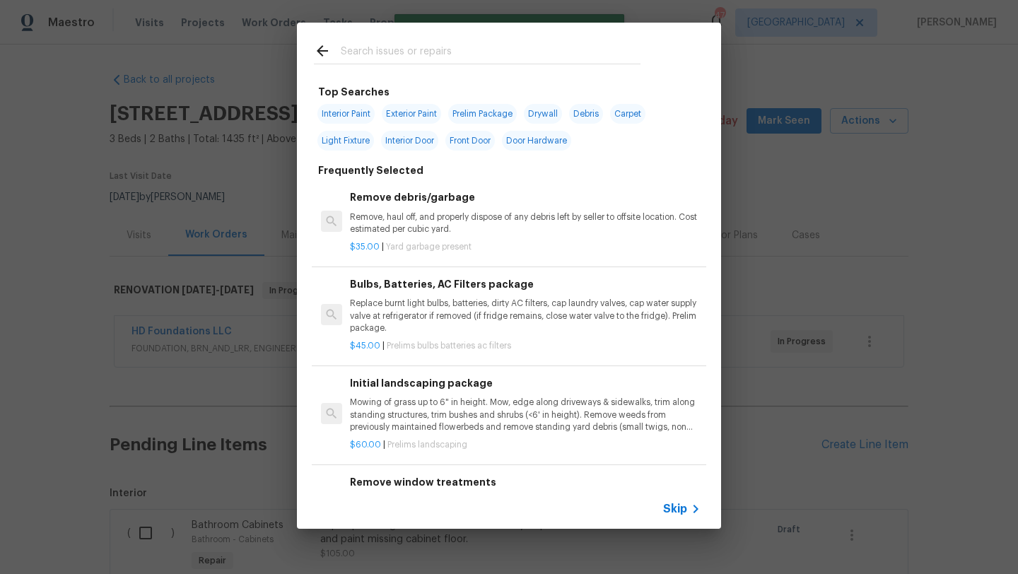
click at [407, 52] on input "text" at bounding box center [491, 52] width 300 height 21
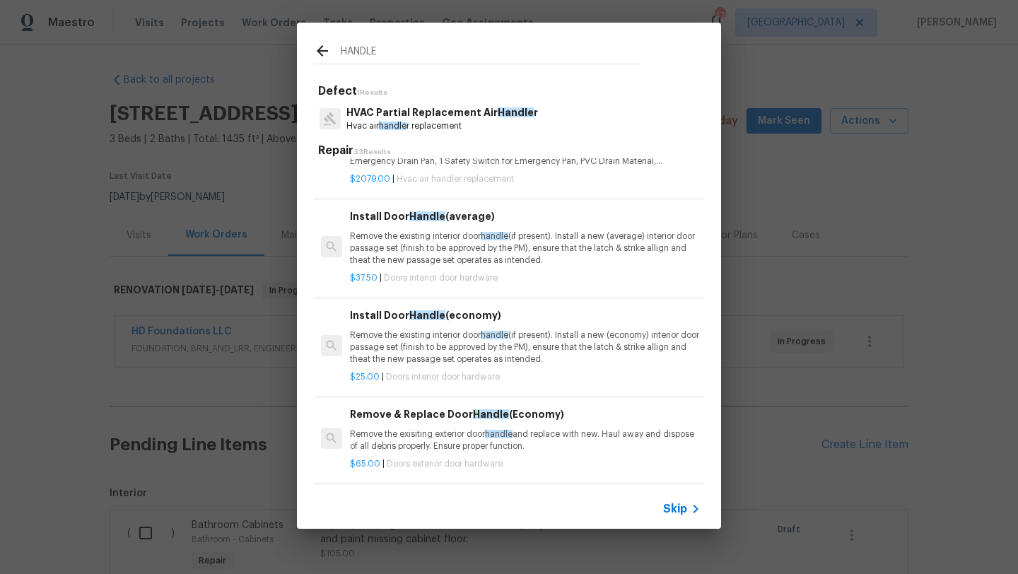
scroll to position [660, 0]
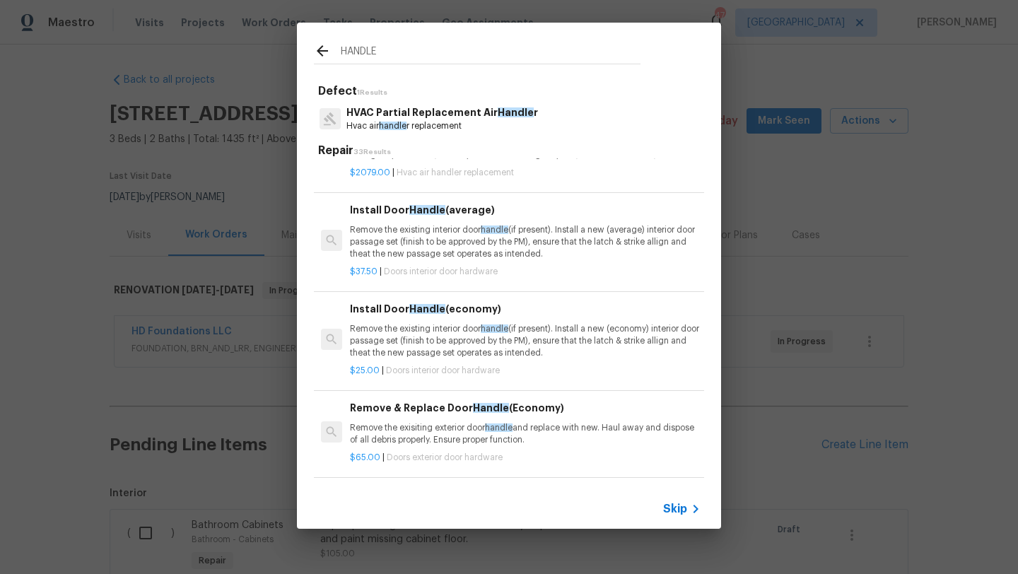
type input "HANDLE"
click at [481, 340] on p "Remove the existing interior door handle (if present). Install a new (economy) …" at bounding box center [525, 341] width 351 height 36
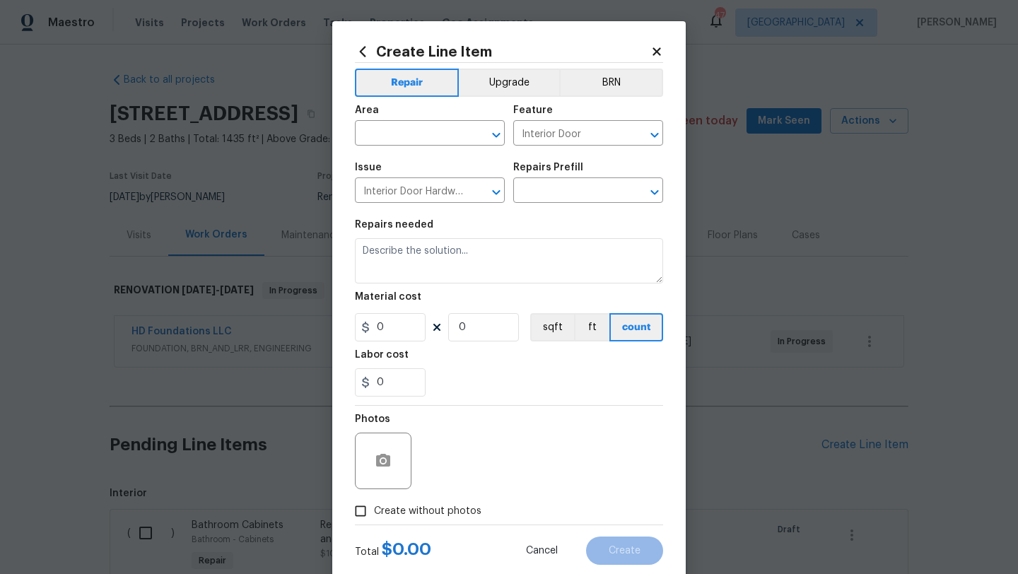
type input "Install Door Handle (economy) $25.00"
type textarea "Remove the existing interior door handle (if present). Install a new (economy) …"
type input "25"
type input "1"
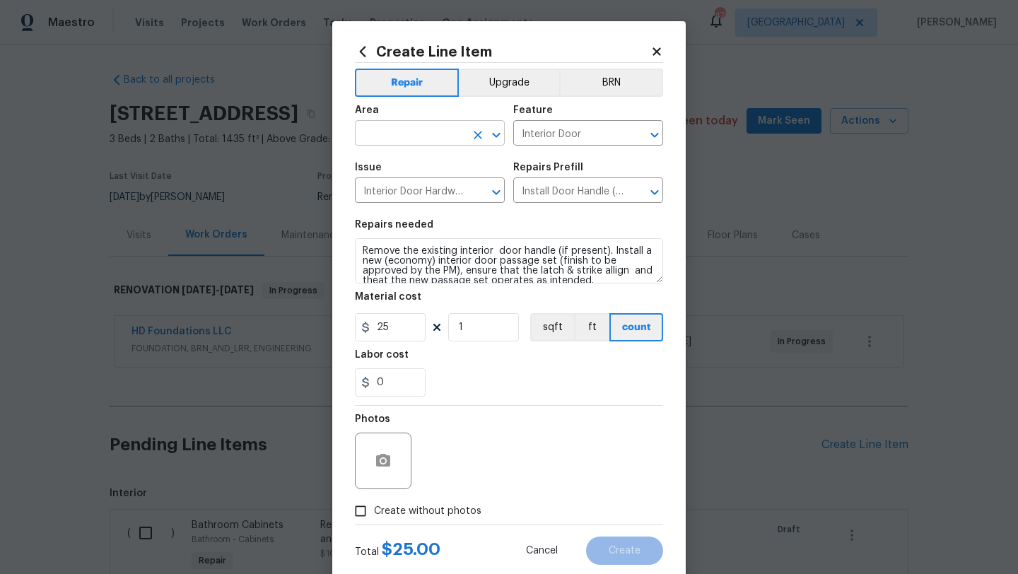
click at [416, 127] on input "text" at bounding box center [410, 135] width 110 height 22
click at [422, 183] on li "Interior Overall" at bounding box center [430, 189] width 150 height 23
type input "Interior Overall"
click at [356, 250] on textarea "Remove the existing interior door handle (if present). Install a new (economy) …" at bounding box center [509, 260] width 308 height 45
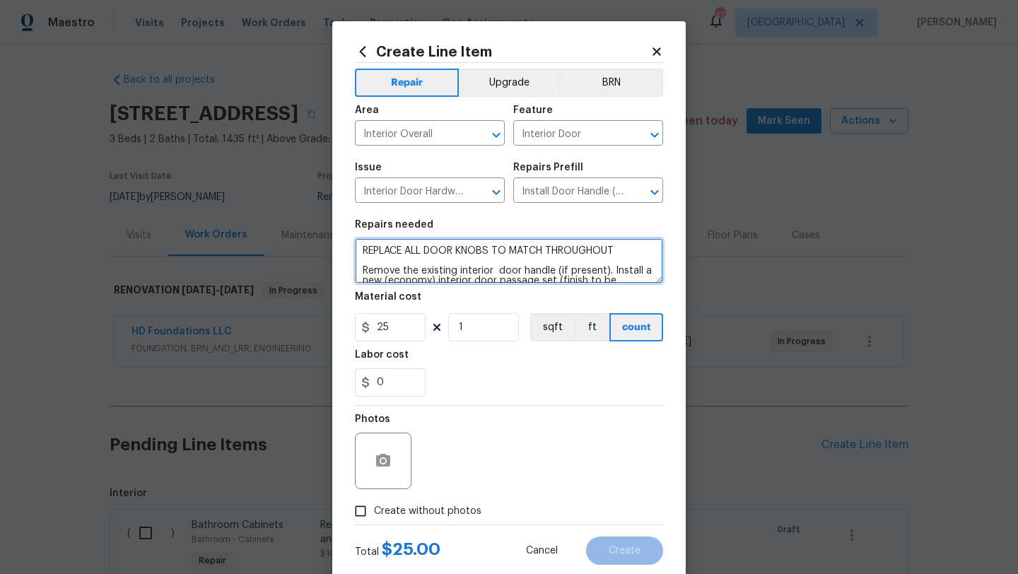
type textarea "REPLACE ALL DOOR KNOBS TO MATCH THROUGHOUT Remove the existing interior door ha…"
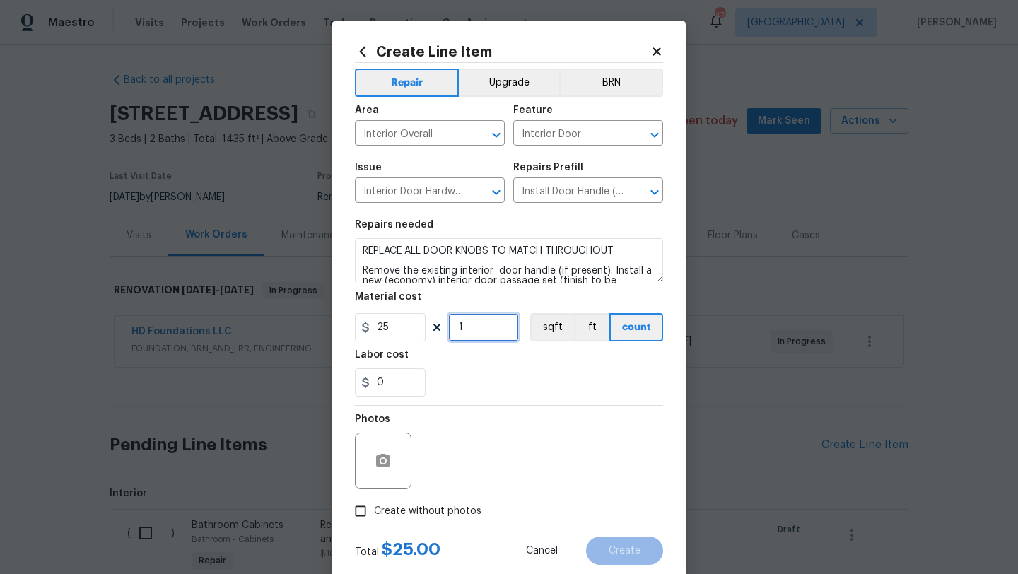
click at [467, 330] on input "1" at bounding box center [483, 327] width 71 height 28
type input "17"
click at [520, 88] on button "Upgrade" at bounding box center [509, 83] width 101 height 28
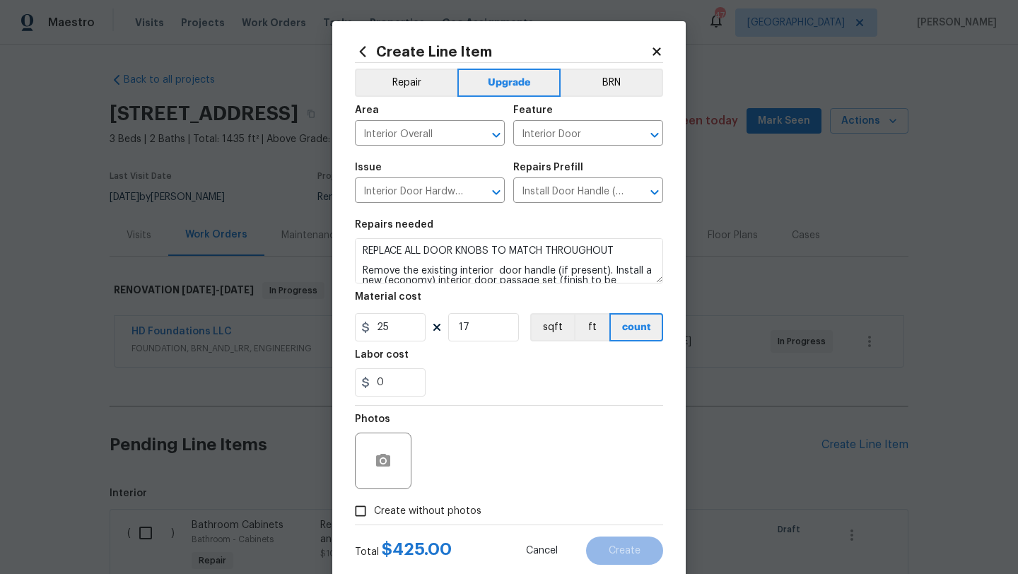
click at [433, 508] on span "Create without photos" at bounding box center [427, 511] width 107 height 15
click at [374, 508] on input "Create without photos" at bounding box center [360, 511] width 27 height 27
checkbox input "true"
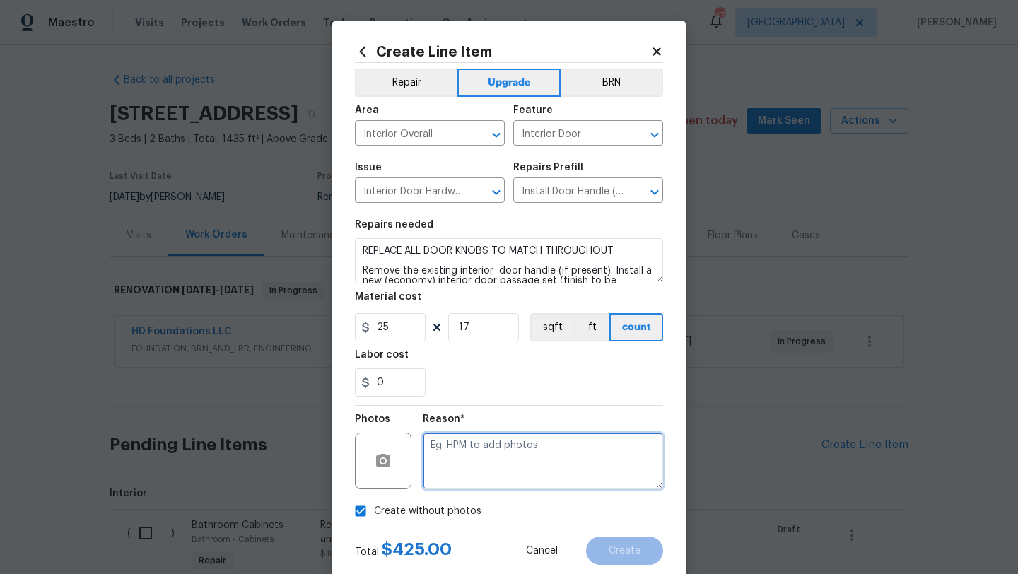
click at [445, 473] on textarea at bounding box center [543, 461] width 240 height 57
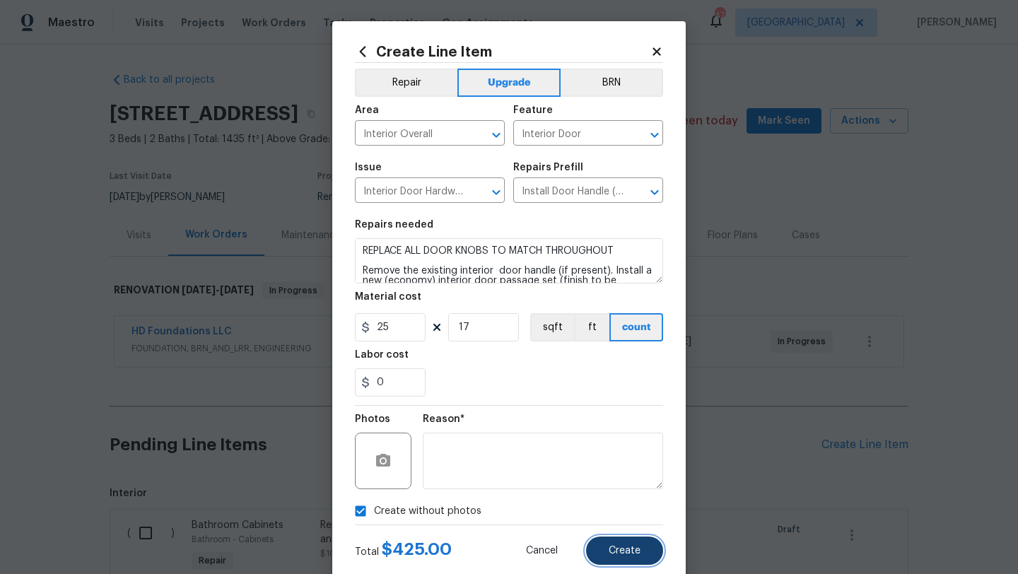
click at [620, 551] on span "Create" at bounding box center [625, 551] width 32 height 11
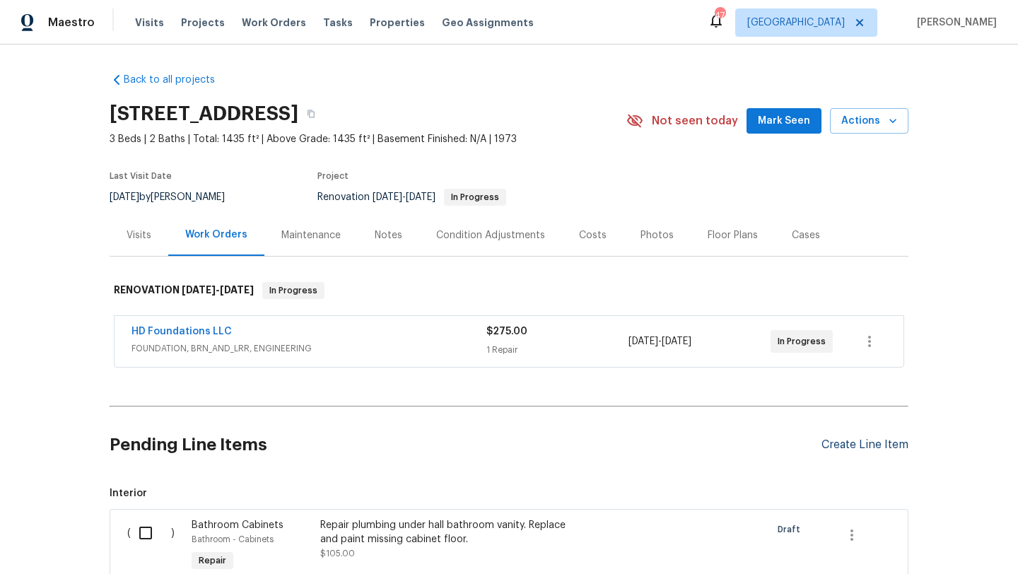
click at [839, 444] on div "Create Line Item" at bounding box center [865, 444] width 87 height 13
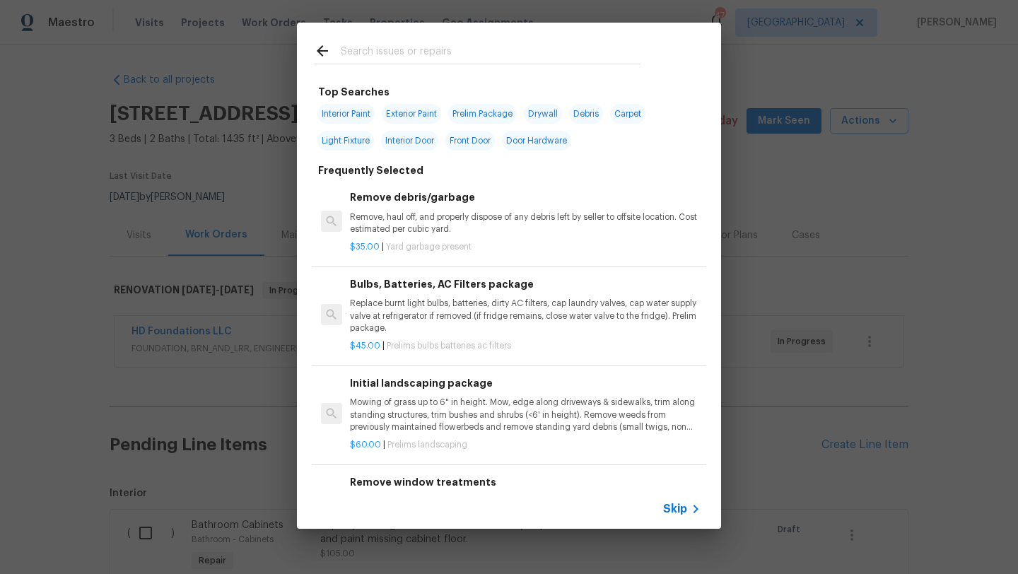
click at [446, 49] on input "text" at bounding box center [491, 52] width 300 height 21
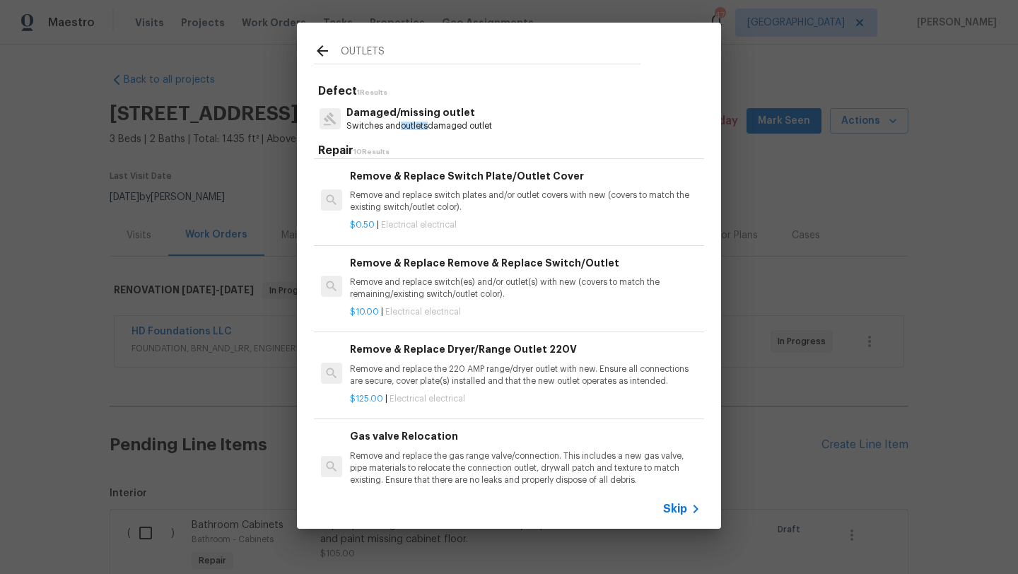
scroll to position [351, 0]
type input "OUTLETS"
click at [467, 284] on p "Remove and replace switch(es) and/or outlet(s) with new (covers to match the re…" at bounding box center [525, 286] width 351 height 24
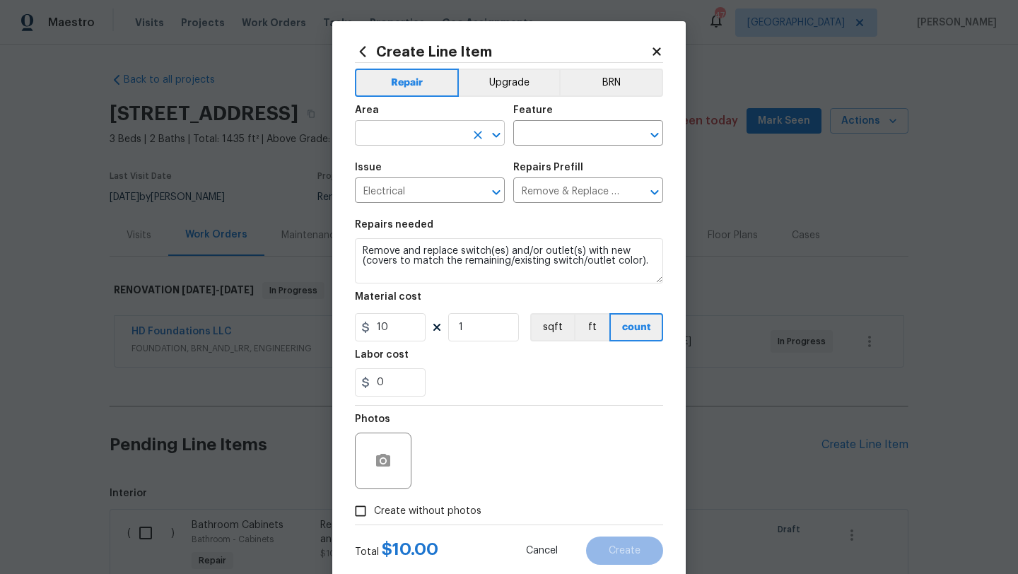
click at [435, 136] on input "text" at bounding box center [410, 135] width 110 height 22
click at [436, 158] on li "Garage" at bounding box center [430, 166] width 150 height 23
type input "Garage"
click at [534, 131] on input "text" at bounding box center [568, 135] width 110 height 22
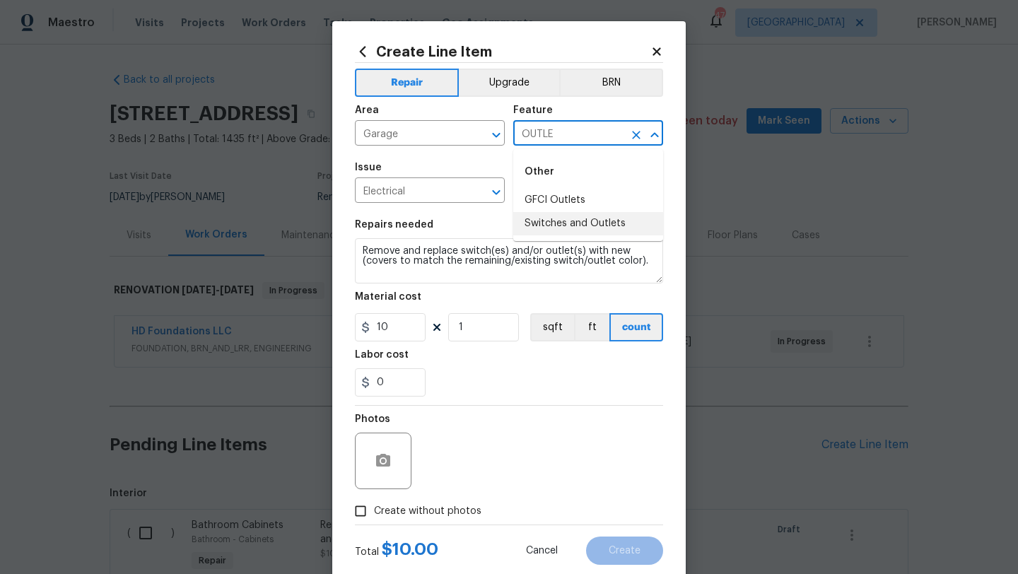
click at [561, 221] on li "Switches and Outlets" at bounding box center [588, 223] width 150 height 23
type input "Switches and Outlets"
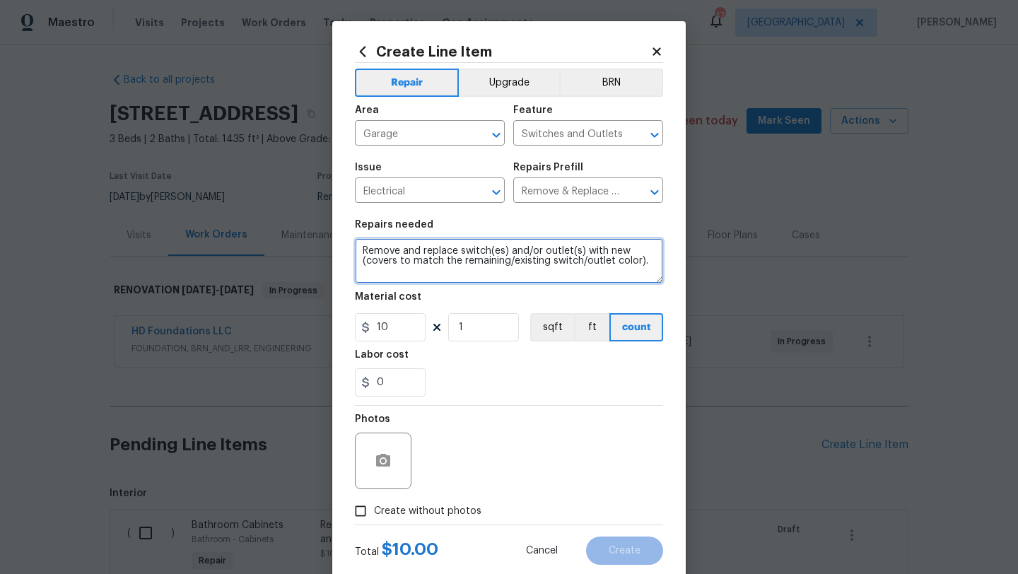
drag, startPoint x: 525, startPoint y: 276, endPoint x: 344, endPoint y: 248, distance: 183.2
click at [343, 248] on div "Create Line Item Repair Upgrade BRN Area Garage ​ Feature Switches and Outlets …" at bounding box center [509, 304] width 354 height 566
type textarea "REPLACE TWO BURNED OUTLETS IN GARAGE"
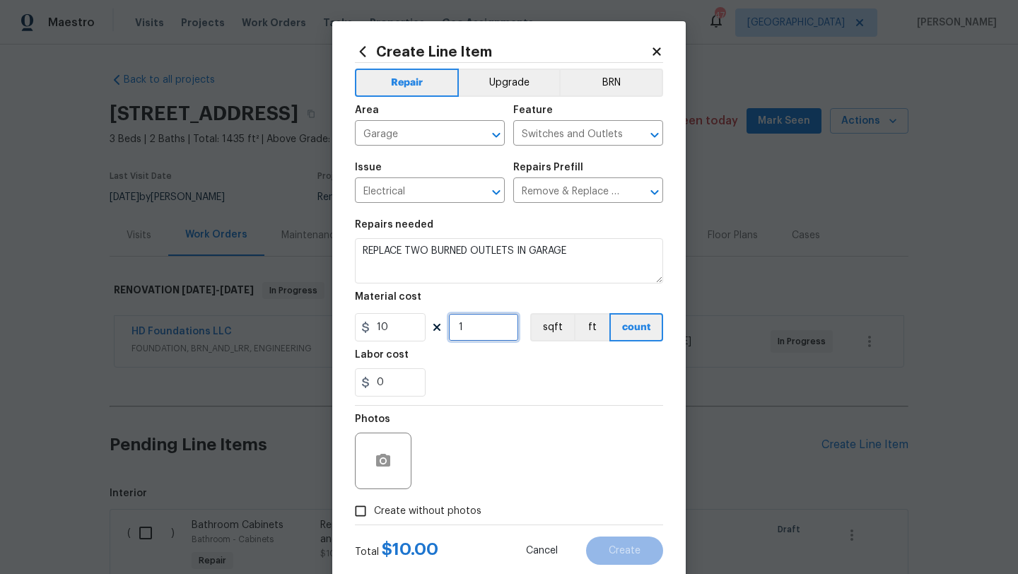
drag, startPoint x: 466, startPoint y: 325, endPoint x: 458, endPoint y: 325, distance: 7.8
click at [458, 325] on input "1" at bounding box center [483, 327] width 71 height 28
type input "2"
click at [455, 511] on span "Create without photos" at bounding box center [427, 511] width 107 height 15
click at [374, 511] on input "Create without photos" at bounding box center [360, 511] width 27 height 27
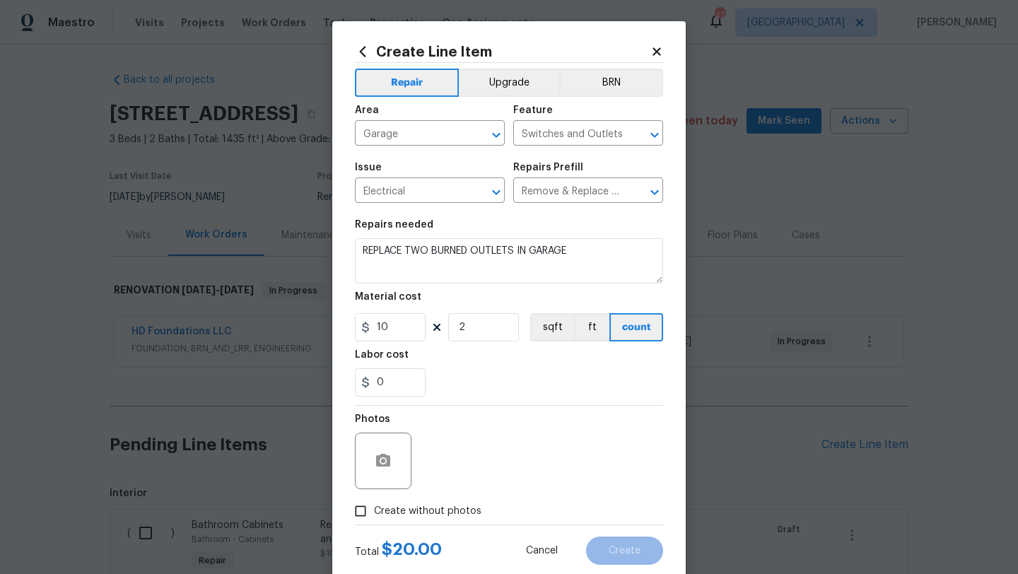
checkbox input "true"
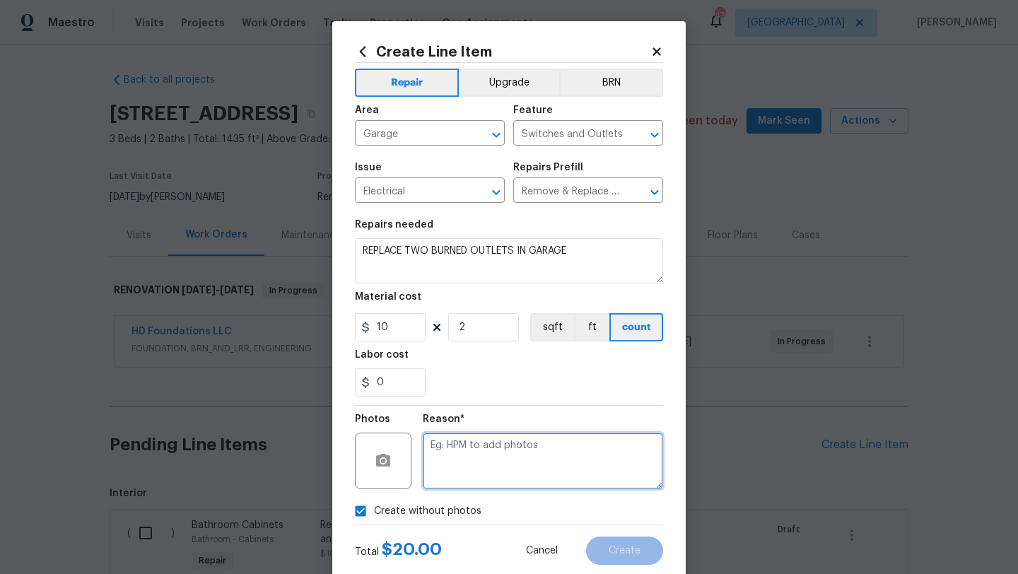
click at [471, 472] on textarea at bounding box center [543, 461] width 240 height 57
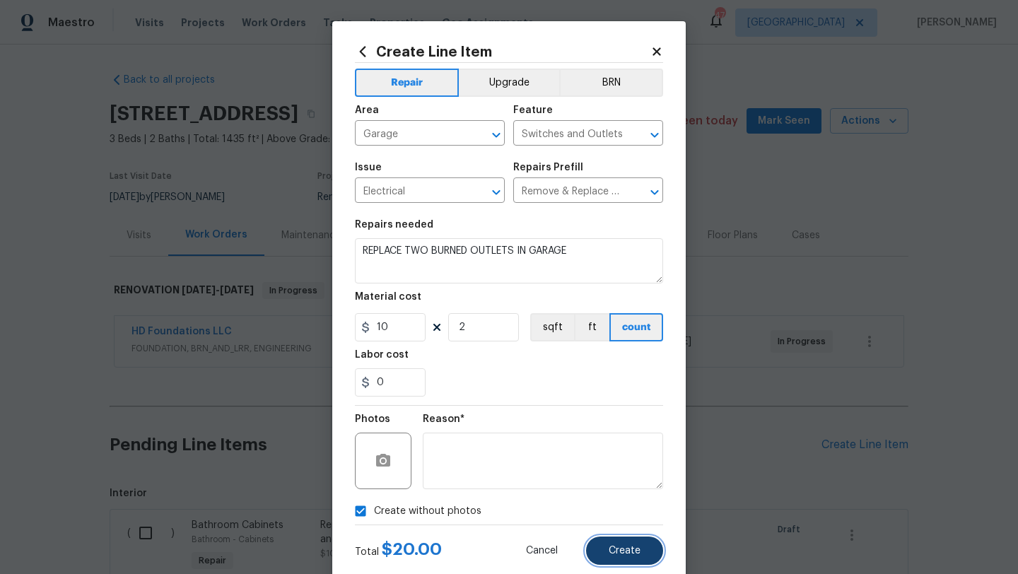
click at [629, 540] on button "Create" at bounding box center [624, 551] width 77 height 28
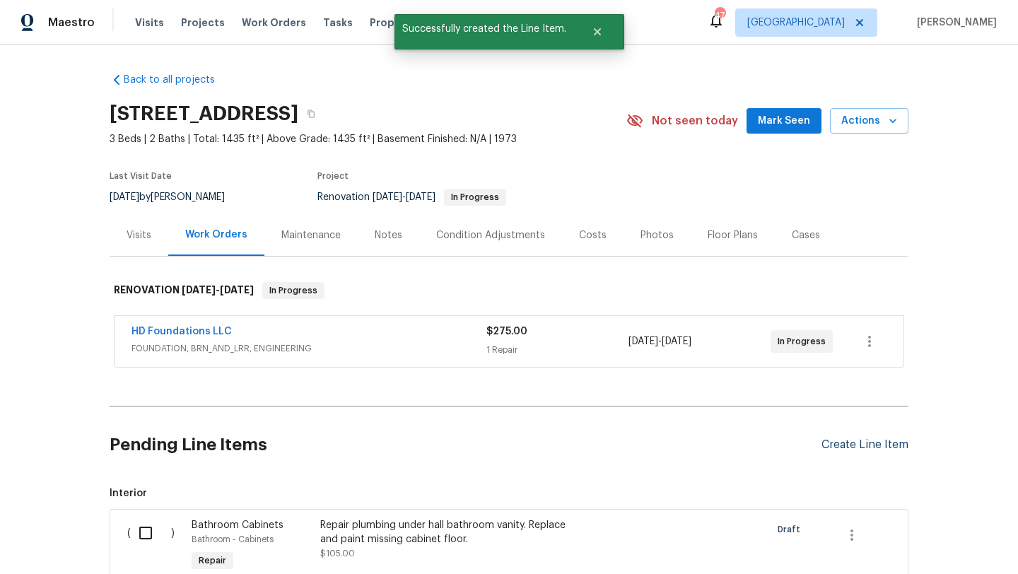
click at [836, 443] on div "Create Line Item" at bounding box center [865, 444] width 87 height 13
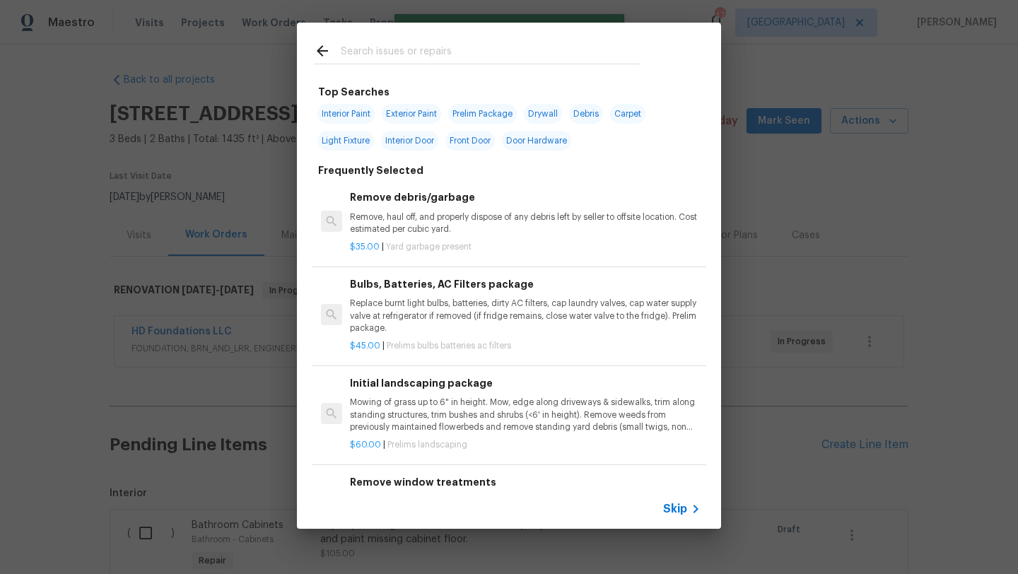
click at [460, 54] on input "text" at bounding box center [491, 52] width 300 height 21
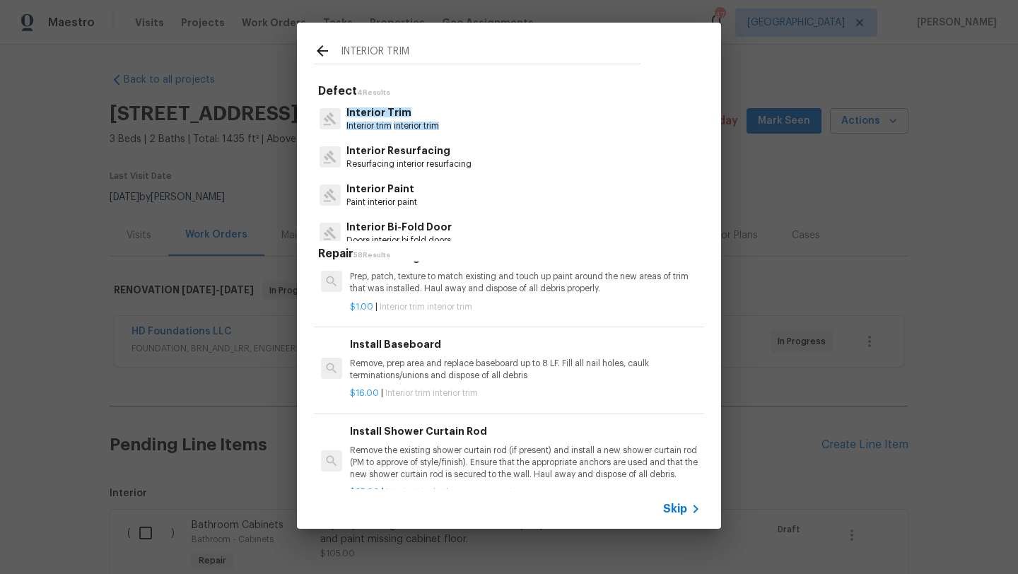
scroll to position [0, 0]
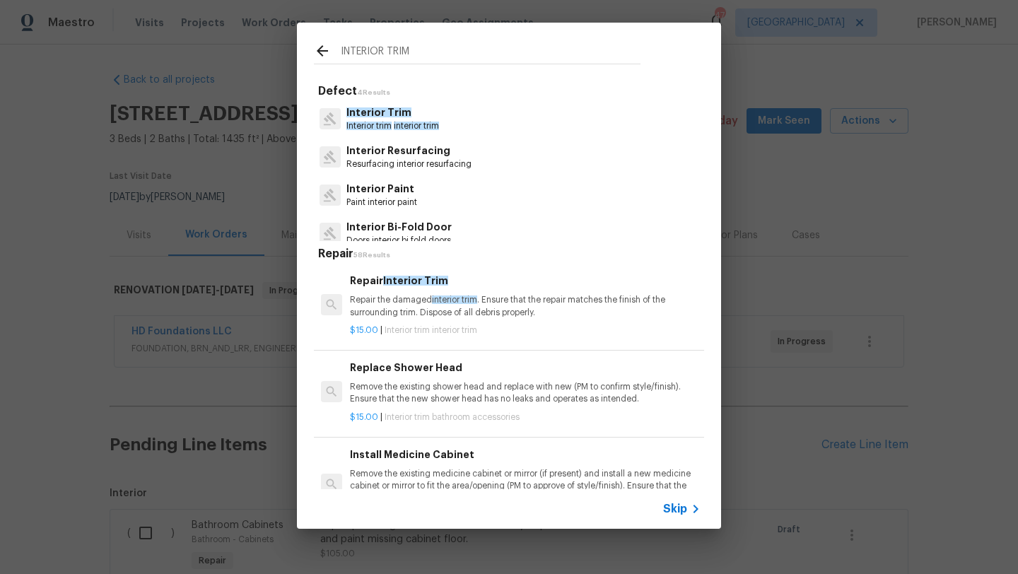
type input "INTERIOR TRIM"
click at [406, 309] on p "Repair the damaged interior trim . Ensure that the repair matches the finish of…" at bounding box center [525, 306] width 351 height 24
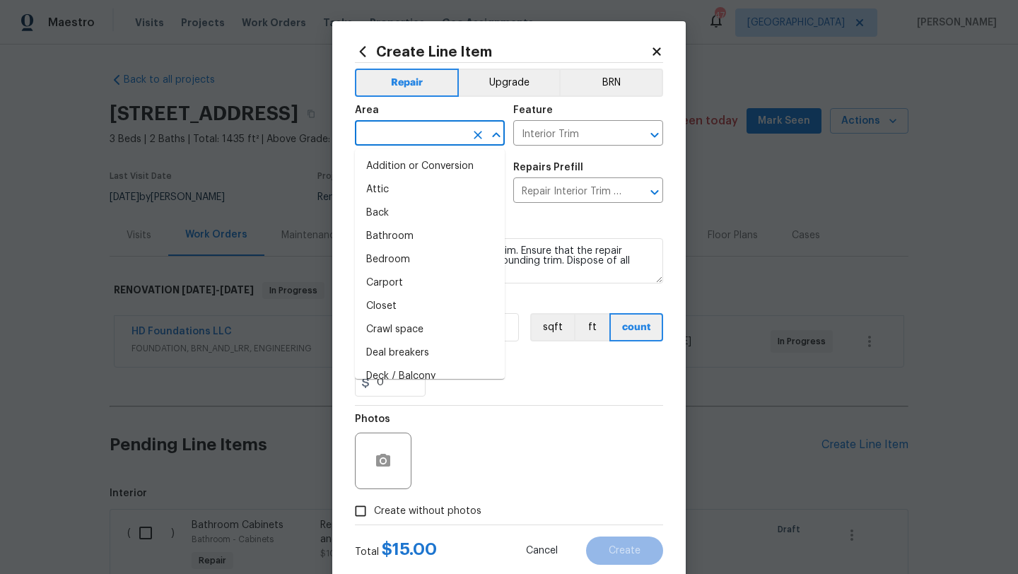
click at [412, 132] on input "text" at bounding box center [410, 135] width 110 height 22
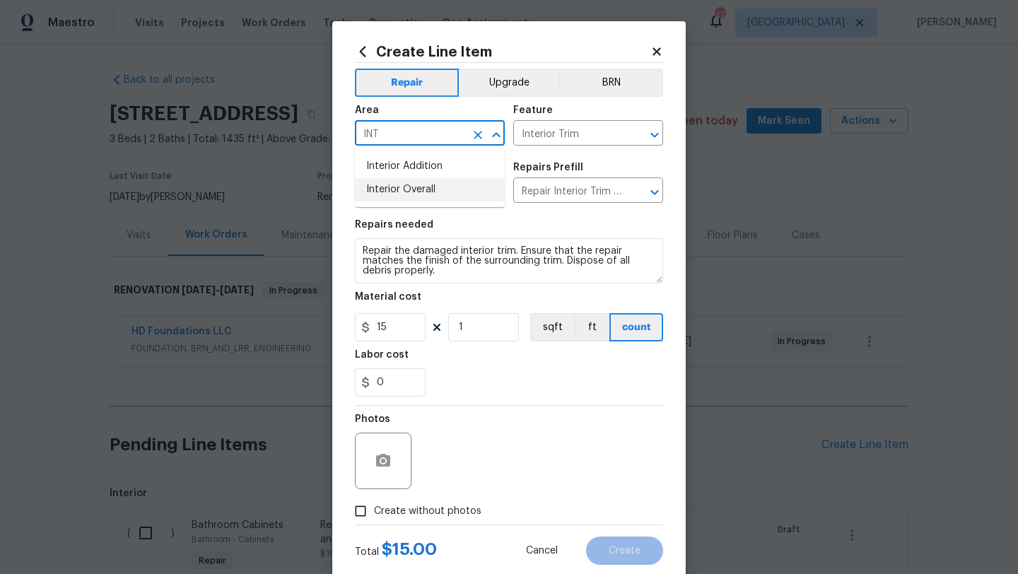
click at [421, 188] on li "Interior Overall" at bounding box center [430, 189] width 150 height 23
type input "Interior Overall"
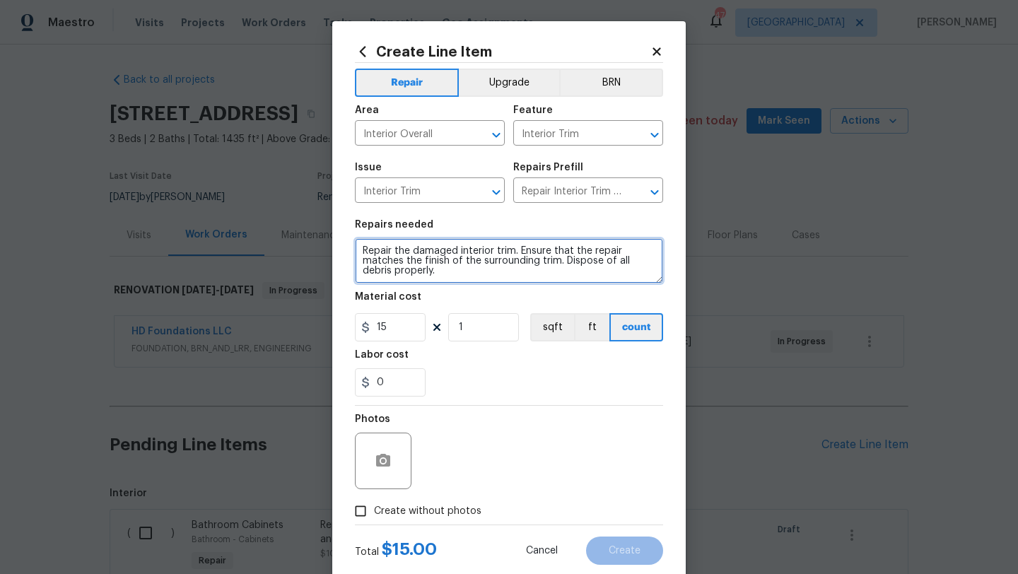
drag, startPoint x: 441, startPoint y: 273, endPoint x: 334, endPoint y: 240, distance: 112.5
click at [334, 240] on div "Create Line Item Repair Upgrade BRN Area Interior Overall ​ Feature Interior Tr…" at bounding box center [509, 304] width 354 height 566
type textarea "REPLACE ANY BASEBOARDS AND DOOR CASINGS THAT HAVE BEEN TEXTURED/DAMAGED"
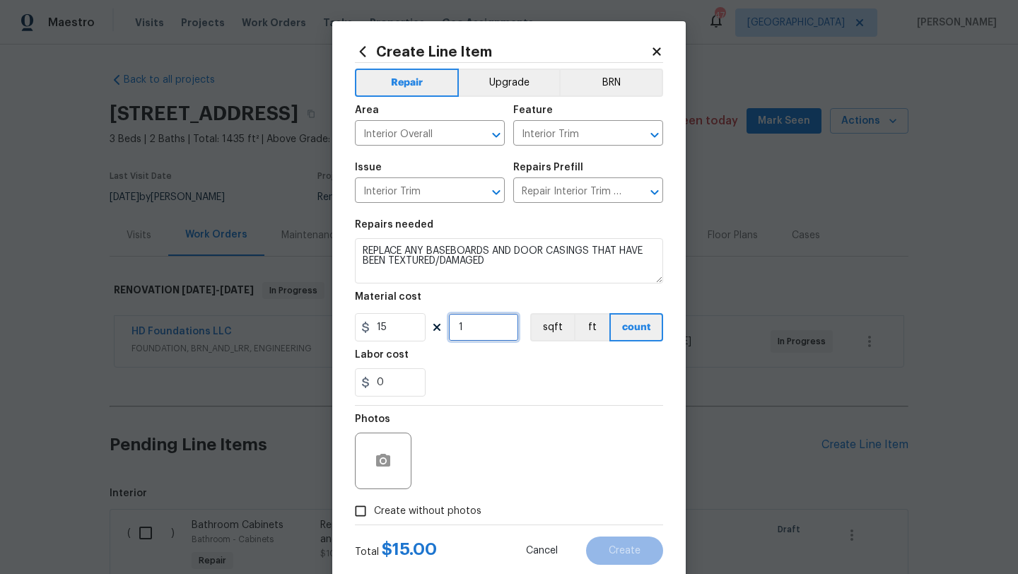
drag, startPoint x: 466, startPoint y: 329, endPoint x: 440, endPoint y: 332, distance: 26.4
click at [440, 332] on div "15 1 sqft ft count" at bounding box center [509, 327] width 308 height 28
type input "20"
click at [461, 511] on span "Create without photos" at bounding box center [427, 511] width 107 height 15
click at [374, 511] on input "Create without photos" at bounding box center [360, 511] width 27 height 27
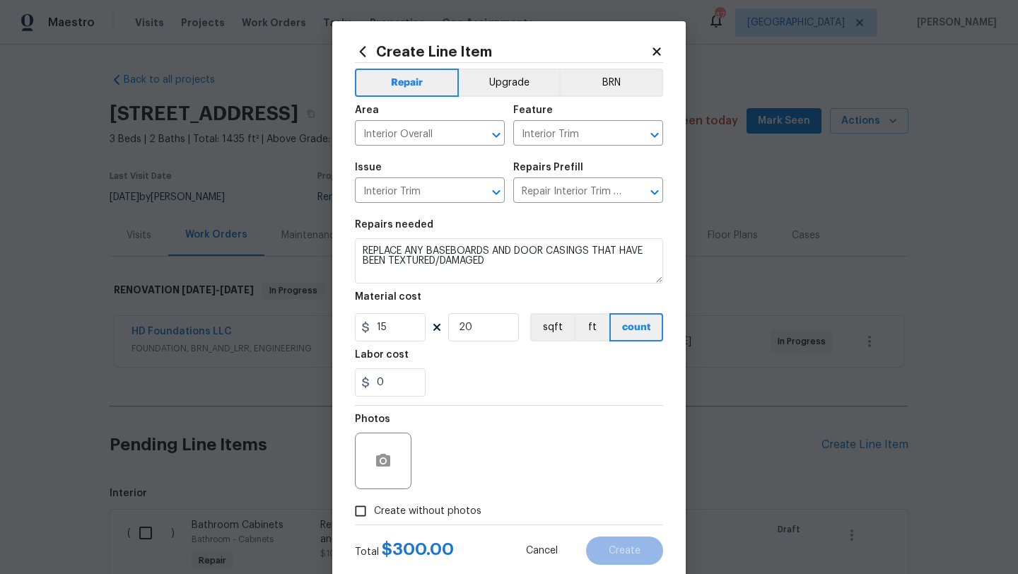
checkbox input "true"
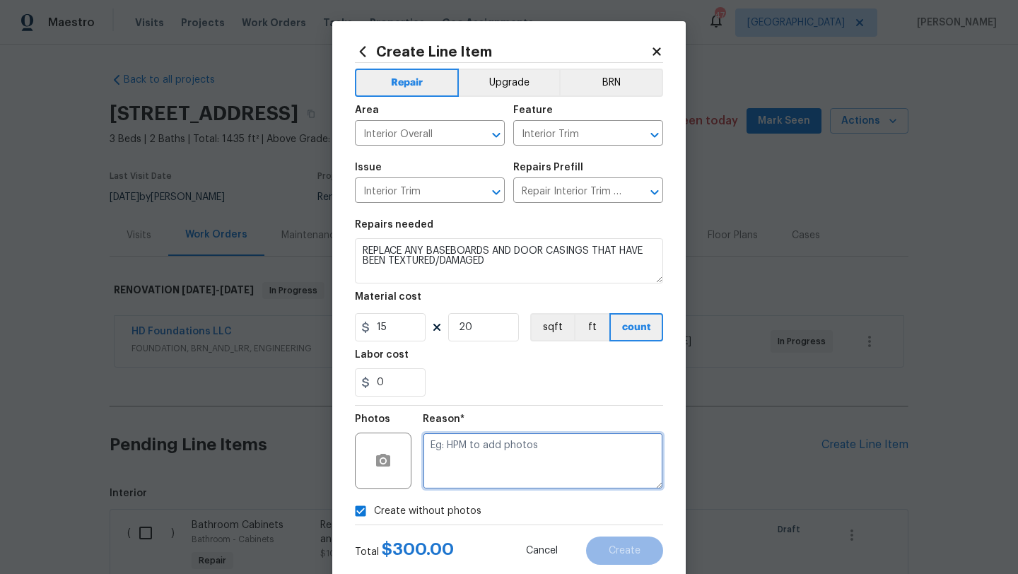
click at [484, 470] on textarea at bounding box center [543, 461] width 240 height 57
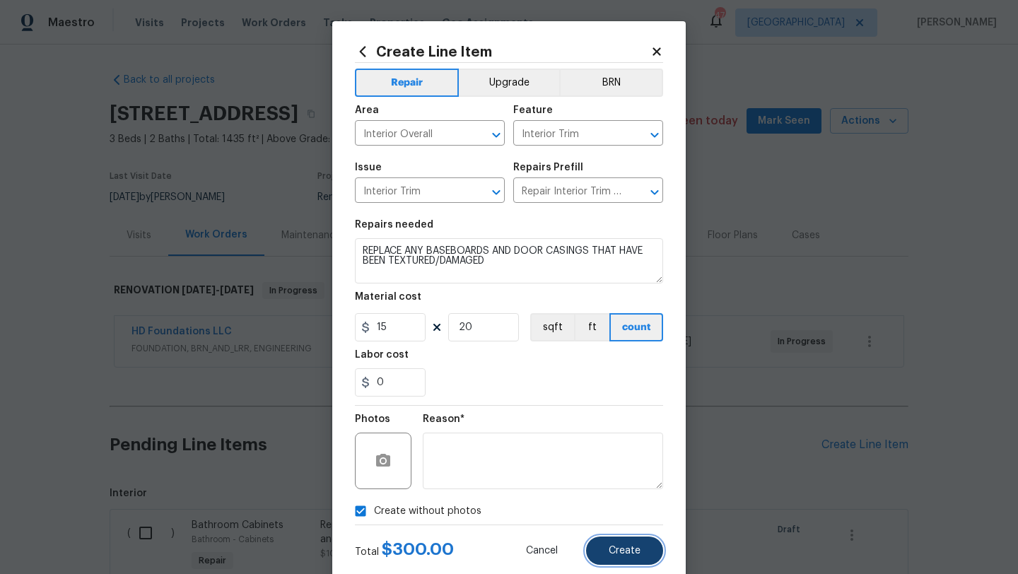
click at [626, 551] on span "Create" at bounding box center [625, 551] width 32 height 11
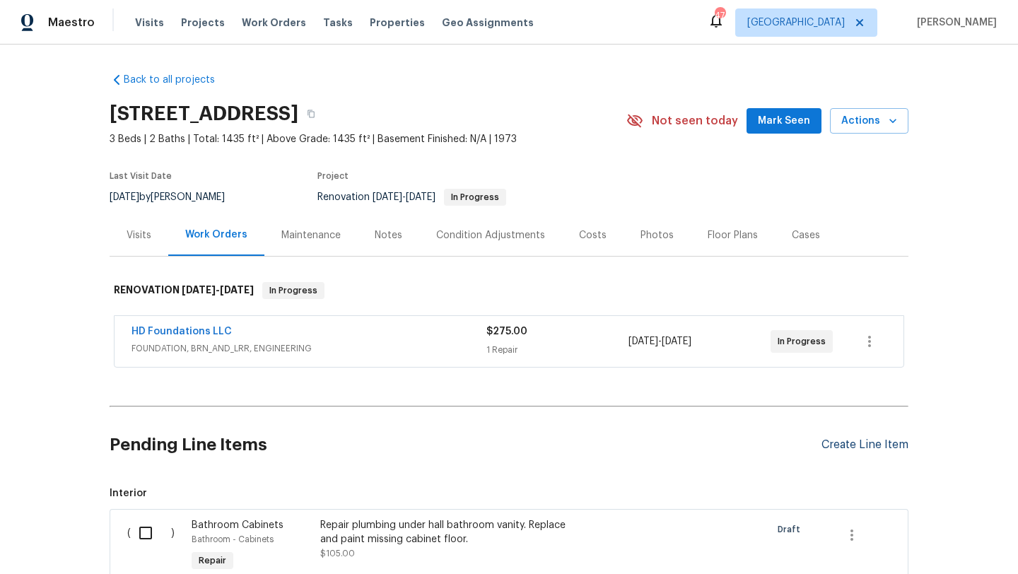
click at [853, 445] on div "Create Line Item" at bounding box center [865, 444] width 87 height 13
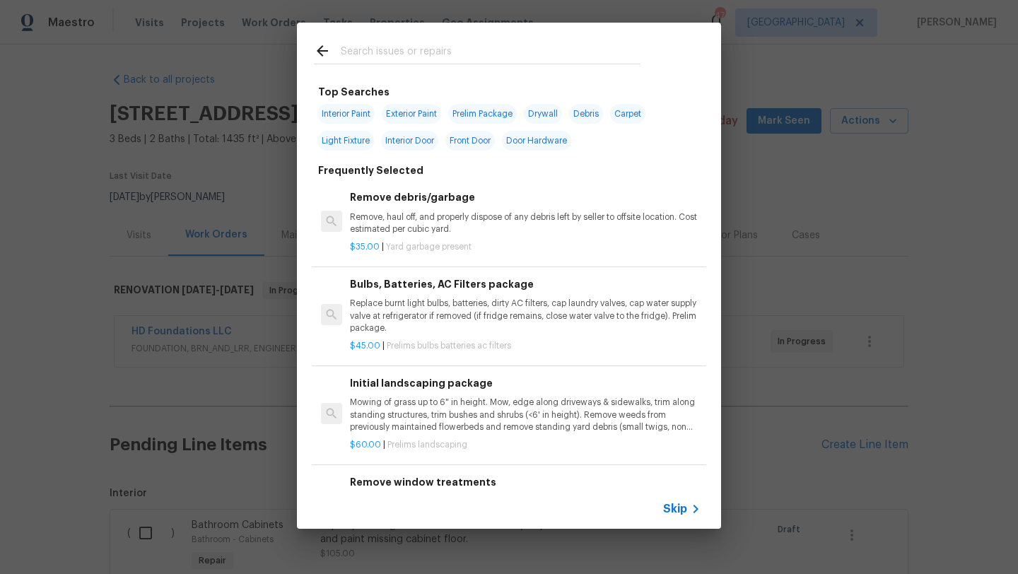
click at [467, 50] on input "text" at bounding box center [491, 52] width 300 height 21
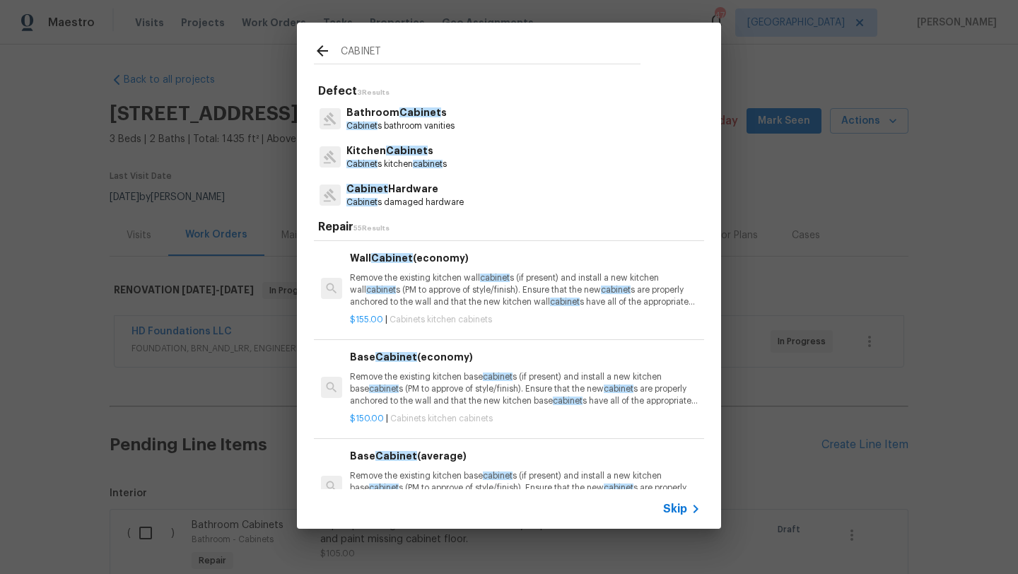
scroll to position [273, 0]
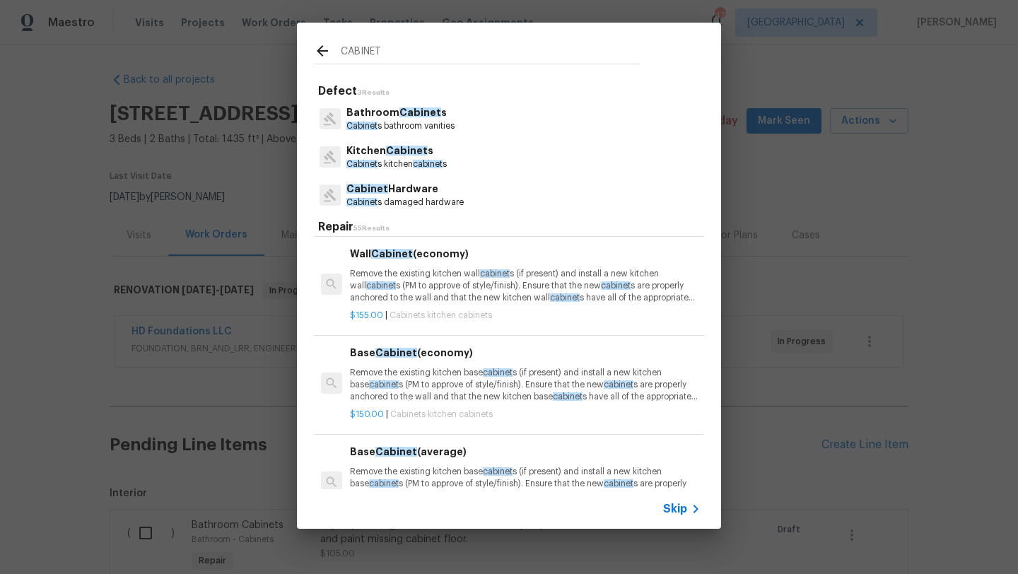
type input "CABINET"
click at [456, 292] on p "Remove the existing kitchen wall cabinet s (if present) and install a new kitch…" at bounding box center [525, 286] width 351 height 36
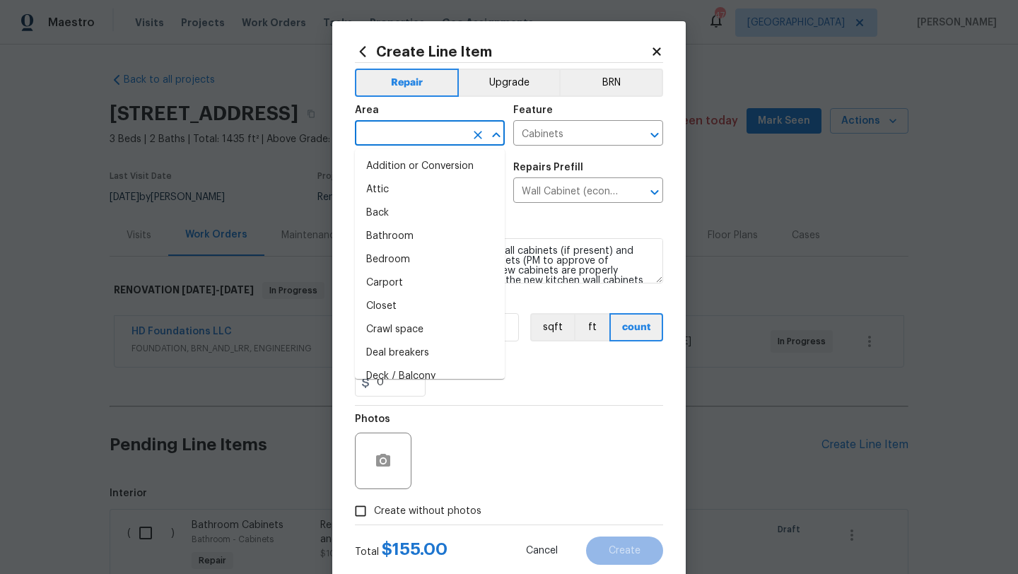
click at [411, 133] on input "text" at bounding box center [410, 135] width 110 height 22
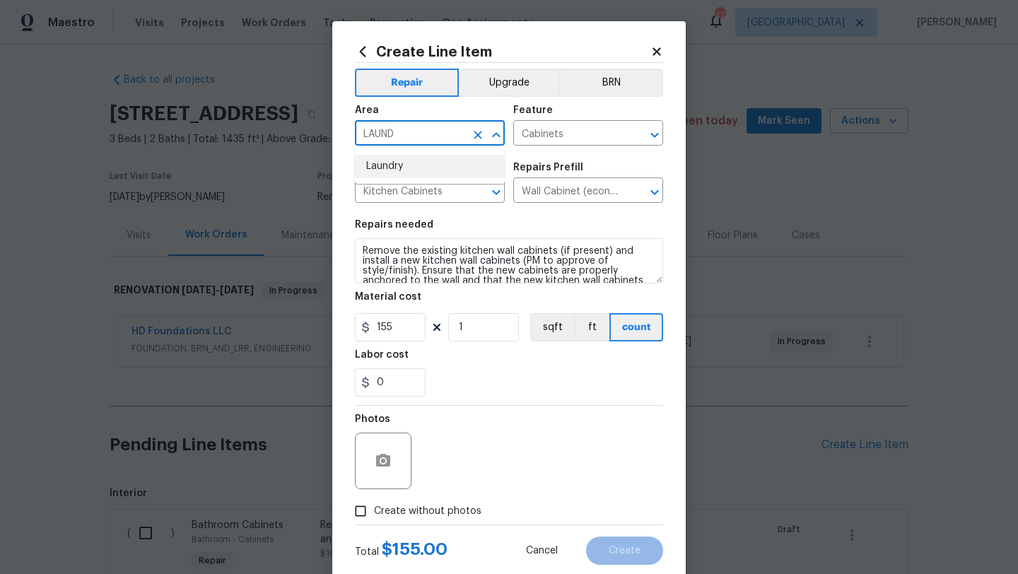
click at [395, 160] on li "Laundry" at bounding box center [430, 166] width 150 height 23
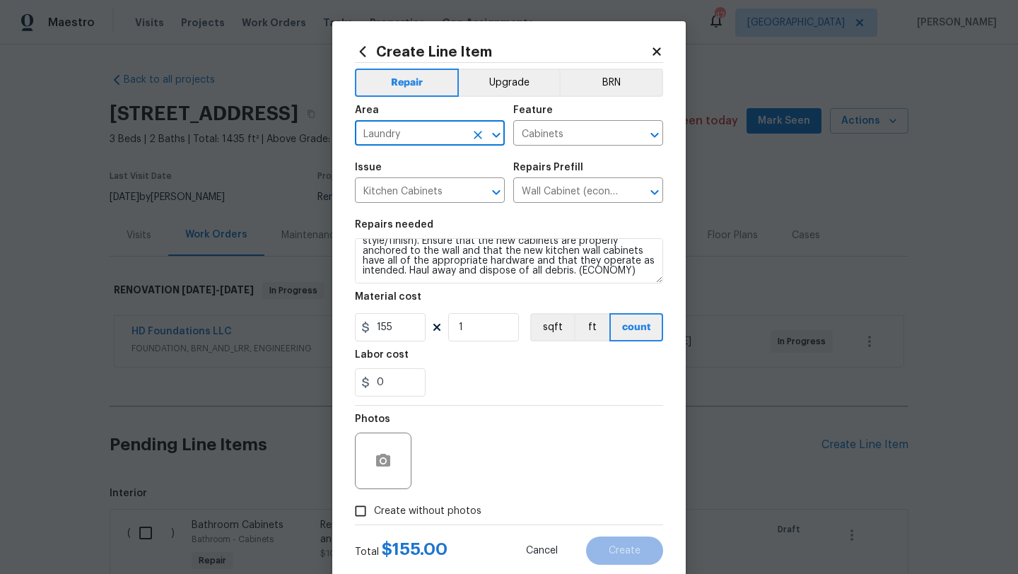
type input "Laundry"
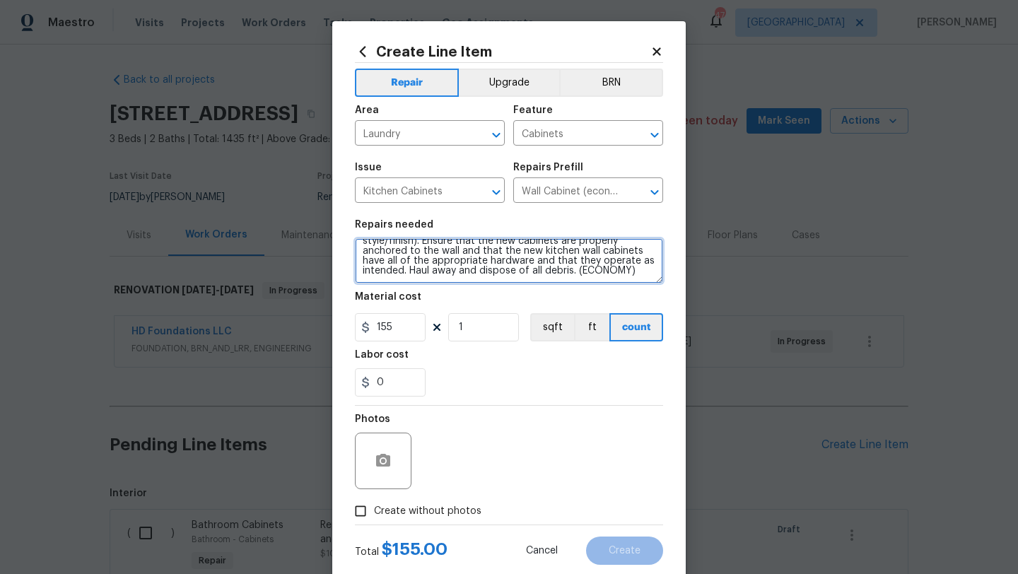
click at [437, 278] on textarea "Remove the existing kitchen wall cabinets (if present) and install a new kitche…" at bounding box center [509, 260] width 308 height 45
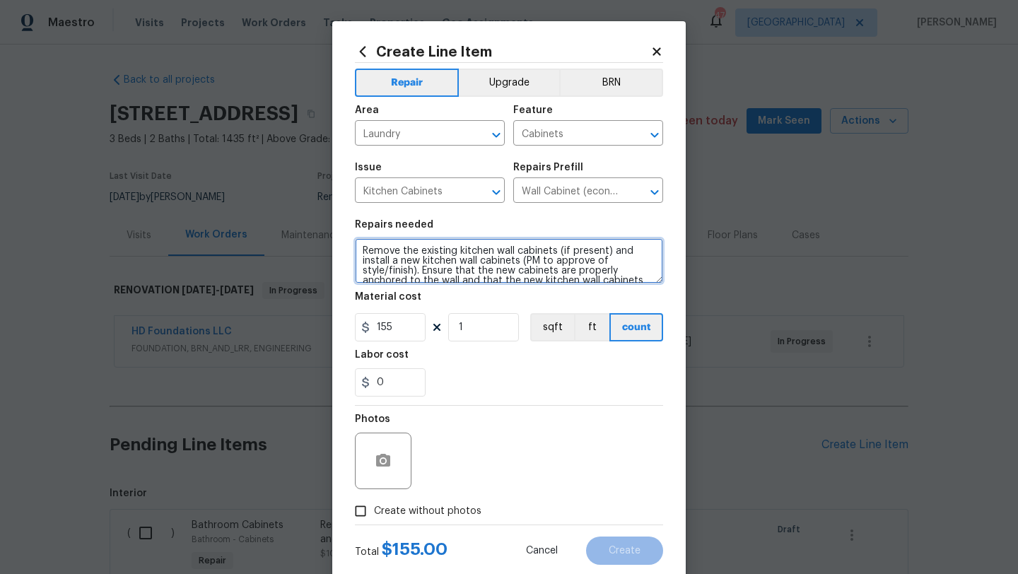
drag, startPoint x: 644, startPoint y: 274, endPoint x: 325, endPoint y: 228, distance: 323.0
click at [325, 228] on div "Create Line Item Repair Upgrade BRN Area Laundry ​ Feature Cabinets ​ Issue Kit…" at bounding box center [509, 287] width 1018 height 574
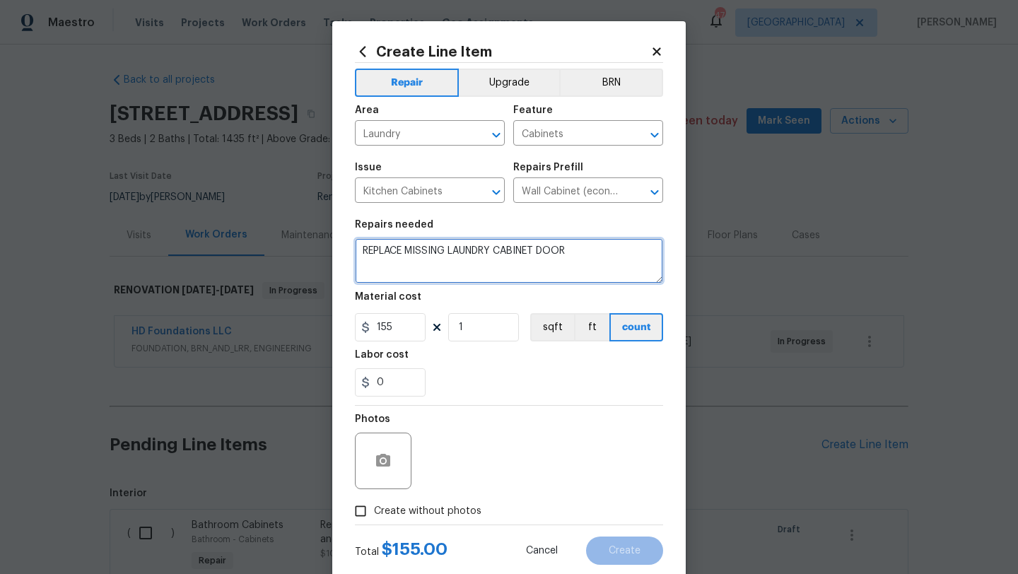
type textarea "REPLACE MISSING LAUNDRY CABINET DOOR"
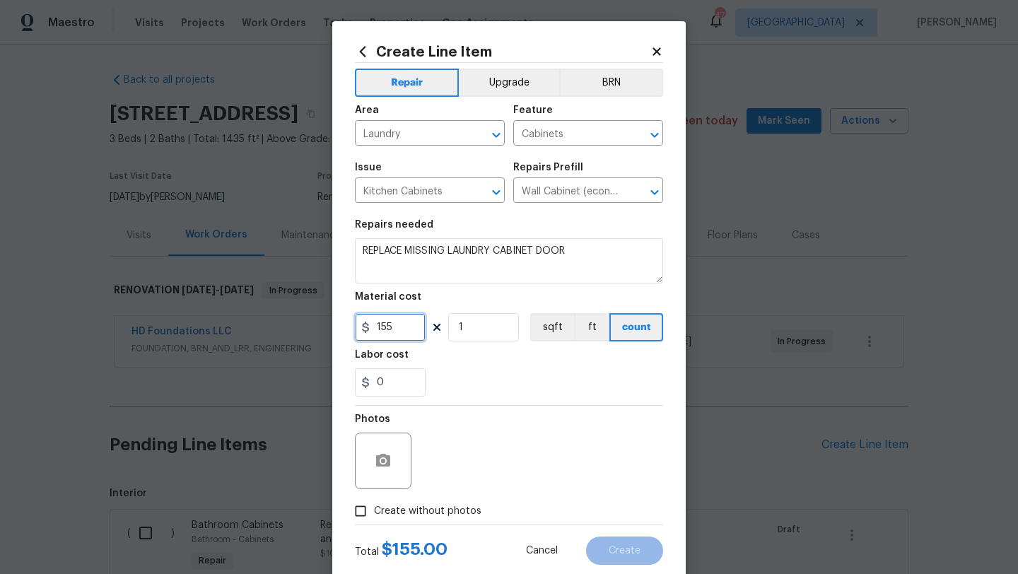
drag, startPoint x: 392, startPoint y: 330, endPoint x: 381, endPoint y: 330, distance: 10.6
click at [381, 330] on input "155" at bounding box center [390, 327] width 71 height 28
type input "100"
click at [462, 511] on span "Create without photos" at bounding box center [427, 511] width 107 height 15
click at [374, 511] on input "Create without photos" at bounding box center [360, 511] width 27 height 27
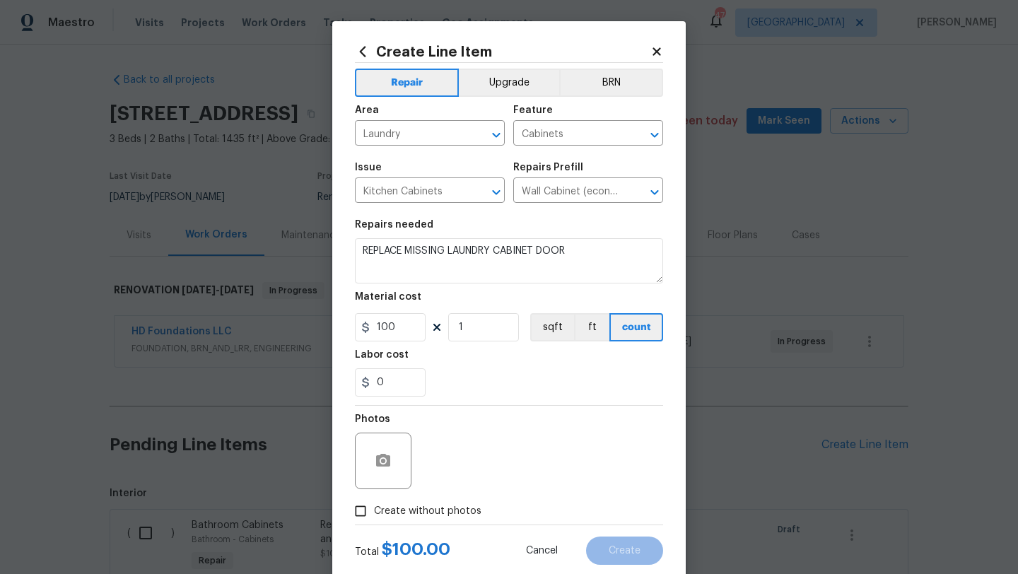
checkbox input "true"
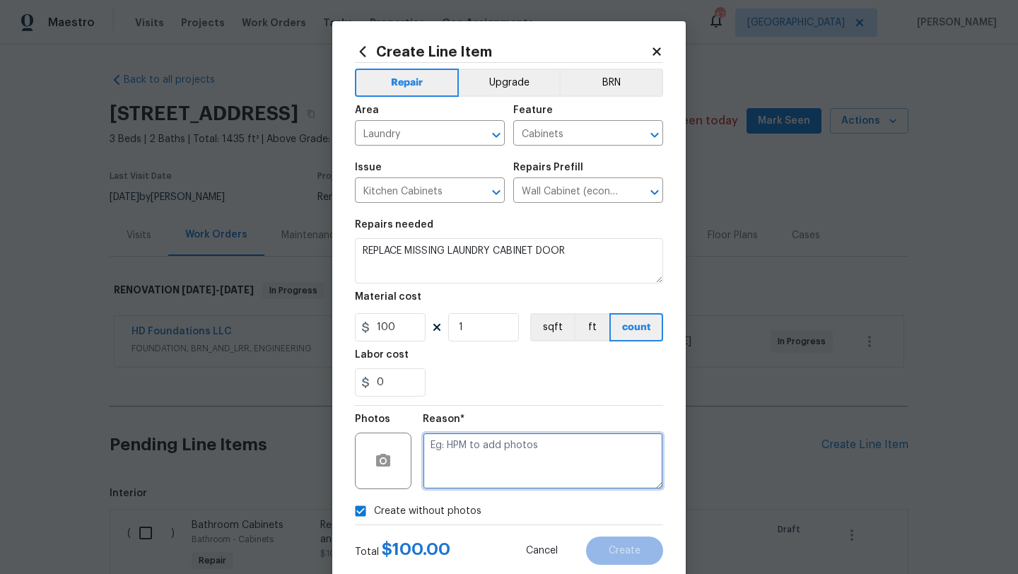
click at [480, 472] on textarea at bounding box center [543, 461] width 240 height 57
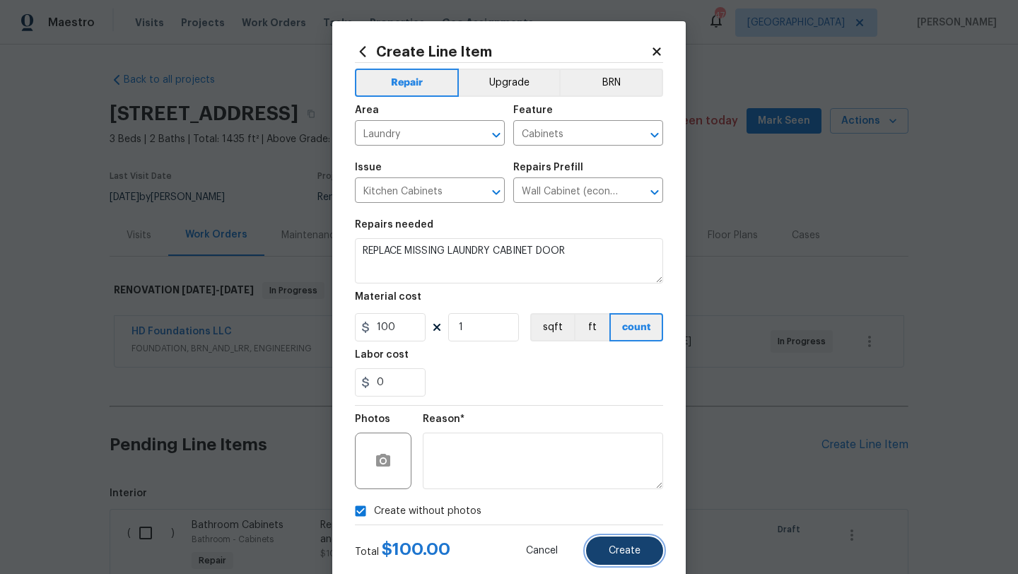
click at [621, 557] on button "Create" at bounding box center [624, 551] width 77 height 28
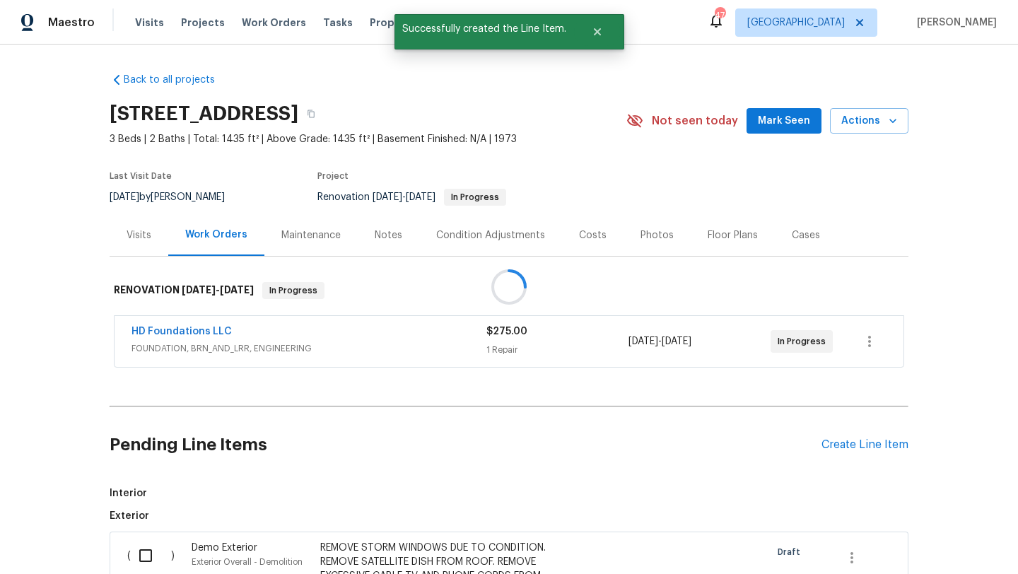
click at [836, 448] on div "Create Line Item" at bounding box center [865, 444] width 87 height 13
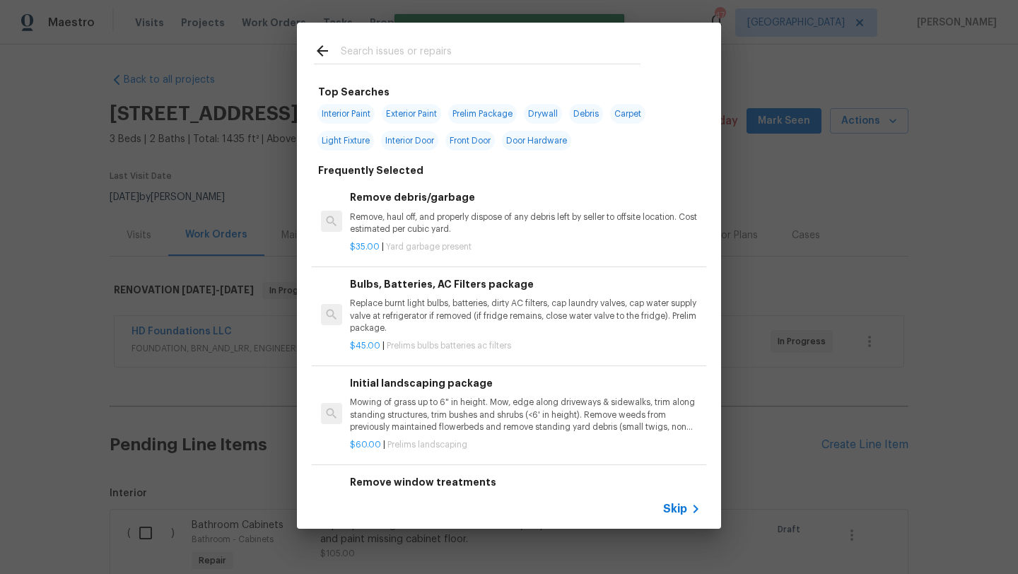
click at [416, 45] on input "text" at bounding box center [491, 52] width 300 height 21
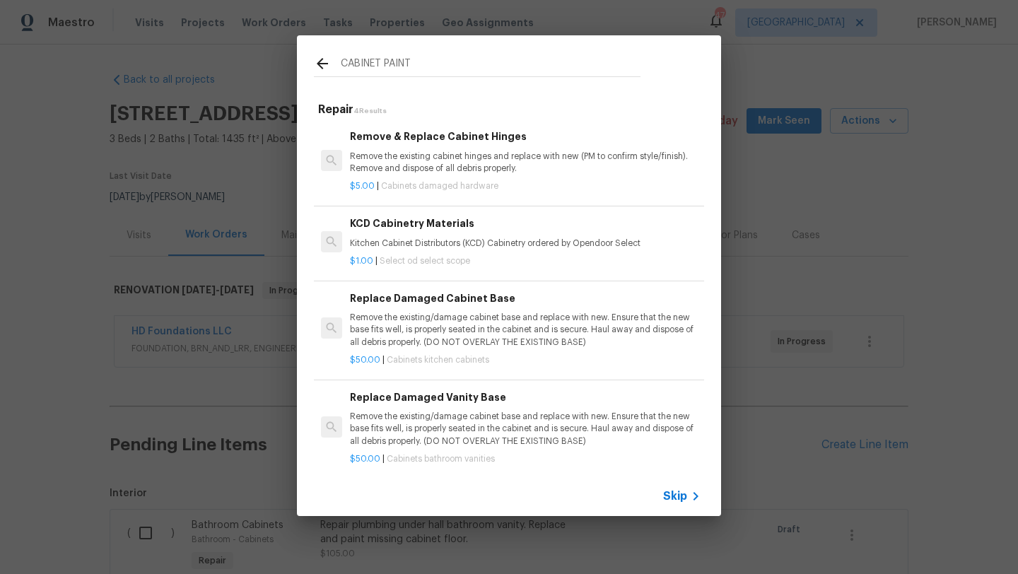
scroll to position [8, 0]
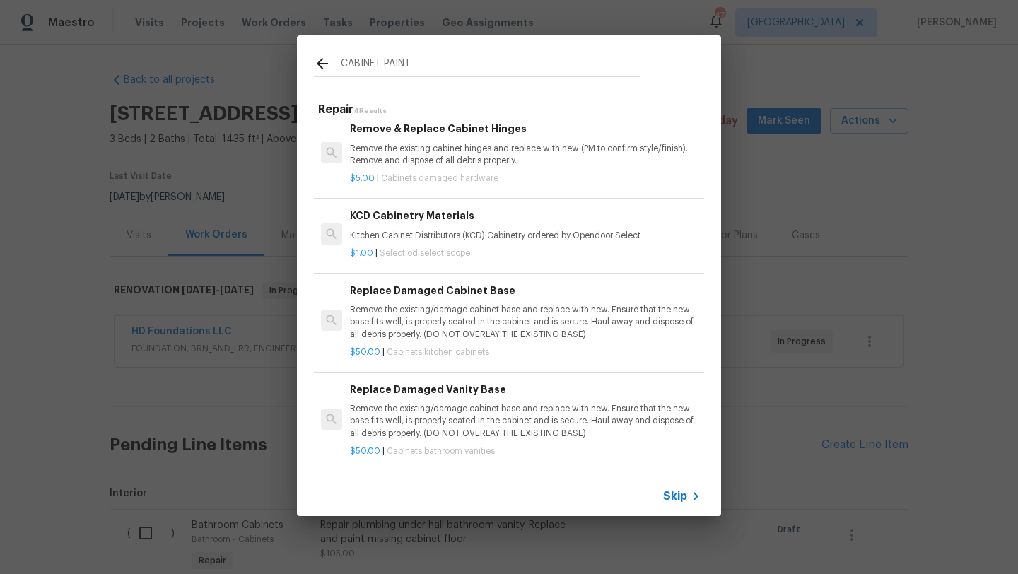
drag, startPoint x: 427, startPoint y: 62, endPoint x: 317, endPoint y: 59, distance: 110.4
click at [317, 59] on div "CABINET PAINT" at bounding box center [477, 65] width 327 height 21
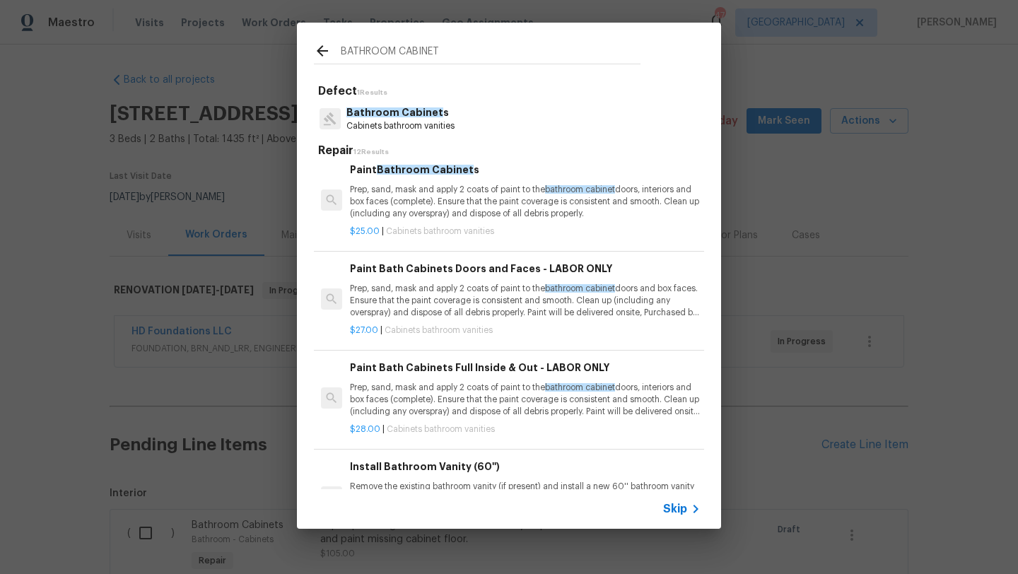
type input "BATHROOM CABINET"
click at [409, 198] on p "Prep, sand, mask and apply 2 coats of paint to the bathroom cabinet doors, inte…" at bounding box center [525, 202] width 351 height 36
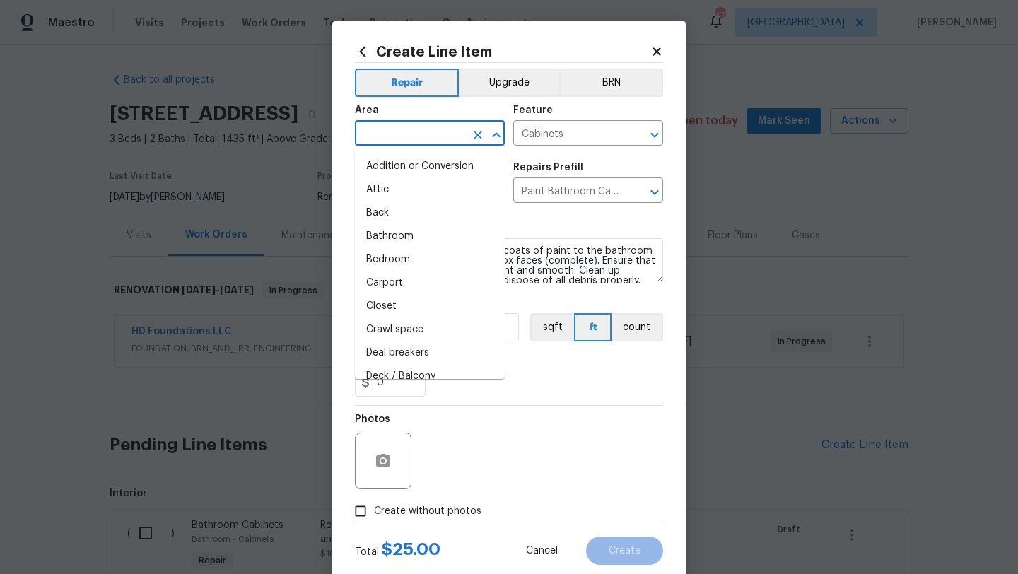
click at [414, 139] on input "text" at bounding box center [410, 135] width 110 height 22
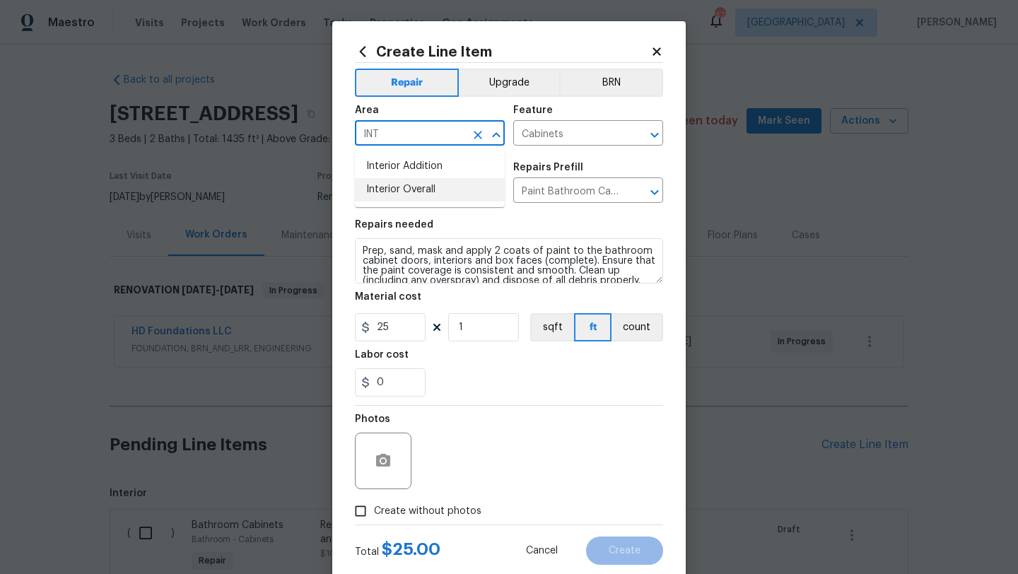
click at [427, 191] on li "Interior Overall" at bounding box center [430, 189] width 150 height 23
type input "Interior Overall"
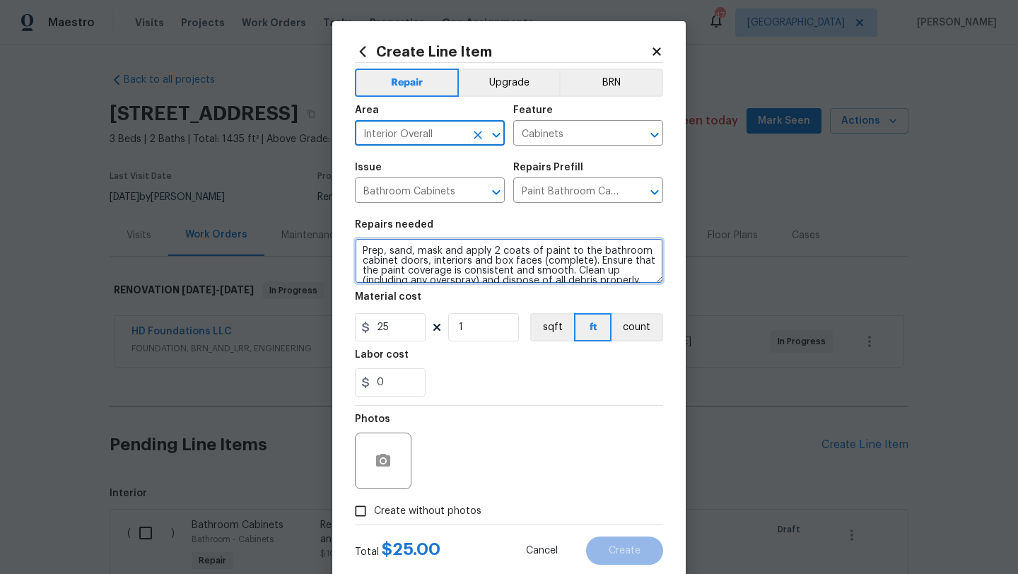
click at [359, 248] on textarea "Prep, sand, mask and apply 2 coats of paint to the bathroom cabinet doors, inte…" at bounding box center [509, 260] width 308 height 45
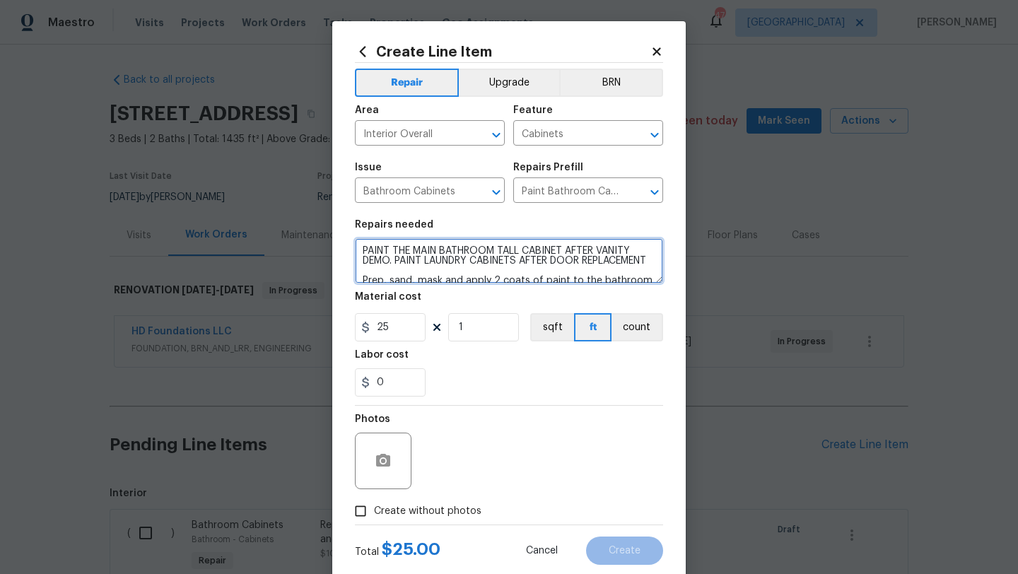
type textarea "PAINT THE MAIN BATHROOM TALL CABINET AFTER VANITY DEMO. PAINT LAUNDRY CABINETS …"
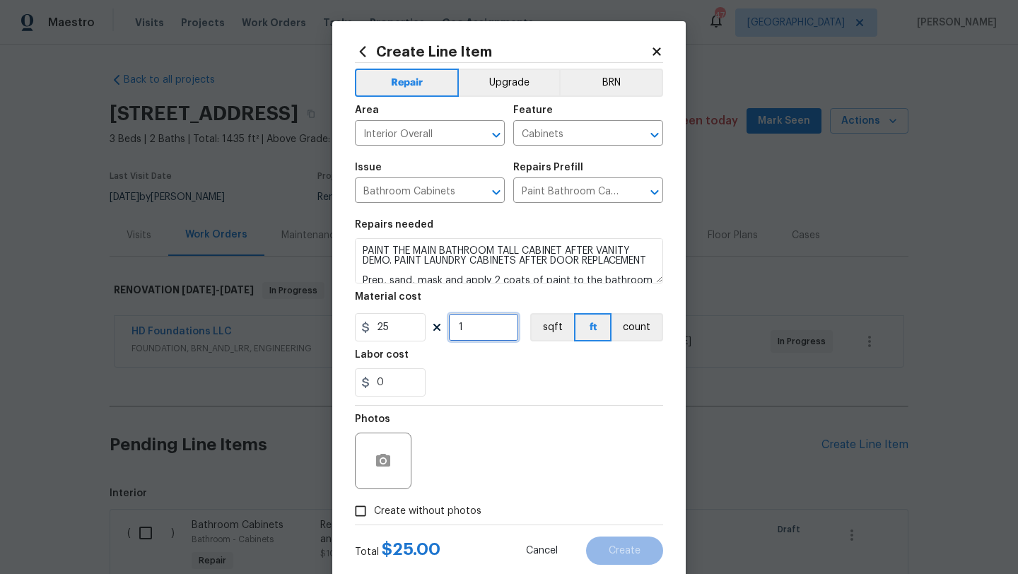
drag, startPoint x: 466, startPoint y: 331, endPoint x: 452, endPoint y: 331, distance: 14.1
click at [452, 331] on input "1" at bounding box center [483, 327] width 71 height 28
type input "12"
click at [460, 506] on span "Create without photos" at bounding box center [427, 511] width 107 height 15
click at [374, 506] on input "Create without photos" at bounding box center [360, 511] width 27 height 27
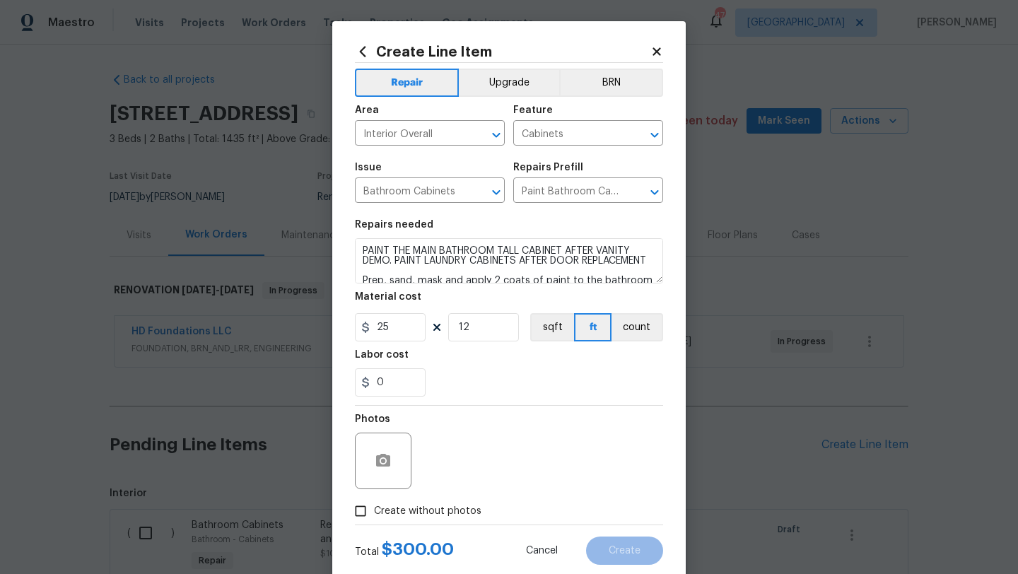
checkbox input "true"
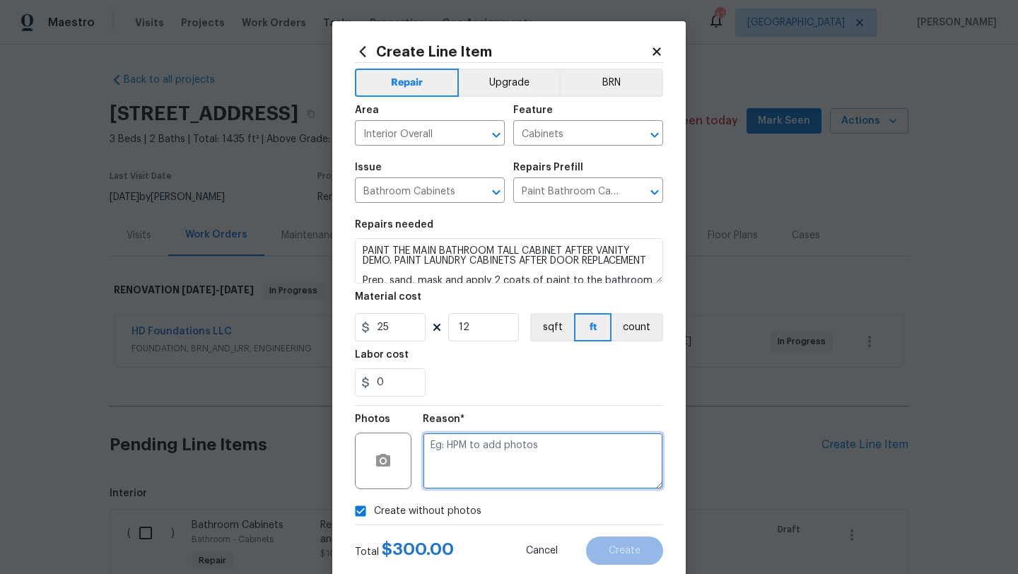
click at [471, 483] on textarea at bounding box center [543, 461] width 240 height 57
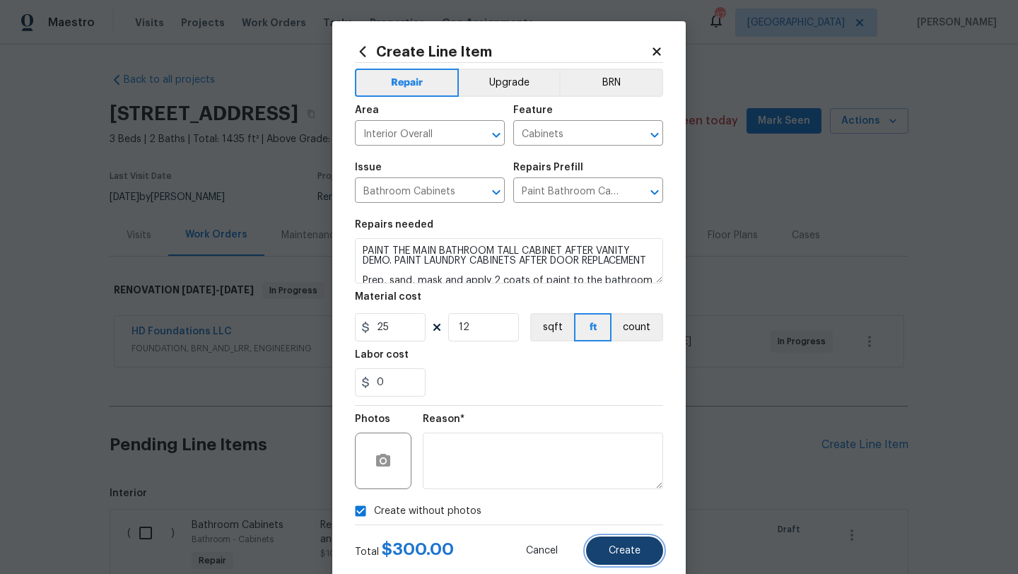
click at [631, 537] on button "Create" at bounding box center [624, 551] width 77 height 28
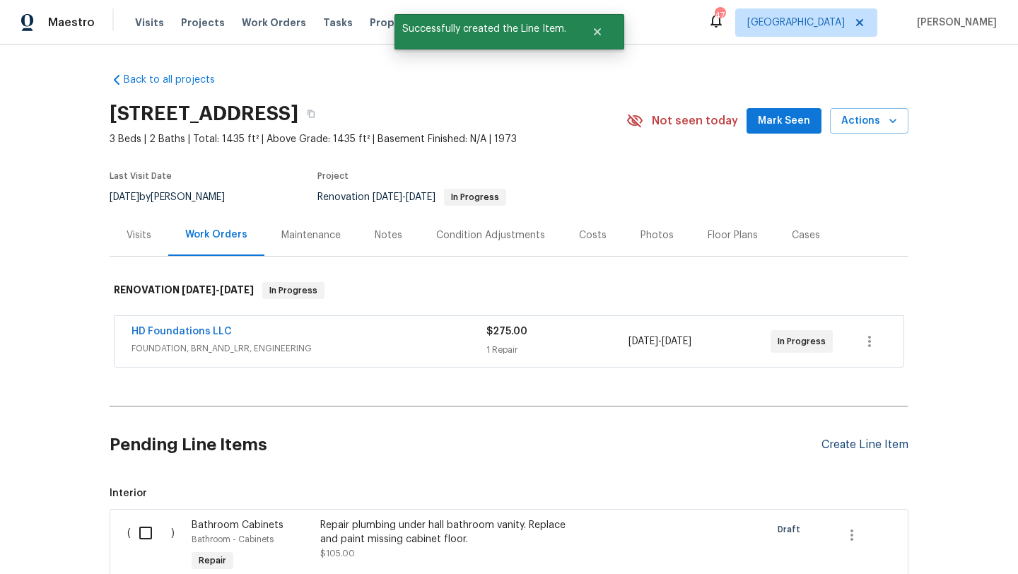
click at [876, 438] on div "Create Line Item" at bounding box center [865, 444] width 87 height 13
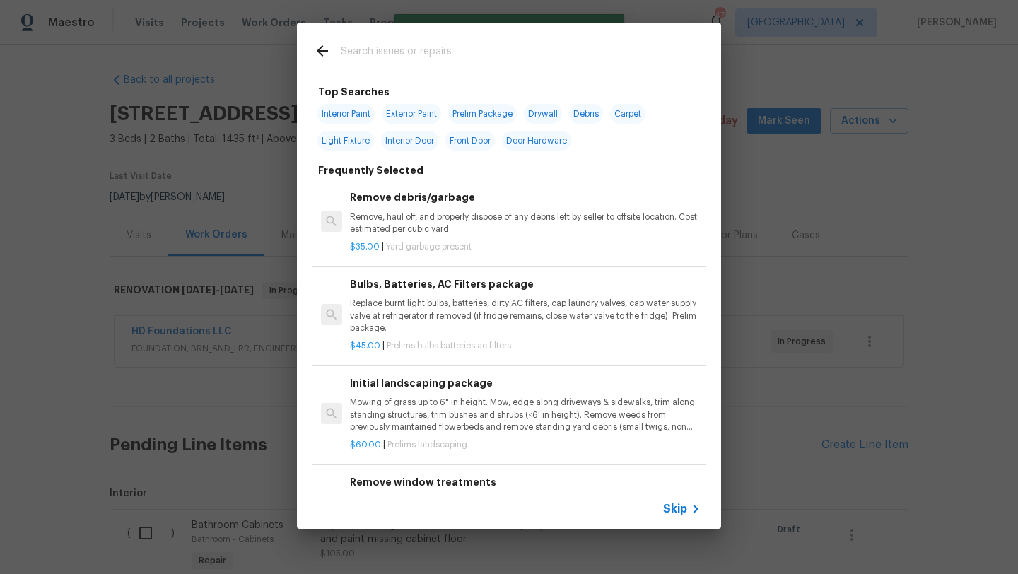
click at [433, 48] on input "text" at bounding box center [491, 52] width 300 height 21
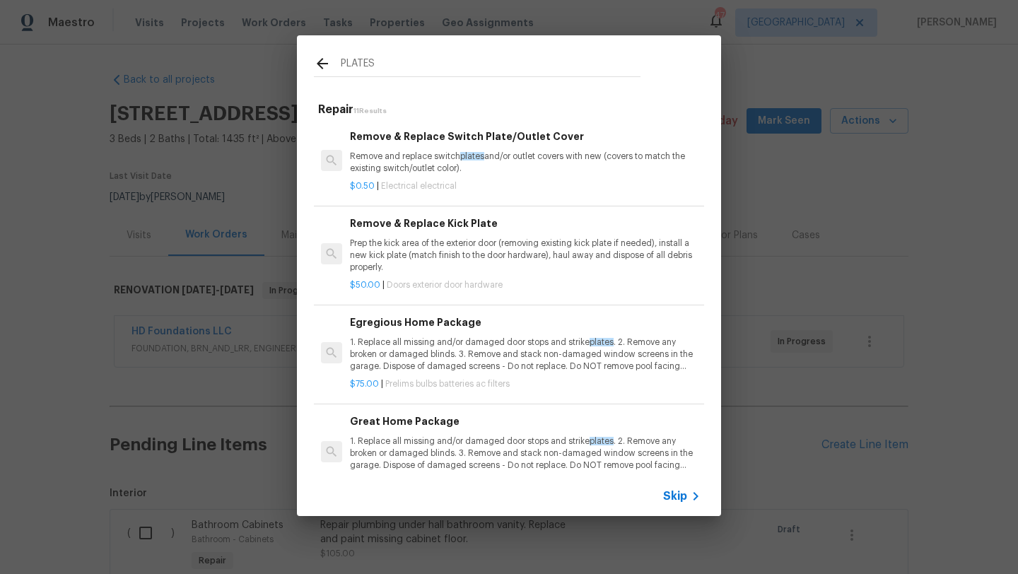
type input "PLATES"
click at [440, 167] on p "Remove and replace switch plates and/or outlet covers with new (covers to match…" at bounding box center [525, 163] width 351 height 24
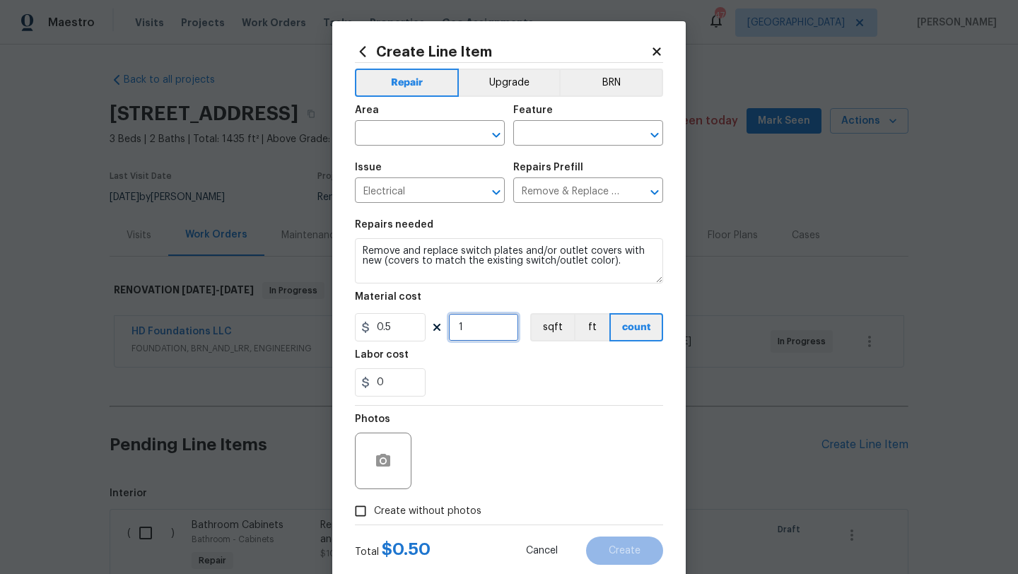
drag, startPoint x: 472, startPoint y: 328, endPoint x: 448, endPoint y: 327, distance: 24.1
click at [448, 328] on input "1" at bounding box center [483, 327] width 71 height 28
type input "50"
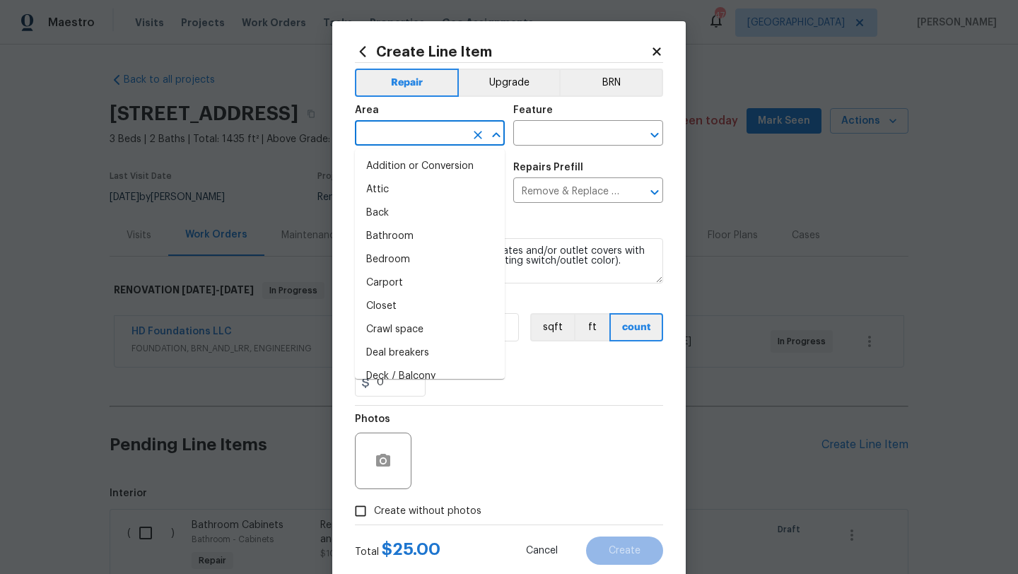
click at [449, 134] on input "text" at bounding box center [410, 135] width 110 height 22
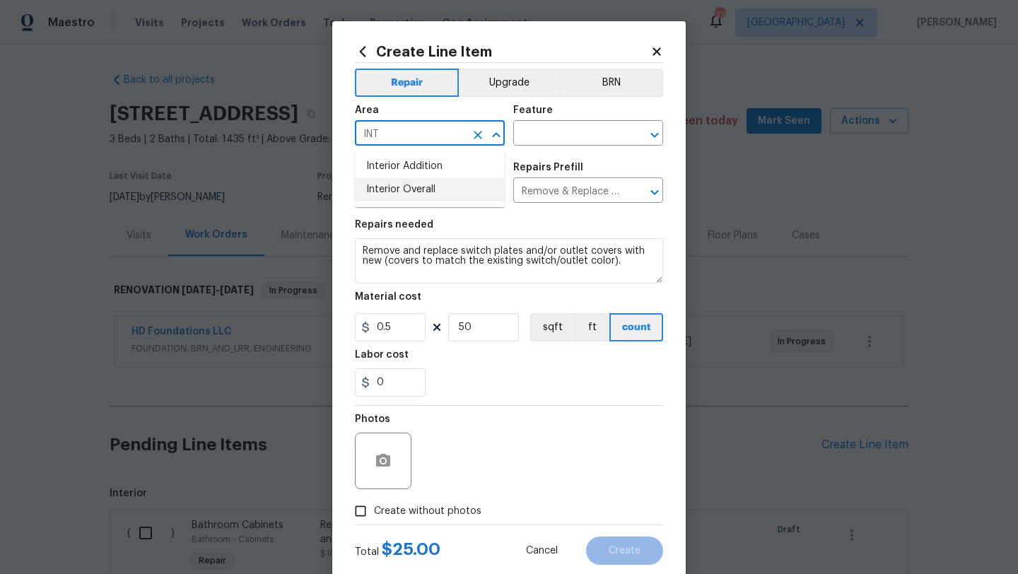
click at [453, 179] on li "Interior Overall" at bounding box center [430, 189] width 150 height 23
type input "Interior Overall"
click at [531, 137] on input "text" at bounding box center [568, 135] width 110 height 22
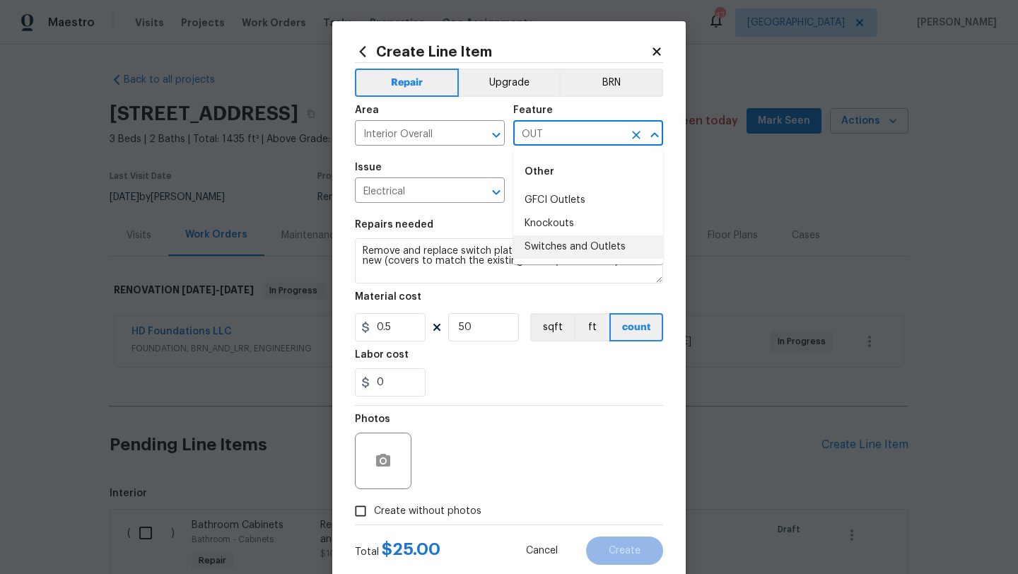
click at [556, 244] on li "Switches and Outlets" at bounding box center [588, 246] width 150 height 23
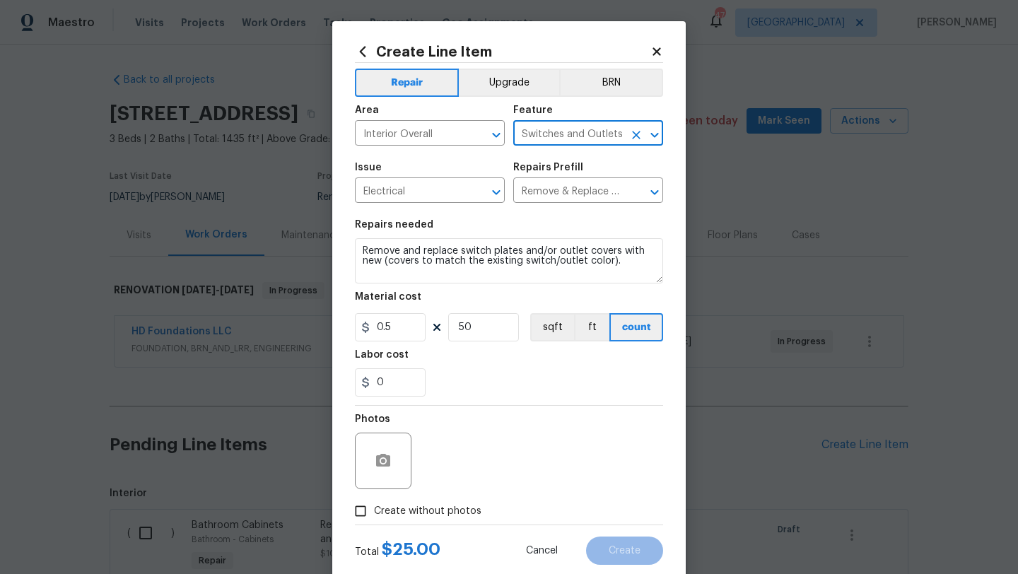
type input "Switches and Outlets"
click at [464, 510] on span "Create without photos" at bounding box center [427, 511] width 107 height 15
click at [374, 510] on input "Create without photos" at bounding box center [360, 511] width 27 height 27
checkbox input "true"
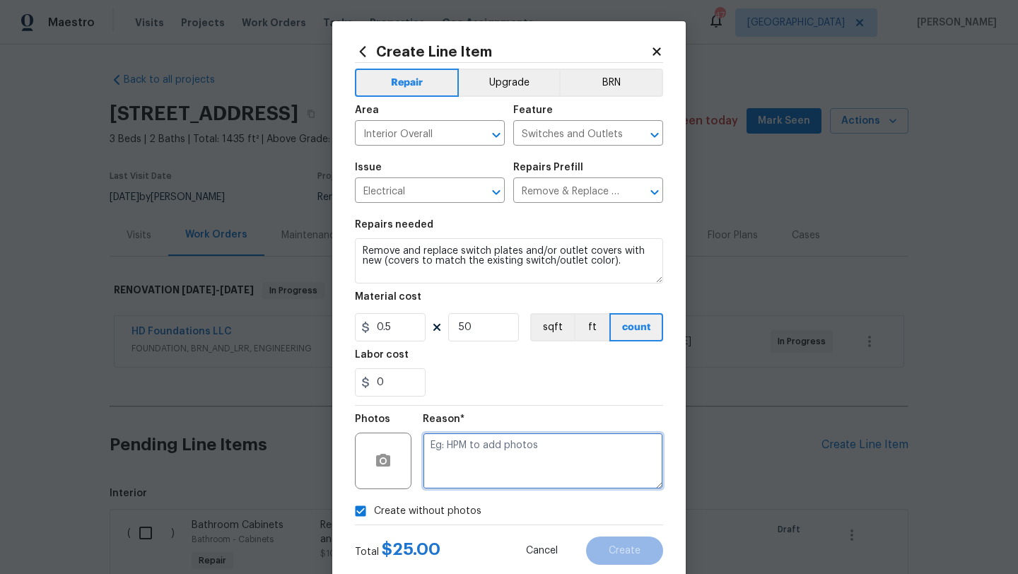
click at [486, 479] on textarea at bounding box center [543, 461] width 240 height 57
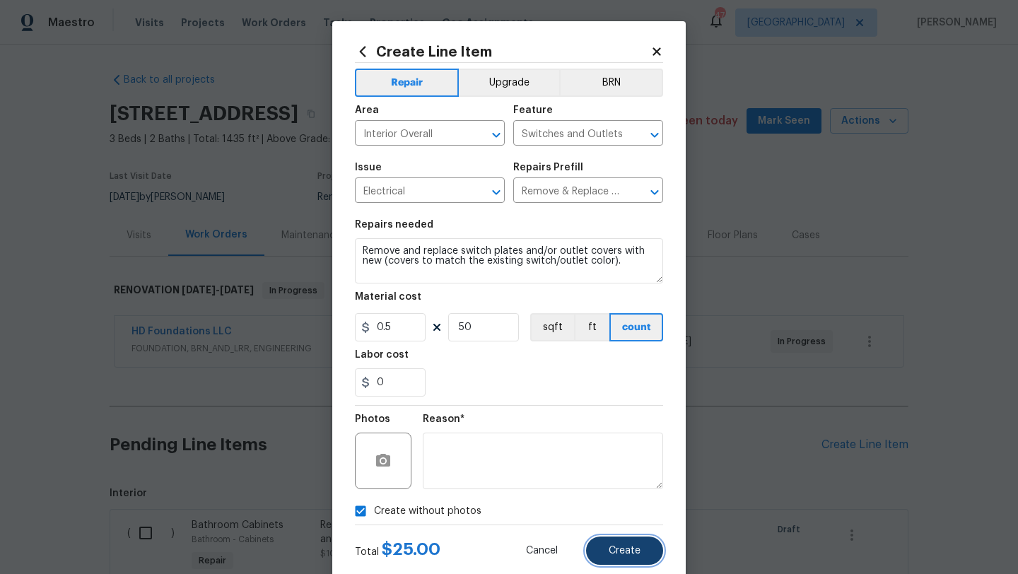
click at [612, 547] on span "Create" at bounding box center [625, 551] width 32 height 11
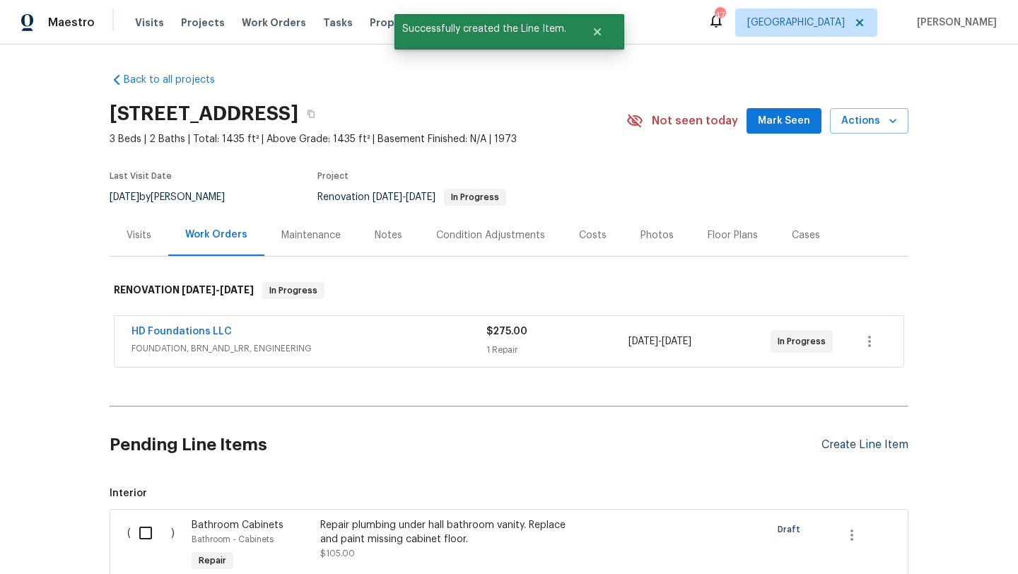
click at [832, 442] on div "Create Line Item" at bounding box center [865, 444] width 87 height 13
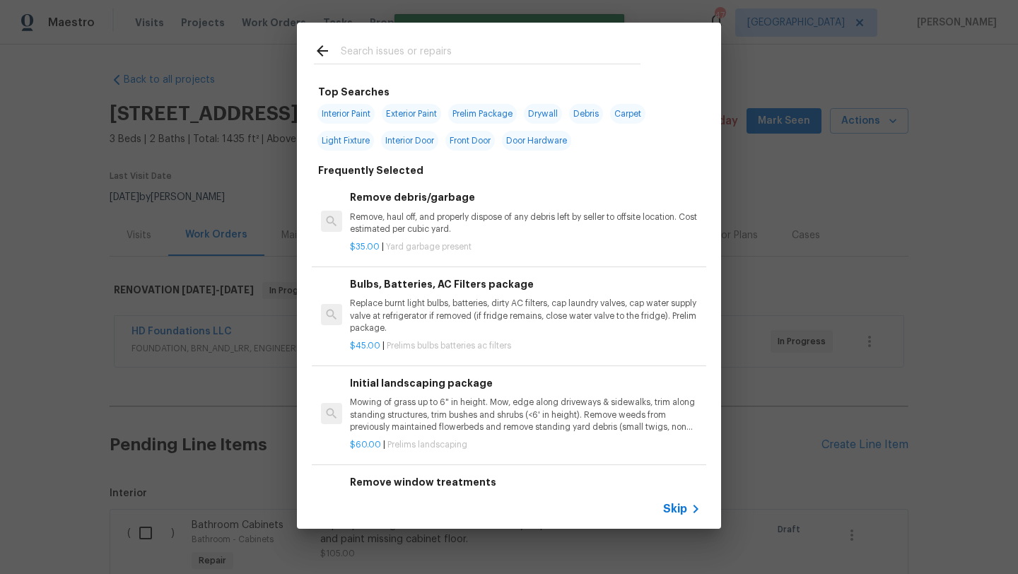
click at [444, 56] on input "text" at bounding box center [491, 52] width 300 height 21
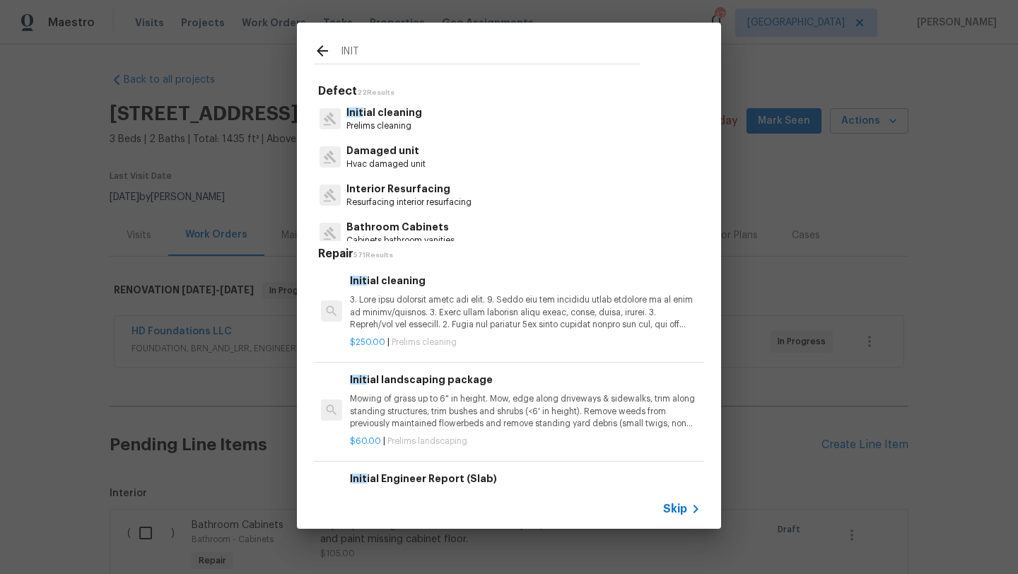
type input "INIT"
click at [394, 113] on p "Init ial cleaning" at bounding box center [384, 112] width 76 height 15
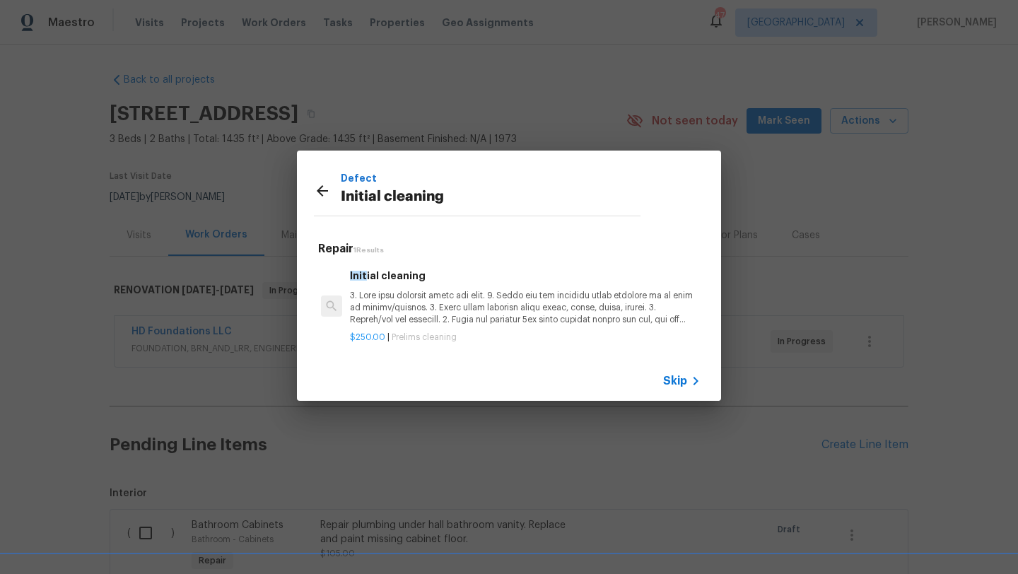
click at [492, 302] on p at bounding box center [525, 308] width 351 height 36
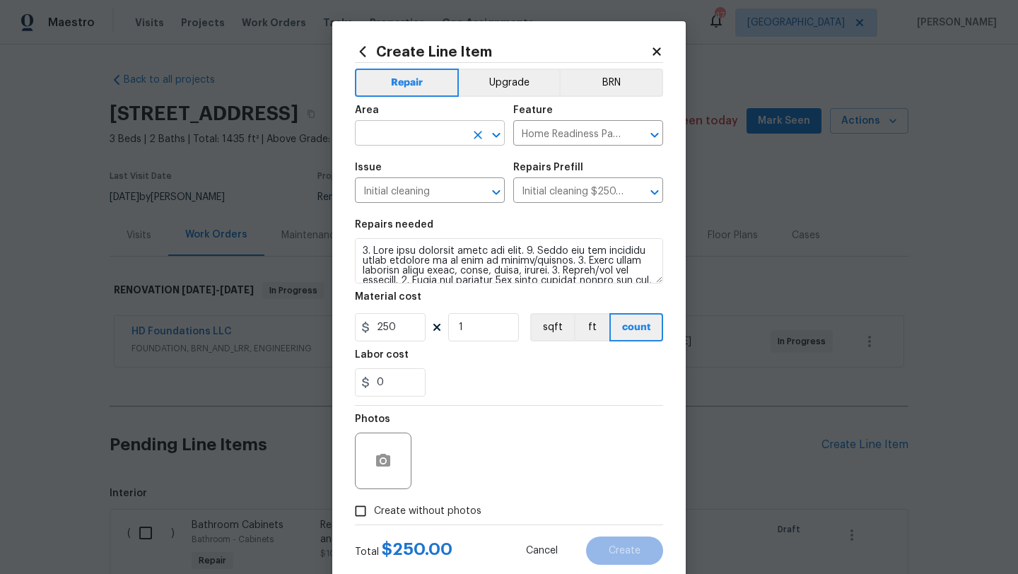
click at [437, 128] on input "text" at bounding box center [410, 135] width 110 height 22
click at [433, 181] on li "Interior Overall" at bounding box center [430, 189] width 150 height 23
type input "Interior Overall"
click at [429, 505] on span "Create without photos" at bounding box center [427, 511] width 107 height 15
click at [374, 505] on input "Create without photos" at bounding box center [360, 511] width 27 height 27
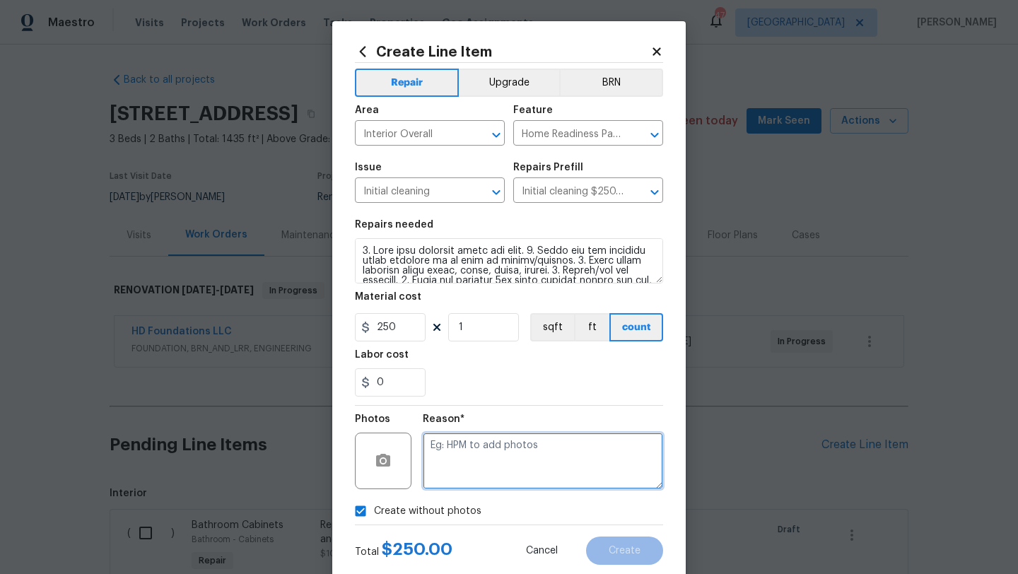
click at [452, 479] on textarea at bounding box center [543, 461] width 240 height 57
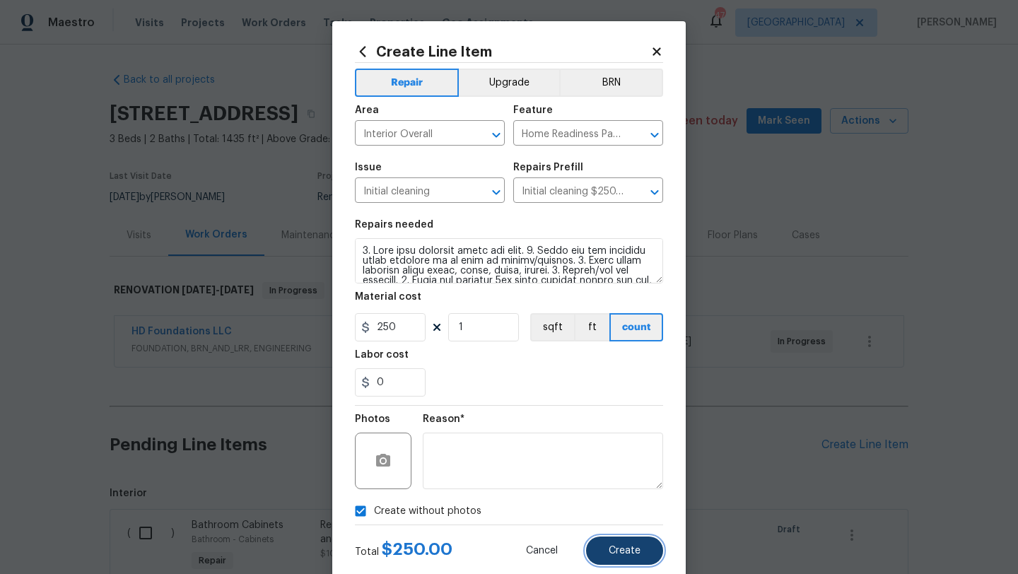
click at [624, 541] on button "Create" at bounding box center [624, 551] width 77 height 28
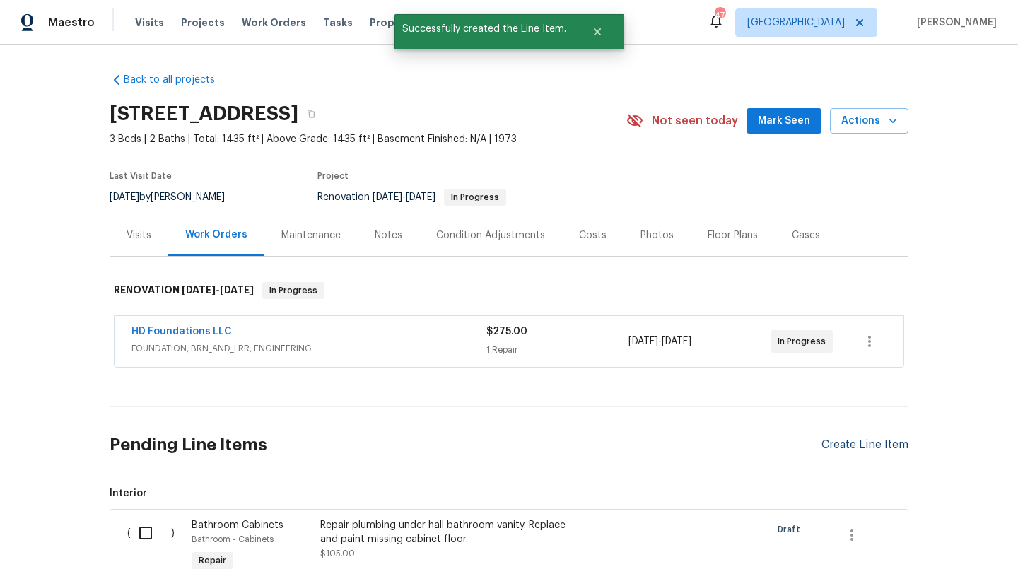
click at [849, 448] on div "Create Line Item" at bounding box center [865, 444] width 87 height 13
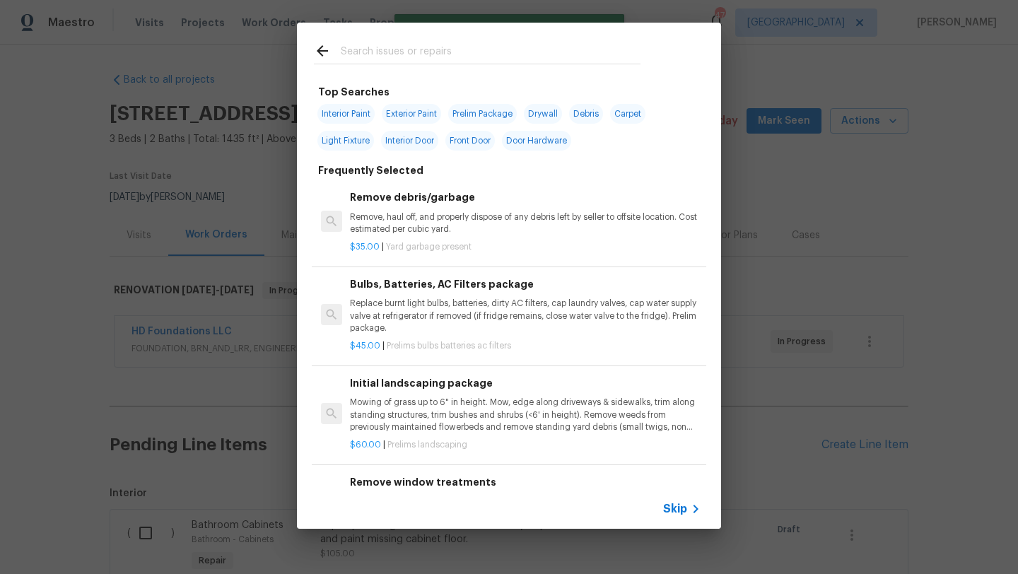
click at [419, 51] on input "text" at bounding box center [491, 52] width 300 height 21
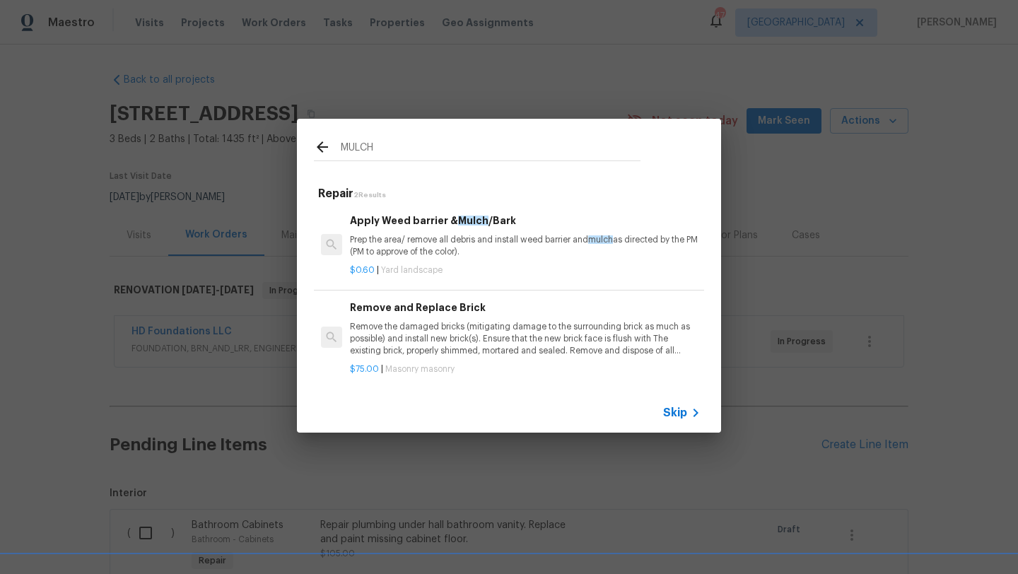
click at [423, 247] on p "Prep the area/ remove all debris and install weed barrier and mulch as directed…" at bounding box center [525, 246] width 351 height 24
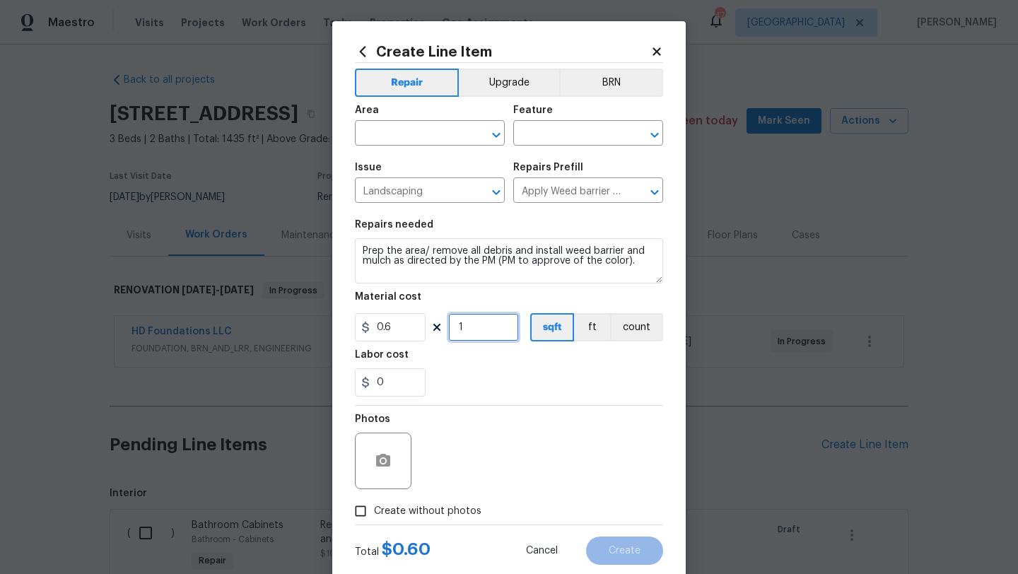
click at [477, 322] on input "1" at bounding box center [483, 327] width 71 height 28
click at [450, 506] on span "Create without photos" at bounding box center [427, 511] width 107 height 15
click at [374, 506] on input "Create without photos" at bounding box center [360, 511] width 27 height 27
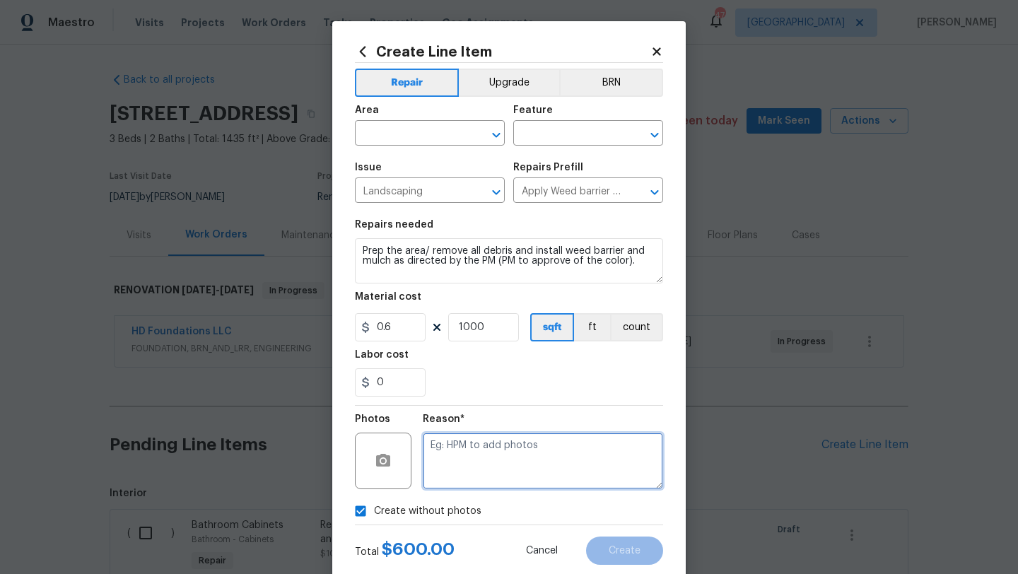
click at [479, 469] on textarea at bounding box center [543, 461] width 240 height 57
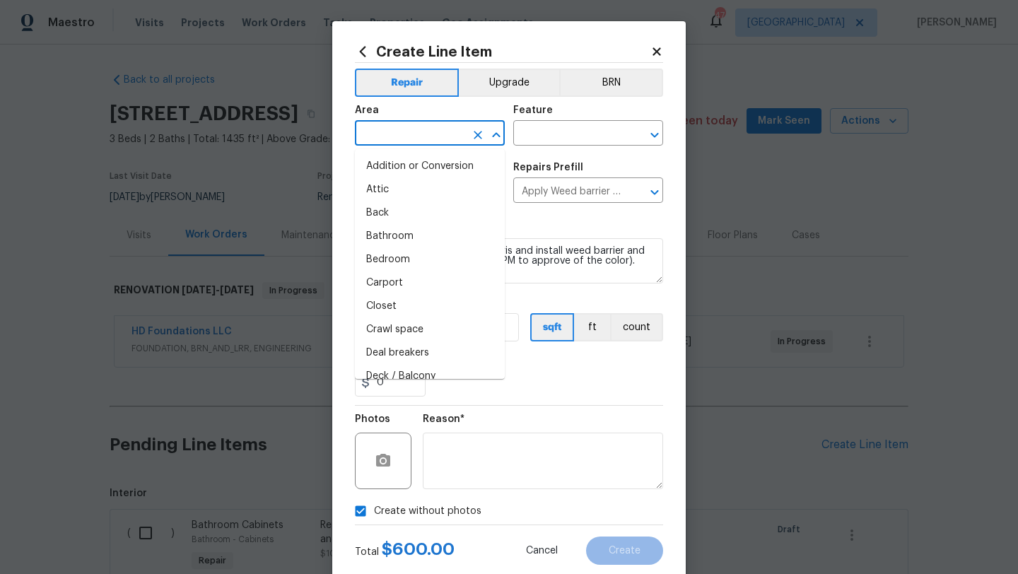
click at [420, 134] on input "text" at bounding box center [410, 135] width 110 height 22
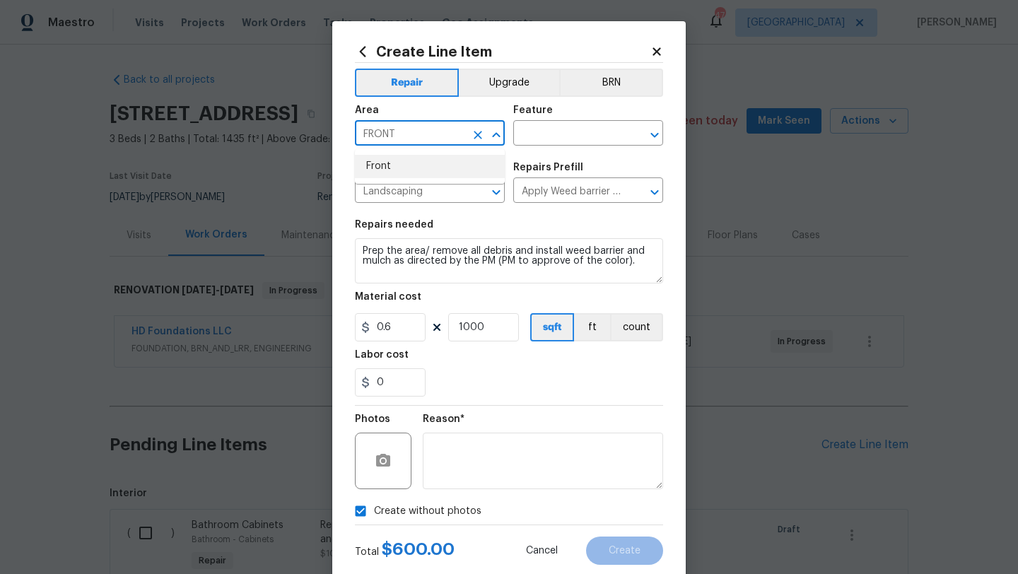
click at [407, 169] on li "Front" at bounding box center [430, 166] width 150 height 23
click at [540, 140] on input "text" at bounding box center [568, 135] width 110 height 22
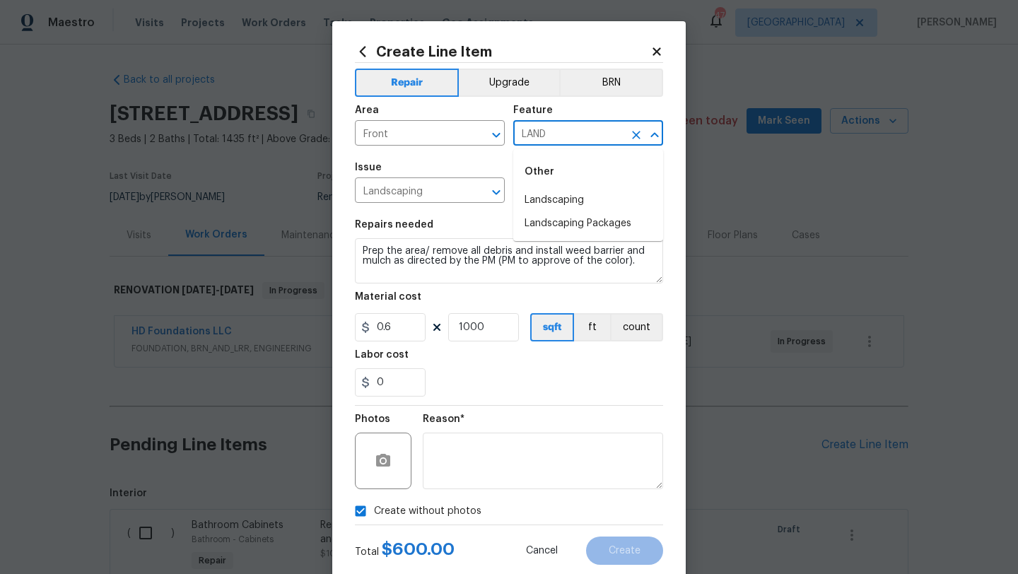
click at [540, 199] on li "Landscaping" at bounding box center [588, 200] width 150 height 23
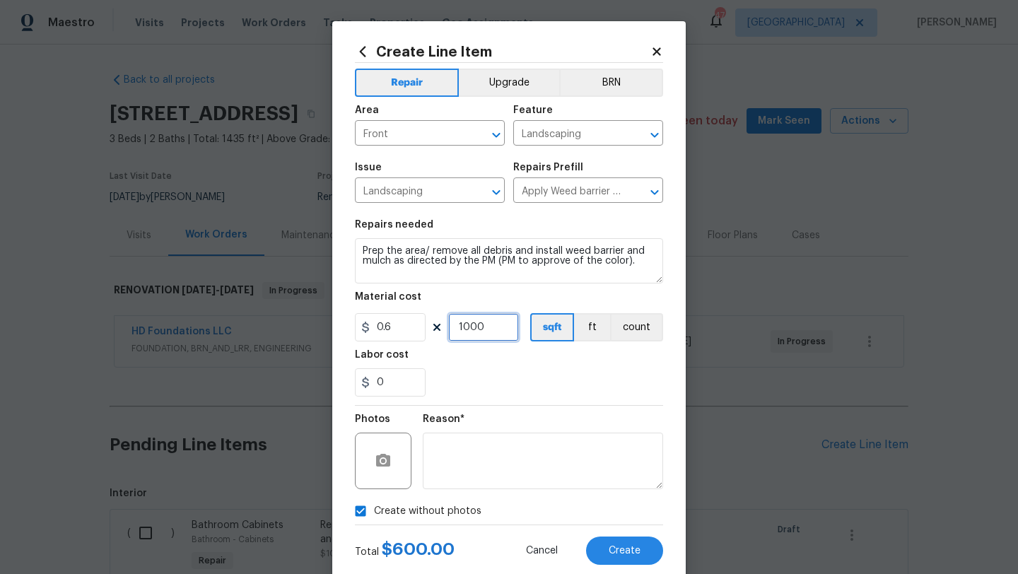
drag, startPoint x: 485, startPoint y: 330, endPoint x: 426, endPoint y: 330, distance: 58.7
click at [426, 330] on div "0.6 1000 sqft ft count" at bounding box center [509, 327] width 308 height 28
drag, startPoint x: 390, startPoint y: 386, endPoint x: 356, endPoint y: 386, distance: 34.6
click at [356, 386] on input "0" at bounding box center [390, 382] width 71 height 28
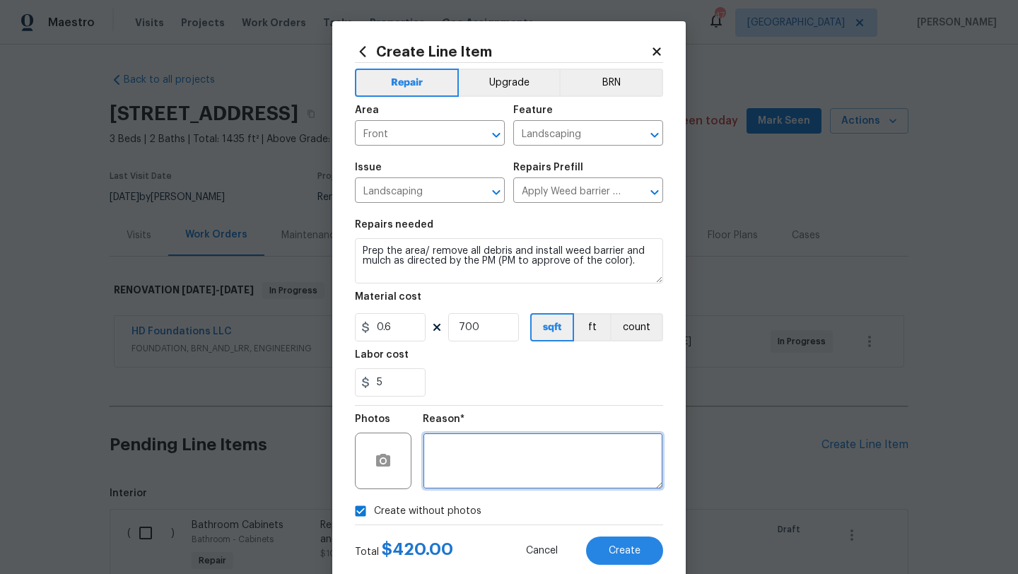
click at [457, 467] on textarea at bounding box center [543, 461] width 240 height 57
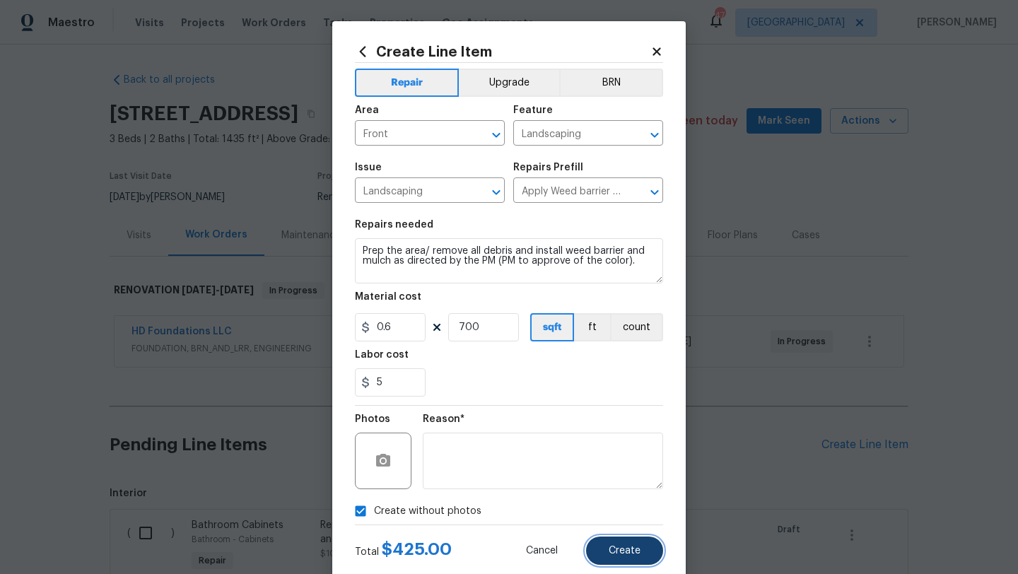
click at [602, 549] on button "Create" at bounding box center [624, 551] width 77 height 28
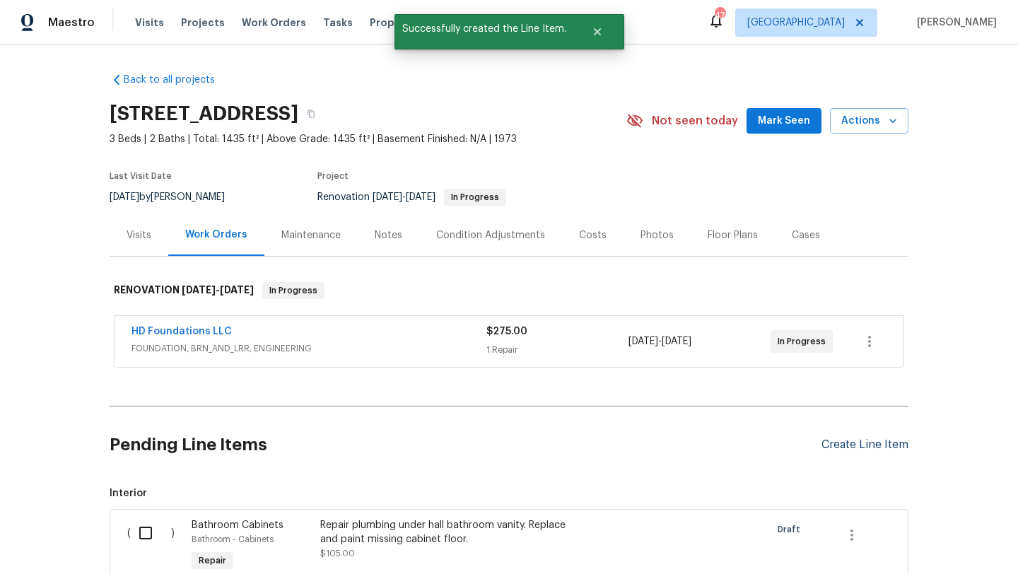
click at [836, 448] on div "Create Line Item" at bounding box center [865, 444] width 87 height 13
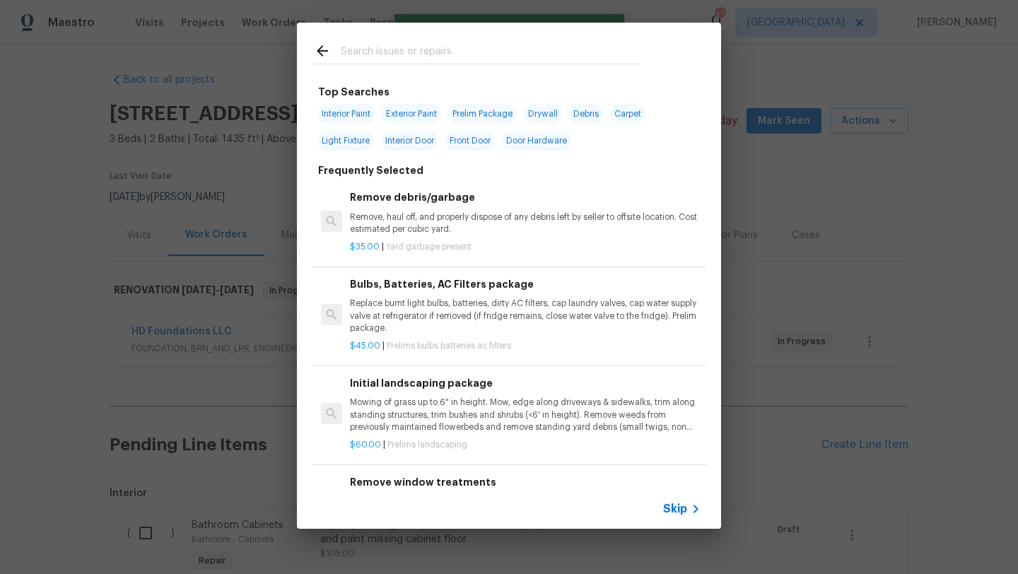
click at [412, 45] on input "text" at bounding box center [491, 52] width 300 height 21
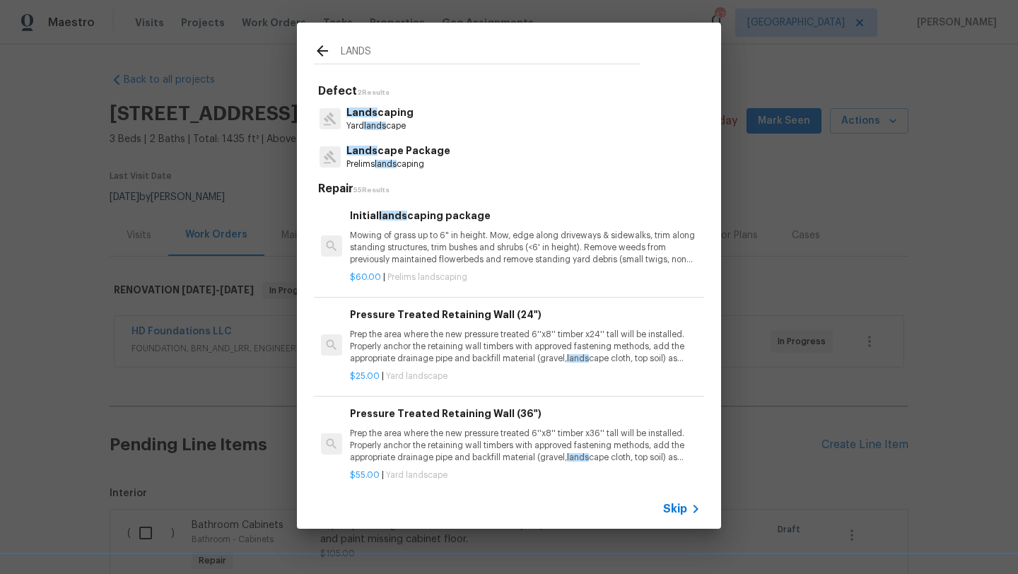
click at [450, 256] on p "Mowing of grass up to 6" in height. Mow, edge along driveways & sidewalks, trim…" at bounding box center [525, 248] width 351 height 36
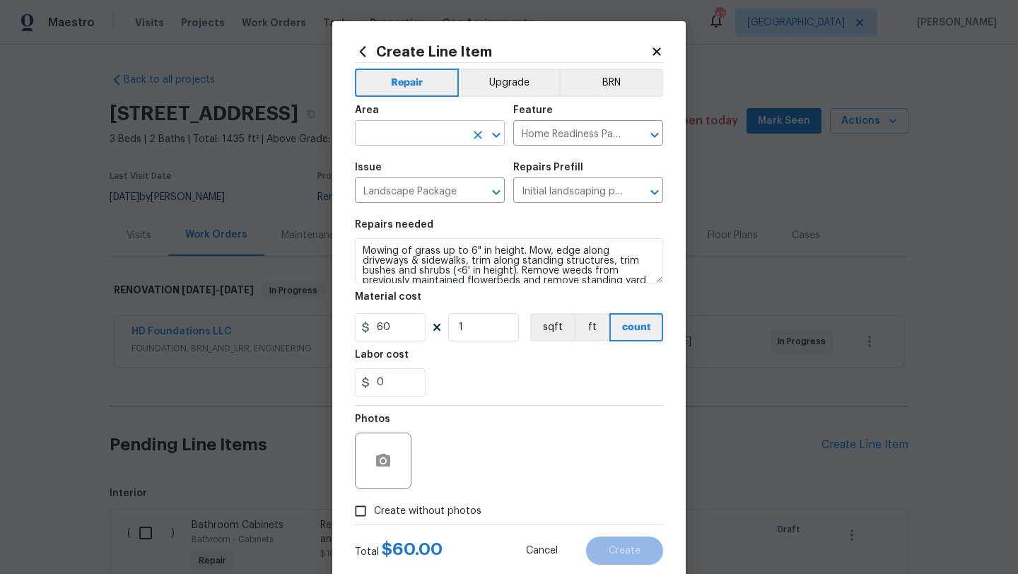
click at [438, 144] on input "text" at bounding box center [410, 135] width 110 height 22
click at [440, 191] on li "Exterior Overall" at bounding box center [430, 189] width 150 height 23
click at [450, 511] on span "Create without photos" at bounding box center [427, 511] width 107 height 15
click at [374, 511] on input "Create without photos" at bounding box center [360, 511] width 27 height 27
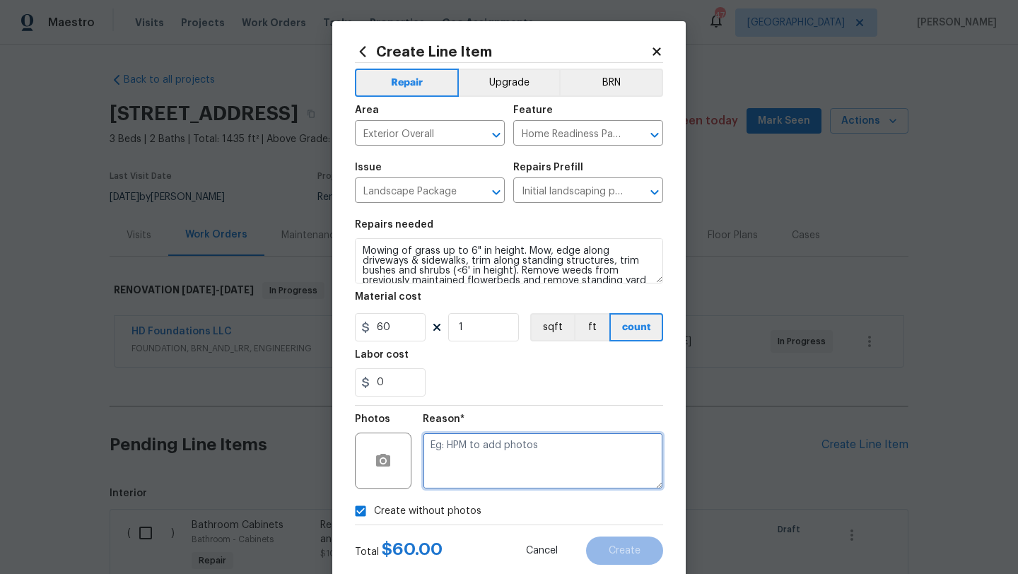
click at [477, 457] on textarea at bounding box center [543, 461] width 240 height 57
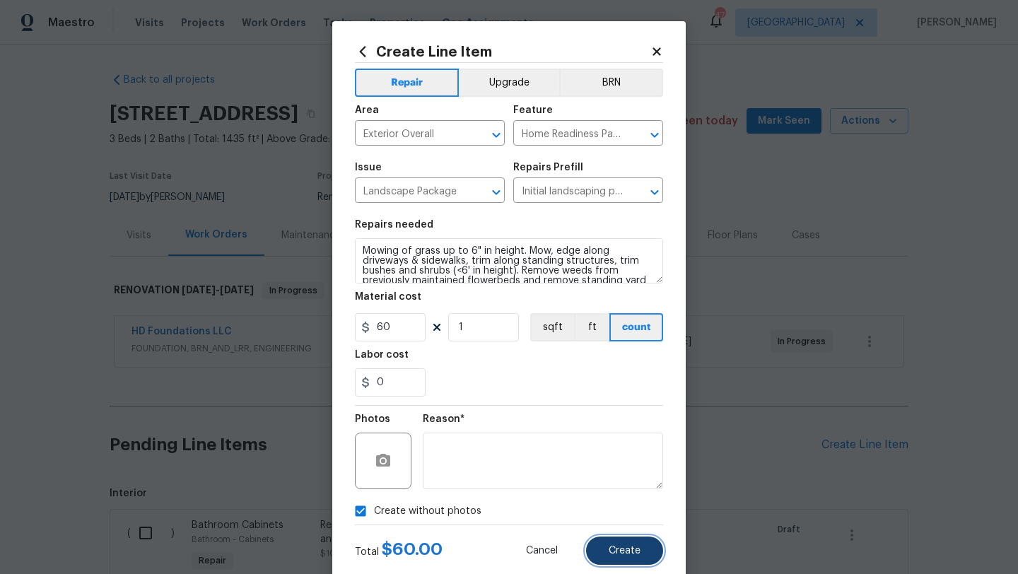
click at [607, 555] on button "Create" at bounding box center [624, 551] width 77 height 28
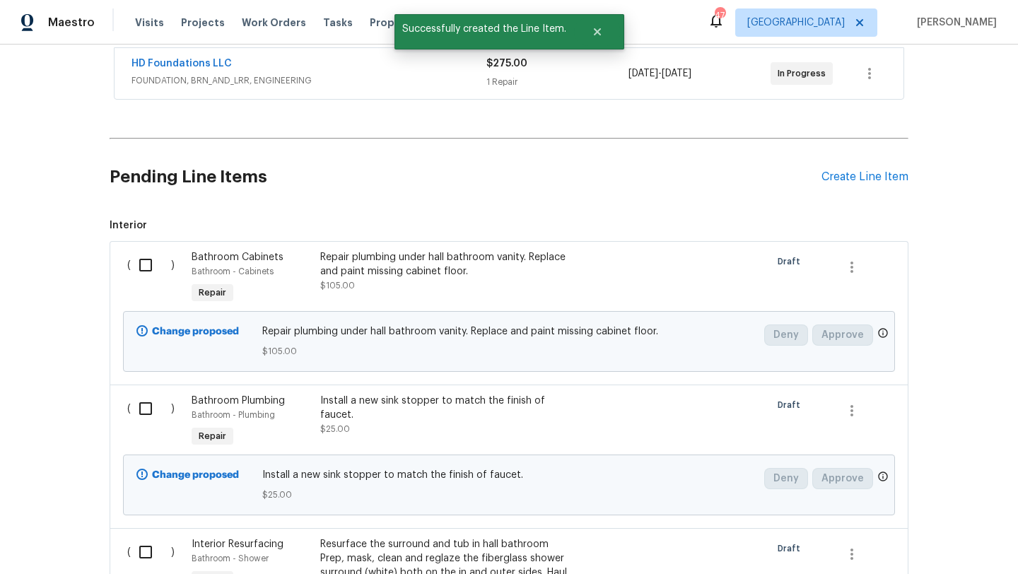
scroll to position [272, 0]
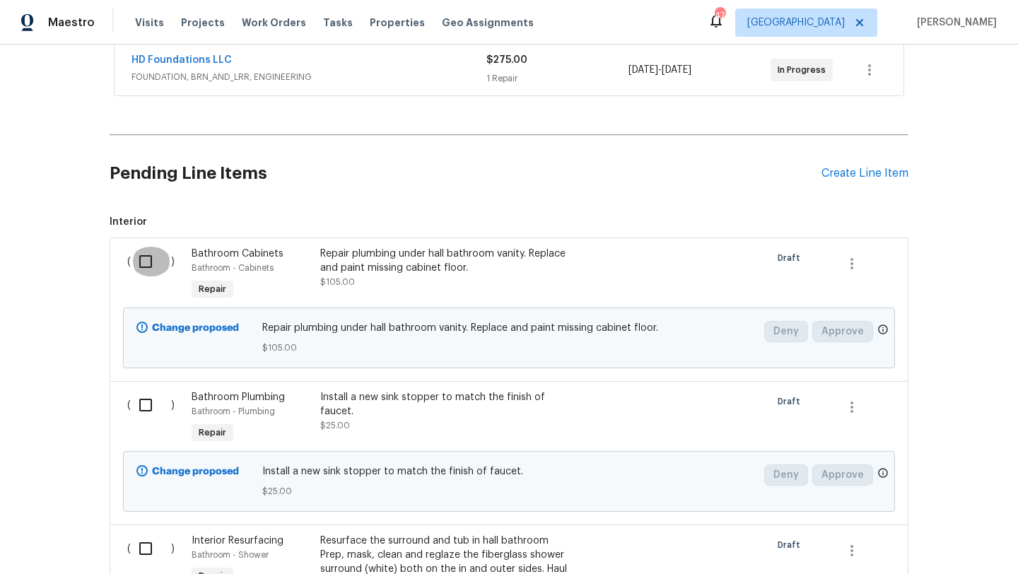
click at [146, 260] on input "checkbox" at bounding box center [151, 262] width 40 height 30
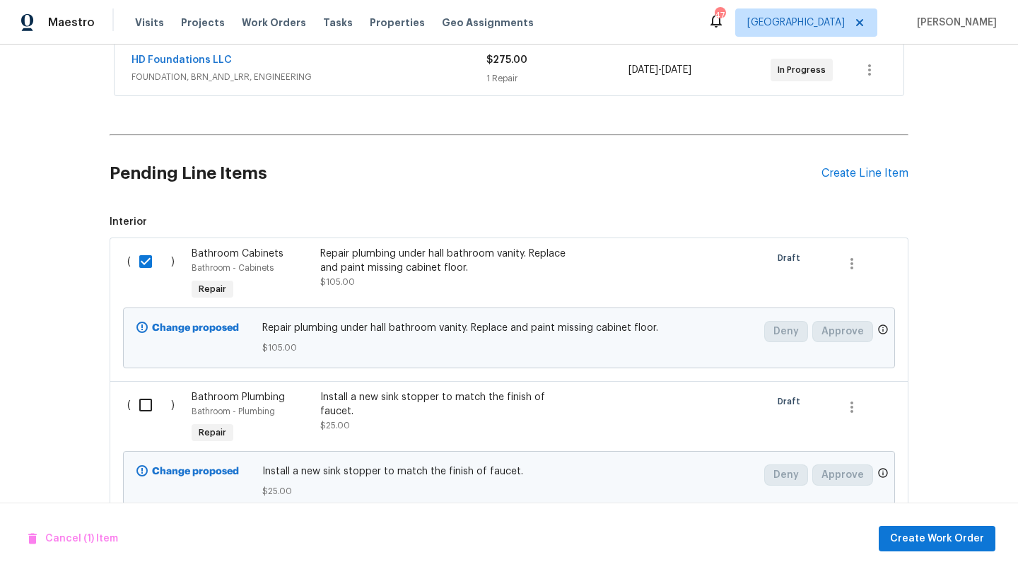
click at [145, 404] on input "checkbox" at bounding box center [151, 405] width 40 height 30
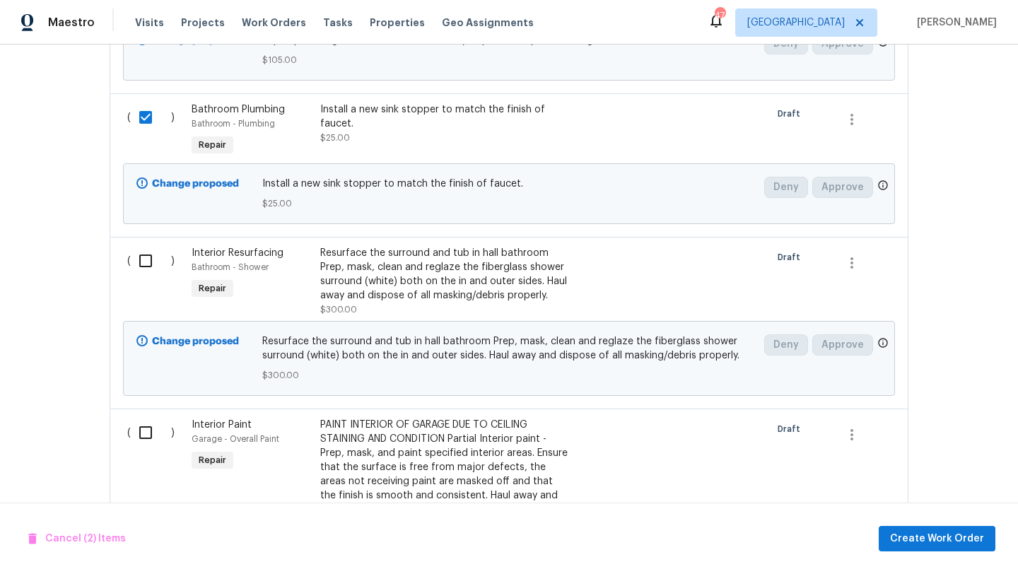
scroll to position [561, 0]
click at [146, 256] on input "checkbox" at bounding box center [151, 259] width 40 height 30
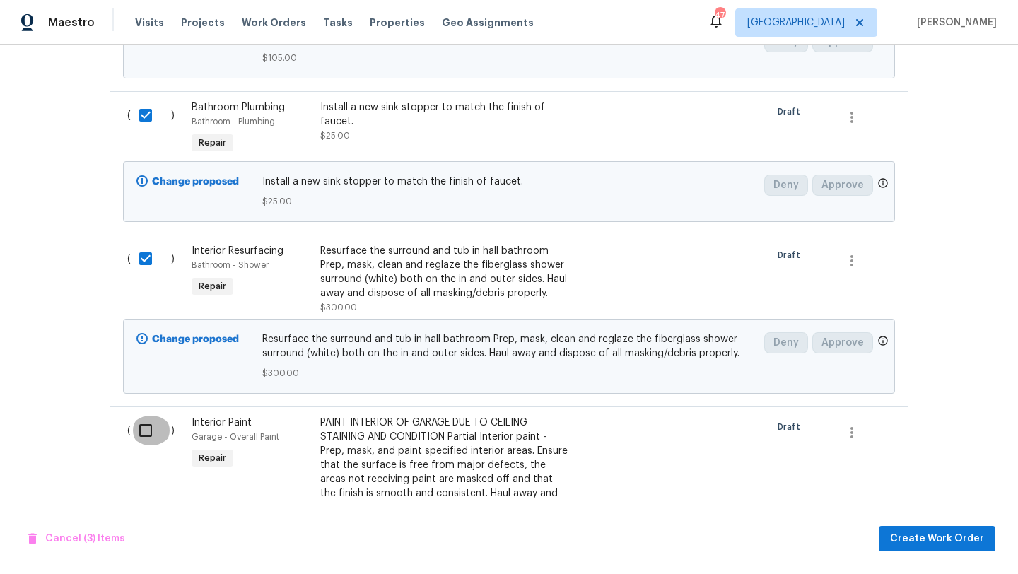
click at [144, 436] on input "checkbox" at bounding box center [151, 431] width 40 height 30
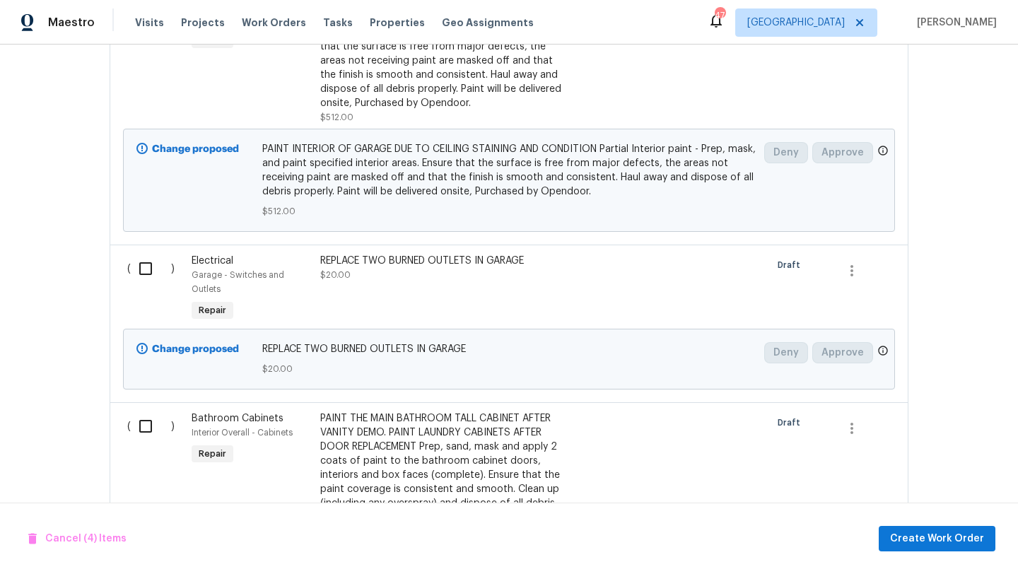
scroll to position [1031, 0]
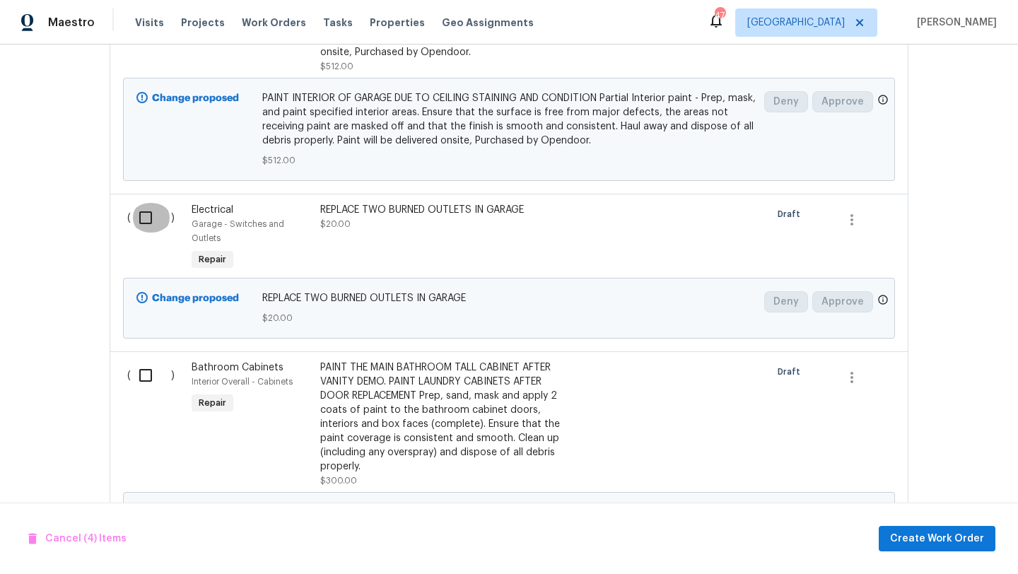
click at [148, 221] on input "checkbox" at bounding box center [151, 218] width 40 height 30
click at [143, 376] on input "checkbox" at bounding box center [151, 376] width 40 height 30
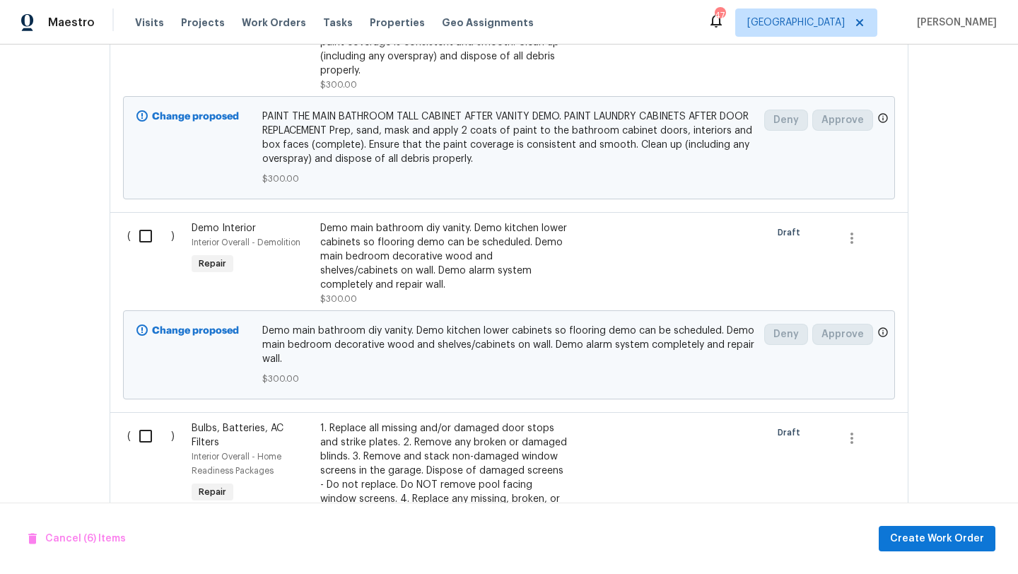
scroll to position [1431, 0]
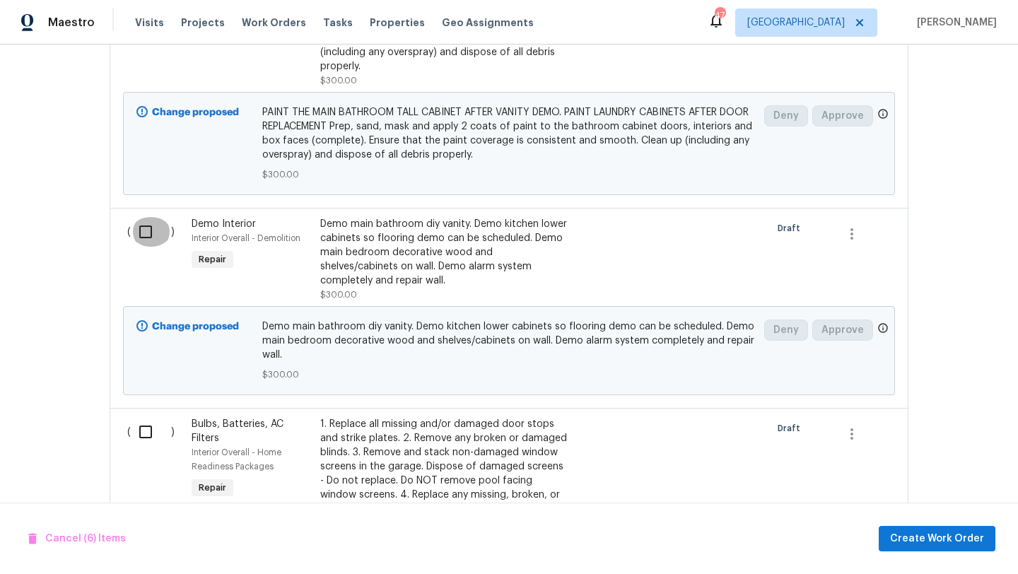
click at [143, 233] on input "checkbox" at bounding box center [151, 232] width 40 height 30
click at [146, 431] on input "checkbox" at bounding box center [151, 432] width 40 height 30
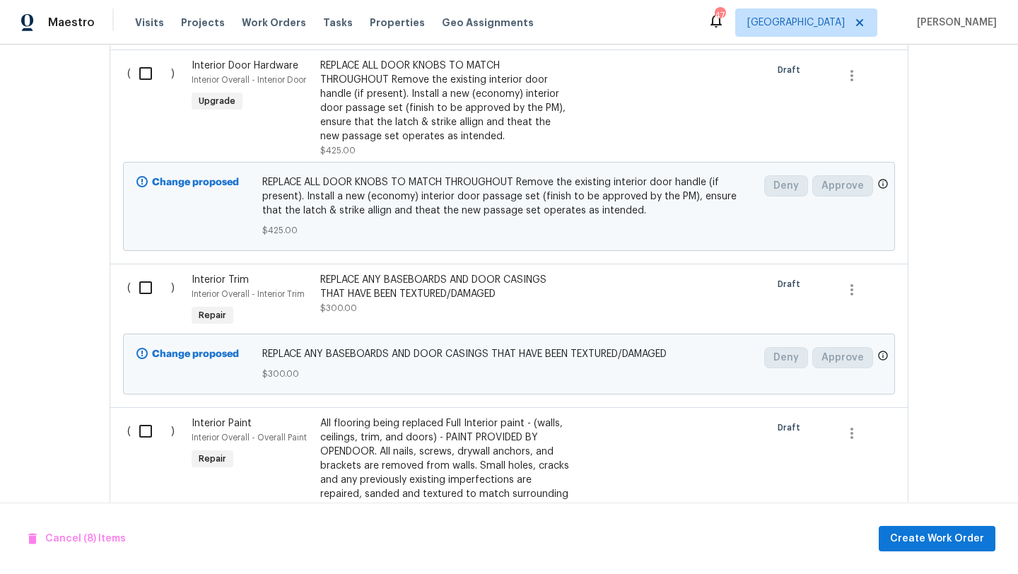
scroll to position [2940, 0]
click at [149, 281] on input "checkbox" at bounding box center [151, 287] width 40 height 30
click at [145, 426] on input "checkbox" at bounding box center [151, 431] width 40 height 30
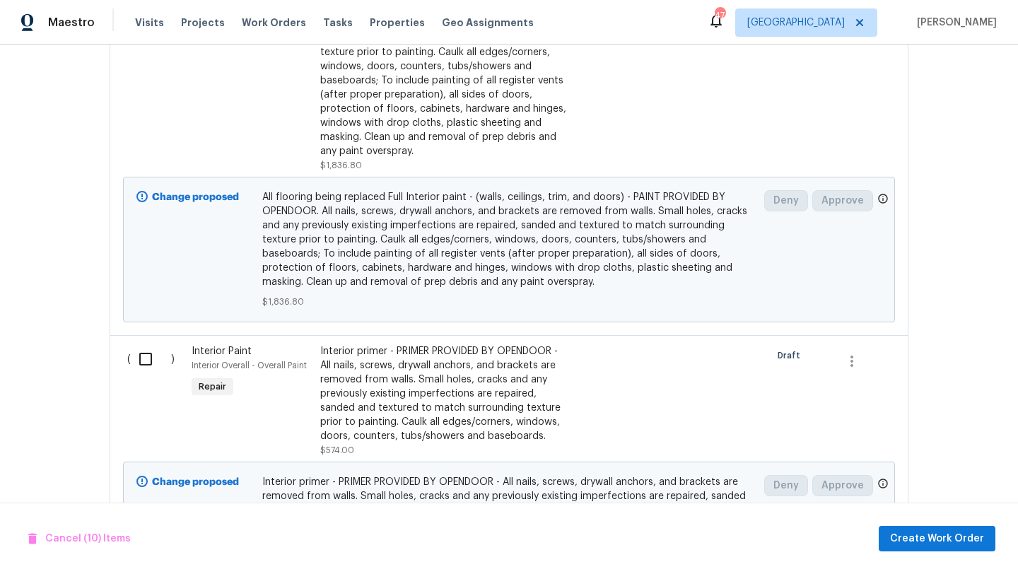
scroll to position [3446, 0]
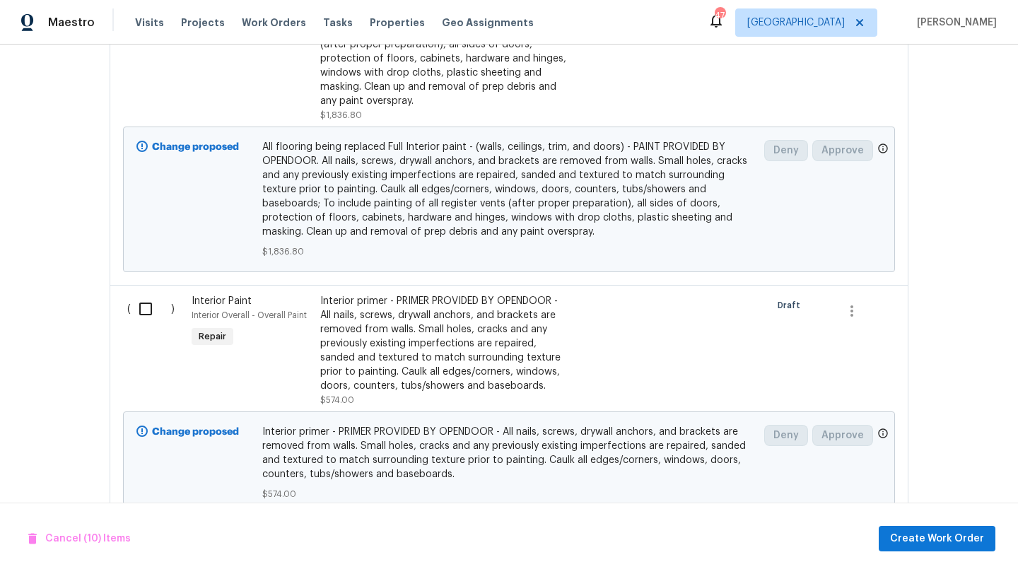
click at [146, 303] on input "checkbox" at bounding box center [151, 309] width 40 height 30
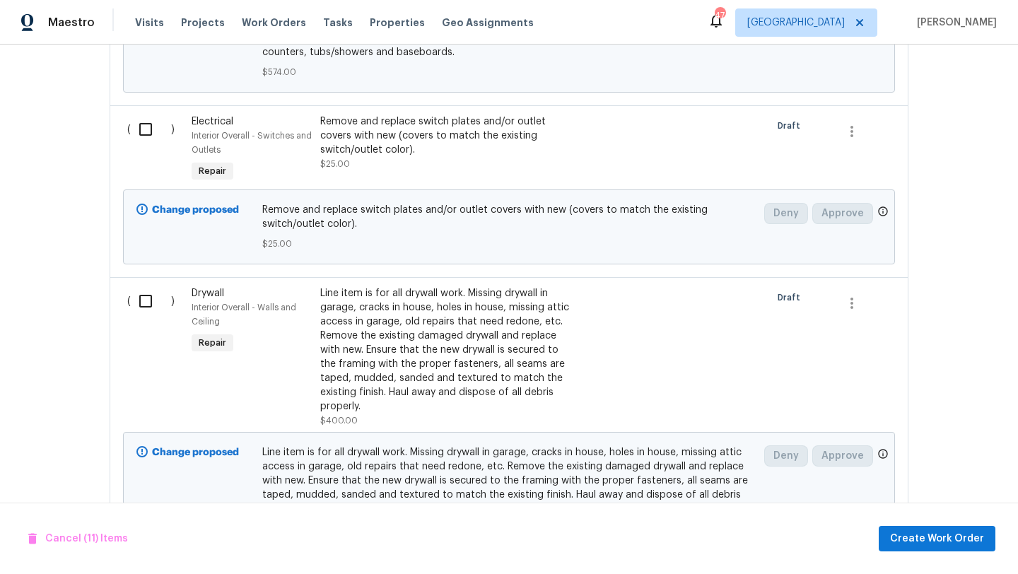
scroll to position [3877, 0]
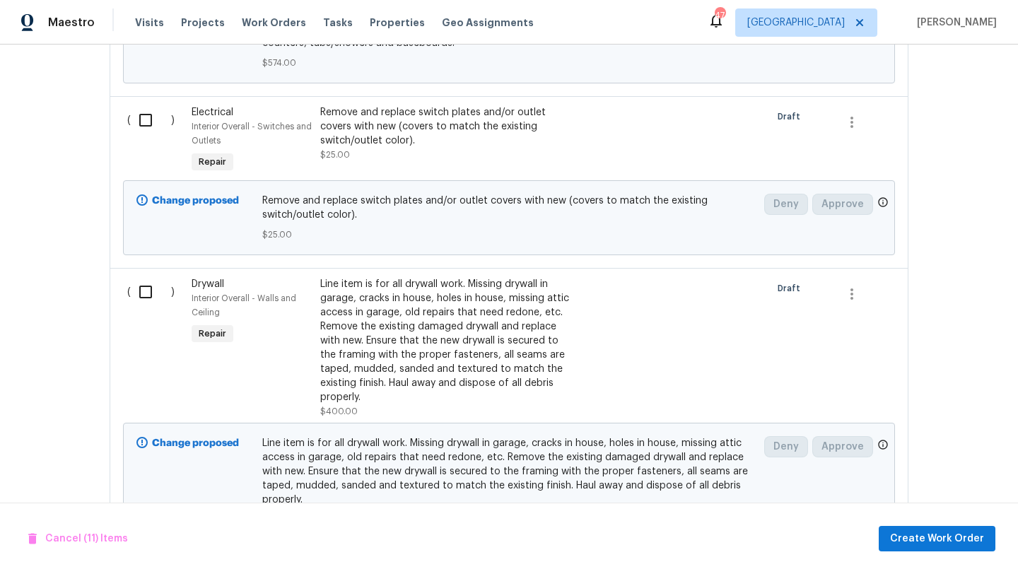
click at [147, 278] on input "checkbox" at bounding box center [151, 292] width 40 height 30
click at [146, 117] on input "checkbox" at bounding box center [151, 120] width 40 height 30
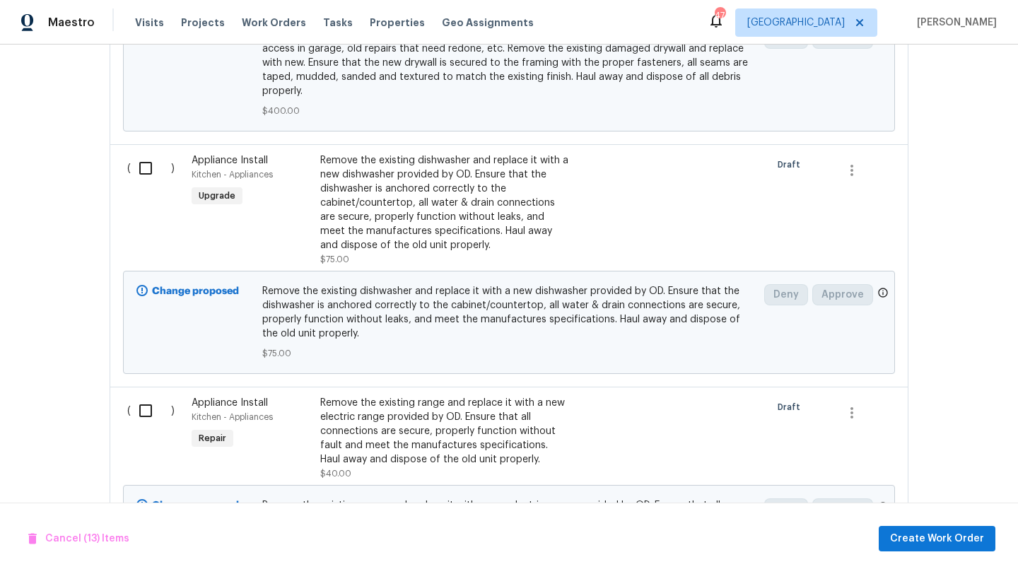
scroll to position [4298, 0]
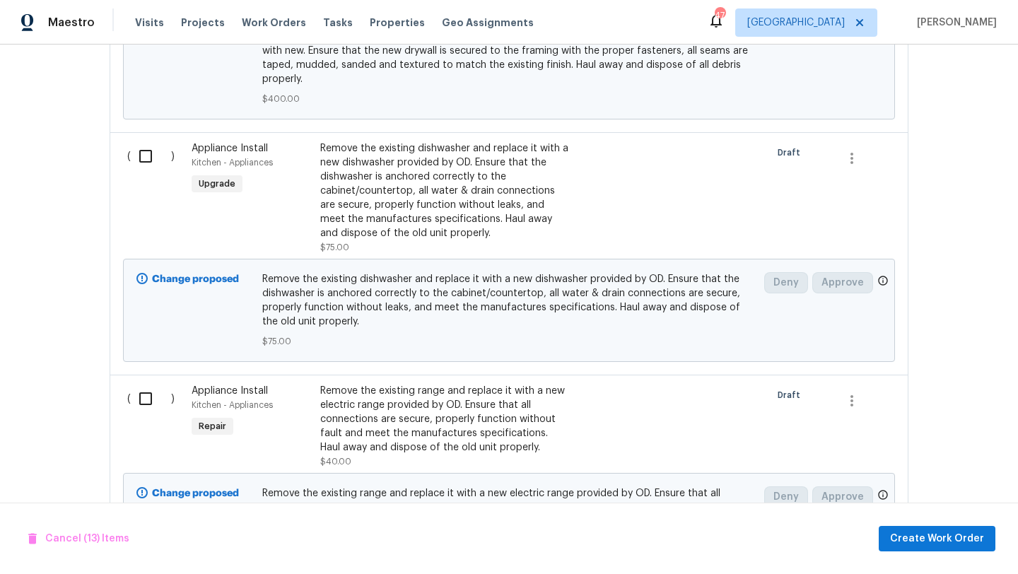
click at [145, 150] on input "checkbox" at bounding box center [151, 156] width 40 height 30
click at [147, 393] on input "checkbox" at bounding box center [151, 399] width 40 height 30
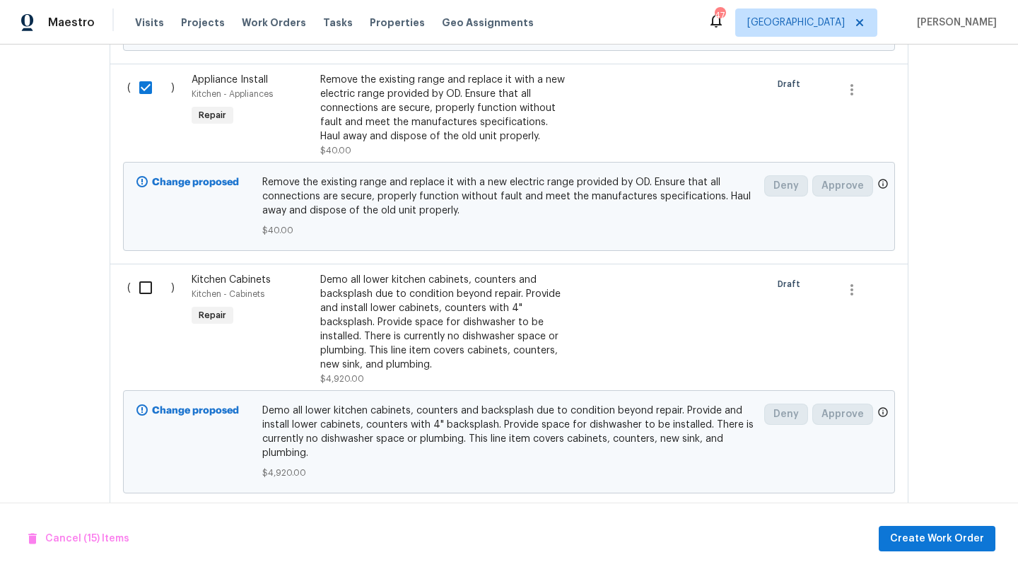
scroll to position [4645, 0]
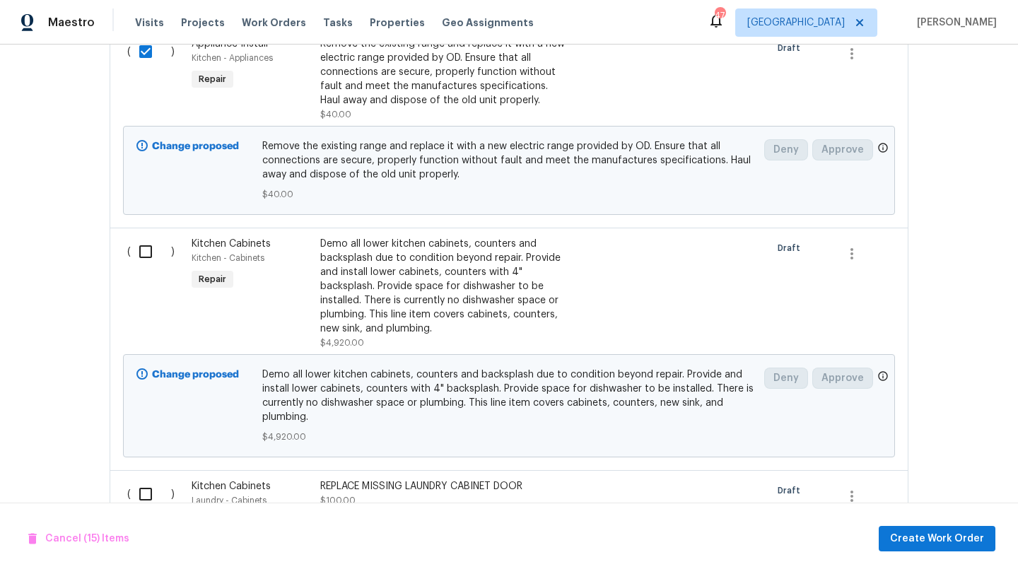
click at [148, 245] on input "checkbox" at bounding box center [151, 252] width 40 height 30
click at [142, 485] on input "checkbox" at bounding box center [151, 494] width 40 height 30
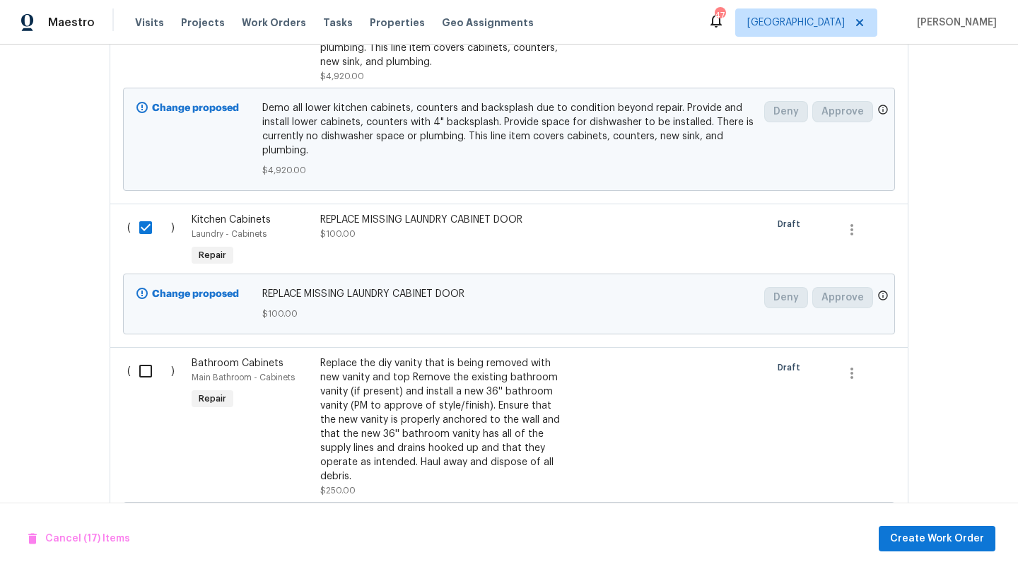
scroll to position [4912, 0]
click at [145, 363] on input "checkbox" at bounding box center [151, 371] width 40 height 30
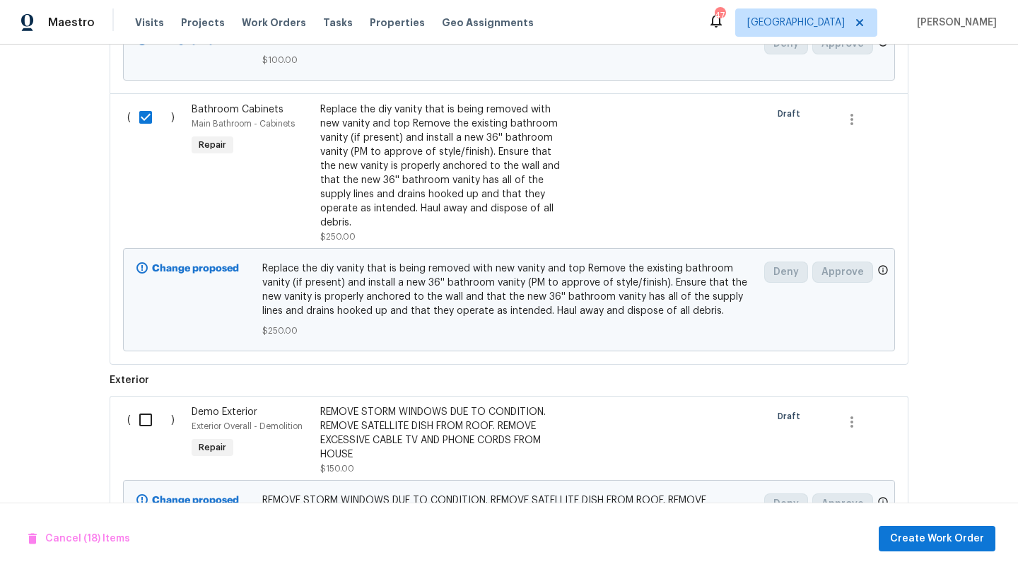
scroll to position [5168, 0]
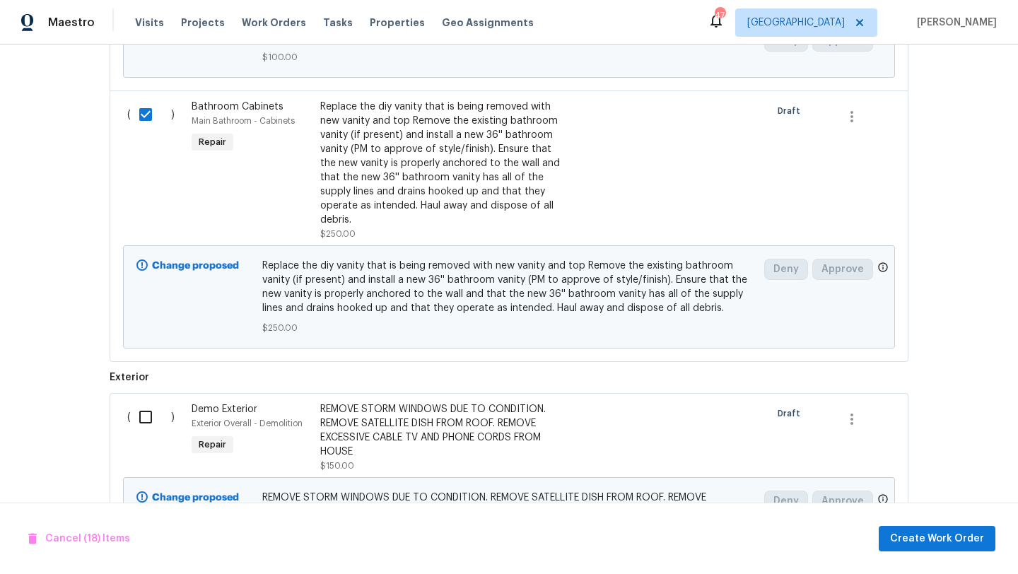
click at [144, 402] on input "checkbox" at bounding box center [151, 417] width 40 height 30
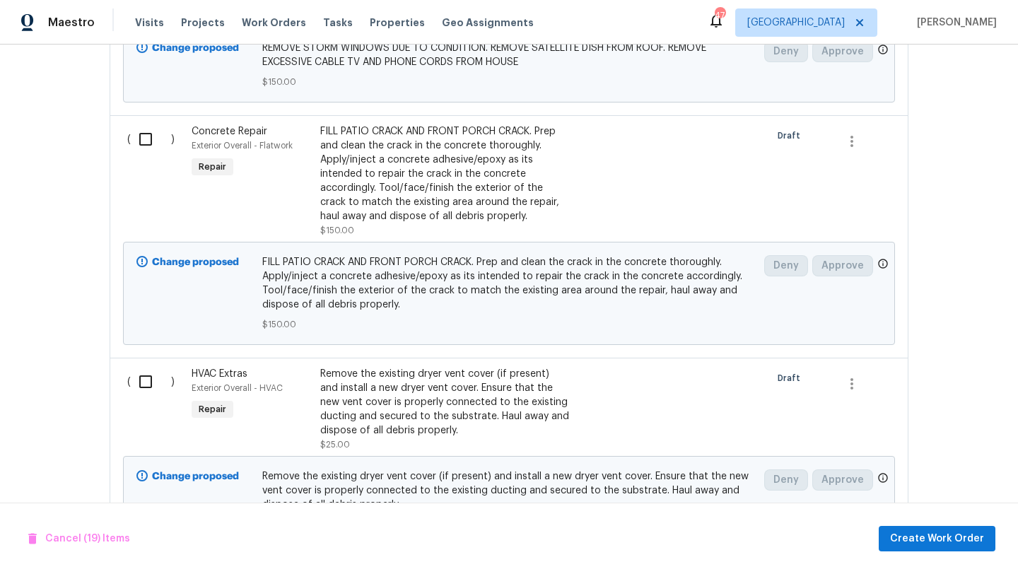
scroll to position [5621, 0]
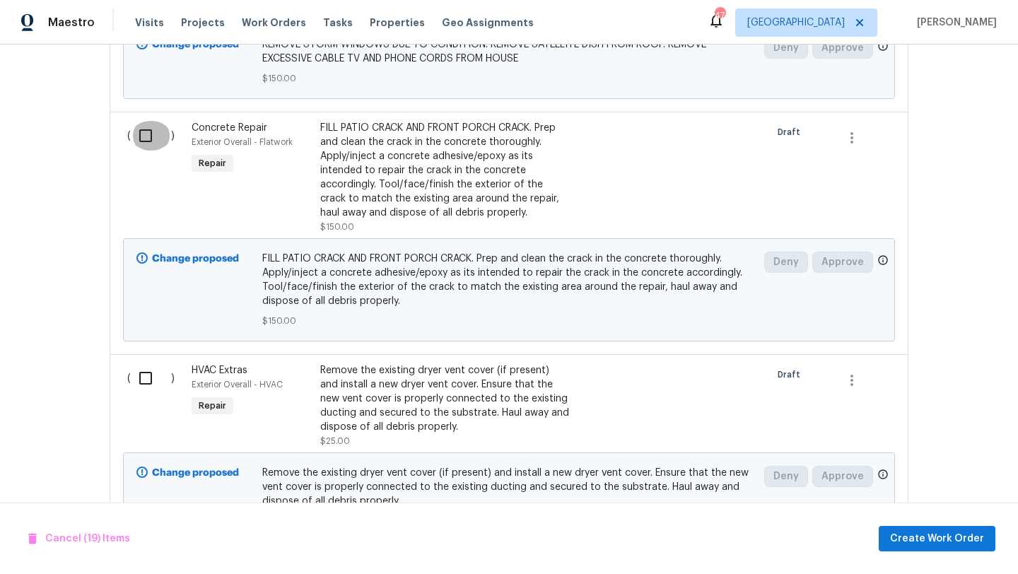
click at [145, 121] on input "checkbox" at bounding box center [151, 136] width 40 height 30
click at [147, 363] on input "checkbox" at bounding box center [151, 378] width 40 height 30
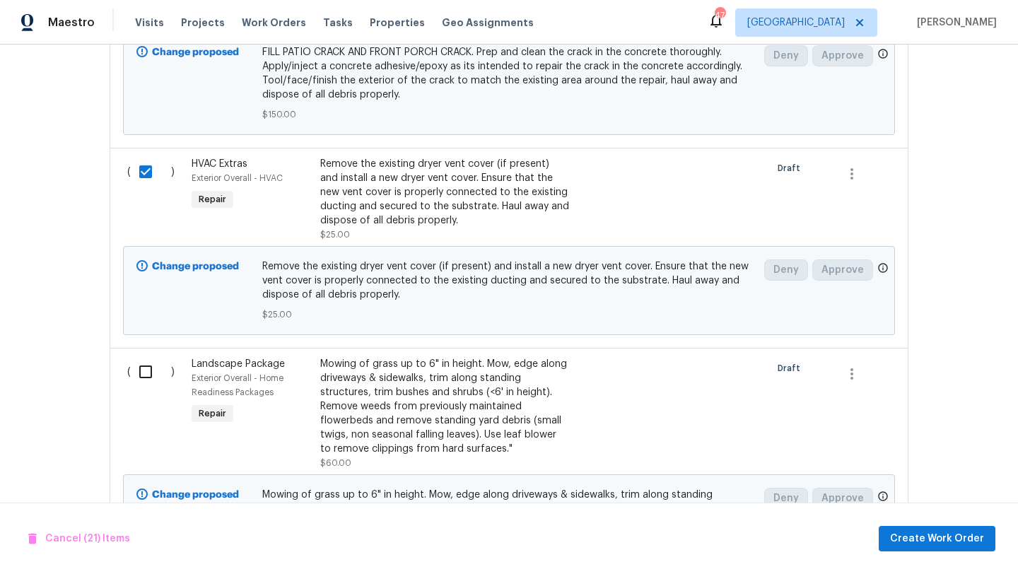
scroll to position [5831, 0]
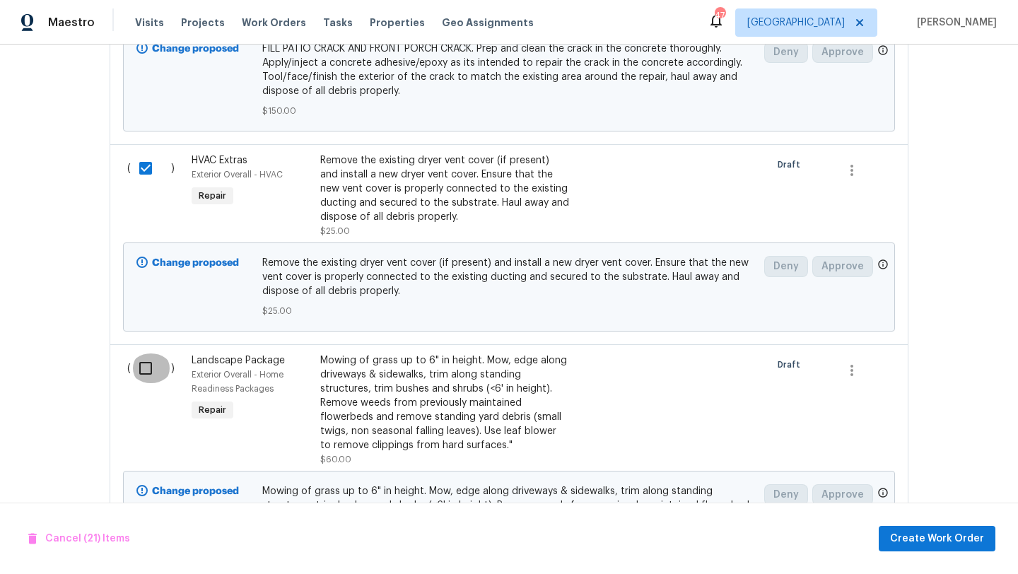
click at [146, 354] on input "checkbox" at bounding box center [151, 369] width 40 height 30
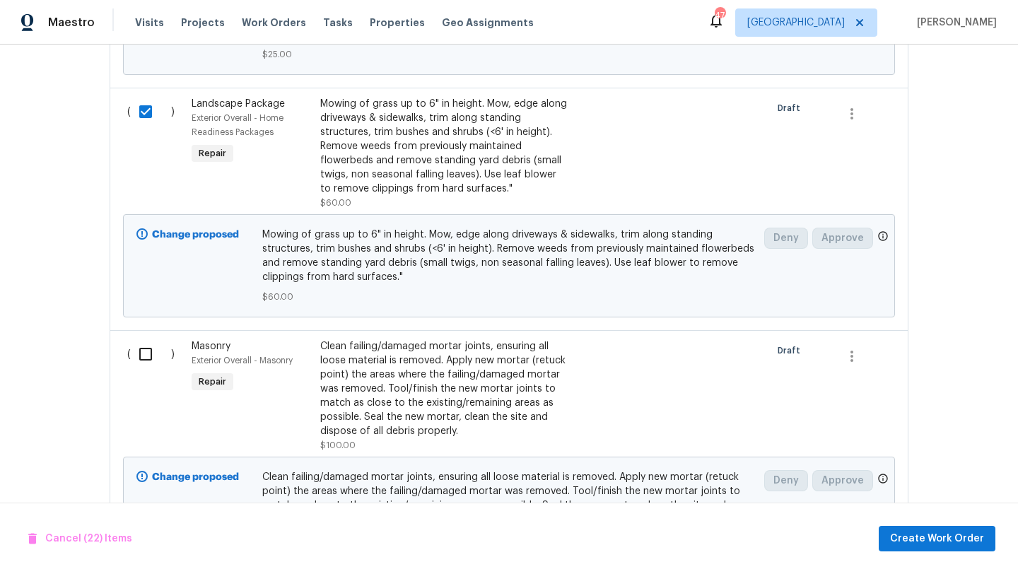
click at [145, 339] on input "checkbox" at bounding box center [151, 354] width 40 height 30
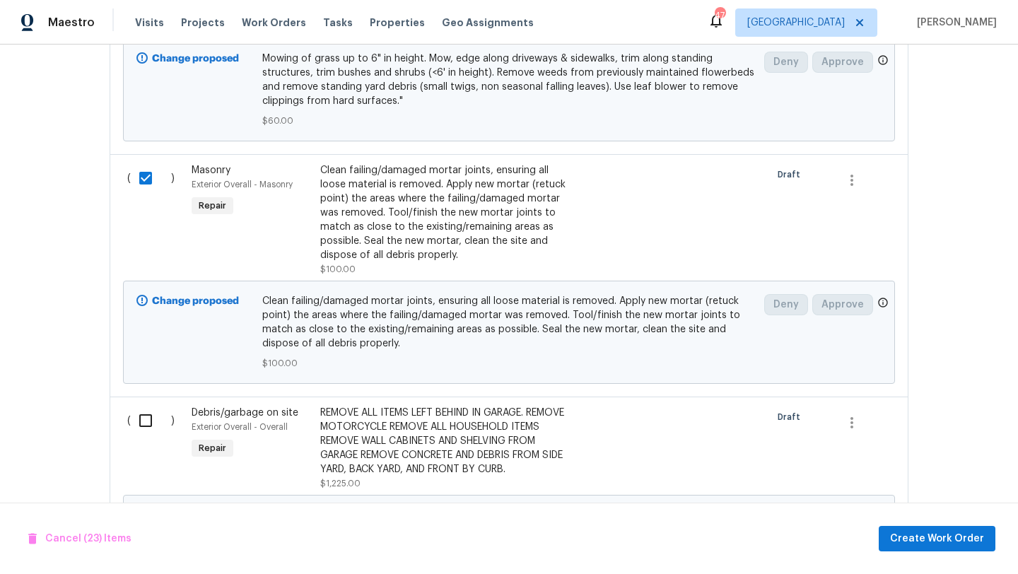
scroll to position [6265, 0]
click at [146, 405] on input "checkbox" at bounding box center [151, 420] width 40 height 30
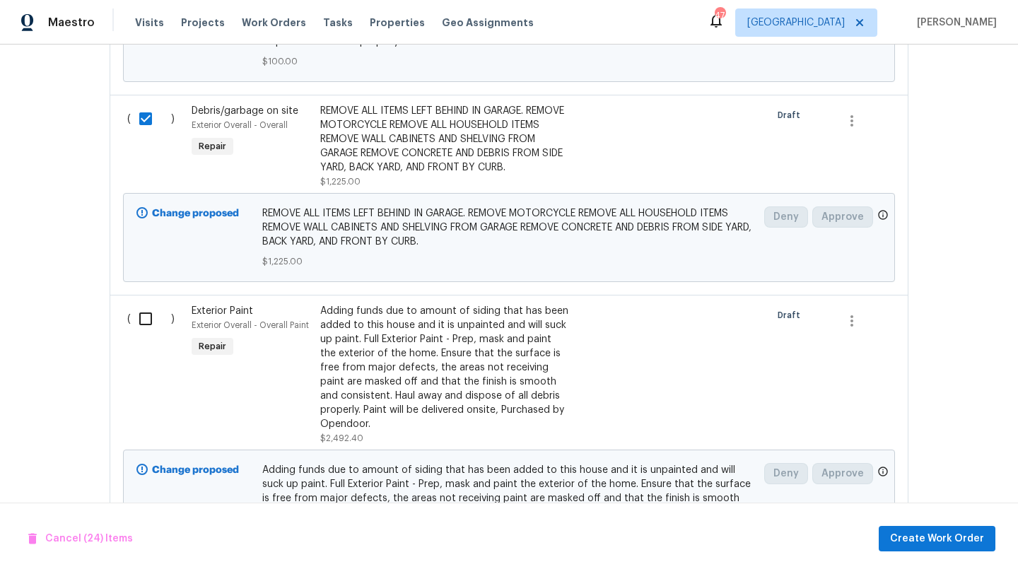
scroll to position [6571, 0]
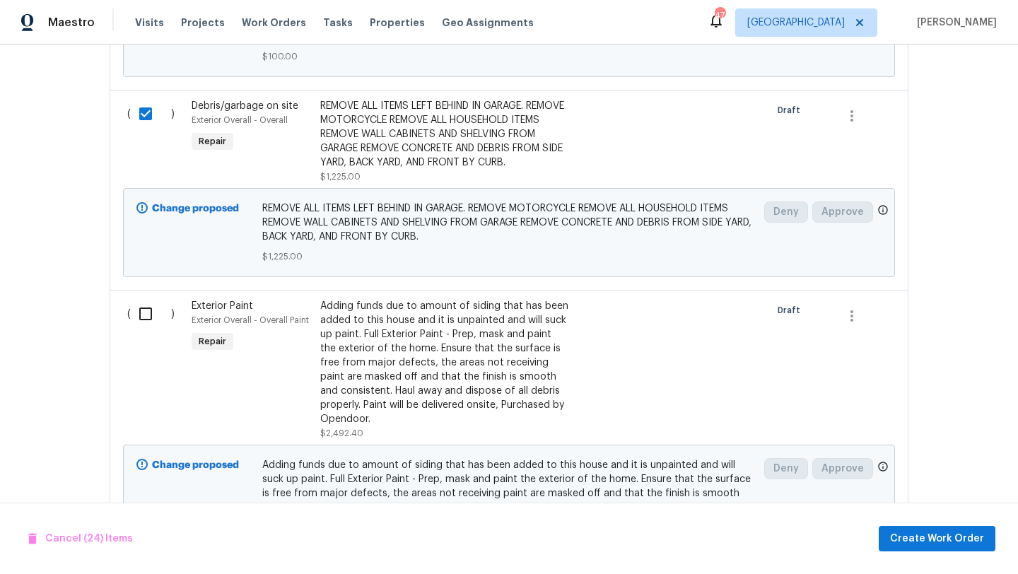
click at [145, 299] on input "checkbox" at bounding box center [151, 314] width 40 height 30
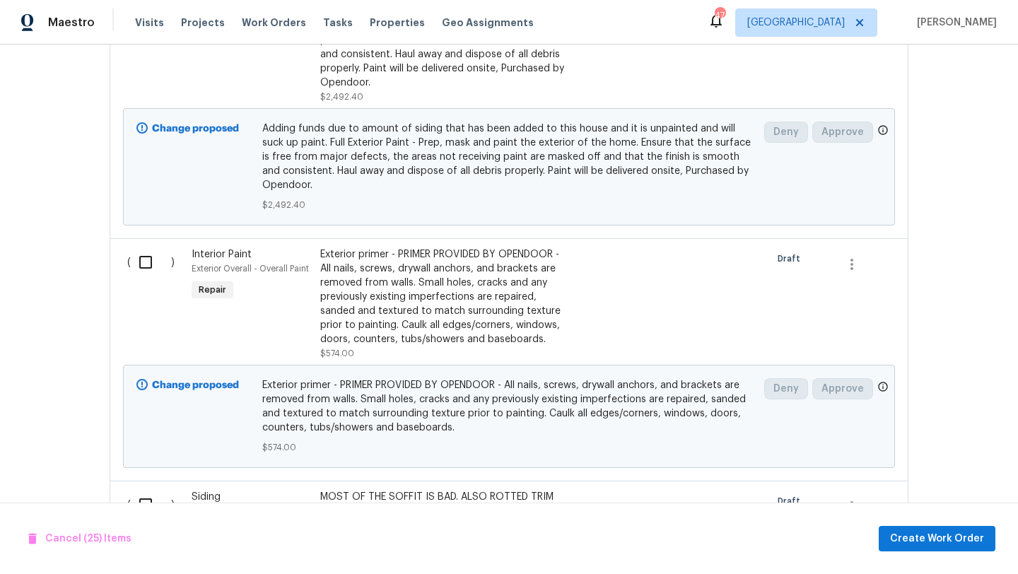
scroll to position [6962, 0]
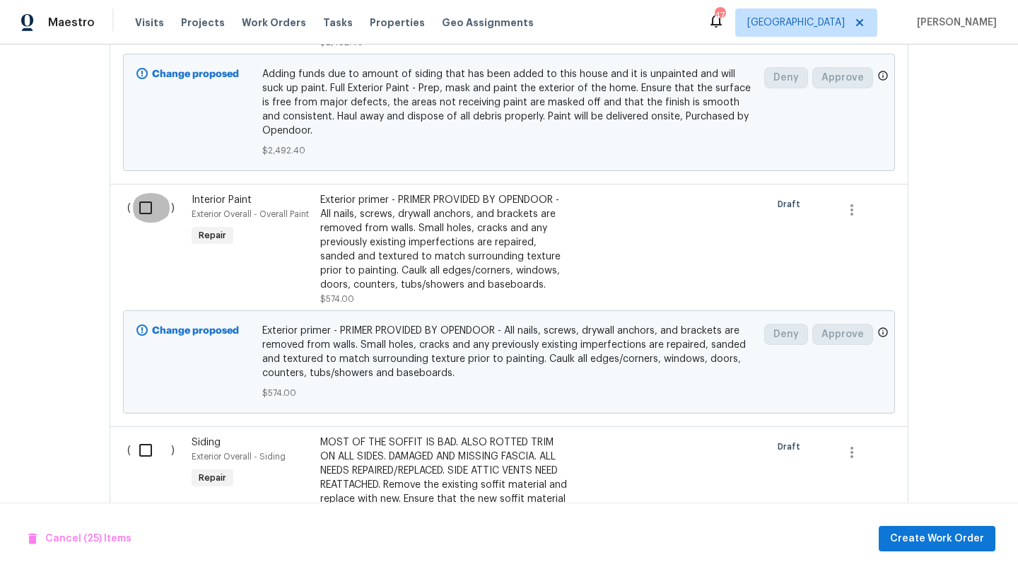
click at [148, 193] on input "checkbox" at bounding box center [151, 208] width 40 height 30
click at [146, 436] on input "checkbox" at bounding box center [151, 451] width 40 height 30
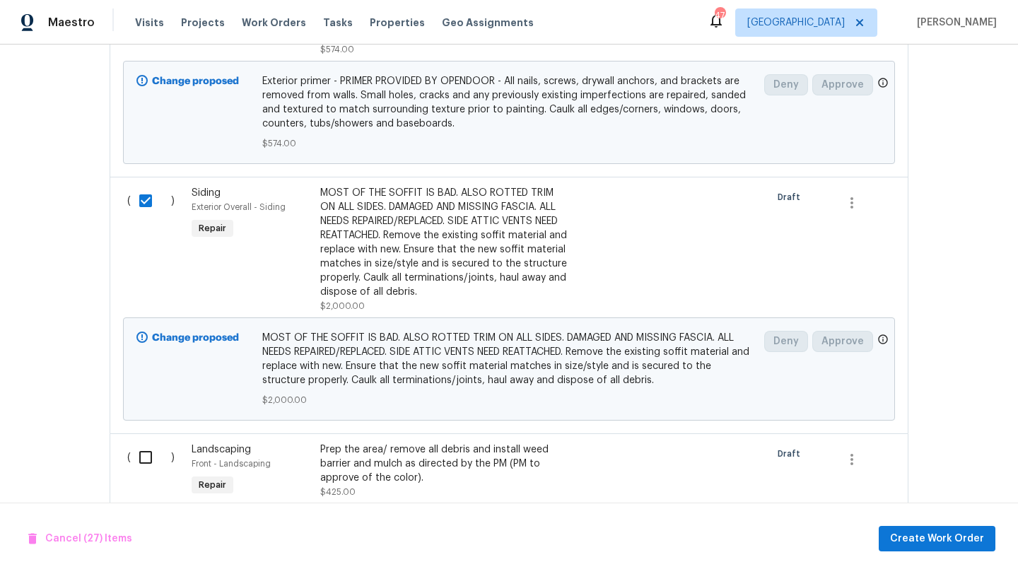
scroll to position [7214, 0]
click at [146, 441] on input "checkbox" at bounding box center [151, 456] width 40 height 30
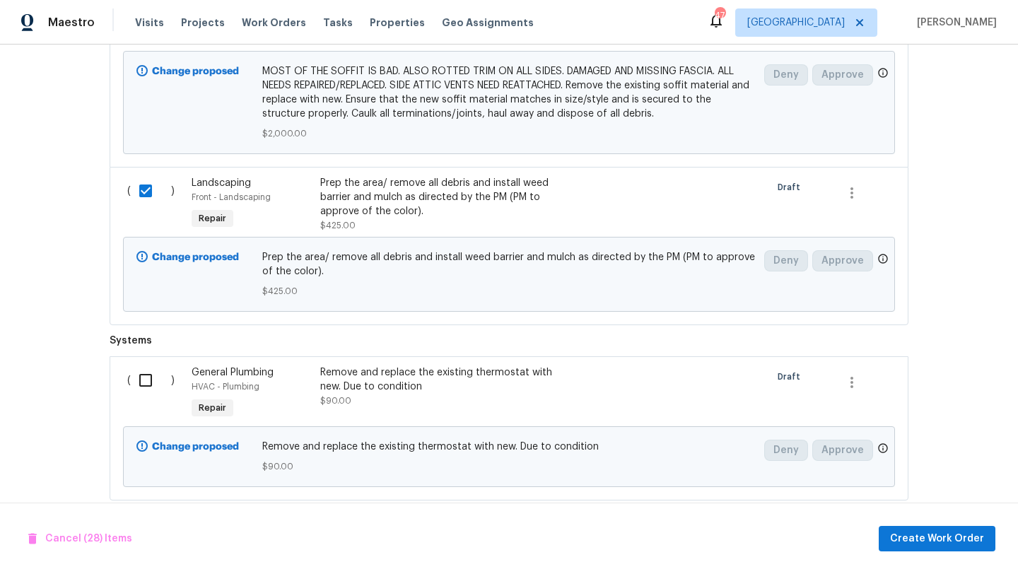
scroll to position [7484, 0]
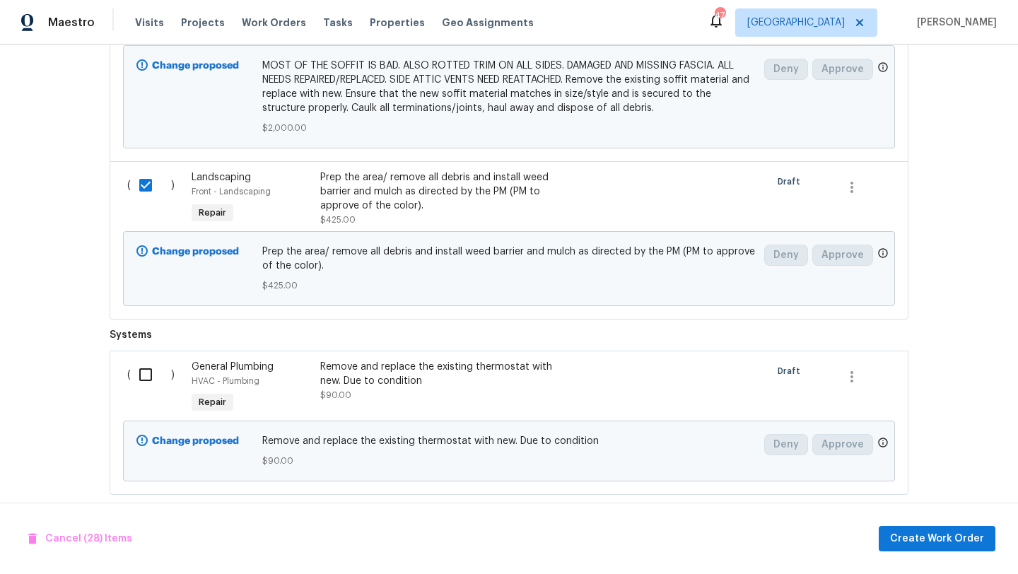
click at [146, 360] on input "checkbox" at bounding box center [151, 375] width 40 height 30
click at [909, 536] on span "Create Work Order" at bounding box center [937, 539] width 94 height 18
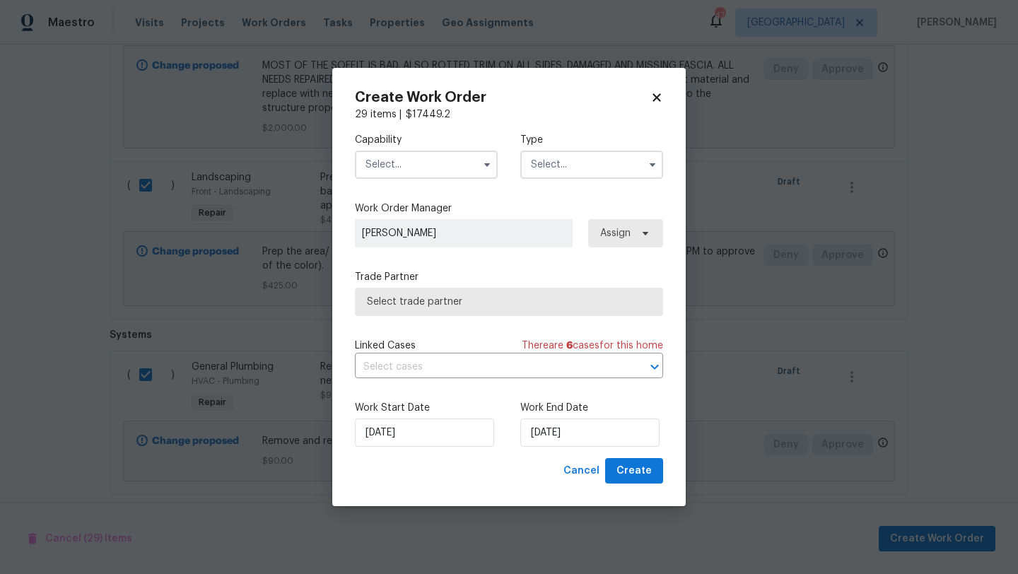
click at [458, 170] on input "text" at bounding box center [426, 165] width 143 height 28
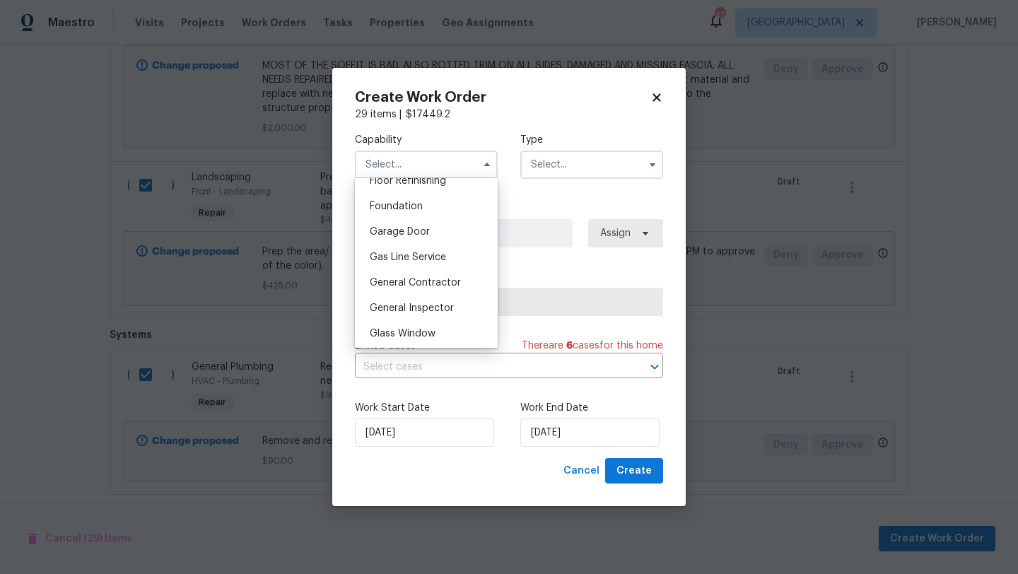
scroll to position [592, 0]
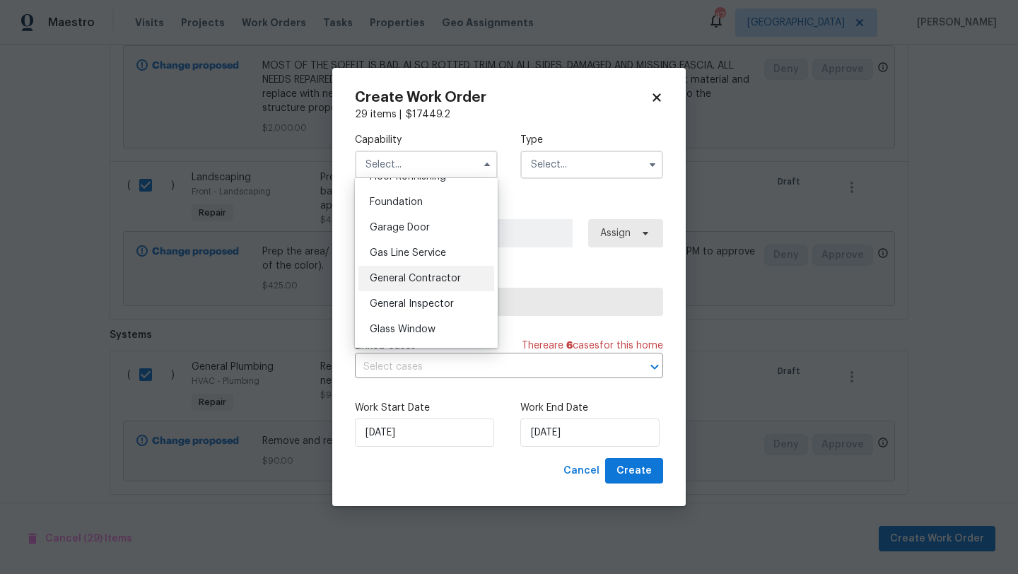
click at [438, 276] on span "General Contractor" at bounding box center [415, 279] width 91 height 10
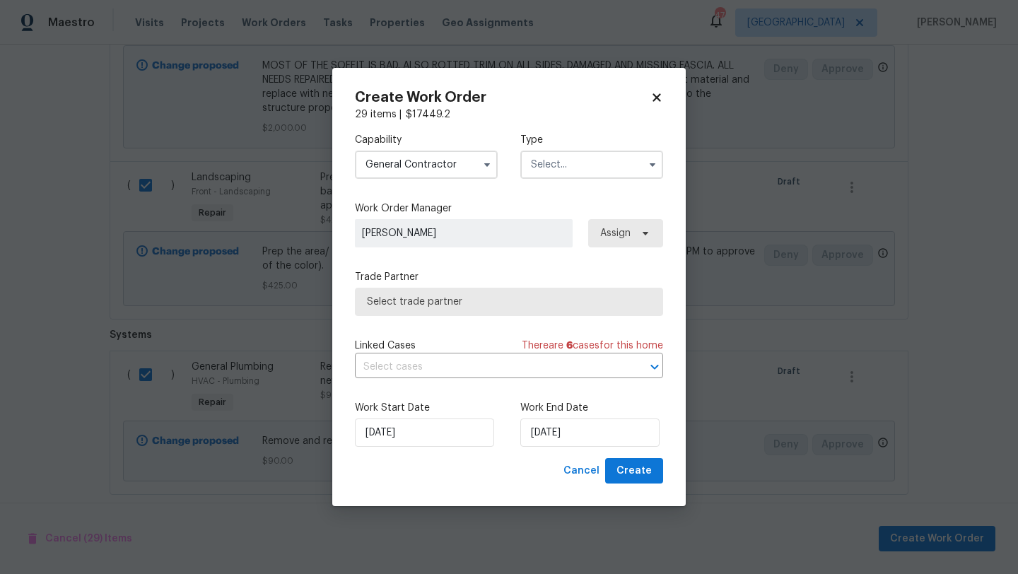
click at [578, 168] on input "text" at bounding box center [591, 165] width 143 height 28
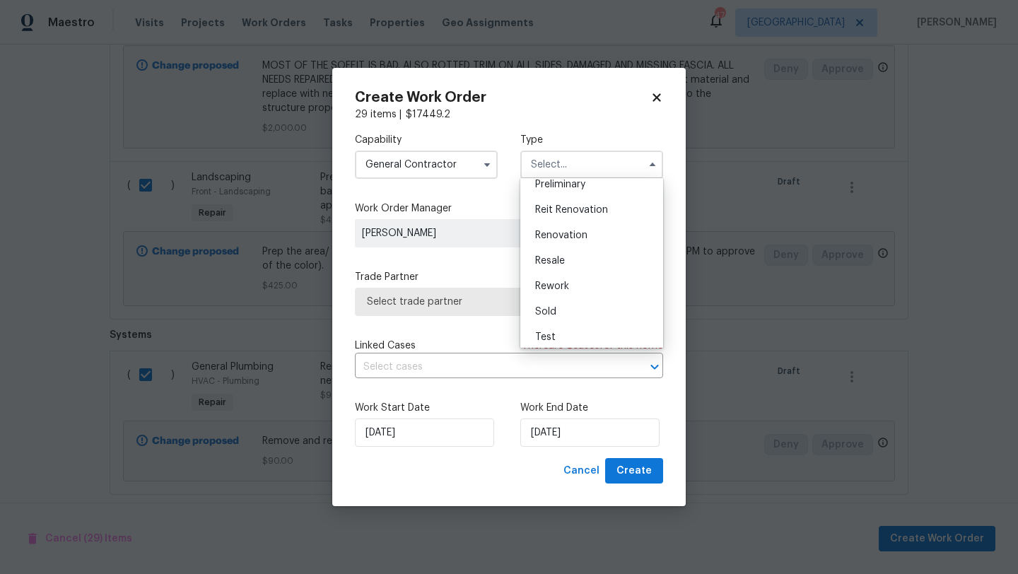
scroll to position [321, 0]
click at [569, 228] on span "Renovation" at bounding box center [561, 230] width 52 height 10
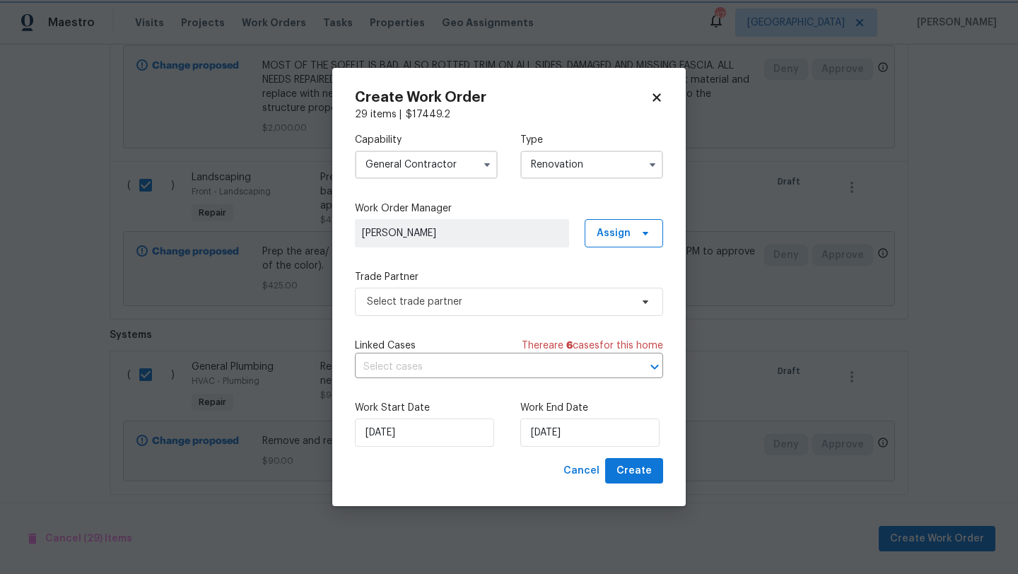
scroll to position [0, 0]
click at [551, 301] on span "Select trade partner" at bounding box center [499, 302] width 264 height 14
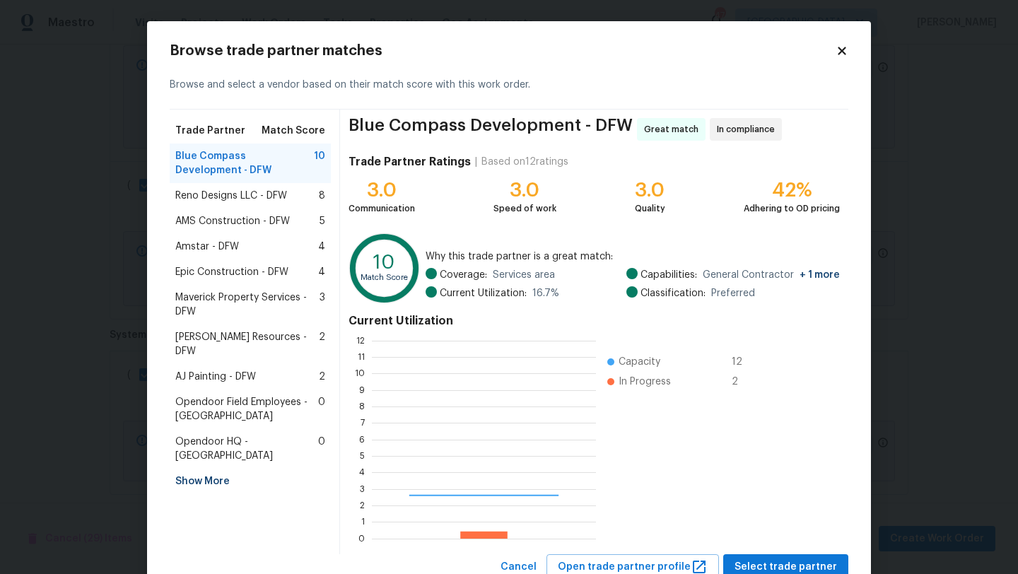
scroll to position [198, 224]
click at [293, 192] on div "Reno Designs LLC - DFW 8" at bounding box center [250, 196] width 150 height 14
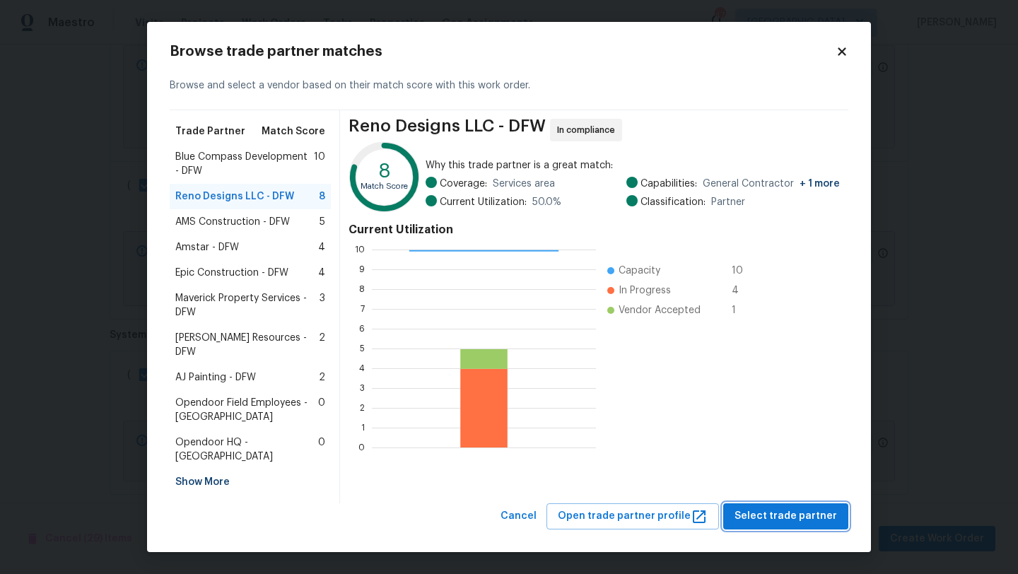
click at [768, 508] on span "Select trade partner" at bounding box center [786, 517] width 103 height 18
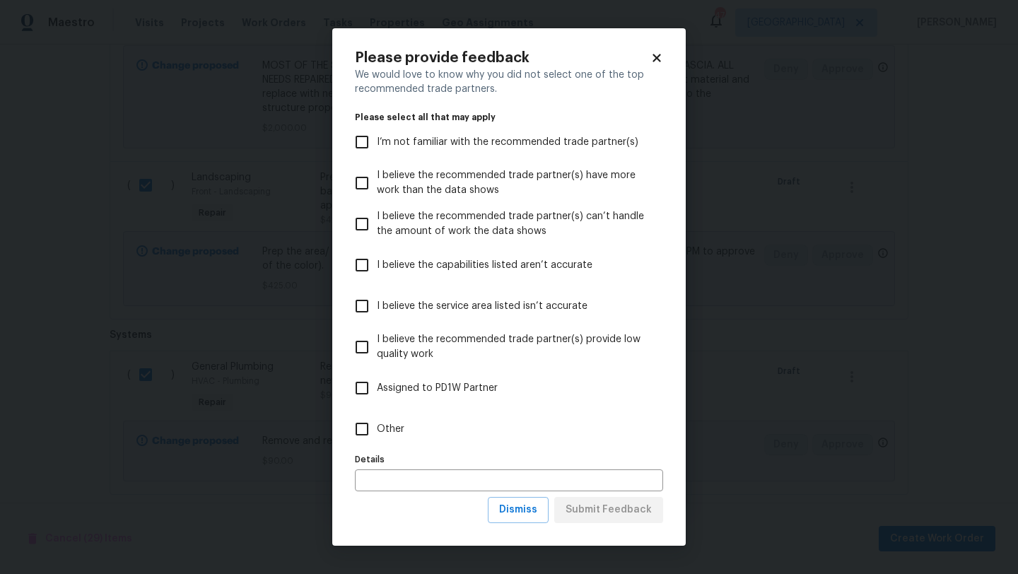
click at [393, 424] on span "Other" at bounding box center [391, 429] width 28 height 15
click at [377, 424] on input "Other" at bounding box center [362, 429] width 30 height 30
click at [398, 486] on input "text" at bounding box center [509, 481] width 308 height 22
click at [581, 503] on span "Submit Feedback" at bounding box center [609, 510] width 86 height 18
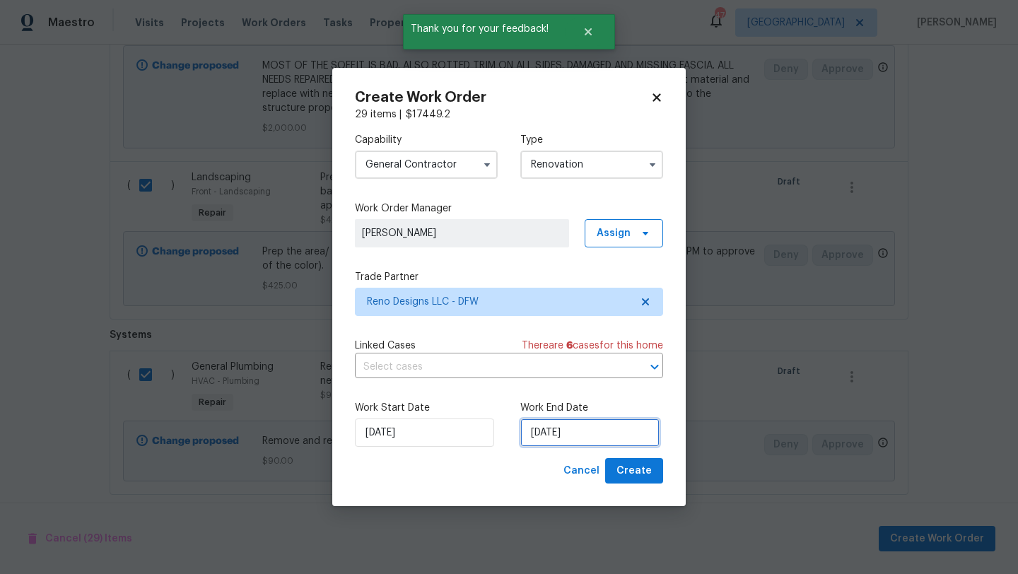
click at [576, 431] on input "[DATE]" at bounding box center [589, 433] width 139 height 28
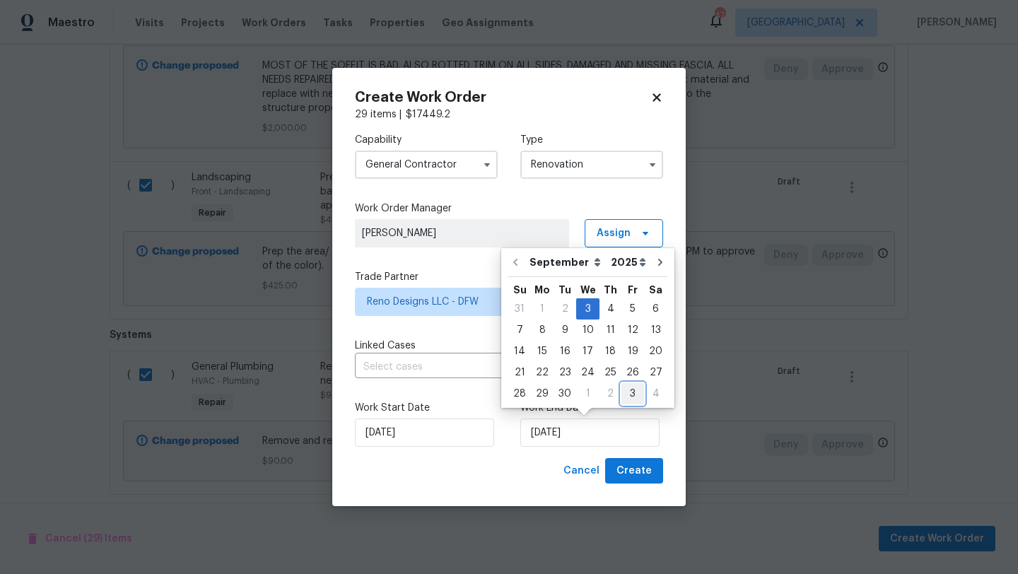
click at [628, 390] on div "3" at bounding box center [633, 394] width 23 height 20
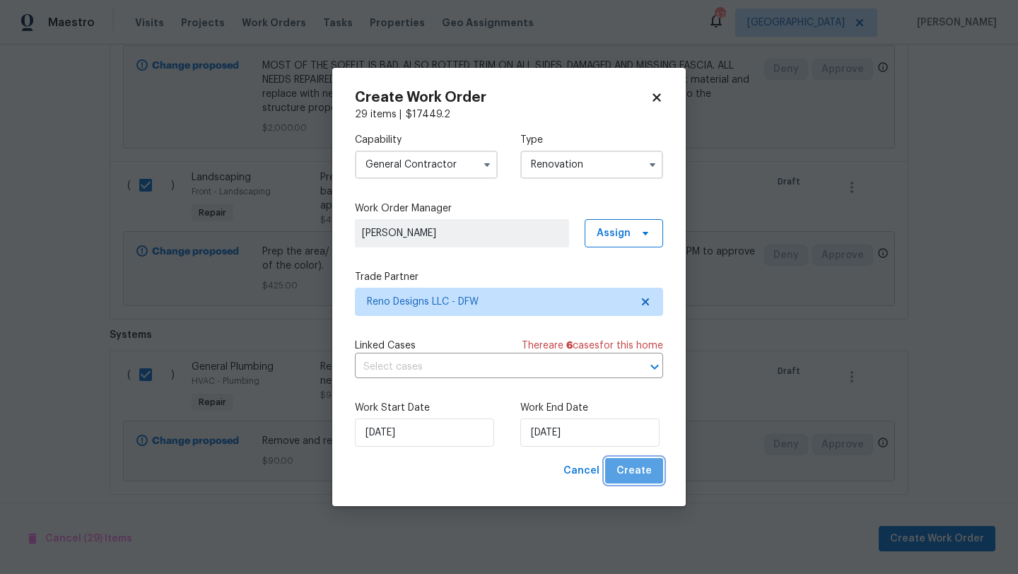
click at [643, 469] on span "Create" at bounding box center [634, 471] width 35 height 18
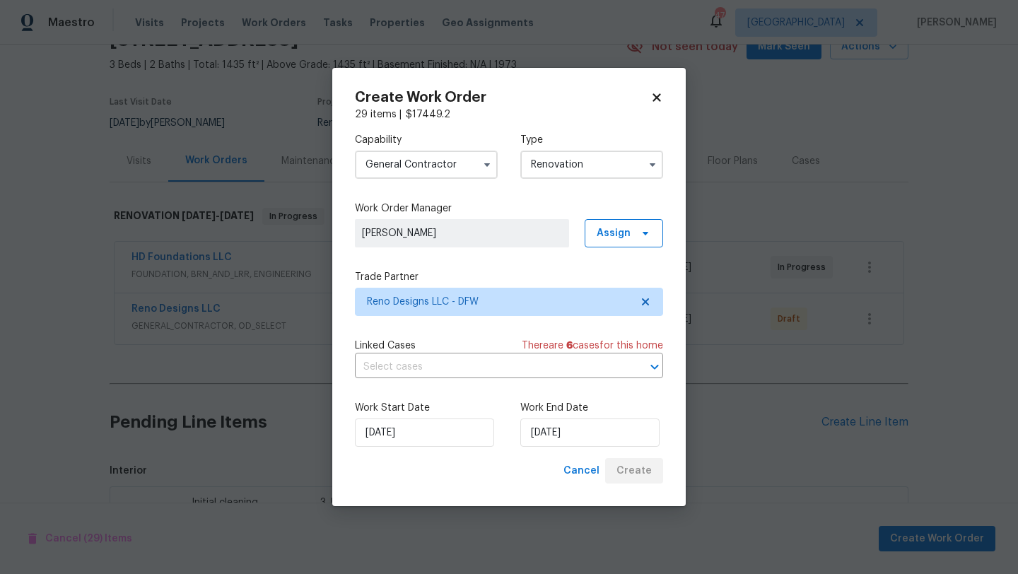
scroll to position [937, 0]
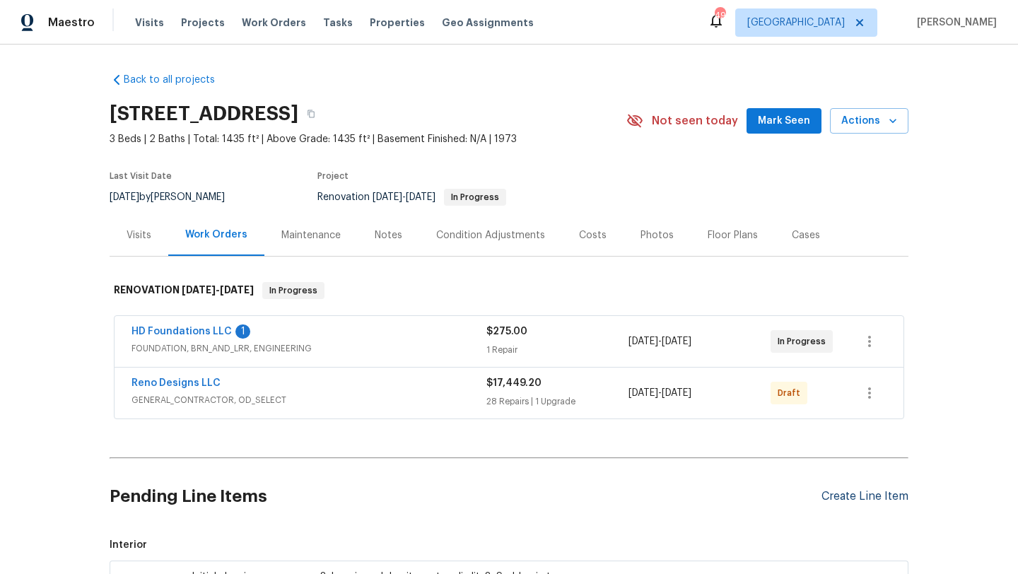
click at [852, 492] on div "Create Line Item" at bounding box center [865, 496] width 87 height 13
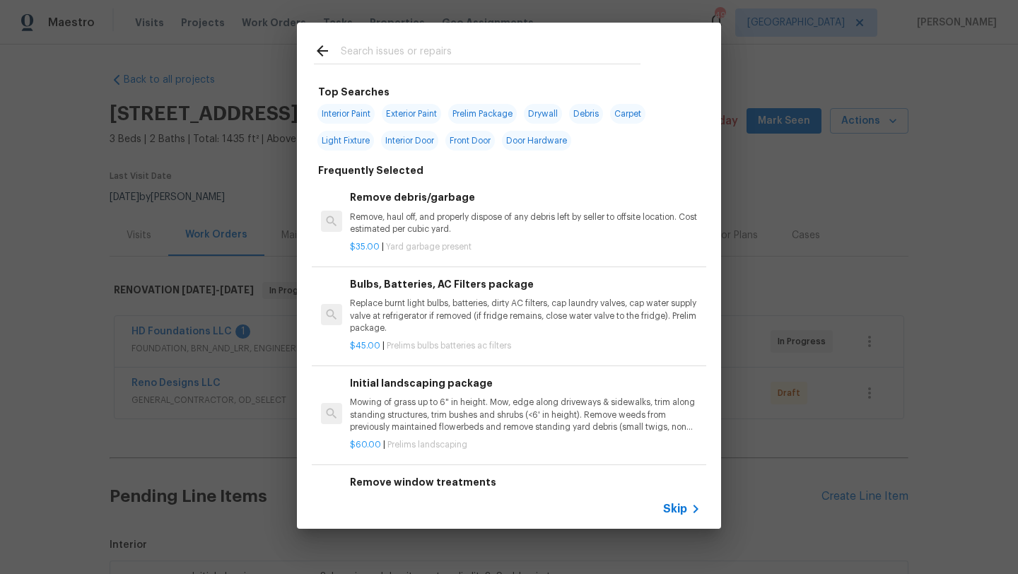
click at [450, 48] on input "text" at bounding box center [491, 52] width 300 height 21
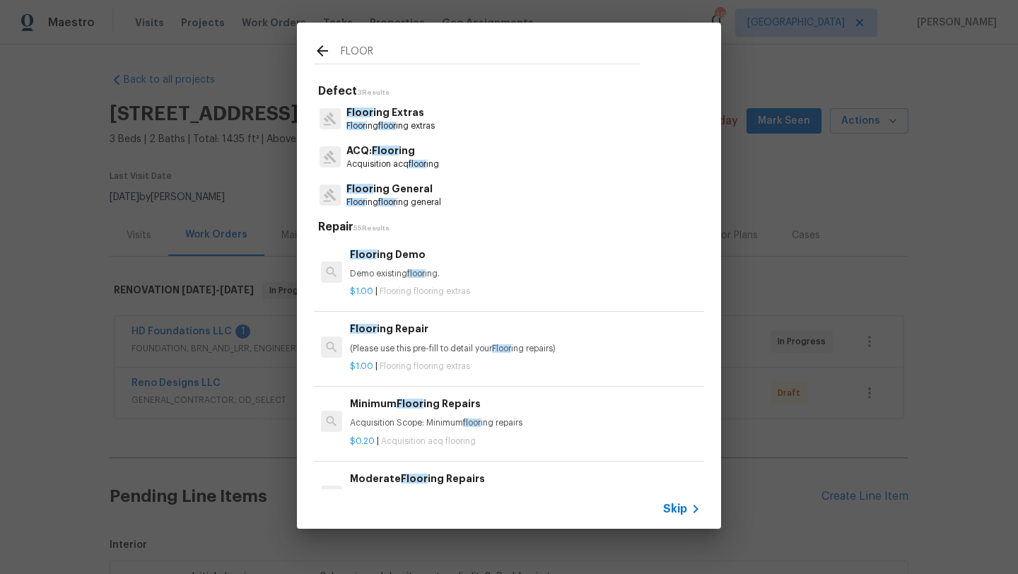
type input "FLOOR"
click at [410, 184] on p "Floor ing General" at bounding box center [393, 189] width 95 height 15
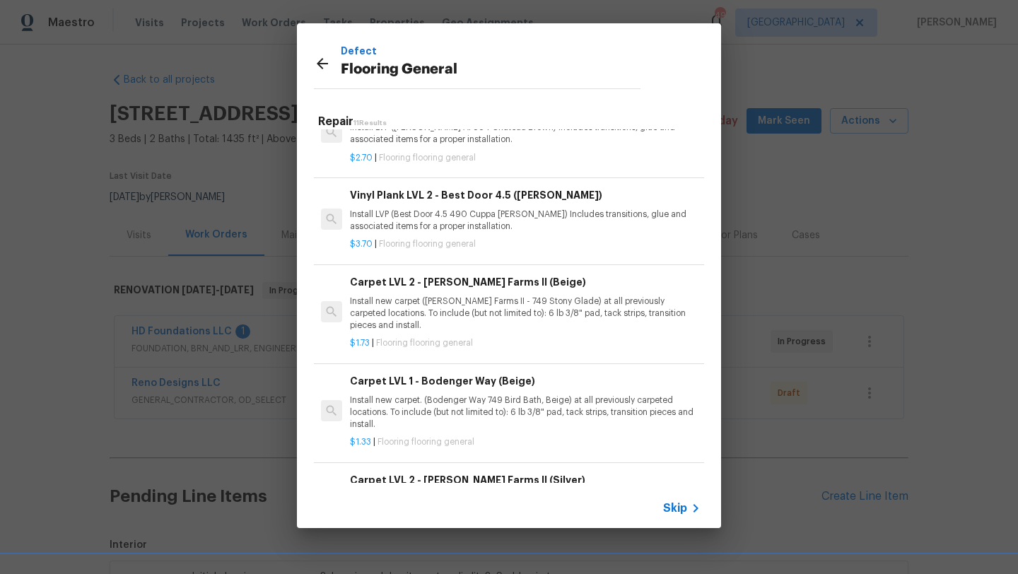
scroll to position [401, 0]
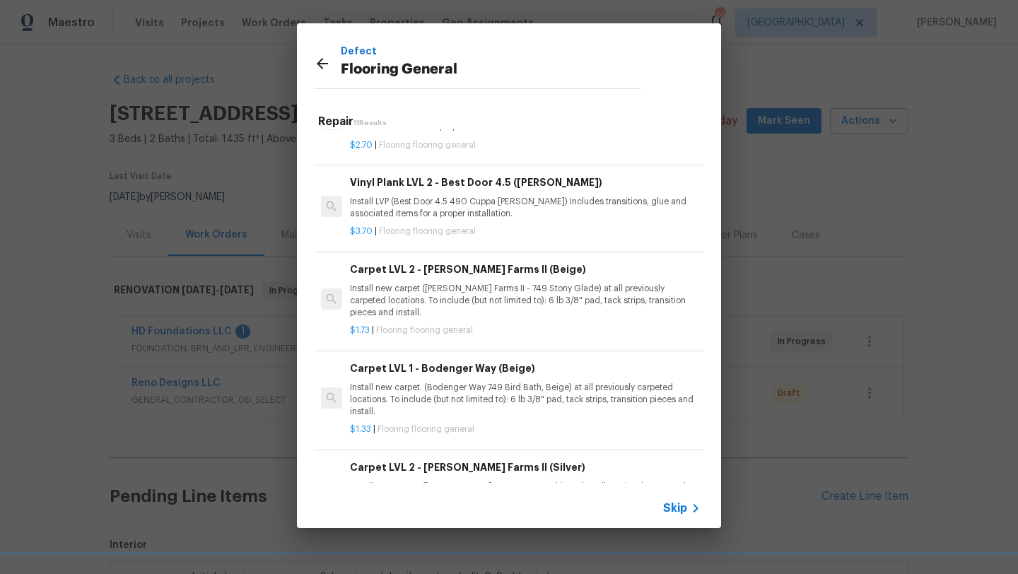
click at [434, 370] on h6 "Carpet LVL 1 - Bodenger Way (Beige)" at bounding box center [525, 369] width 351 height 16
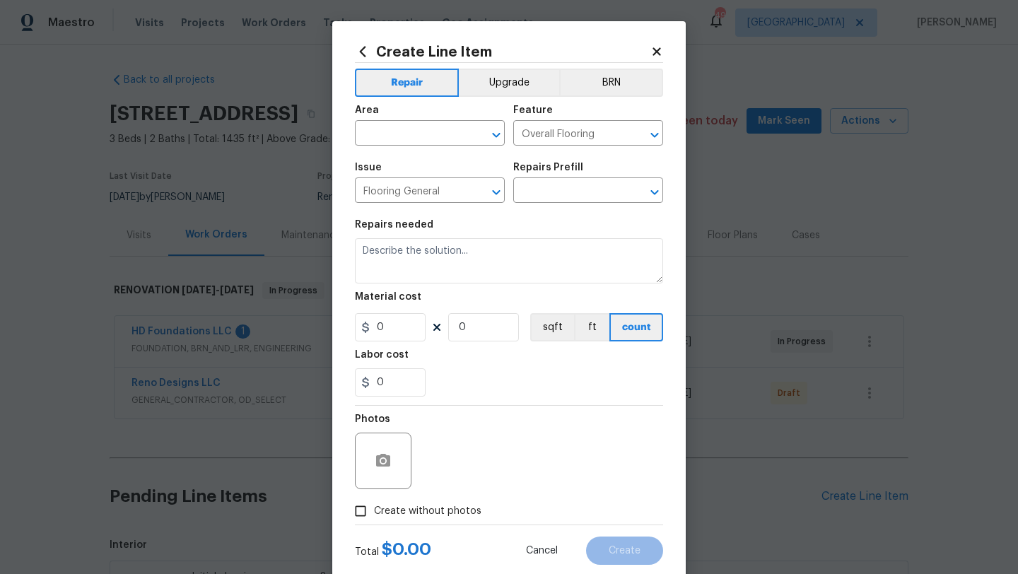
type input "Carpet LVL 1 - Bodenger Way (Beige) $1.33"
type textarea "Install new carpet. (Bodenger Way 749 Bird Bath, Beige) at all previously carpe…"
type input "1.33"
type input "1"
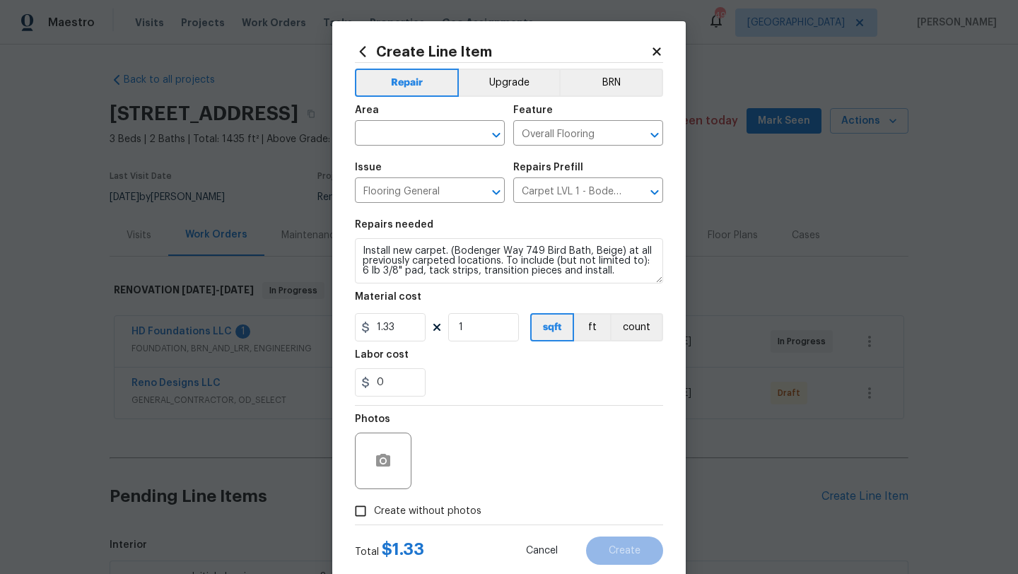
click at [419, 146] on span "Area ​" at bounding box center [430, 125] width 150 height 57
click at [422, 135] on input "text" at bounding box center [410, 135] width 110 height 22
click at [415, 186] on li "Interior Overall" at bounding box center [430, 189] width 150 height 23
type input "Interior Overall"
drag, startPoint x: 606, startPoint y: 277, endPoint x: 353, endPoint y: 249, distance: 254.7
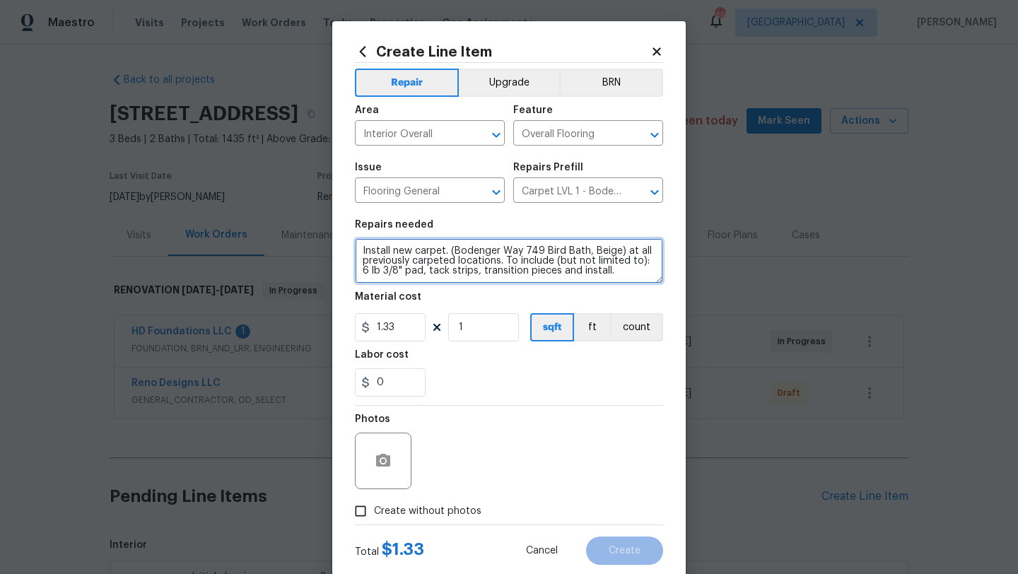
click at [353, 249] on div "Create Line Item Repair Upgrade BRN Area Interior Overall ​ Feature Overall Flo…" at bounding box center [509, 304] width 354 height 566
type textarea "NEED ALL FLOORING REMOVED. PLEASE SCHEDULE DEMO ASAP. WE WILL BE DOING LVP IN E…"
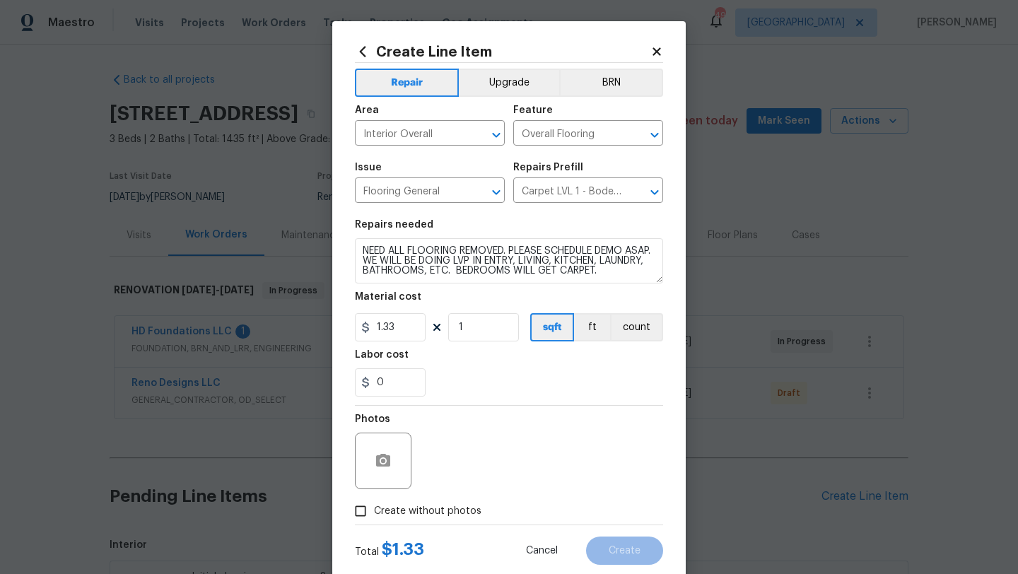
click at [395, 513] on span "Create without photos" at bounding box center [427, 511] width 107 height 15
click at [374, 513] on input "Create without photos" at bounding box center [360, 511] width 27 height 27
checkbox input "true"
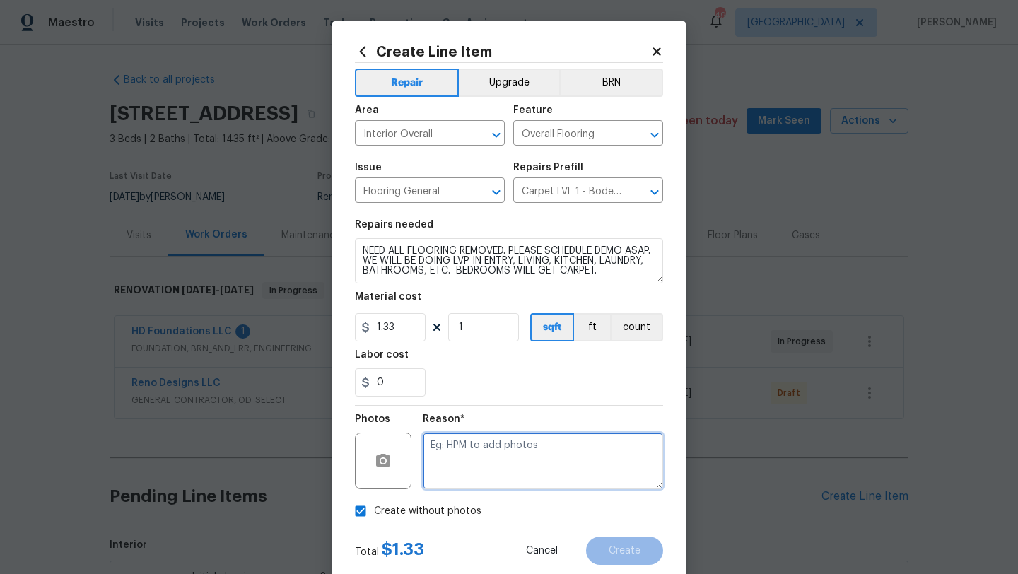
click at [455, 472] on textarea at bounding box center [543, 461] width 240 height 57
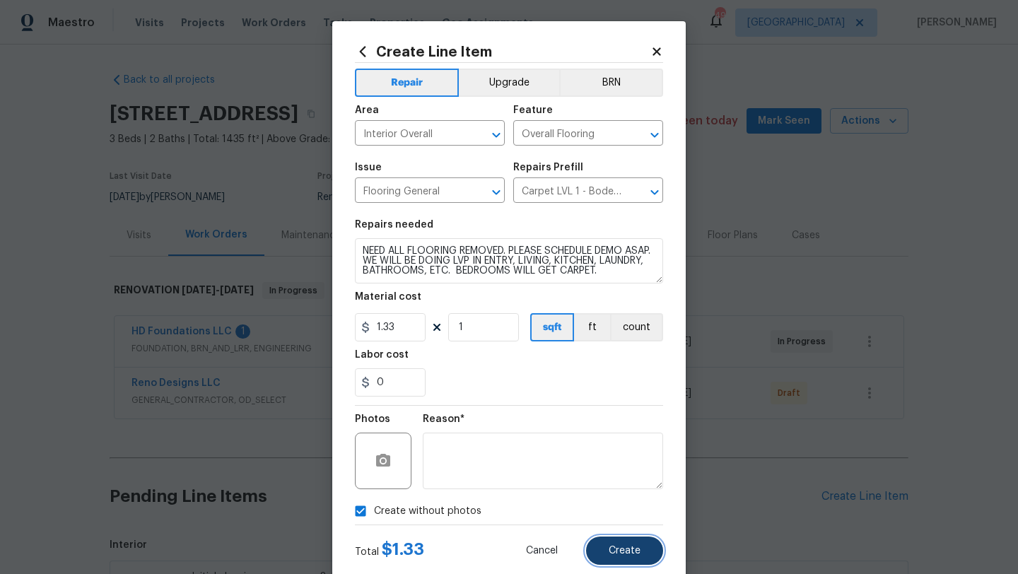
click at [607, 554] on button "Create" at bounding box center [624, 551] width 77 height 28
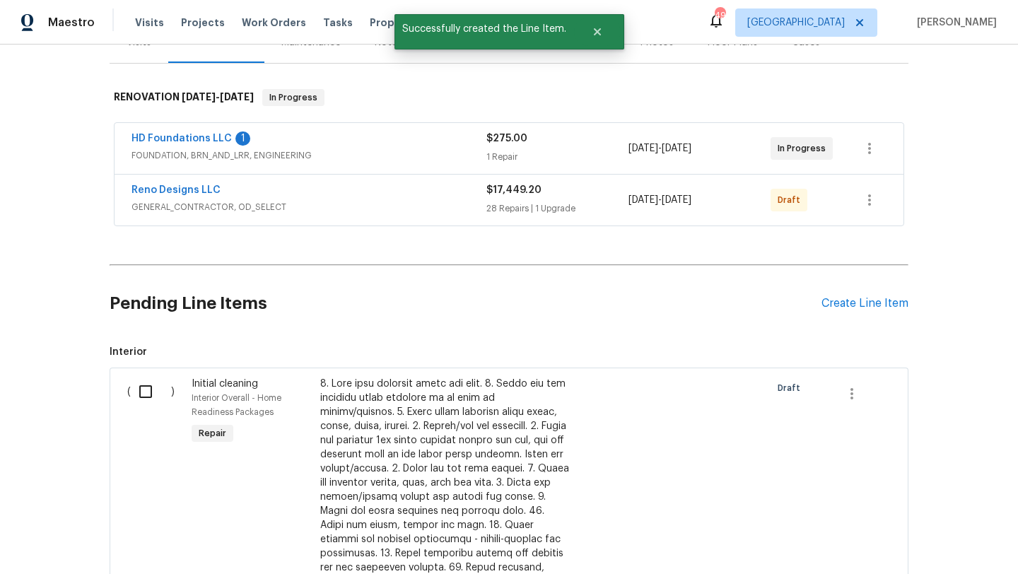
scroll to position [253, 0]
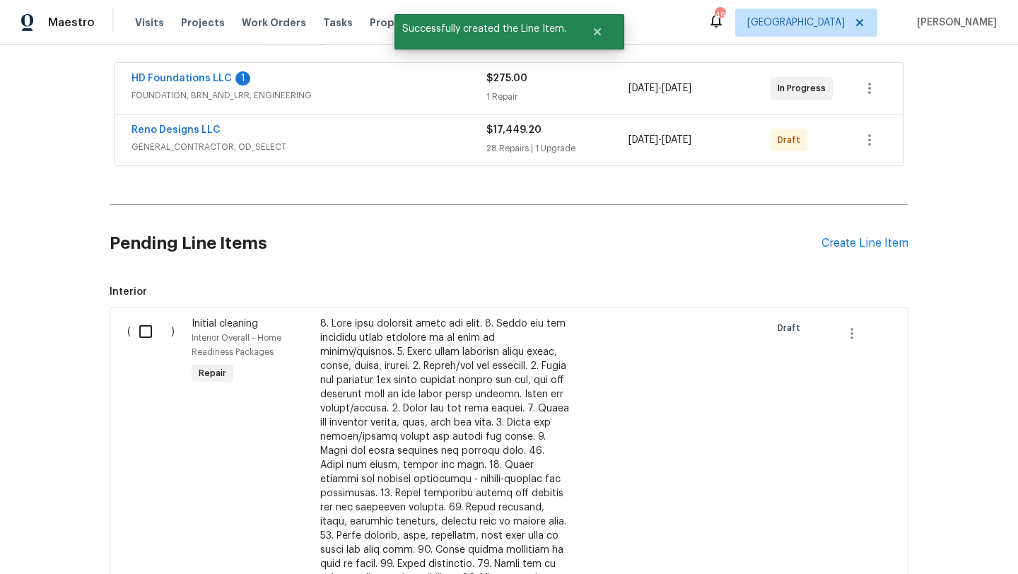
click at [146, 329] on input "checkbox" at bounding box center [151, 332] width 40 height 30
checkbox input "true"
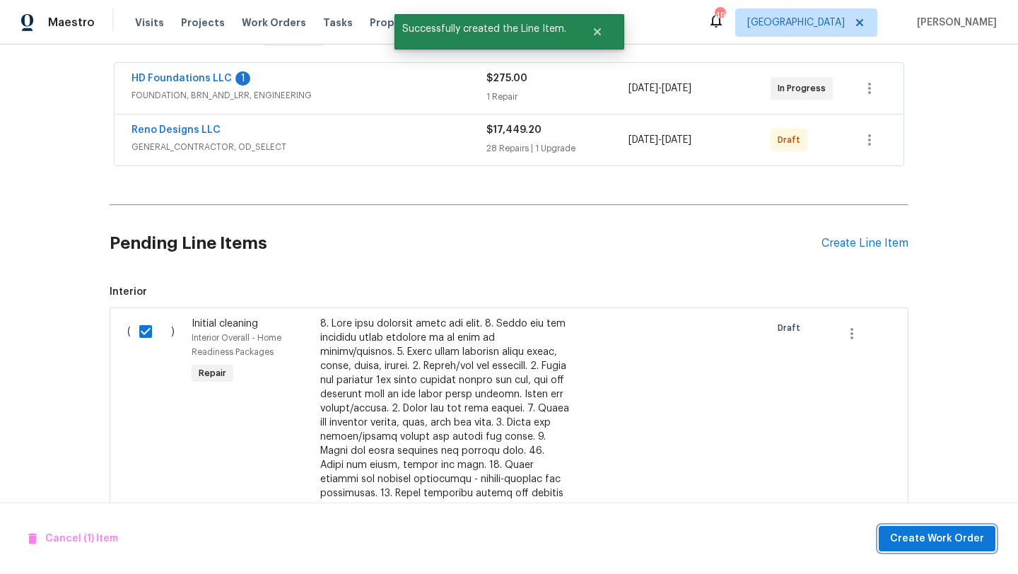
click at [982, 542] on span "Create Work Order" at bounding box center [937, 539] width 94 height 18
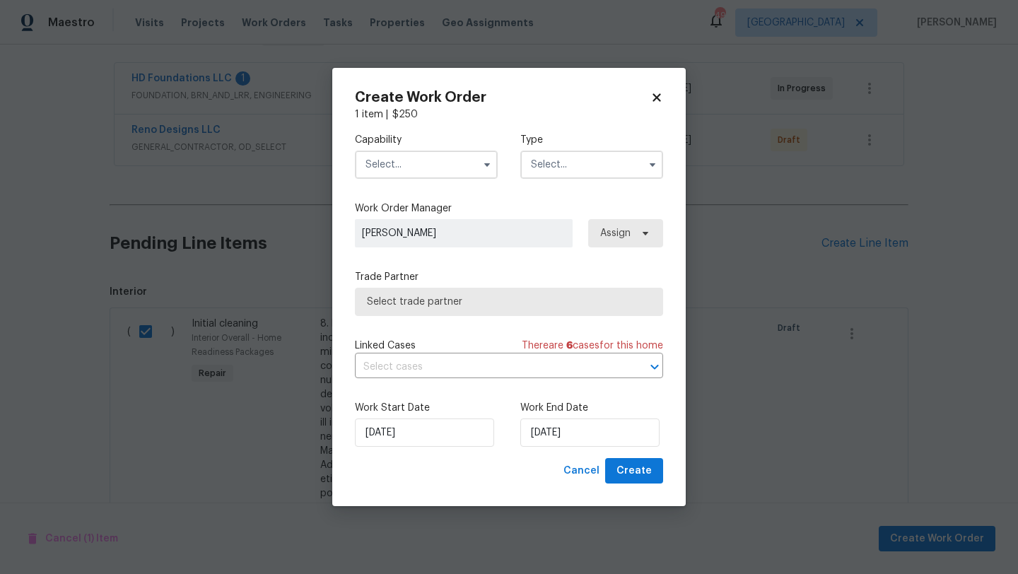
click at [441, 162] on input "text" at bounding box center [426, 165] width 143 height 28
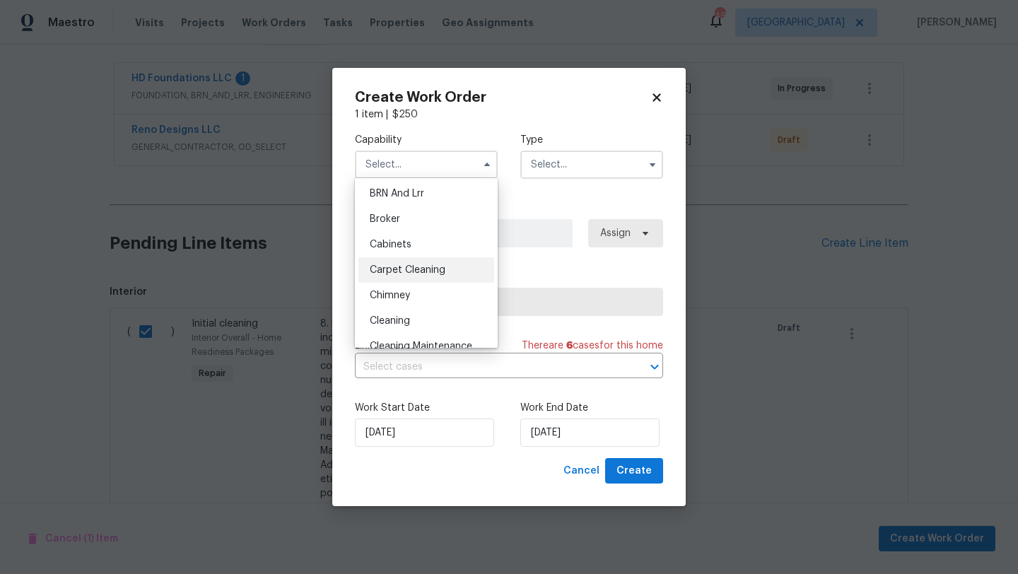
scroll to position [86, 0]
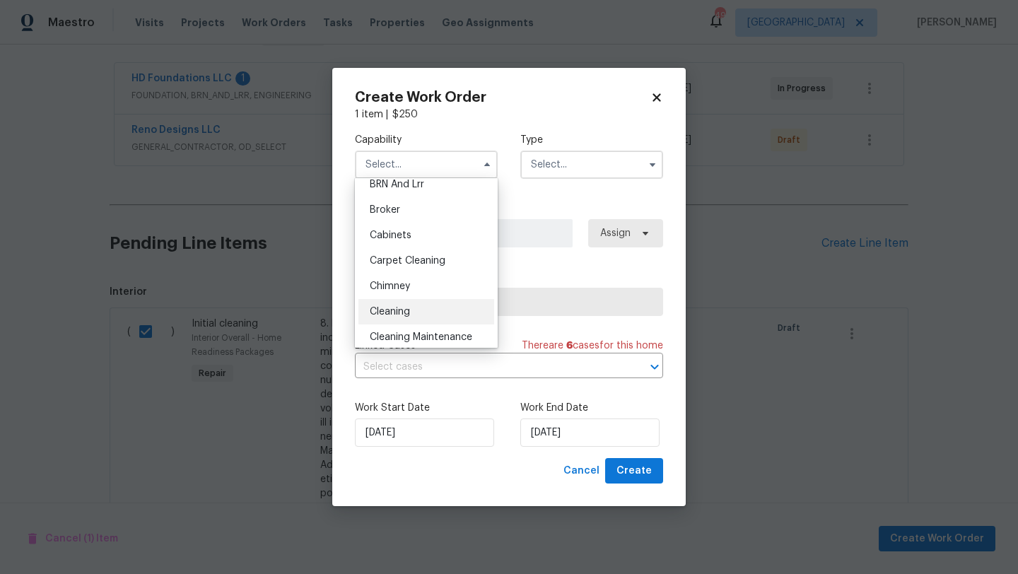
click at [423, 311] on div "Cleaning" at bounding box center [426, 311] width 136 height 25
type input "Cleaning"
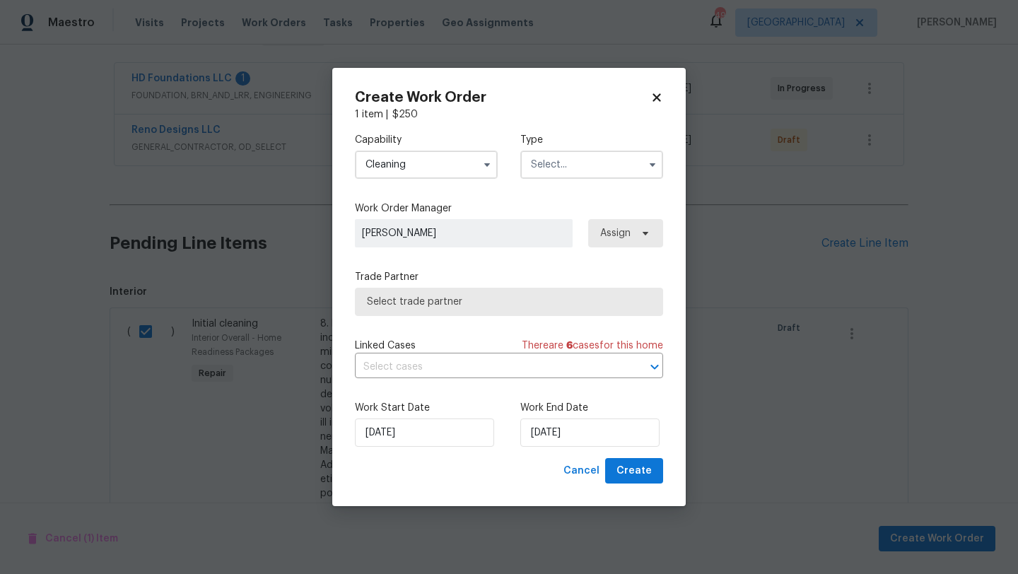
click at [561, 156] on input "text" at bounding box center [591, 165] width 143 height 28
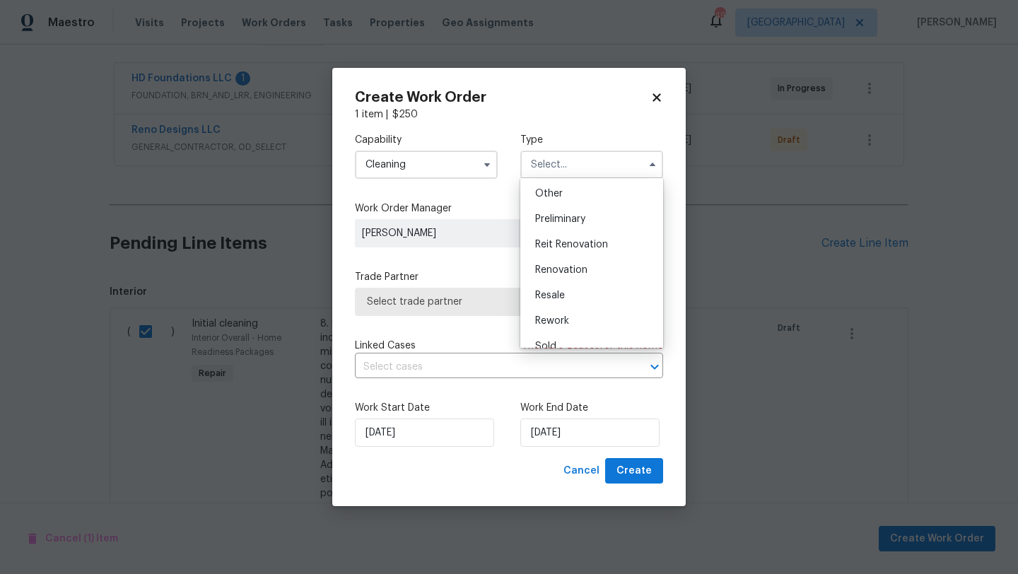
scroll to position [321, 0]
click at [569, 231] on span "Renovation" at bounding box center [561, 230] width 52 height 10
type input "Renovation"
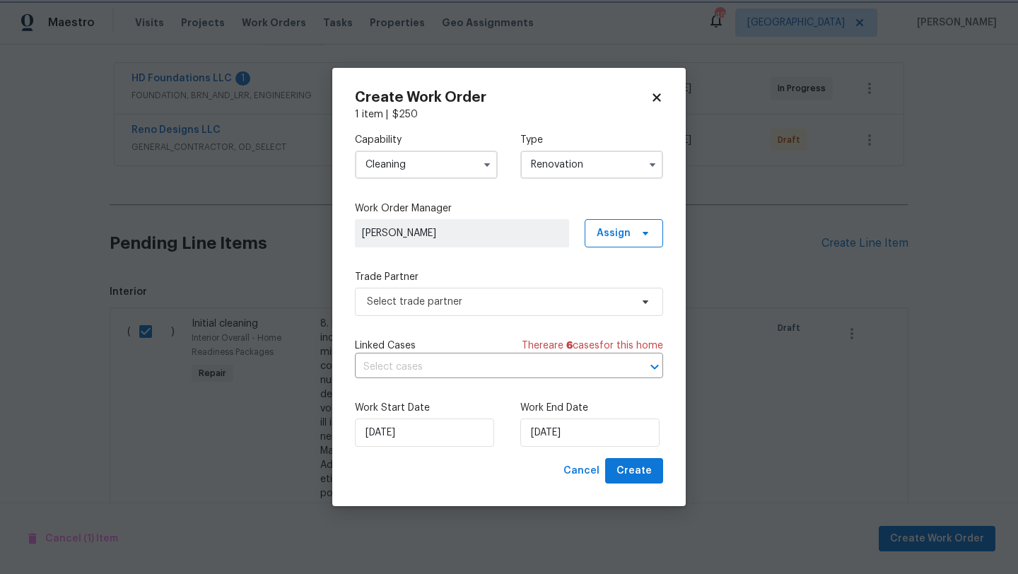
scroll to position [0, 0]
click at [563, 305] on span "Select trade partner" at bounding box center [499, 302] width 264 height 14
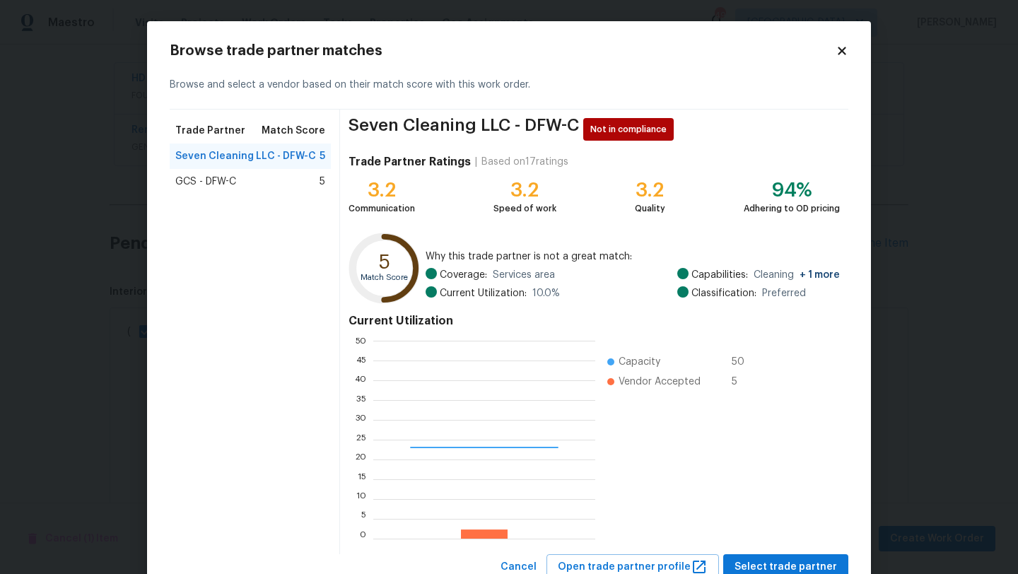
scroll to position [198, 222]
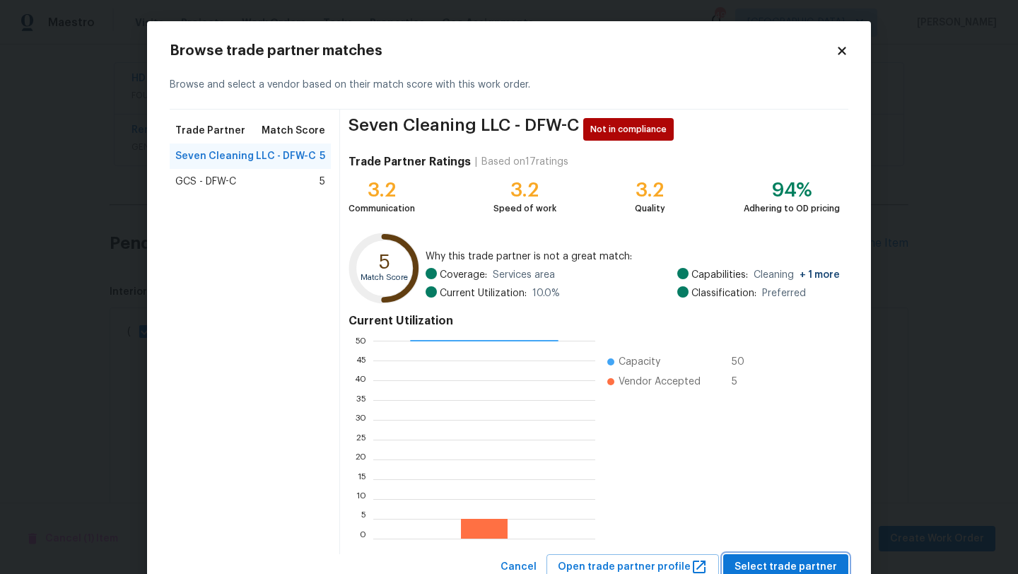
click at [769, 561] on span "Select trade partner" at bounding box center [786, 568] width 103 height 18
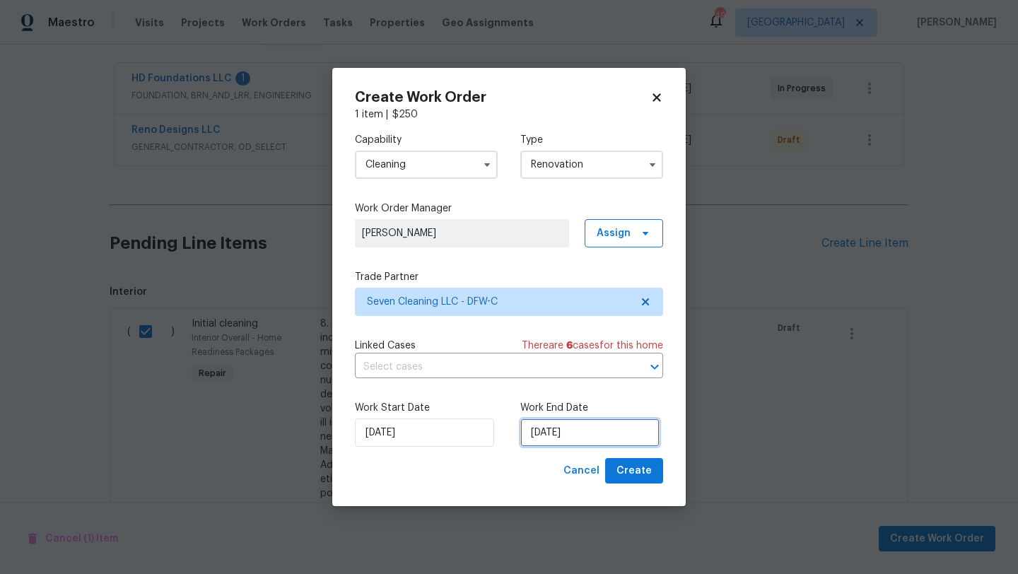
click at [612, 433] on input "9/3/2025" at bounding box center [589, 433] width 139 height 28
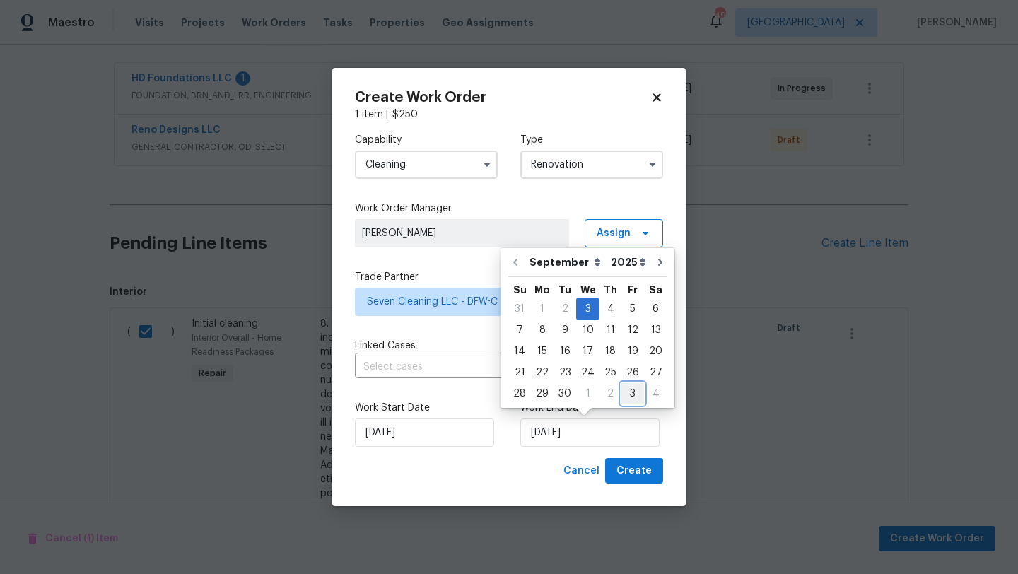
click at [629, 395] on div "3" at bounding box center [633, 394] width 23 height 20
type input "10/3/2025"
select select "9"
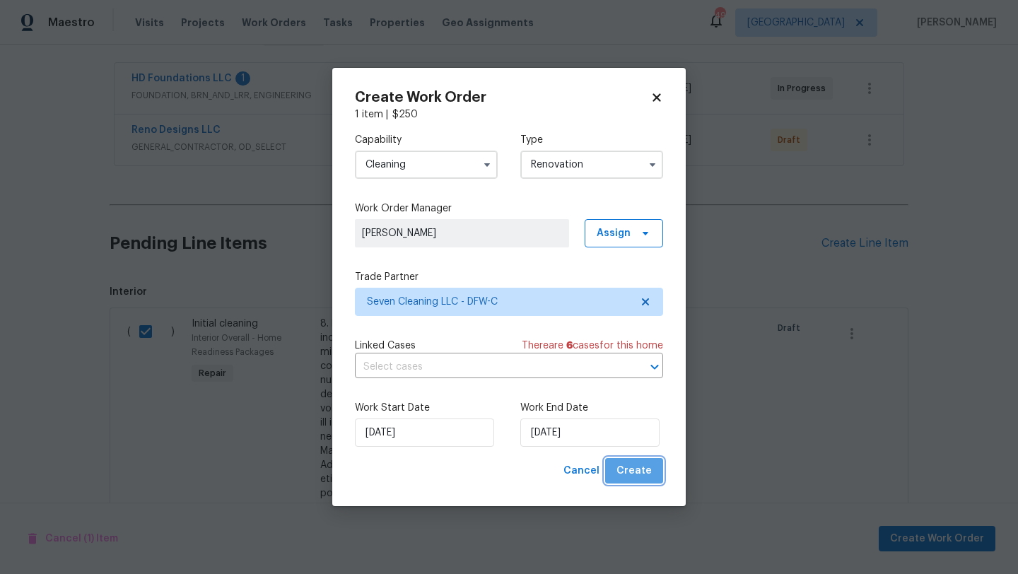
click at [643, 470] on span "Create" at bounding box center [634, 471] width 35 height 18
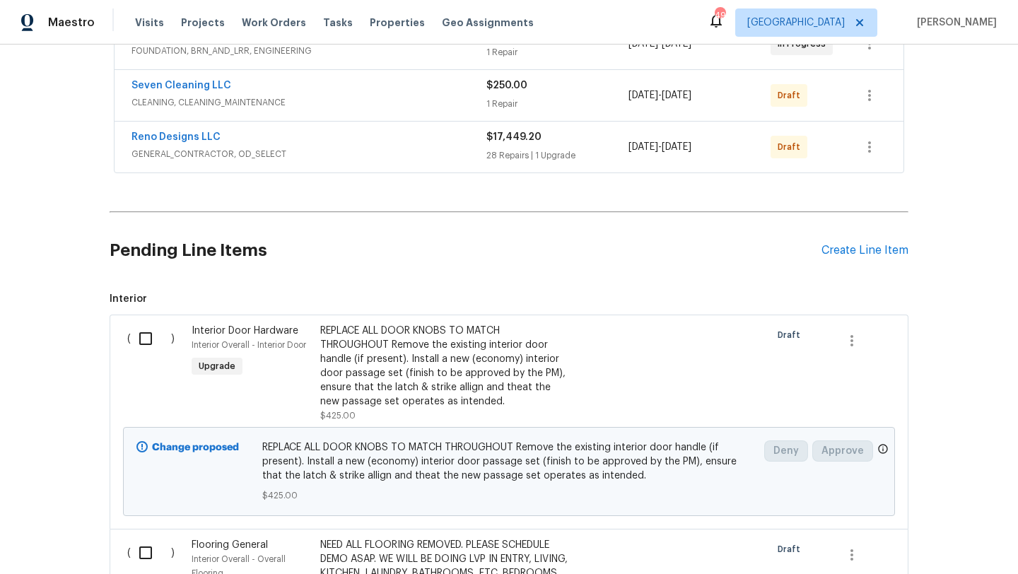
scroll to position [294, 0]
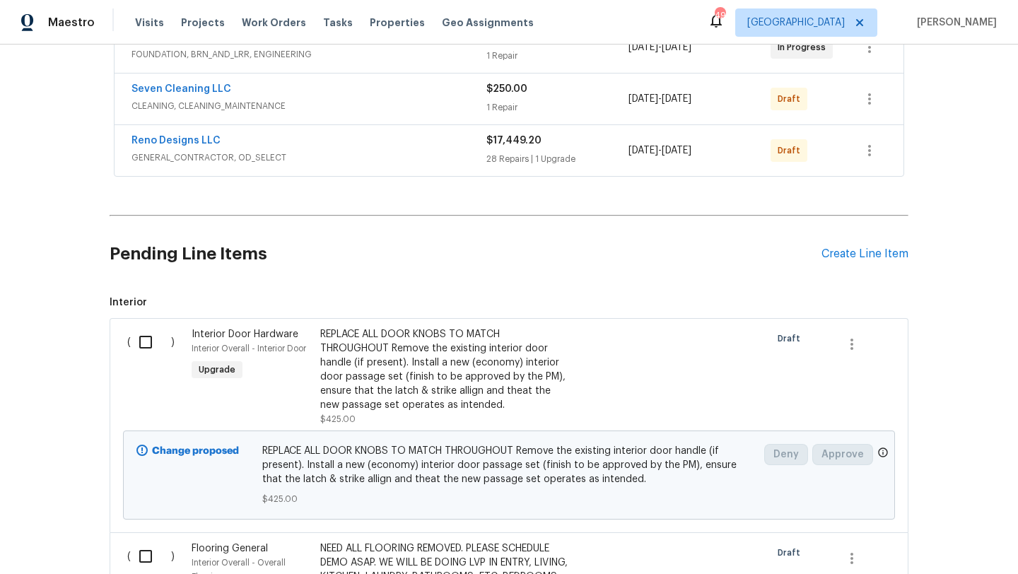
click at [376, 387] on div "REPLACE ALL DOOR KNOBS TO MATCH THROUGHOUT Remove the existing interior door ha…" at bounding box center [444, 369] width 249 height 85
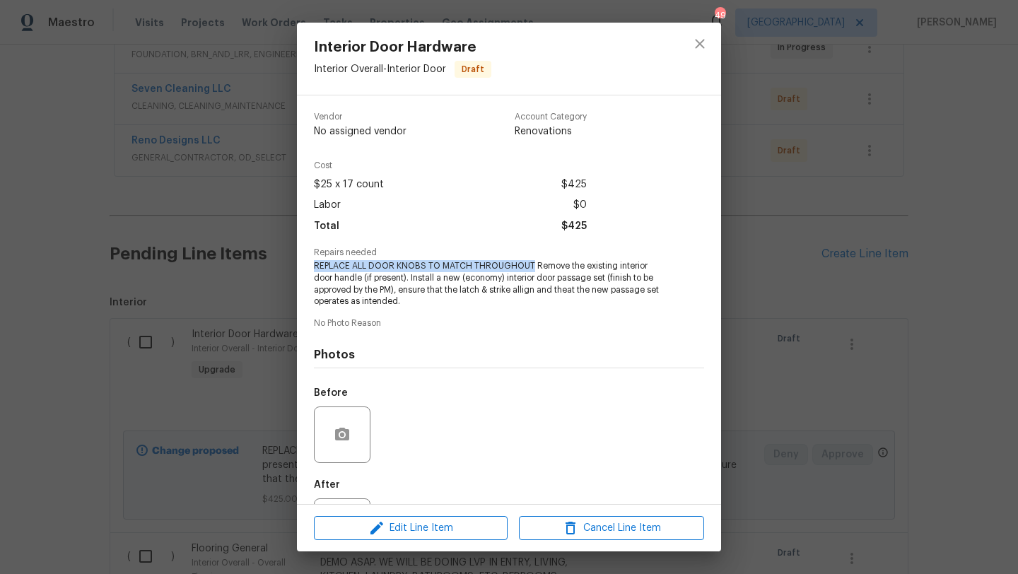
drag, startPoint x: 311, startPoint y: 264, endPoint x: 532, endPoint y: 269, distance: 220.7
click at [532, 269] on div "Vendor No assigned vendor Account Category Renovations Cost $25 x 17 count $425…" at bounding box center [509, 299] width 424 height 409
copy span "REPLACE ALL DOOR KNOBS TO MATCH THROUGHOUT"
click at [595, 532] on span "Cancel Line Item" at bounding box center [611, 529] width 177 height 18
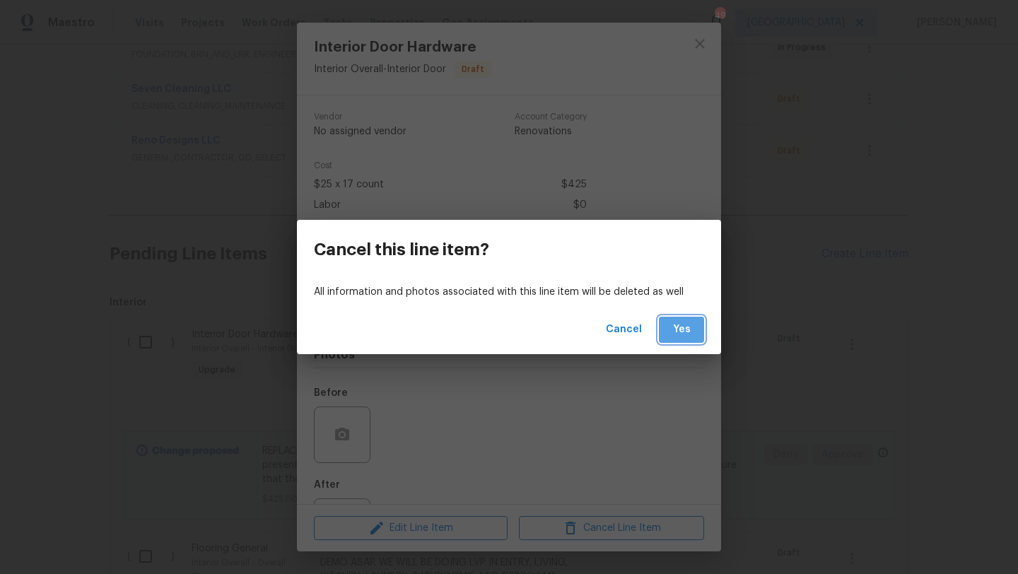
click at [682, 332] on span "Yes" at bounding box center [681, 330] width 23 height 18
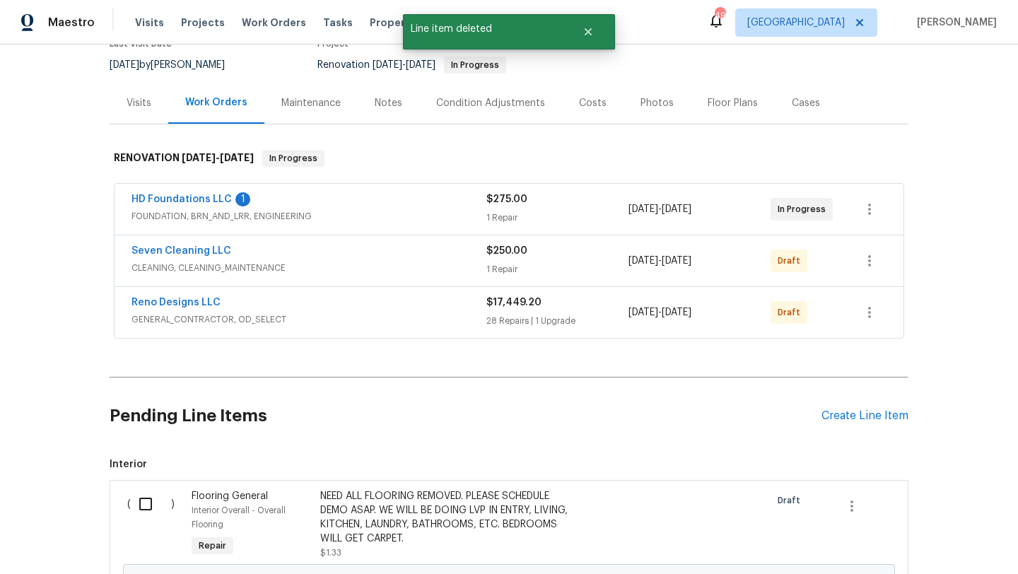
scroll to position [0, 0]
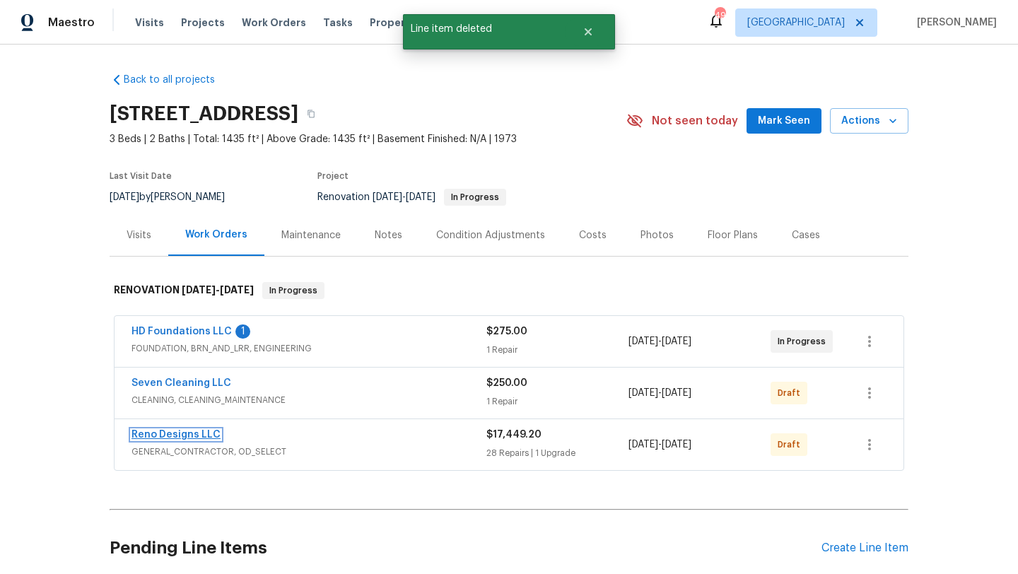
click at [197, 430] on link "Reno Designs LLC" at bounding box center [176, 435] width 89 height 10
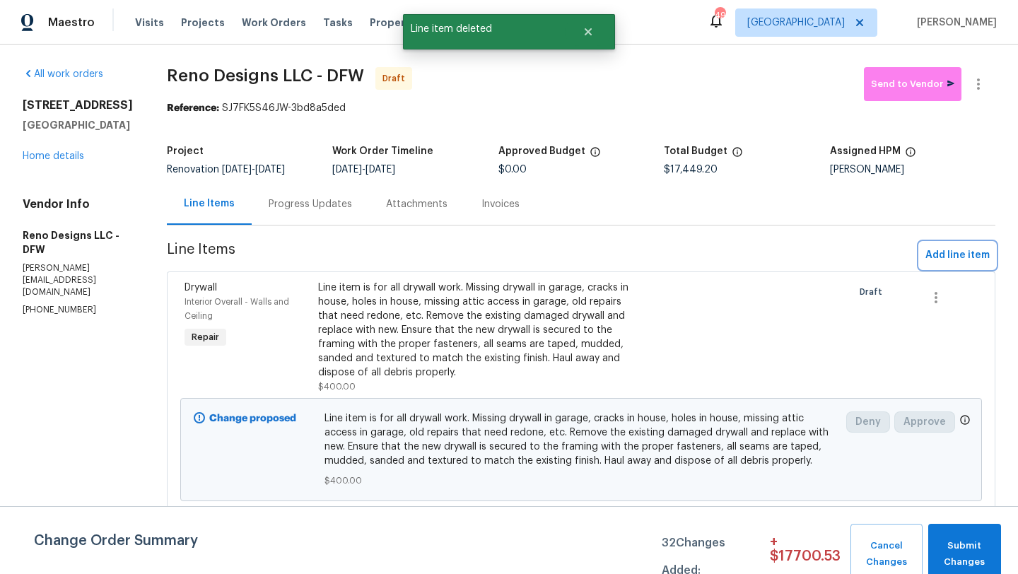
click at [938, 255] on span "Add line item" at bounding box center [958, 256] width 64 height 18
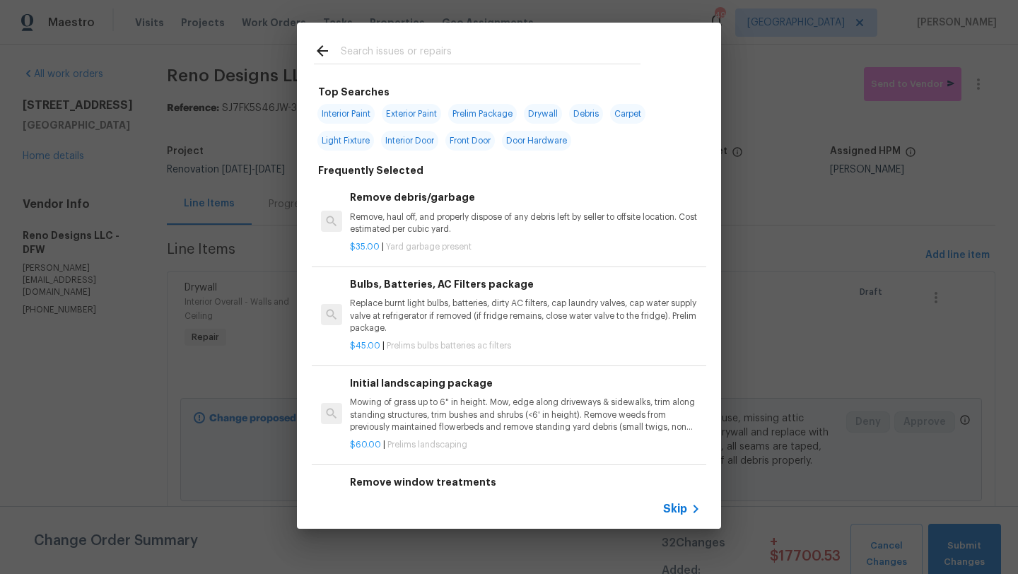
click at [436, 53] on input "text" at bounding box center [491, 52] width 300 height 21
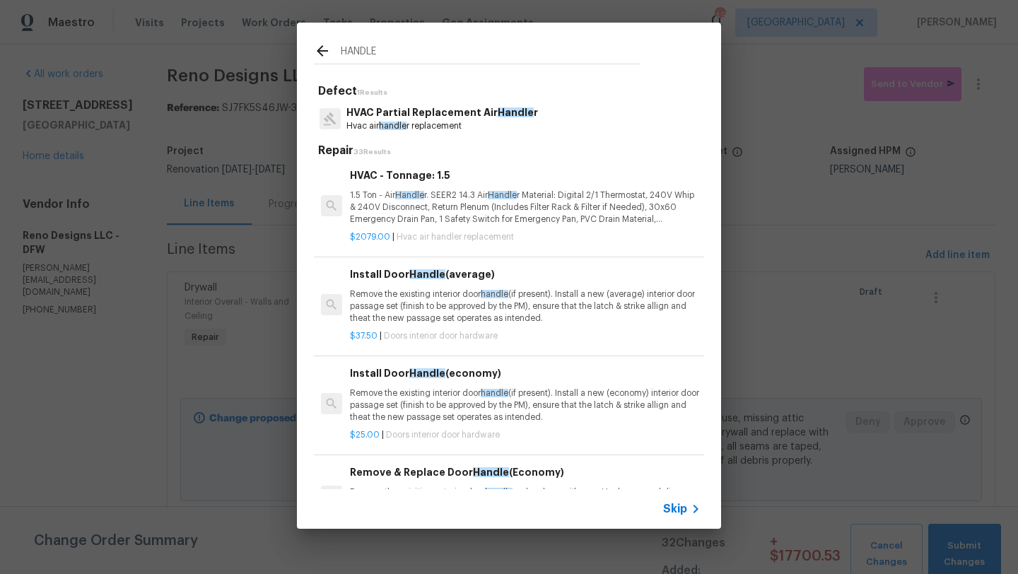
scroll to position [607, 0]
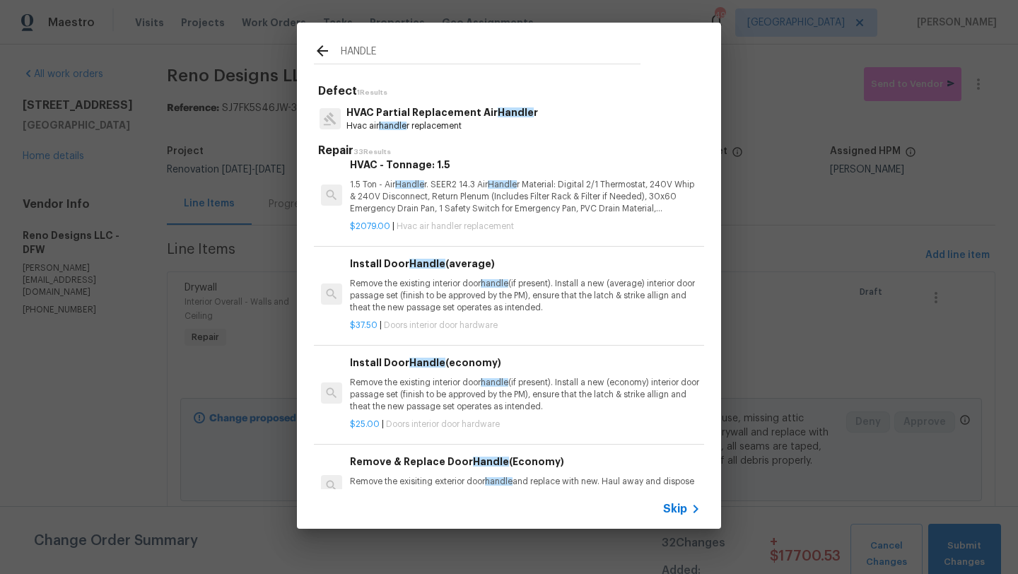
type input "HANDLE"
click at [469, 396] on p "Remove the existing interior door handle (if present). Install a new (economy) …" at bounding box center [525, 395] width 351 height 36
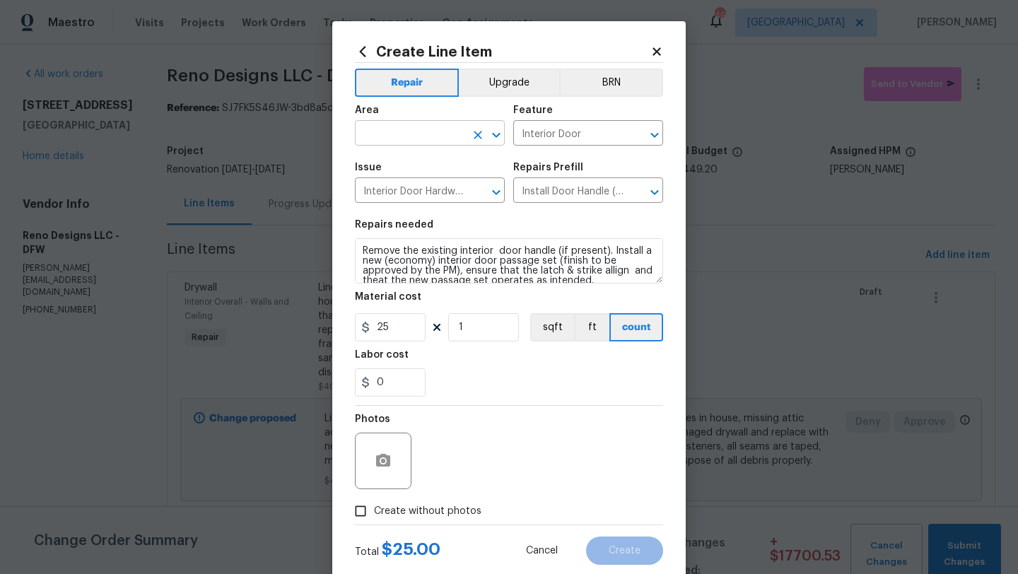
click at [438, 139] on input "text" at bounding box center [410, 135] width 110 height 22
click at [436, 188] on li "Interior Overall" at bounding box center [430, 189] width 150 height 23
type input "Interior Overall"
click at [511, 87] on button "Upgrade" at bounding box center [509, 83] width 101 height 28
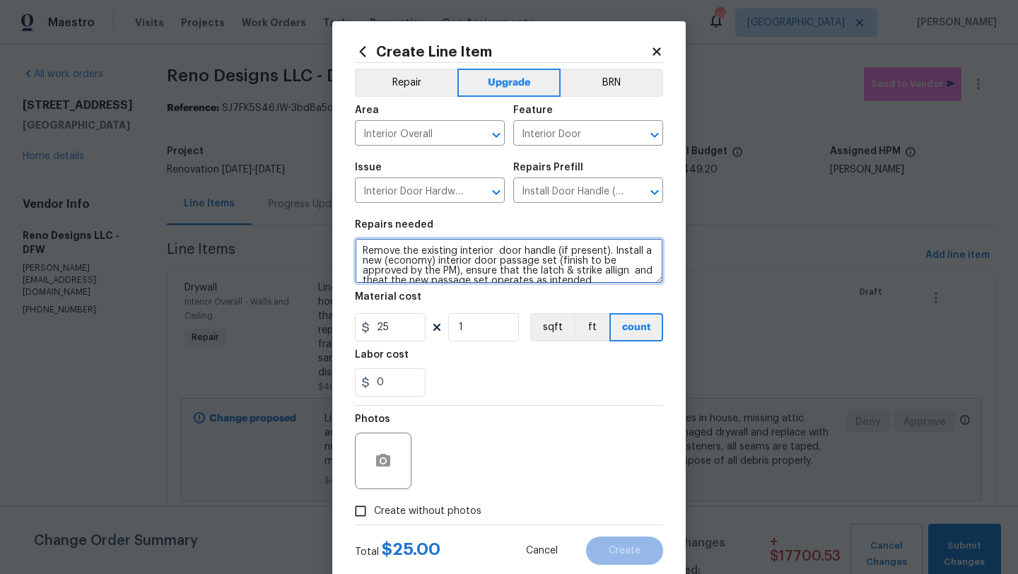
click at [363, 250] on textarea "Remove the existing interior door handle (if present). Install a new (economy) …" at bounding box center [509, 260] width 308 height 45
paste textarea "REPLACE ALL DOOR KNOBS TO MATCH THROUGHOUT"
type textarea "REPLACE ALL DOOR KNOBS TO MATCH THROUGHOUT Remove the existing interior door ha…"
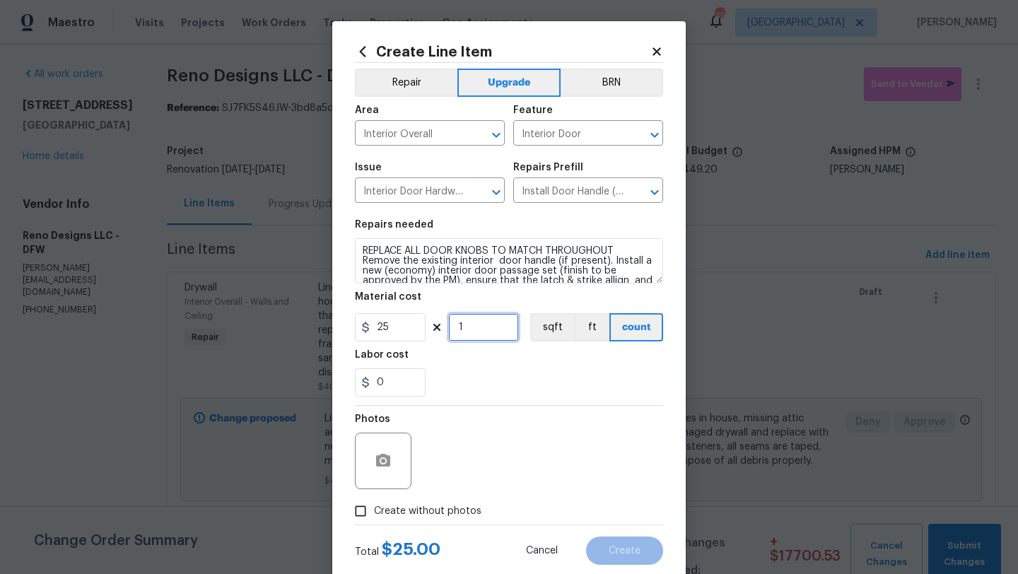
click at [473, 325] on input "1" at bounding box center [483, 327] width 71 height 28
type input "17"
click at [450, 510] on span "Create without photos" at bounding box center [427, 511] width 107 height 15
click at [374, 510] on input "Create without photos" at bounding box center [360, 511] width 27 height 27
checkbox input "true"
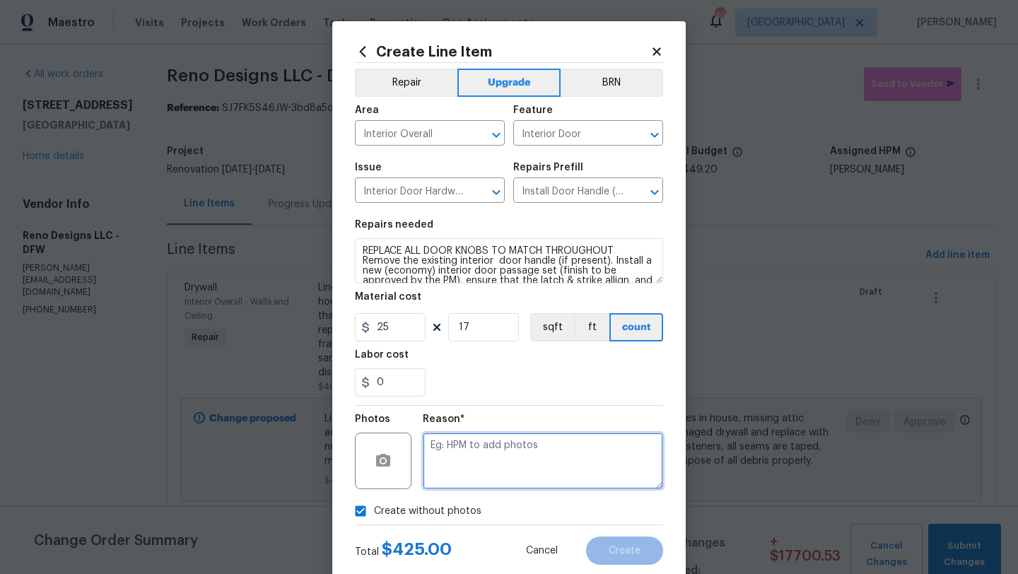
click at [479, 478] on textarea at bounding box center [543, 461] width 240 height 57
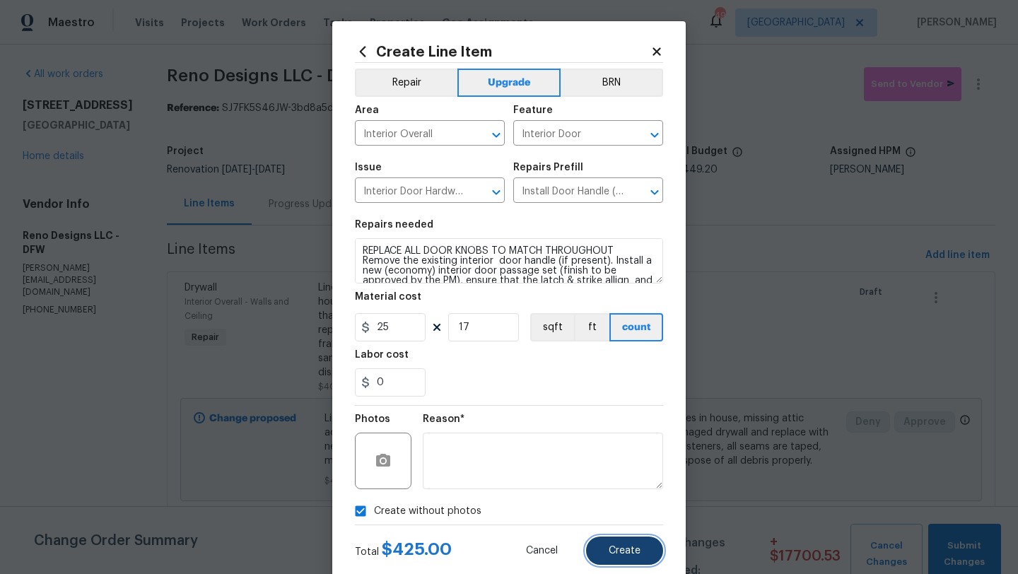
click at [625, 550] on span "Create" at bounding box center [625, 551] width 32 height 11
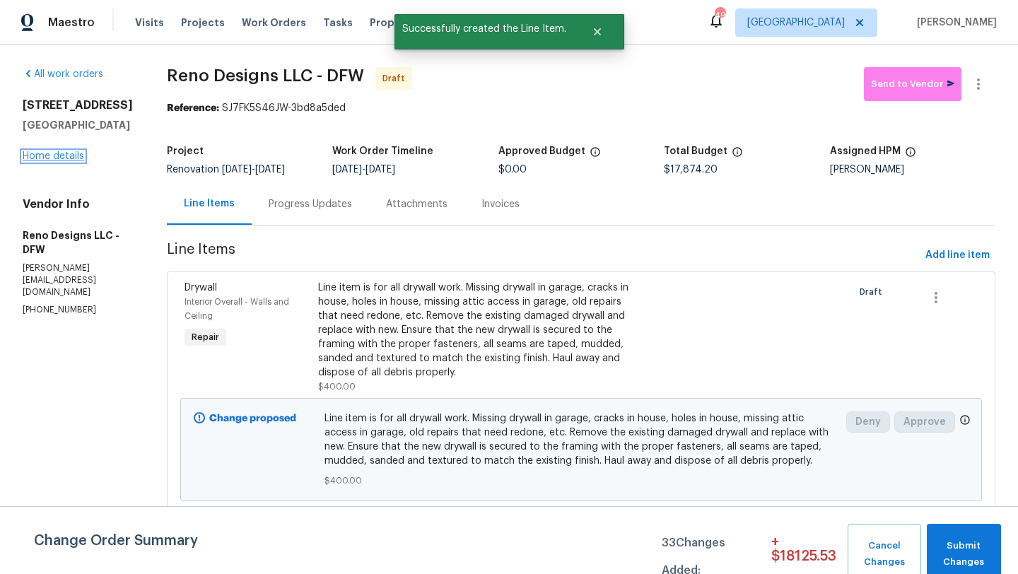
click at [59, 153] on link "Home details" at bounding box center [54, 156] width 62 height 10
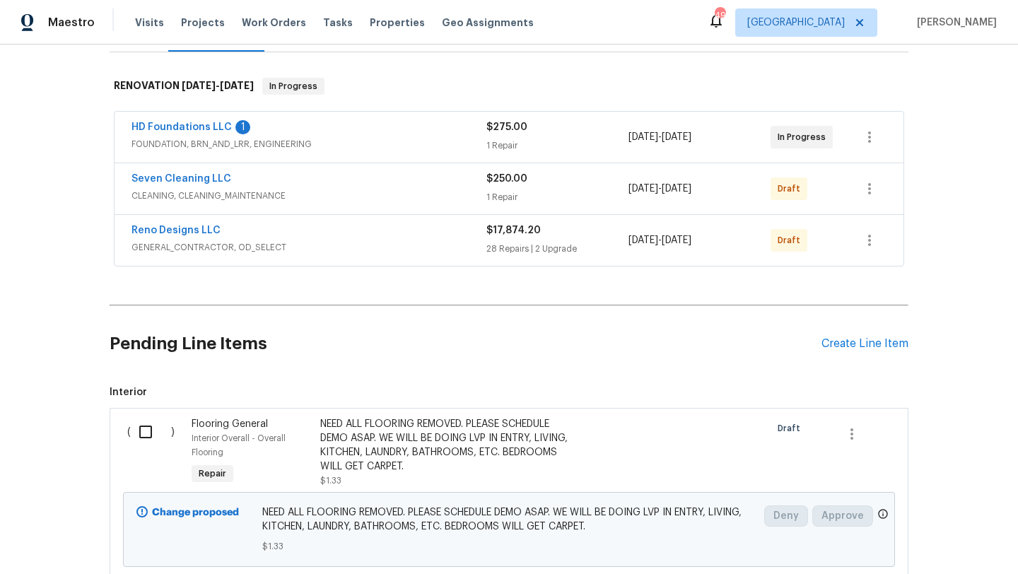
scroll to position [308, 0]
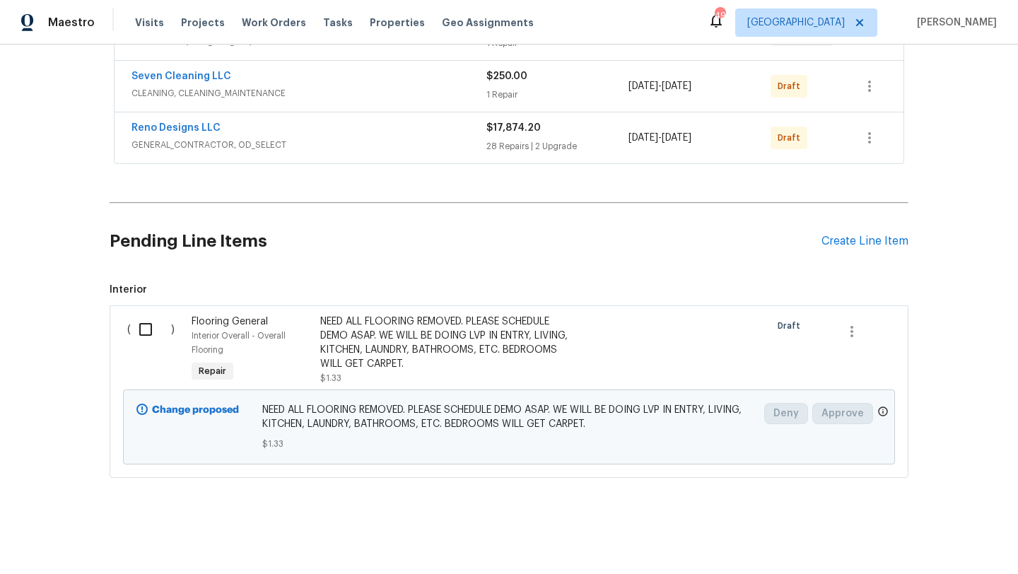
click at [142, 322] on input "checkbox" at bounding box center [151, 330] width 40 height 30
checkbox input "true"
click at [952, 537] on span "Create Work Order" at bounding box center [937, 539] width 94 height 18
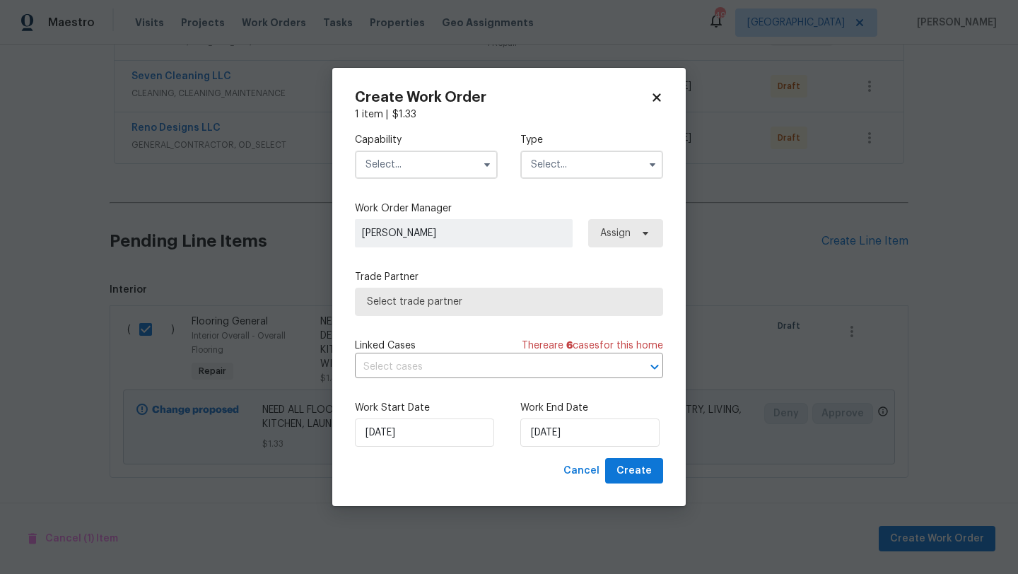
click at [443, 164] on input "text" at bounding box center [426, 165] width 143 height 28
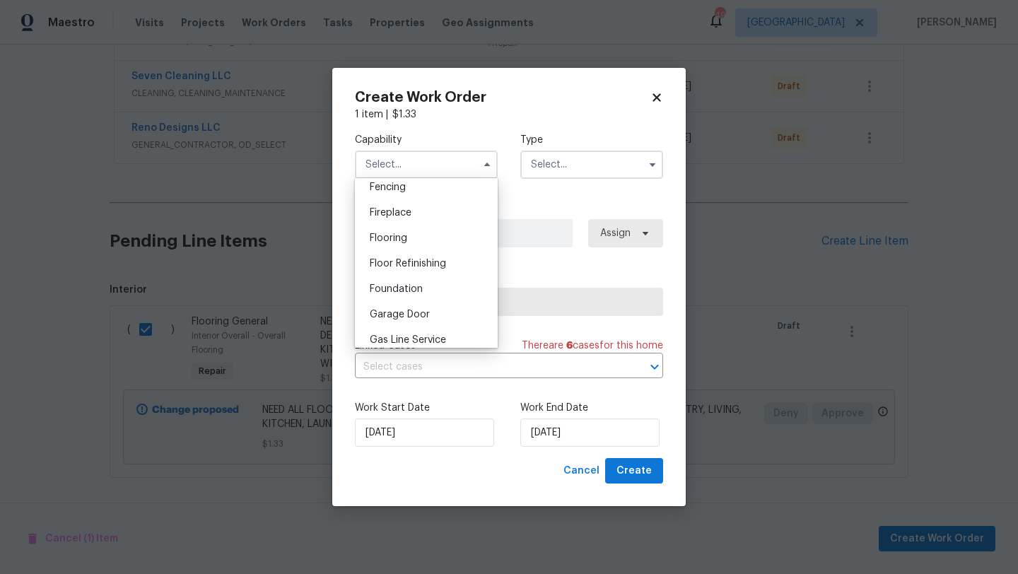
scroll to position [507, 0]
click at [407, 233] on span "Flooring" at bounding box center [388, 236] width 37 height 10
type input "Flooring"
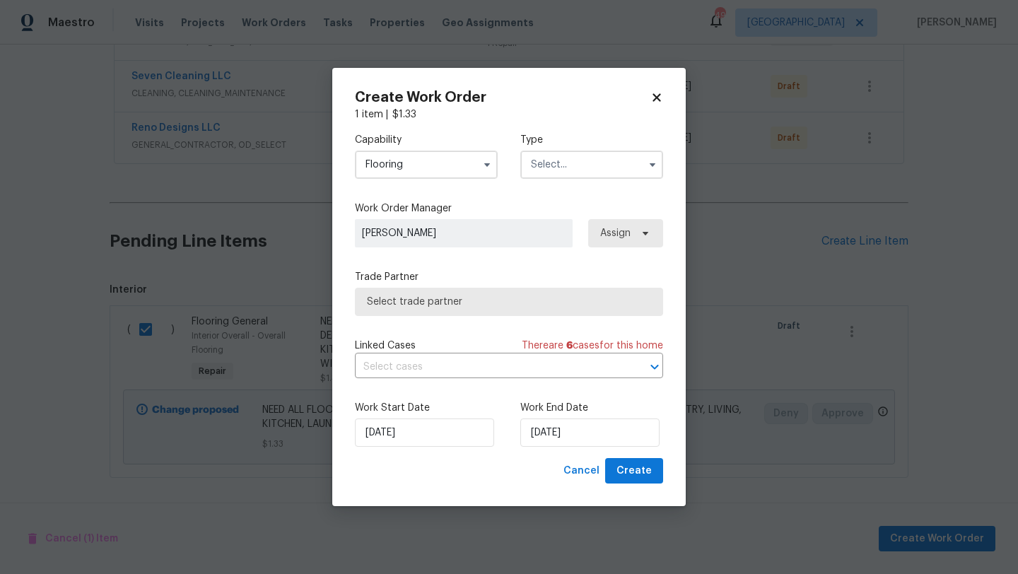
click at [572, 151] on input "text" at bounding box center [591, 165] width 143 height 28
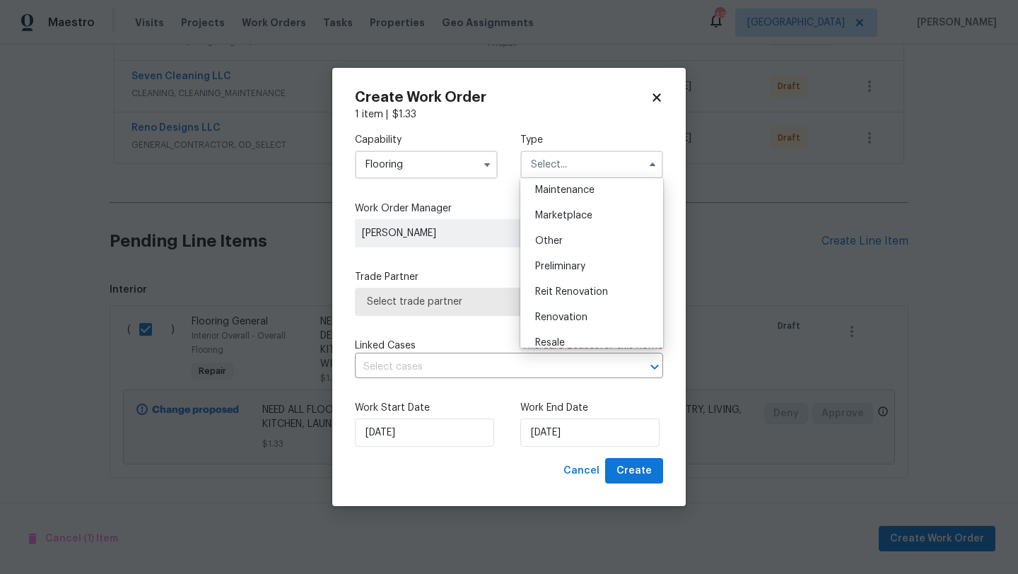
scroll to position [235, 0]
click at [562, 315] on span "Renovation" at bounding box center [561, 315] width 52 height 10
type input "Renovation"
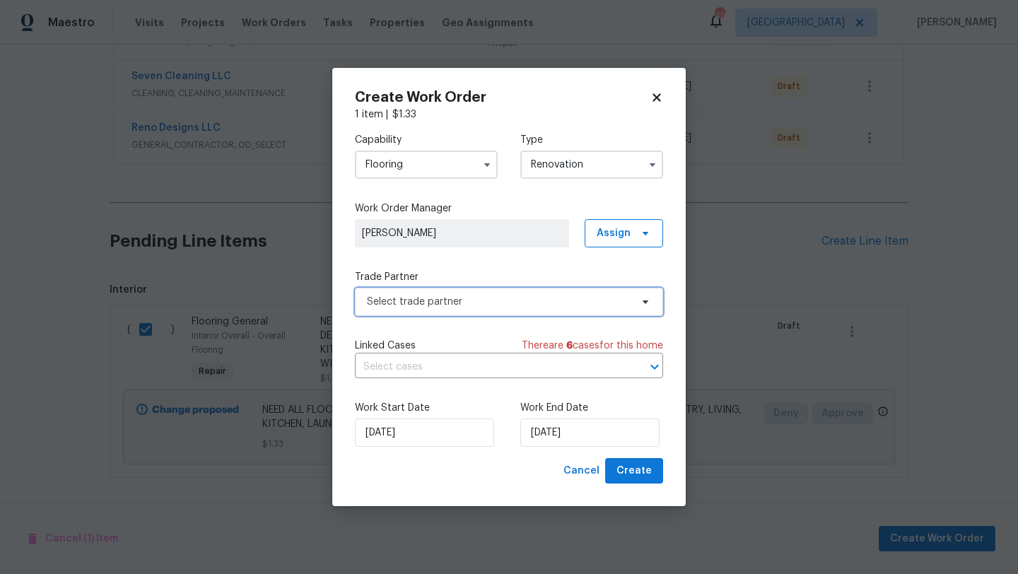
click at [573, 310] on span "Select trade partner" at bounding box center [509, 302] width 308 height 28
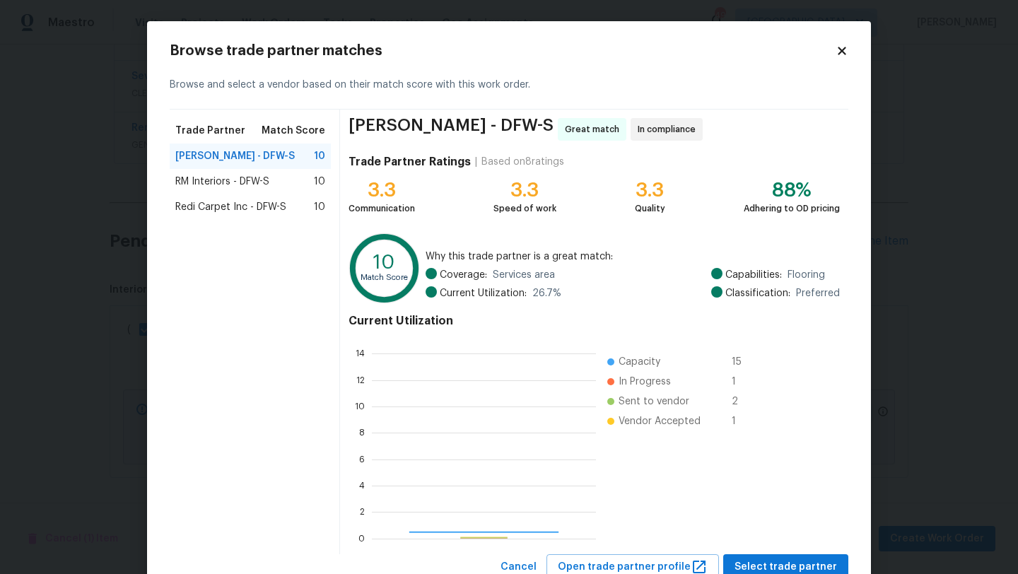
scroll to position [198, 224]
click at [274, 180] on div "RM Interiors - DFW-S 10" at bounding box center [250, 182] width 150 height 14
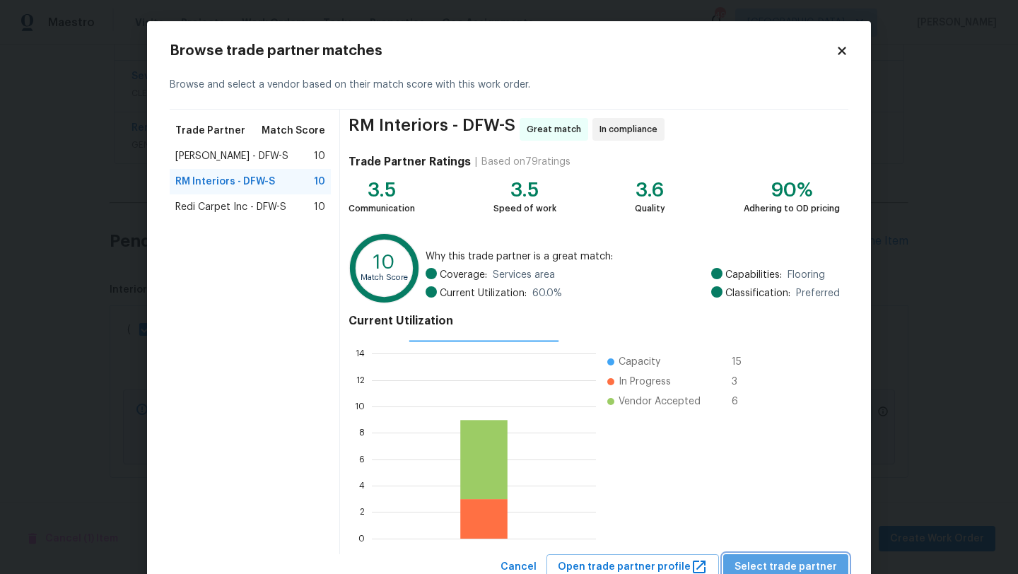
click at [806, 562] on span "Select trade partner" at bounding box center [786, 568] width 103 height 18
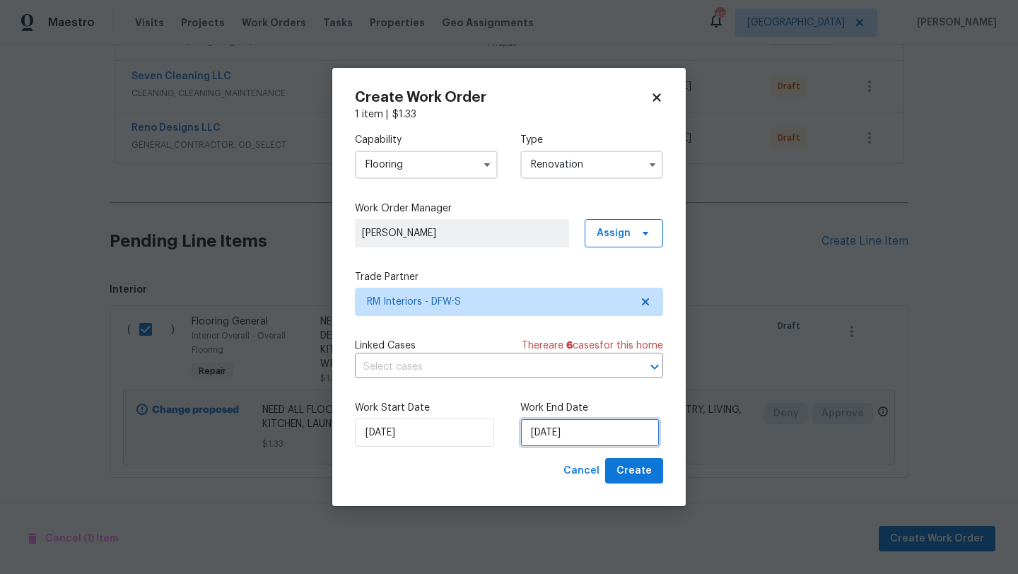
click at [629, 434] on input "[DATE]" at bounding box center [589, 433] width 139 height 28
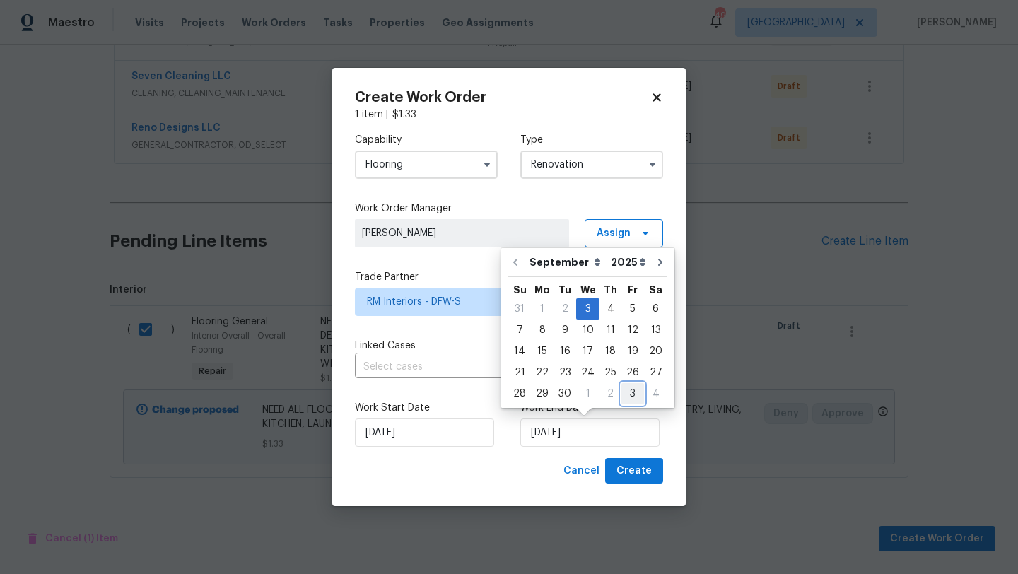
click at [627, 393] on div "3" at bounding box center [633, 394] width 23 height 20
type input "10/3/2025"
select select "9"
click at [638, 467] on span "Create" at bounding box center [634, 471] width 35 height 18
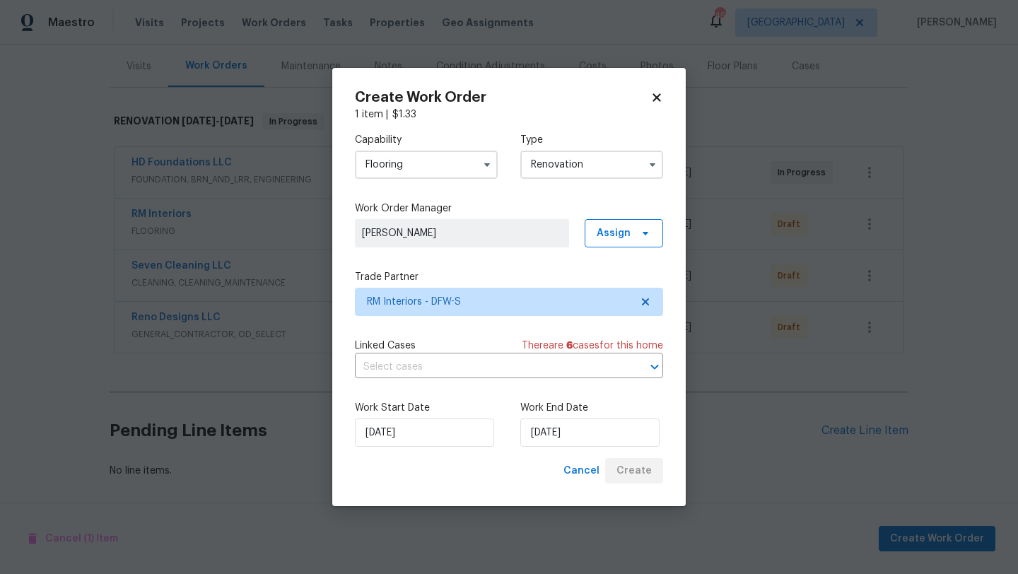
scroll to position [169, 0]
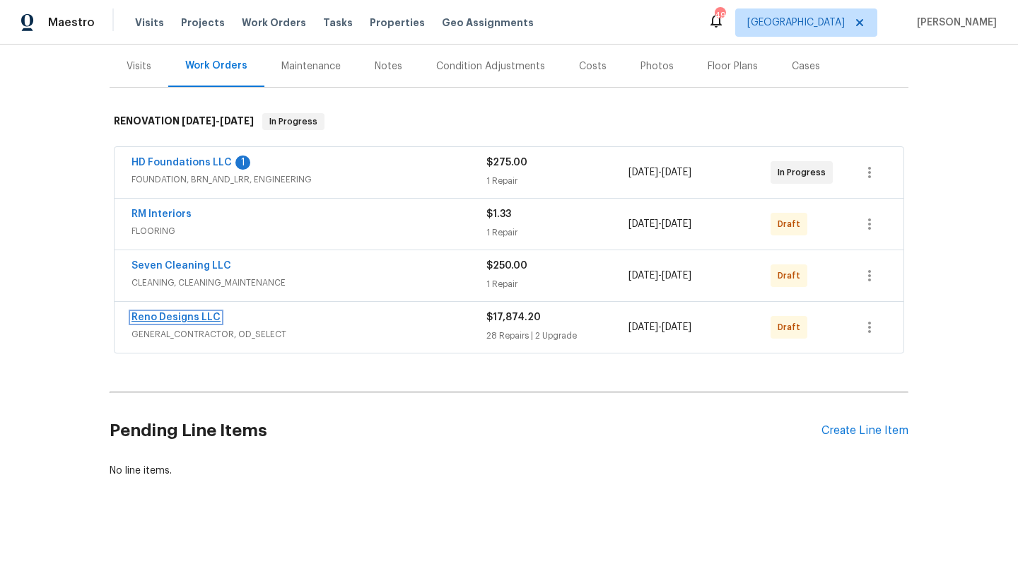
click at [168, 313] on link "Reno Designs LLC" at bounding box center [176, 318] width 89 height 10
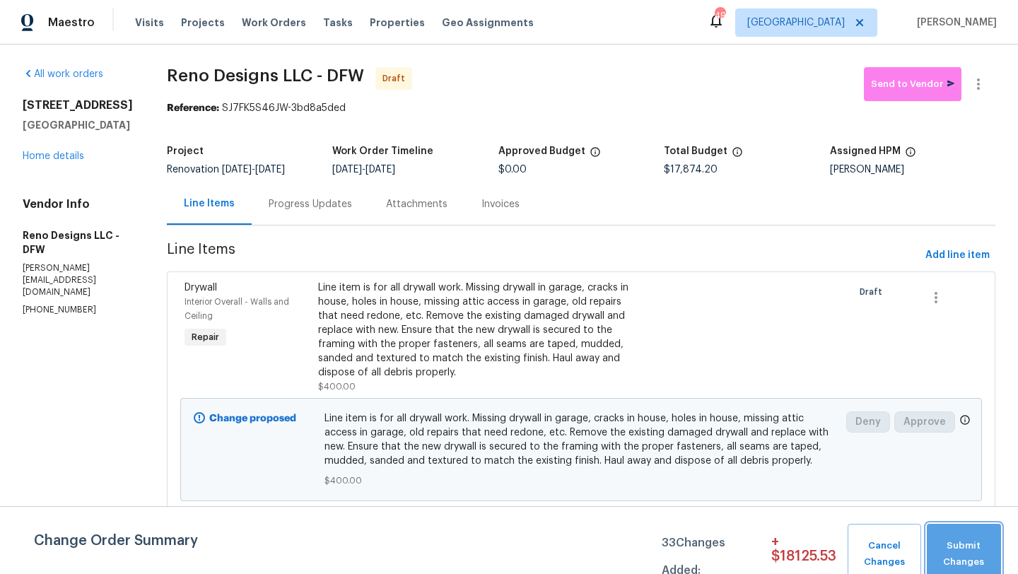
click at [943, 554] on span "Submit Changes" at bounding box center [964, 554] width 60 height 33
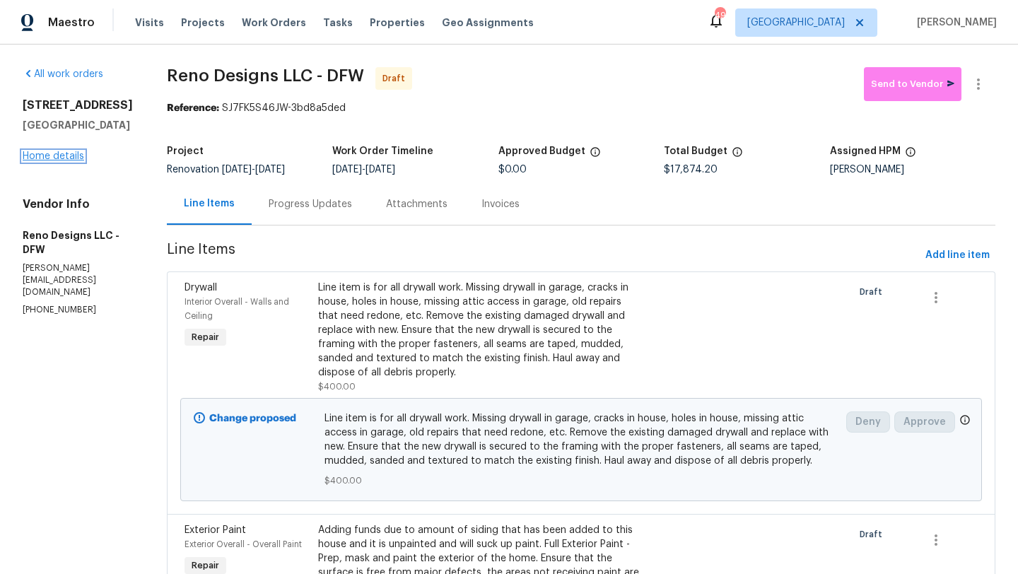
click at [71, 158] on link "Home details" at bounding box center [54, 156] width 62 height 10
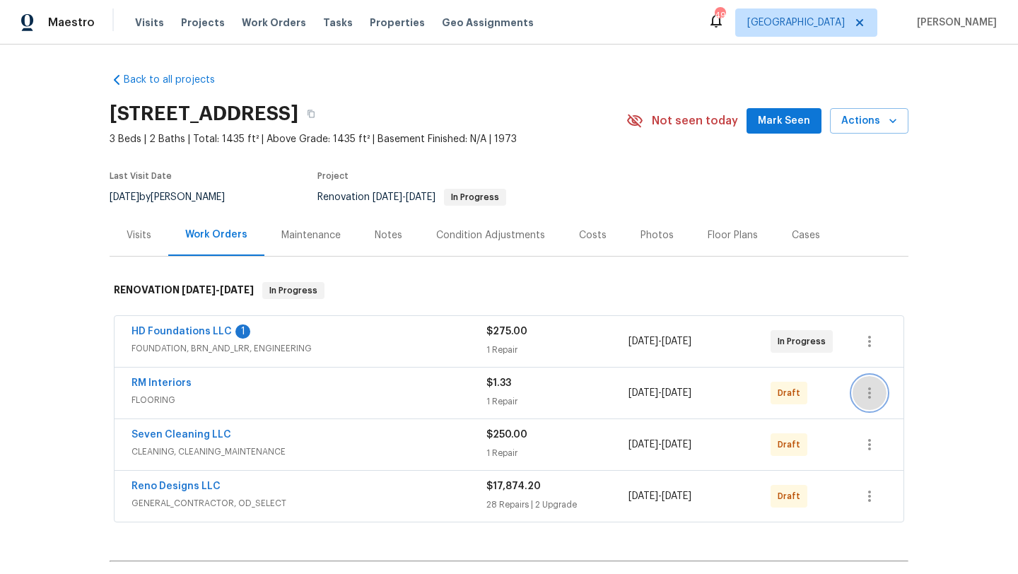
click at [874, 395] on icon "button" at bounding box center [869, 393] width 17 height 17
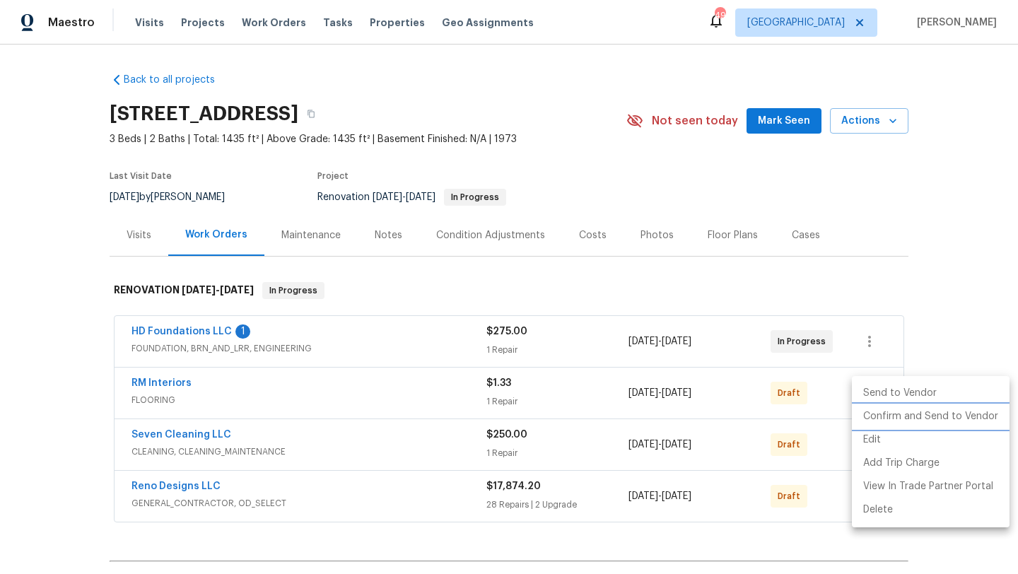
click at [883, 417] on li "Confirm and Send to Vendor" at bounding box center [931, 416] width 158 height 23
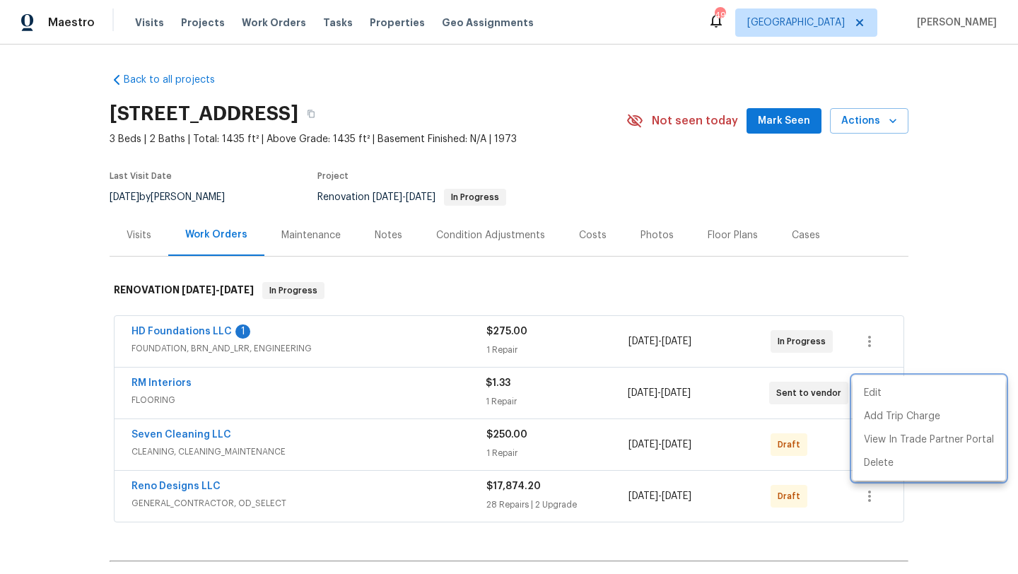
click at [836, 436] on div at bounding box center [509, 287] width 1018 height 574
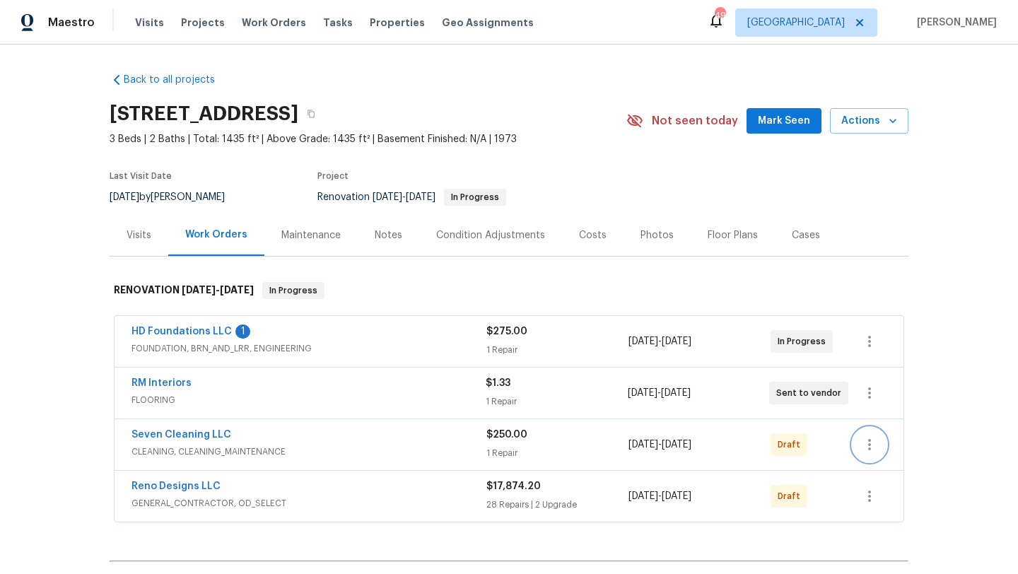
click at [869, 445] on icon "button" at bounding box center [869, 444] width 3 height 11
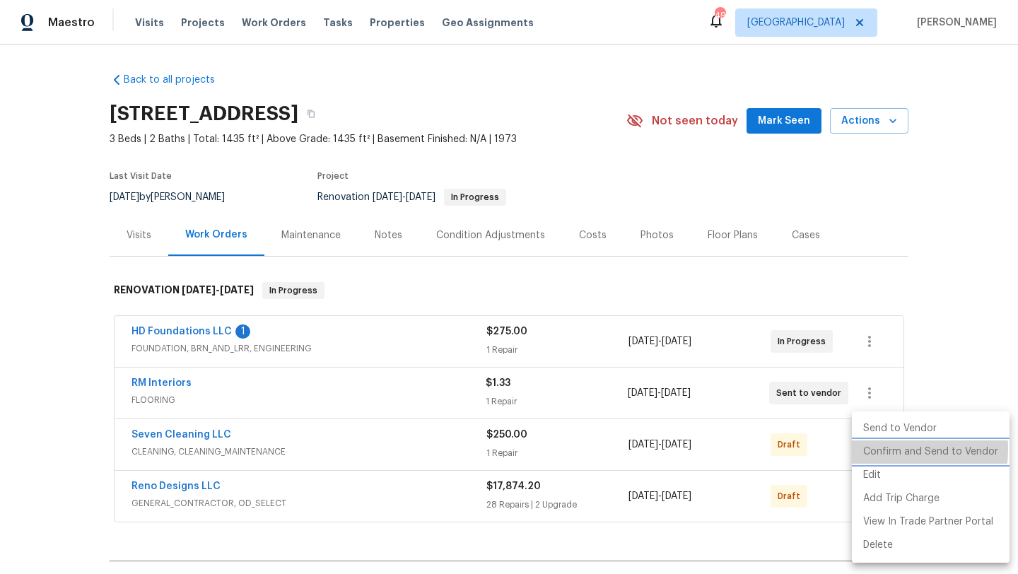
click at [877, 449] on li "Confirm and Send to Vendor" at bounding box center [931, 452] width 158 height 23
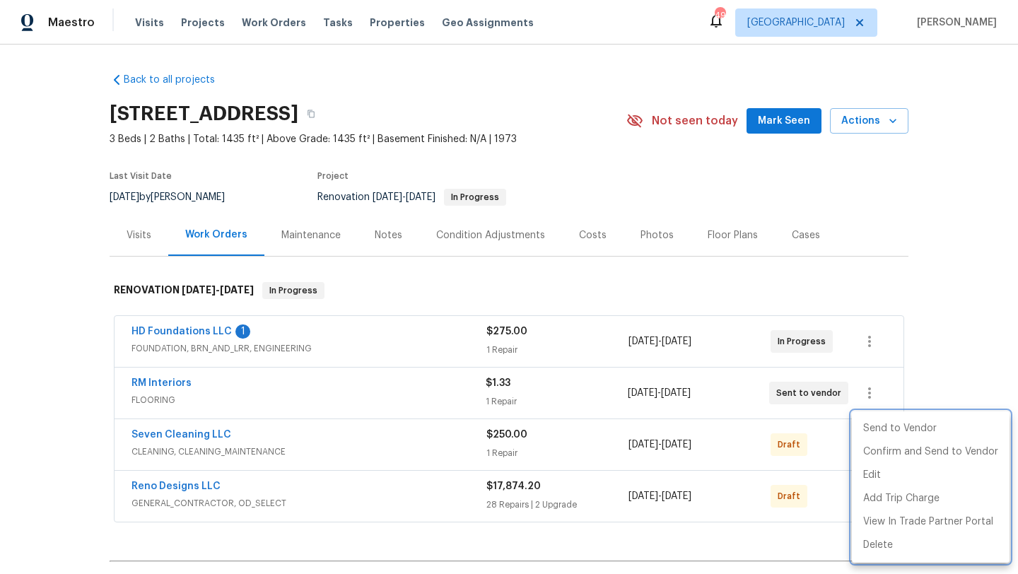
click at [837, 493] on div at bounding box center [509, 287] width 1018 height 574
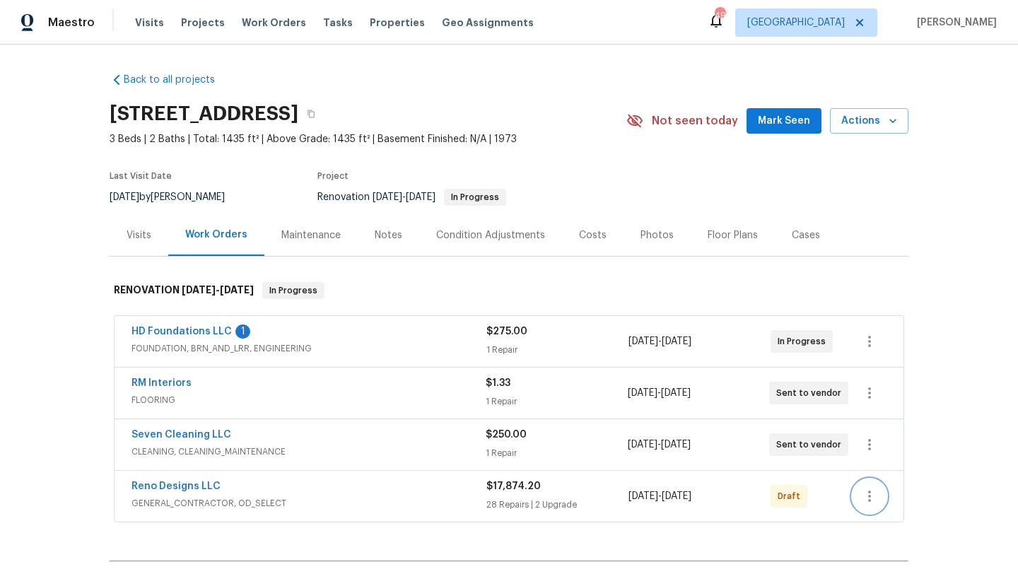
click at [861, 496] on icon "button" at bounding box center [869, 496] width 17 height 17
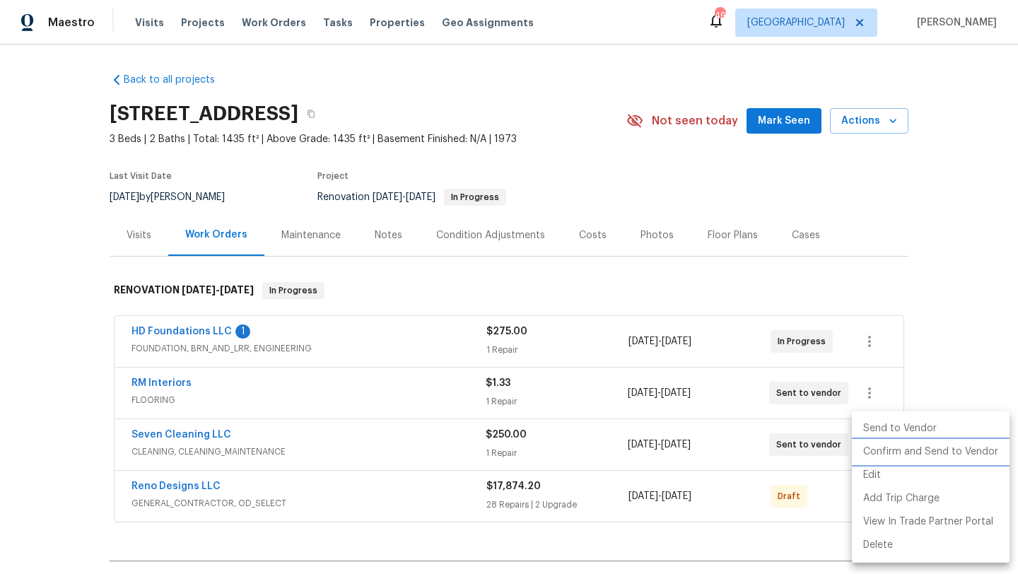
click at [874, 453] on li "Confirm and Send to Vendor" at bounding box center [931, 452] width 158 height 23
click at [554, 542] on div at bounding box center [509, 287] width 1018 height 574
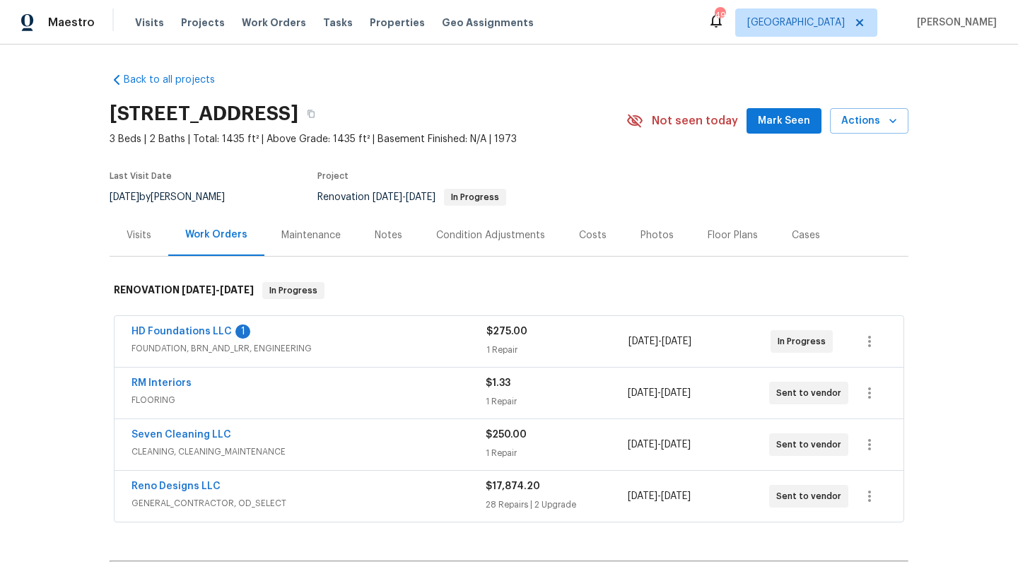
click at [206, 326] on span "HD Foundations LLC" at bounding box center [182, 332] width 100 height 14
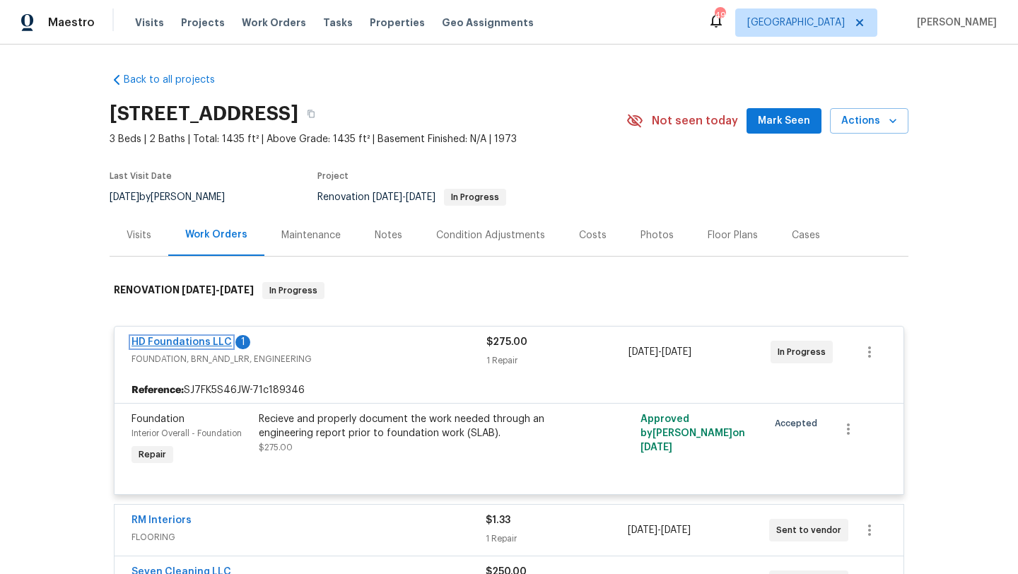
click at [211, 342] on link "HD Foundations LLC" at bounding box center [182, 342] width 100 height 10
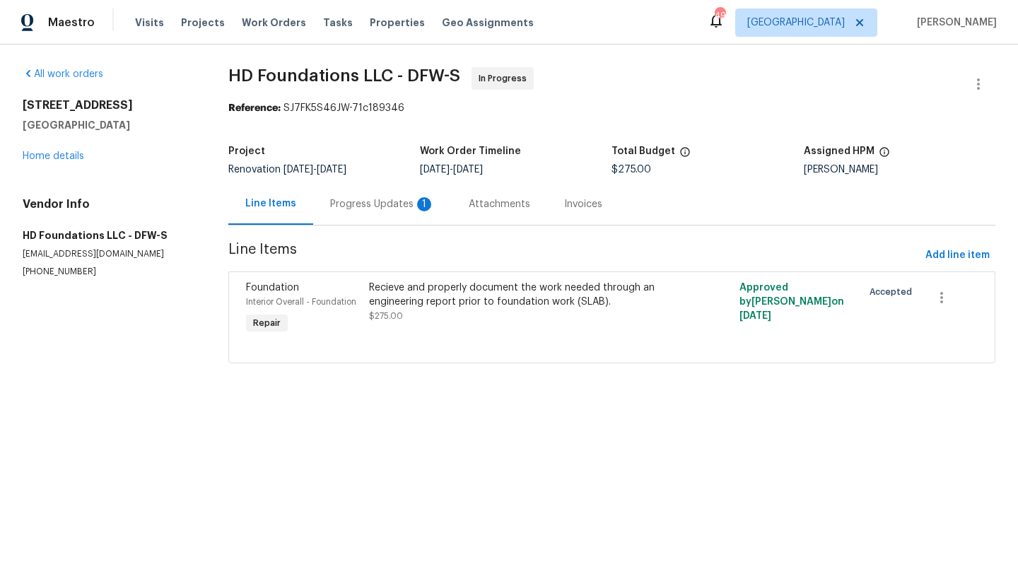
click at [363, 203] on div "Progress Updates 1" at bounding box center [382, 204] width 105 height 14
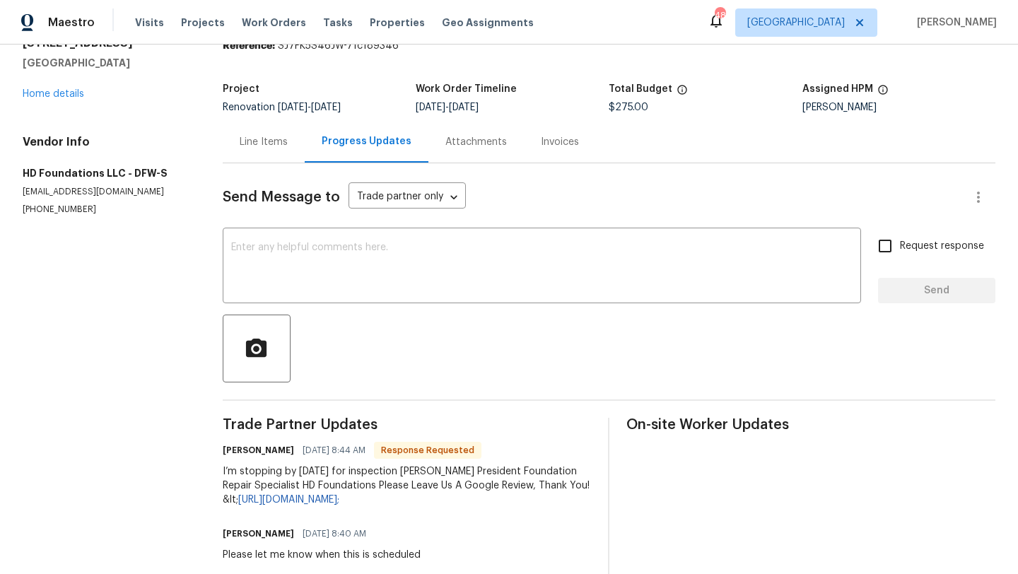
scroll to position [64, 0]
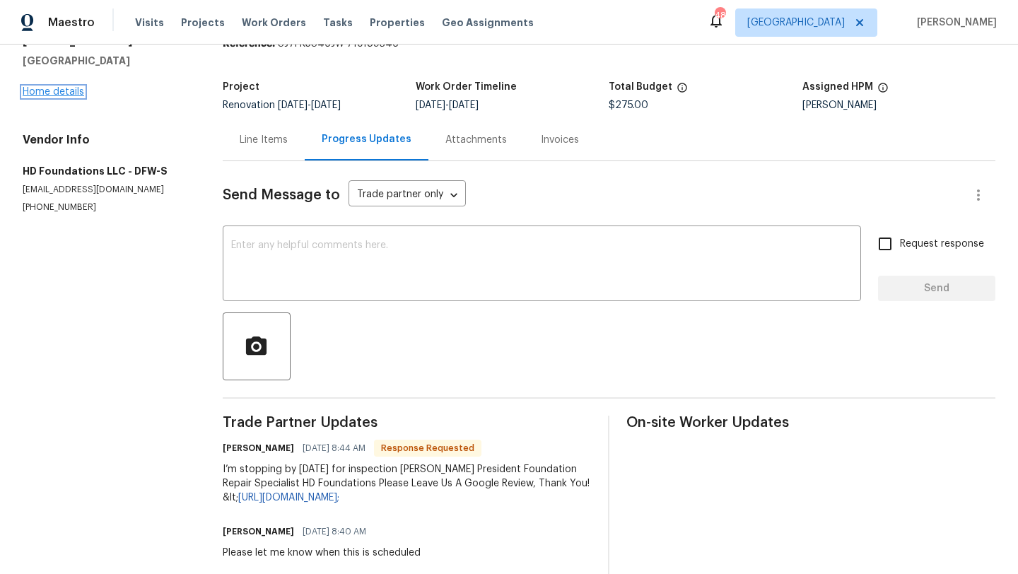
click at [67, 89] on link "Home details" at bounding box center [54, 92] width 62 height 10
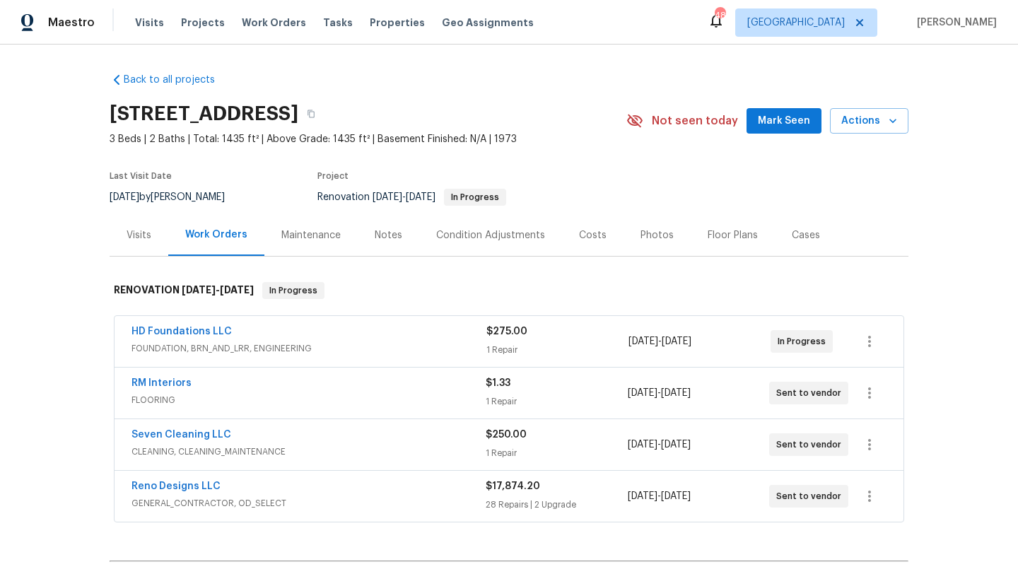
click at [332, 491] on div "Reno Designs LLC" at bounding box center [309, 487] width 354 height 17
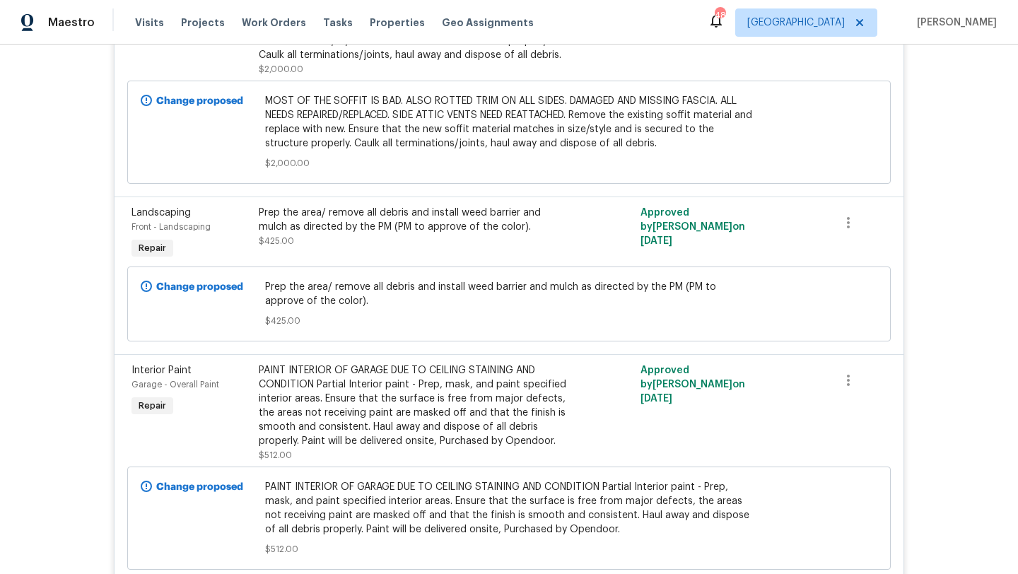
scroll to position [2753, 0]
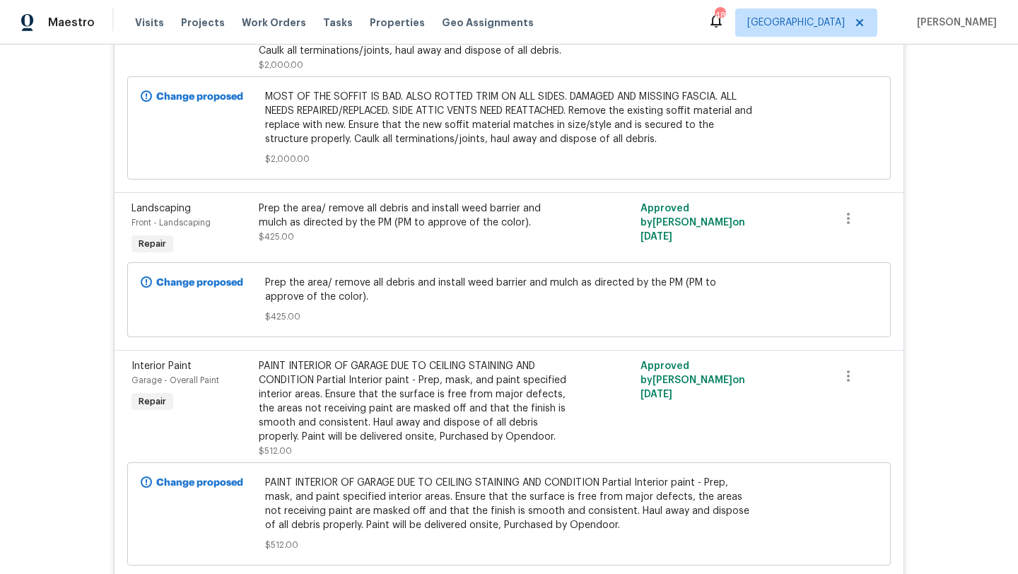
click at [403, 230] on div "Prep the area/ remove all debris and install weed barrier and mulch as directed…" at bounding box center [414, 216] width 310 height 28
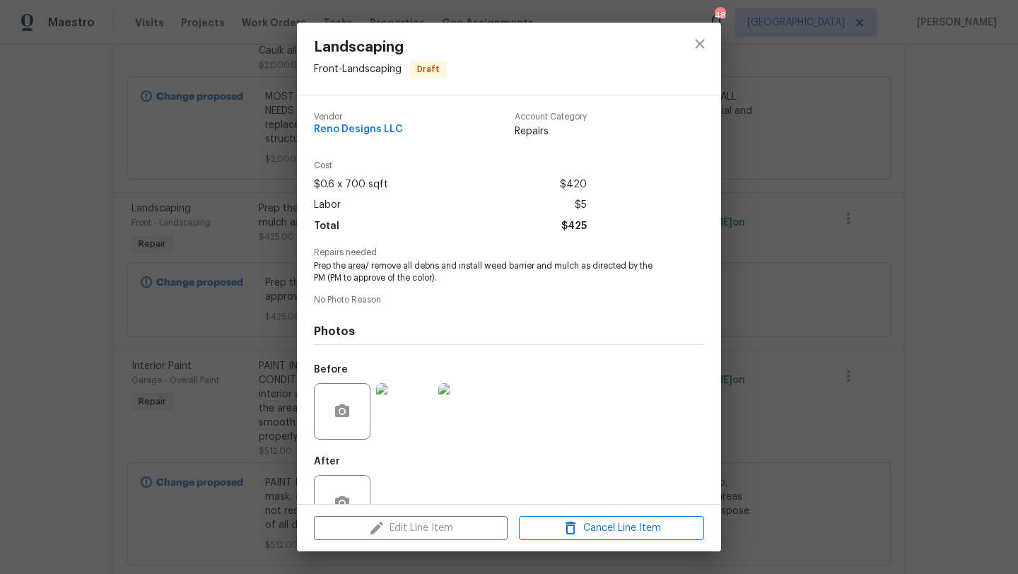
click at [405, 528] on div "Edit Line Item Cancel Line Item" at bounding box center [509, 528] width 424 height 47
click at [704, 44] on icon "close" at bounding box center [700, 43] width 17 height 17
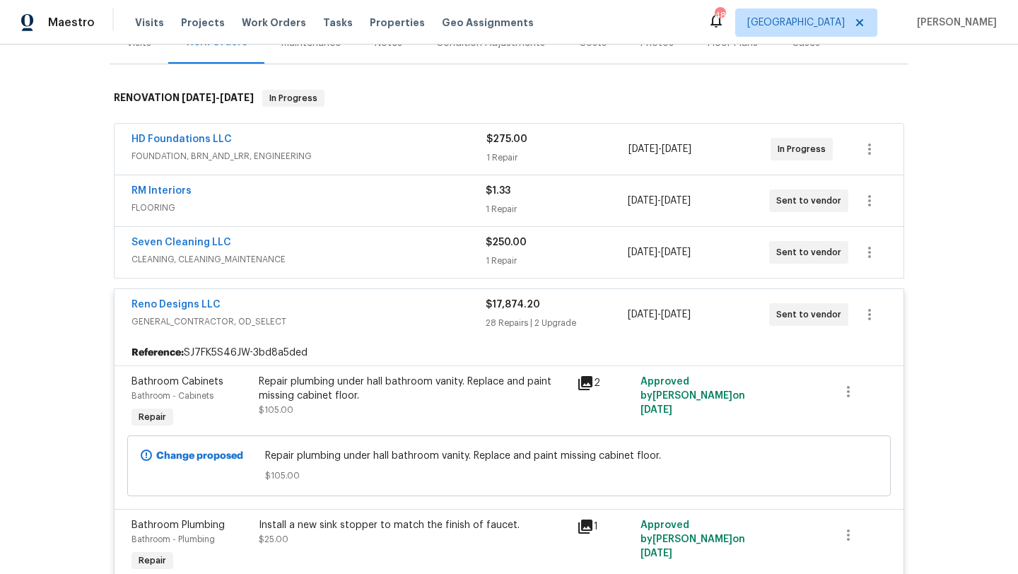
scroll to position [0, 0]
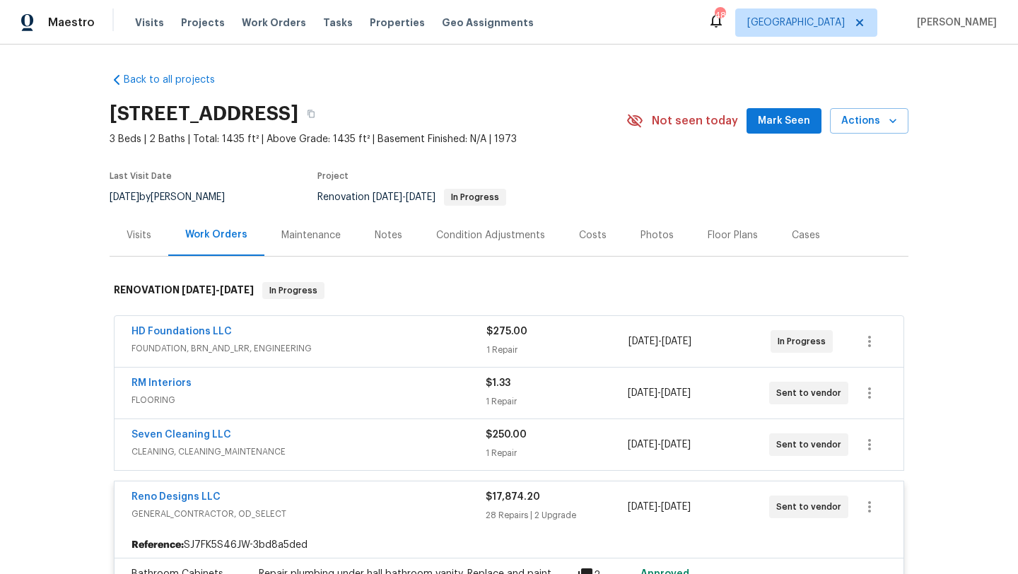
click at [721, 235] on div "Floor Plans" at bounding box center [733, 235] width 50 height 14
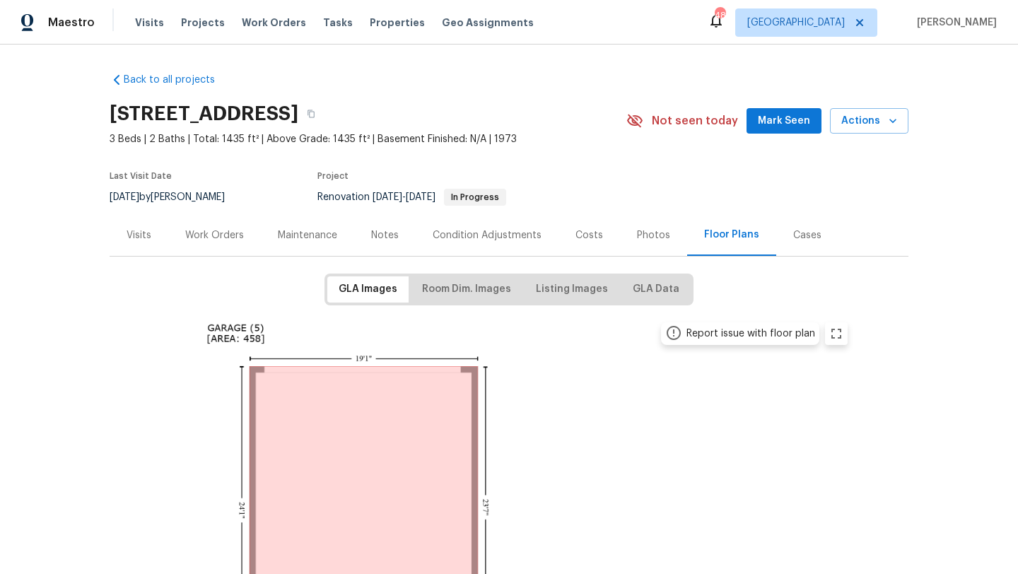
drag, startPoint x: 109, startPoint y: 117, endPoint x: 463, endPoint y: 110, distance: 354.3
click at [463, 110] on div "Back to all projects 1426 Whiteoak Dr, Garland, TX 75040 3 Beds | 2 Baths | Tot…" at bounding box center [509, 310] width 1018 height 530
copy h2 "1426 Whiteoak Dr, Garland, TX 75040"
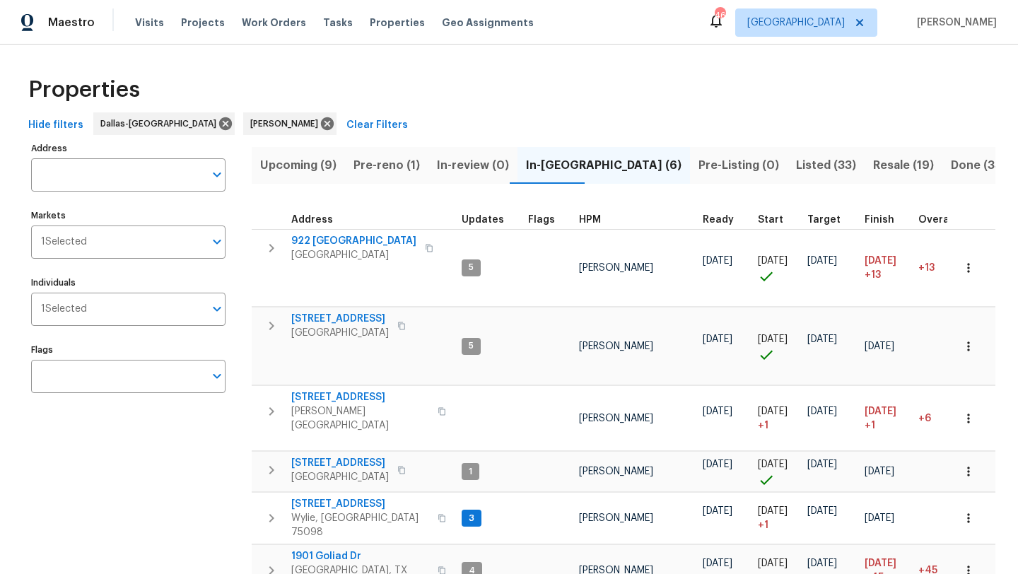
scroll to position [50, 0]
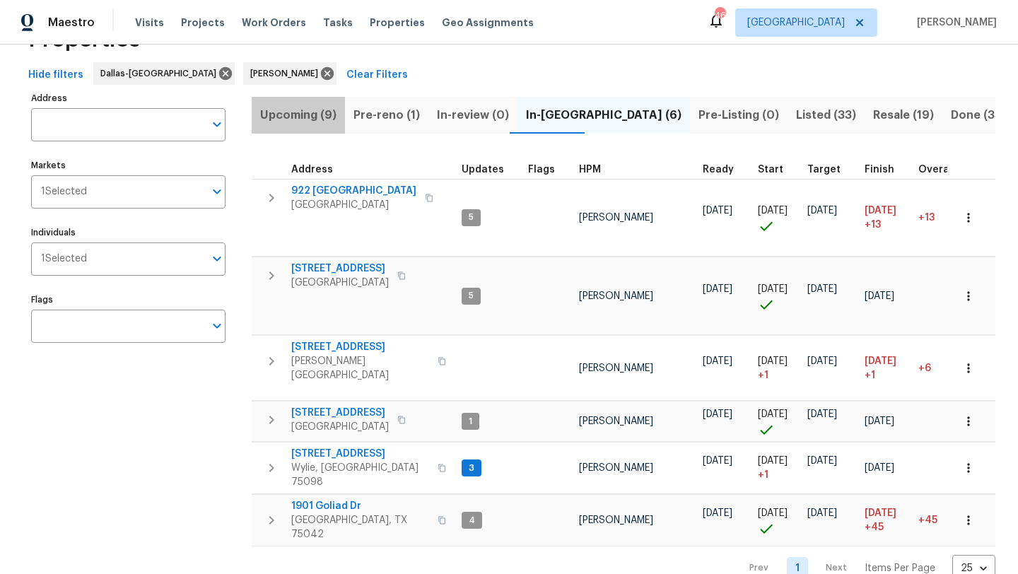
click at [325, 115] on span "Upcoming (9)" at bounding box center [298, 115] width 76 height 20
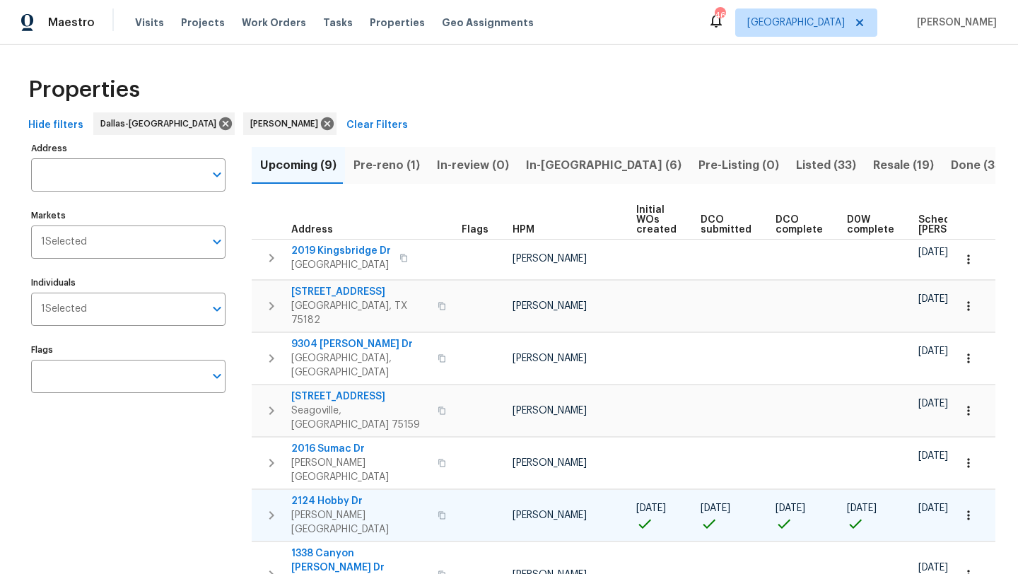
click at [347, 494] on span "2124 Hobby Dr" at bounding box center [360, 501] width 138 height 14
click at [971, 508] on icon "button" at bounding box center [969, 515] width 14 height 14
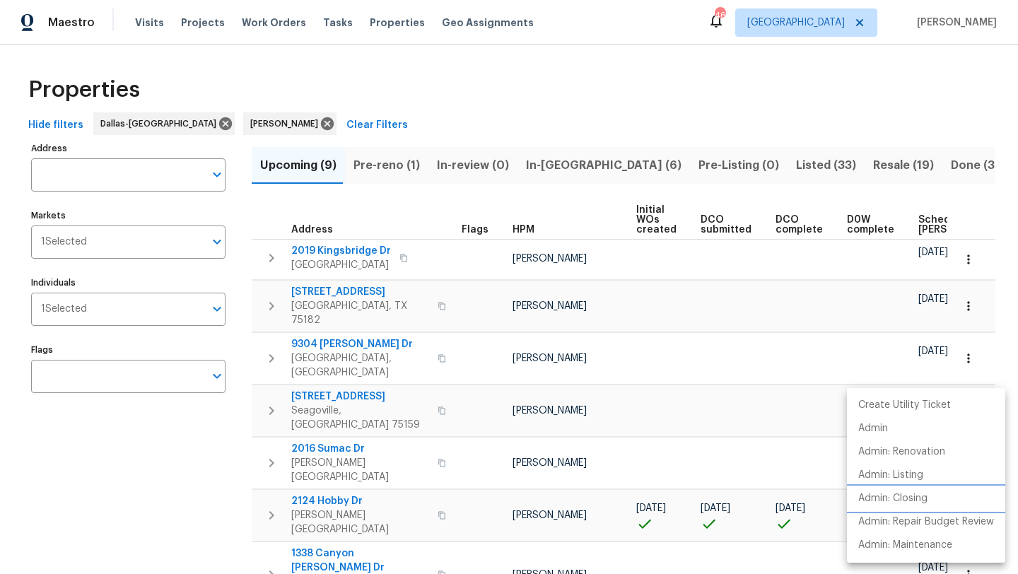
click at [929, 492] on li "Admin: Closing" at bounding box center [926, 498] width 158 height 23
click at [537, 159] on div at bounding box center [509, 287] width 1018 height 574
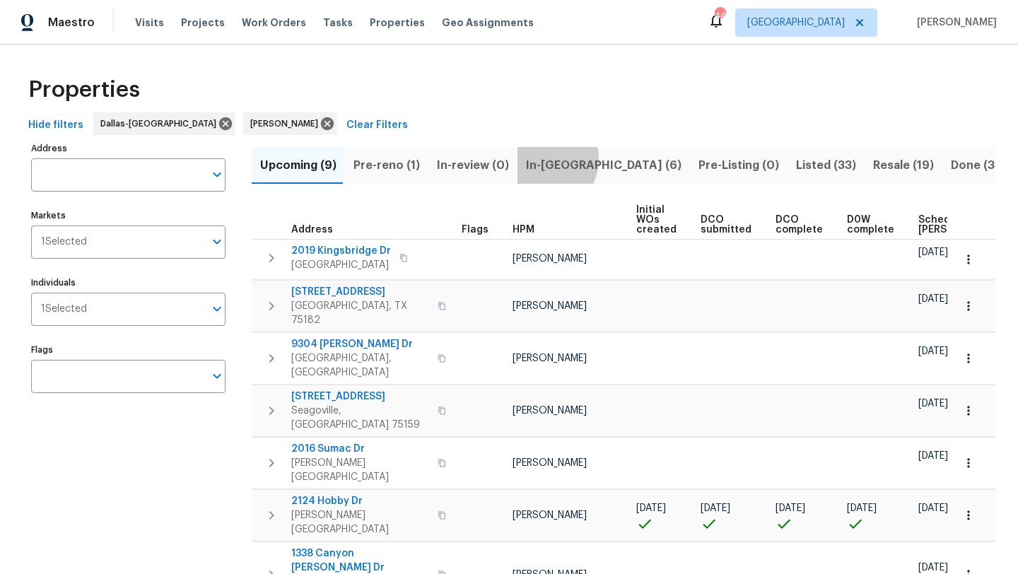
click at [537, 159] on span "In-[GEOGRAPHIC_DATA] (6)" at bounding box center [604, 166] width 156 height 20
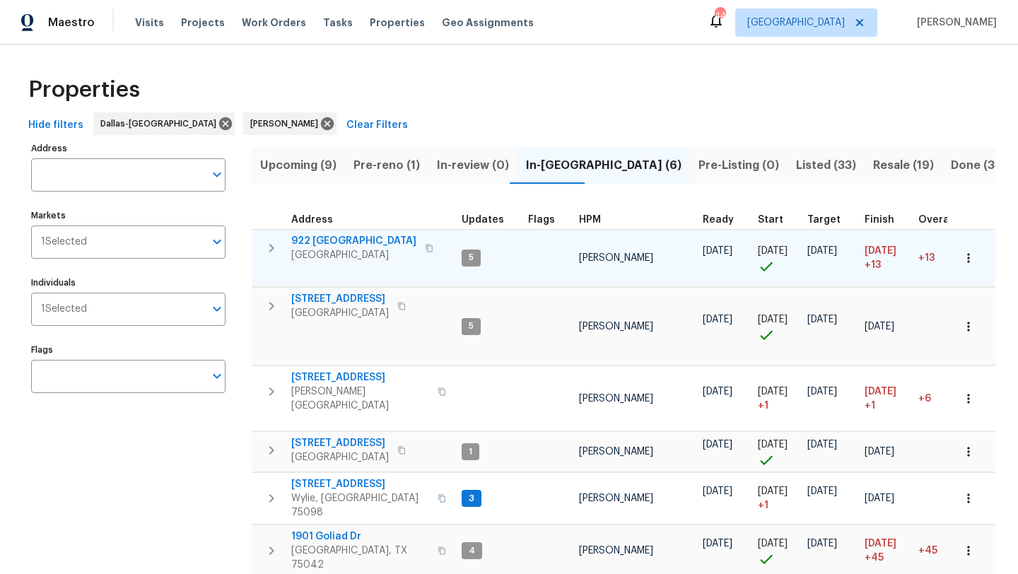
scroll to position [30, 0]
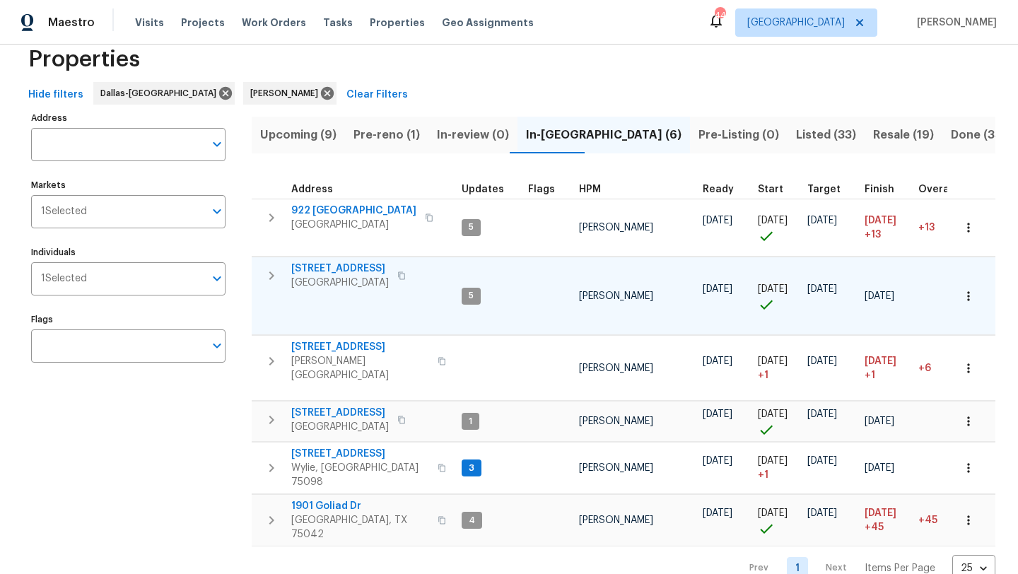
click at [373, 265] on span "[STREET_ADDRESS]" at bounding box center [340, 269] width 98 height 14
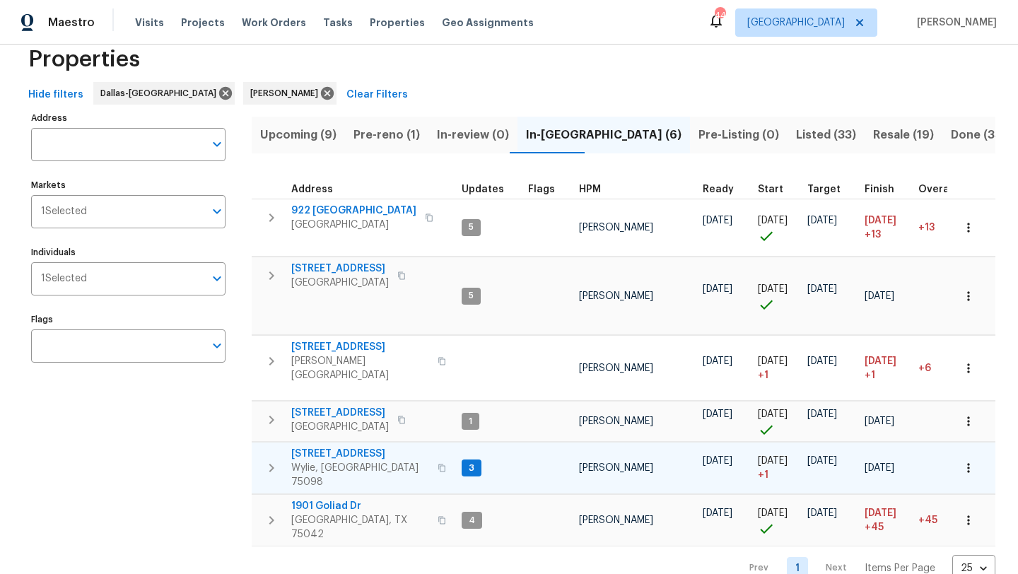
click at [354, 447] on span "[STREET_ADDRESS]" at bounding box center [360, 454] width 138 height 14
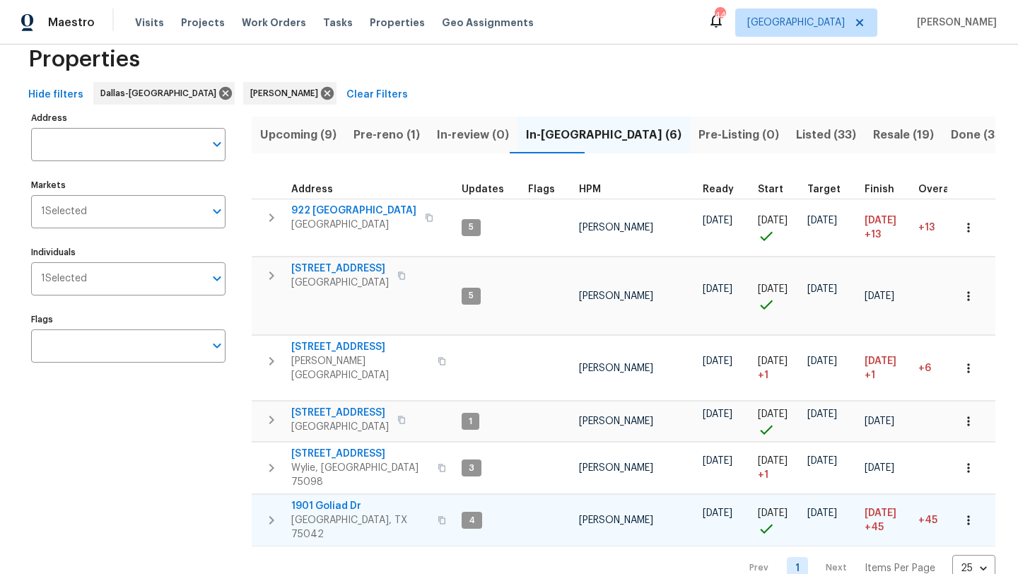
click at [971, 513] on icon "button" at bounding box center [969, 520] width 14 height 14
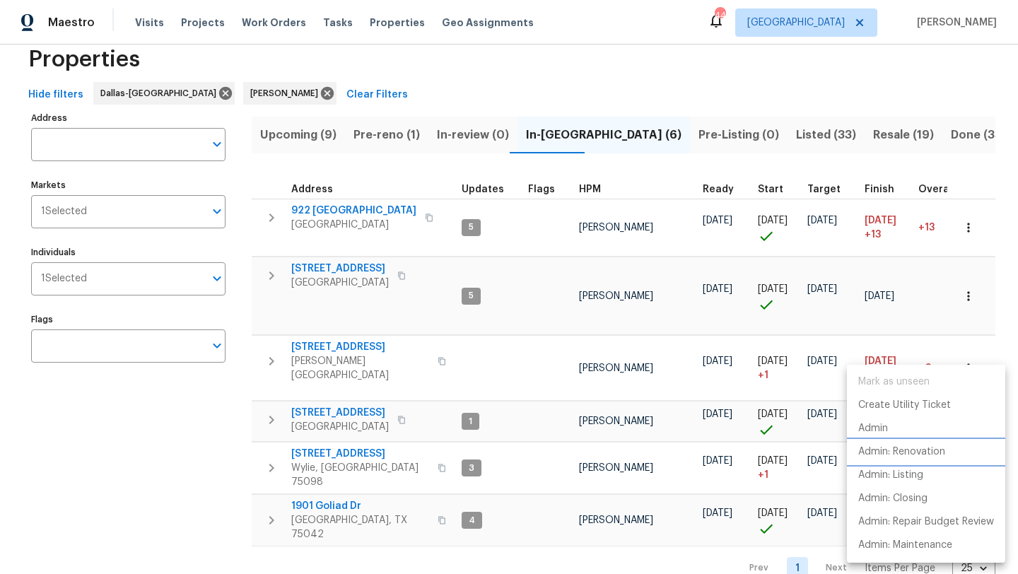
click at [940, 449] on p "Admin: Renovation" at bounding box center [901, 452] width 87 height 15
click at [250, 461] on div at bounding box center [509, 287] width 1018 height 574
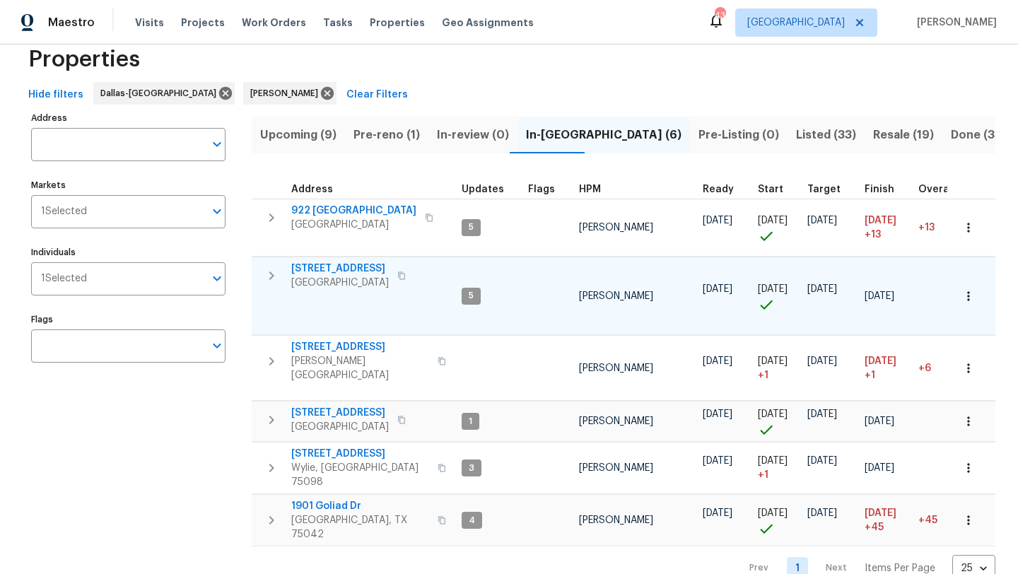
click at [973, 289] on icon "button" at bounding box center [969, 296] width 14 height 14
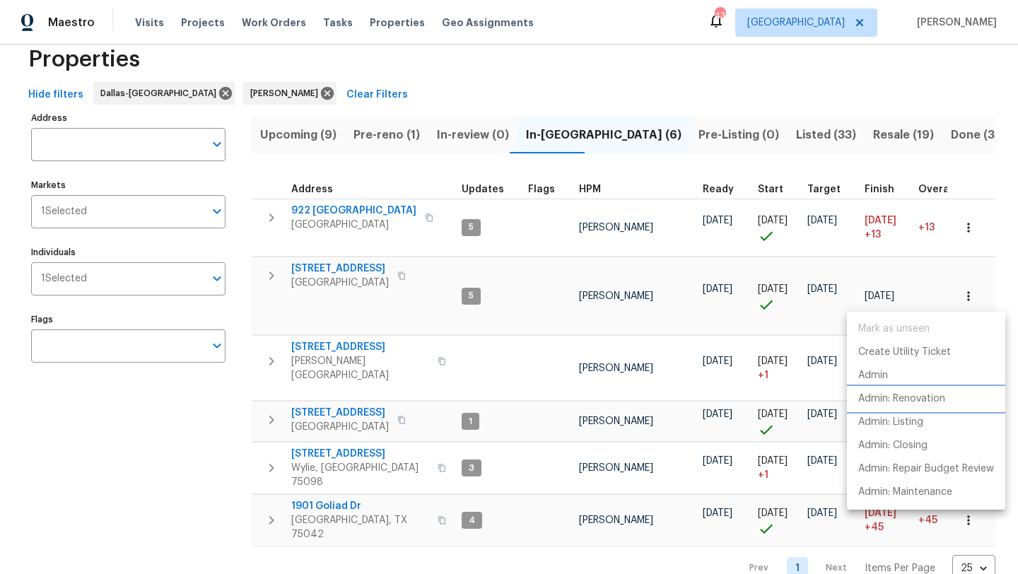
click at [919, 398] on p "Admin: Renovation" at bounding box center [901, 399] width 87 height 15
click at [470, 380] on div at bounding box center [509, 287] width 1018 height 574
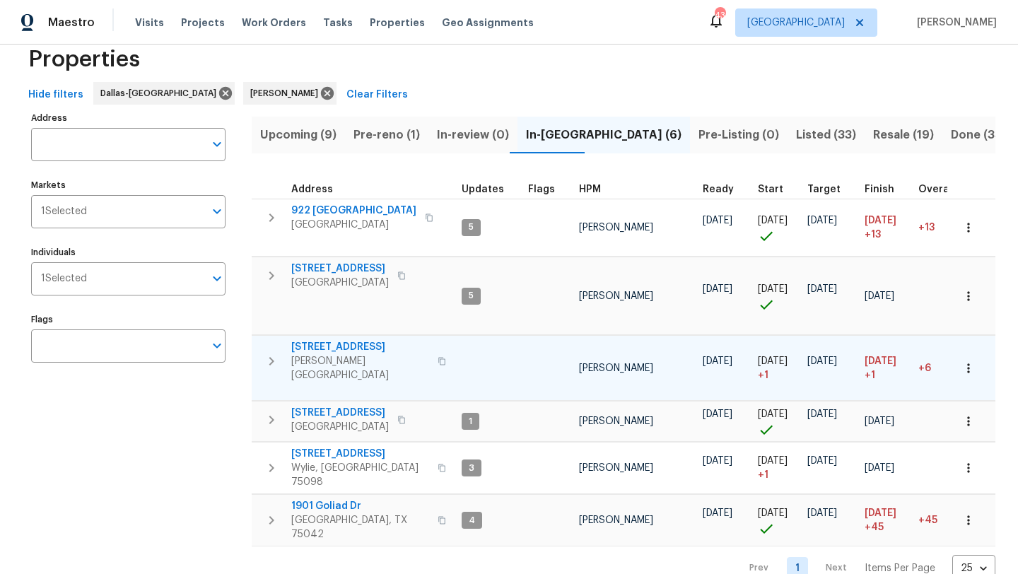
click at [969, 366] on icon "button" at bounding box center [969, 368] width 14 height 14
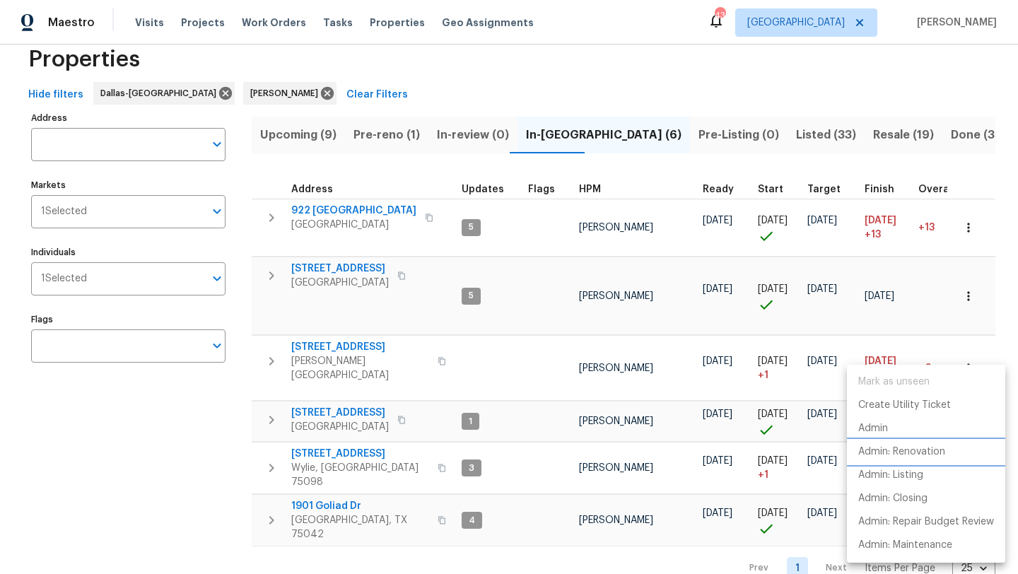
click at [936, 448] on p "Admin: Renovation" at bounding box center [901, 452] width 87 height 15
click at [402, 240] on div at bounding box center [509, 287] width 1018 height 574
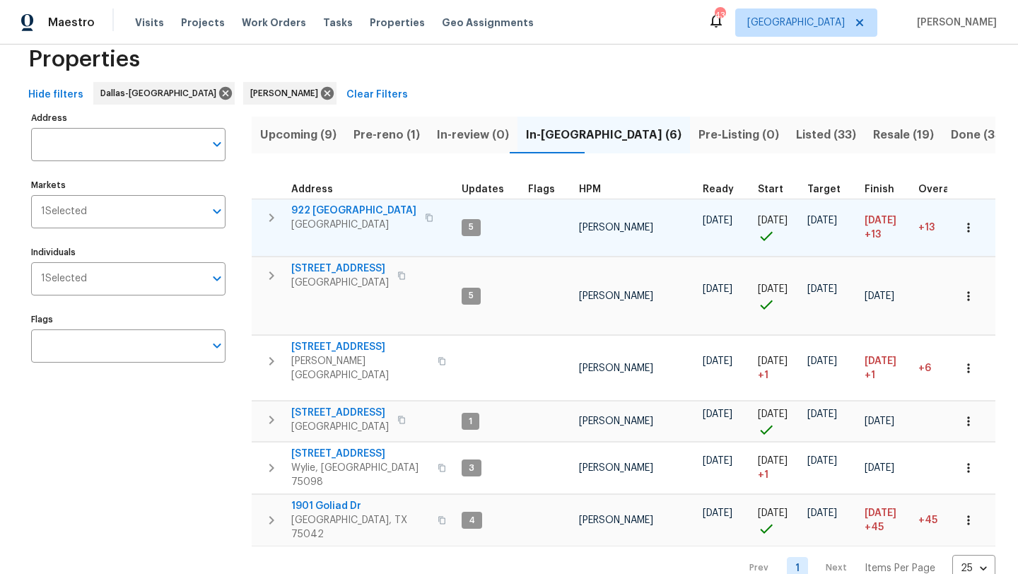
click at [979, 230] on button "button" at bounding box center [968, 227] width 31 height 31
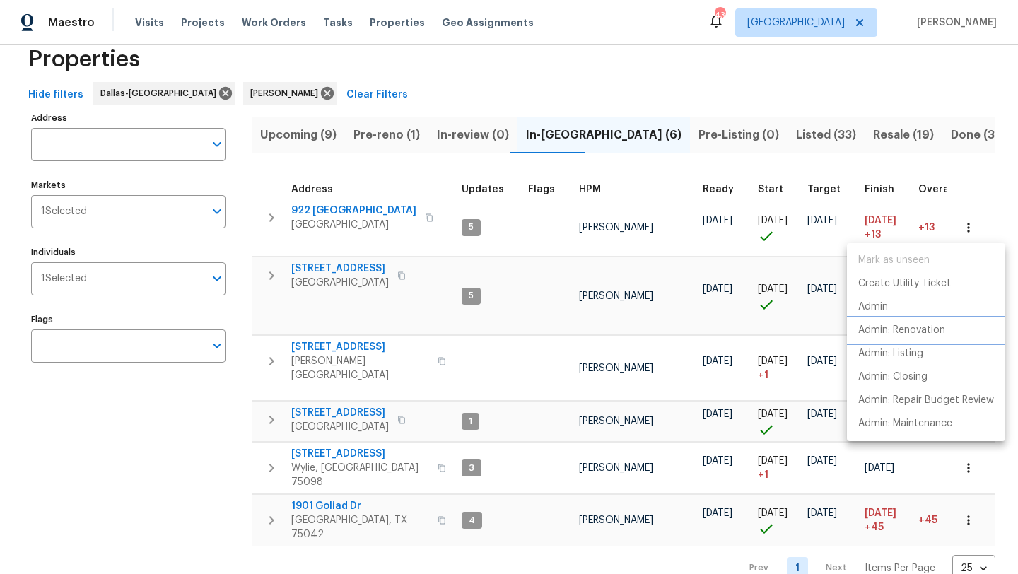
click at [934, 332] on p "Admin: Renovation" at bounding box center [901, 330] width 87 height 15
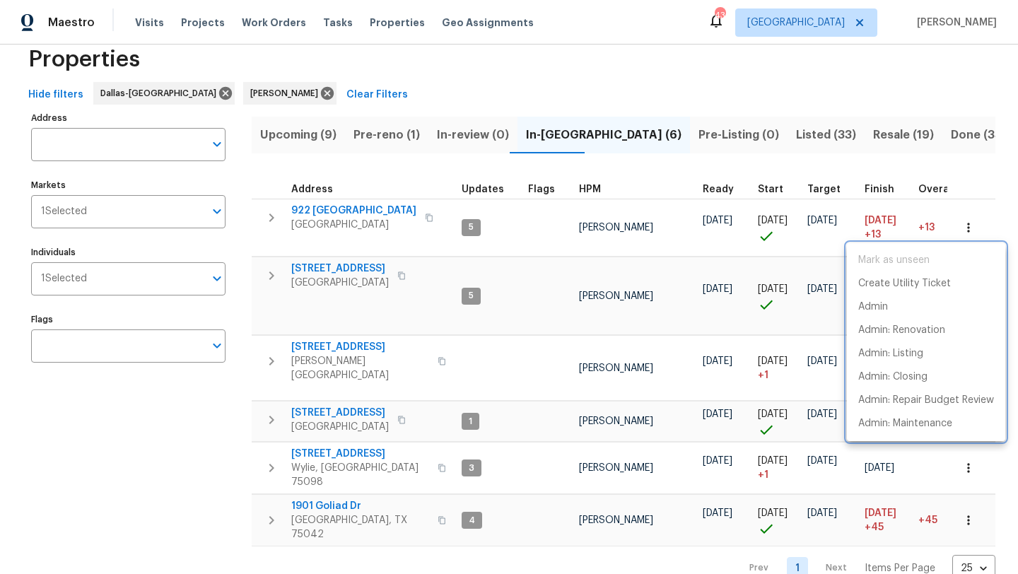
click at [206, 461] on div at bounding box center [509, 287] width 1018 height 574
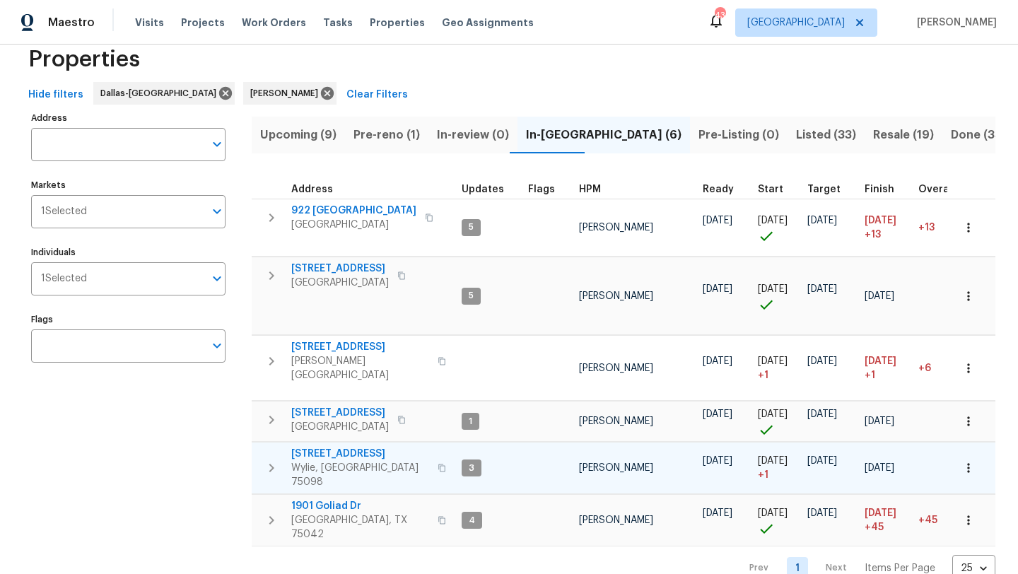
click at [969, 461] on icon "button" at bounding box center [969, 468] width 14 height 14
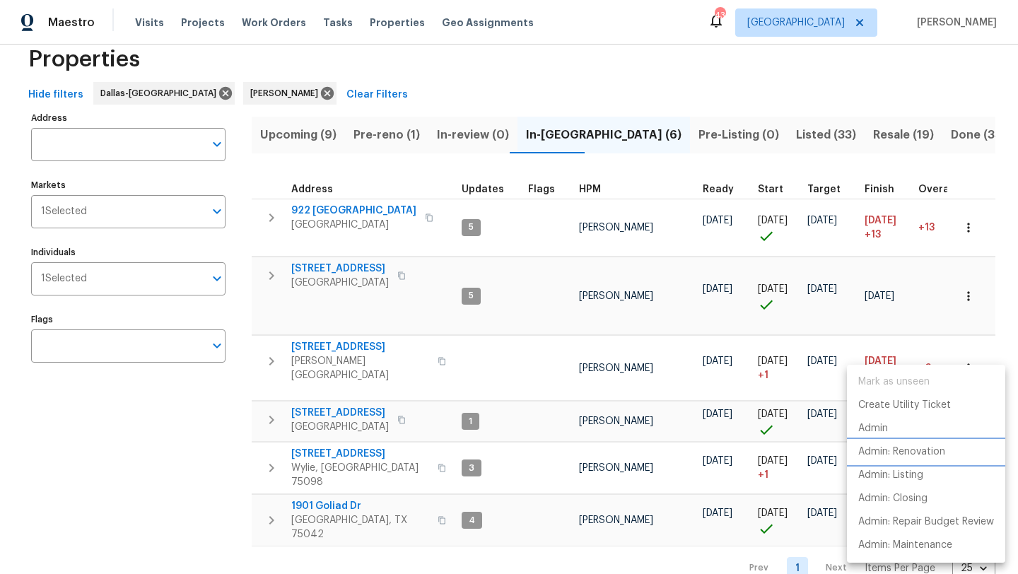
click at [945, 451] on p "Admin: Renovation" at bounding box center [901, 452] width 87 height 15
click at [281, 131] on div at bounding box center [509, 287] width 1018 height 574
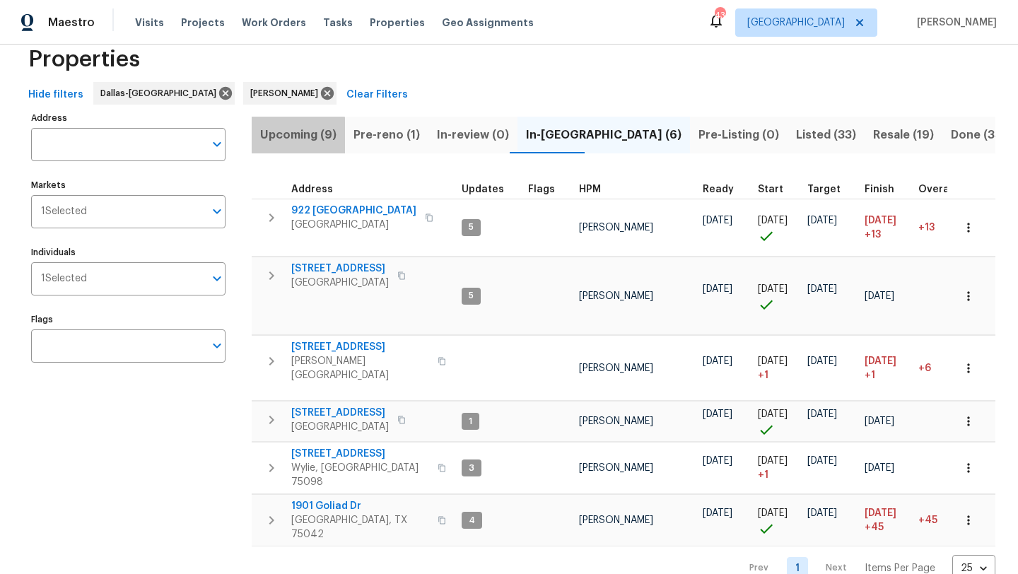
click at [278, 139] on span "Upcoming (9)" at bounding box center [298, 135] width 76 height 20
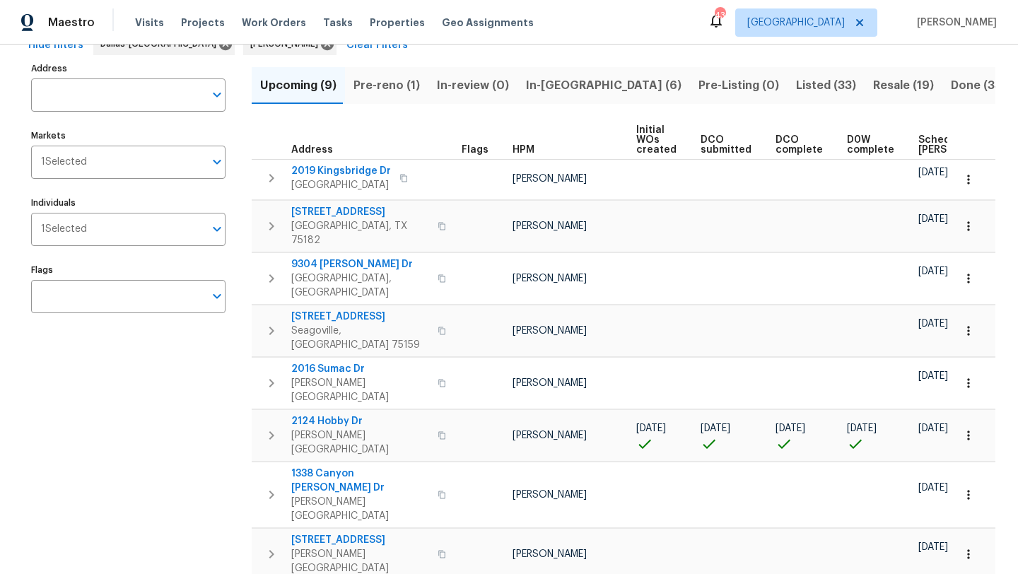
scroll to position [79, 0]
click at [919, 146] on span "Scheduled [PERSON_NAME]" at bounding box center [959, 146] width 80 height 20
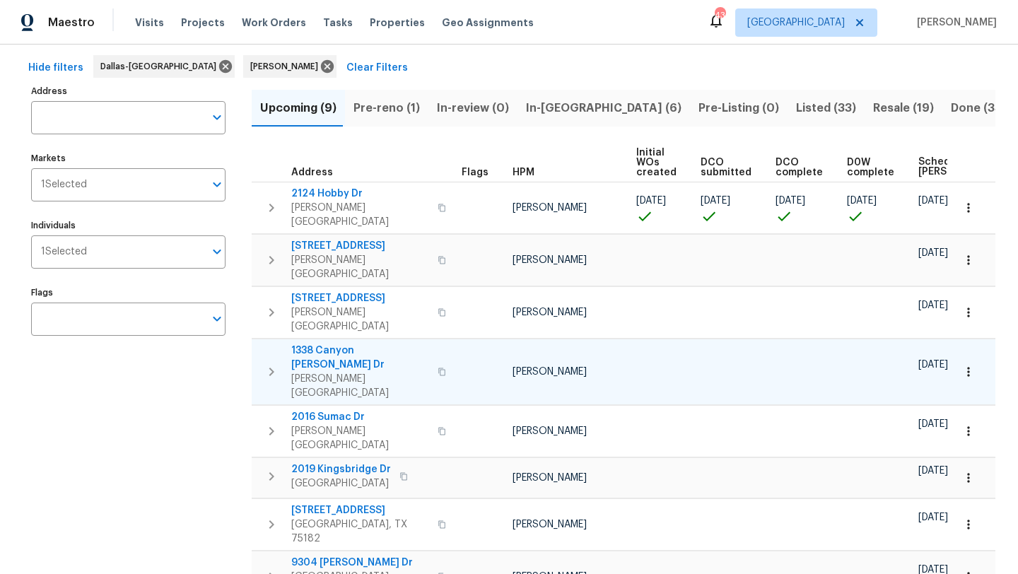
scroll to position [59, 0]
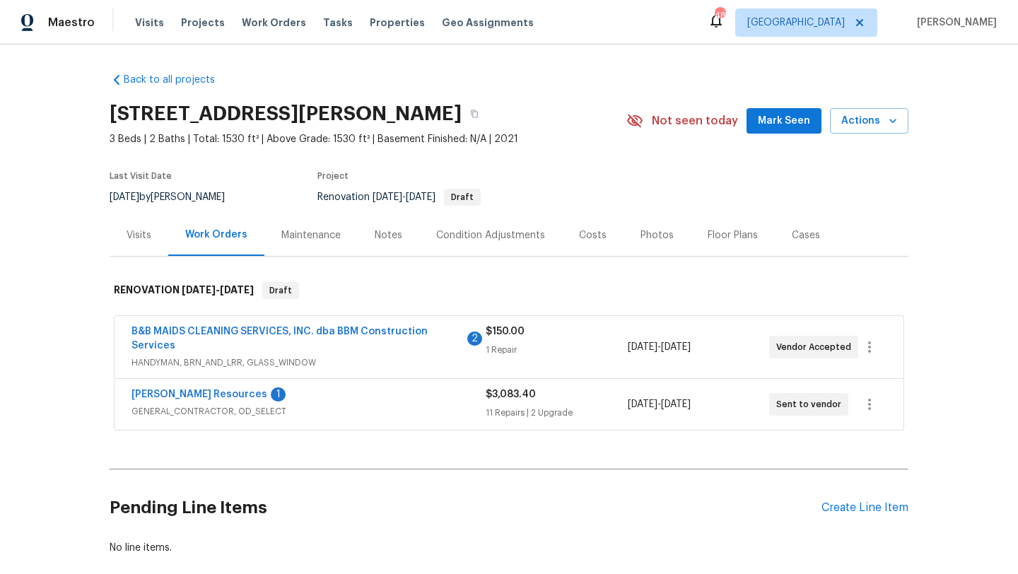
click at [405, 400] on div "[PERSON_NAME] Resources 1" at bounding box center [309, 395] width 354 height 17
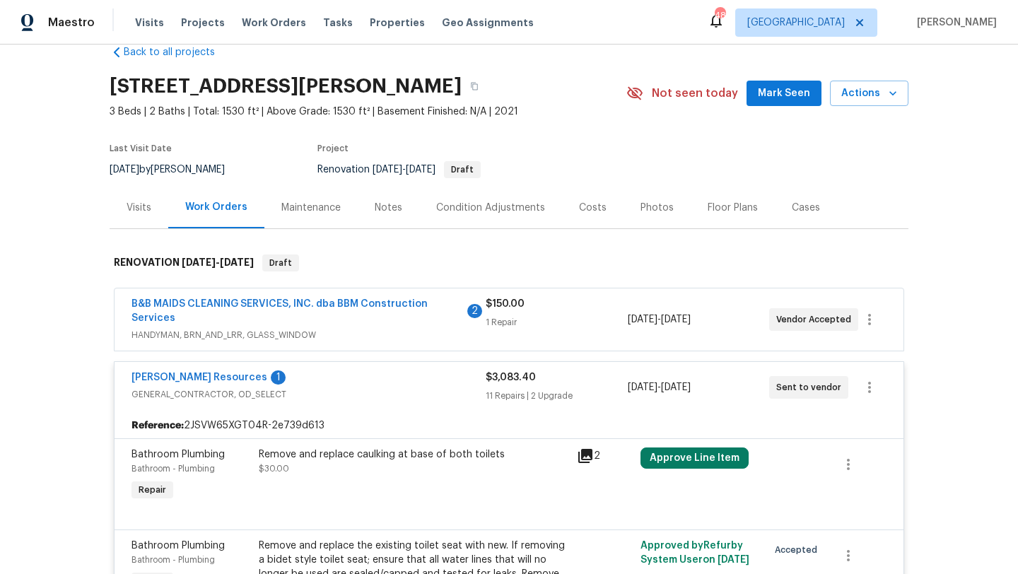
scroll to position [26, 0]
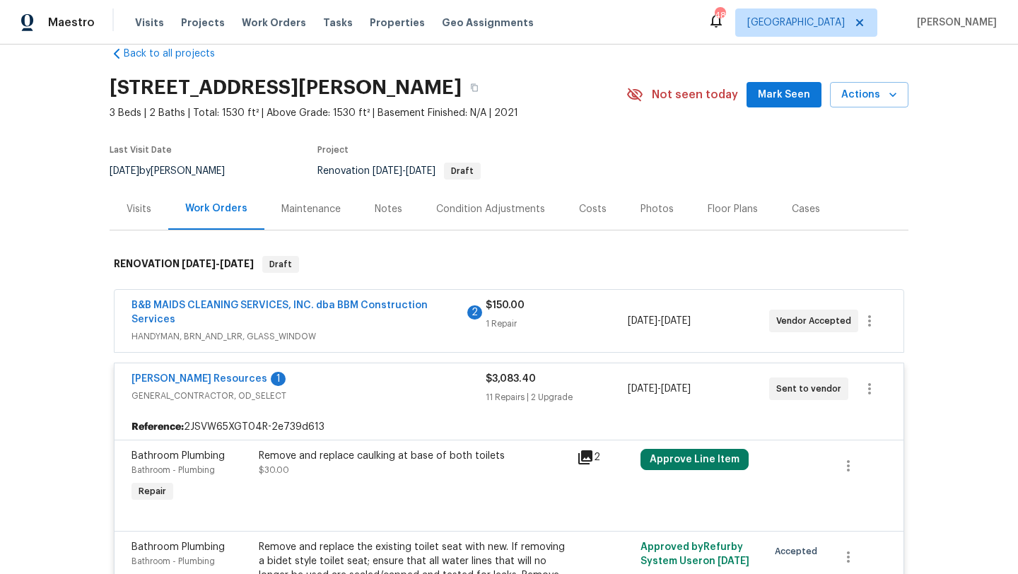
click at [709, 207] on div "Floor Plans" at bounding box center [733, 209] width 50 height 14
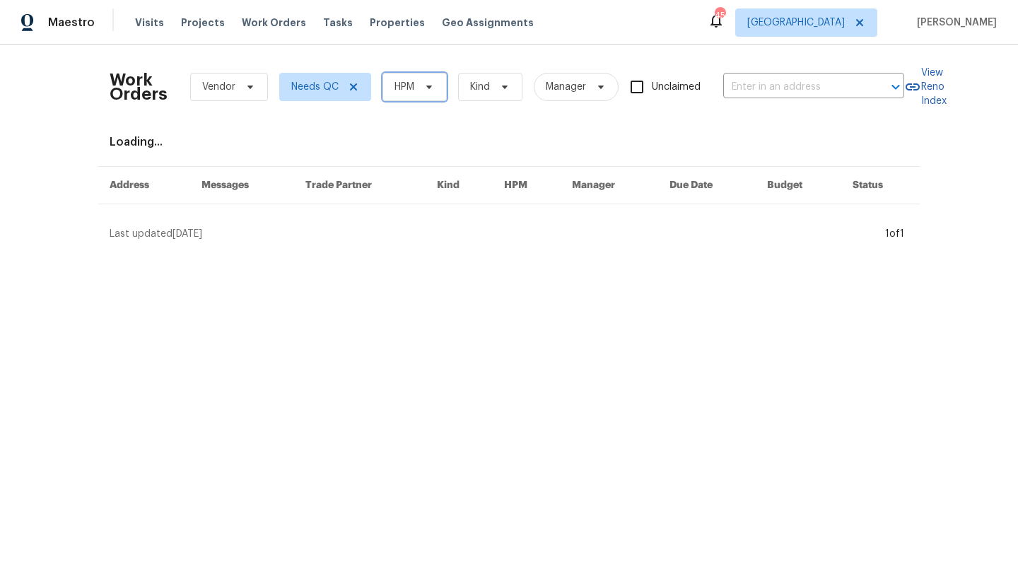
click at [415, 96] on span "HPM" at bounding box center [415, 87] width 64 height 28
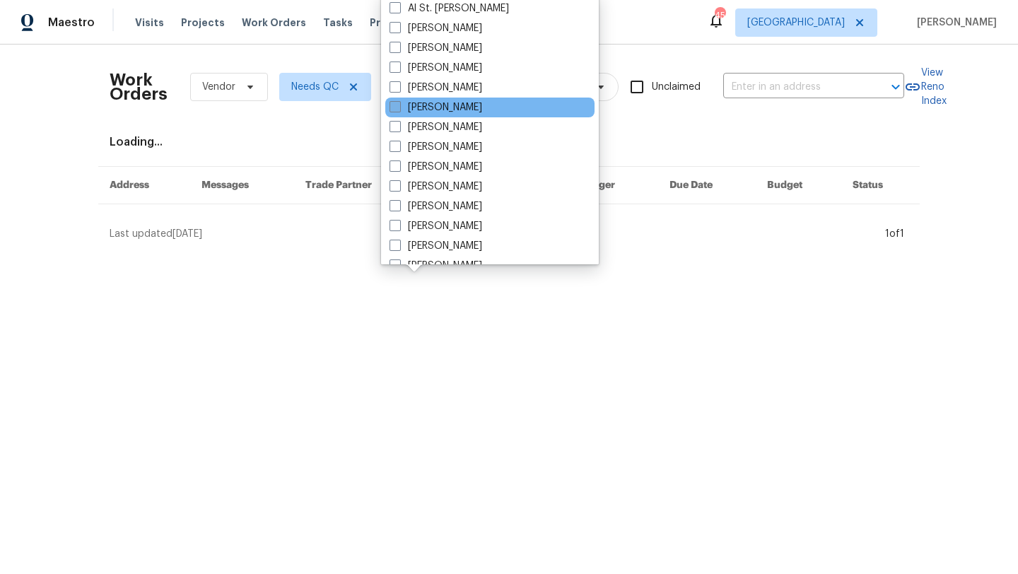
click at [425, 105] on label "[PERSON_NAME]" at bounding box center [436, 107] width 93 height 14
click at [399, 105] on input "[PERSON_NAME]" at bounding box center [394, 104] width 9 height 9
checkbox input "true"
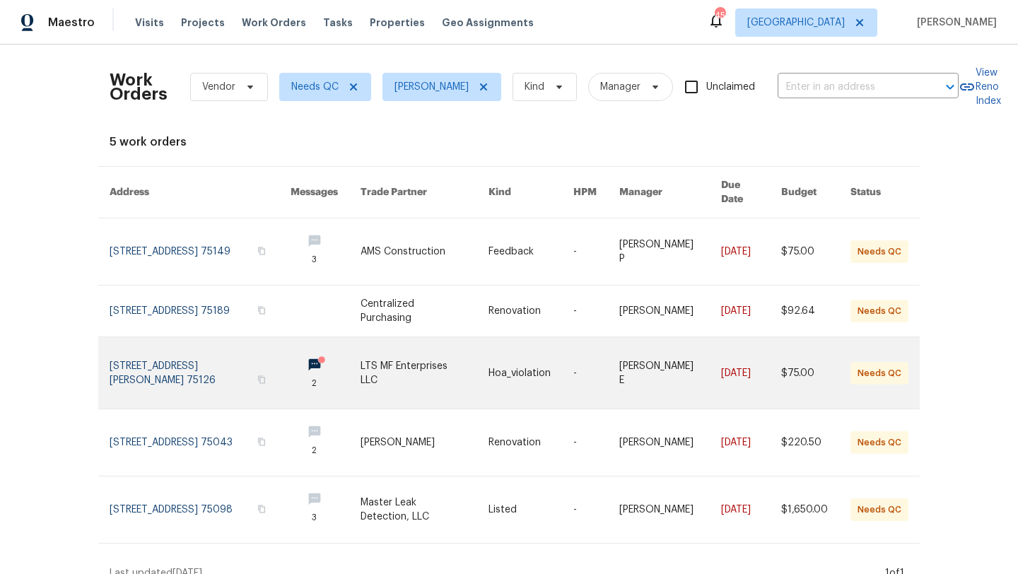
scroll to position [2, 0]
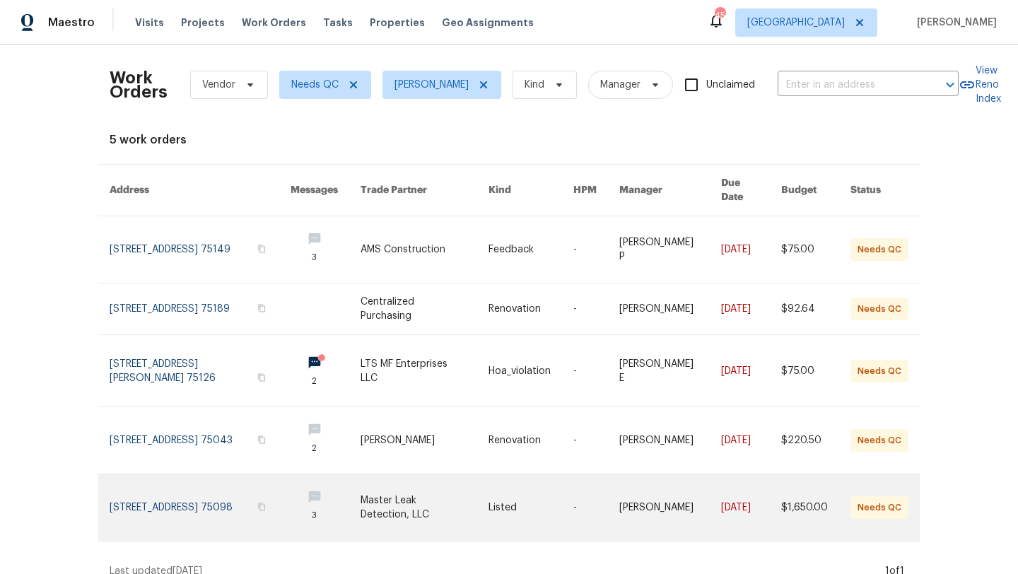
click at [416, 495] on link at bounding box center [425, 507] width 128 height 66
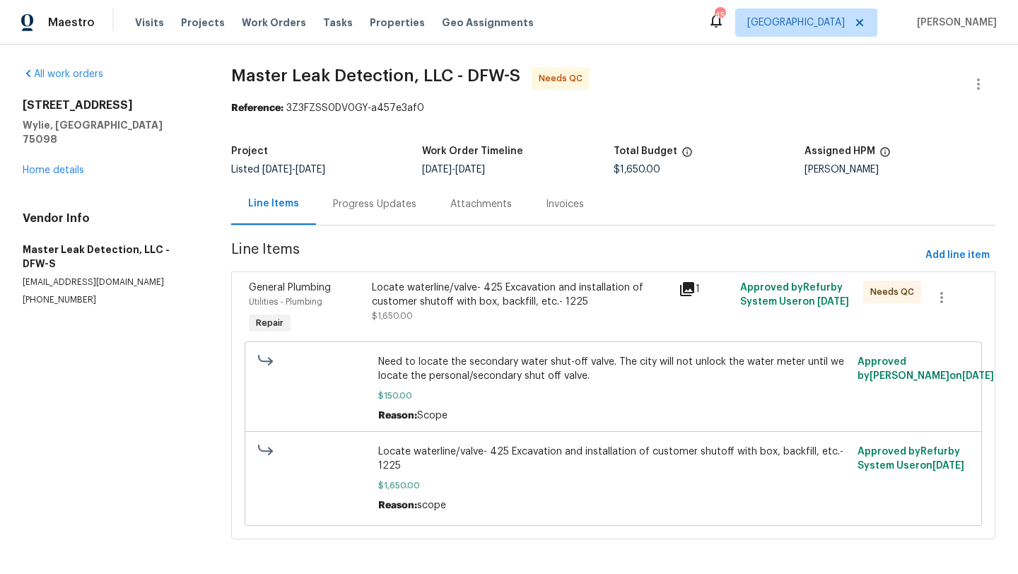
click at [466, 322] on div "Locate waterline/valve- 425 Excavation and installation of customer shutoff wit…" at bounding box center [521, 302] width 299 height 42
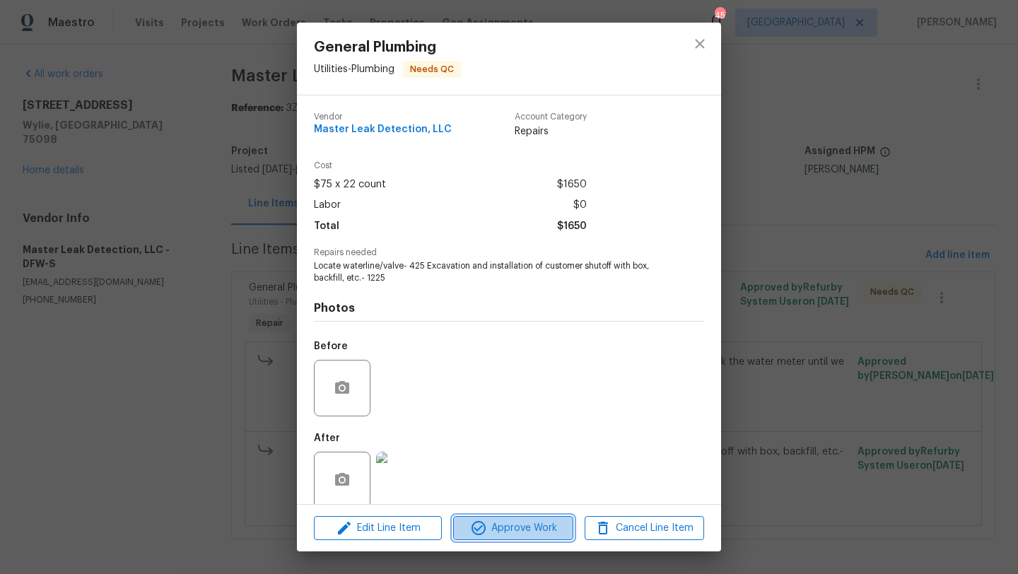
click at [513, 526] on span "Approve Work" at bounding box center [512, 529] width 111 height 18
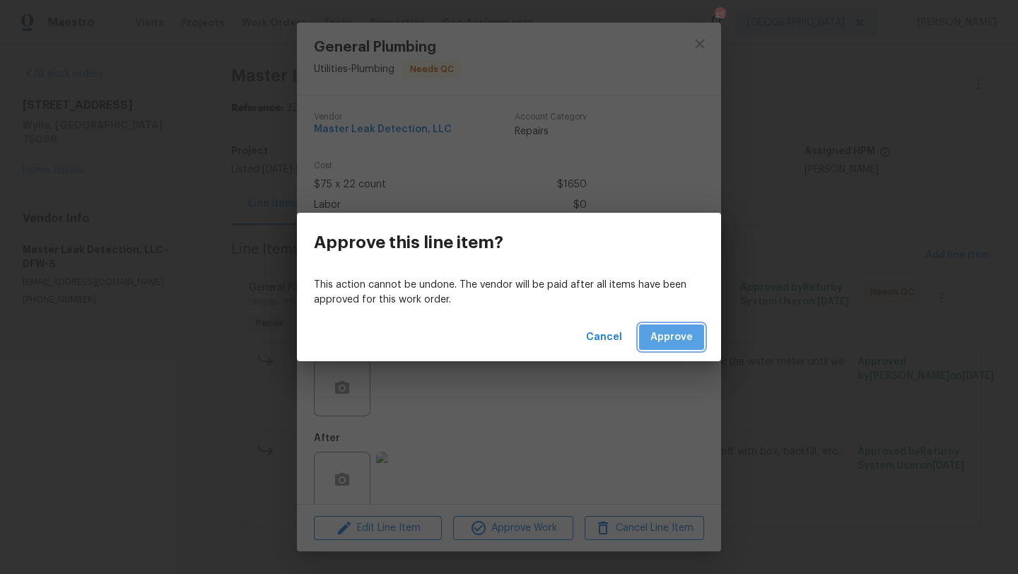
click at [673, 338] on span "Approve" at bounding box center [672, 338] width 42 height 18
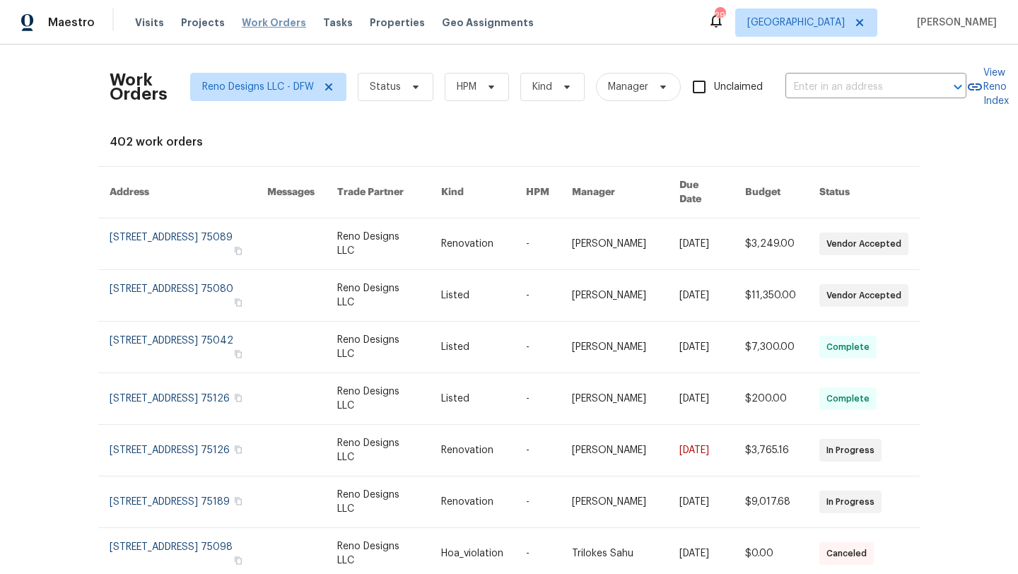
click at [275, 18] on span "Work Orders" at bounding box center [274, 23] width 64 height 14
click at [329, 85] on icon at bounding box center [328, 86] width 11 height 11
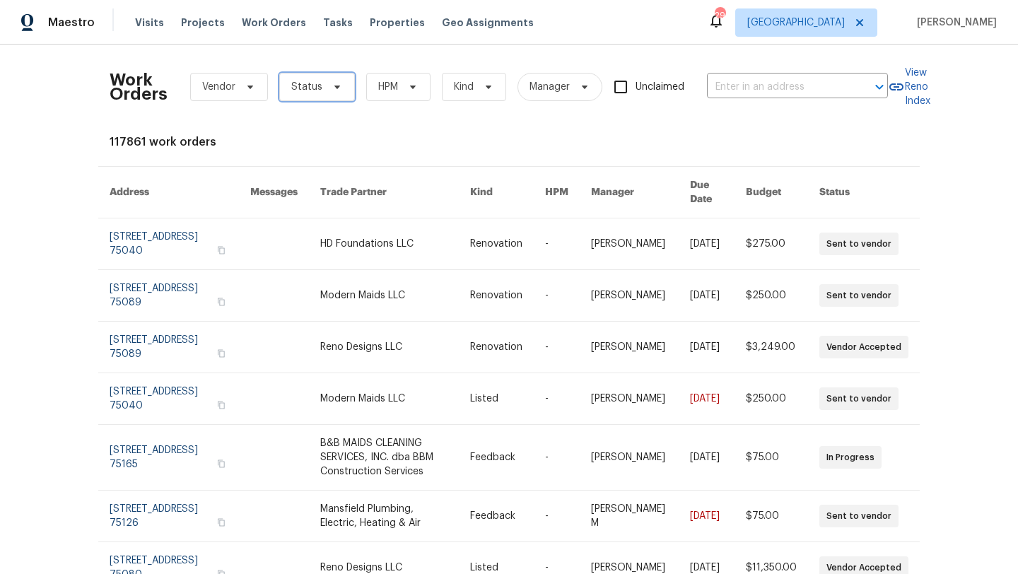
click at [332, 85] on icon at bounding box center [337, 86] width 11 height 11
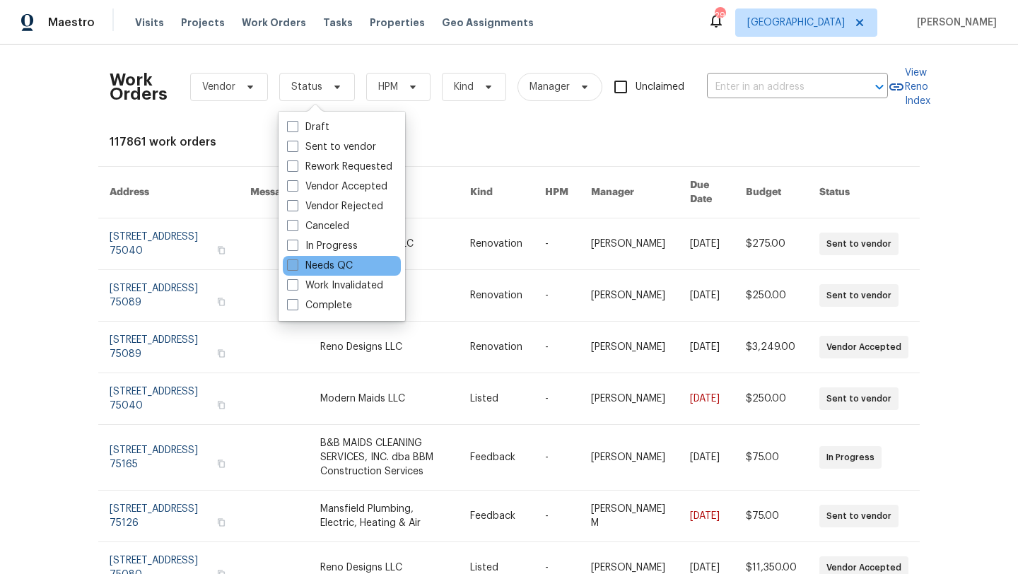
click at [340, 265] on label "Needs QC" at bounding box center [320, 266] width 66 height 14
click at [296, 265] on input "Needs QC" at bounding box center [291, 263] width 9 height 9
checkbox input "true"
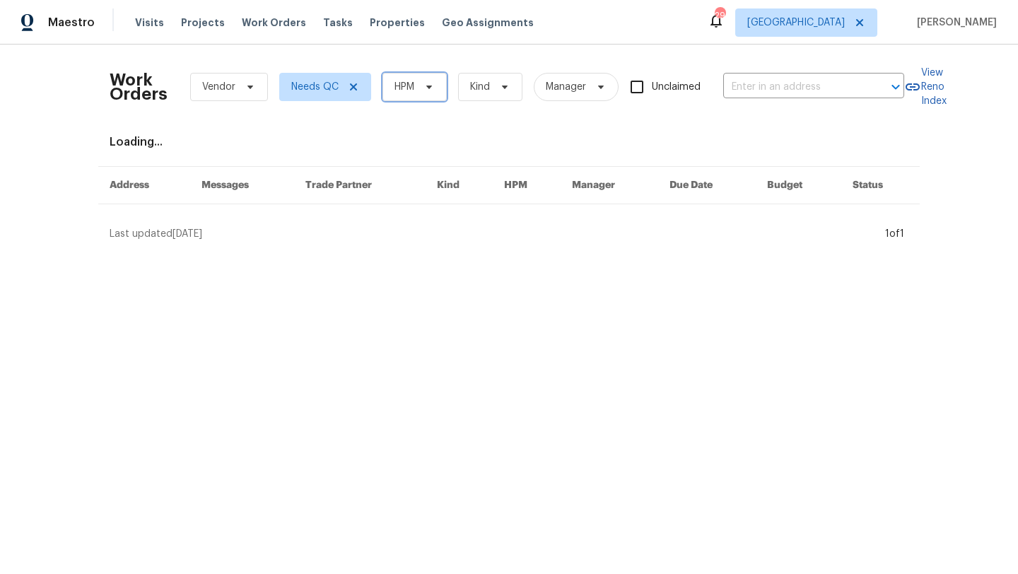
click at [427, 85] on icon at bounding box center [429, 86] width 11 height 11
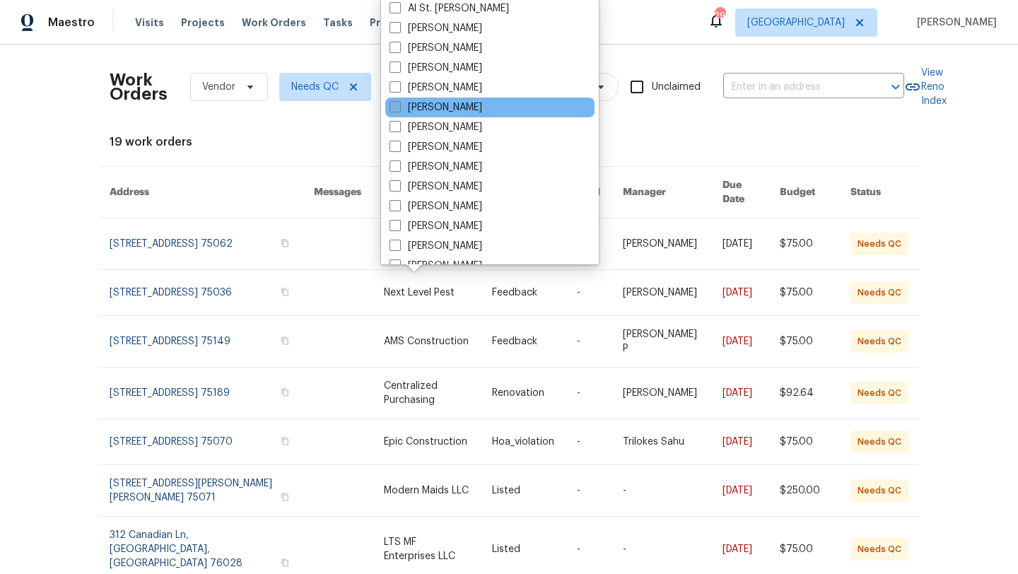
click at [428, 105] on label "[PERSON_NAME]" at bounding box center [436, 107] width 93 height 14
click at [399, 105] on input "[PERSON_NAME]" at bounding box center [394, 104] width 9 height 9
checkbox input "true"
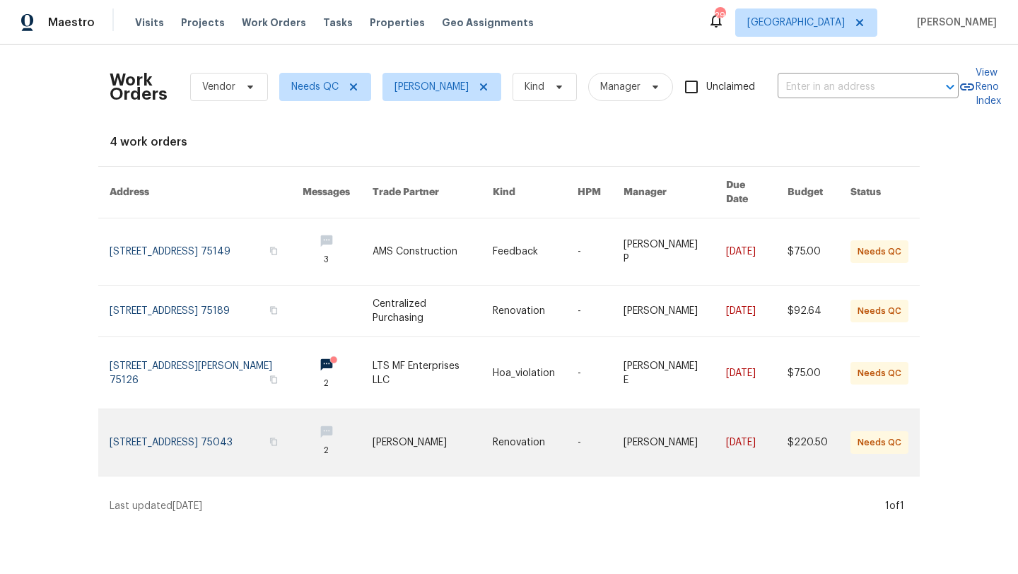
click at [445, 426] on link at bounding box center [432, 442] width 119 height 66
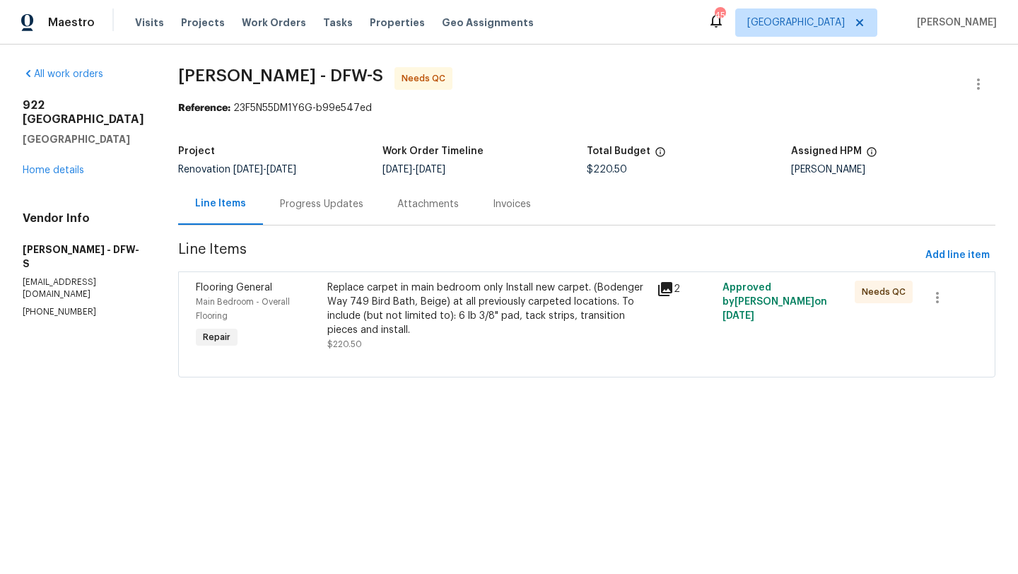
click at [412, 313] on div "Replace carpet in main bedroom only Install new carpet. (Bodenger Way 749 Bird …" at bounding box center [487, 309] width 321 height 57
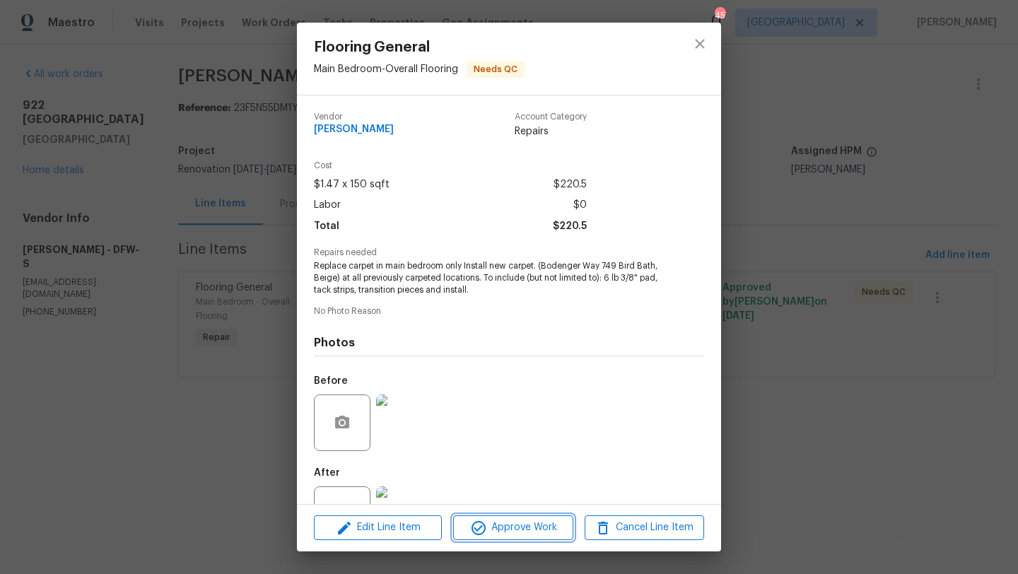
click at [518, 525] on span "Approve Work" at bounding box center [512, 528] width 111 height 18
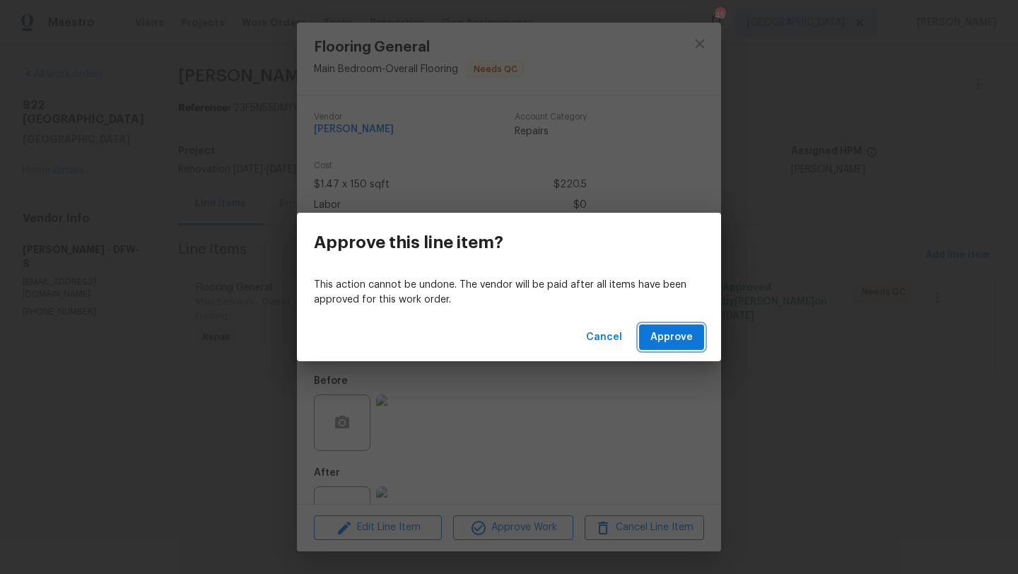
click at [665, 334] on span "Approve" at bounding box center [672, 338] width 42 height 18
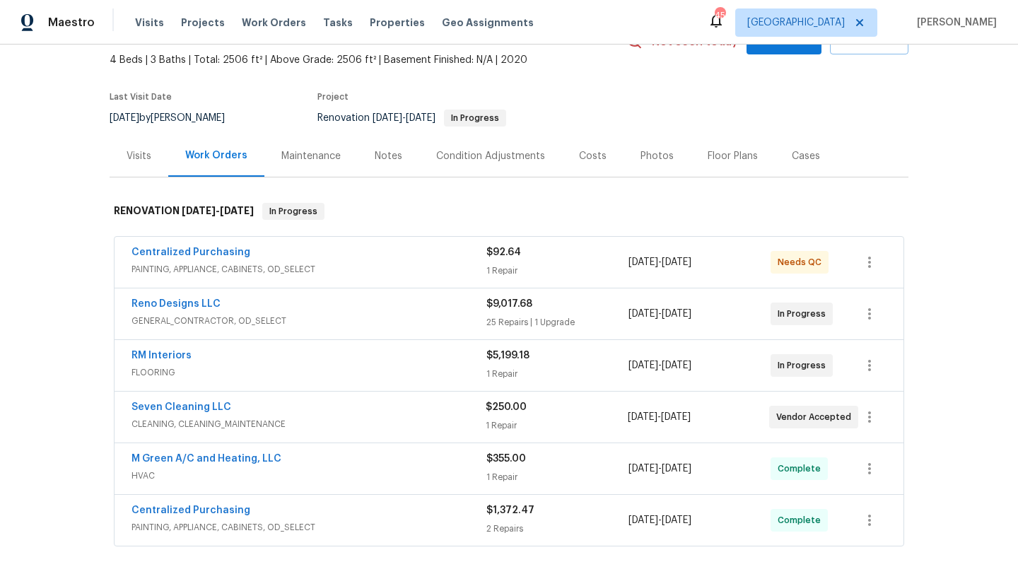
scroll to position [82, 0]
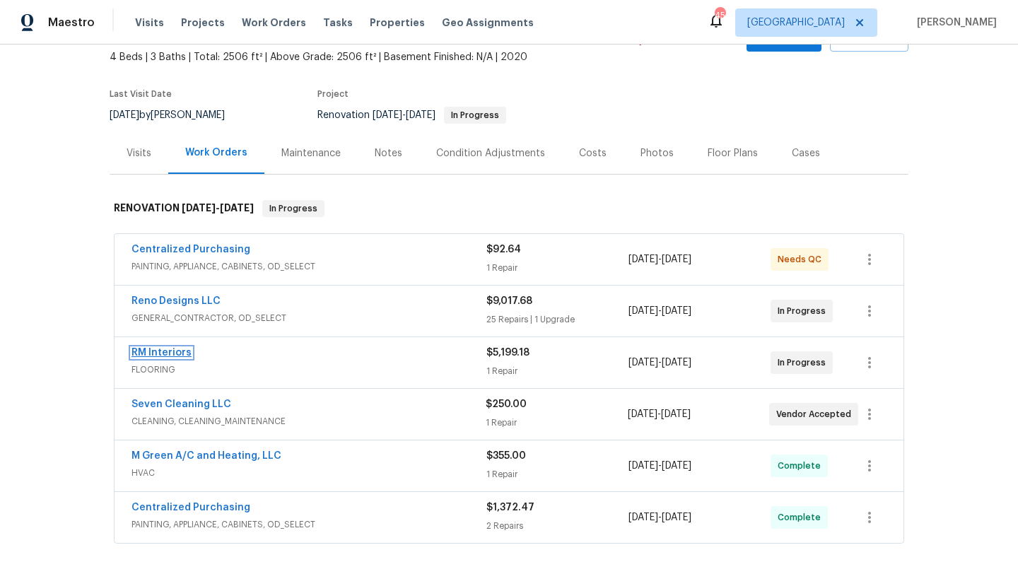
click at [179, 350] on link "RM Interiors" at bounding box center [162, 353] width 60 height 10
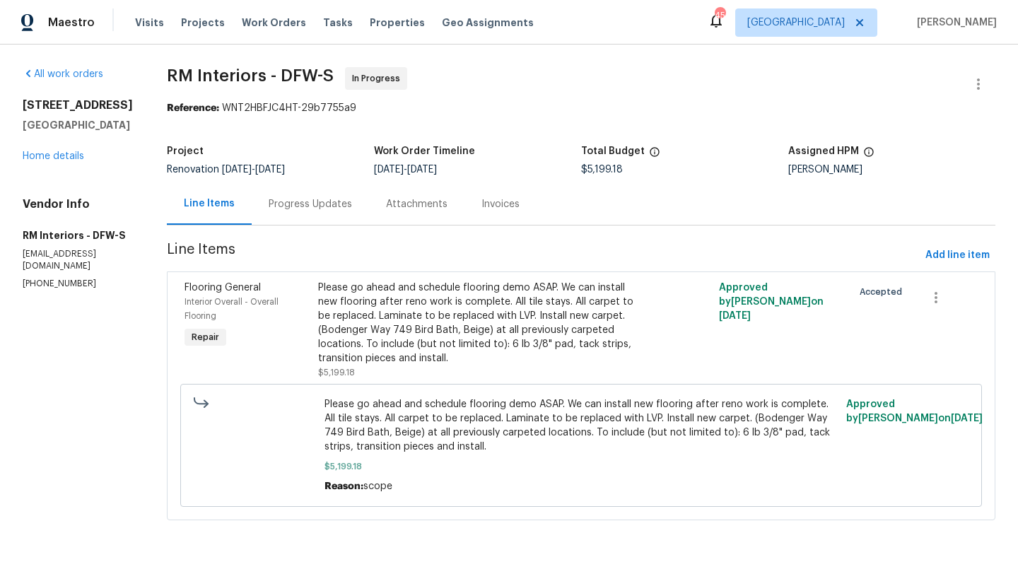
click at [298, 202] on div "Progress Updates" at bounding box center [310, 204] width 83 height 14
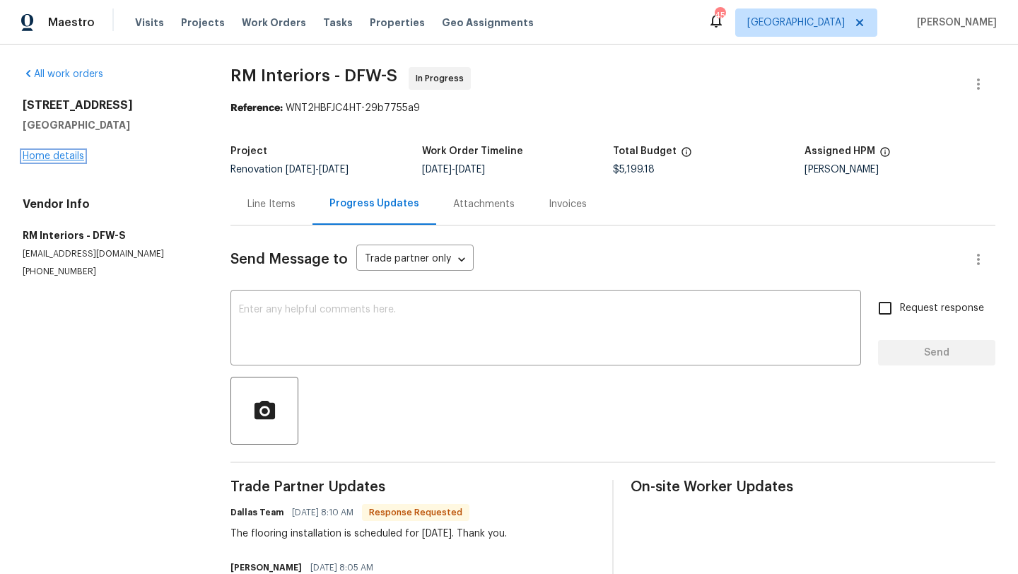
click at [40, 158] on link "Home details" at bounding box center [54, 156] width 62 height 10
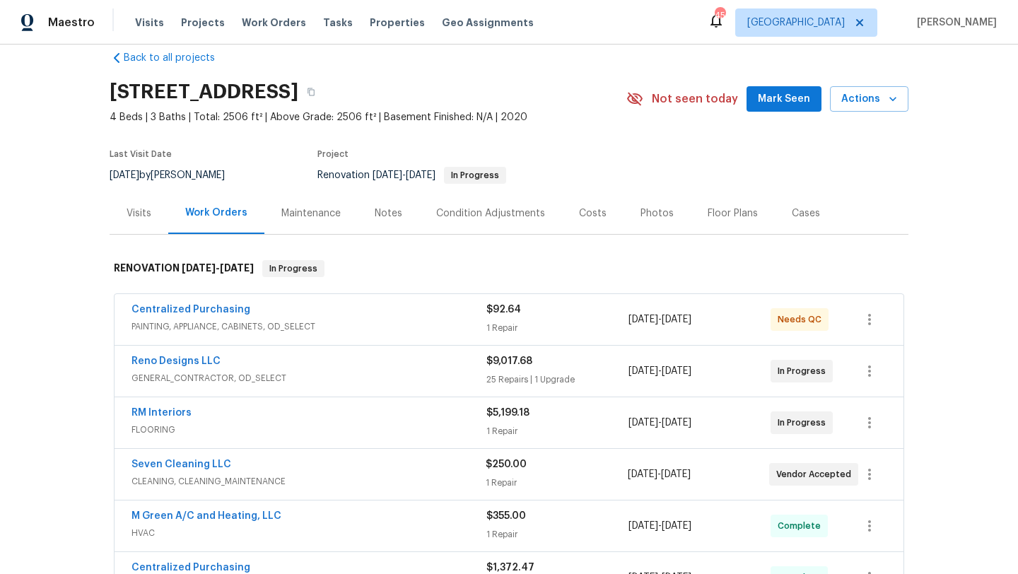
scroll to position [25, 0]
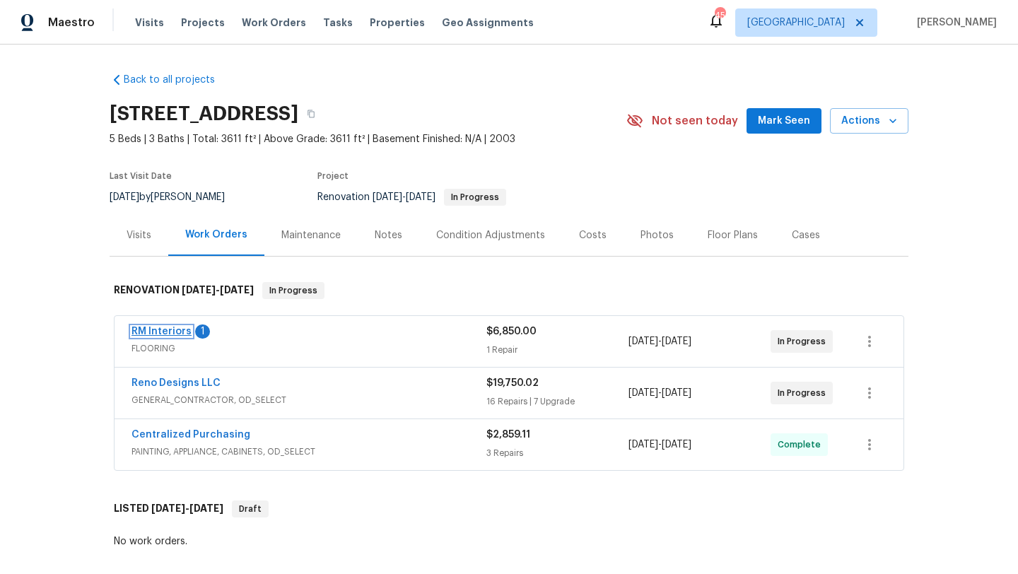
click at [174, 332] on link "RM Interiors" at bounding box center [162, 332] width 60 height 10
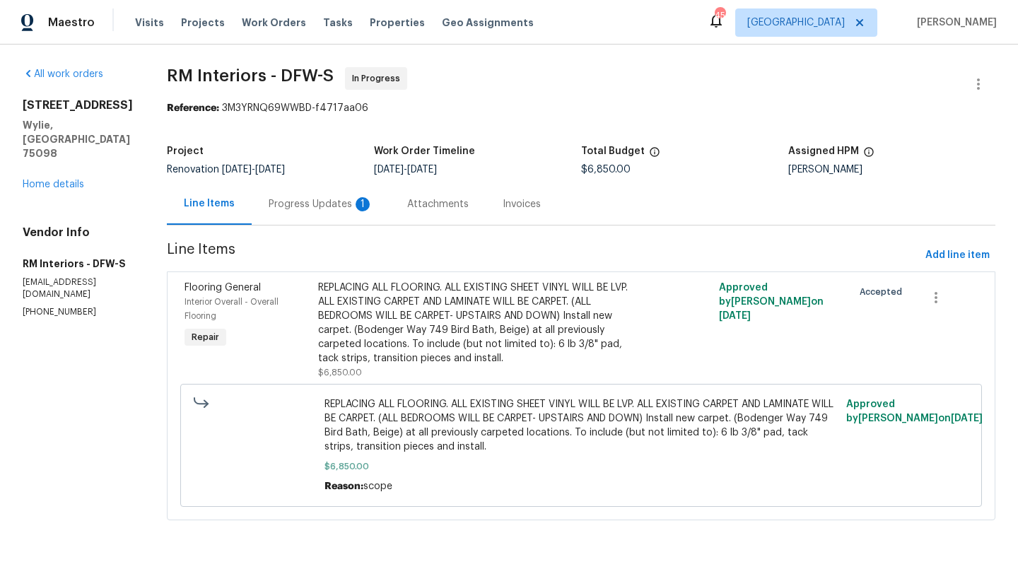
click at [315, 206] on div "Progress Updates 1" at bounding box center [321, 204] width 105 height 14
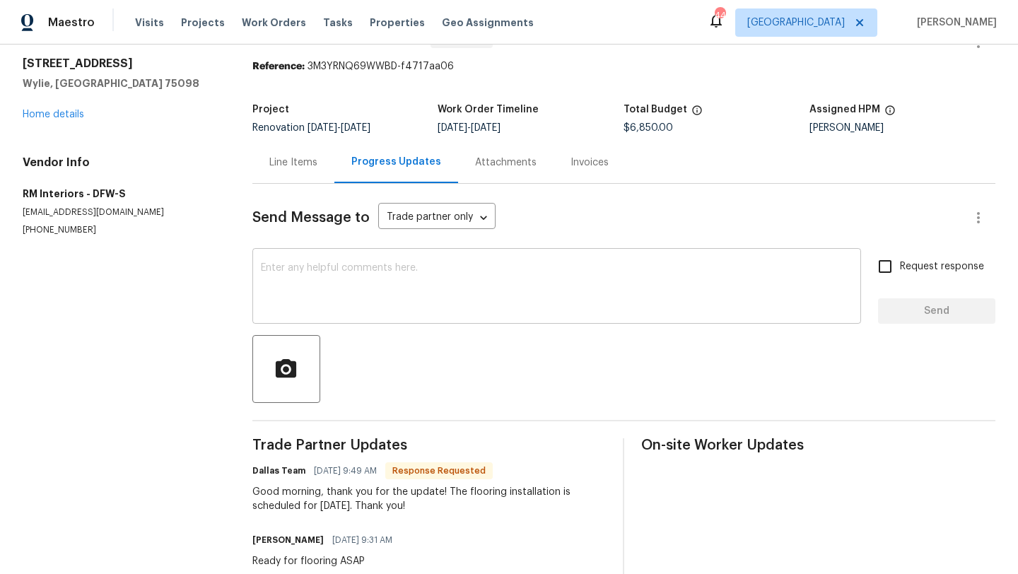
scroll to position [40, 0]
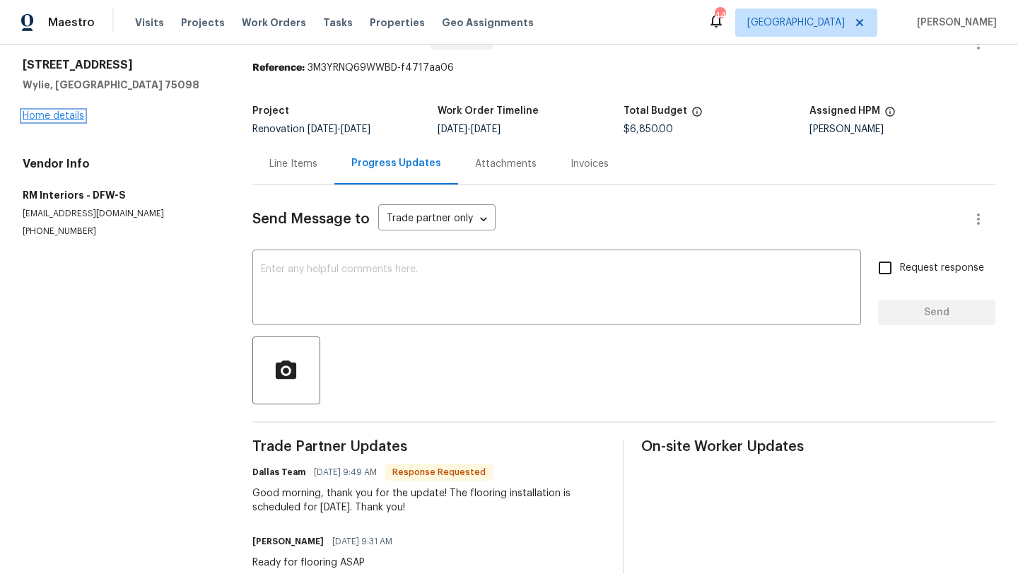
click at [62, 116] on link "Home details" at bounding box center [54, 116] width 62 height 10
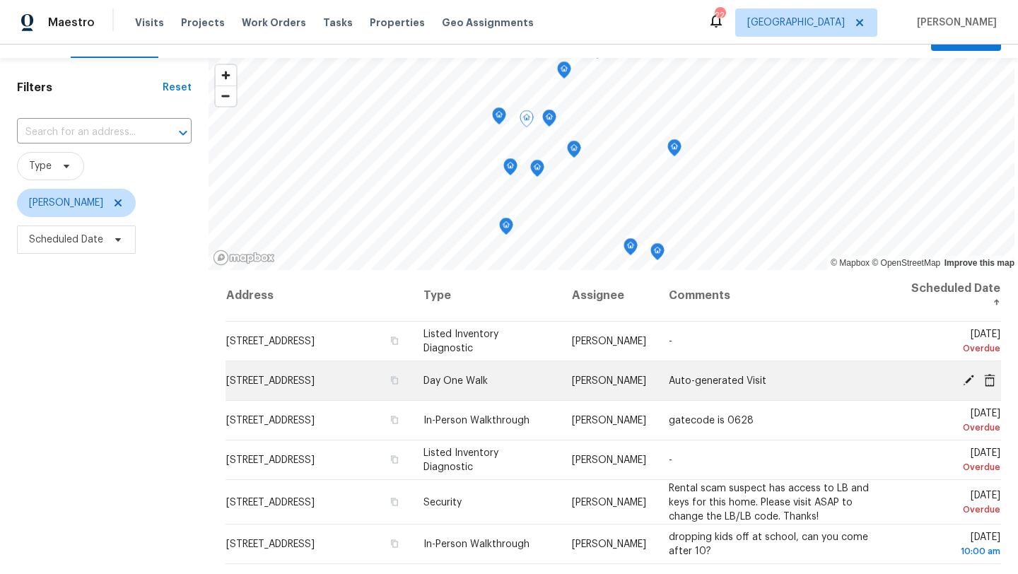
scroll to position [28, 0]
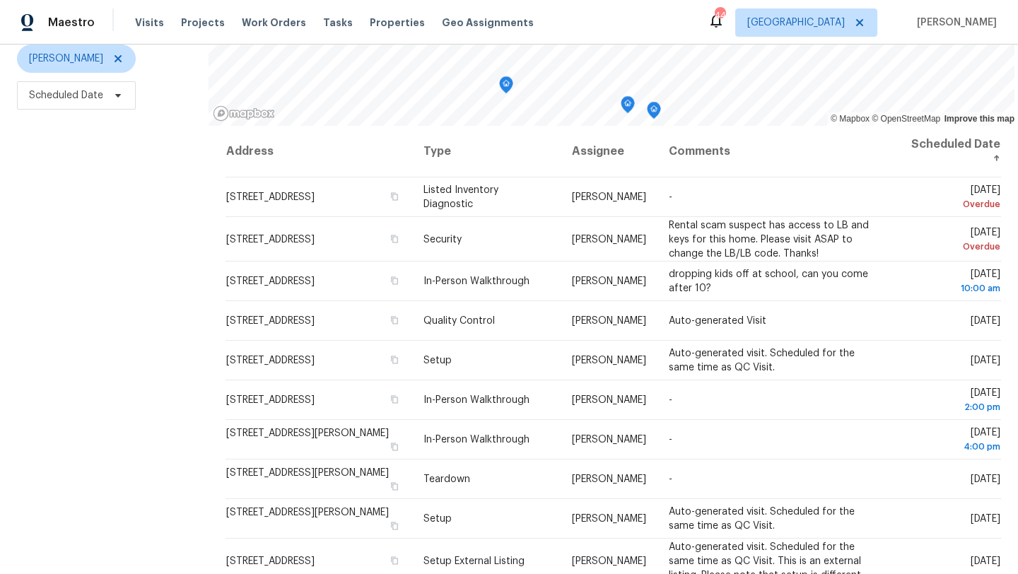
scroll to position [174, 0]
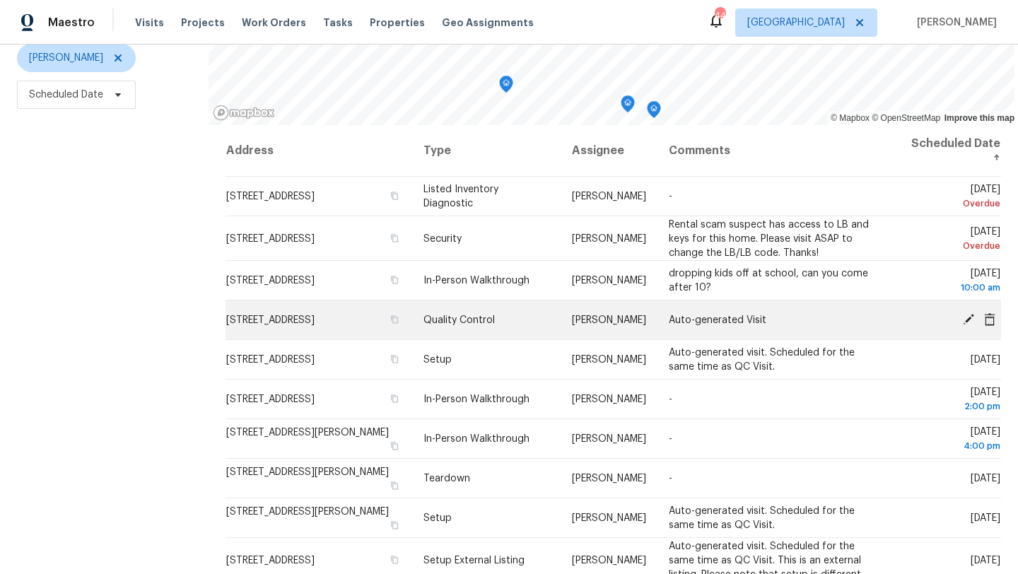
click at [969, 318] on icon at bounding box center [968, 318] width 11 height 11
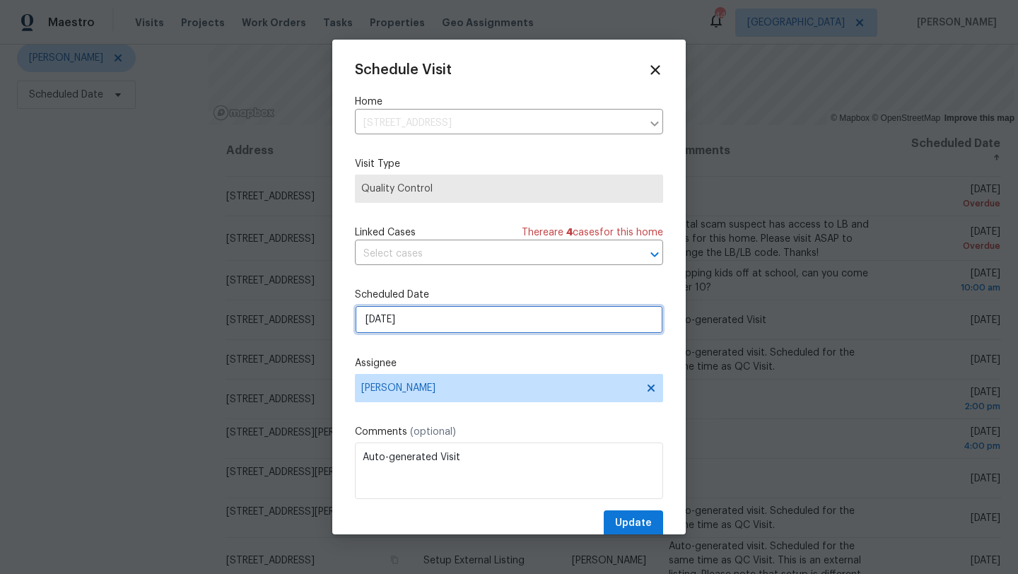
click at [482, 317] on input "[DATE]" at bounding box center [509, 319] width 308 height 28
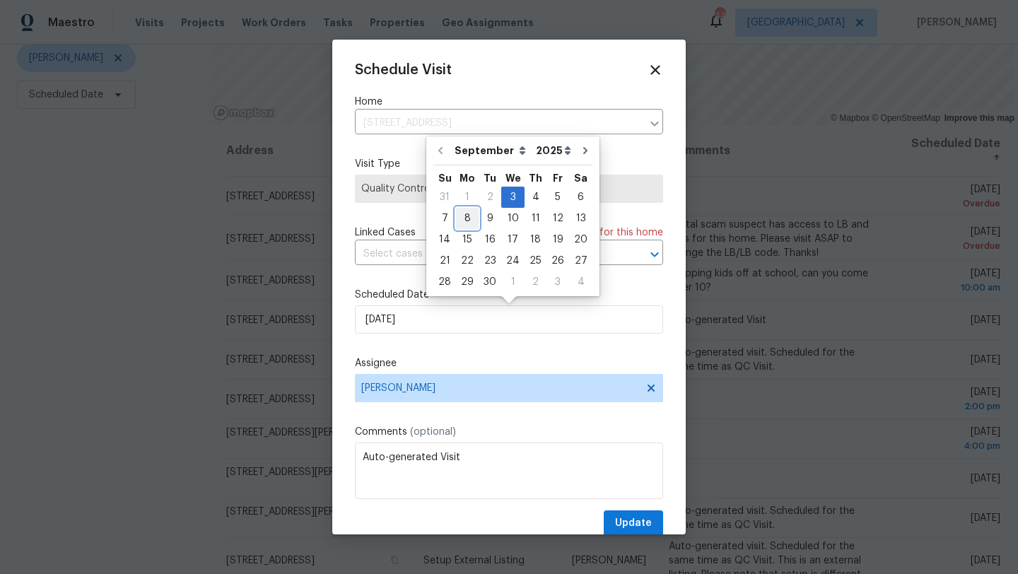
click at [465, 218] on div "8" at bounding box center [467, 219] width 23 height 20
type input "[DATE]"
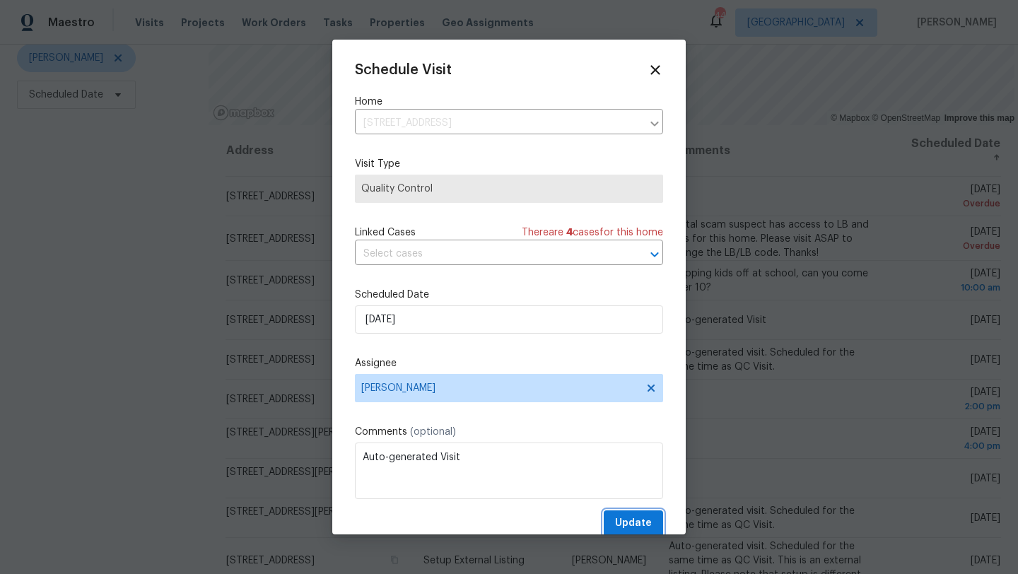
click at [624, 518] on span "Update" at bounding box center [633, 524] width 37 height 18
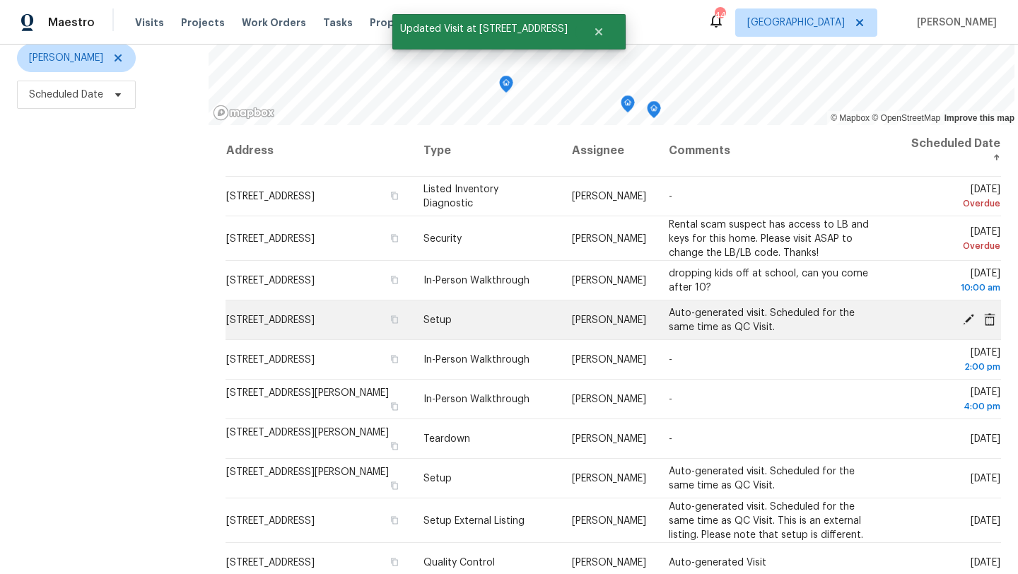
click at [967, 317] on icon at bounding box center [968, 318] width 11 height 11
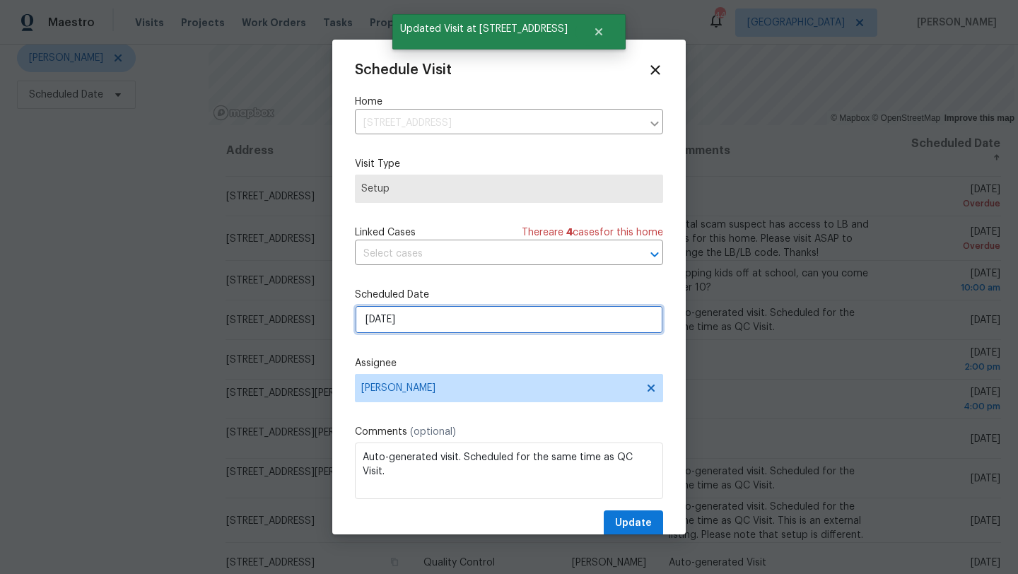
click at [441, 325] on input "[DATE]" at bounding box center [509, 319] width 308 height 28
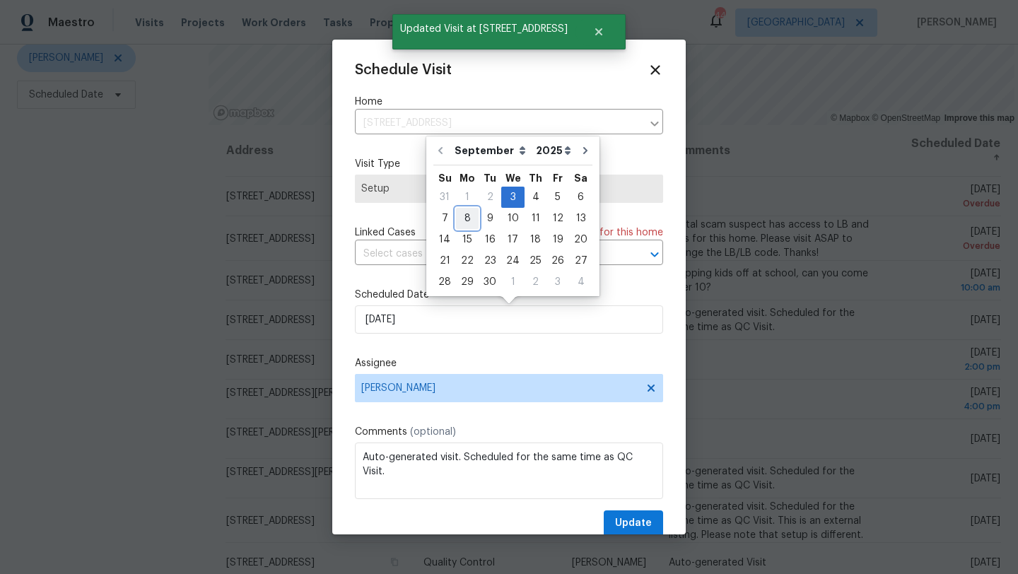
click at [465, 218] on div "8" at bounding box center [467, 219] width 23 height 20
type input "[DATE]"
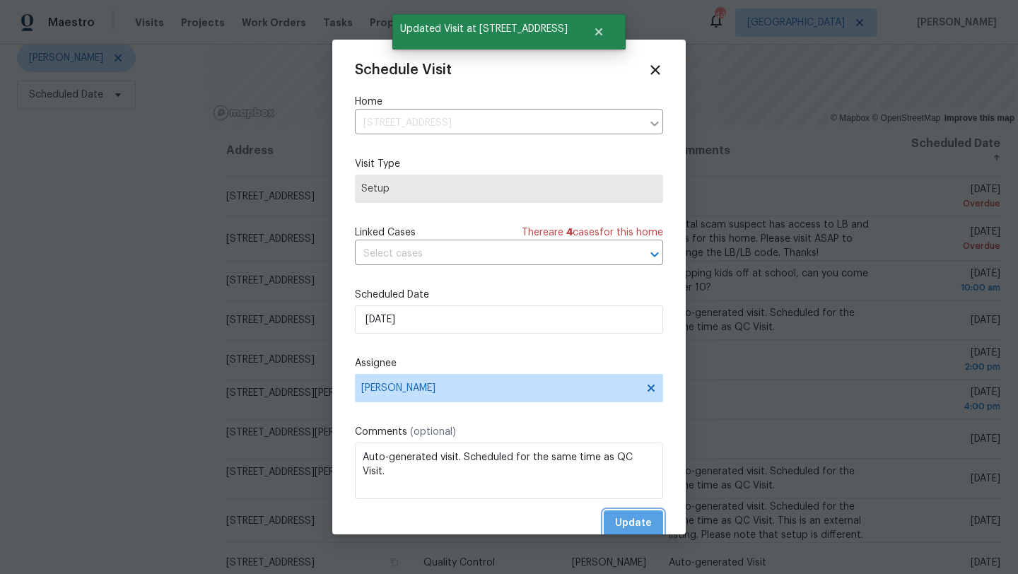
click at [641, 527] on span "Update" at bounding box center [633, 524] width 37 height 18
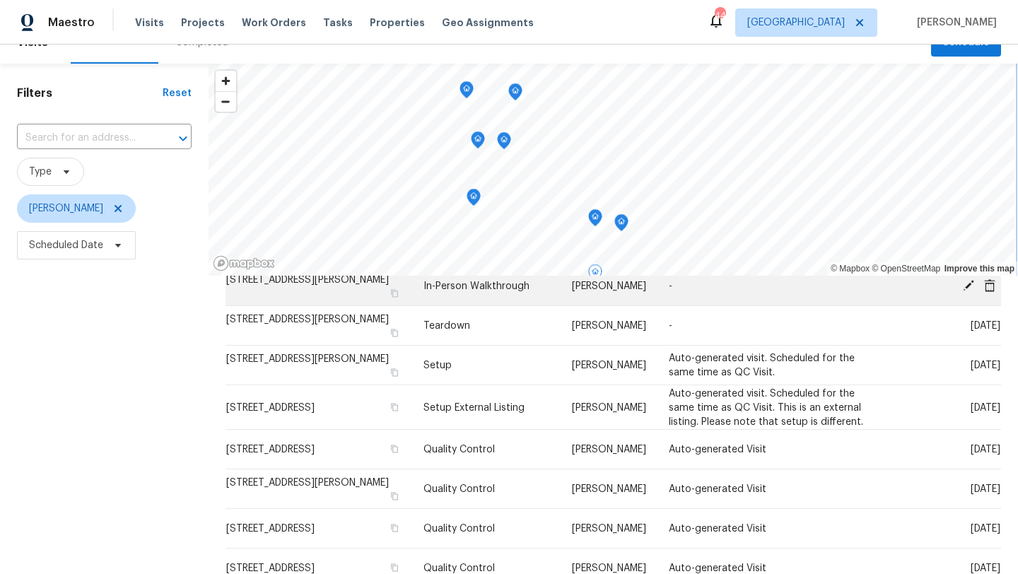
scroll to position [218, 0]
